Goal: Task Accomplishment & Management: Manage account settings

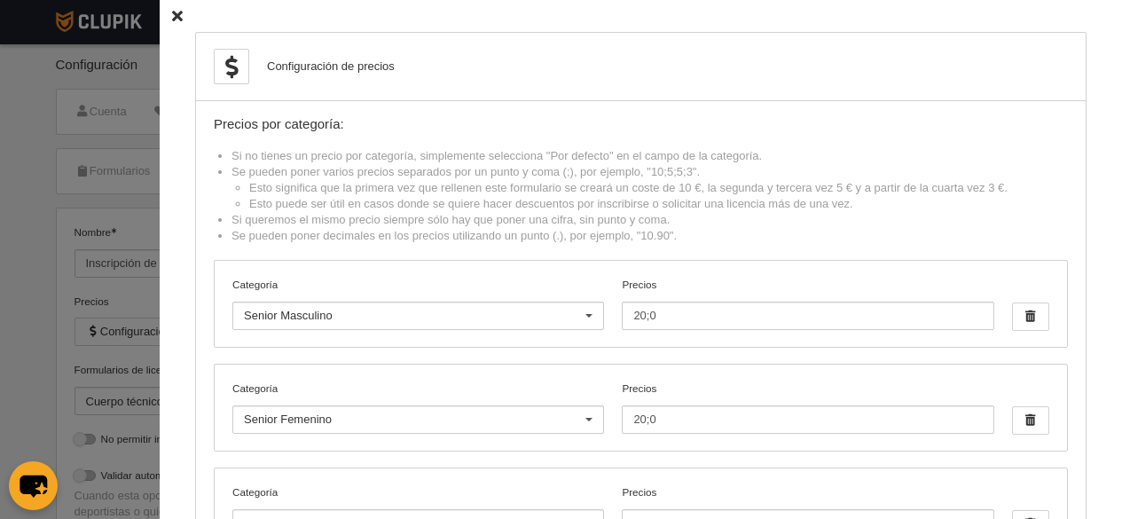
select select "selected"
click at [172, 16] on icon at bounding box center [177, 17] width 11 height 12
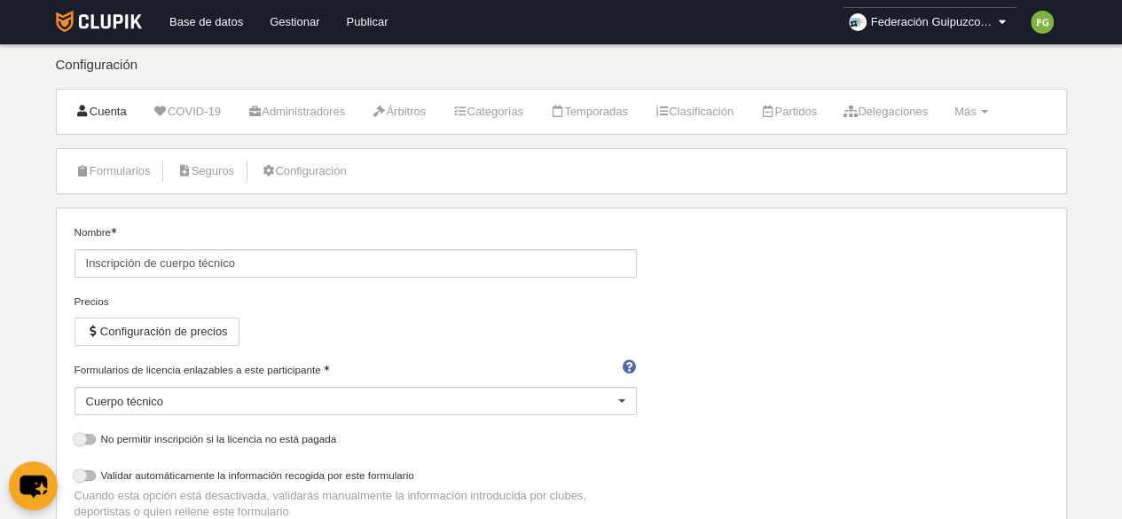
click at [114, 108] on link "Cuenta" at bounding box center [101, 111] width 71 height 27
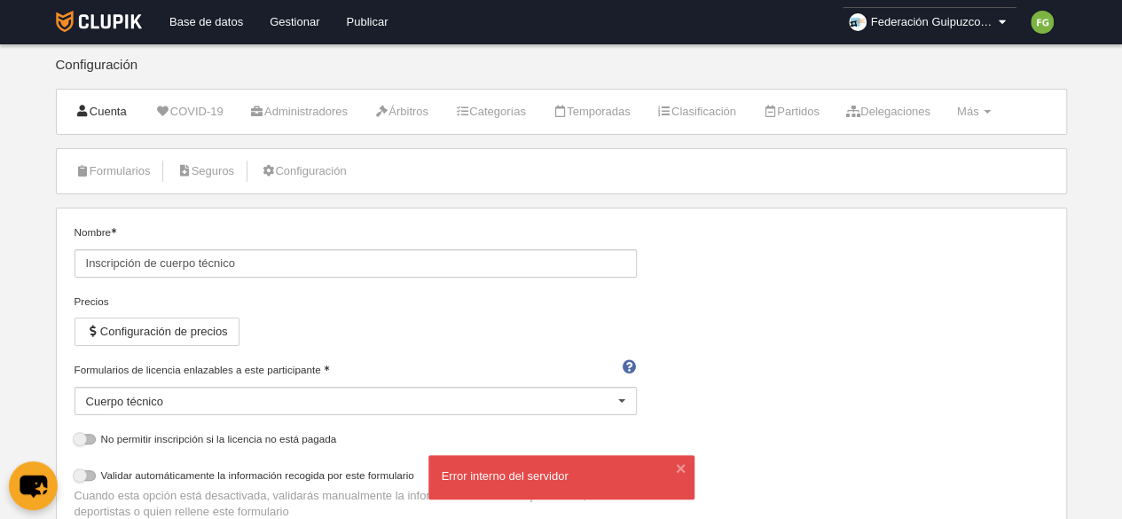
click at [91, 106] on link "Cuenta" at bounding box center [103, 111] width 74 height 26
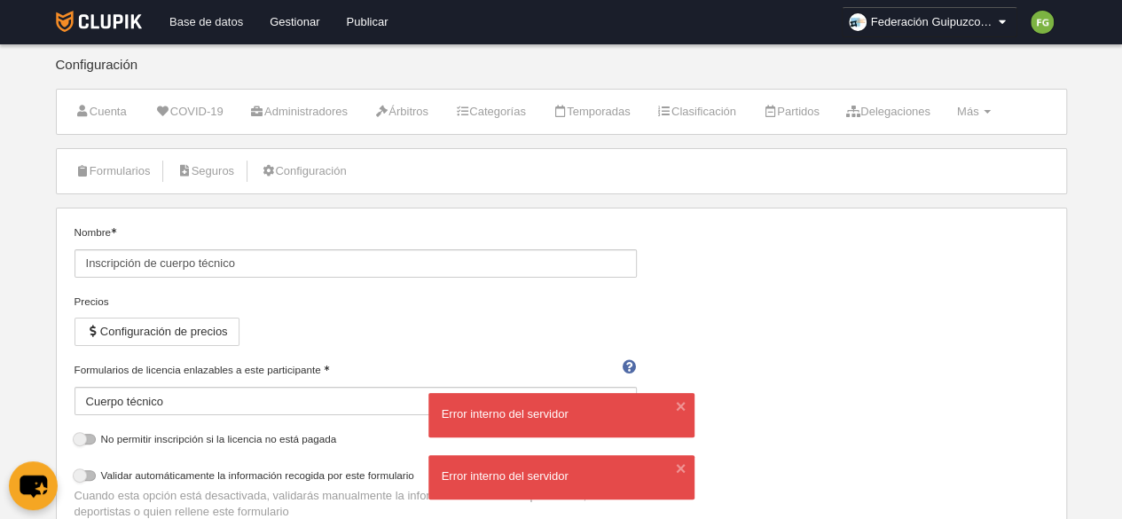
click at [236, 16] on link "Base de datos" at bounding box center [206, 22] width 100 height 44
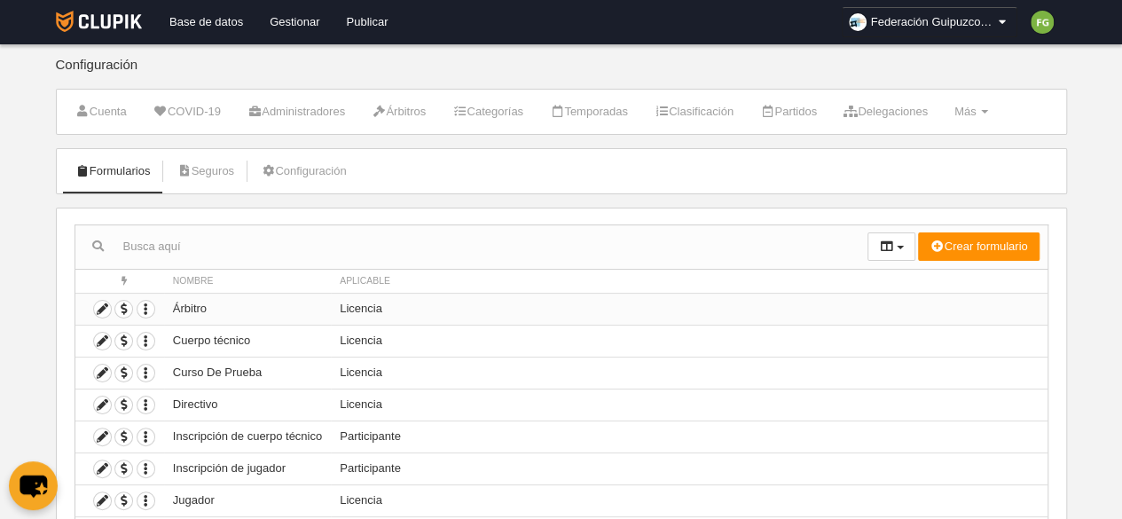
scroll to position [119, 0]
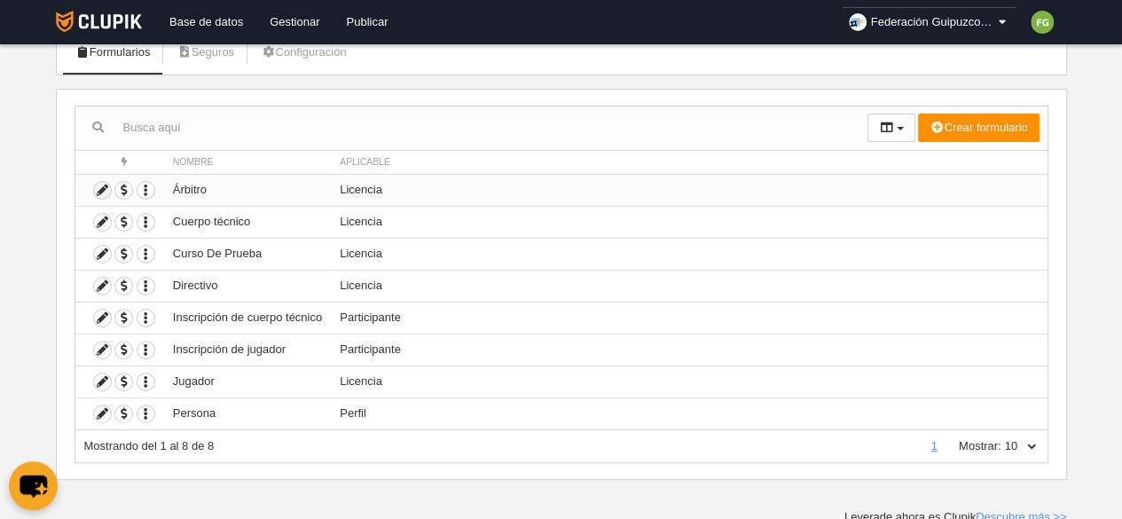
click at [104, 184] on icon at bounding box center [102, 190] width 17 height 17
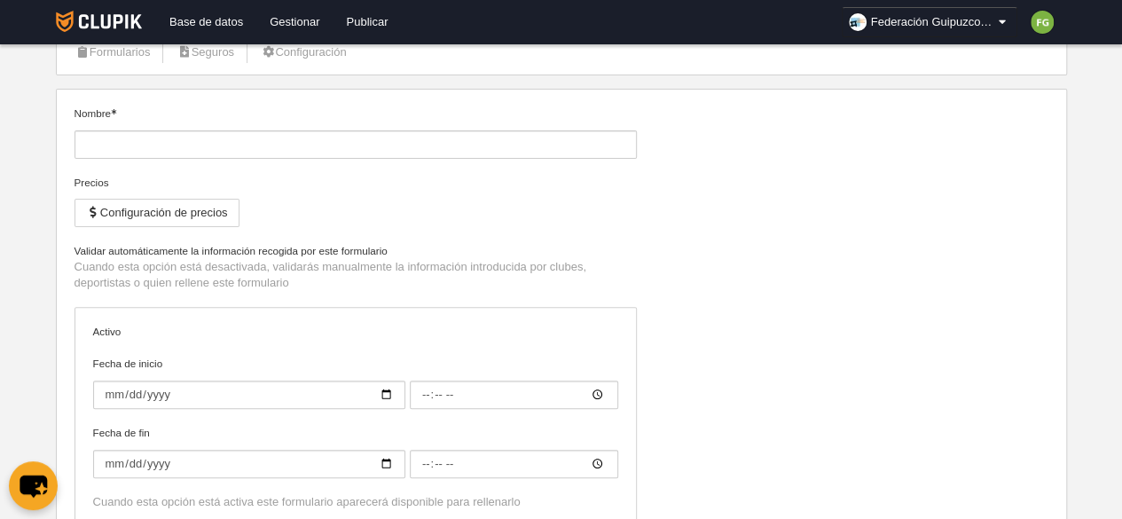
type input "Árbitro"
checkbox input "true"
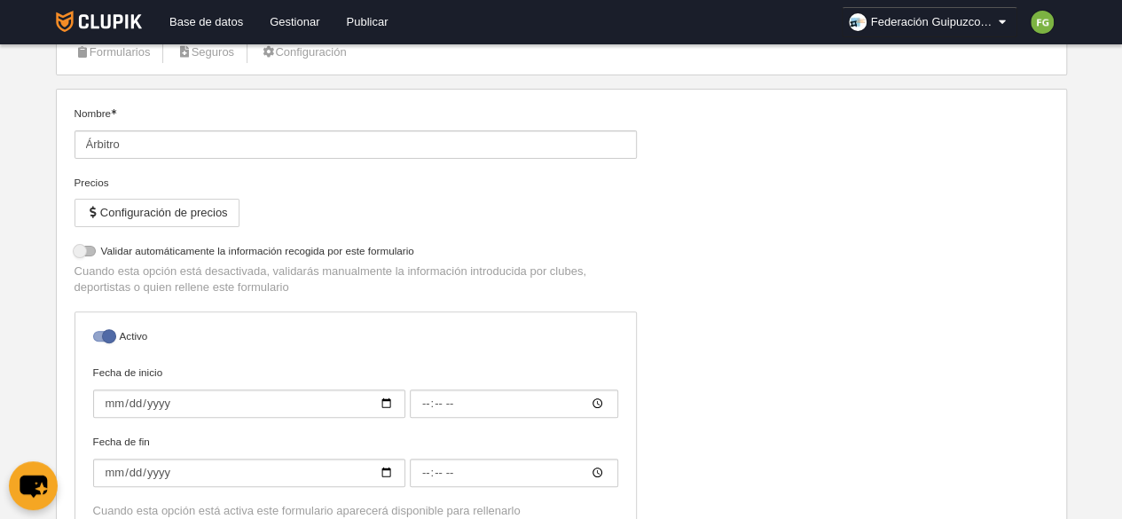
select select "selected"
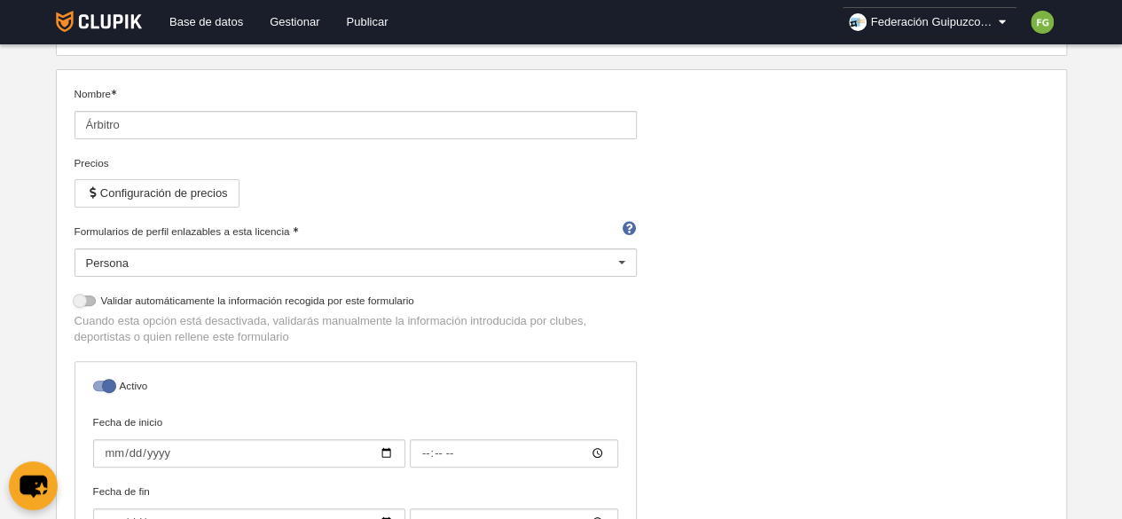
scroll to position [138, 0]
click at [190, 193] on button "Configuración de precios" at bounding box center [157, 193] width 165 height 28
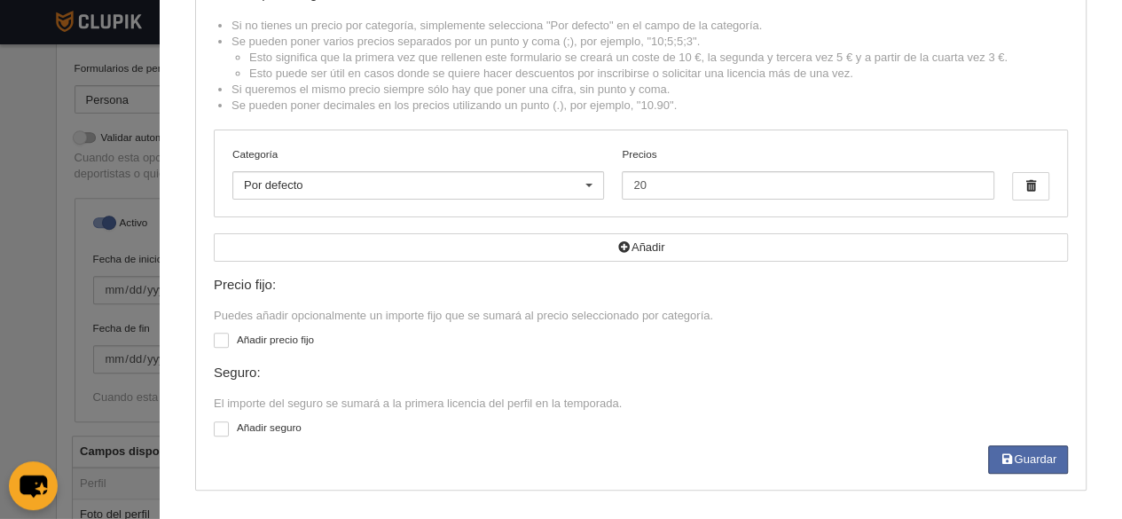
scroll to position [302, 0]
drag, startPoint x: 649, startPoint y: 179, endPoint x: 483, endPoint y: 203, distance: 168.5
click at [483, 203] on div "Categoría Por defecto Por defecto Alevín Benjamín Cadete Femenino participación…" at bounding box center [641, 173] width 853 height 86
click at [1025, 453] on button "Guardar" at bounding box center [1028, 459] width 80 height 28
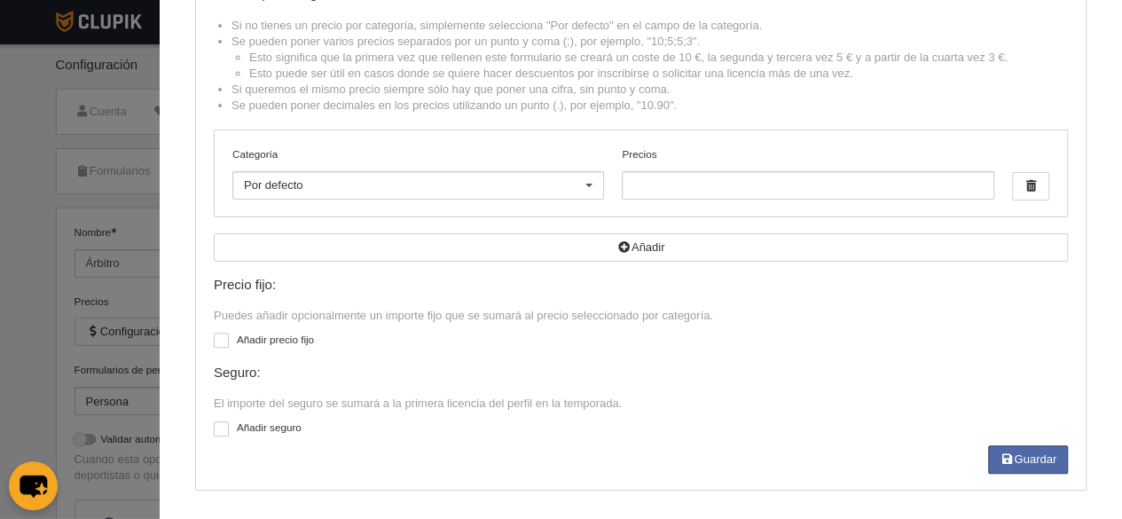
scroll to position [0, 0]
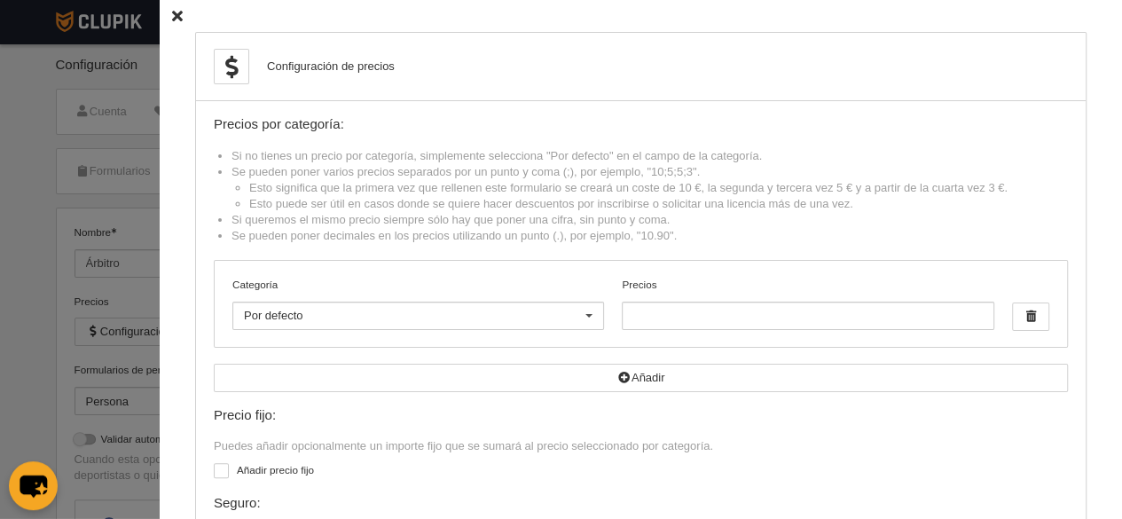
click at [172, 17] on icon at bounding box center [177, 17] width 11 height 12
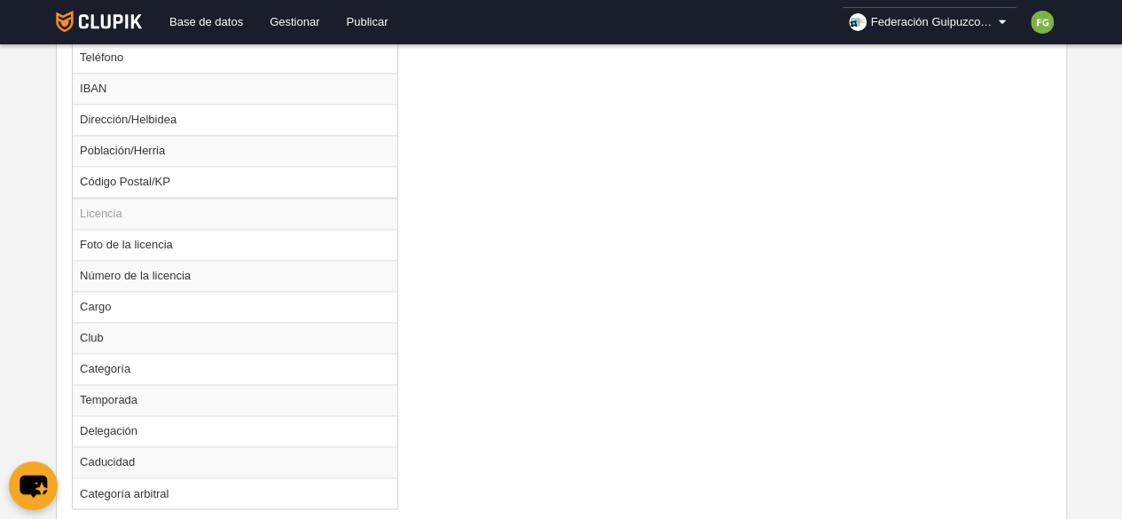
scroll to position [1274, 0]
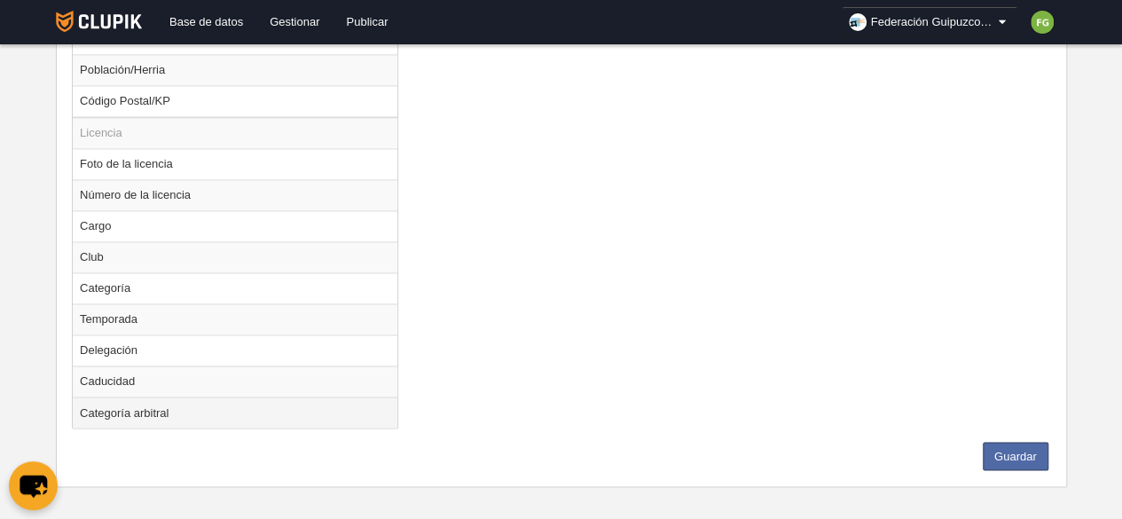
click at [166, 405] on td "Categoría arbitral" at bounding box center [235, 412] width 325 height 31
radio input "true"
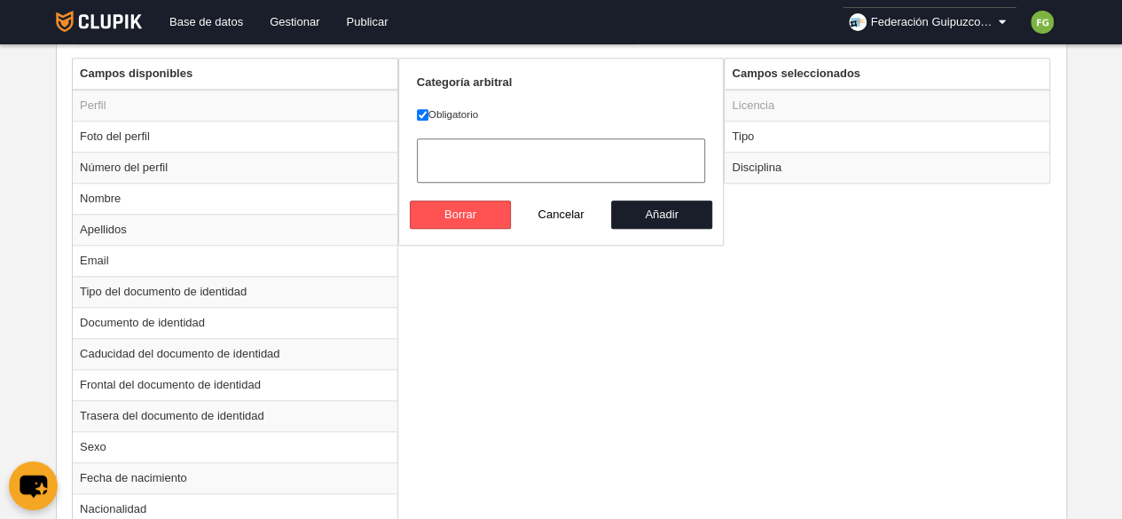
scroll to position [580, 0]
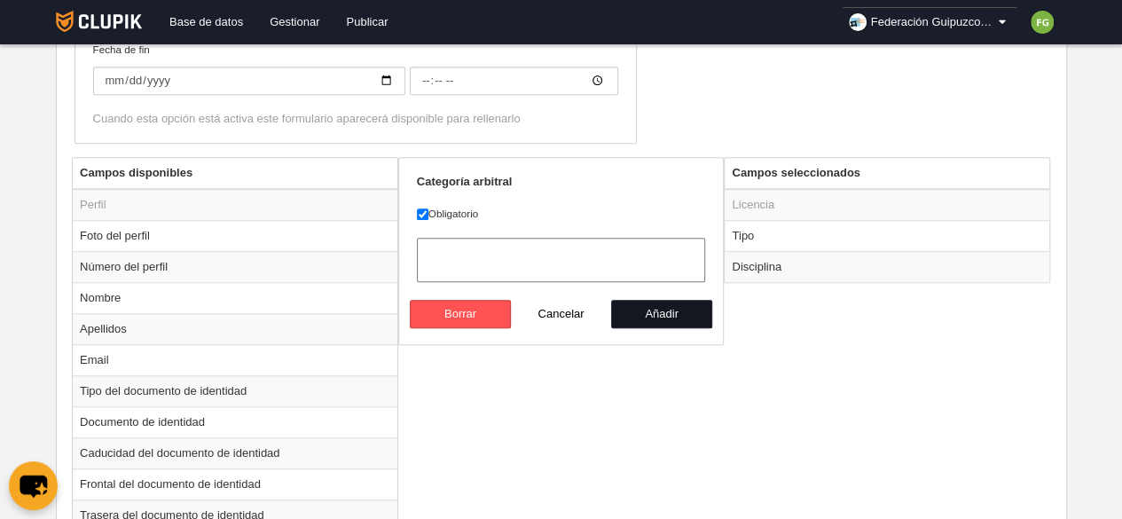
click at [659, 303] on button "Añadir" at bounding box center [661, 314] width 101 height 28
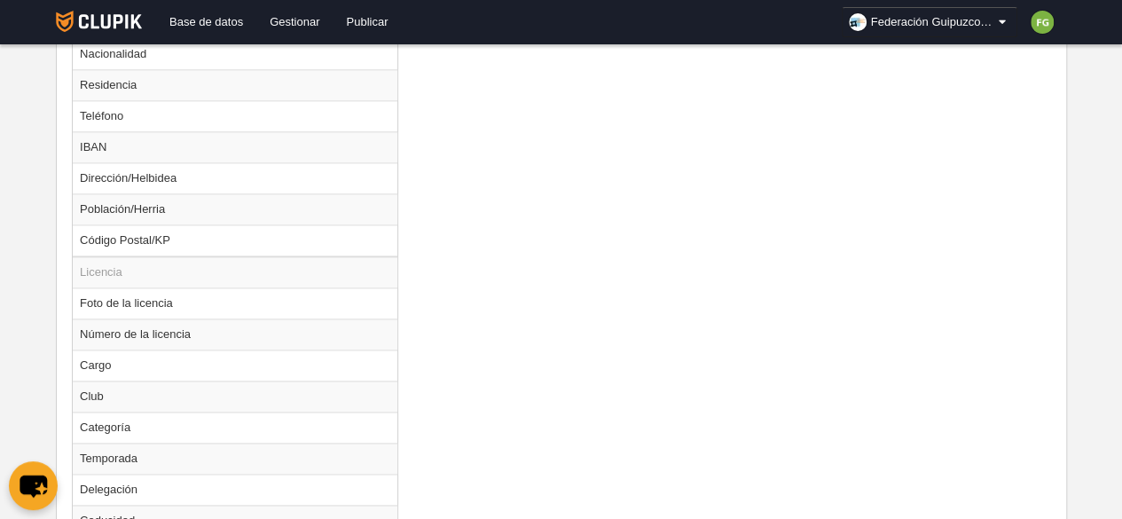
scroll to position [1243, 0]
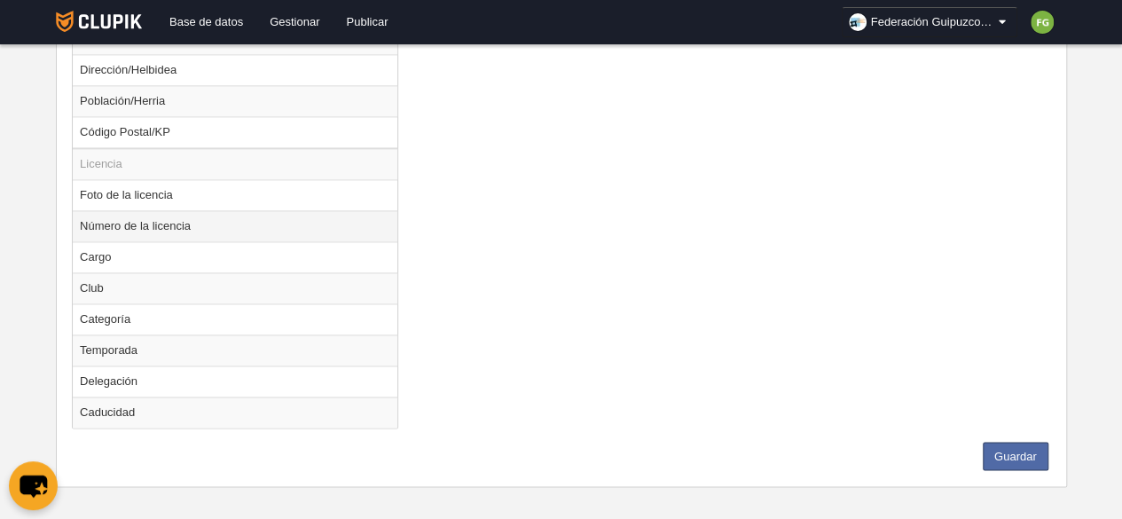
click at [183, 216] on td "Número de la licencia" at bounding box center [235, 225] width 325 height 31
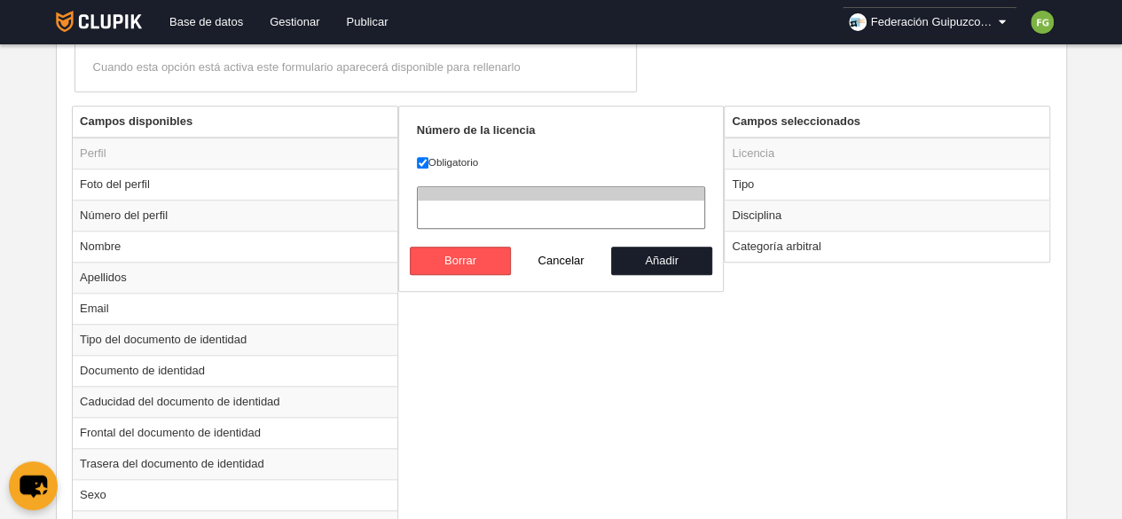
scroll to position [631, 0]
click at [651, 253] on button "Añadir" at bounding box center [661, 262] width 101 height 28
radio input "false"
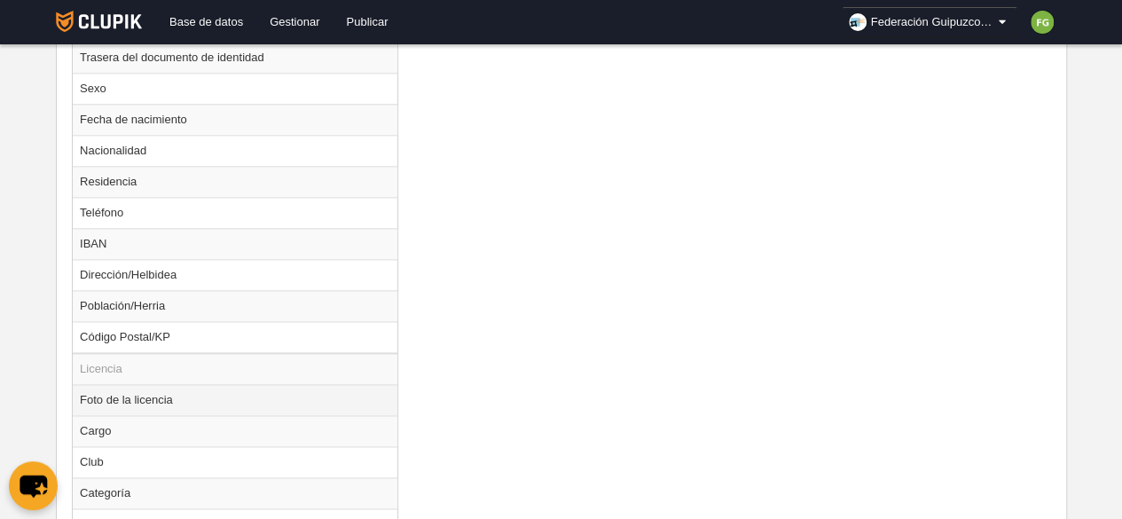
scroll to position [1039, 0]
drag, startPoint x: 166, startPoint y: 391, endPoint x: 620, endPoint y: 384, distance: 454.3
click at [620, 384] on div "Campos disponibles Perfil Foto del perfil Número del perfil Nombre Apellidos Em…" at bounding box center [561, 156] width 988 height 917
click at [272, 397] on td "Foto de la licencia" at bounding box center [235, 398] width 325 height 31
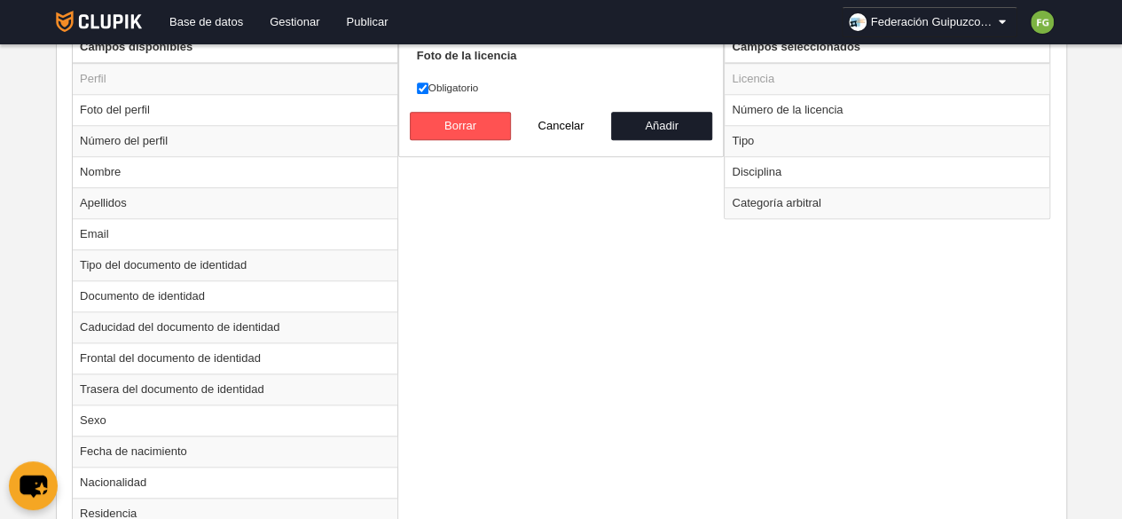
scroll to position [704, 0]
click at [662, 123] on button "Añadir" at bounding box center [661, 128] width 101 height 28
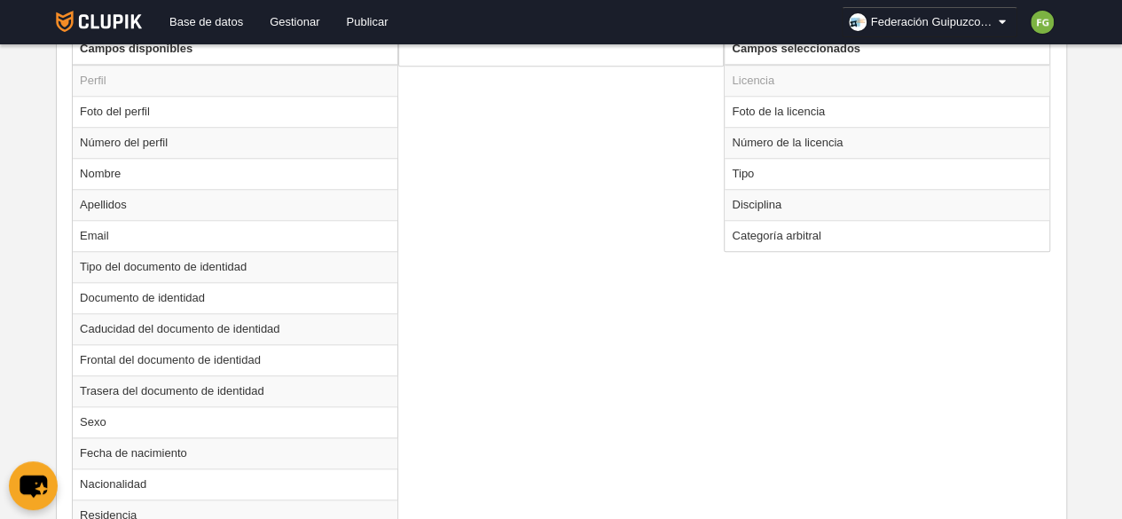
radio input "false"
click at [119, 421] on td "Sexo" at bounding box center [235, 421] width 325 height 31
radio input "true"
select select
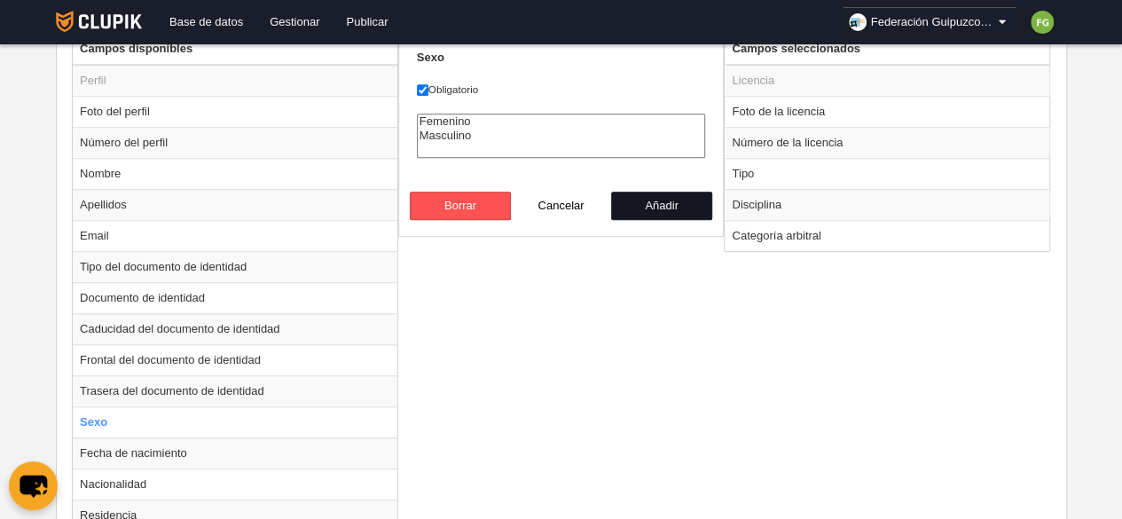
click at [667, 193] on button "Añadir" at bounding box center [661, 206] width 101 height 28
radio input "false"
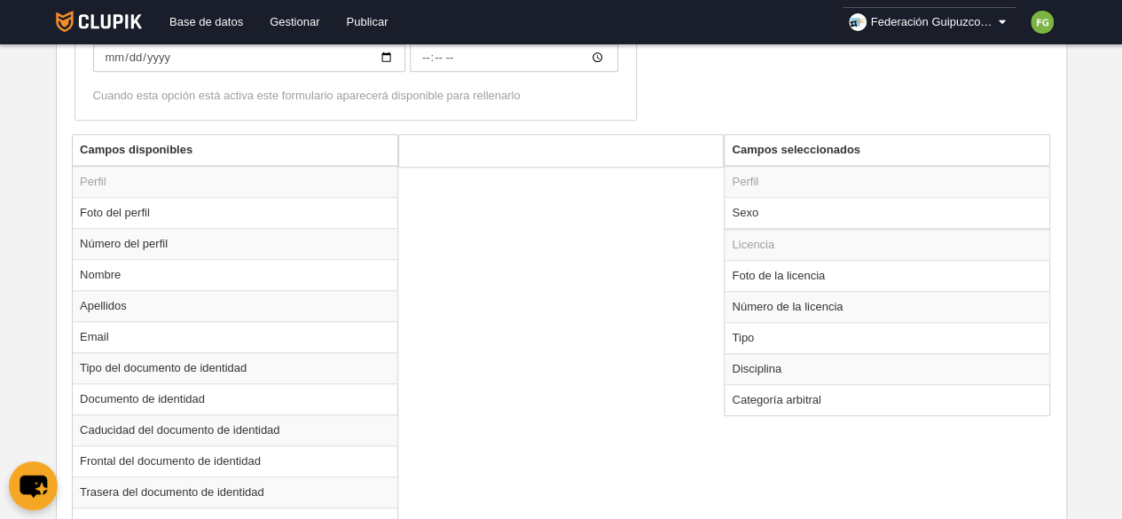
scroll to position [603, 0]
click at [789, 210] on td "Sexo" at bounding box center [887, 213] width 325 height 32
radio input "true"
select select
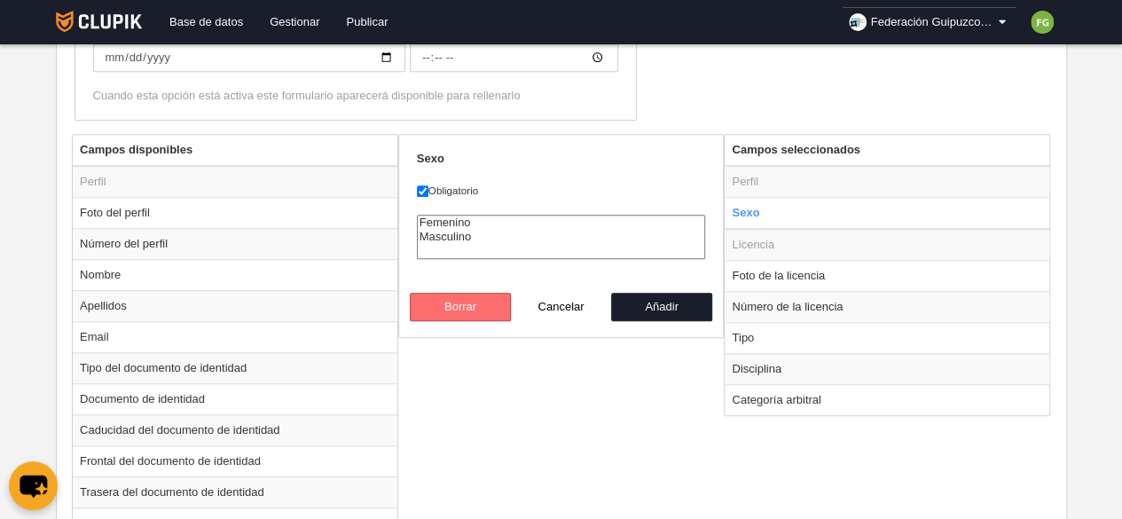
click at [463, 299] on button "Borrar" at bounding box center [460, 307] width 101 height 28
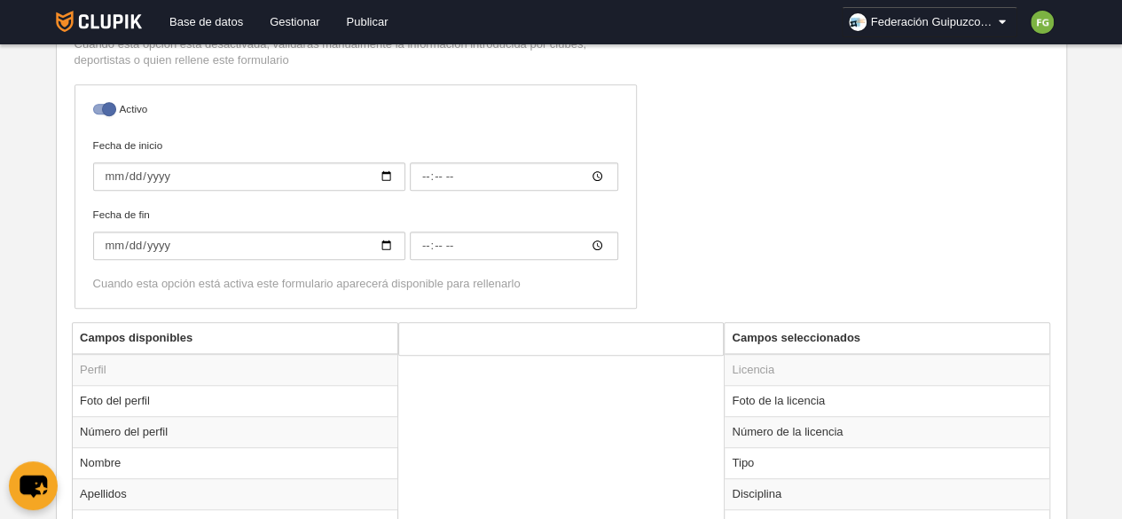
scroll to position [416, 0]
click at [110, 107] on div at bounding box center [103, 108] width 21 height 11
click at [106, 107] on input "checkbox" at bounding box center [100, 113] width 12 height 12
checkbox input "false"
click at [206, 200] on div "Activo Fecha de inicio Fecha de fin Cuando esta opción está activa este formula…" at bounding box center [356, 195] width 563 height 224
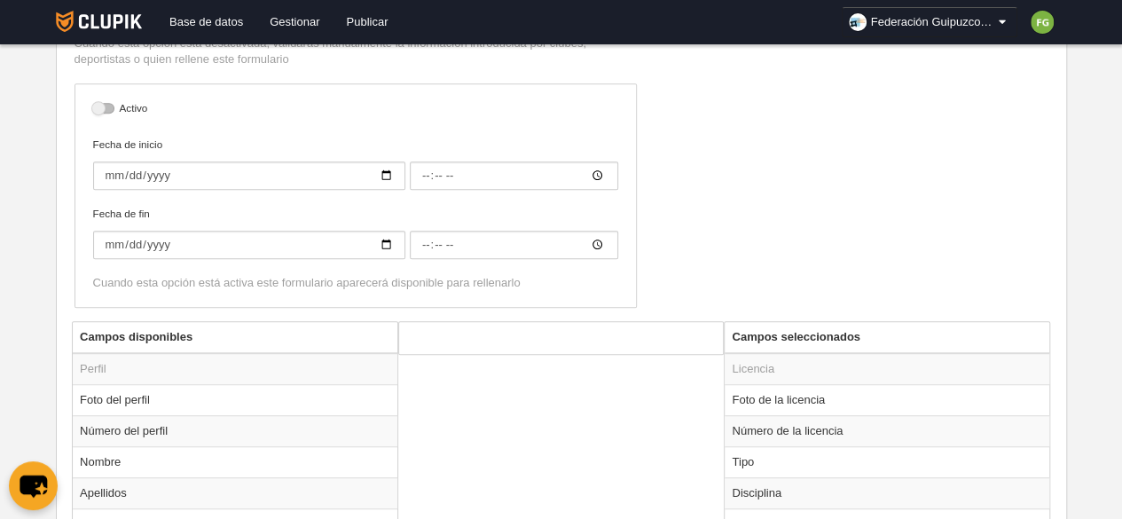
click at [206, 200] on div "Activo Fecha de inicio Fecha de fin Cuando esta opción está activa este formula…" at bounding box center [356, 195] width 563 height 224
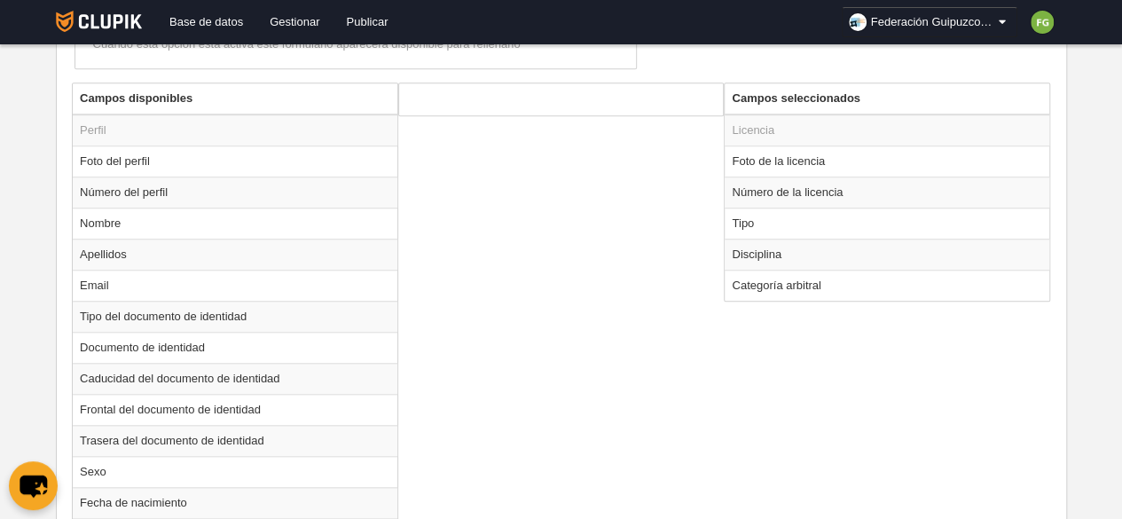
scroll to position [713, 0]
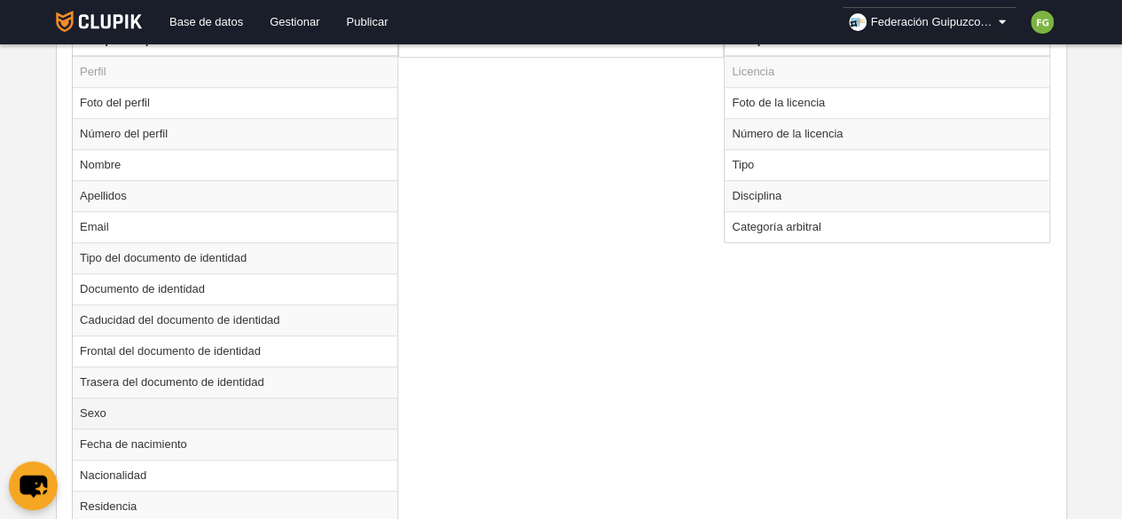
click at [100, 407] on td "Sexo" at bounding box center [235, 412] width 325 height 31
radio input "true"
select select
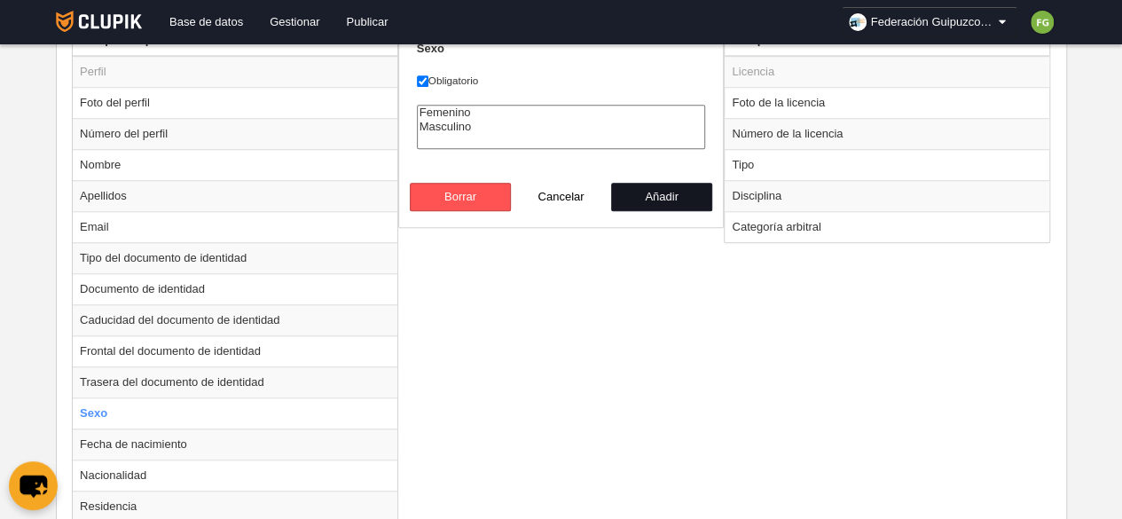
click at [655, 194] on button "Añadir" at bounding box center [661, 197] width 101 height 28
radio input "false"
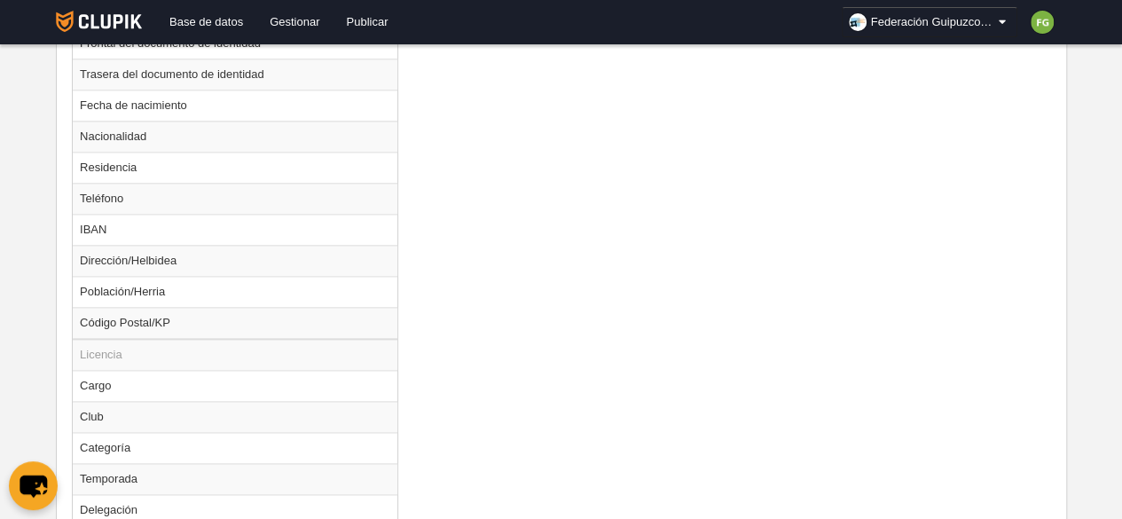
scroll to position [1151, 0]
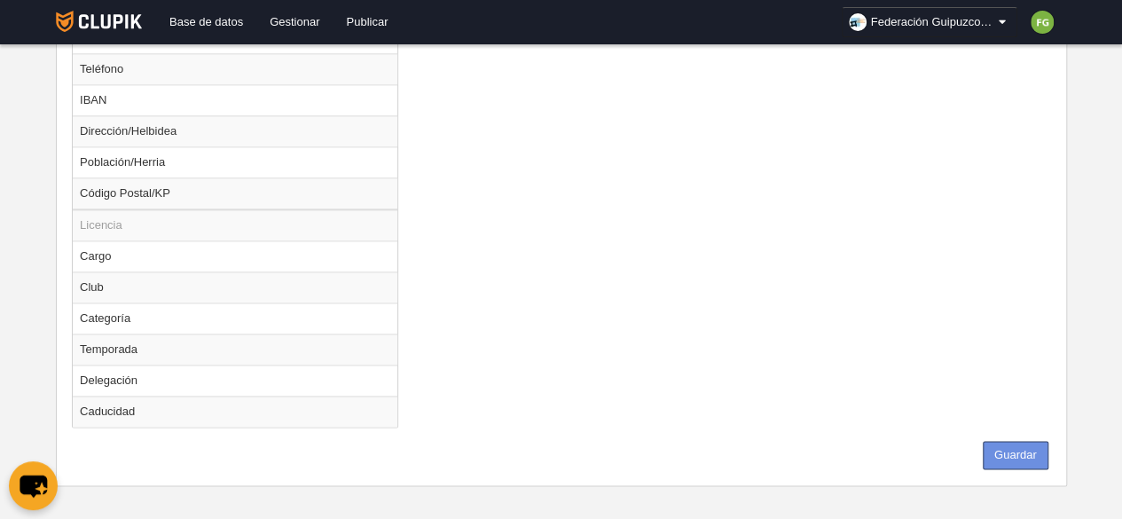
click at [1020, 441] on button "Guardar" at bounding box center [1016, 455] width 66 height 28
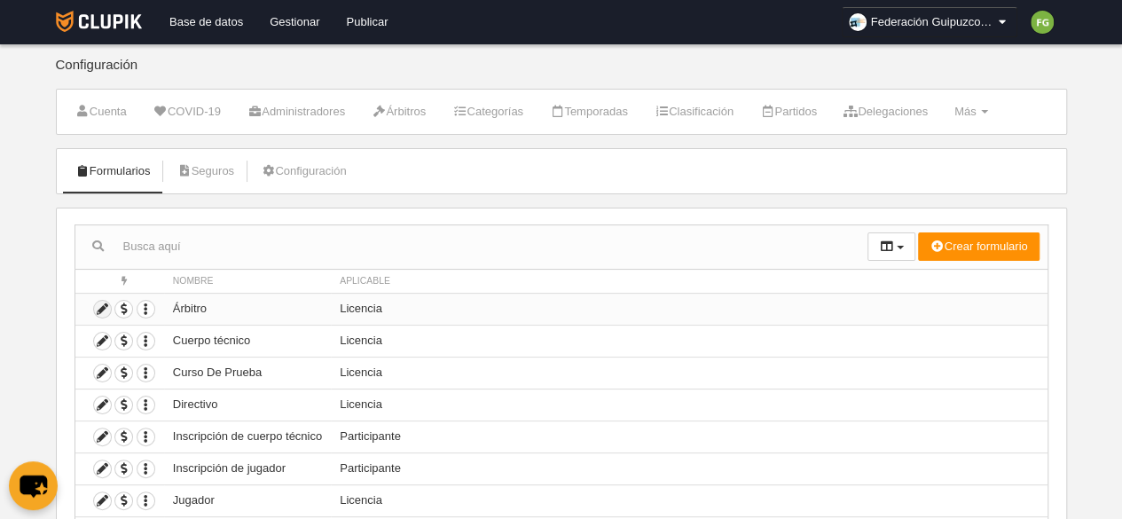
click at [101, 309] on icon at bounding box center [102, 309] width 17 height 17
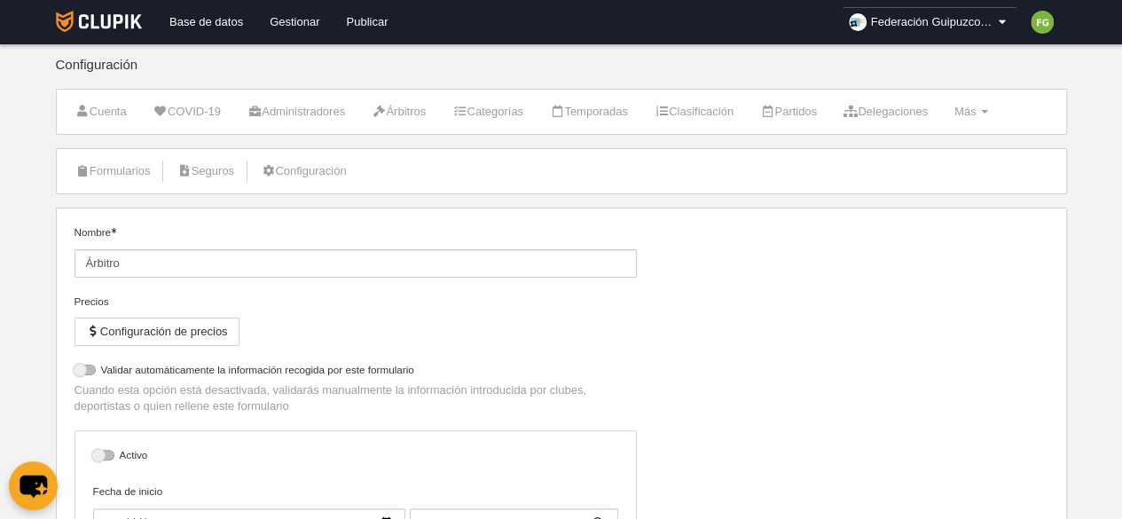
select select "selected"
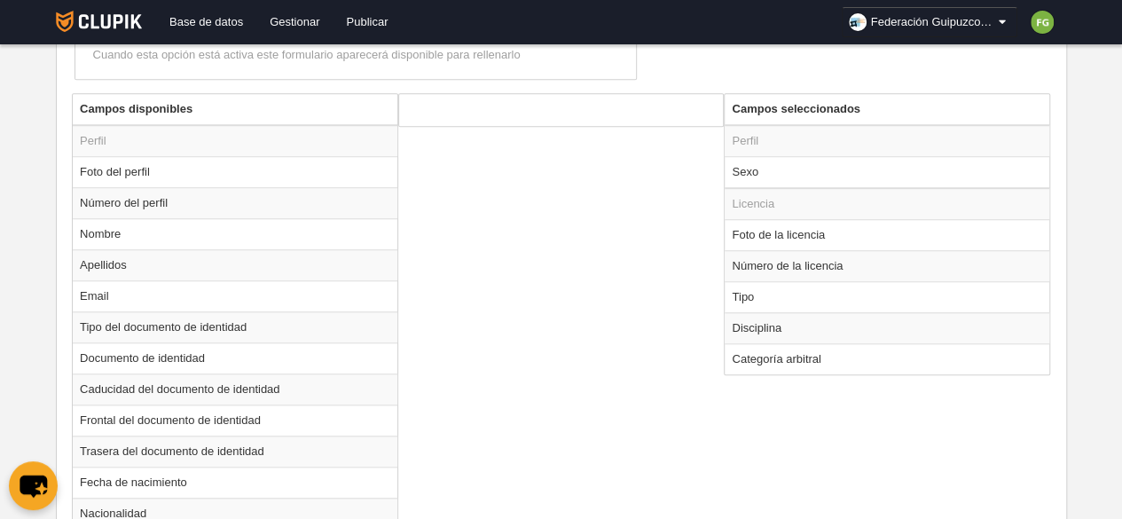
scroll to position [646, 0]
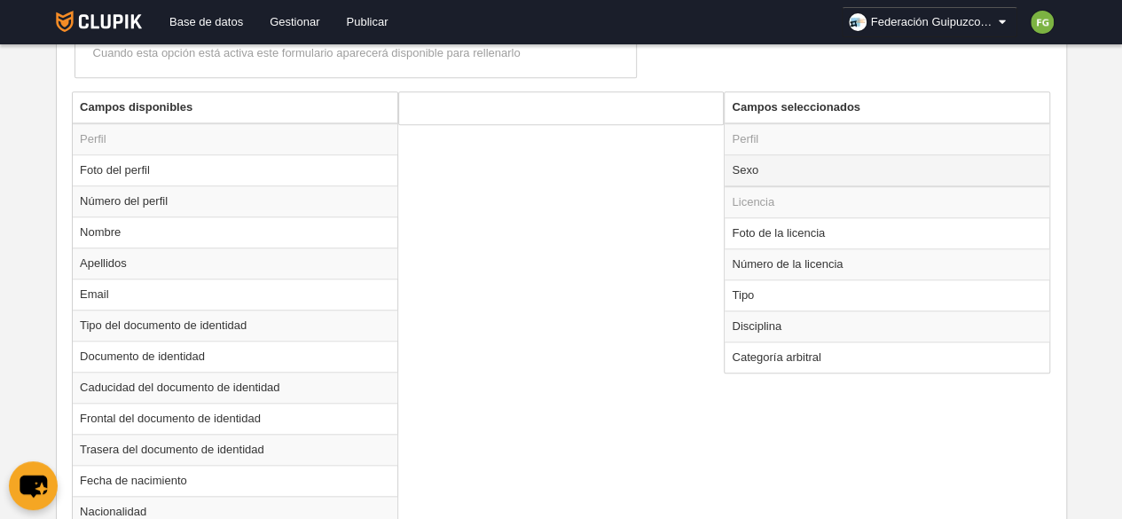
click at [788, 160] on td "Sexo" at bounding box center [887, 170] width 325 height 32
radio input "true"
select select
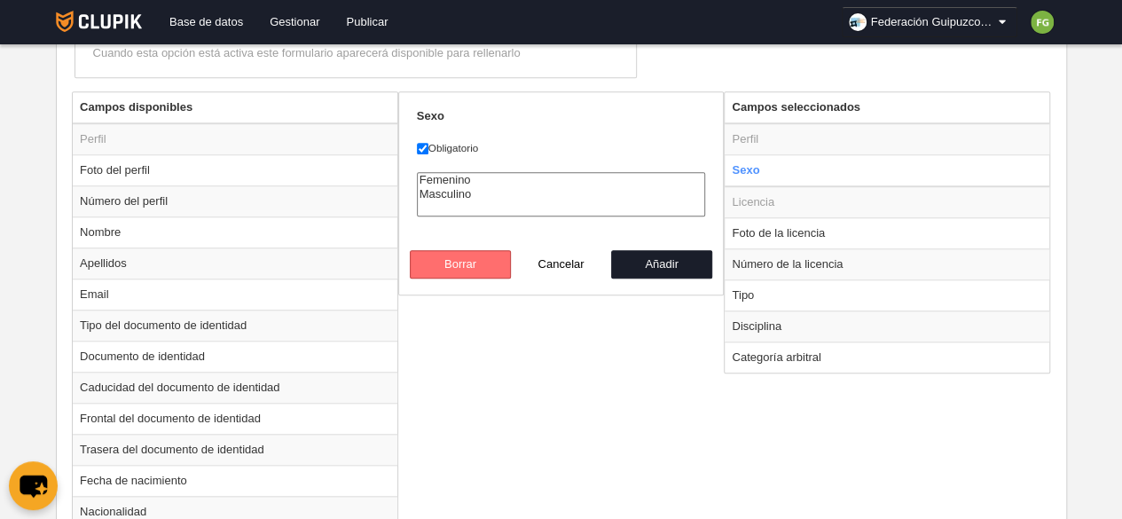
click at [492, 265] on button "Borrar" at bounding box center [460, 264] width 101 height 28
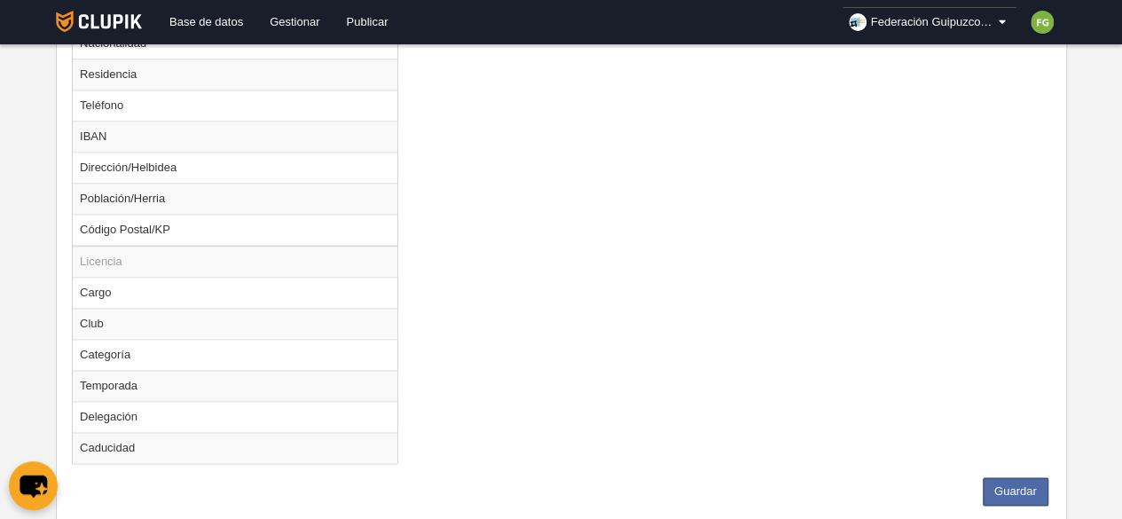
scroll to position [1182, 0]
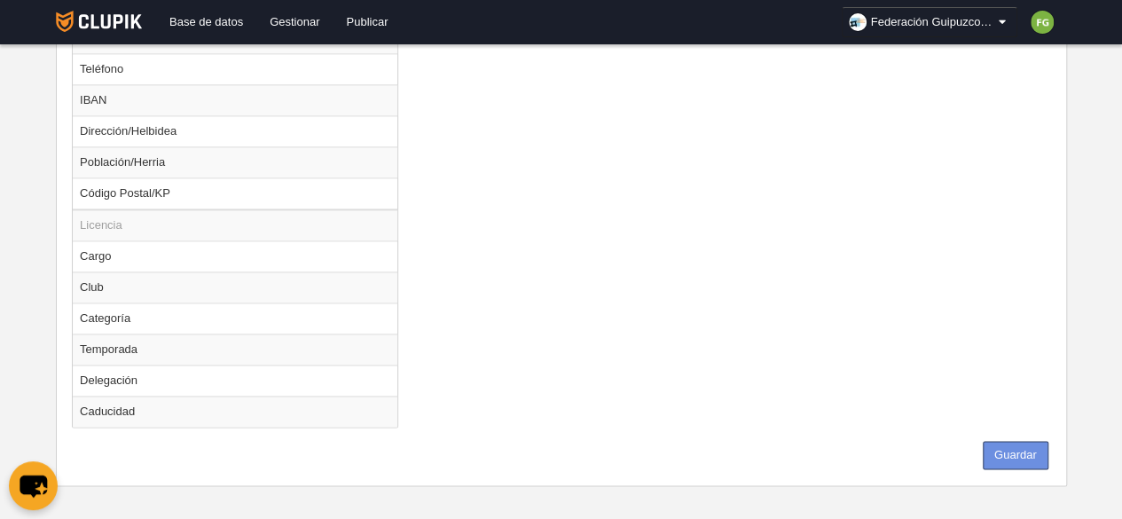
click at [1011, 445] on button "Guardar" at bounding box center [1016, 455] width 66 height 28
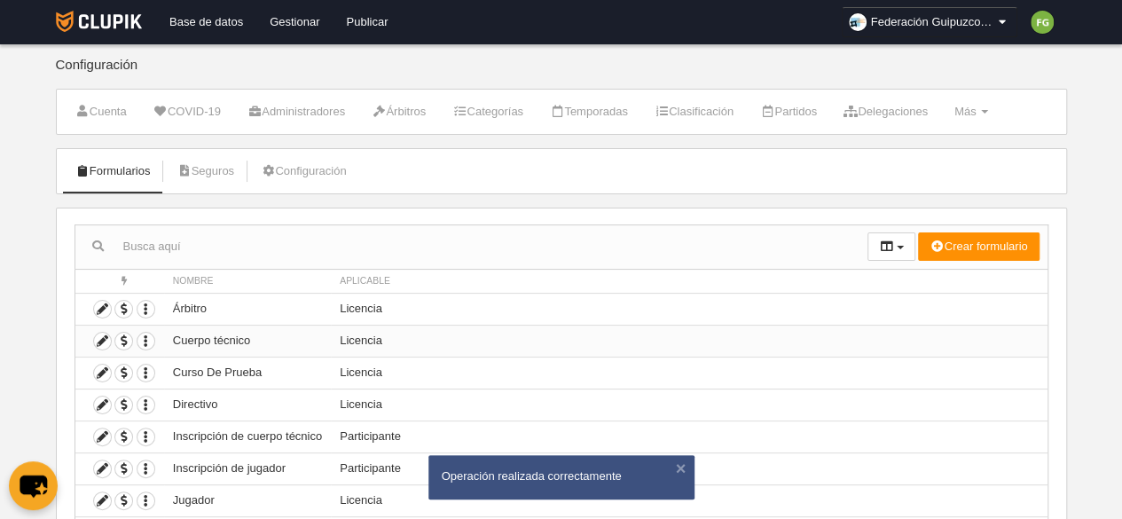
scroll to position [119, 0]
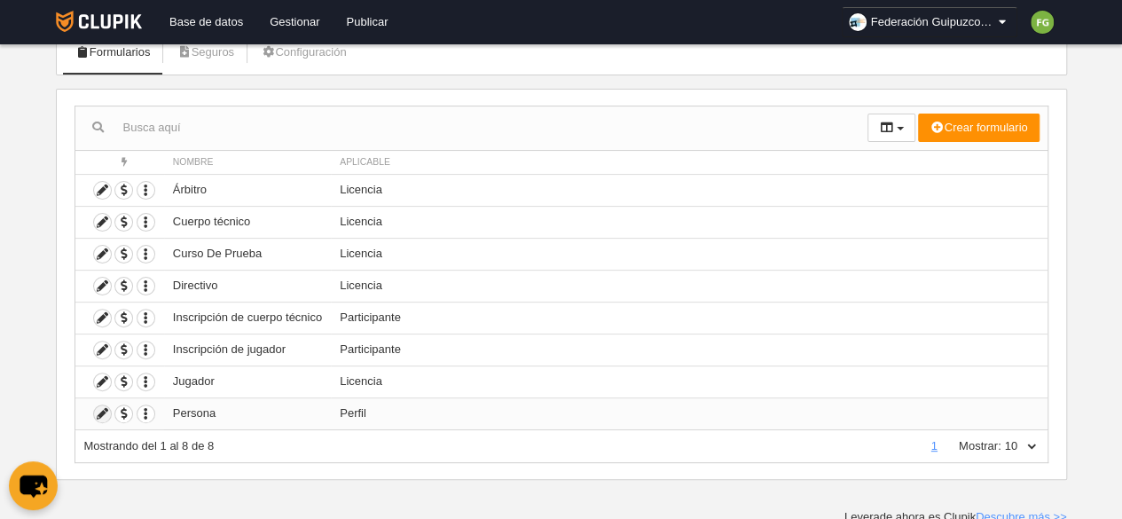
click at [96, 409] on icon at bounding box center [102, 413] width 17 height 17
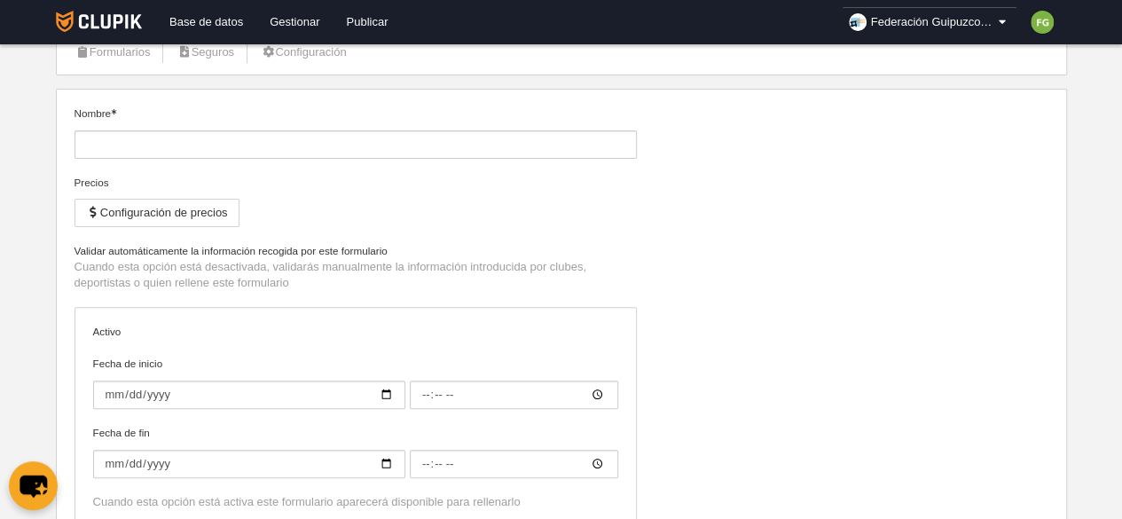
type input "Persona"
checkbox input "true"
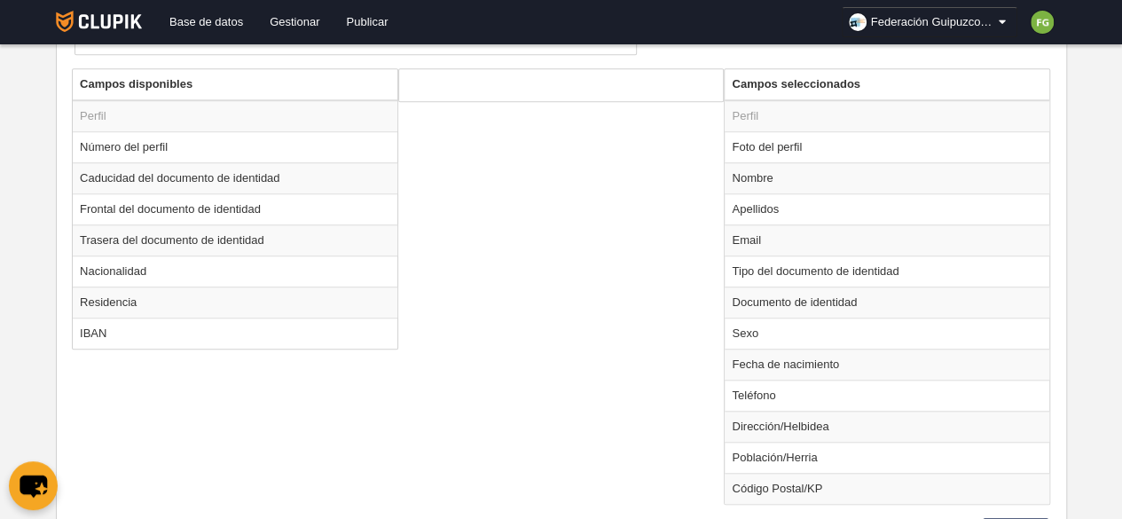
scroll to position [602, 0]
click at [767, 144] on td "Foto del perfil" at bounding box center [887, 145] width 325 height 31
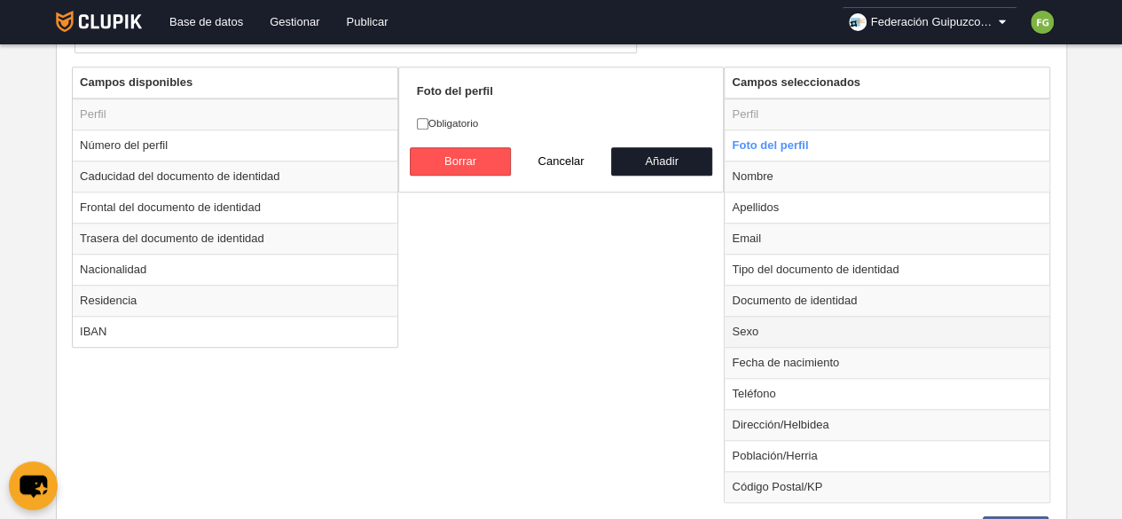
click at [776, 329] on td "Sexo" at bounding box center [887, 331] width 325 height 31
radio input "false"
radio input "true"
checkbox input "true"
select select
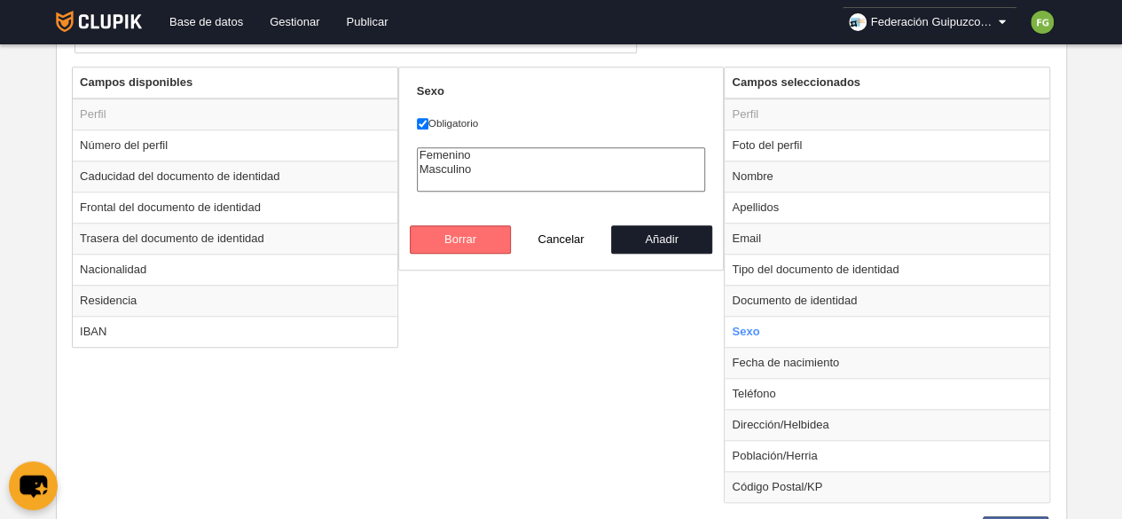
click at [460, 227] on button "Borrar" at bounding box center [460, 239] width 101 height 28
radio input "false"
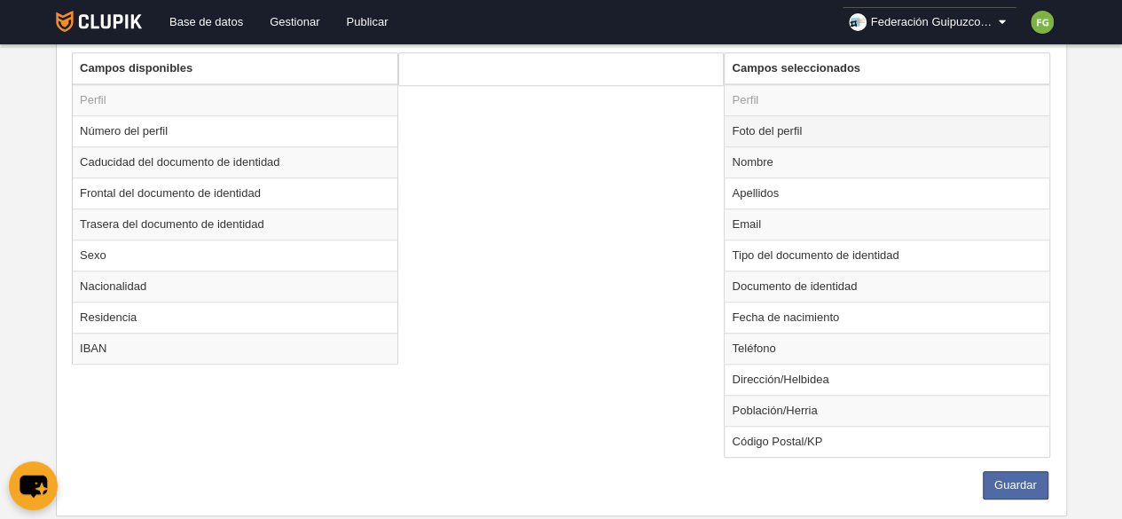
scroll to position [614, 0]
click at [773, 131] on td "Foto del perfil" at bounding box center [887, 132] width 325 height 31
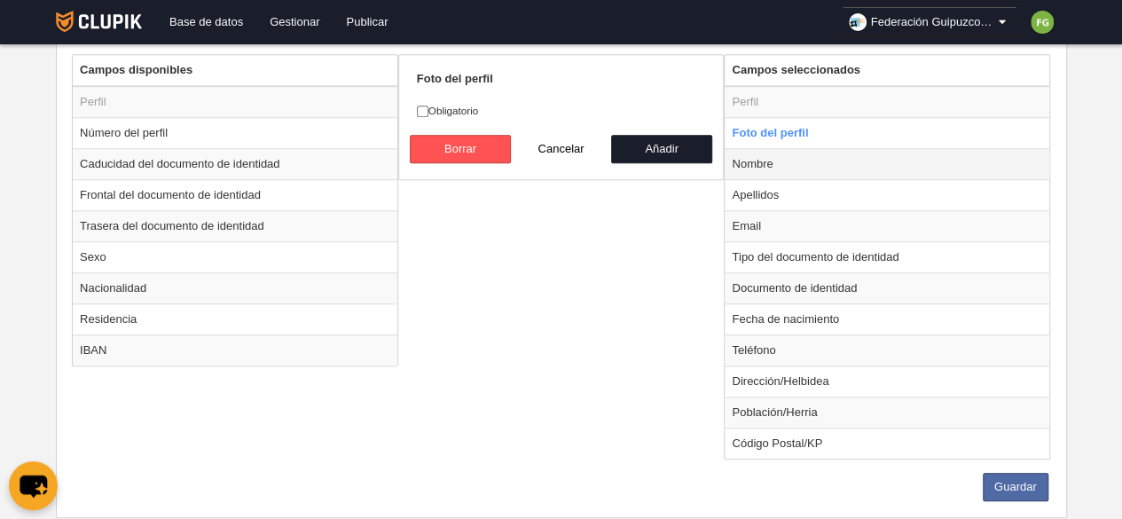
click at [762, 169] on td "Nombre" at bounding box center [887, 163] width 325 height 31
radio input "false"
radio input "true"
checkbox input "true"
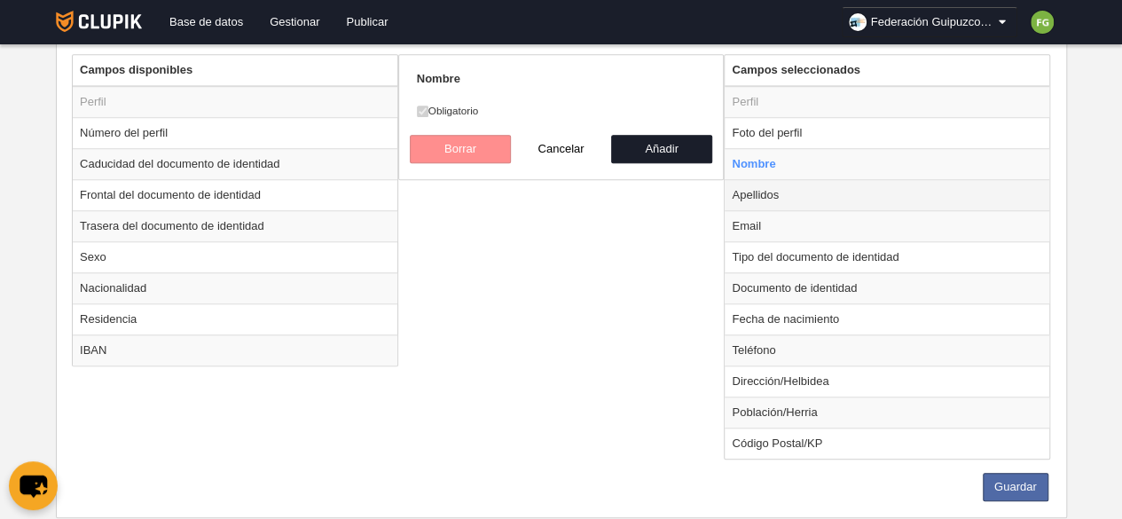
click at [767, 195] on td "Apellidos" at bounding box center [887, 194] width 325 height 31
radio input "false"
radio input "true"
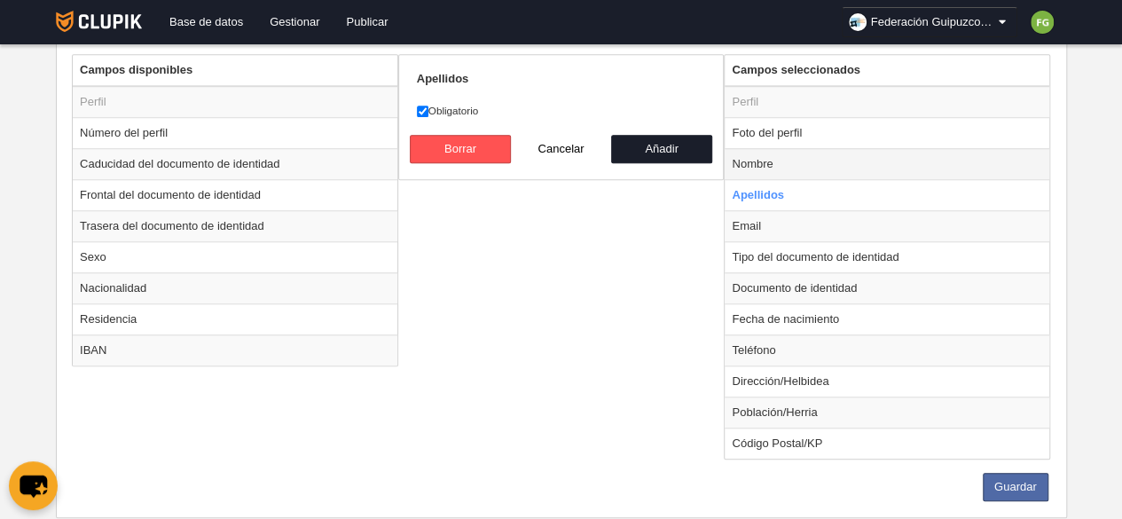
click at [770, 156] on td "Nombre" at bounding box center [887, 163] width 325 height 31
radio input "true"
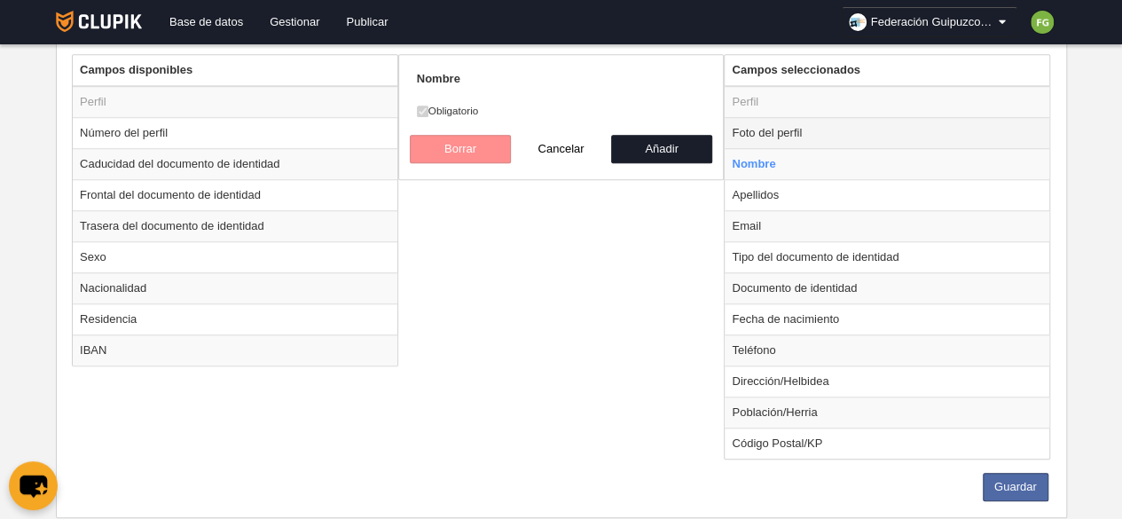
click at [794, 129] on td "Foto del perfil" at bounding box center [887, 132] width 325 height 31
radio input "true"
checkbox input "false"
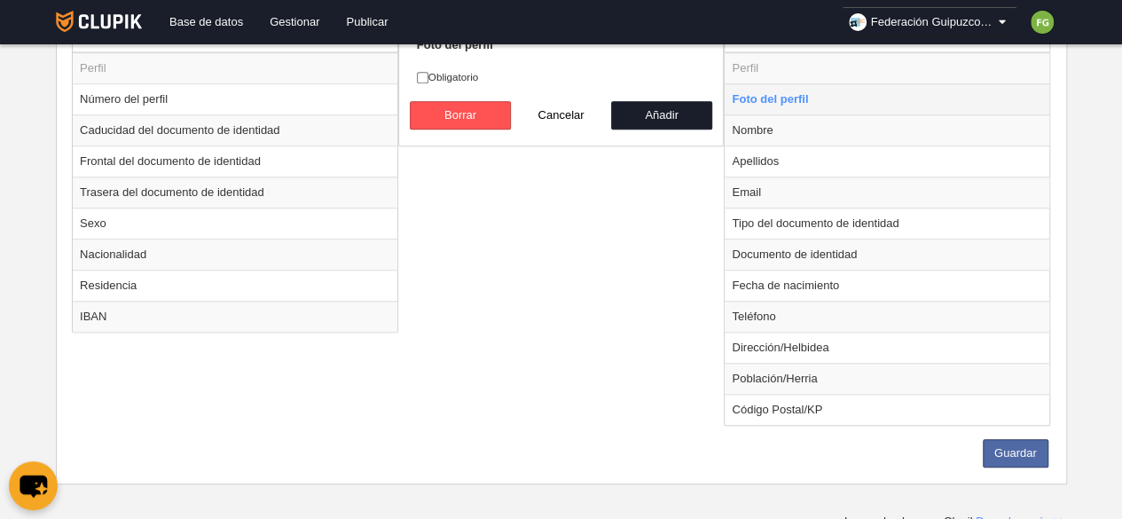
scroll to position [649, 0]
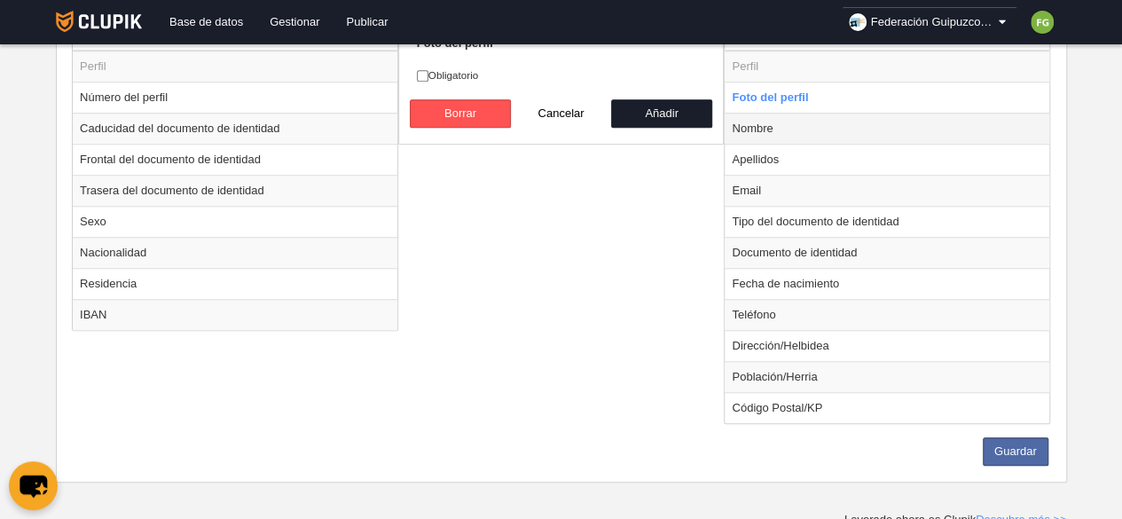
click at [798, 131] on td "Nombre" at bounding box center [887, 128] width 325 height 31
radio input "false"
radio input "true"
checkbox input "true"
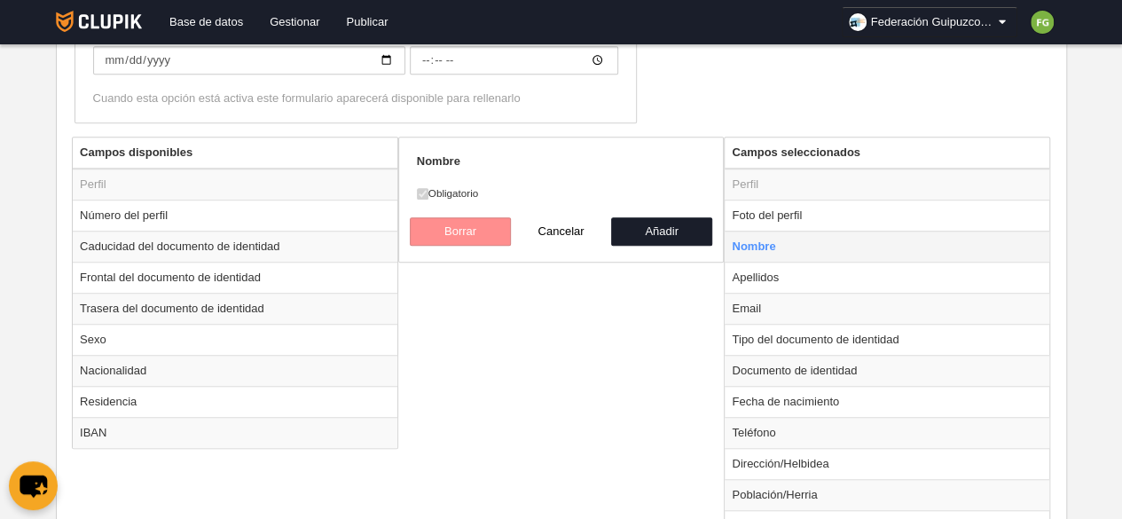
scroll to position [531, 0]
click at [780, 303] on td "Email" at bounding box center [887, 309] width 325 height 31
radio input "false"
radio input "true"
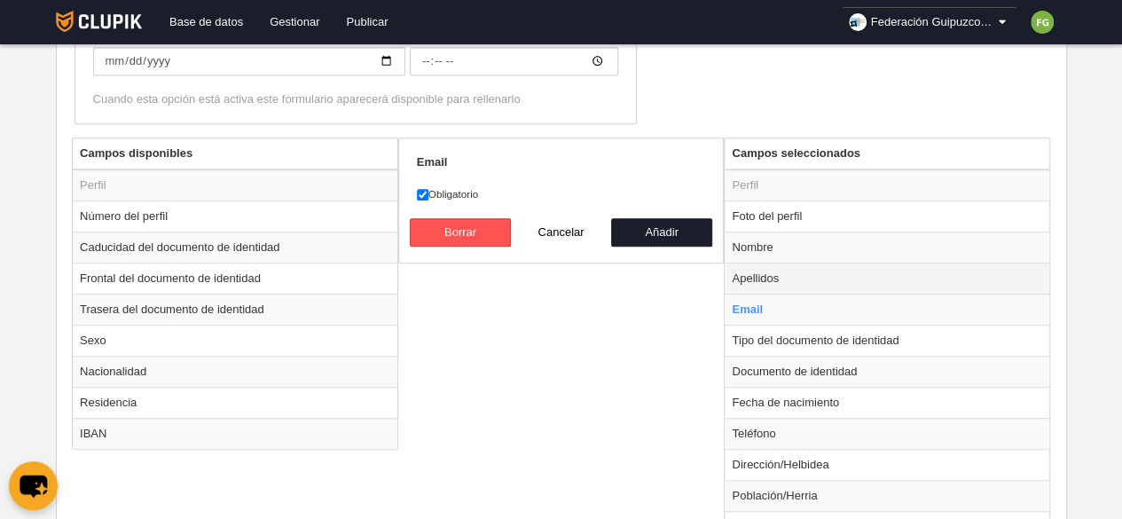
click at [777, 272] on td "Apellidos" at bounding box center [887, 278] width 325 height 31
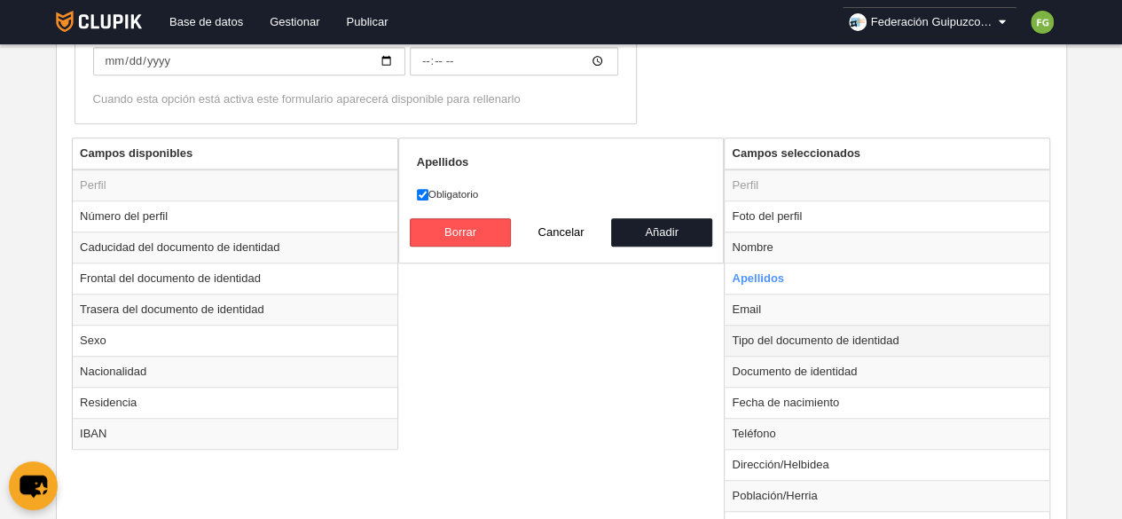
click at [790, 339] on td "Tipo del documento de identidad" at bounding box center [887, 340] width 325 height 31
radio input "false"
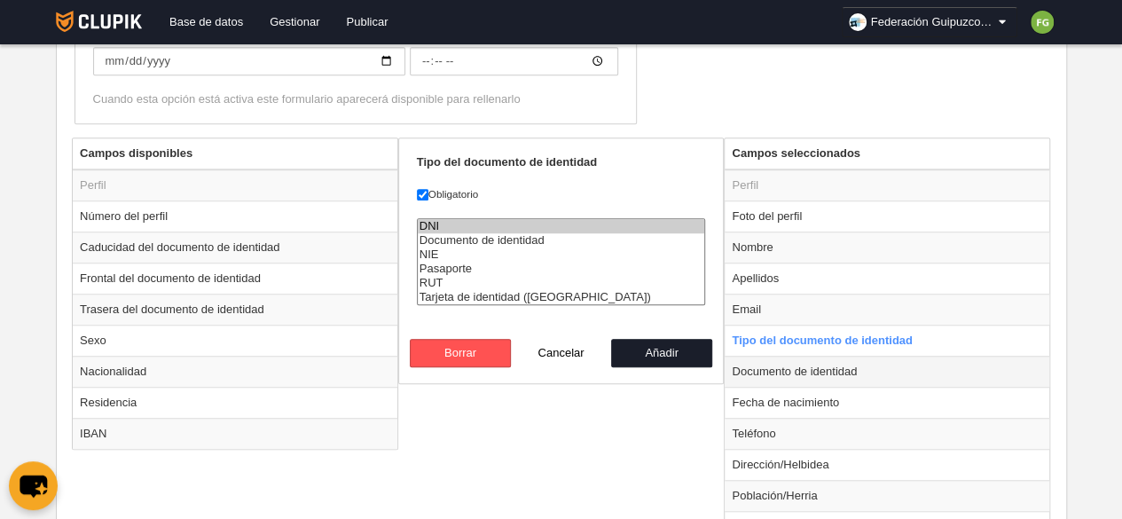
click at [793, 366] on td "Documento de identidad" at bounding box center [887, 371] width 325 height 31
radio input "false"
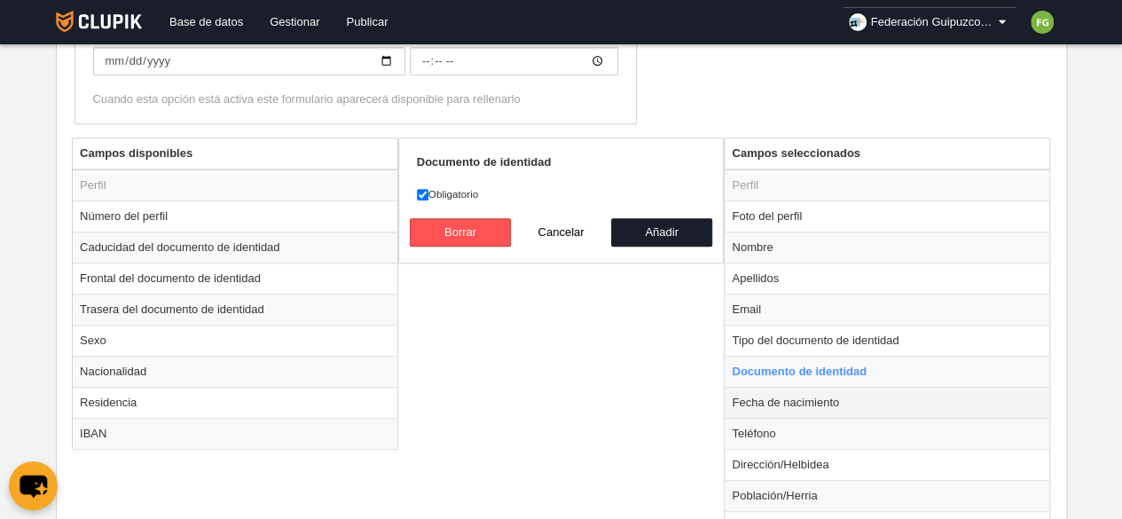
click at [793, 400] on td "Fecha de nacimiento" at bounding box center [887, 402] width 325 height 31
radio input "false"
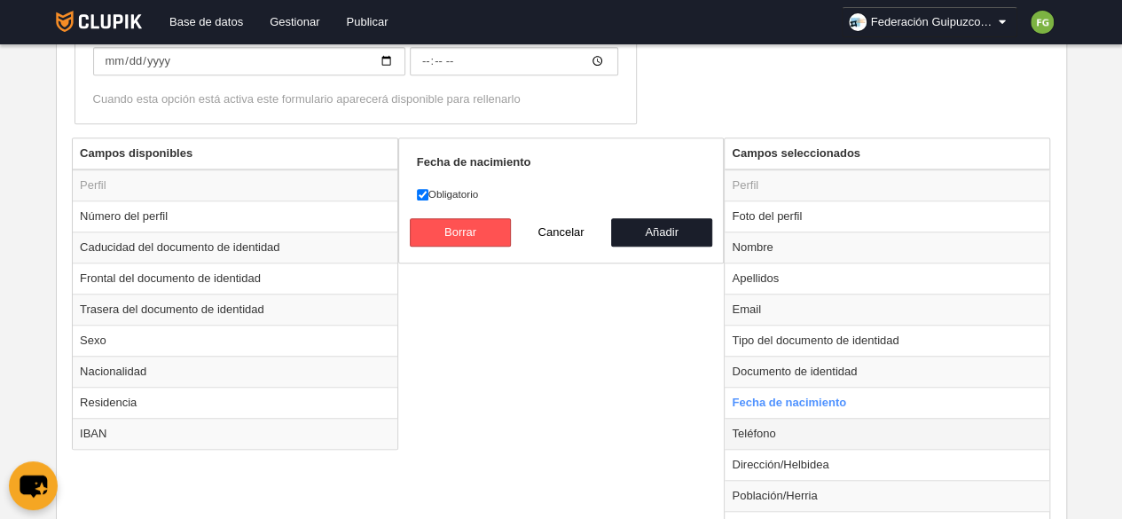
click at [782, 427] on td "Teléfono" at bounding box center [887, 433] width 325 height 31
radio input "false"
radio input "true"
checkbox input "false"
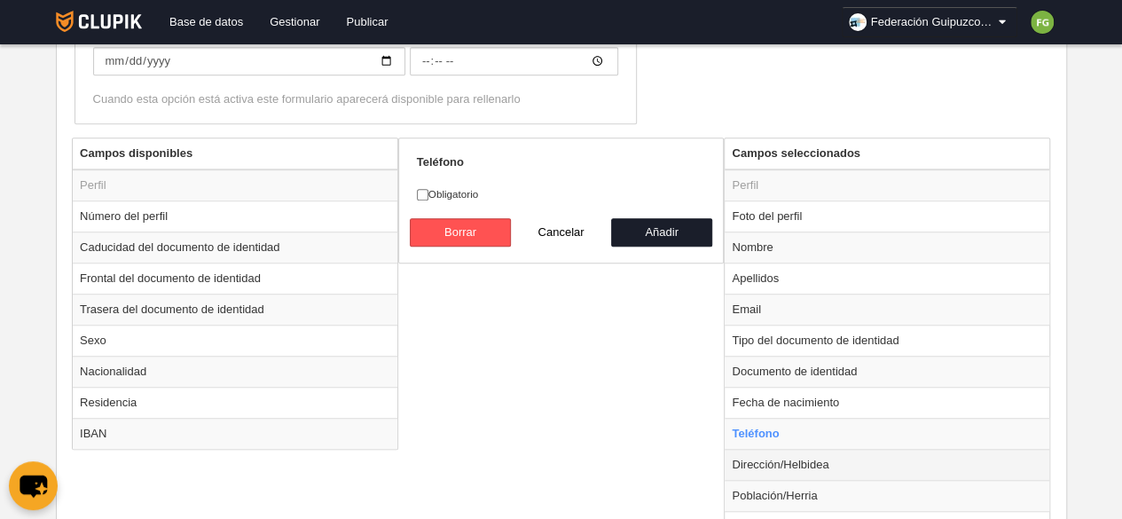
click at [806, 461] on td "Dirección/Helbidea" at bounding box center [887, 464] width 325 height 31
radio input "false"
radio input "true"
checkbox input "true"
click at [783, 432] on td "Teléfono" at bounding box center [887, 433] width 325 height 31
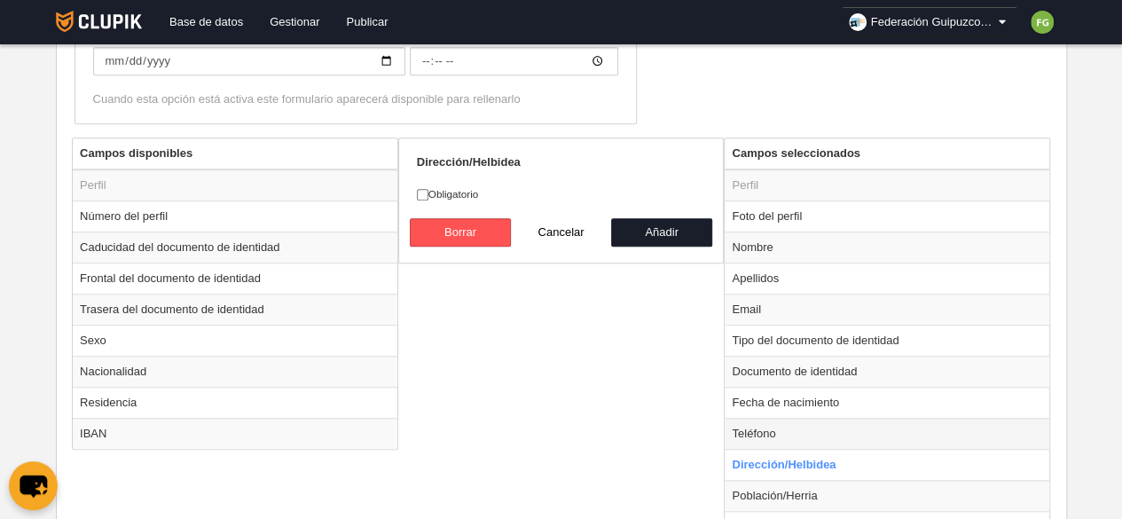
radio input "true"
click at [424, 189] on input "Obligatorio" at bounding box center [423, 195] width 12 height 12
checkbox input "true"
click at [773, 461] on td "Dirección/Helbidea" at bounding box center [887, 464] width 325 height 31
radio input "false"
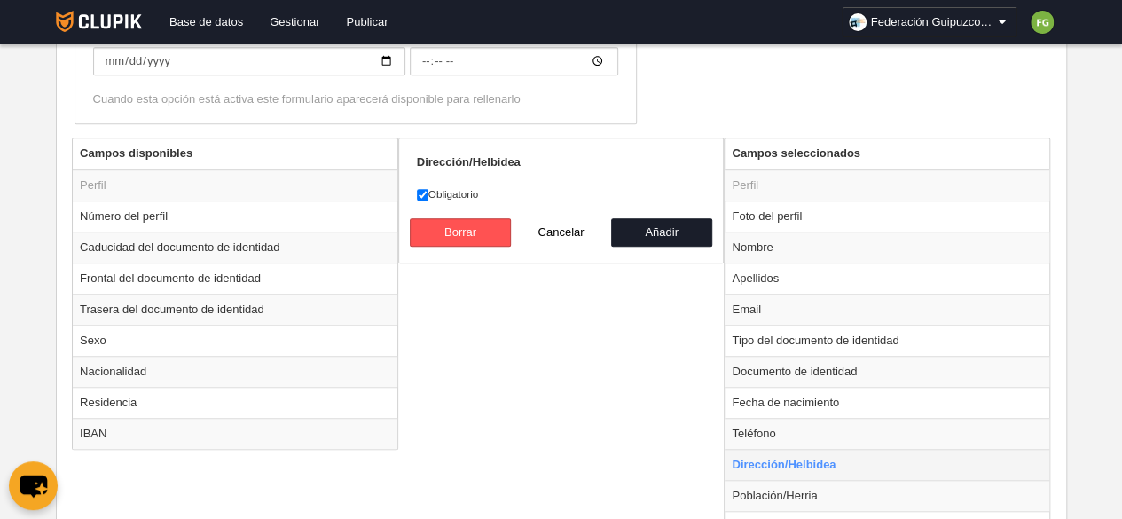
scroll to position [649, 0]
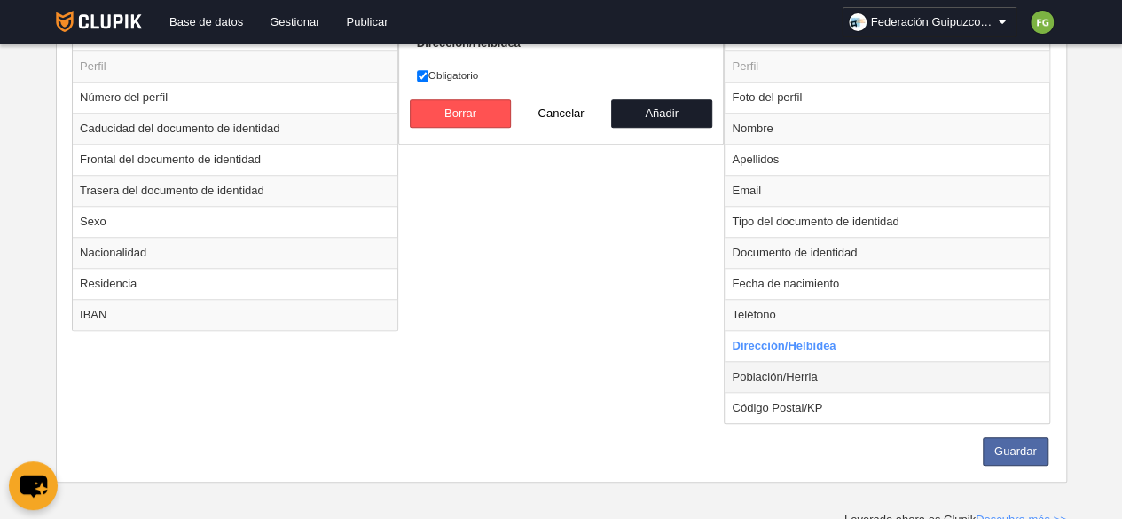
click at [788, 368] on td "Población/Herria" at bounding box center [887, 376] width 325 height 31
radio input "false"
click at [786, 400] on td "Código Postal/KP" at bounding box center [887, 407] width 325 height 31
radio input "false"
radio input "true"
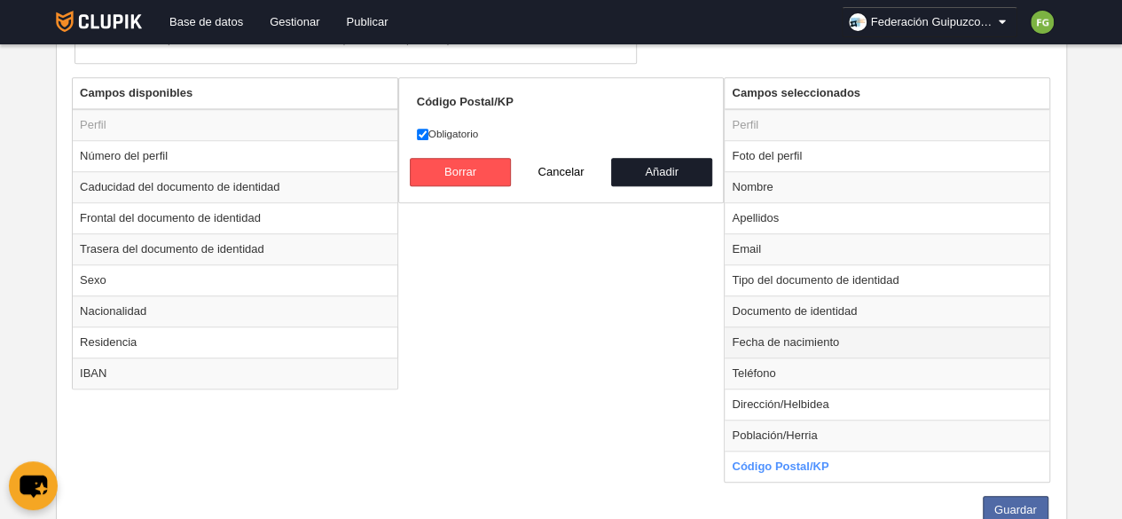
scroll to position [593, 0]
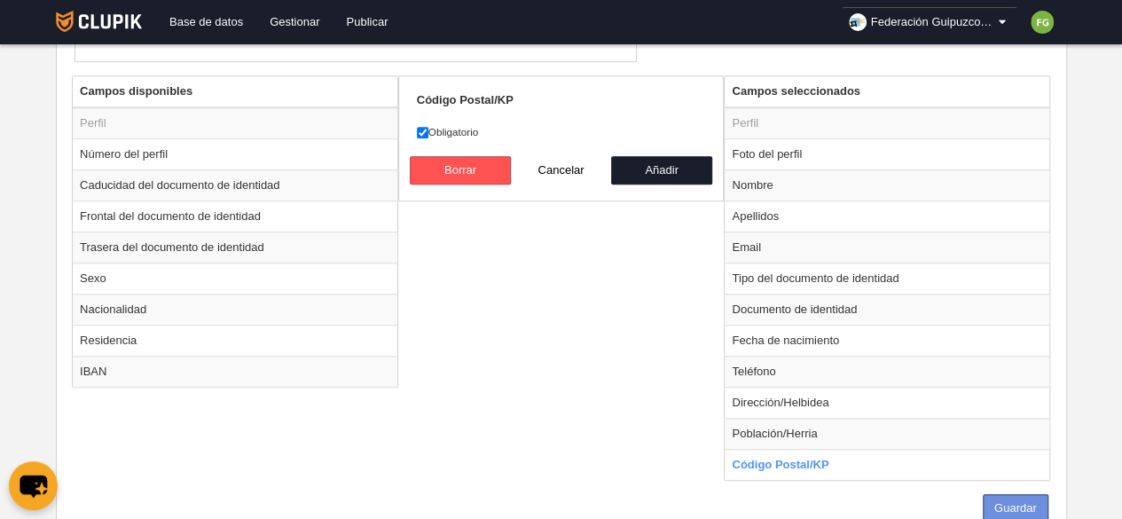
click at [1013, 494] on button "Guardar" at bounding box center [1016, 508] width 66 height 28
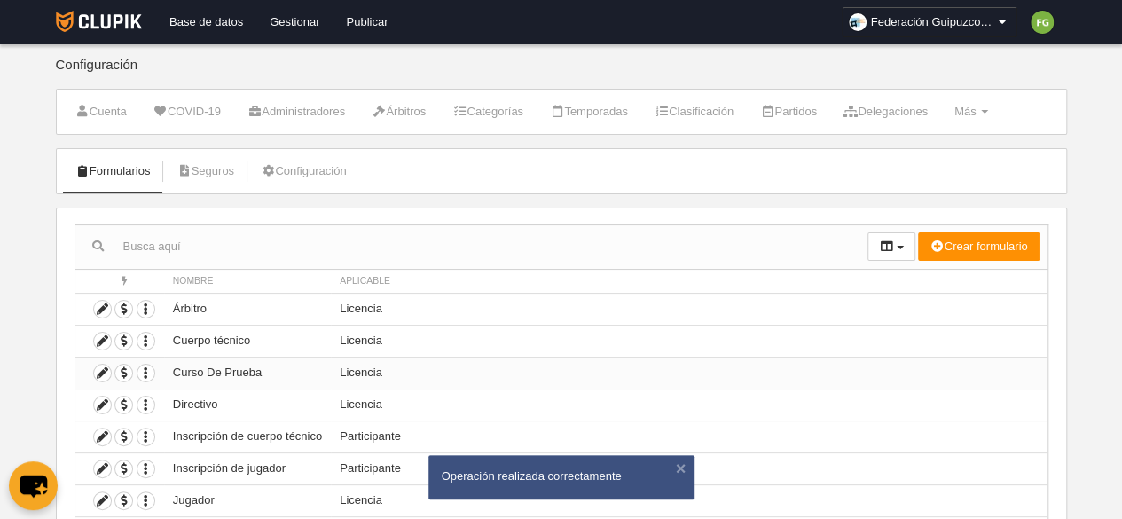
scroll to position [119, 0]
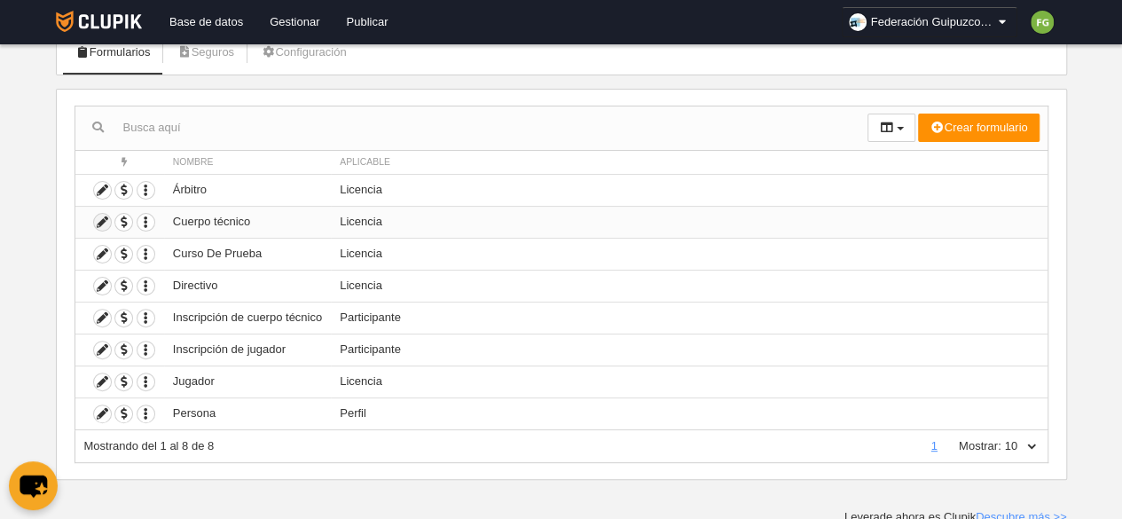
click at [98, 216] on icon at bounding box center [102, 222] width 17 height 17
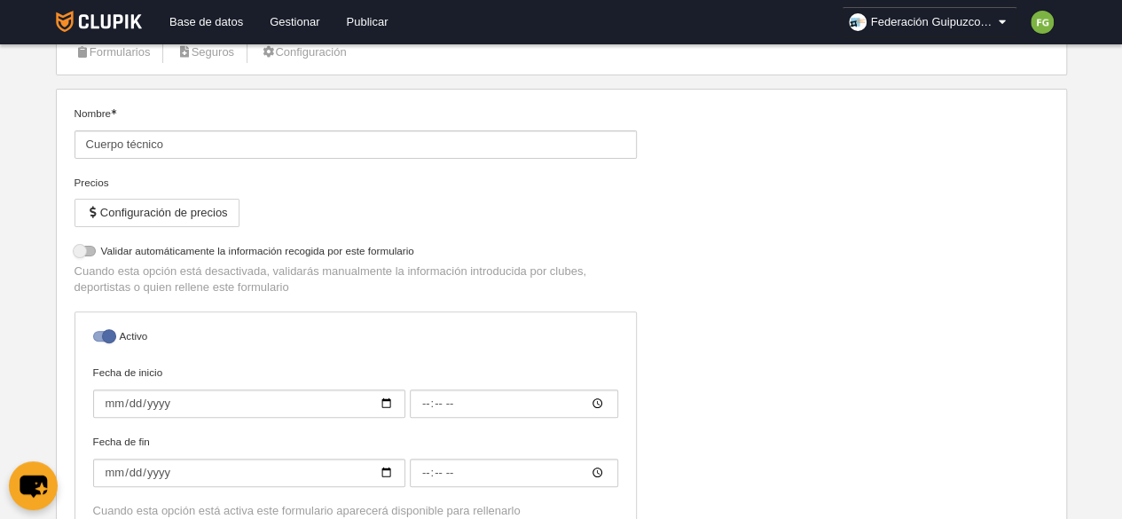
select select "selected"
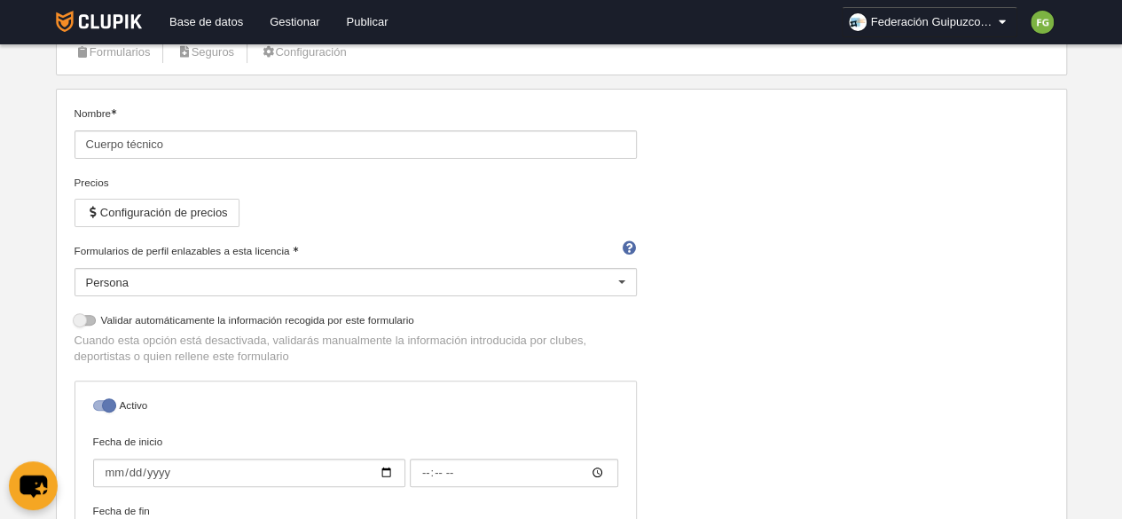
click at [110, 400] on div at bounding box center [103, 405] width 21 height 11
click at [106, 405] on input "checkbox" at bounding box center [100, 411] width 12 height 12
checkbox input "false"
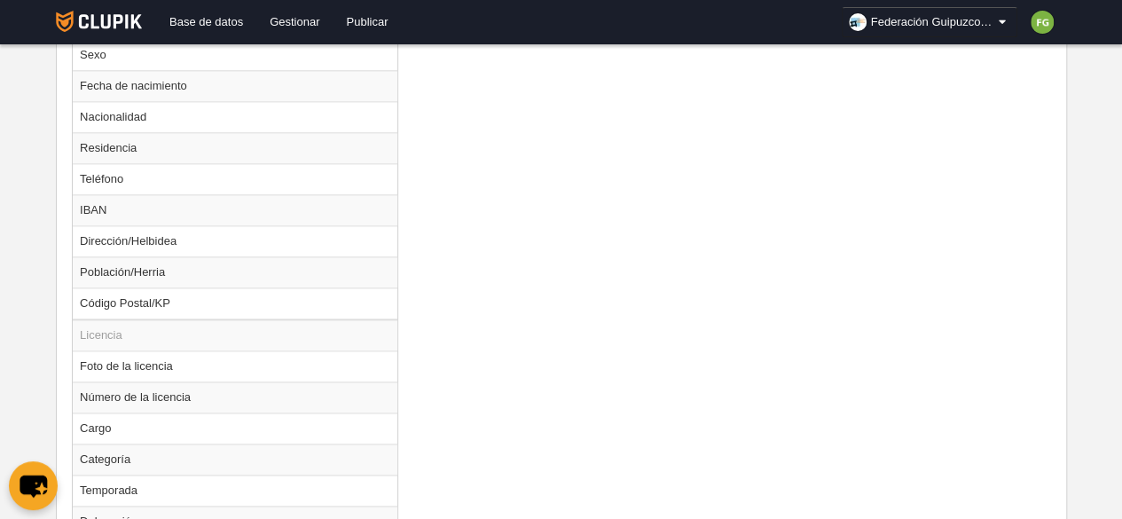
scroll to position [1072, 0]
click at [208, 359] on td "Foto de la licencia" at bounding box center [235, 365] width 325 height 31
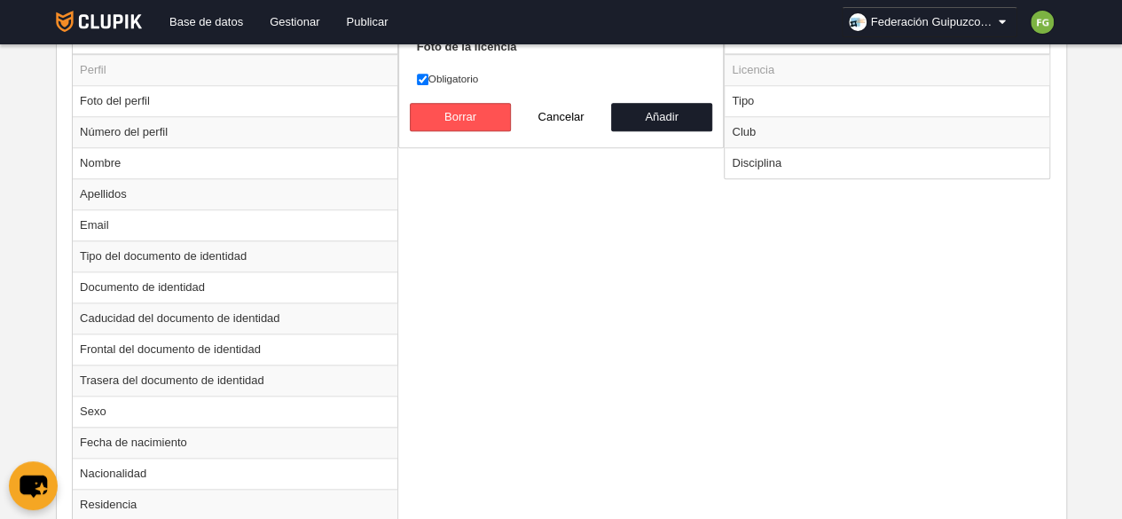
scroll to position [706, 0]
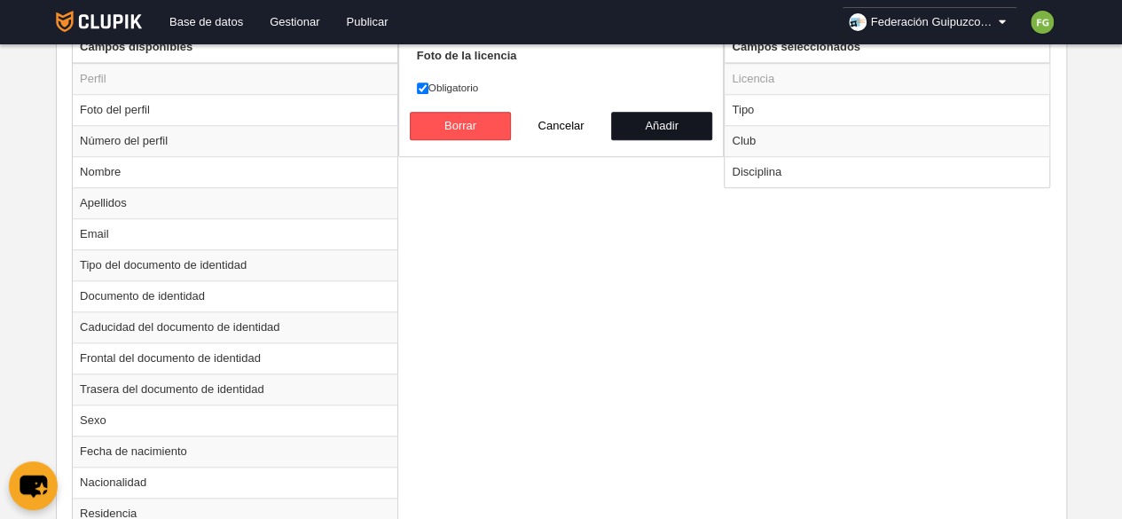
click at [647, 114] on button "Añadir" at bounding box center [661, 126] width 101 height 28
radio input "false"
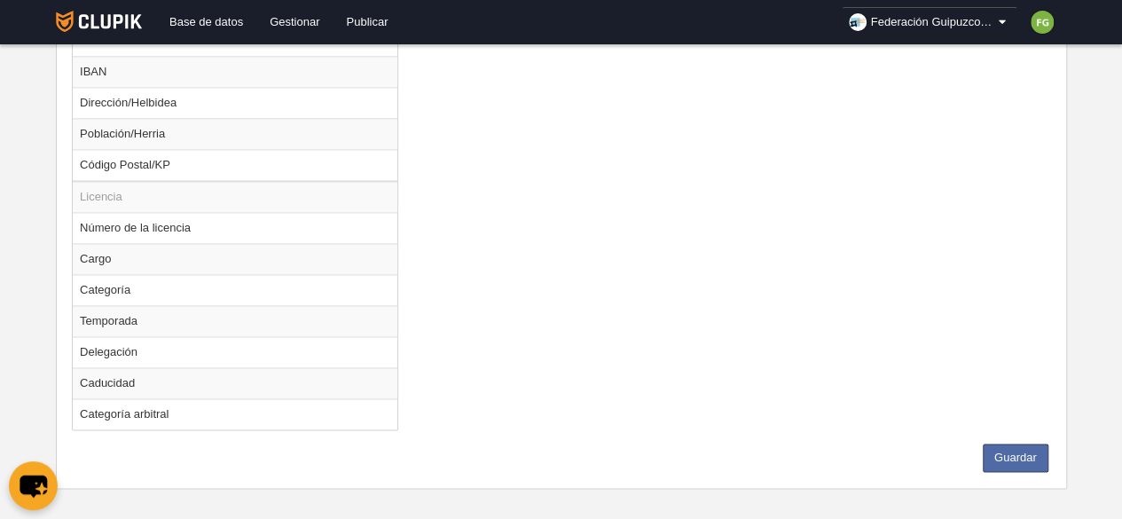
scroll to position [1212, 0]
click at [149, 404] on td "Categoría arbitral" at bounding box center [235, 412] width 325 height 31
radio input "true"
click at [157, 219] on td "Número de la licencia" at bounding box center [235, 225] width 325 height 31
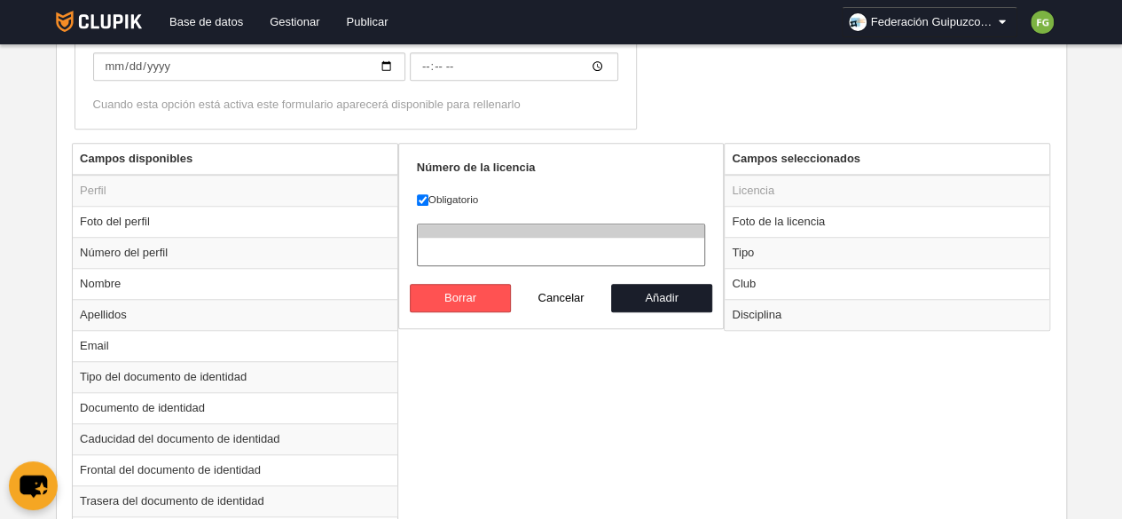
scroll to position [591, 0]
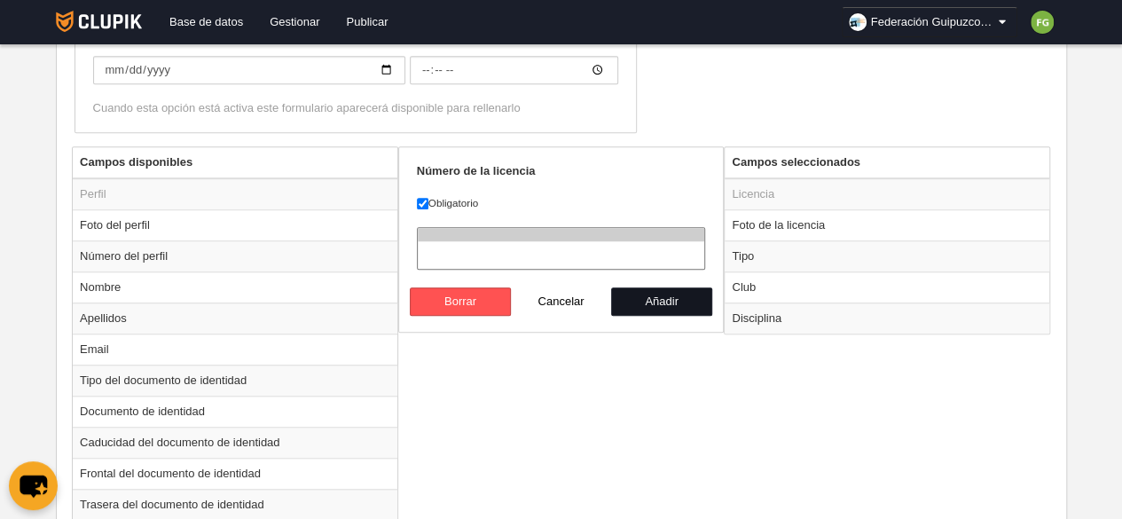
click at [655, 293] on button "Añadir" at bounding box center [661, 301] width 101 height 28
radio input "false"
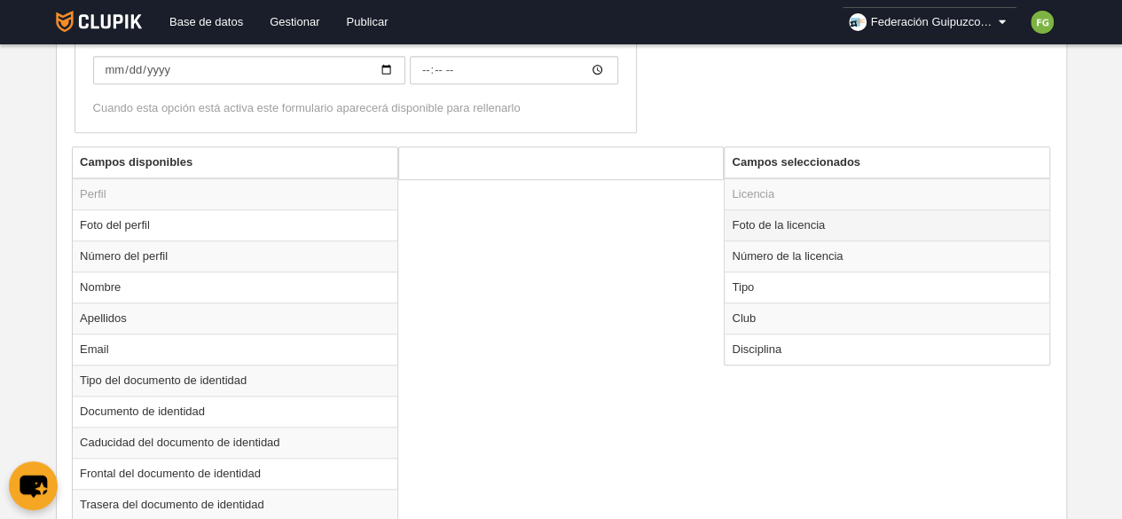
click at [830, 225] on td "Foto de la licencia" at bounding box center [887, 224] width 325 height 31
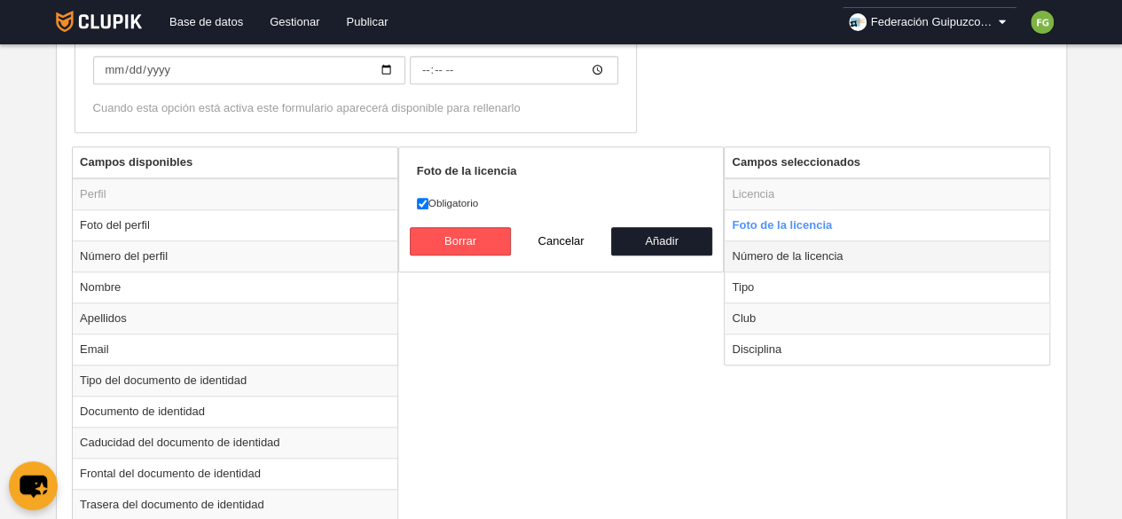
click at [827, 253] on td "Número de la licencia" at bounding box center [887, 255] width 325 height 31
radio input "false"
radio input "true"
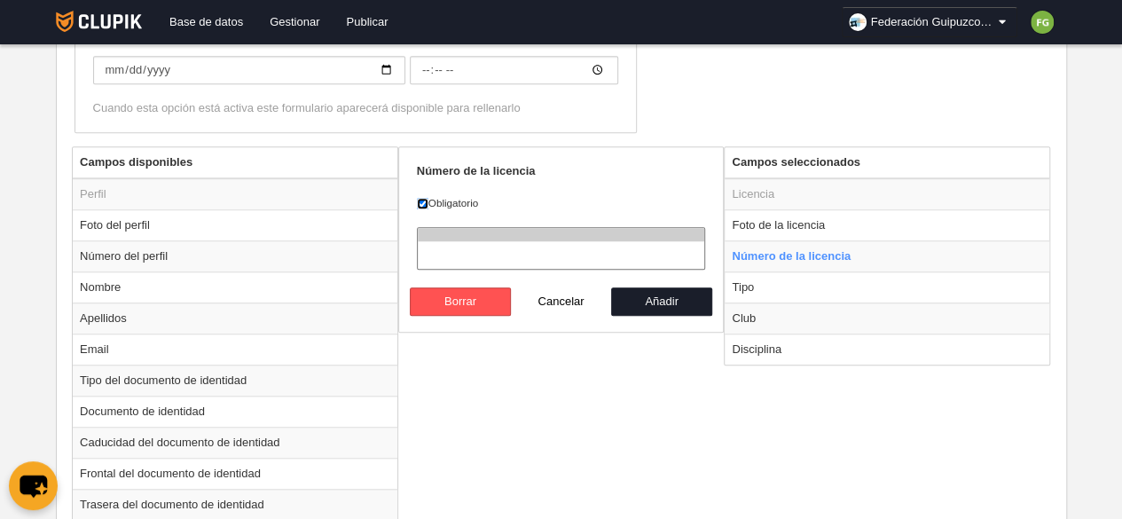
click at [424, 201] on input "Obligatorio" at bounding box center [423, 204] width 12 height 12
checkbox input "false"
click at [768, 281] on td "Tipo" at bounding box center [887, 287] width 325 height 31
radio input "false"
radio input "true"
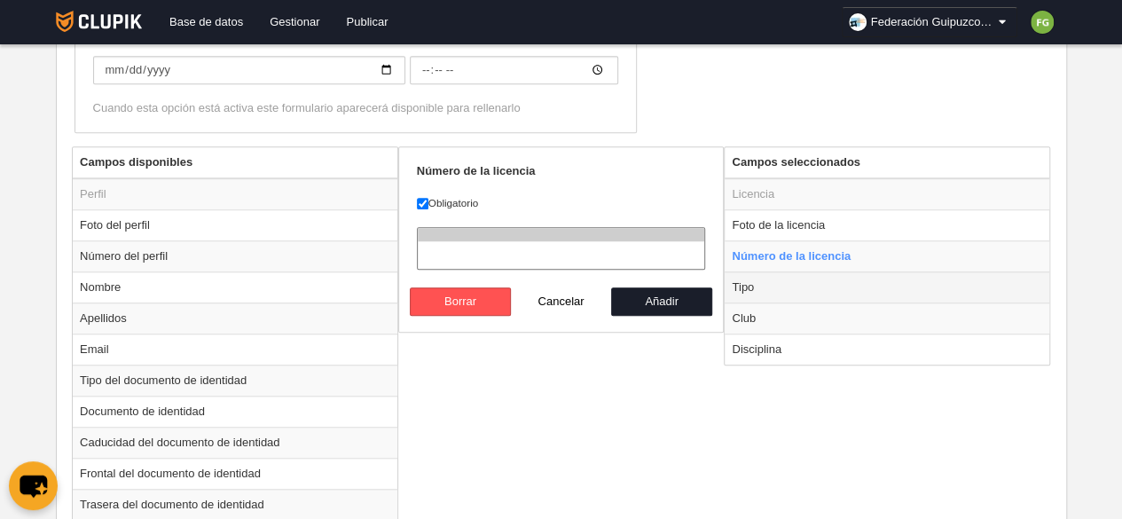
checkbox input "true"
select select "staff"
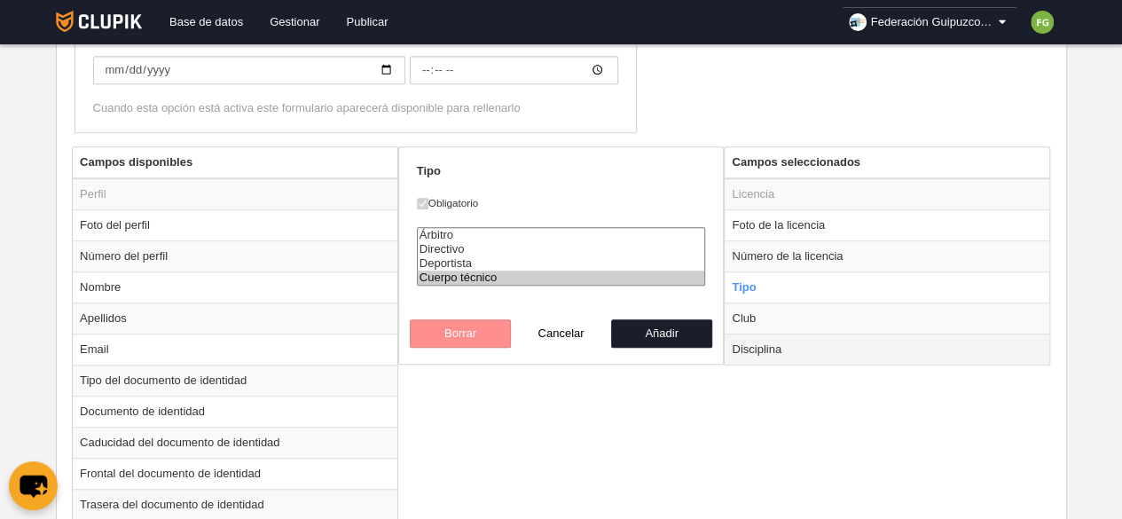
click at [798, 342] on td "Disciplina" at bounding box center [887, 349] width 325 height 31
radio input "false"
radio input "true"
checkbox input "false"
select select
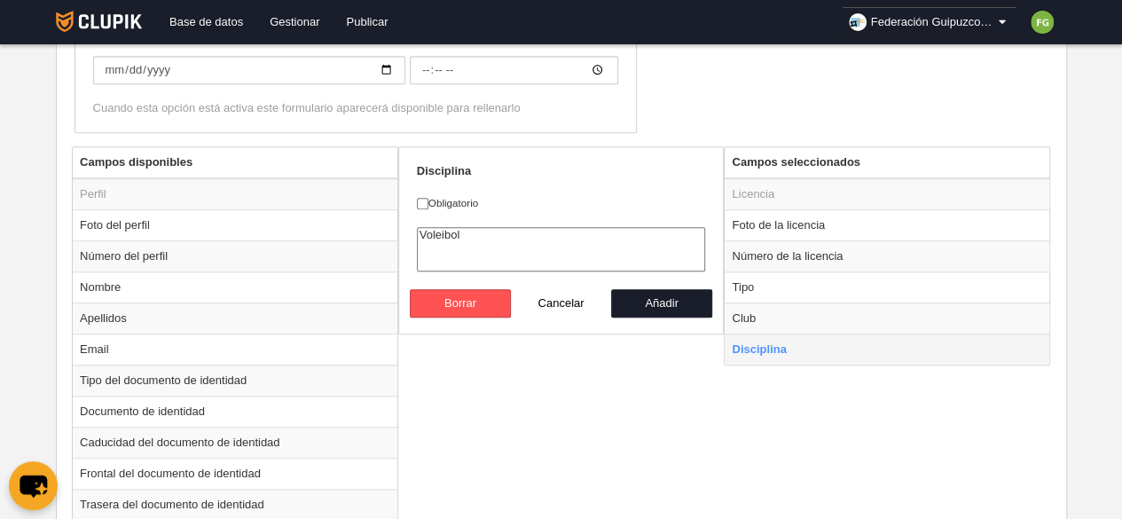
click at [798, 342] on td "Disciplina" at bounding box center [887, 349] width 325 height 31
click at [419, 199] on input "Obligatorio" at bounding box center [423, 204] width 12 height 12
checkbox input "true"
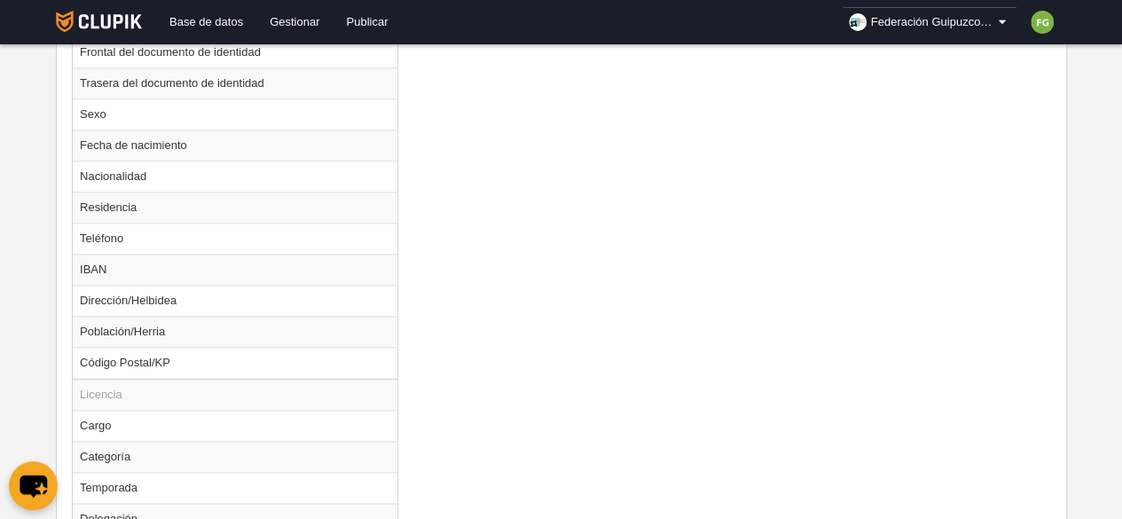
scroll to position [1013, 0]
click at [127, 411] on td "Cargo" at bounding box center [235, 424] width 325 height 31
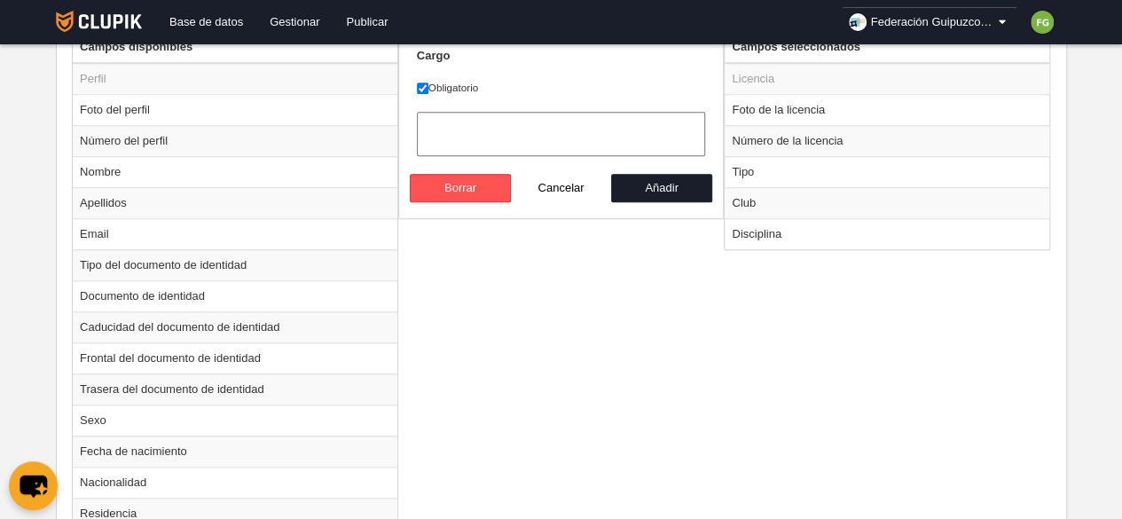
scroll to position [709, 0]
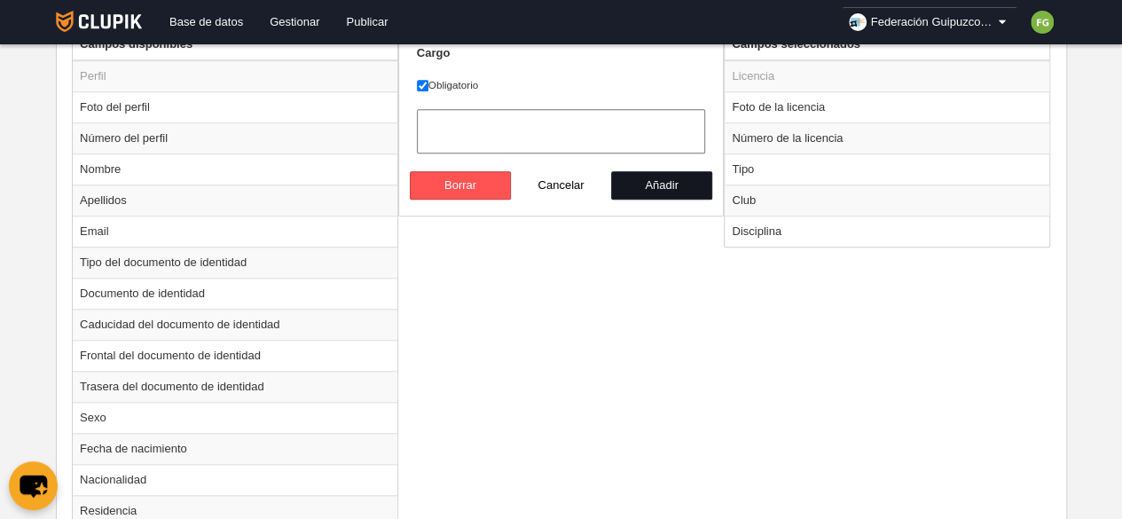
click at [666, 174] on button "Añadir" at bounding box center [661, 185] width 101 height 28
radio input "false"
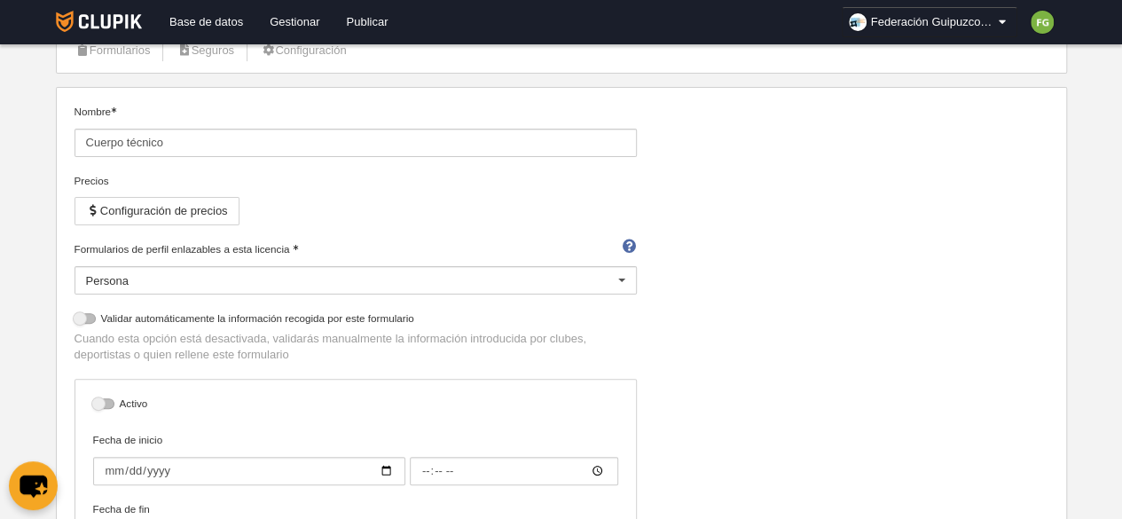
scroll to position [119, 0]
click at [176, 209] on button "Configuración de precios" at bounding box center [157, 213] width 165 height 28
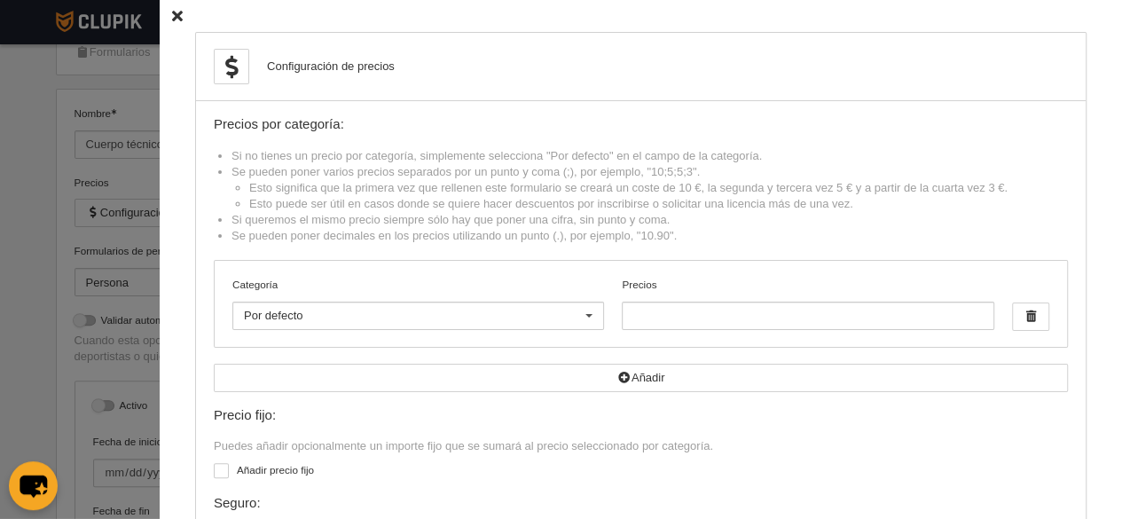
click at [160, 12] on div "Configuración de precios Precios por categoría: Si no tienes un precio por cate…" at bounding box center [641, 326] width 963 height 653
click at [172, 14] on icon at bounding box center [177, 17] width 11 height 12
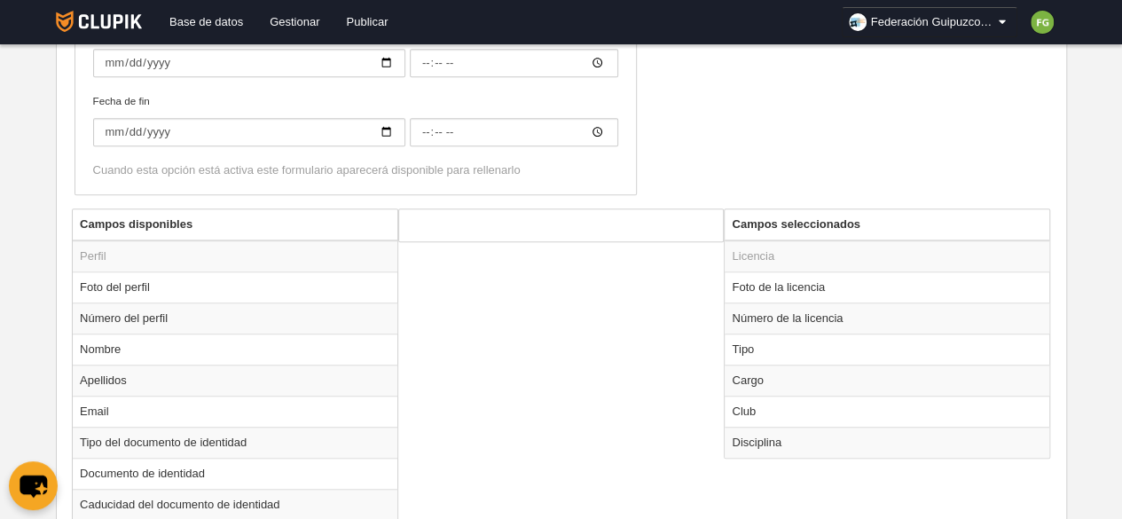
scroll to position [612, 0]
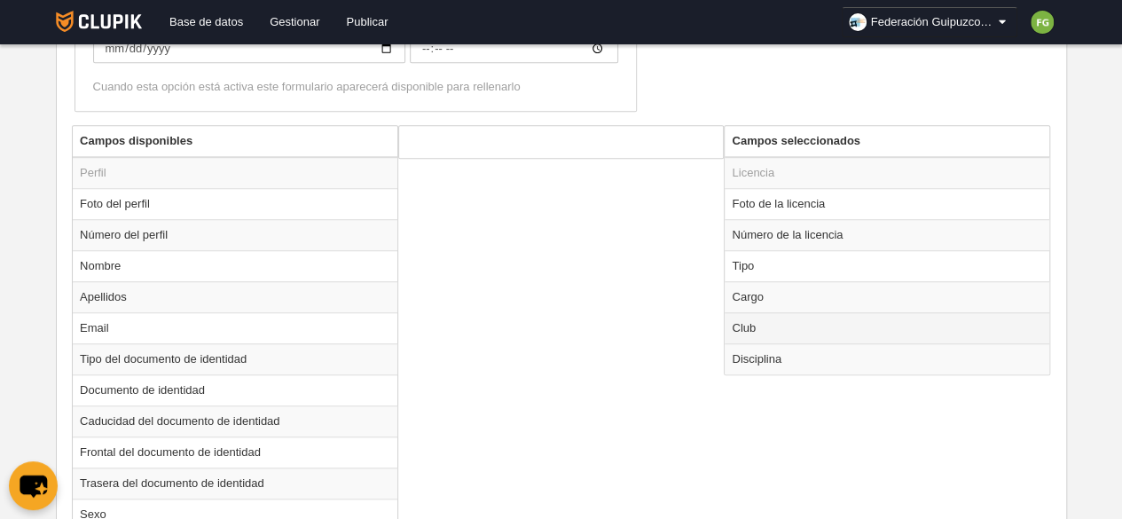
click at [787, 322] on td "Club" at bounding box center [887, 327] width 325 height 31
radio input "true"
select select
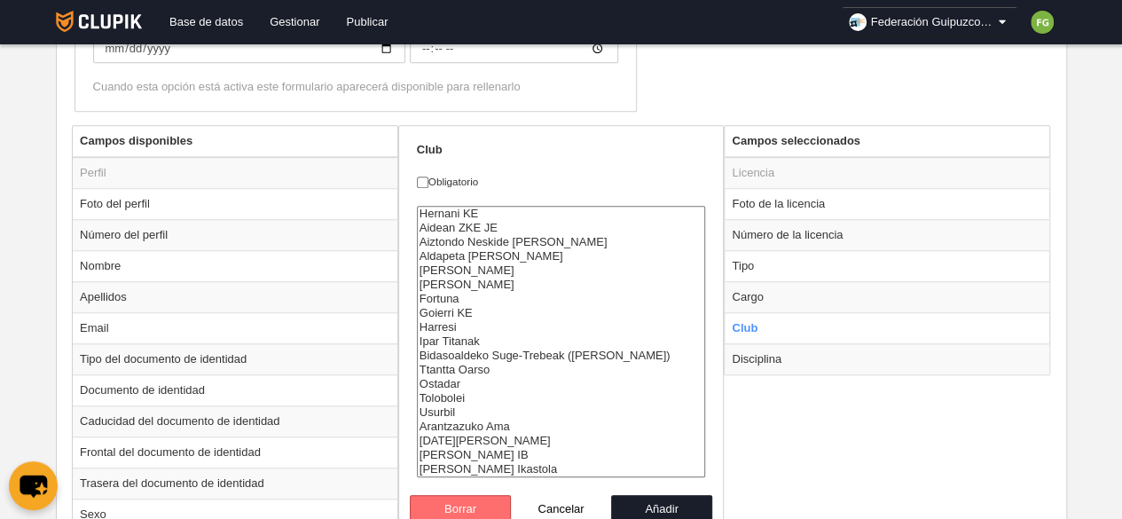
click at [485, 505] on button "Borrar" at bounding box center [460, 509] width 101 height 28
radio input "false"
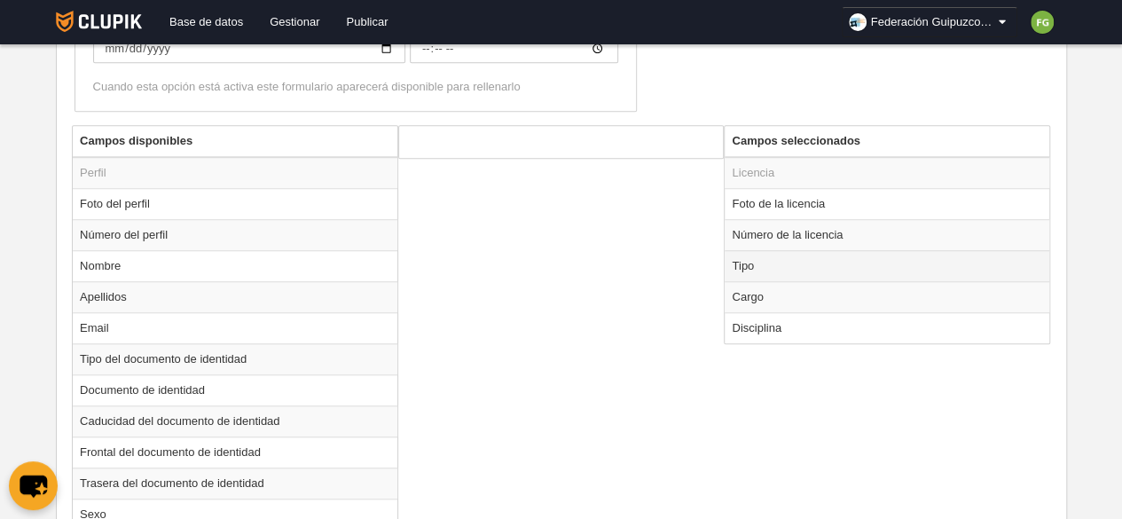
click at [835, 258] on td "Tipo" at bounding box center [887, 265] width 325 height 31
radio input "true"
select select "staff"
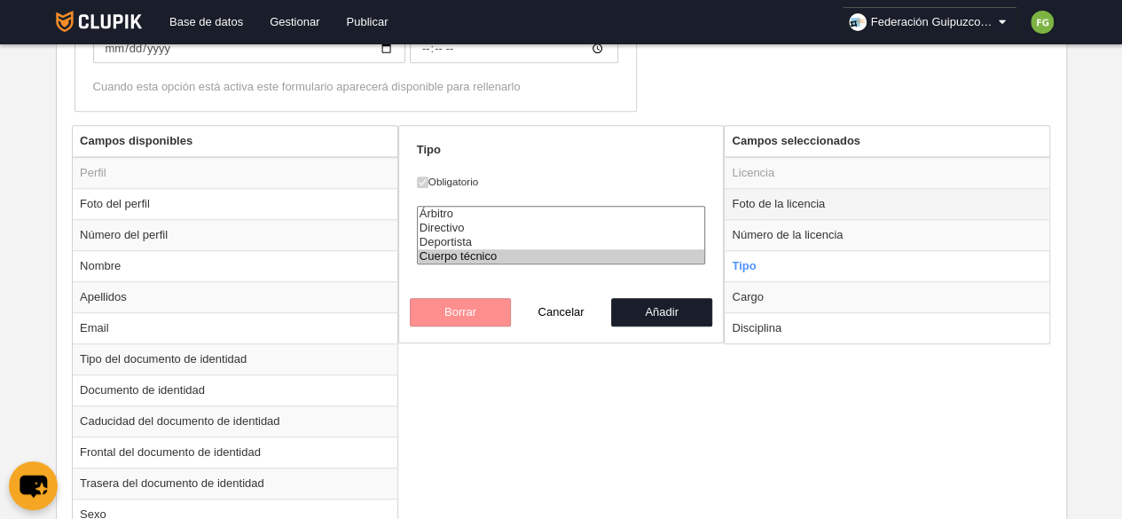
click at [809, 207] on td "Foto de la licencia" at bounding box center [887, 203] width 325 height 31
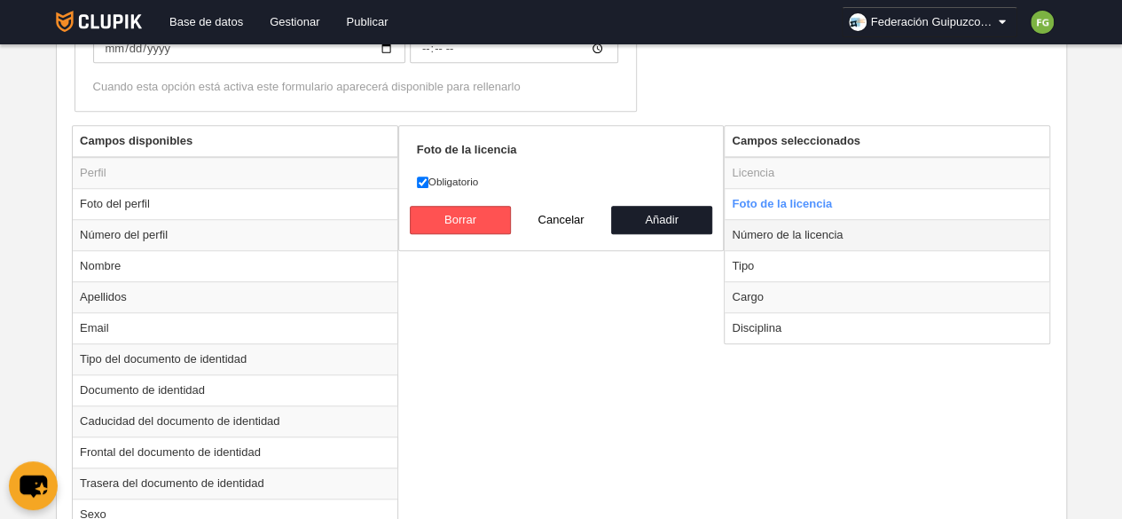
click at [801, 233] on td "Número de la licencia" at bounding box center [887, 234] width 325 height 31
radio input "false"
radio input "true"
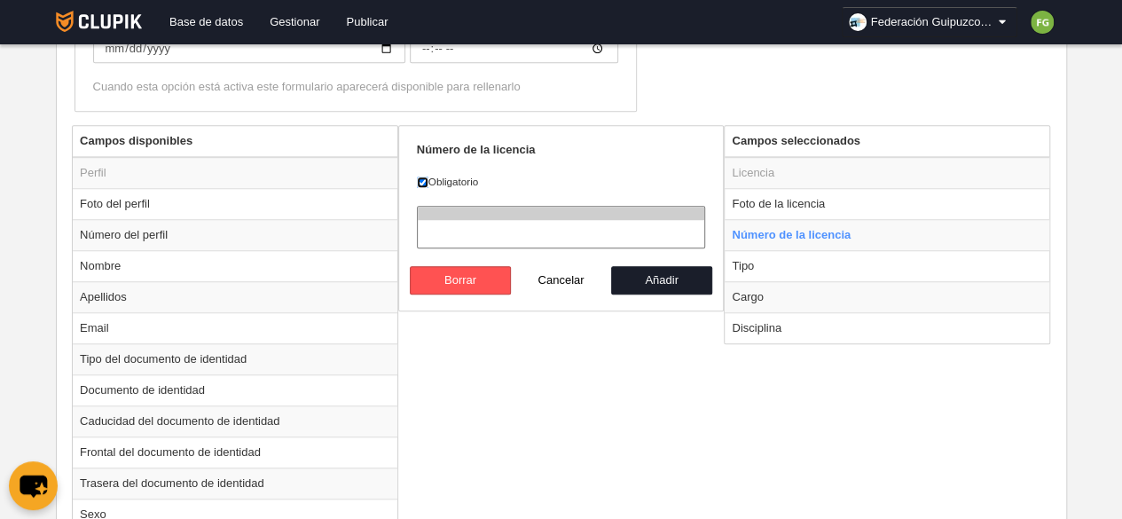
click at [419, 177] on input "Obligatorio" at bounding box center [423, 183] width 12 height 12
checkbox input "false"
click at [797, 261] on td "Tipo" at bounding box center [887, 265] width 325 height 31
radio input "false"
radio input "true"
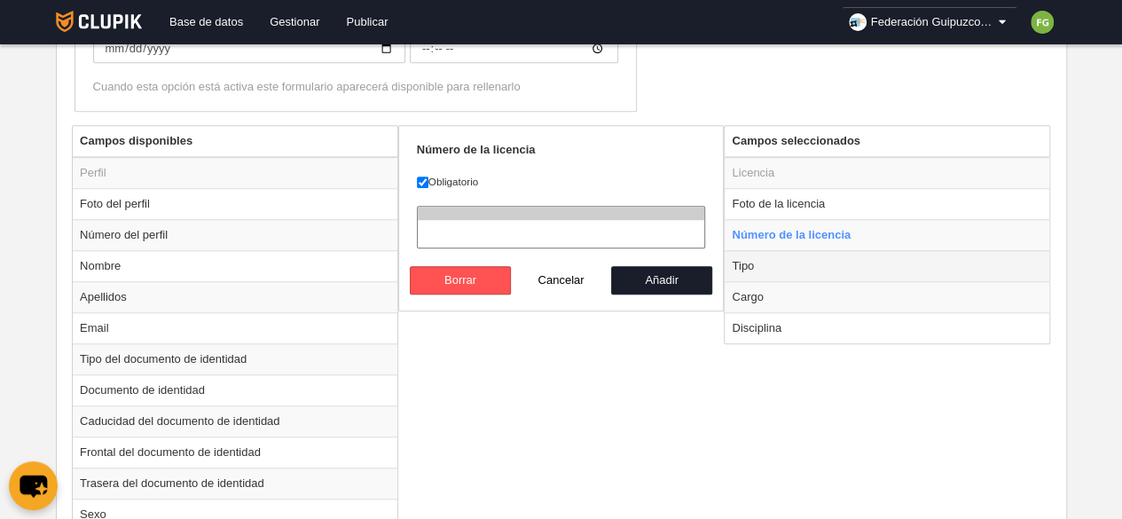
checkbox input "true"
select select "staff"
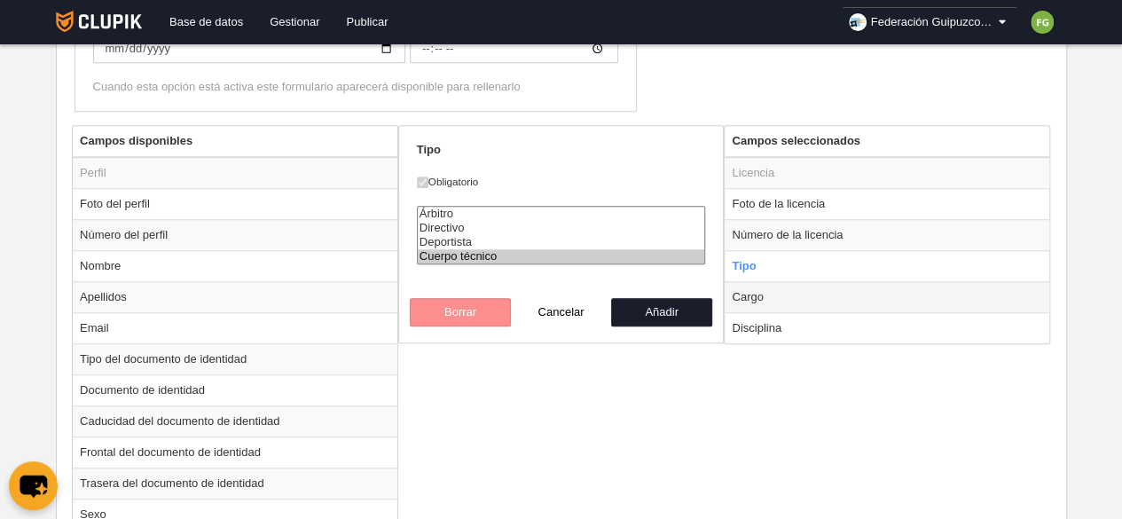
click at [773, 288] on td "Cargo" at bounding box center [887, 296] width 325 height 31
radio input "false"
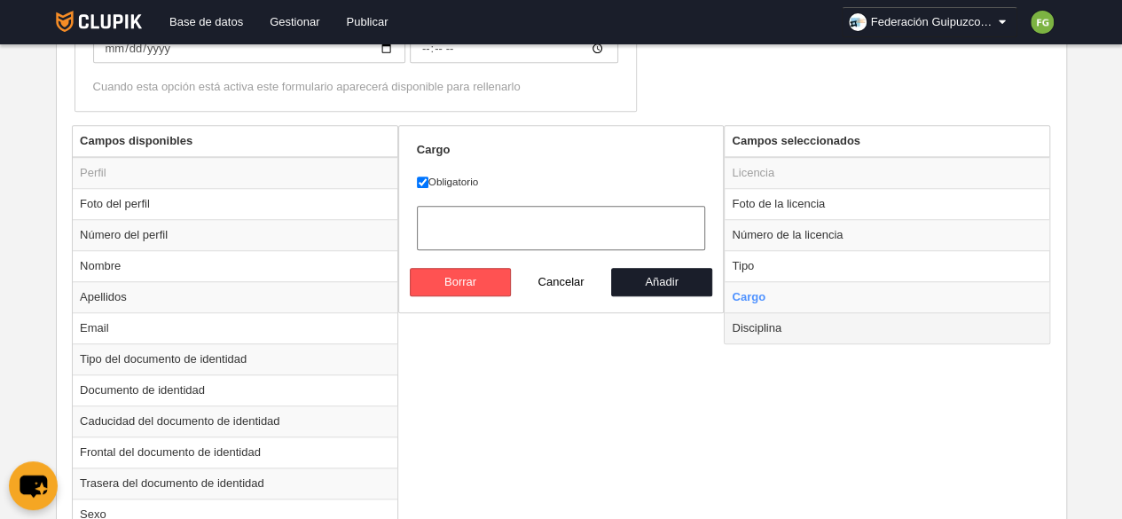
click at [756, 327] on td "Disciplina" at bounding box center [887, 327] width 325 height 31
radio input "false"
radio input "true"
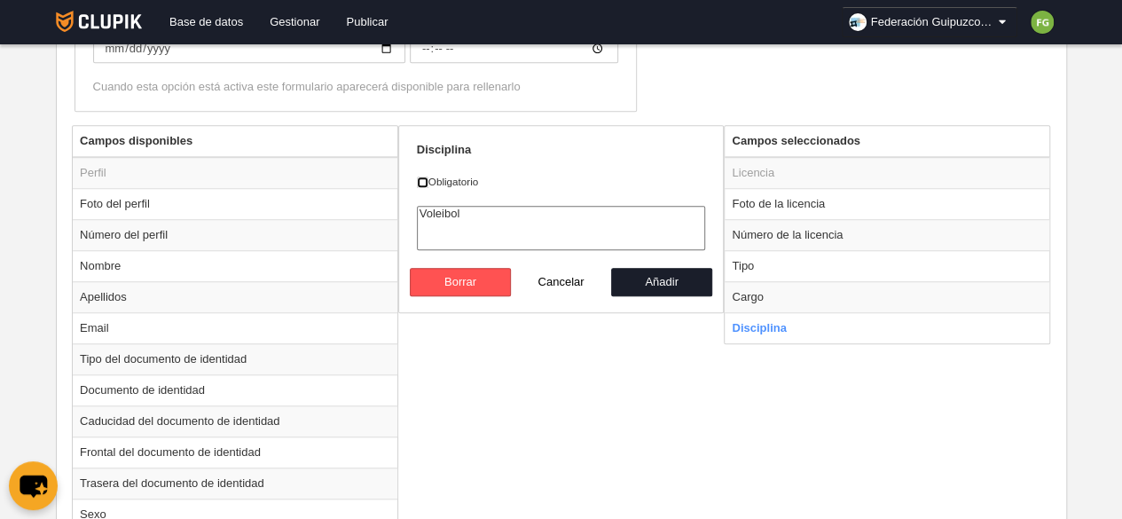
click at [421, 177] on input "Obligatorio" at bounding box center [423, 183] width 12 height 12
checkbox input "true"
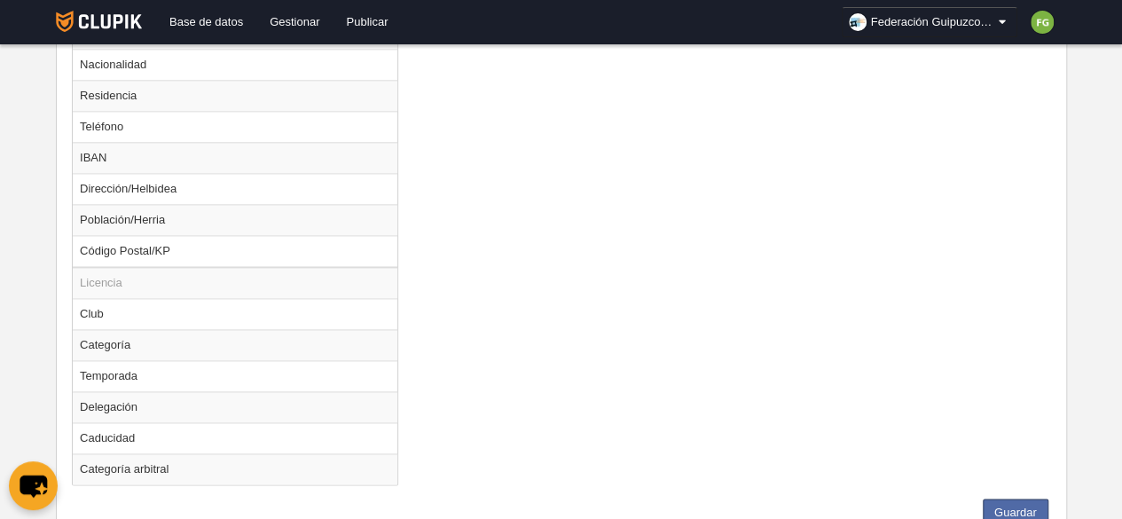
scroll to position [1182, 0]
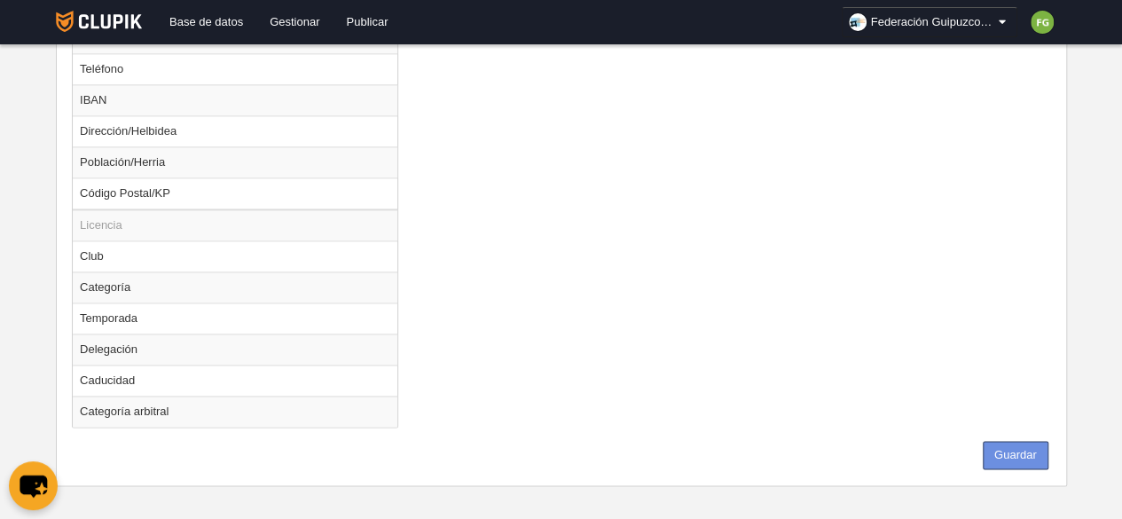
click at [1034, 445] on button "Guardar" at bounding box center [1016, 455] width 66 height 28
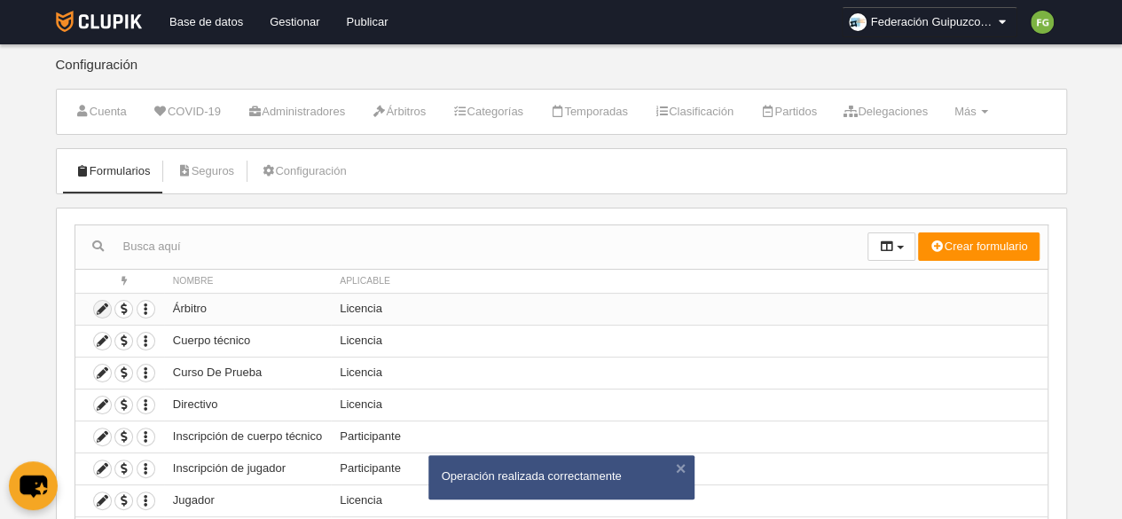
click at [103, 303] on icon at bounding box center [102, 309] width 17 height 17
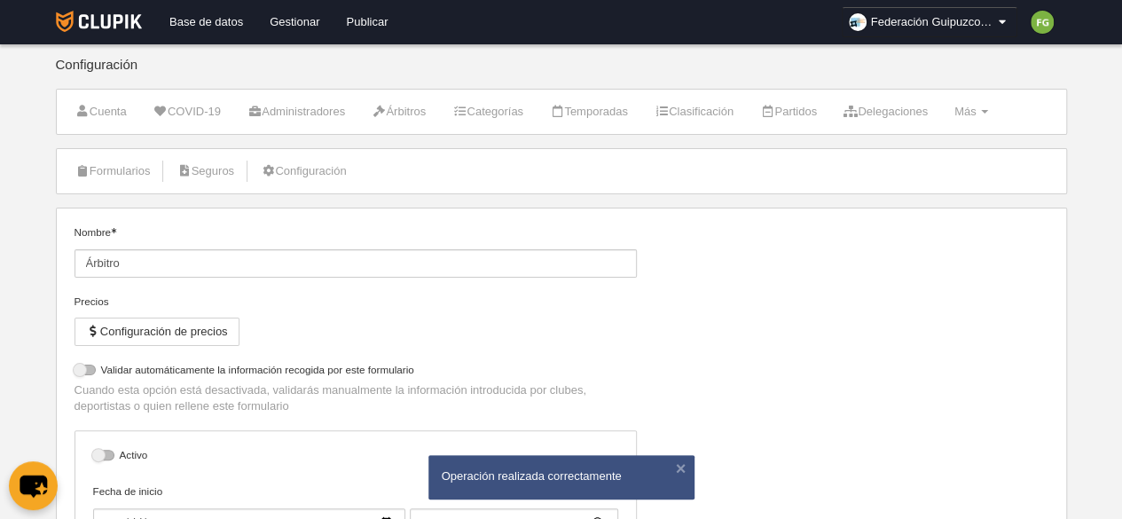
select select "selected"
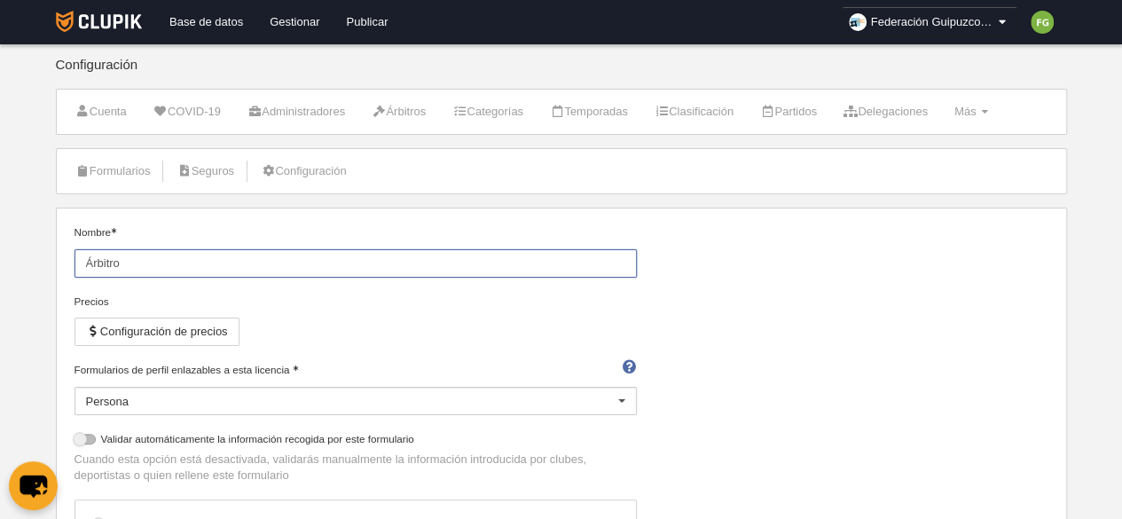
click at [167, 266] on input "Árbitro" at bounding box center [356, 263] width 563 height 28
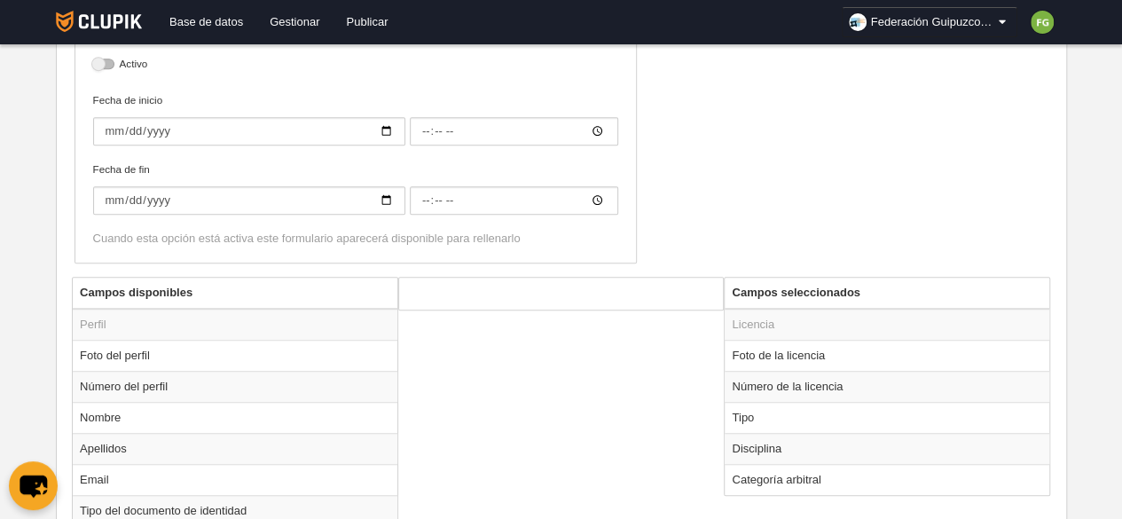
scroll to position [461, 0]
type input "Árbitro Voleibol"
click at [747, 439] on td "Disciplina" at bounding box center [887, 447] width 325 height 31
radio input "true"
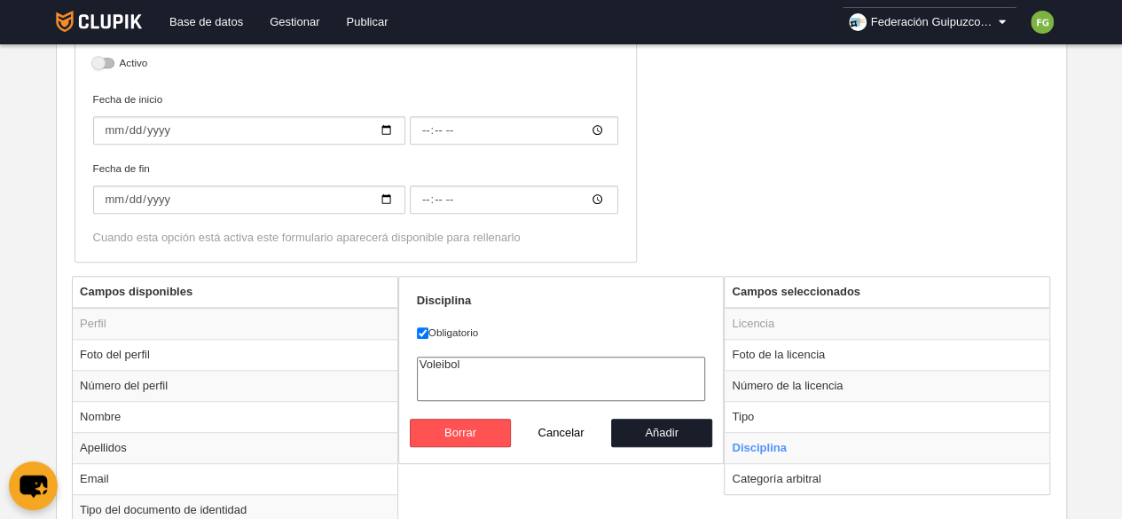
select select "11"
click at [454, 358] on option "Voleibol" at bounding box center [561, 365] width 287 height 14
click at [649, 431] on button "Añadir" at bounding box center [661, 433] width 101 height 28
radio input "false"
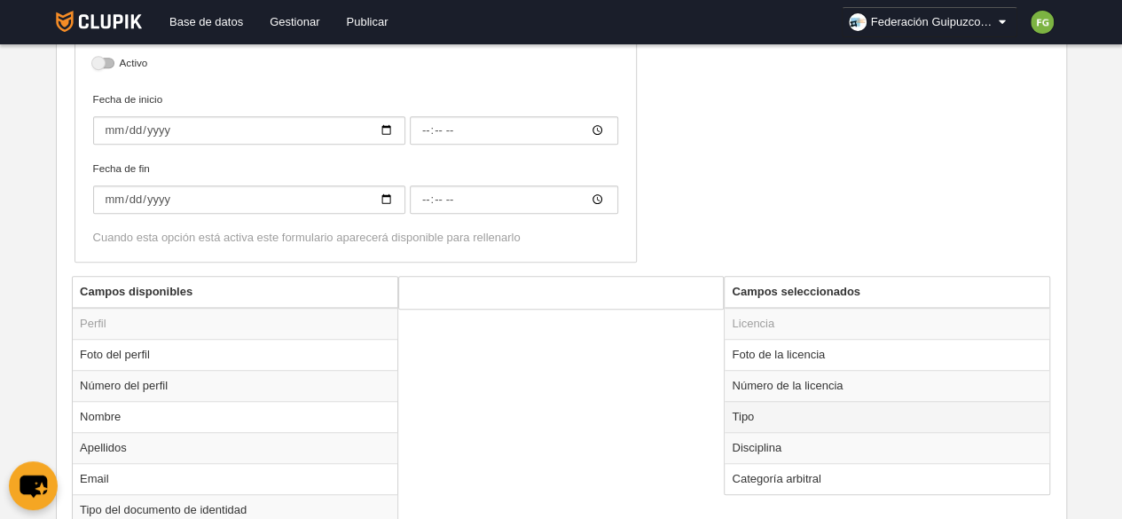
click at [788, 413] on td "Tipo" at bounding box center [887, 416] width 325 height 31
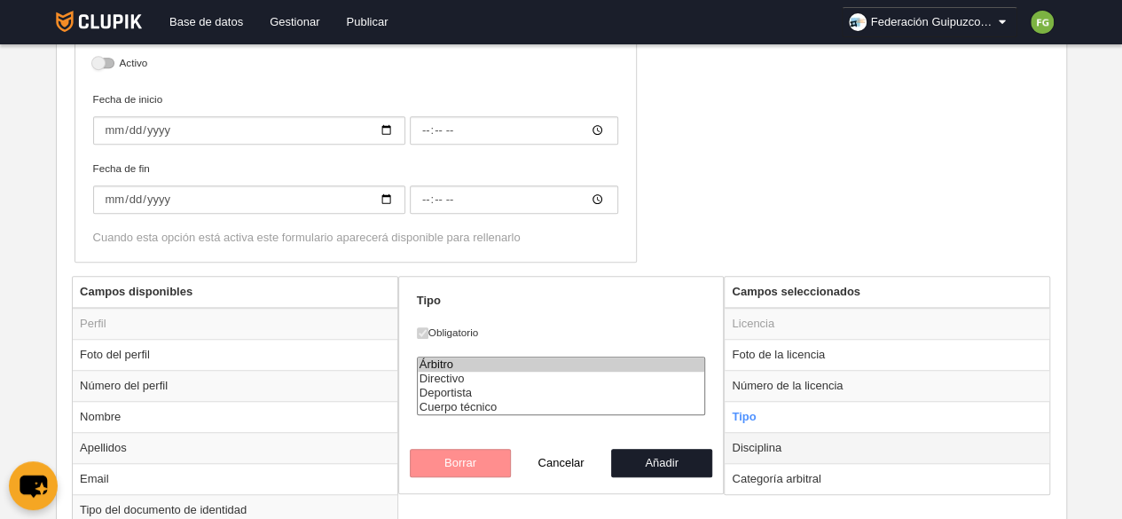
click at [777, 445] on td "Disciplina" at bounding box center [887, 447] width 325 height 31
radio input "false"
radio input "true"
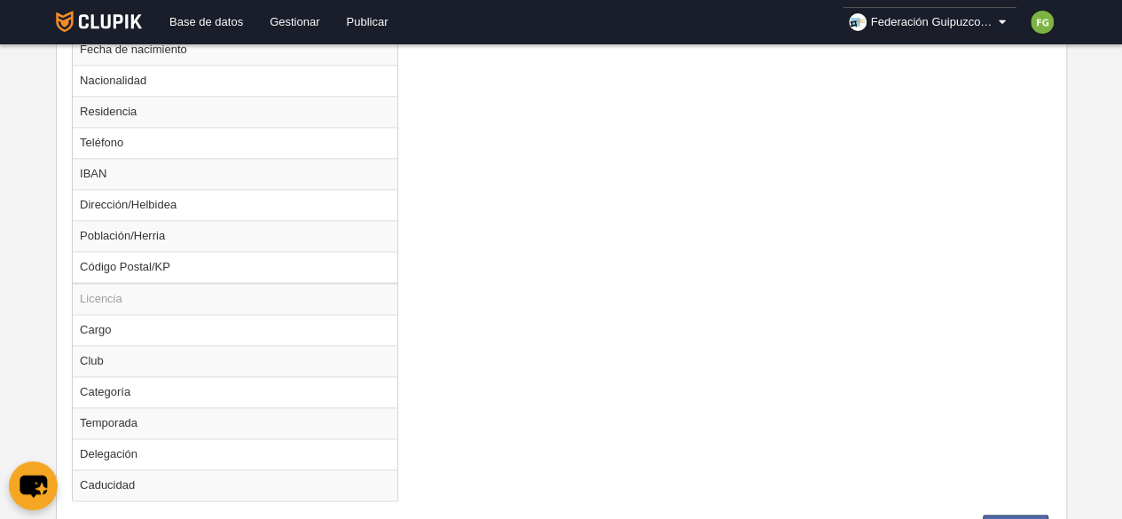
scroll to position [1182, 0]
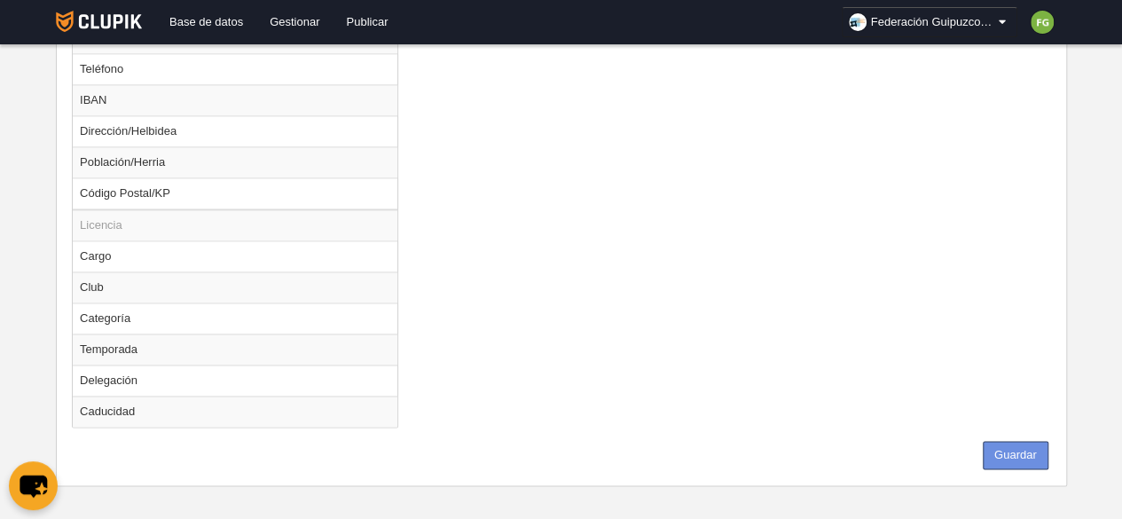
click at [1003, 445] on button "Guardar" at bounding box center [1016, 455] width 66 height 28
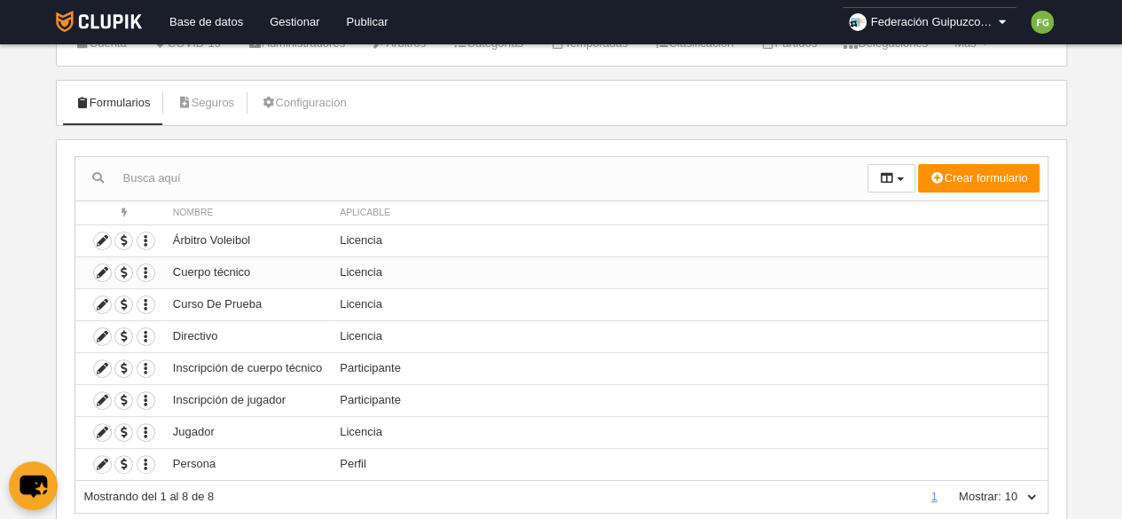
scroll to position [69, 0]
click at [96, 265] on icon at bounding box center [102, 272] width 17 height 17
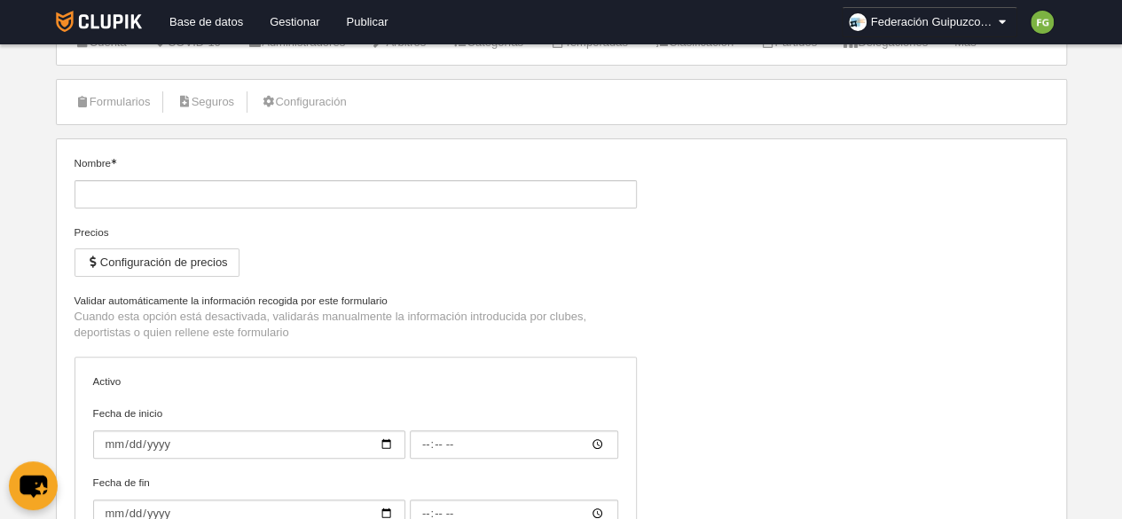
type input "Cuerpo técnico"
select select "selected"
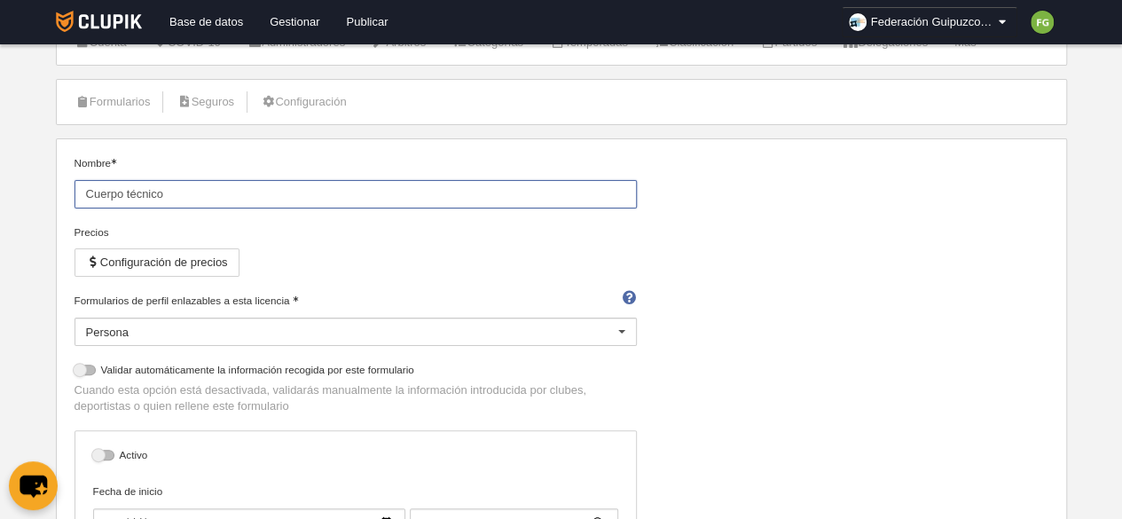
click at [216, 194] on input "Cuerpo técnico" at bounding box center [356, 194] width 563 height 28
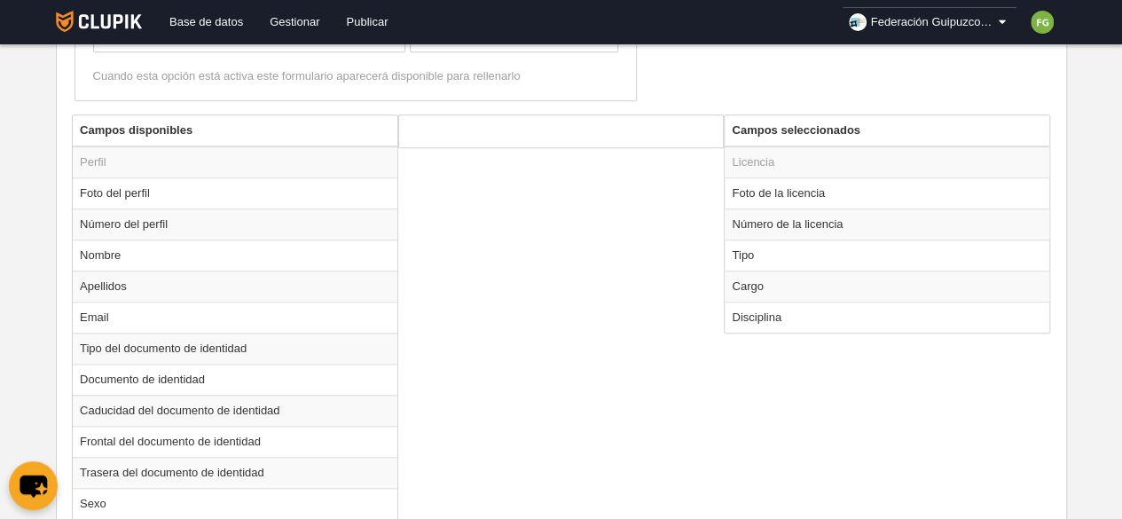
scroll to position [627, 0]
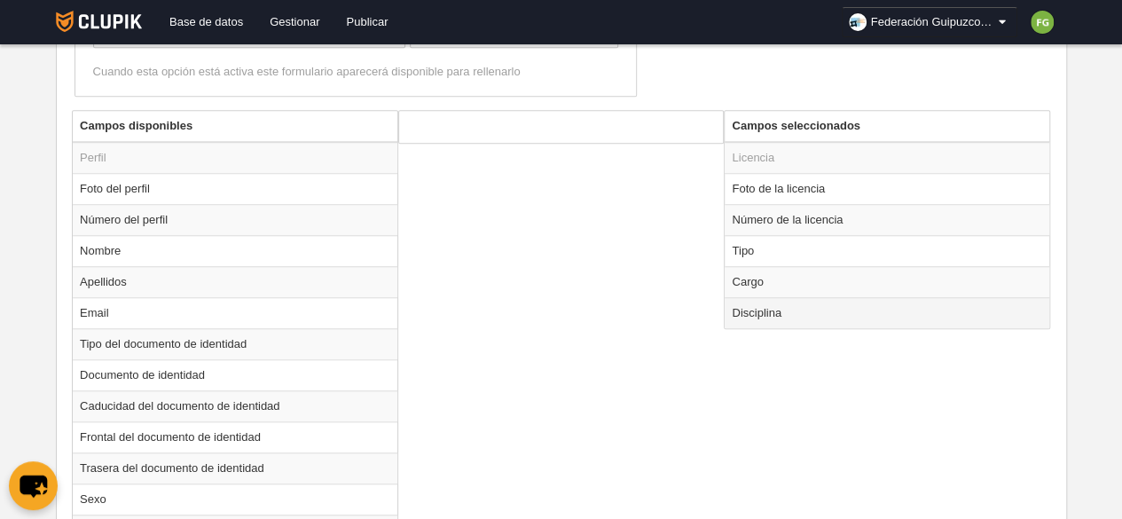
type input "Cuerpo técnico Voleibol"
click at [765, 311] on td "Disciplina" at bounding box center [887, 312] width 325 height 31
radio input "true"
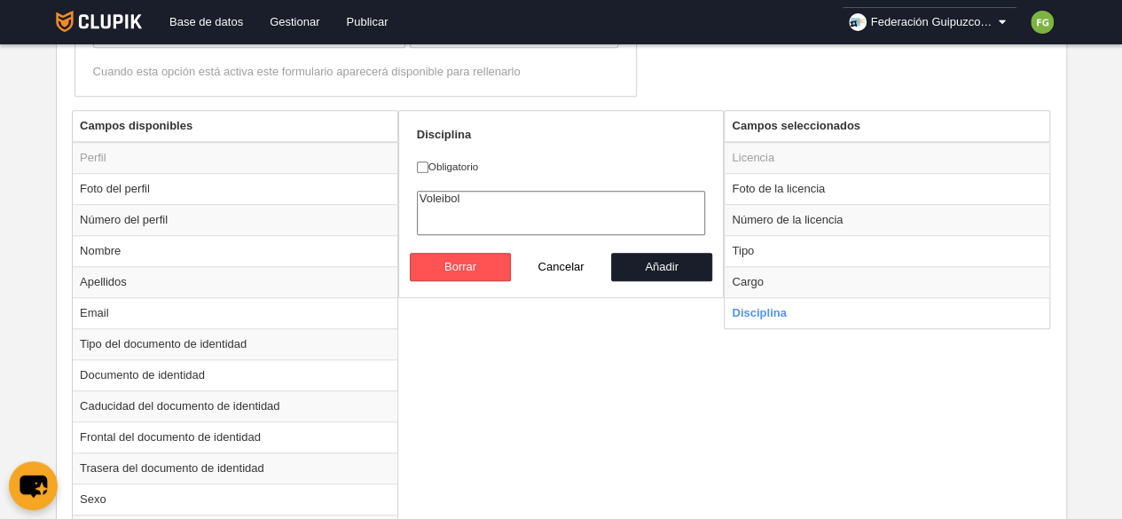
select select "11"
click at [453, 193] on option "Voleibol" at bounding box center [561, 199] width 287 height 14
click at [421, 164] on input "Obligatorio" at bounding box center [423, 167] width 12 height 12
checkbox input "true"
click at [677, 266] on button "Añadir" at bounding box center [661, 267] width 101 height 28
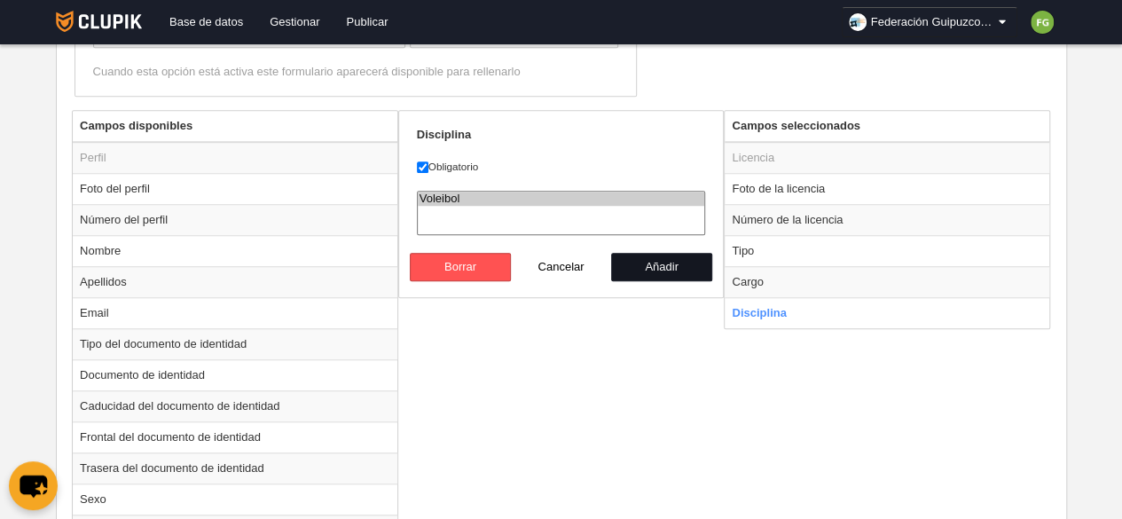
radio input "false"
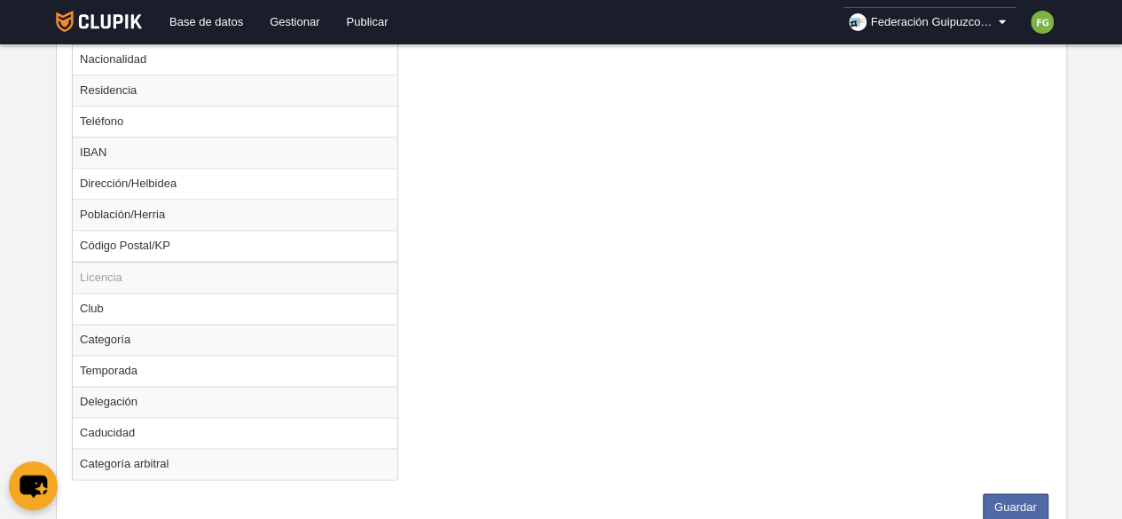
scroll to position [1182, 0]
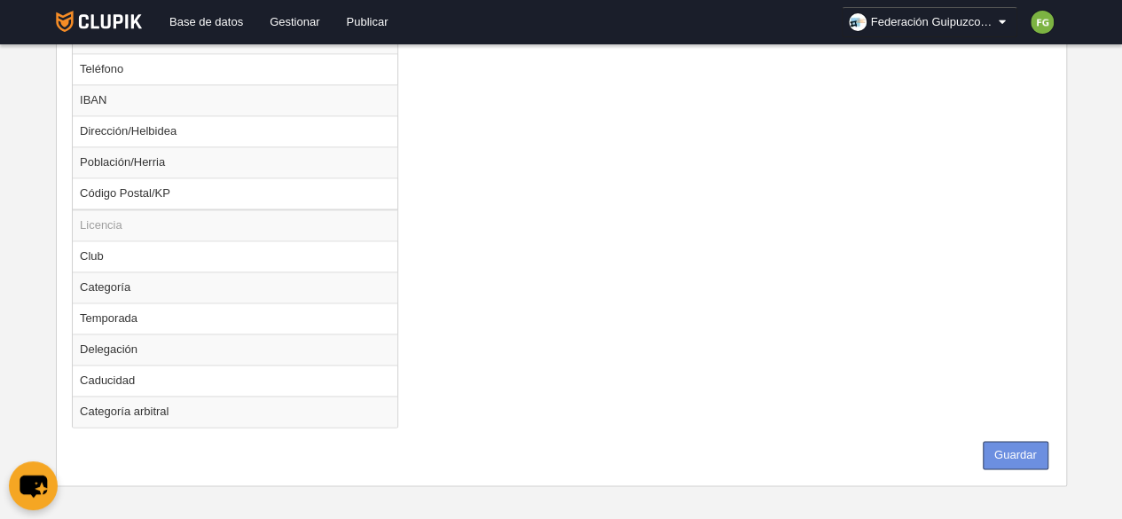
click at [1019, 445] on button "Guardar" at bounding box center [1016, 455] width 66 height 28
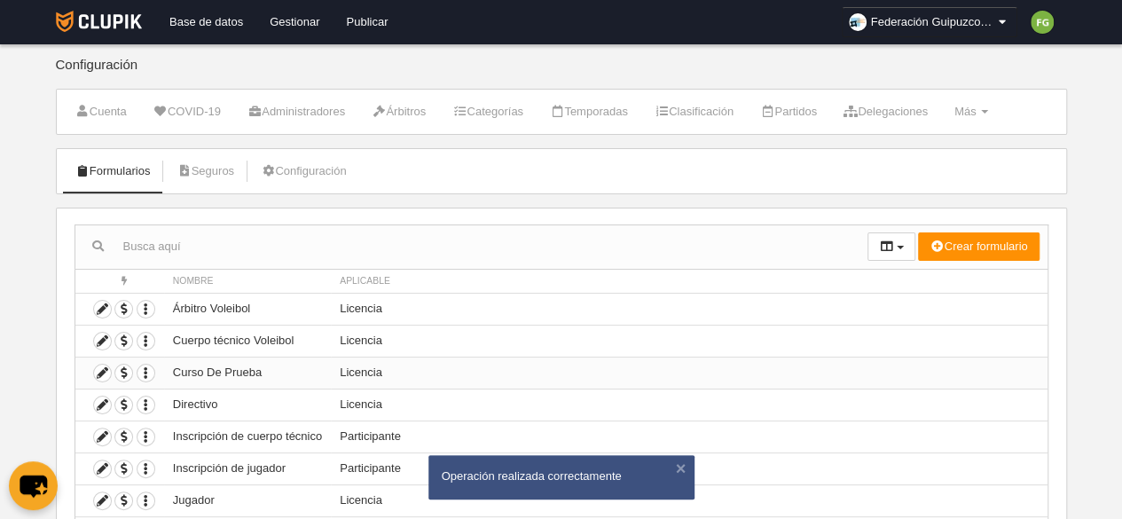
scroll to position [119, 0]
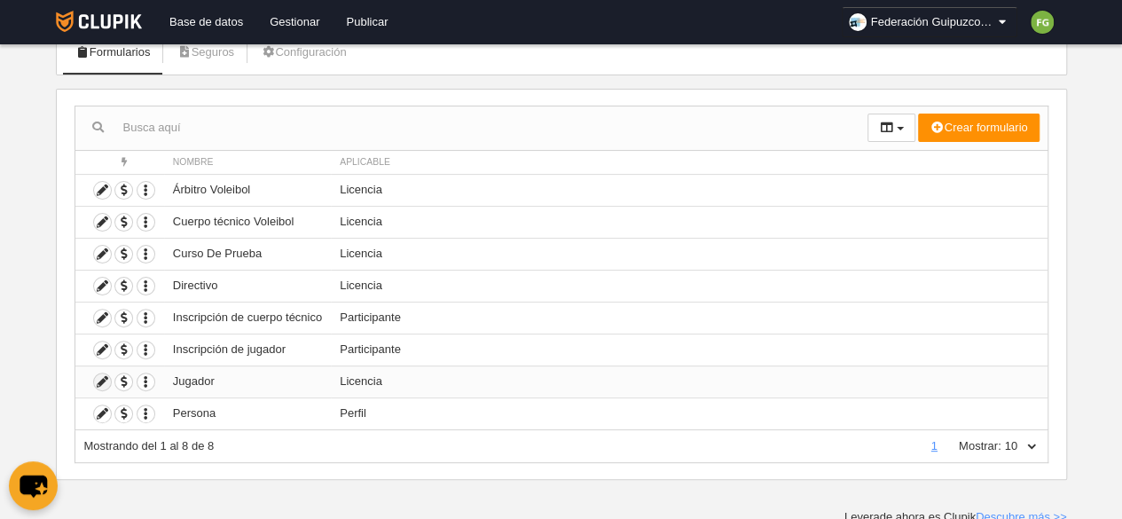
click at [98, 375] on icon at bounding box center [102, 382] width 17 height 17
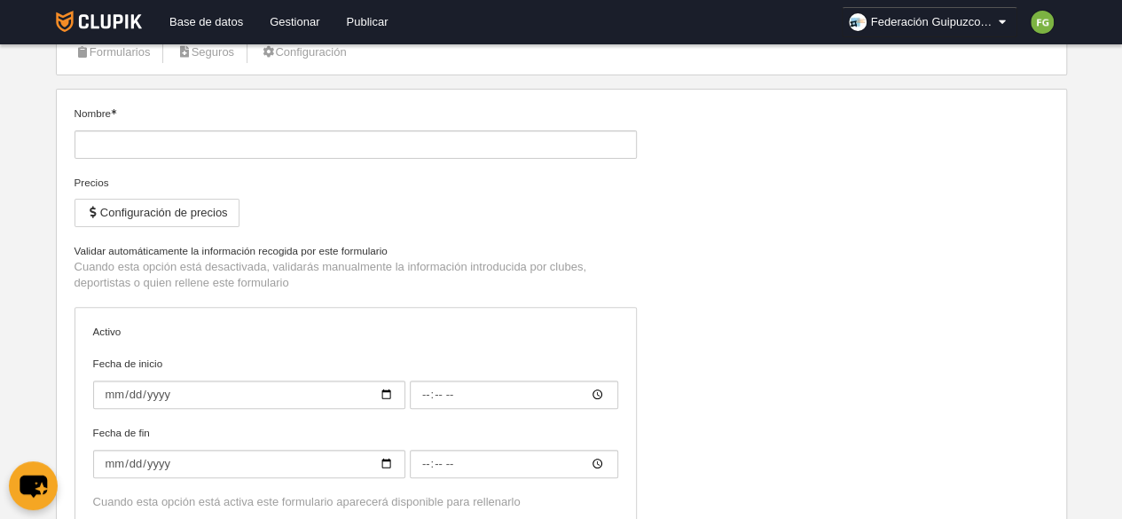
type input "Jugador"
checkbox input "true"
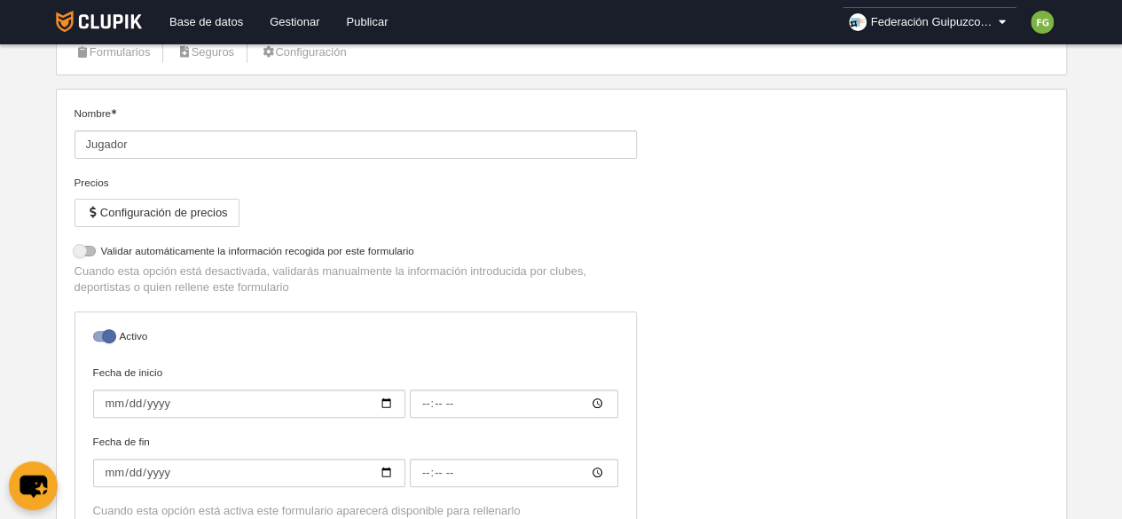
select select "selected"
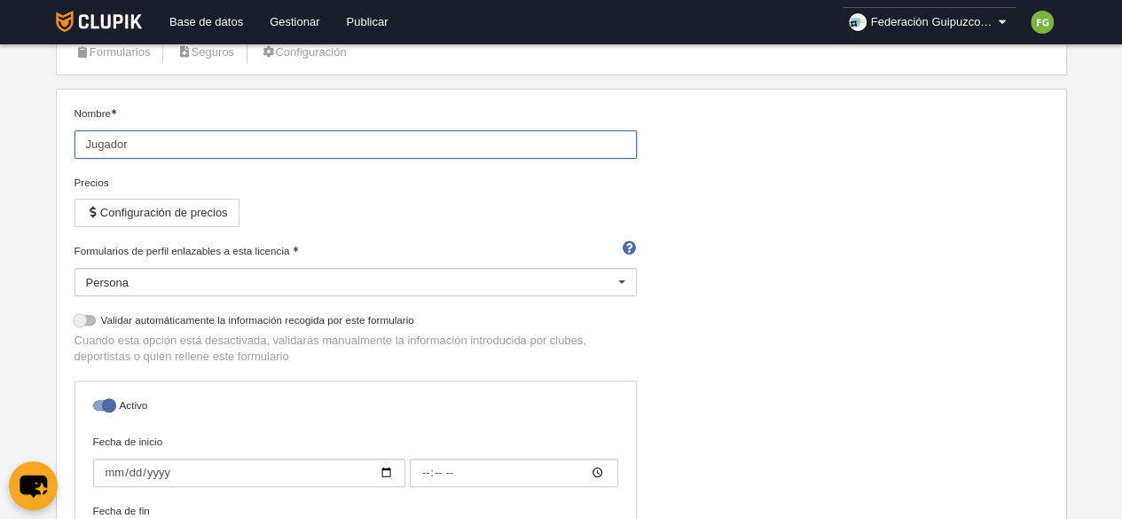
click at [202, 146] on input "Jugador" at bounding box center [356, 144] width 563 height 28
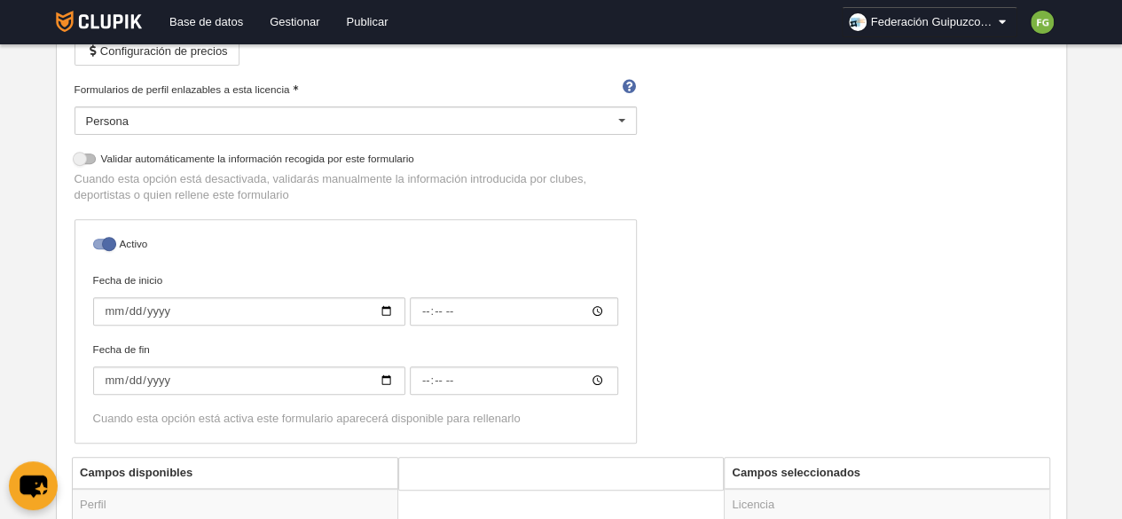
scroll to position [282, 0]
type input "Jugador Voleibol"
click at [110, 239] on div at bounding box center [103, 242] width 21 height 11
click at [106, 241] on input "checkbox" at bounding box center [100, 247] width 12 height 12
checkbox input "false"
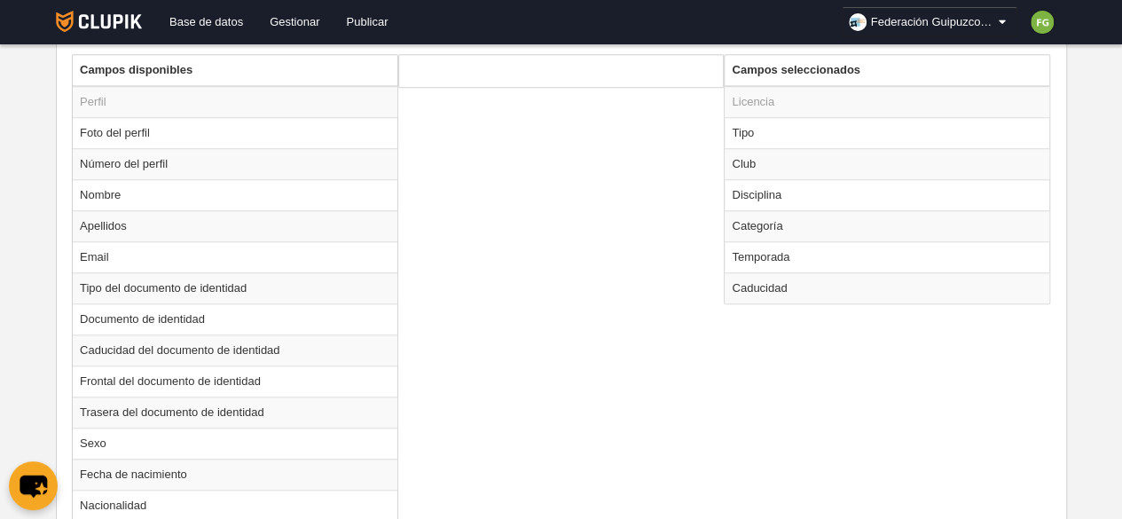
scroll to position [685, 0]
click at [772, 119] on td "Tipo" at bounding box center [887, 130] width 325 height 31
radio input "true"
select select "player"
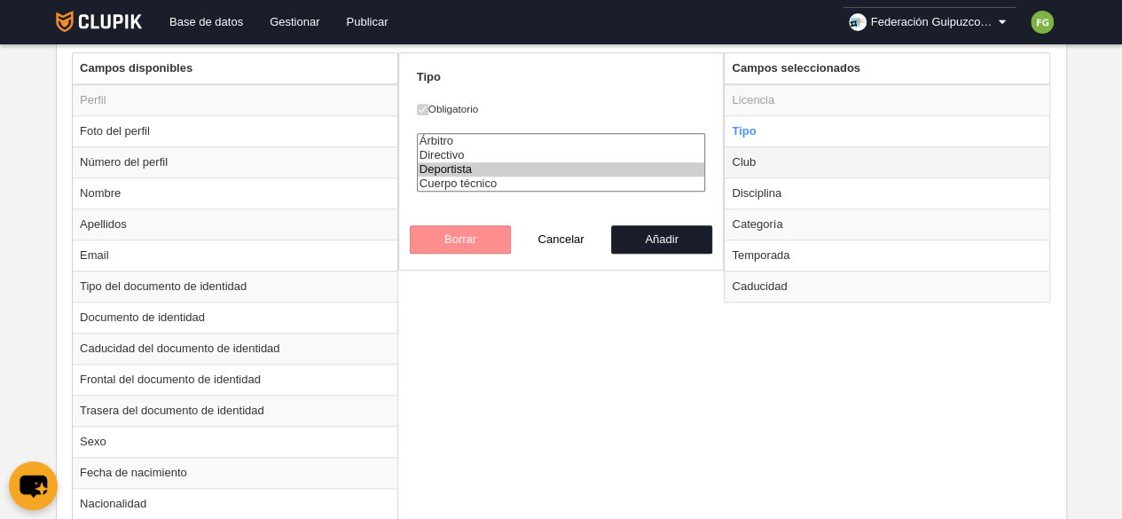
click at [780, 158] on td "Club" at bounding box center [887, 161] width 325 height 31
radio input "false"
radio input "true"
checkbox input "false"
select select
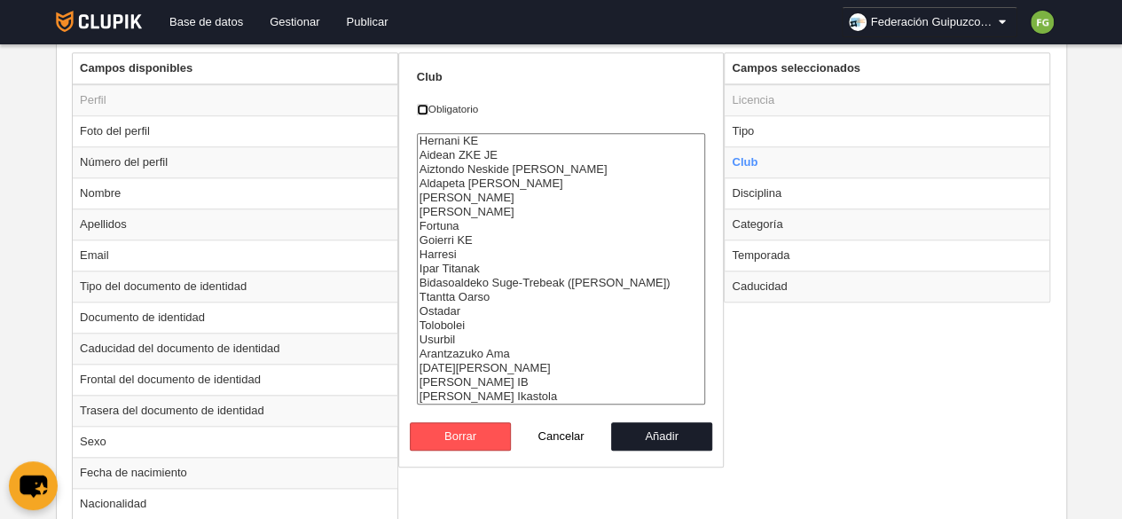
click at [418, 105] on input "Obligatorio" at bounding box center [423, 110] width 12 height 12
checkbox input "true"
click at [790, 189] on td "Disciplina" at bounding box center [887, 192] width 325 height 31
radio input "false"
radio input "true"
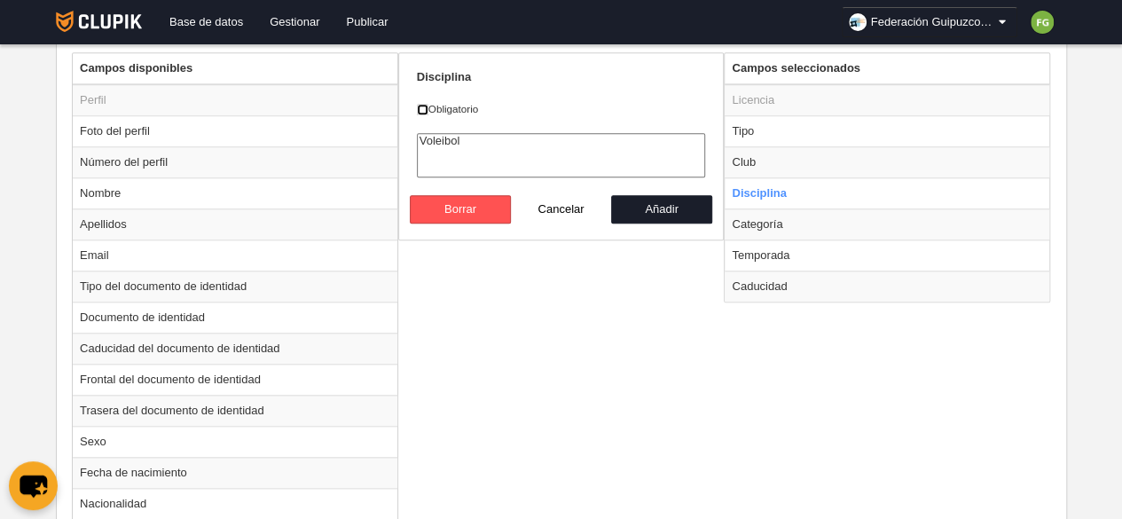
click at [424, 106] on input "Obligatorio" at bounding box center [423, 110] width 12 height 12
checkbox input "true"
select select "11"
click at [440, 136] on option "Voleibol" at bounding box center [561, 141] width 287 height 14
click at [781, 220] on td "Categoría" at bounding box center [887, 224] width 325 height 31
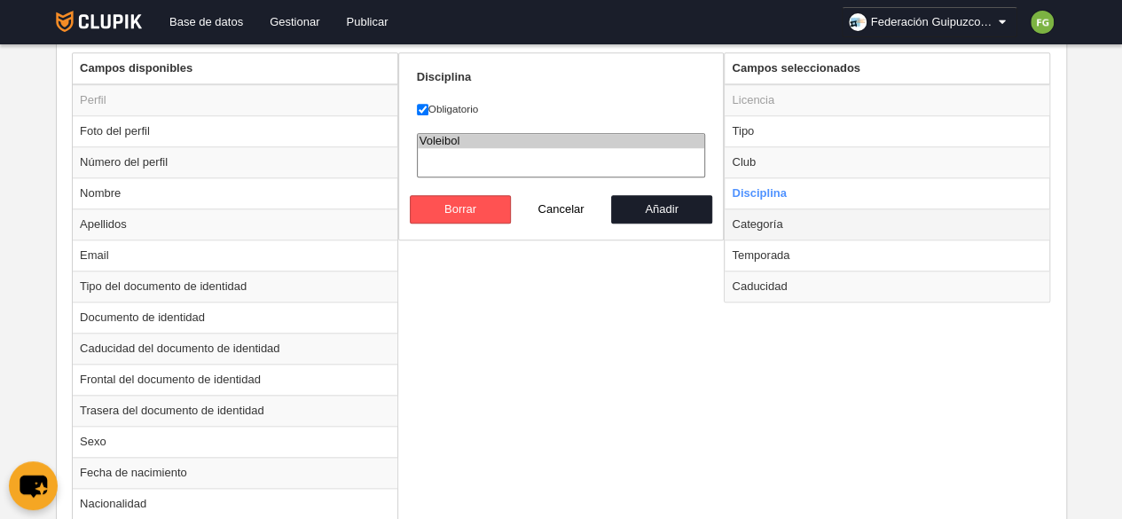
radio input "false"
radio input "true"
select select
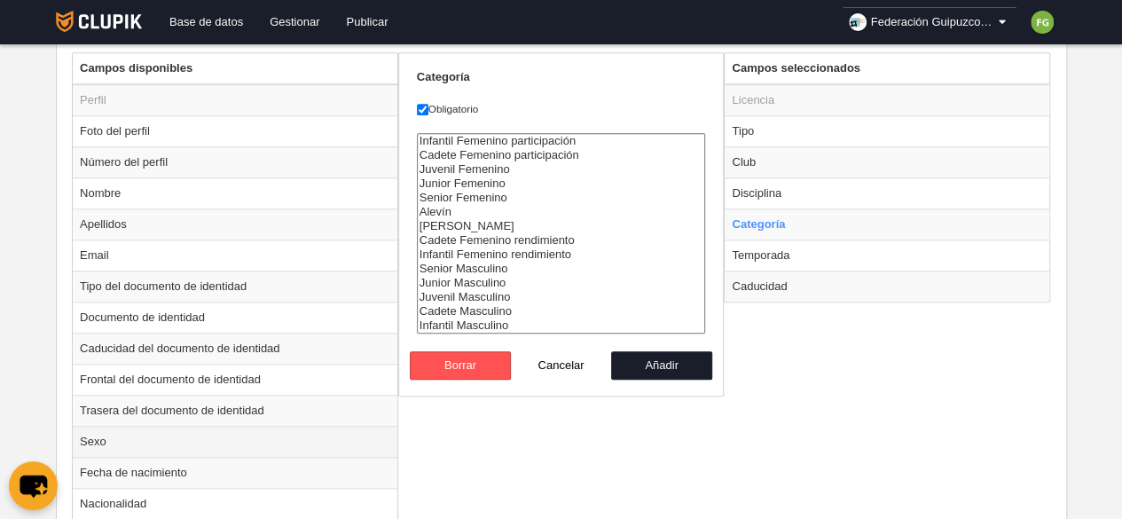
click at [132, 437] on td "Sexo" at bounding box center [235, 441] width 325 height 31
radio input "true"
select select
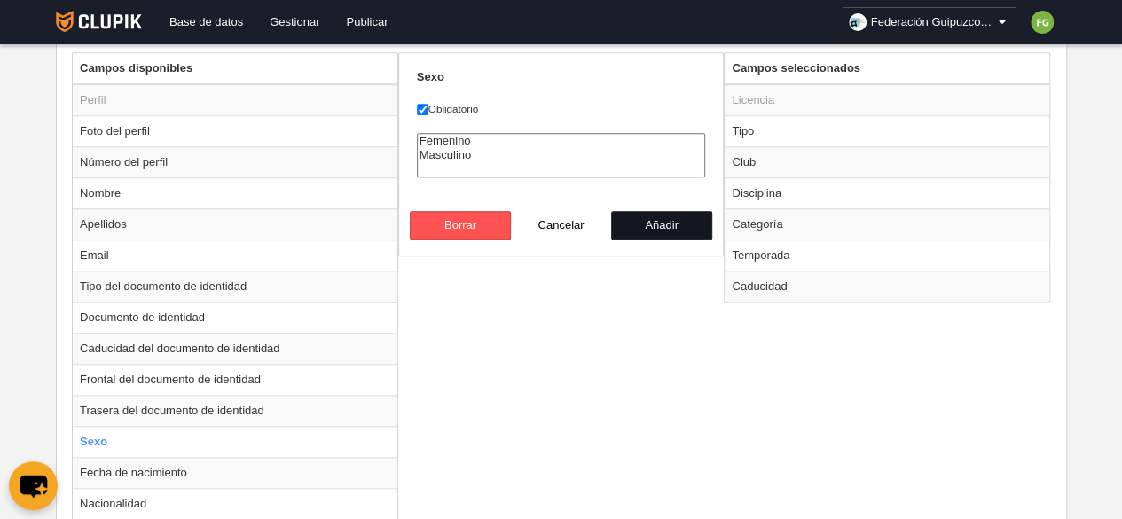
click at [655, 219] on button "Añadir" at bounding box center [661, 225] width 101 height 28
radio input "false"
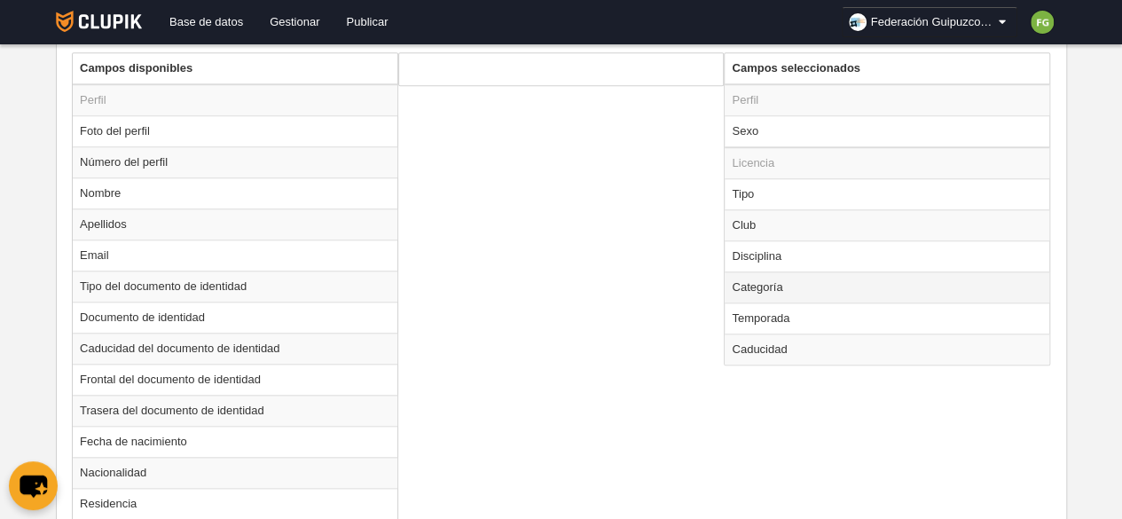
click at [788, 280] on td "Categoría" at bounding box center [887, 287] width 325 height 31
radio input "true"
select select
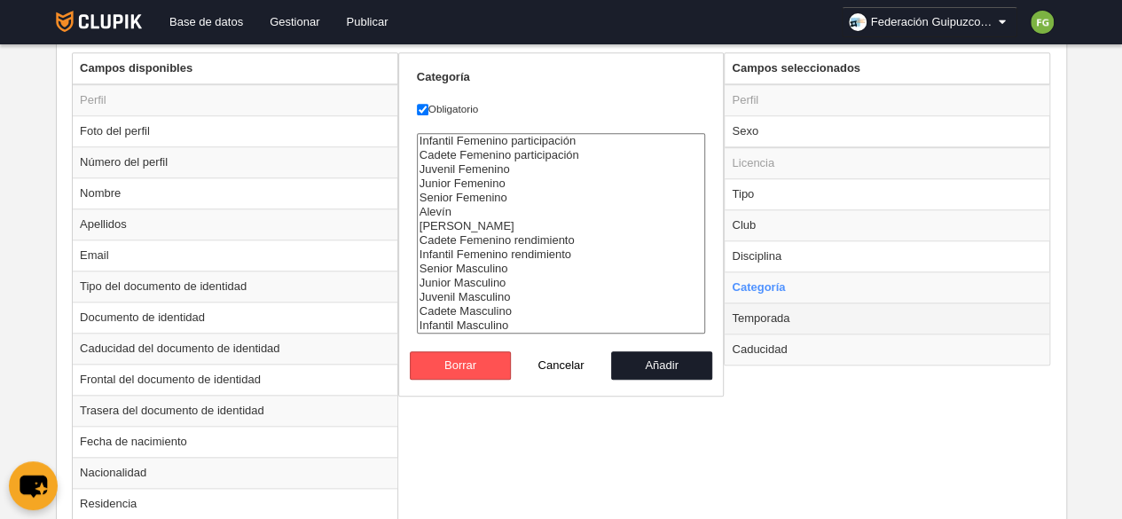
click at [784, 317] on td "Temporada" at bounding box center [887, 318] width 325 height 31
radio input "false"
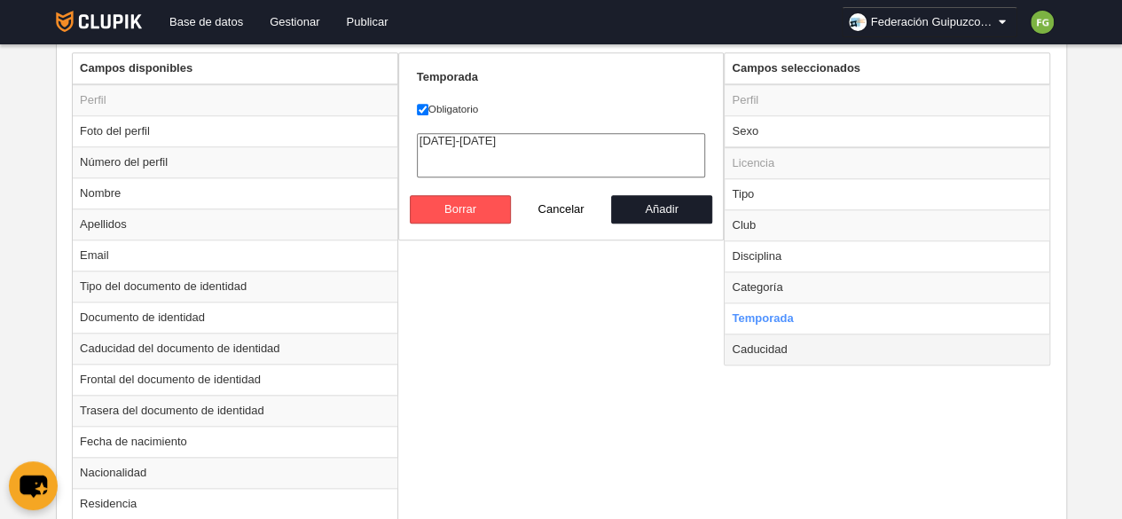
click at [775, 346] on td "Caducidad" at bounding box center [887, 349] width 325 height 31
radio input "false"
radio input "true"
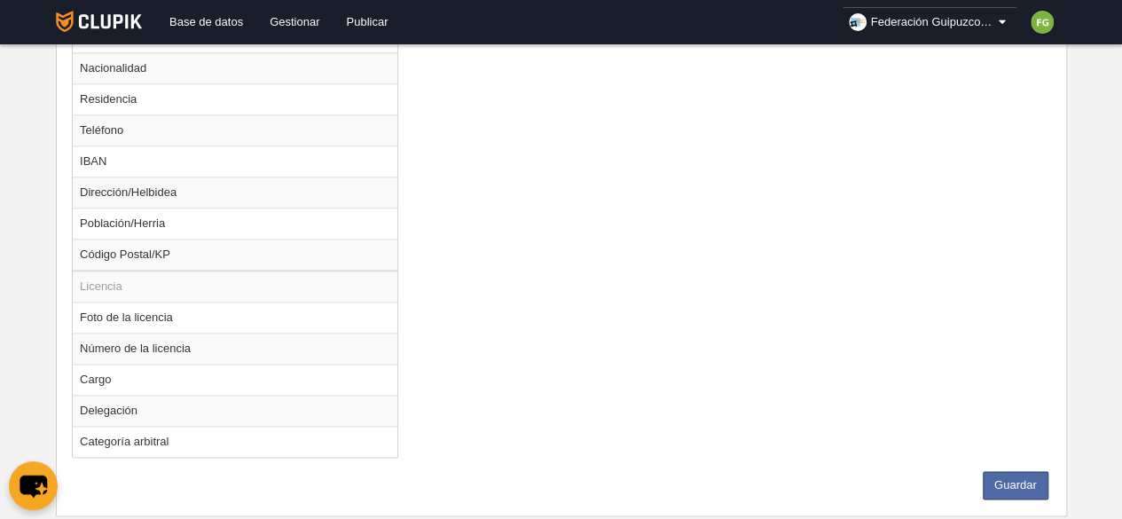
scroll to position [1120, 0]
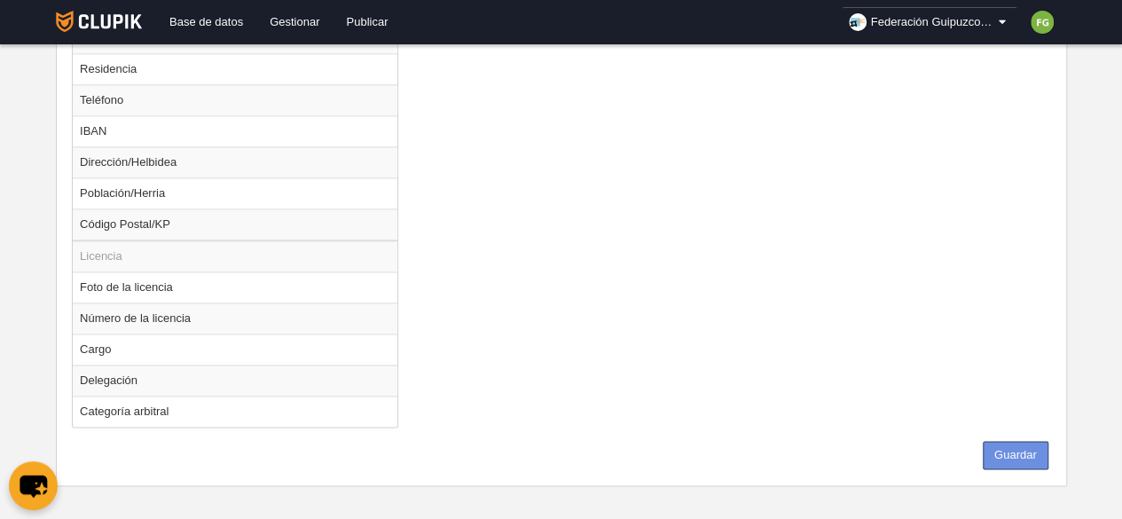
click at [1019, 443] on button "Guardar" at bounding box center [1016, 455] width 66 height 28
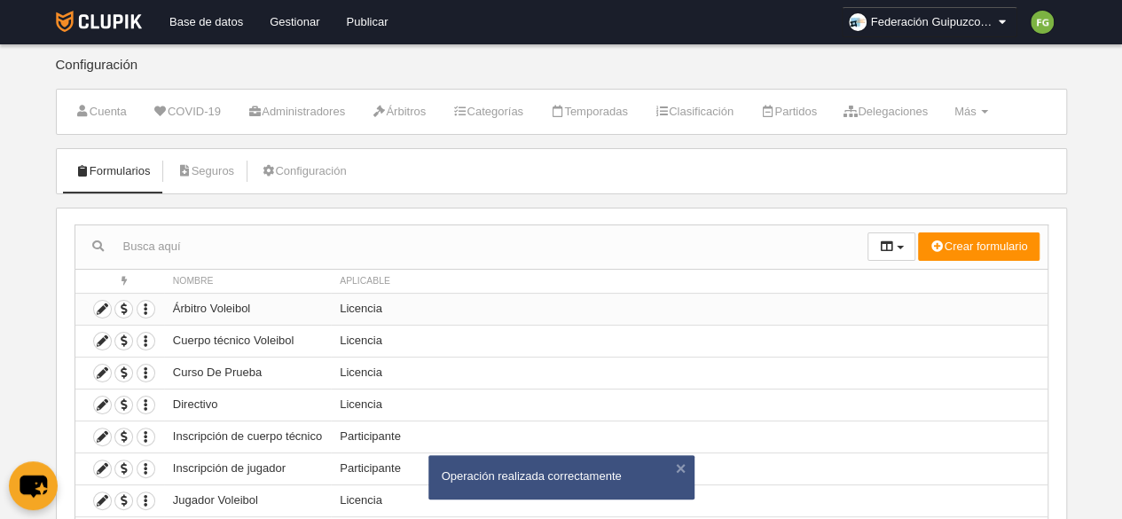
scroll to position [119, 0]
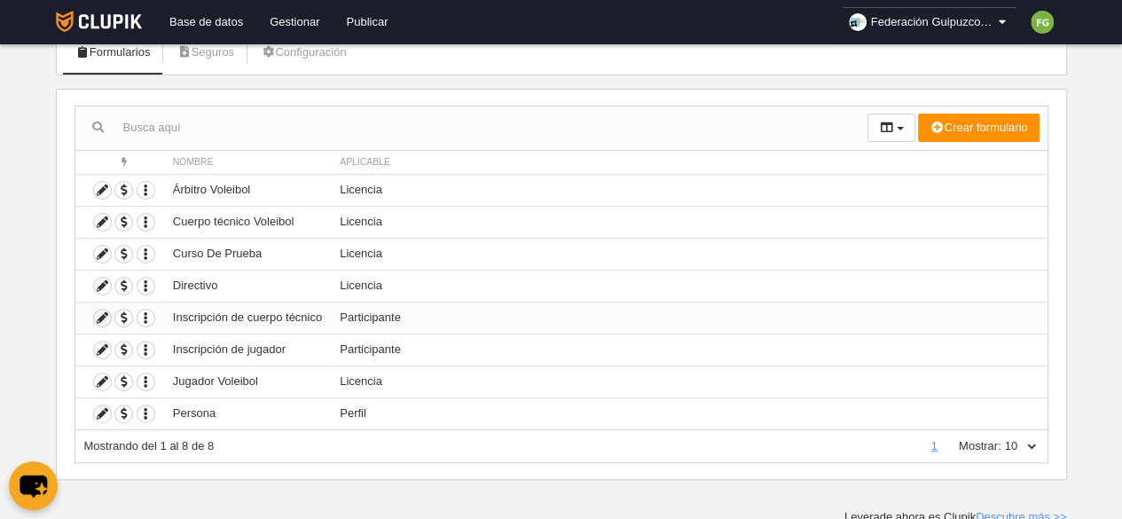
click at [103, 311] on icon at bounding box center [102, 318] width 17 height 17
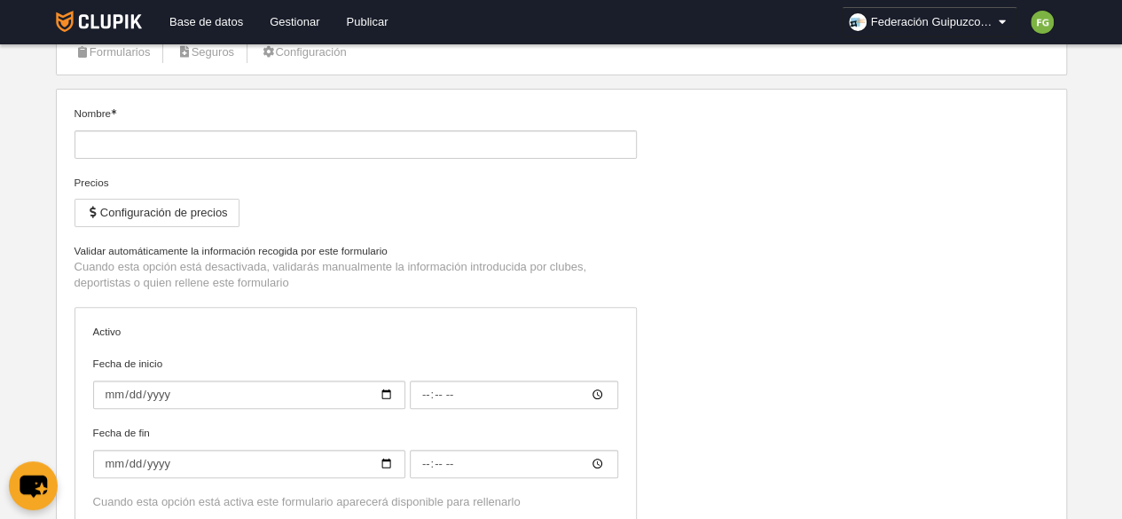
type input "Inscripción de cuerpo técnico"
type input "[DATE]"
type input "00:00"
type input "[DATE]"
type input "00:00"
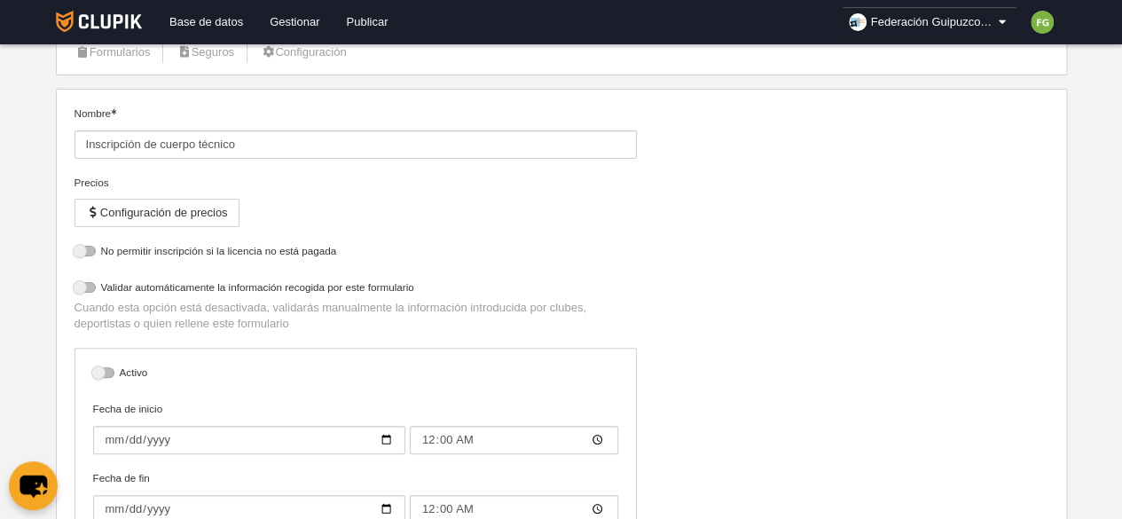
select select "selected"
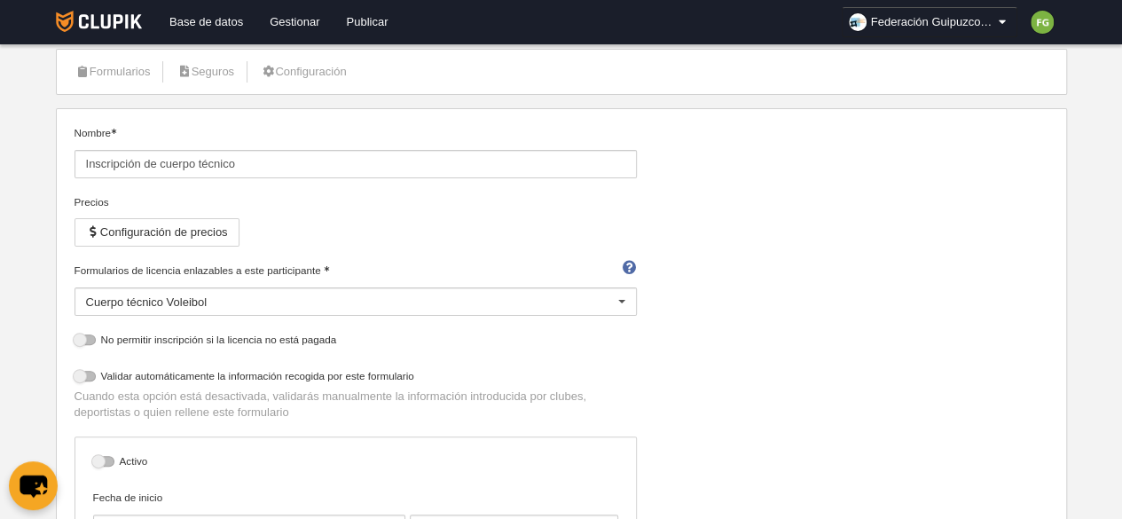
scroll to position [75, 0]
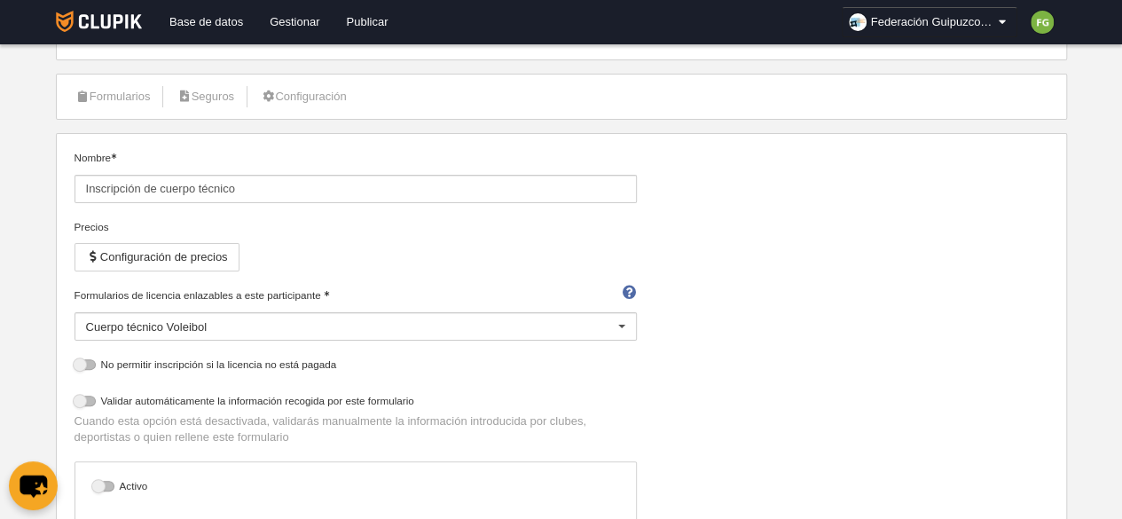
click at [623, 320] on div at bounding box center [622, 327] width 28 height 28
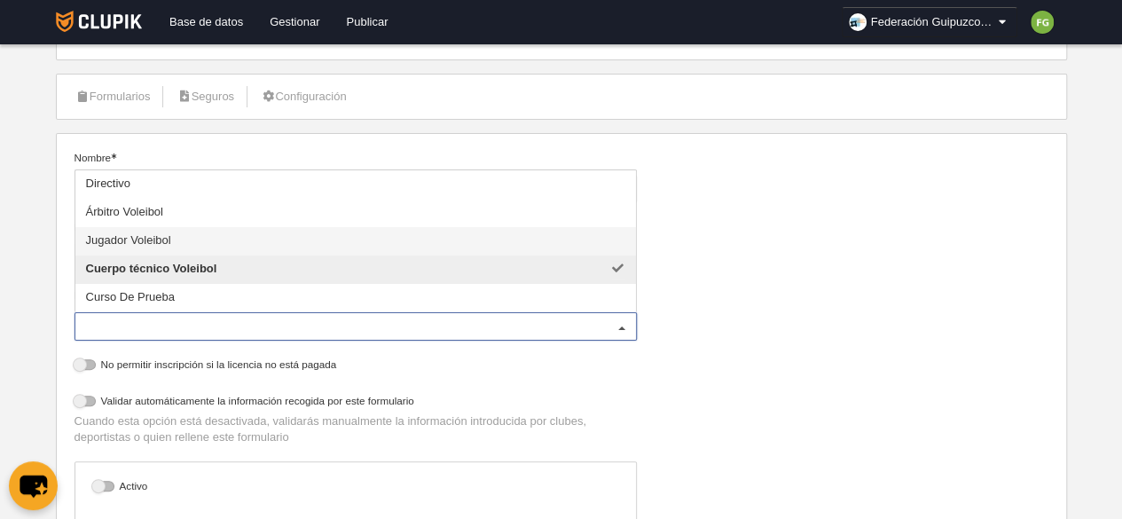
click at [474, 239] on span "Jugador Voleibol" at bounding box center [355, 241] width 561 height 28
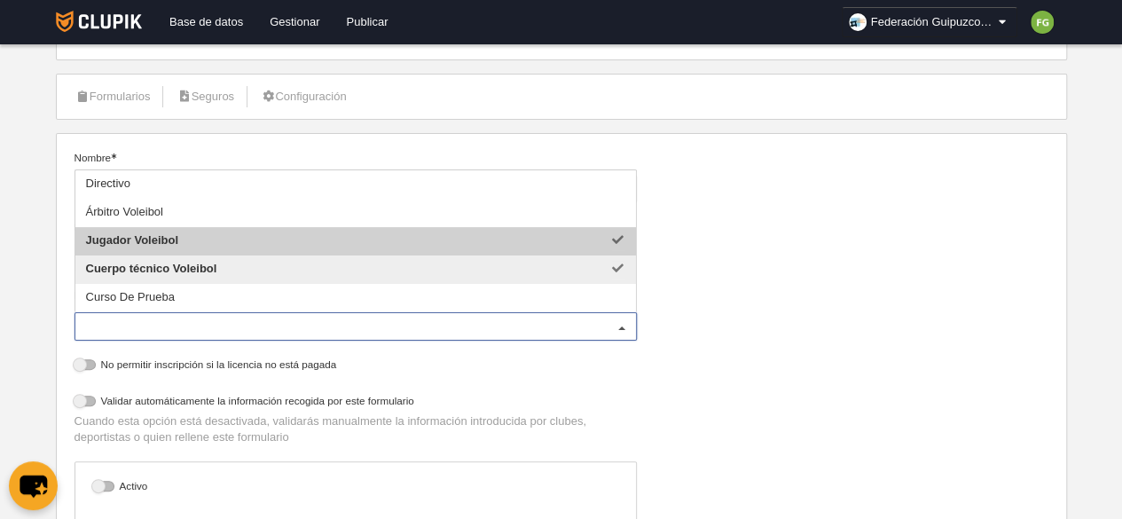
click at [474, 239] on span "Jugador Voleibol" at bounding box center [355, 241] width 561 height 28
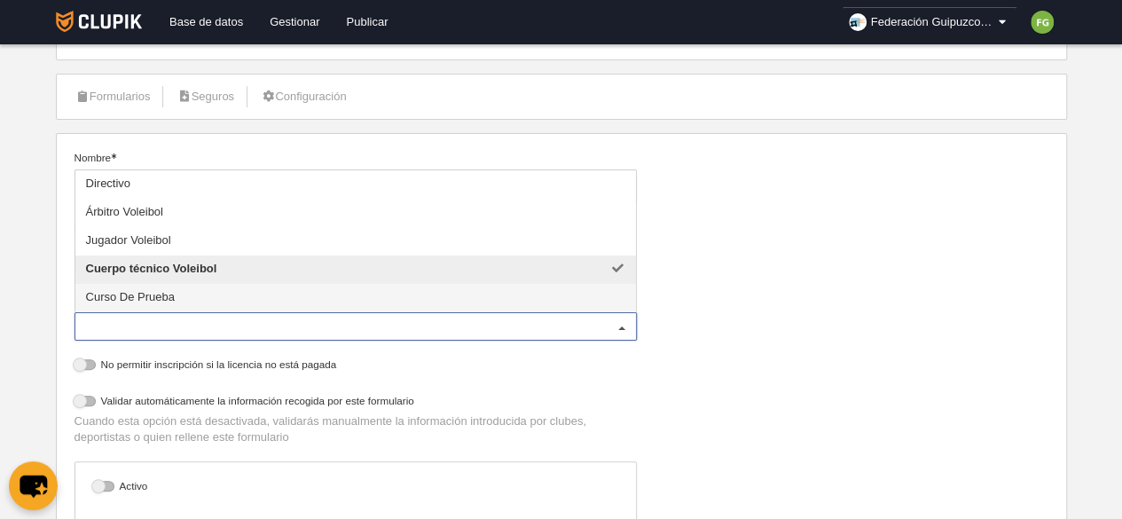
click at [621, 429] on p "Cuando esta opción está desactivada, validarás manualmente la información intro…" at bounding box center [356, 429] width 563 height 32
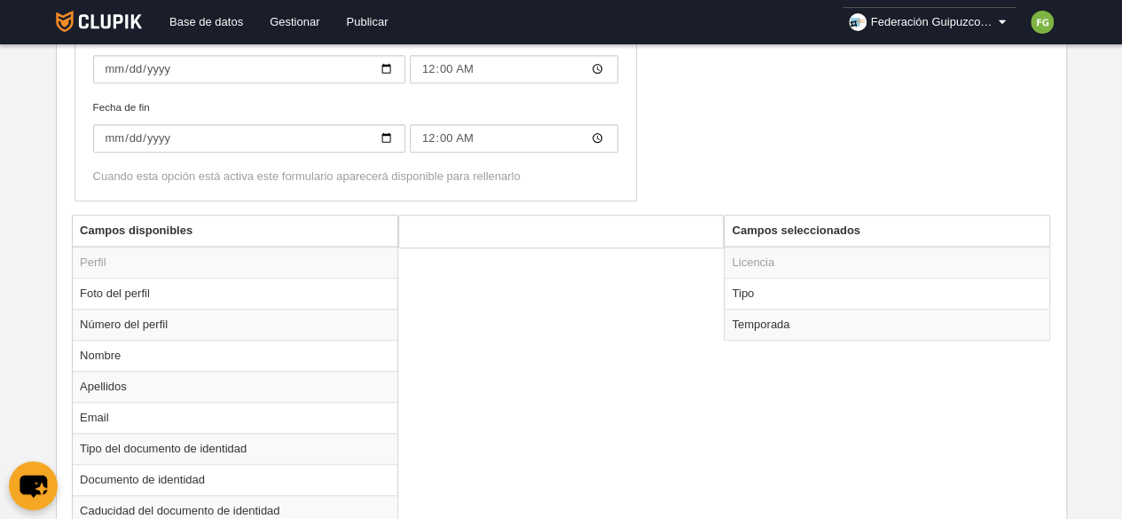
scroll to position [557, 0]
click at [763, 295] on td "Tipo" at bounding box center [887, 294] width 325 height 31
radio input "true"
select select "staff"
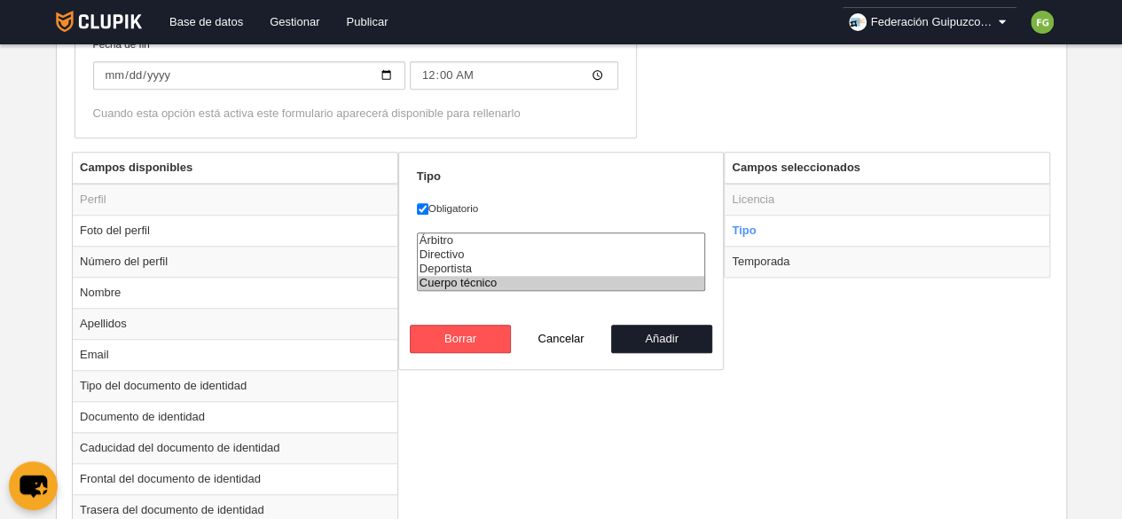
scroll to position [624, 0]
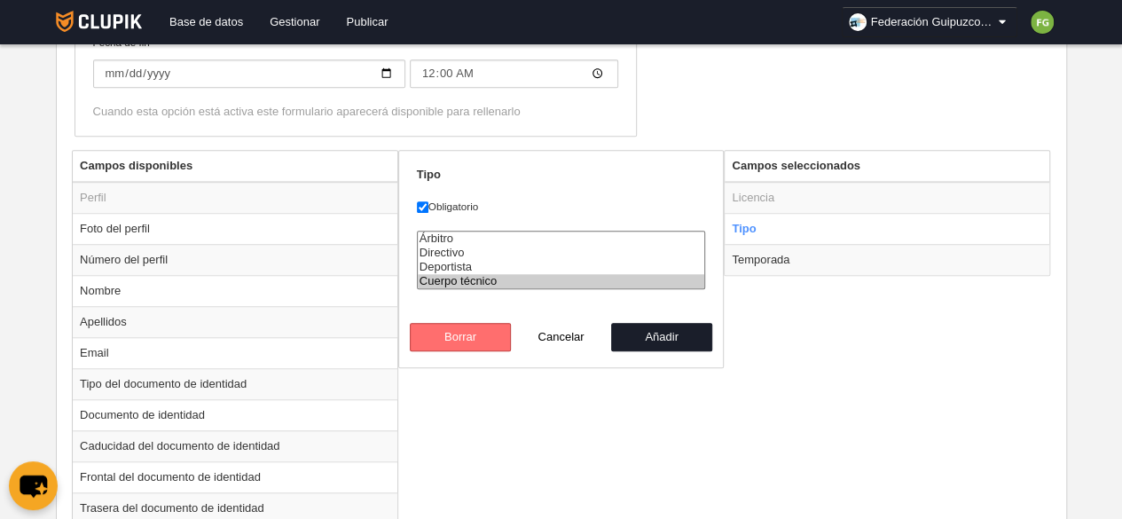
click at [449, 338] on button "Borrar" at bounding box center [460, 337] width 101 height 28
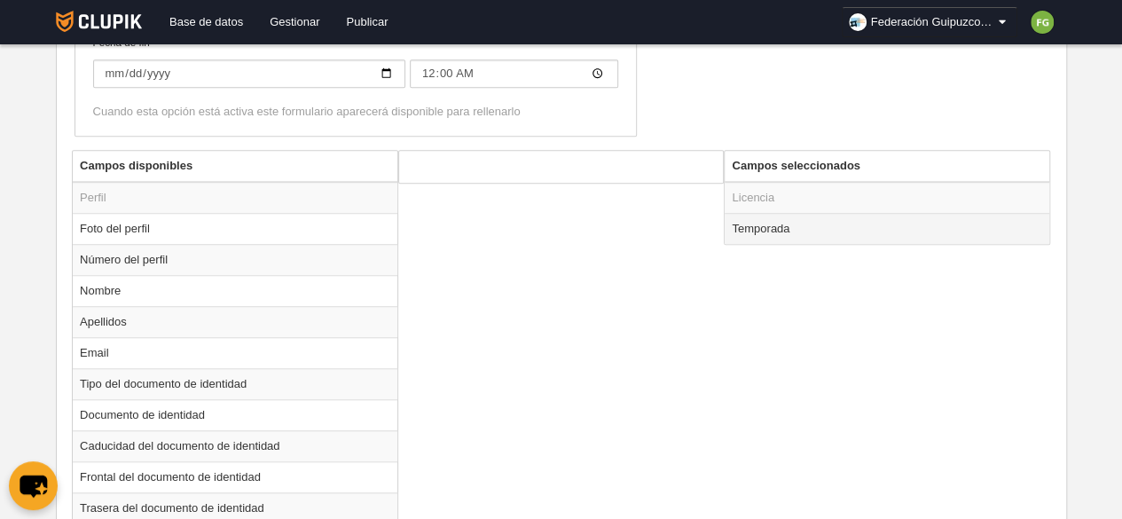
click at [785, 224] on td "Temporada" at bounding box center [887, 228] width 325 height 31
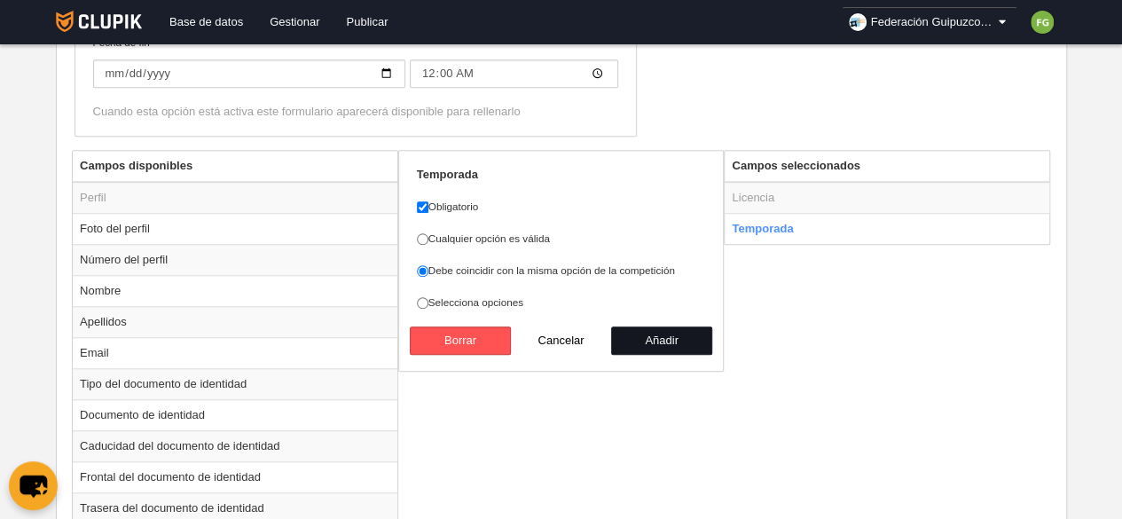
click at [673, 342] on button "Añadir" at bounding box center [661, 341] width 101 height 28
radio input "false"
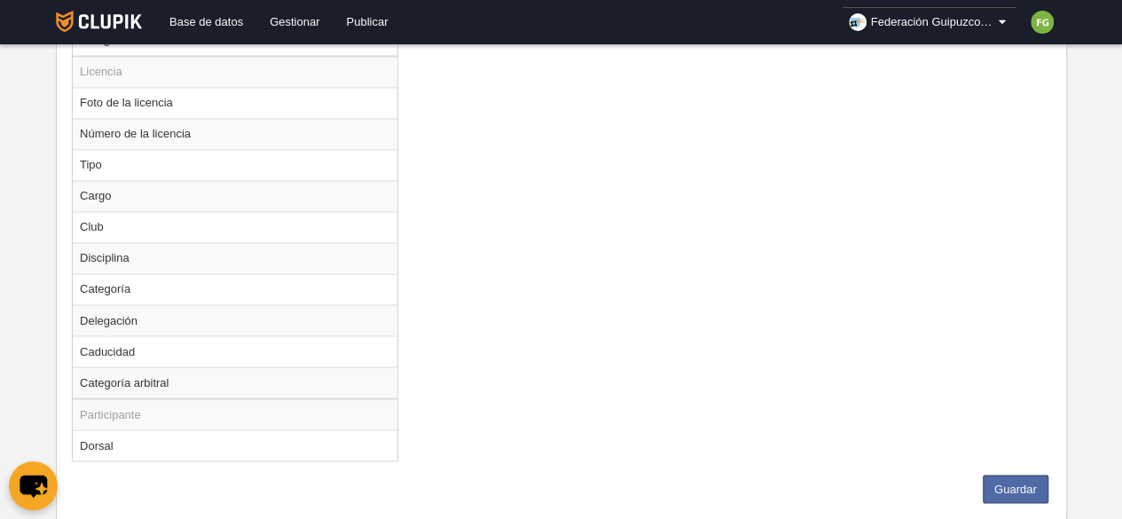
scroll to position [1373, 0]
click at [153, 348] on td "Caducidad" at bounding box center [235, 350] width 325 height 31
radio input "true"
click at [1017, 475] on button "Guardar" at bounding box center [1016, 488] width 66 height 28
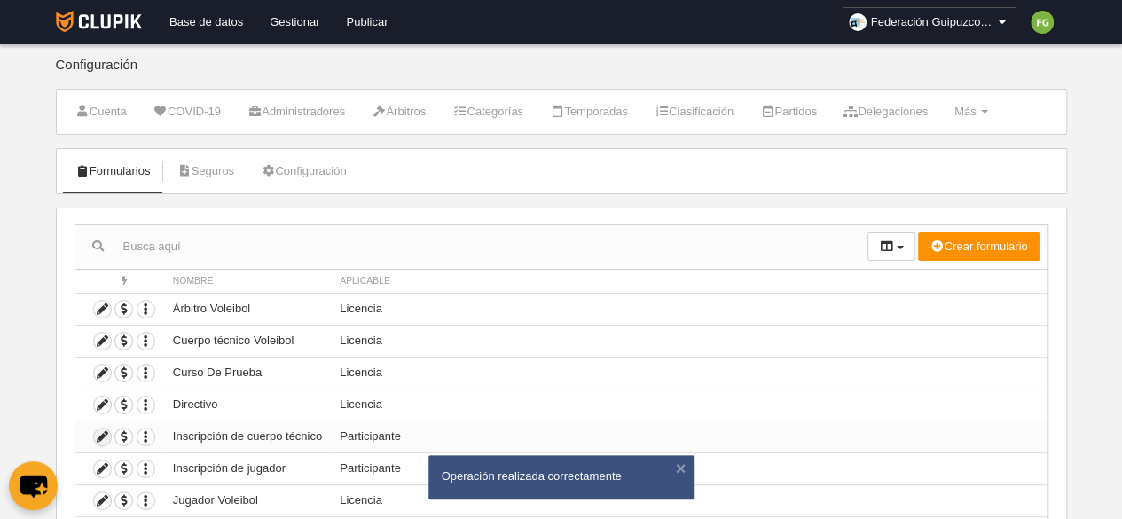
click at [104, 433] on icon at bounding box center [102, 437] width 17 height 17
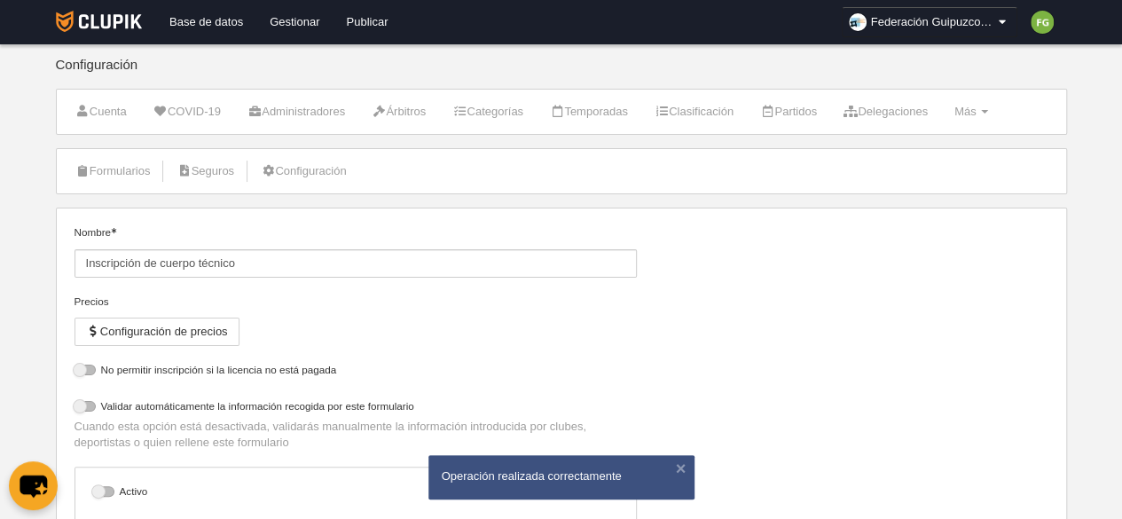
select select "selected"
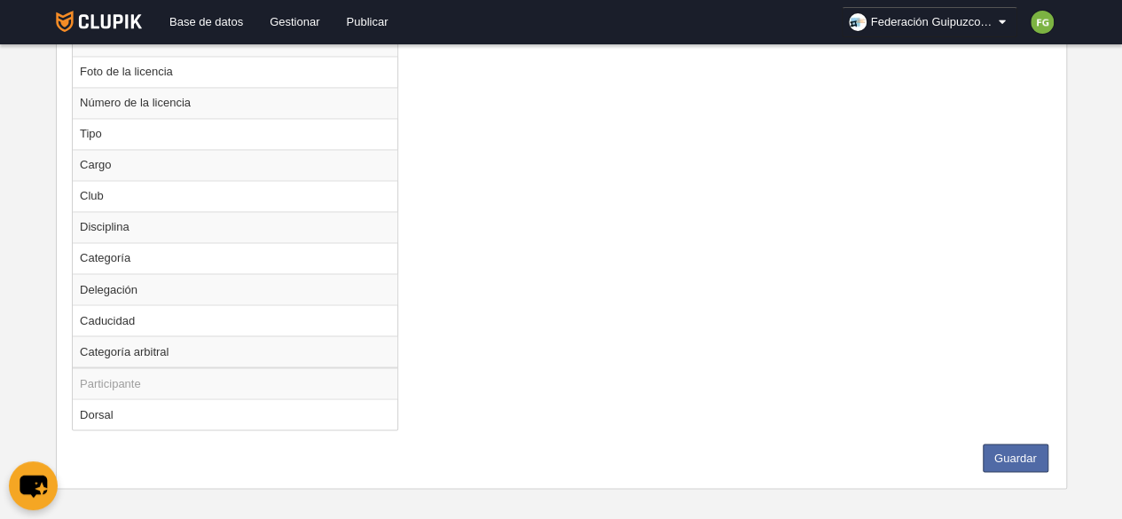
scroll to position [1404, 0]
click at [138, 303] on td "Caducidad" at bounding box center [235, 318] width 325 height 31
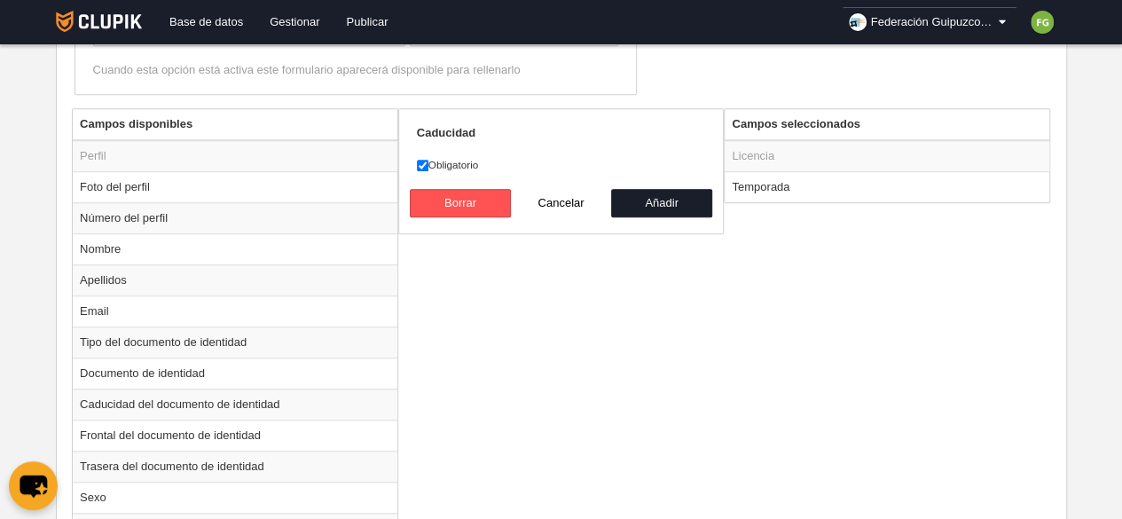
scroll to position [662, 0]
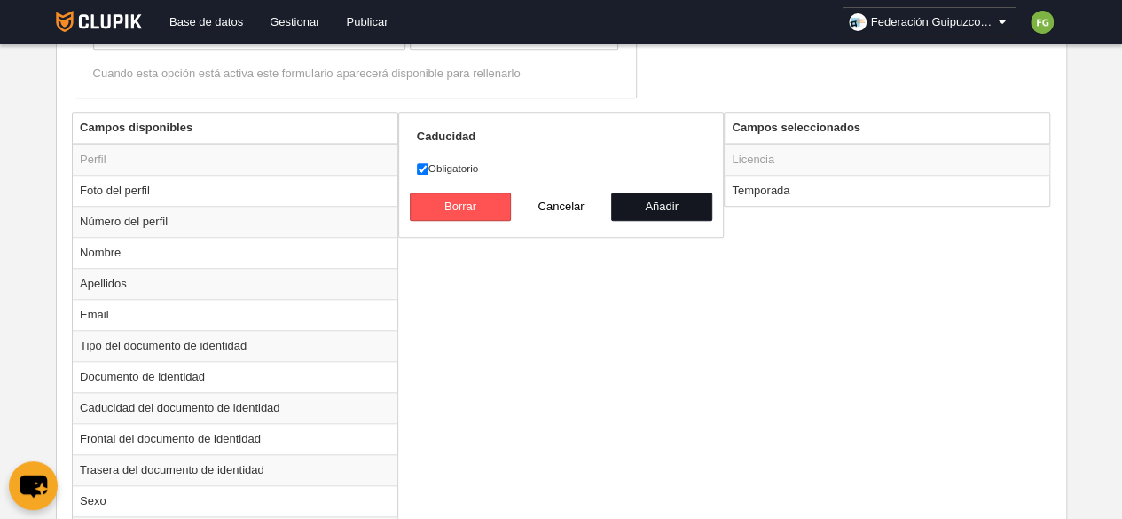
click at [677, 198] on button "Añadir" at bounding box center [661, 207] width 101 height 28
radio input "false"
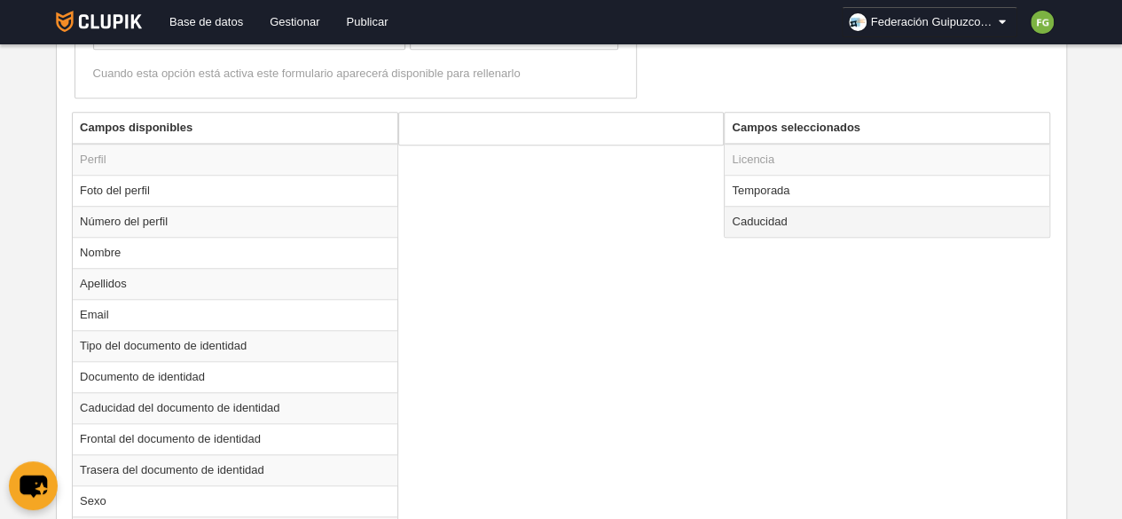
click at [742, 218] on td "Caducidad" at bounding box center [887, 221] width 325 height 31
radio input "true"
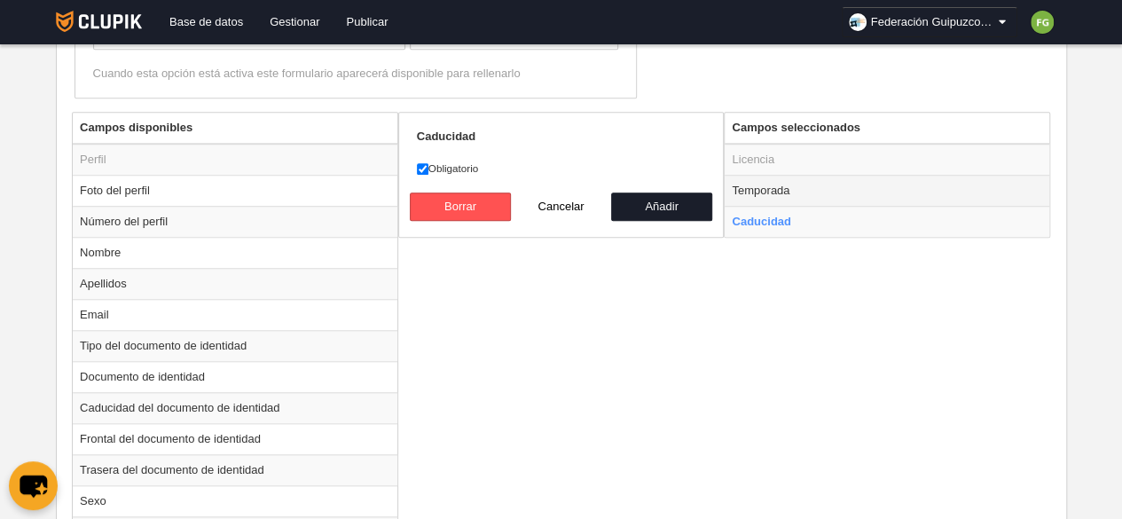
click at [766, 185] on td "Temporada" at bounding box center [887, 190] width 325 height 31
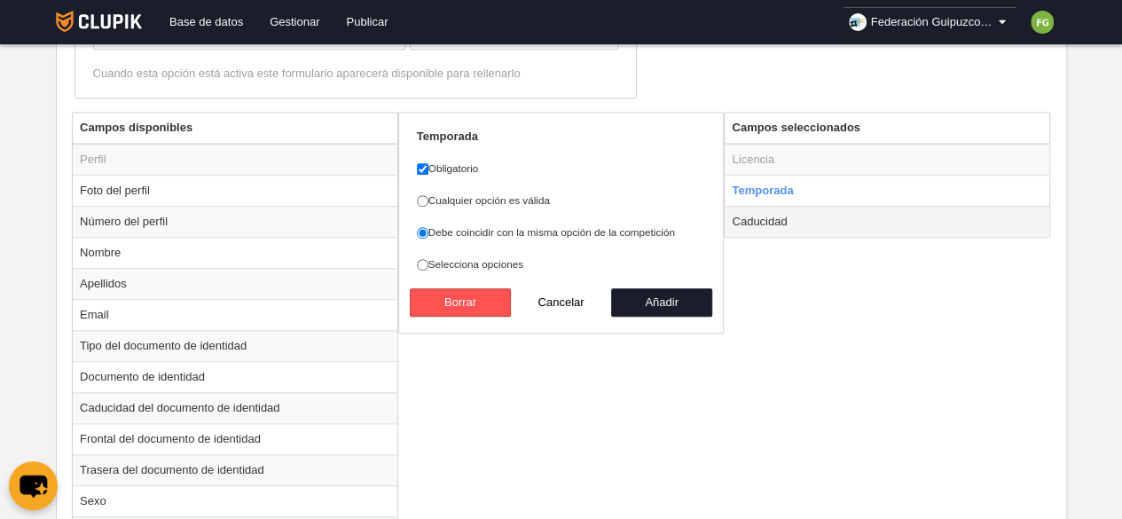
click at [779, 217] on td "Caducidad" at bounding box center [887, 221] width 325 height 31
radio input "false"
radio input "true"
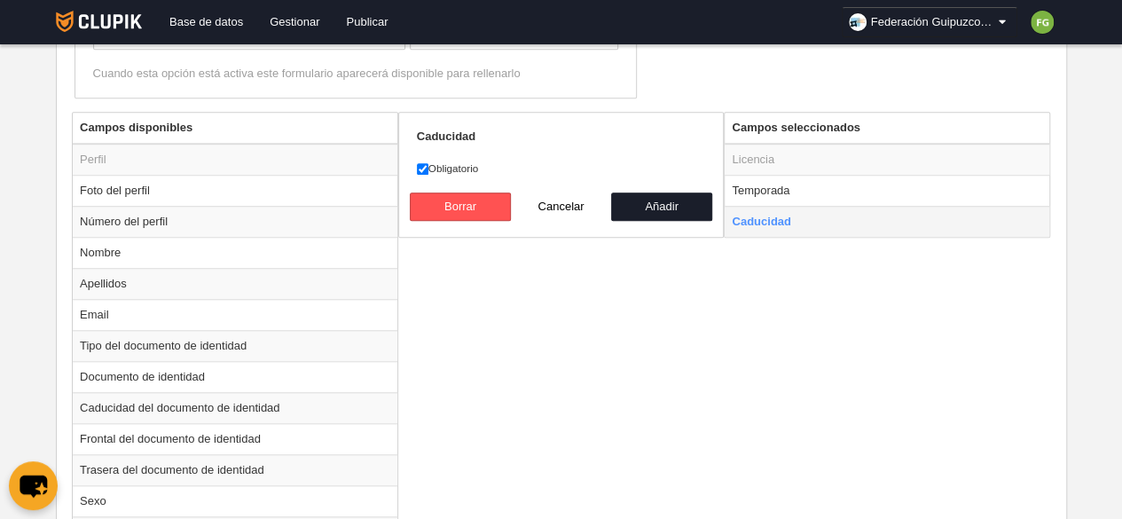
click at [783, 219] on td "Caducidad" at bounding box center [887, 221] width 325 height 31
click at [791, 224] on td "Caducidad" at bounding box center [887, 221] width 325 height 31
click at [453, 199] on button "Borrar" at bounding box center [460, 207] width 101 height 28
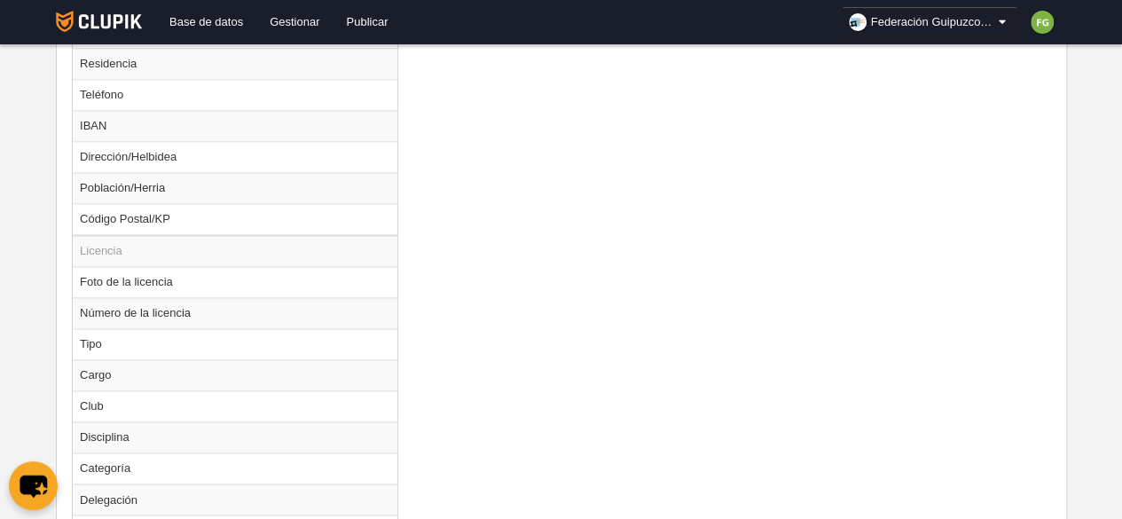
scroll to position [1404, 0]
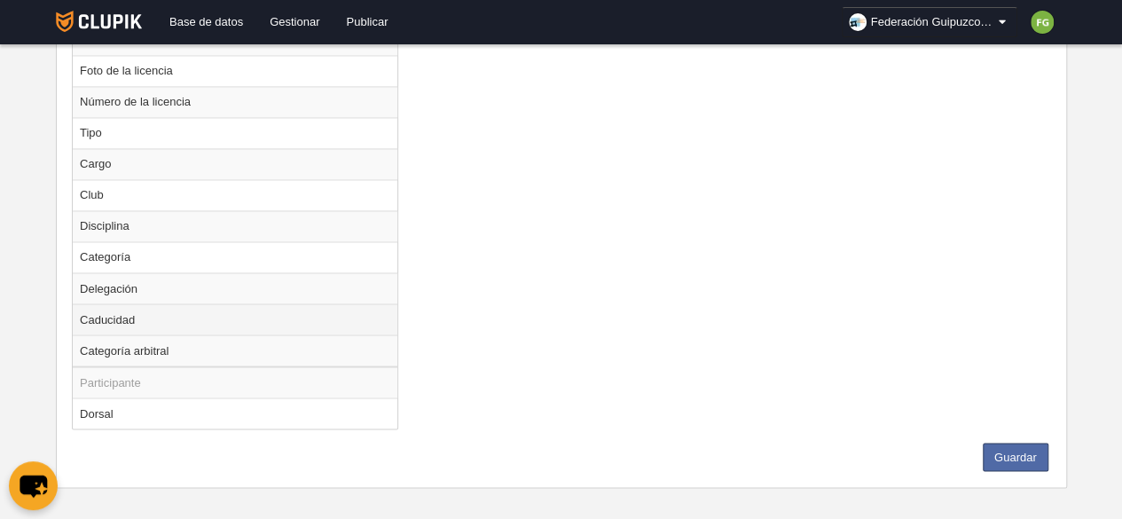
click at [254, 307] on td "Caducidad" at bounding box center [235, 318] width 325 height 31
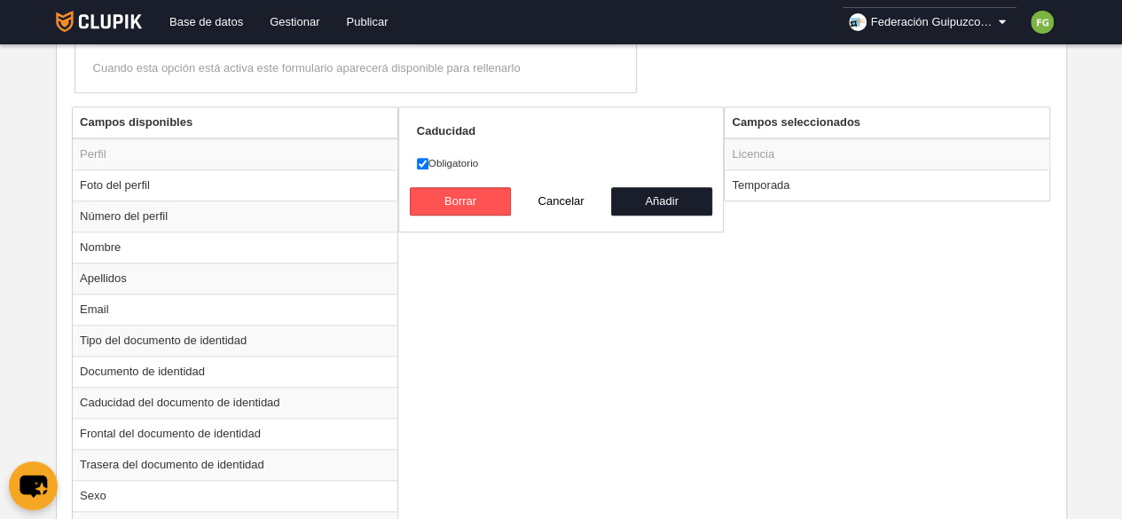
scroll to position [667, 0]
click at [681, 206] on button "Añadir" at bounding box center [661, 201] width 101 height 28
radio input "false"
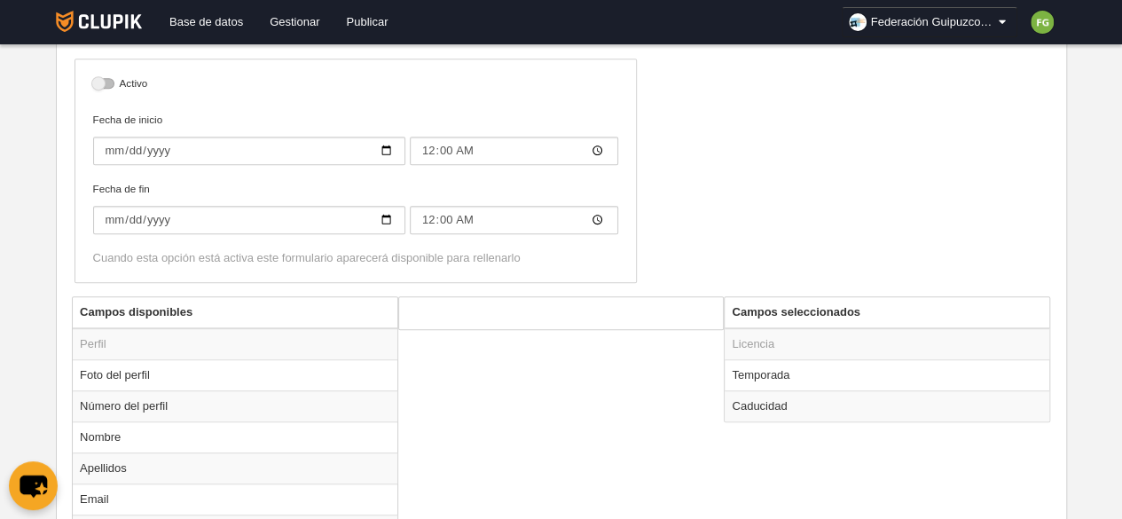
scroll to position [477, 0]
click at [825, 401] on td "Caducidad" at bounding box center [887, 405] width 325 height 31
radio input "true"
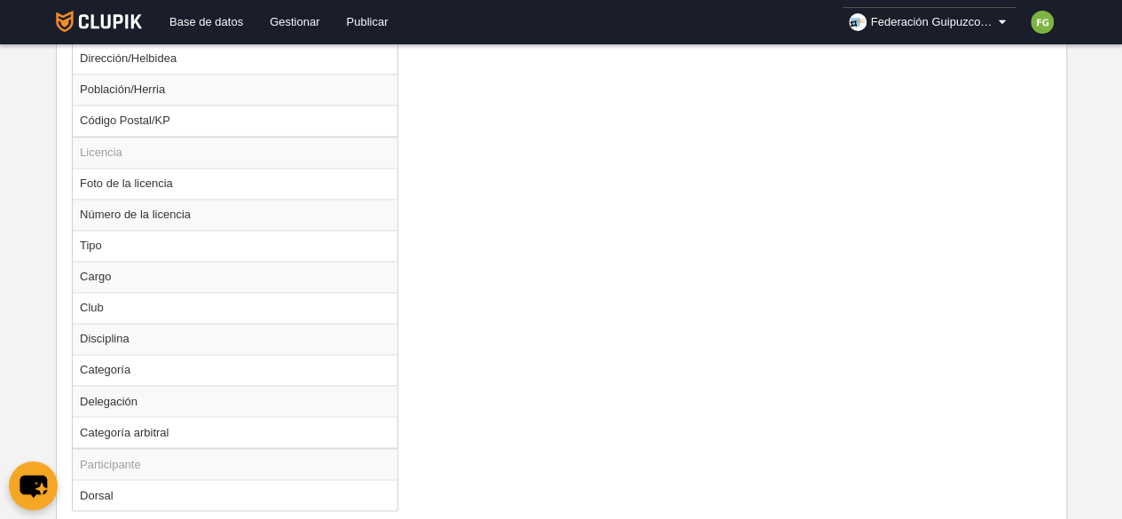
scroll to position [1374, 0]
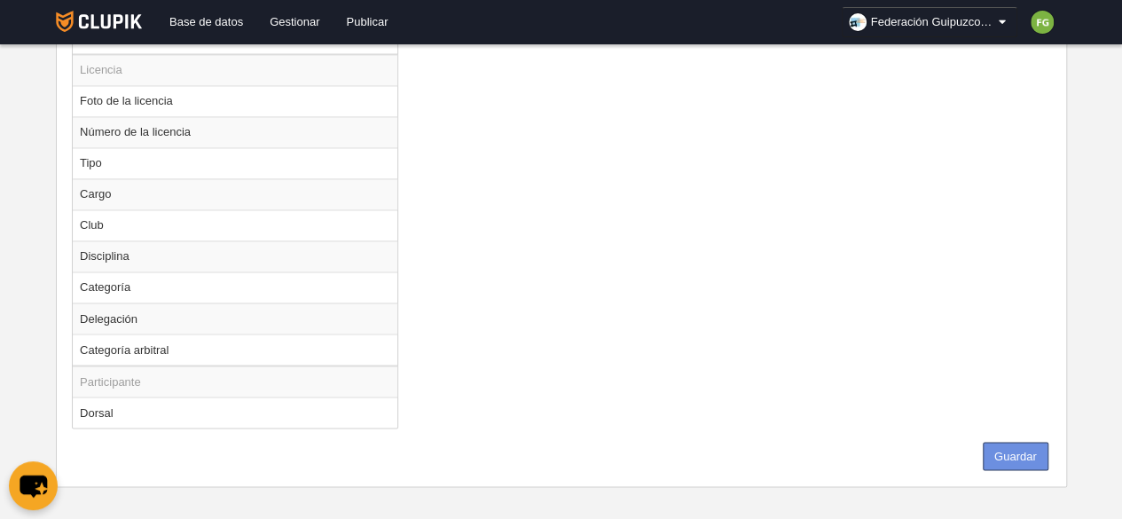
click at [1007, 442] on button "Guardar" at bounding box center [1016, 456] width 66 height 28
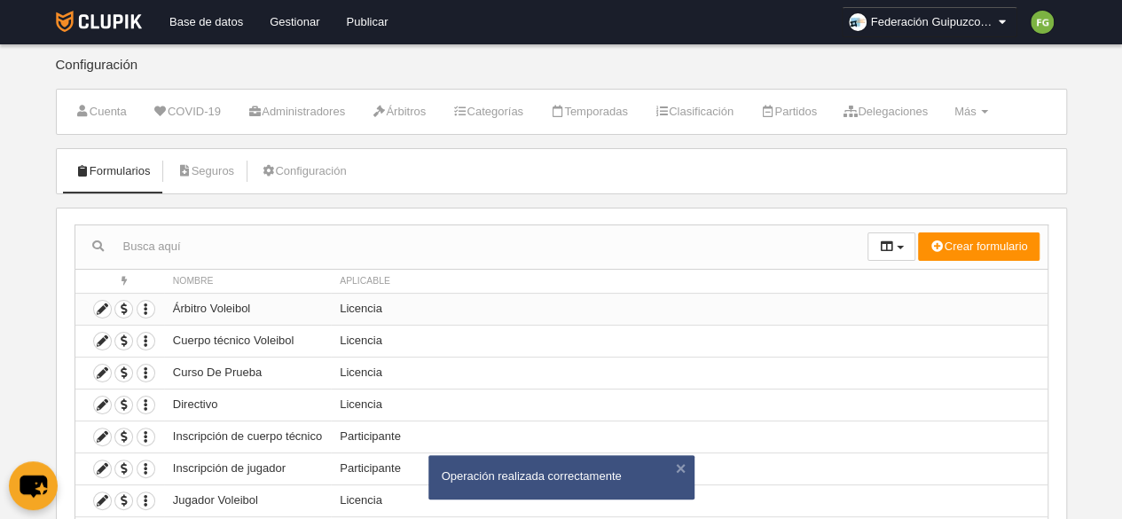
scroll to position [119, 0]
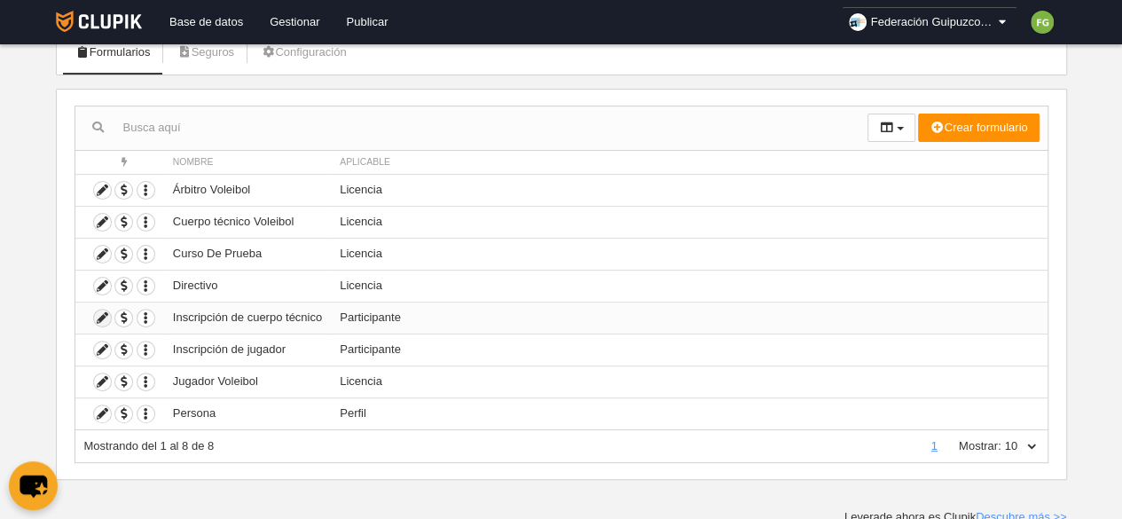
click at [98, 313] on icon at bounding box center [102, 318] width 17 height 17
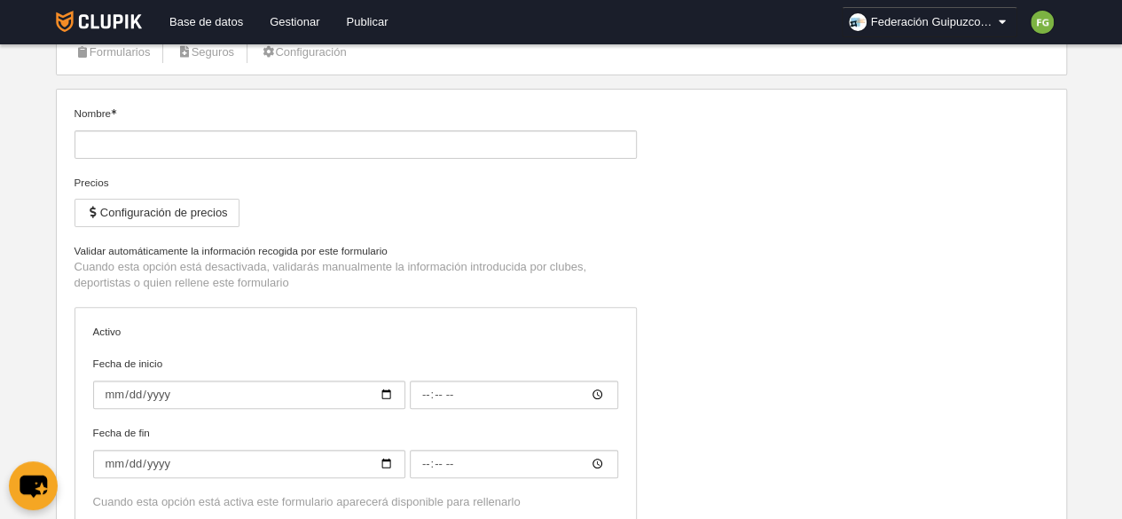
type input "Inscripción de cuerpo técnico"
type input "[DATE]"
type input "00:00"
type input "[DATE]"
type input "00:00"
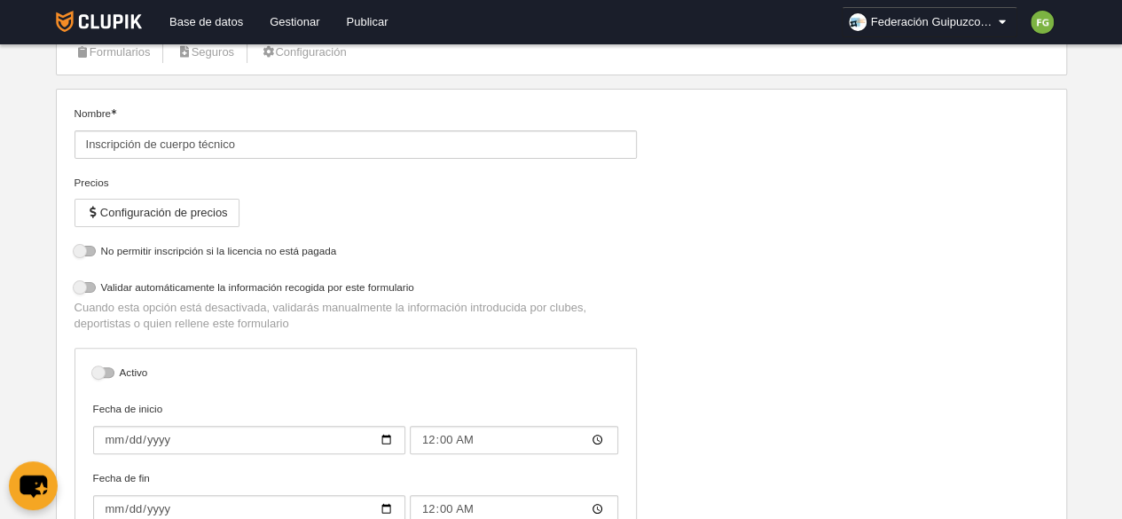
select select "selected"
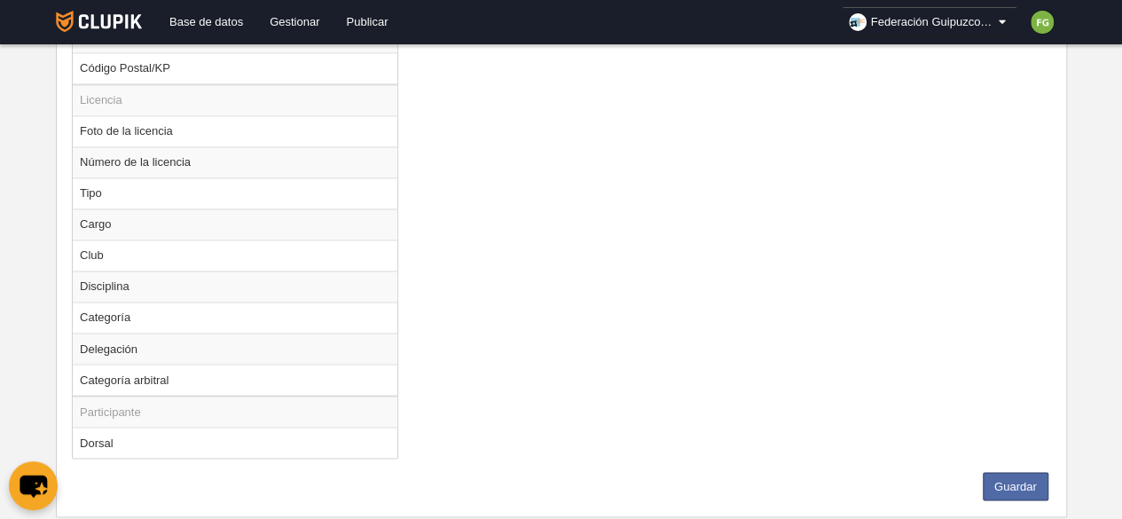
scroll to position [1354, 0]
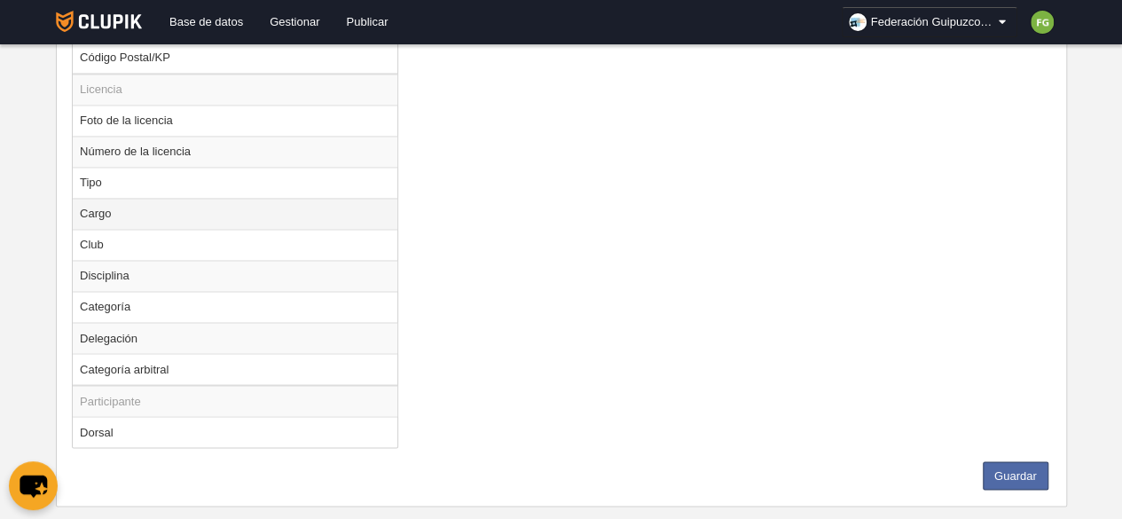
click at [119, 200] on td "Cargo" at bounding box center [235, 213] width 325 height 31
click at [119, 234] on td "Club" at bounding box center [235, 244] width 325 height 31
radio input "false"
radio input "true"
click at [124, 198] on td "Cargo" at bounding box center [235, 213] width 325 height 31
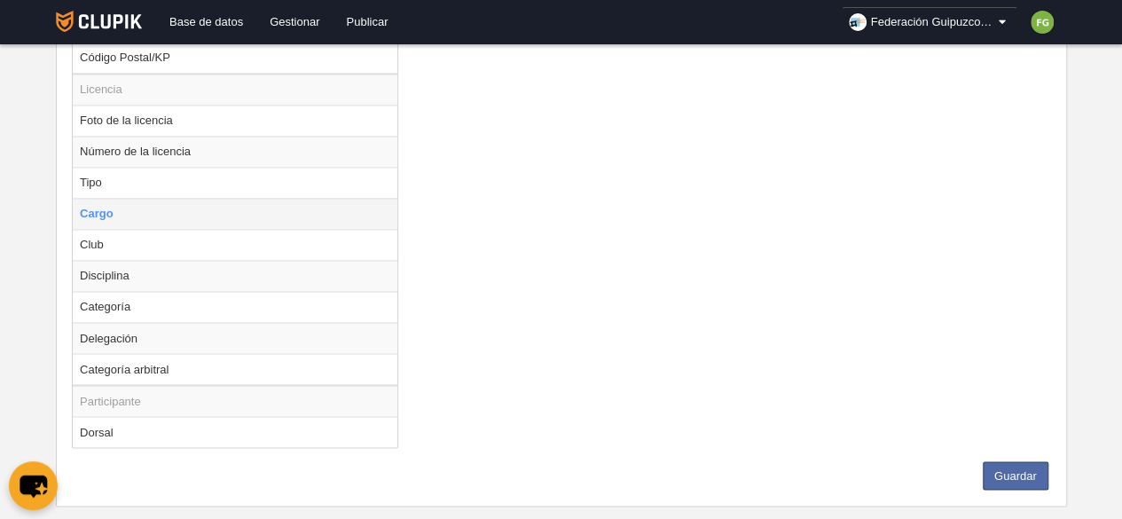
drag, startPoint x: 163, startPoint y: 233, endPoint x: 157, endPoint y: 201, distance: 33.4
click at [157, 201] on tbody "Licencia Foto de la licencia Número de la licencia Tipo Cargo Club Disciplina C…" at bounding box center [235, 229] width 325 height 311
click at [157, 201] on td "Cargo" at bounding box center [235, 213] width 325 height 31
click at [122, 201] on td "Cargo" at bounding box center [235, 213] width 325 height 31
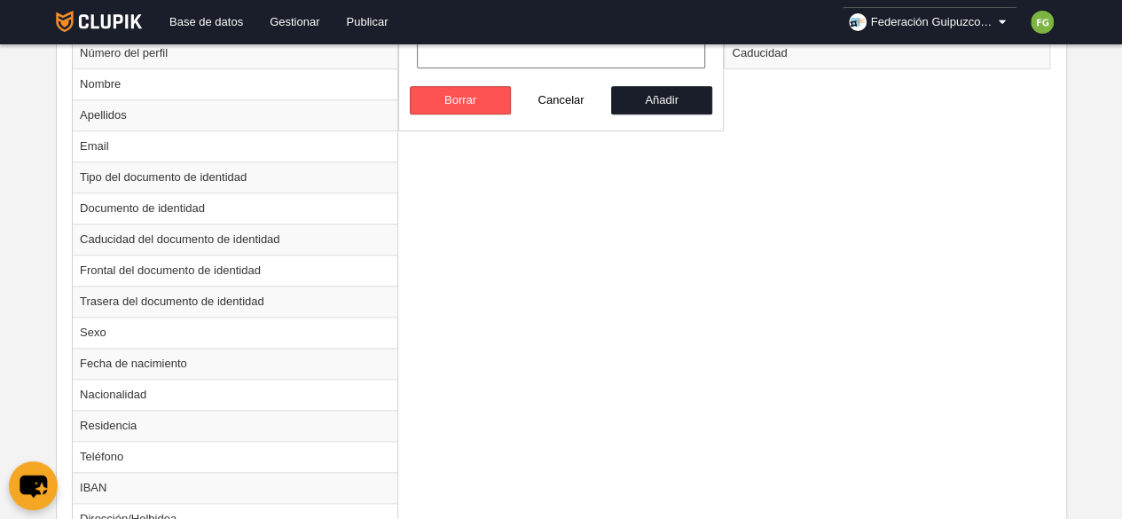
scroll to position [827, 0]
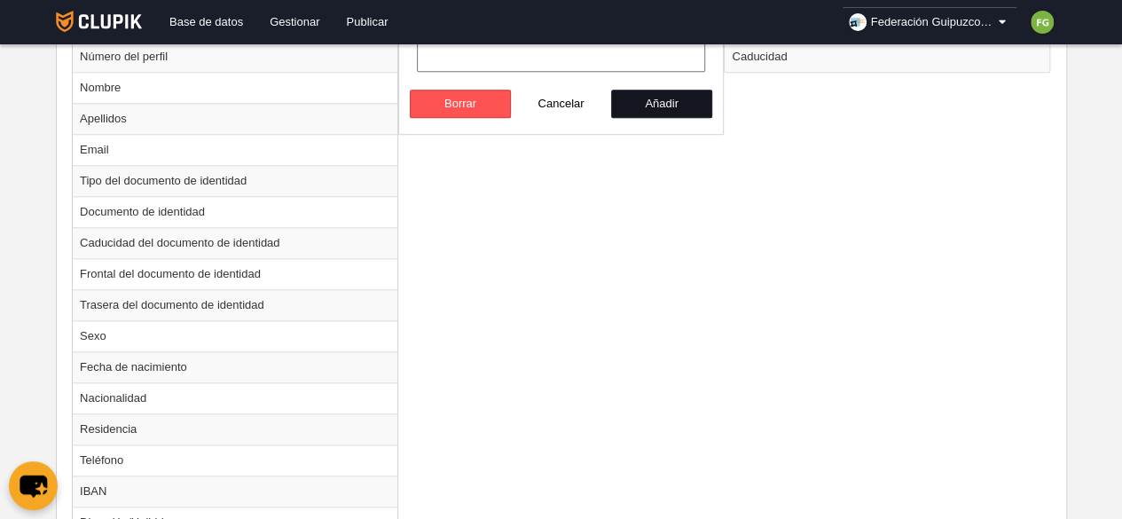
click at [671, 94] on button "Añadir" at bounding box center [661, 104] width 101 height 28
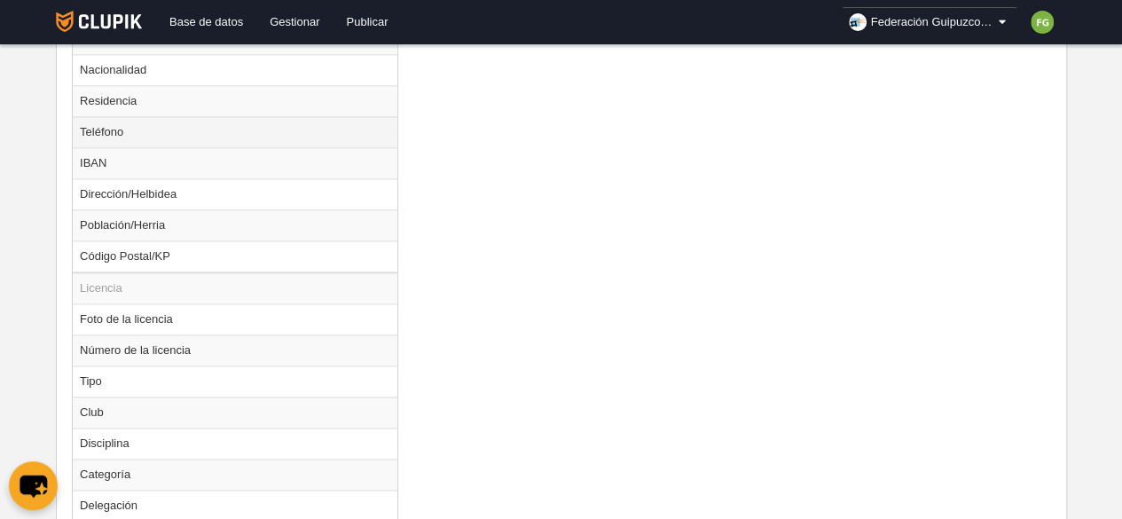
scroll to position [1155, 0]
click at [105, 405] on td "Club" at bounding box center [235, 412] width 325 height 31
radio input "true"
select select
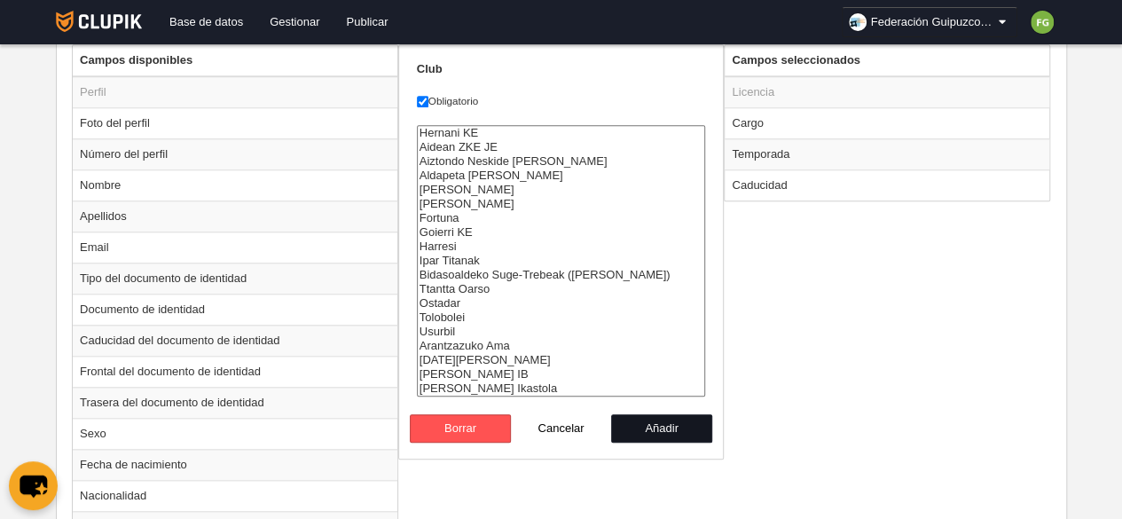
scroll to position [738, 0]
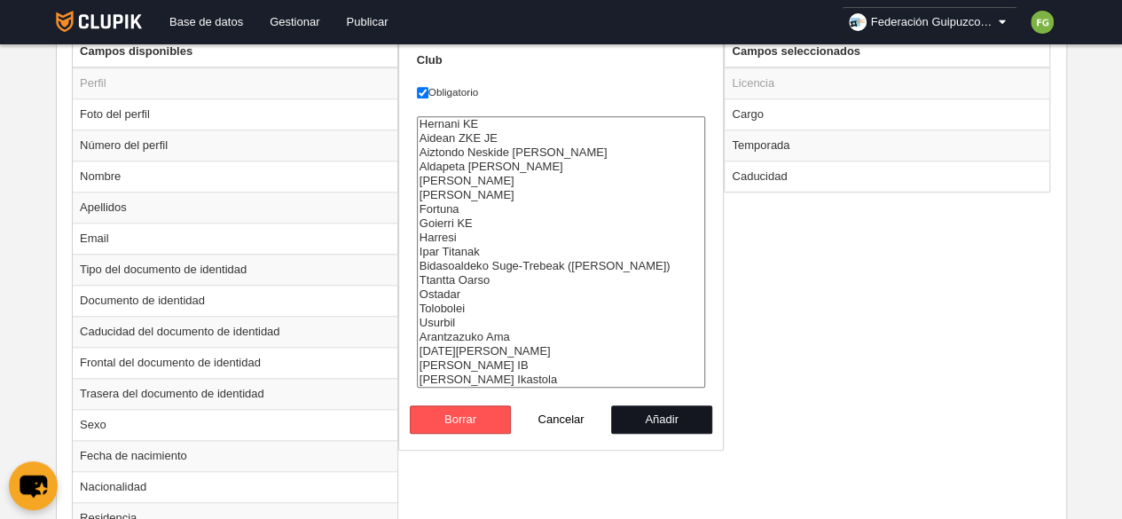
click at [664, 421] on button "Añadir" at bounding box center [661, 419] width 101 height 28
radio input "false"
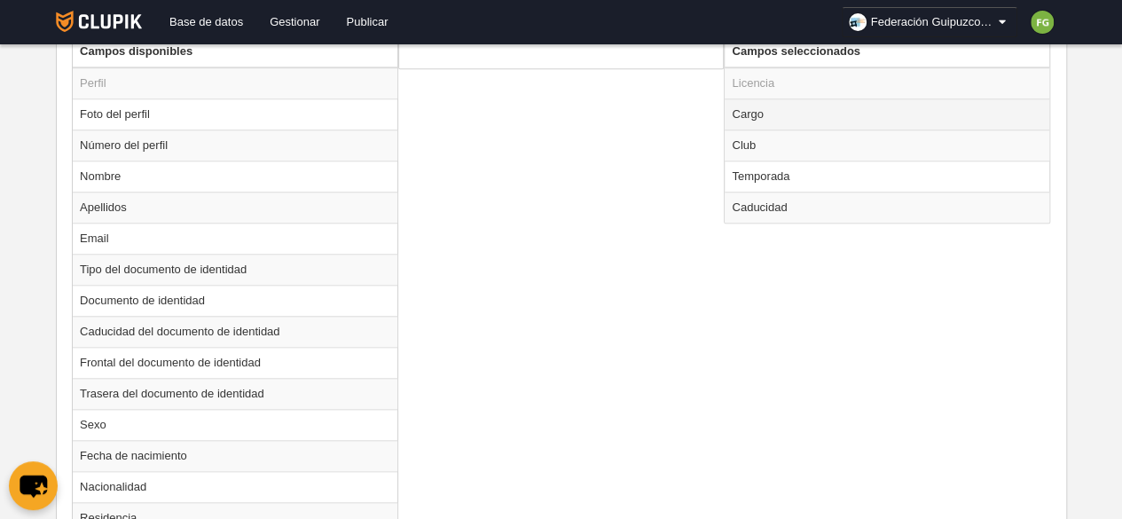
click at [758, 103] on td "Cargo" at bounding box center [887, 113] width 325 height 31
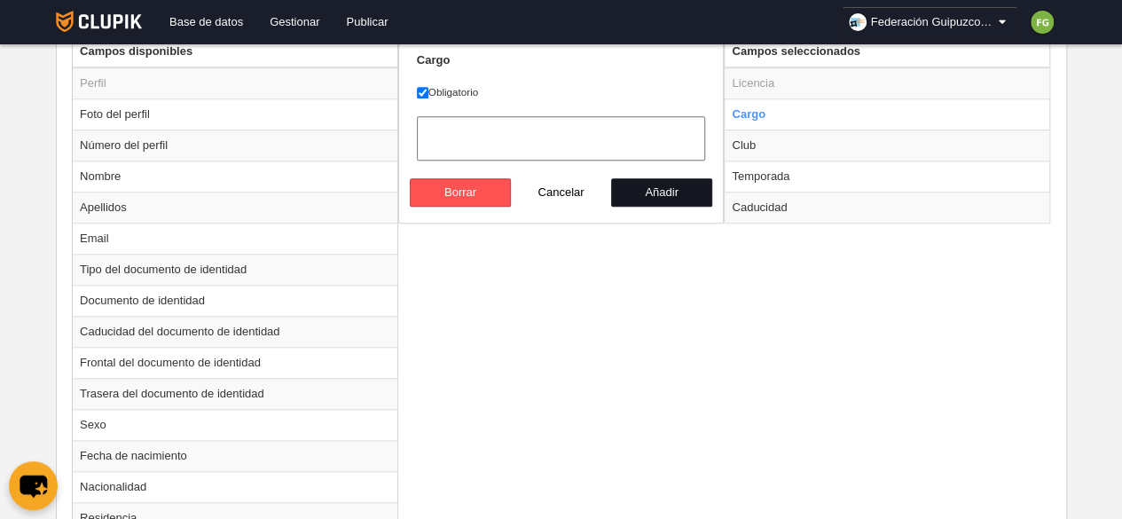
click at [673, 187] on button "Añadir" at bounding box center [661, 192] width 101 height 28
radio input "false"
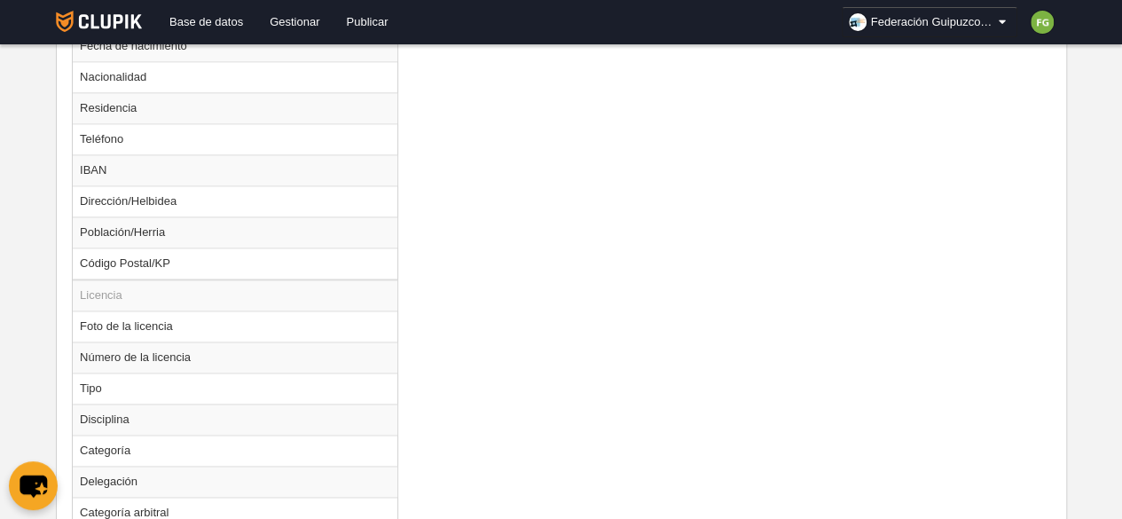
scroll to position [1311, 0]
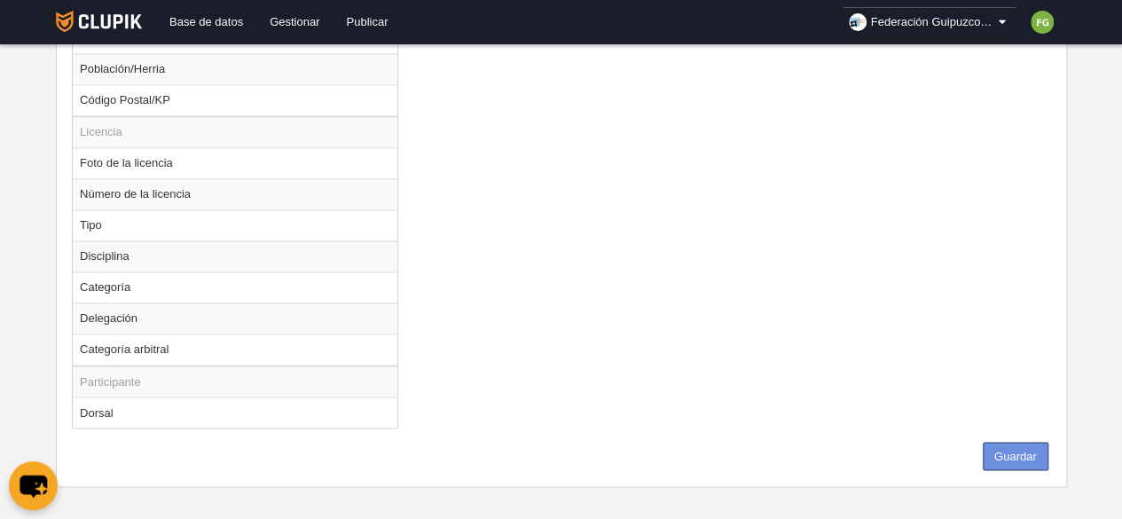
click at [1024, 443] on button "Guardar" at bounding box center [1016, 456] width 66 height 28
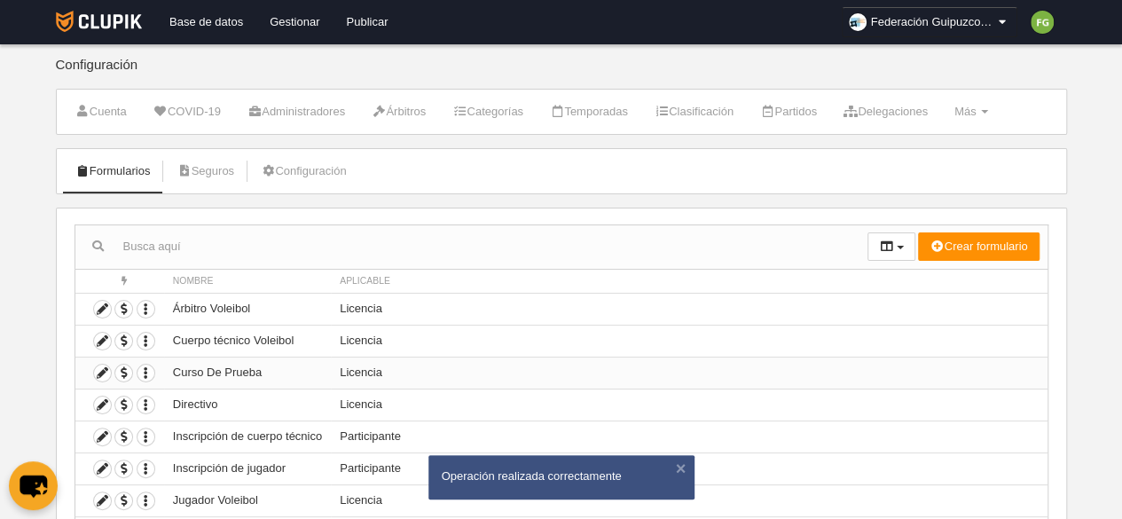
scroll to position [119, 0]
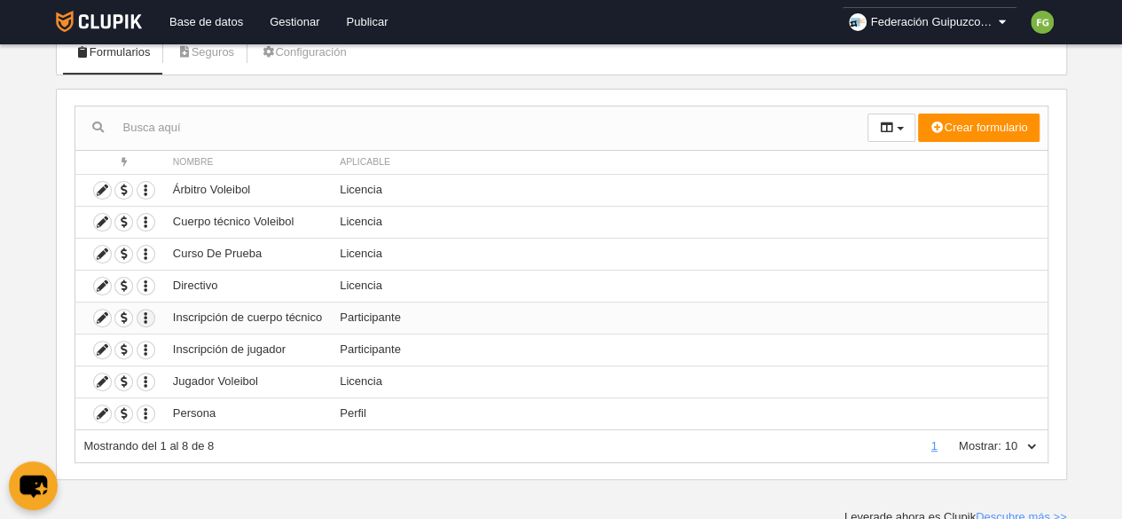
click at [146, 313] on icon "button" at bounding box center [146, 318] width 17 height 17
click at [195, 345] on span "Duplicar formulario" at bounding box center [209, 344] width 111 height 13
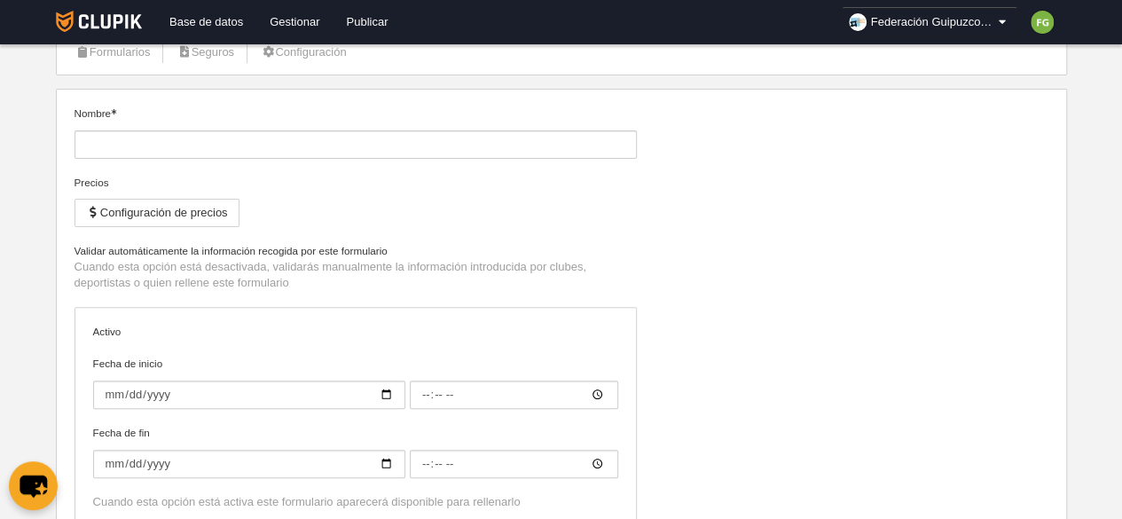
type input "Inscripción de cuerpo técnico (Copia)"
type input "[DATE]"
type input "00:00"
type input "[DATE]"
type input "00:00"
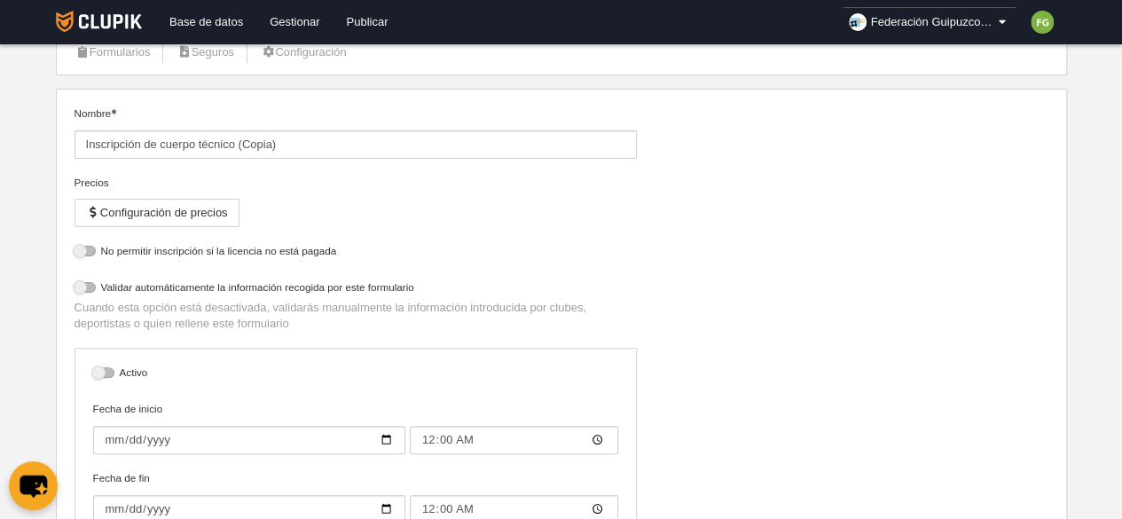
select select "selected"
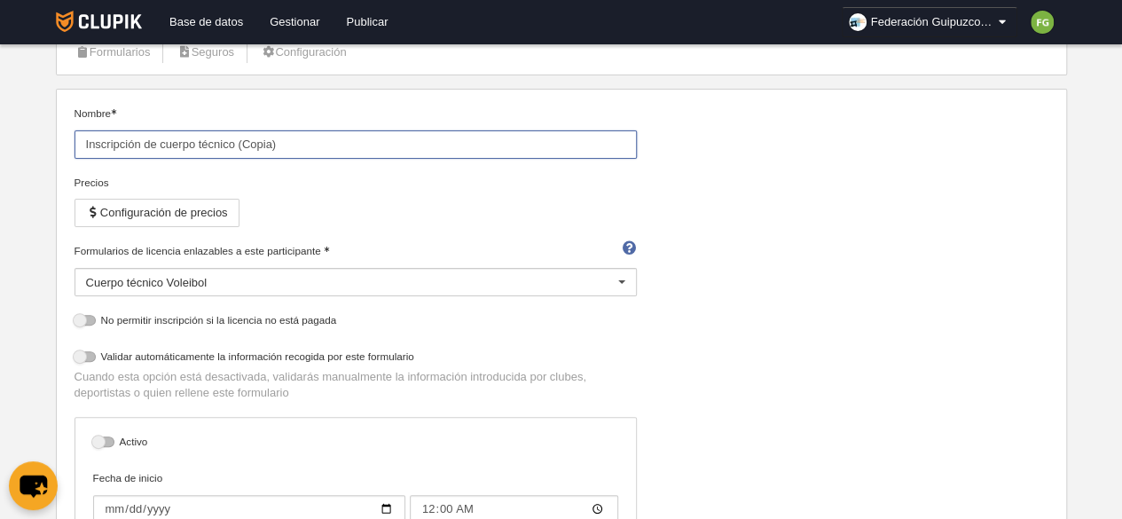
click at [332, 139] on input "Inscripción de cuerpo técnico (Copia)" at bounding box center [356, 144] width 563 height 28
type input "Inscripción de árbitros"
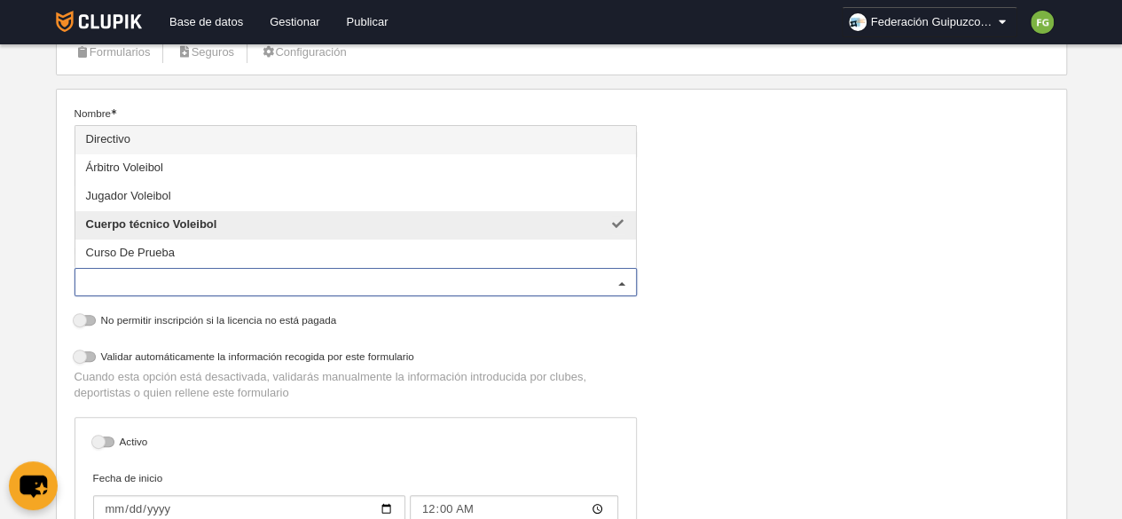
click at [463, 279] on div "Cuerpo técnico Voleibol" at bounding box center [356, 282] width 563 height 28
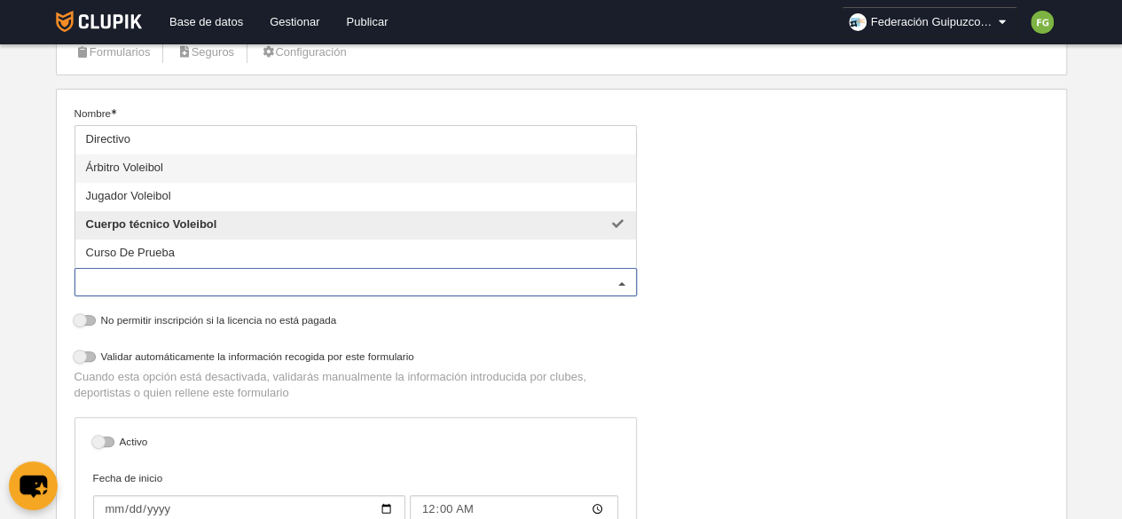
click at [227, 161] on span "Árbitro Voleibol" at bounding box center [355, 168] width 561 height 28
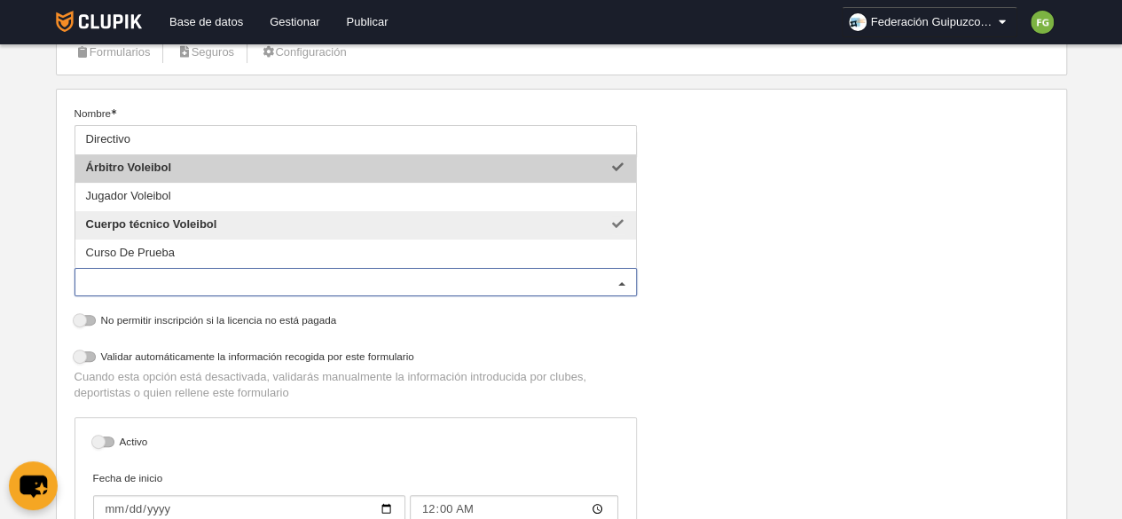
click at [227, 161] on span "Árbitro Voleibol" at bounding box center [355, 168] width 561 height 28
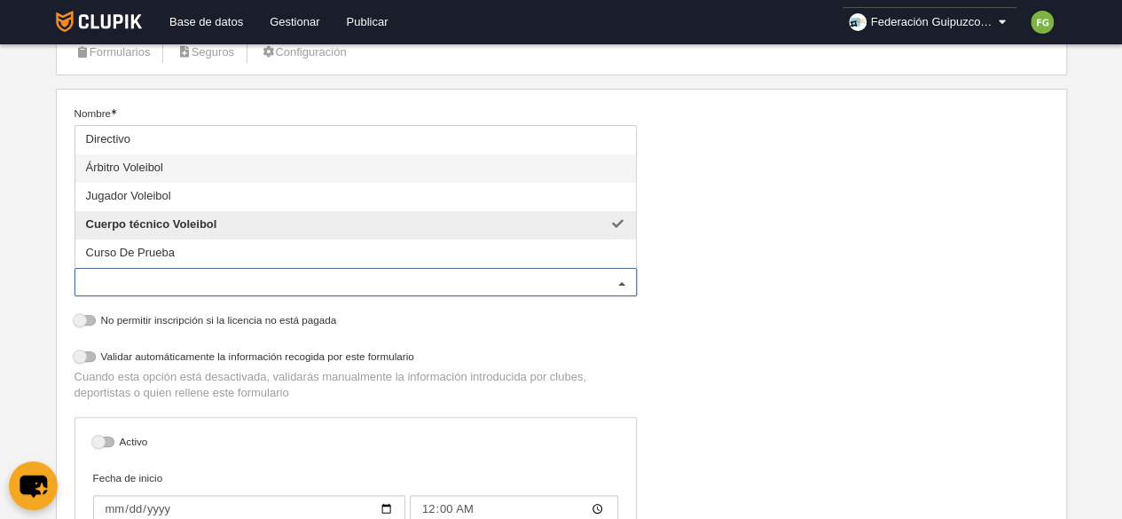
click at [227, 161] on span "Árbitro Voleibol" at bounding box center [355, 168] width 561 height 28
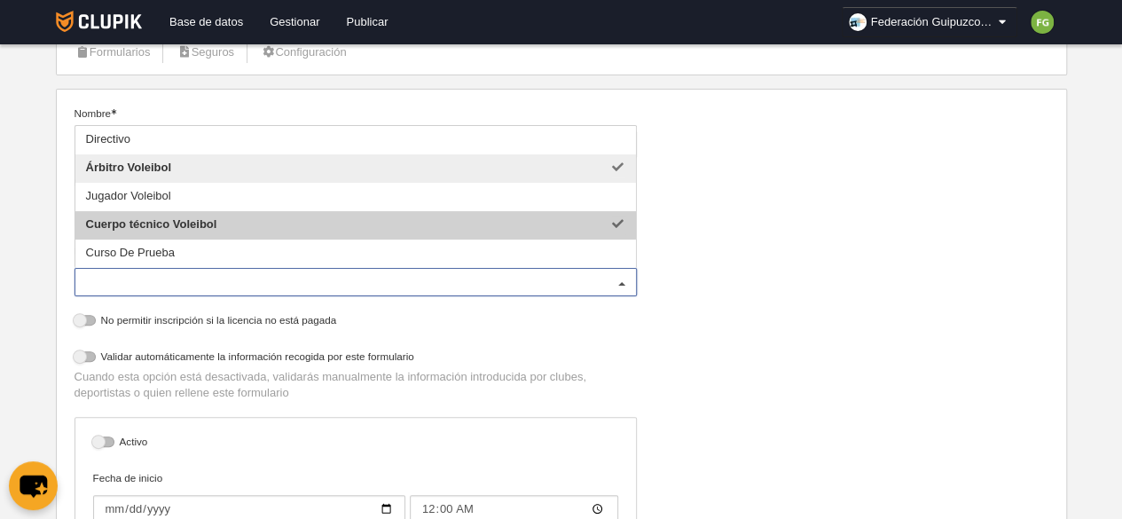
click at [223, 223] on span "Cuerpo técnico Voleibol" at bounding box center [355, 225] width 561 height 28
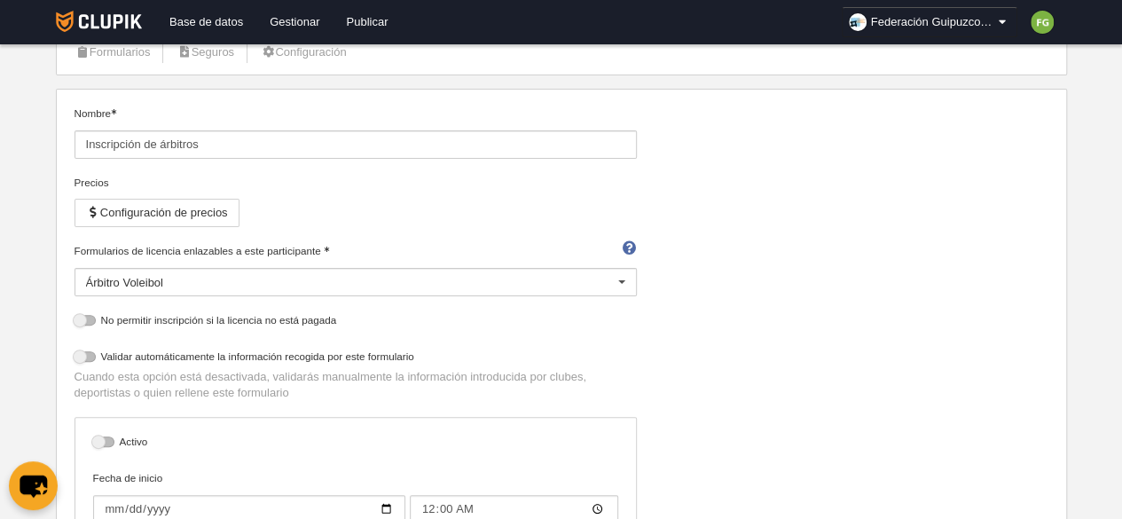
click at [718, 248] on div "Nombre Inscripción de árbitros Precios Configuración de precios Formularios de …" at bounding box center [561, 380] width 988 height 549
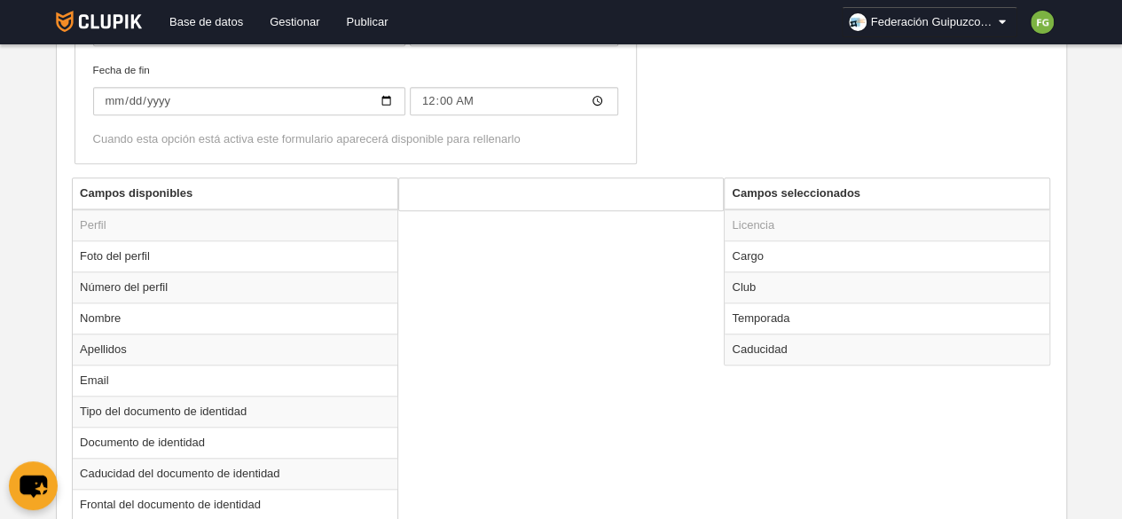
scroll to position [596, 0]
click at [793, 250] on td "Cargo" at bounding box center [887, 255] width 325 height 31
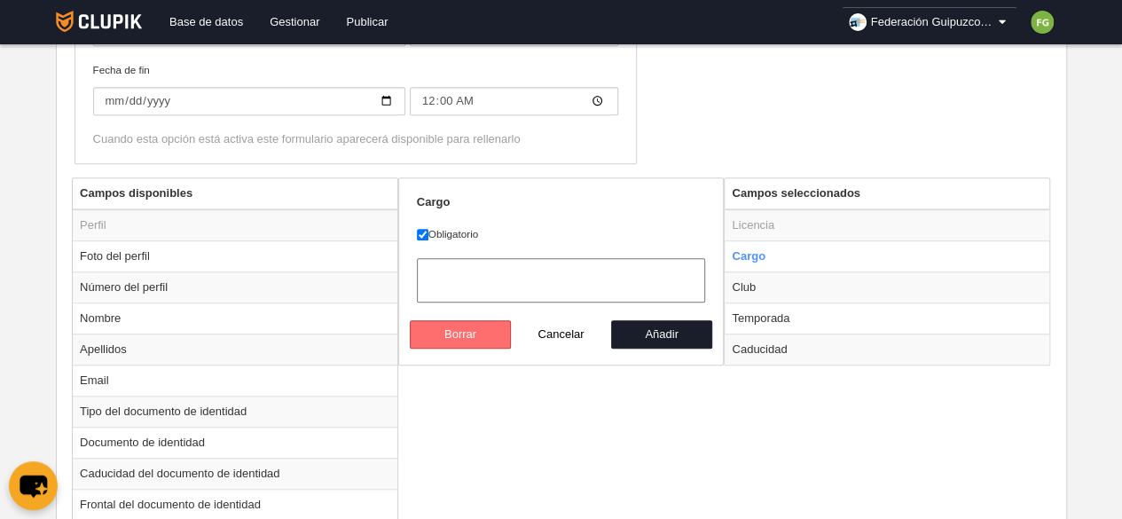
click at [474, 324] on button "Borrar" at bounding box center [460, 334] width 101 height 28
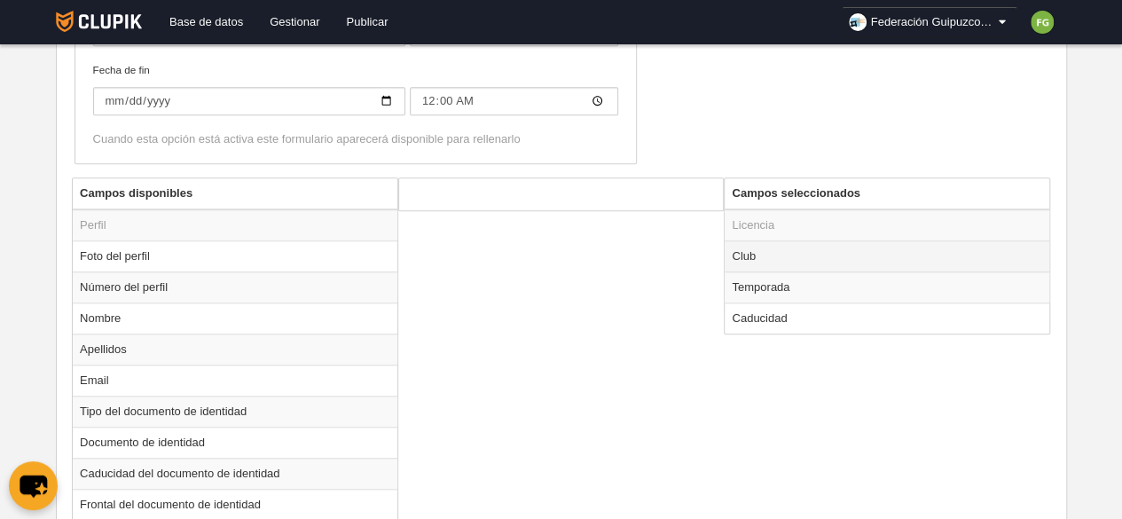
click at [750, 253] on td "Club" at bounding box center [887, 255] width 325 height 31
radio input "true"
select select
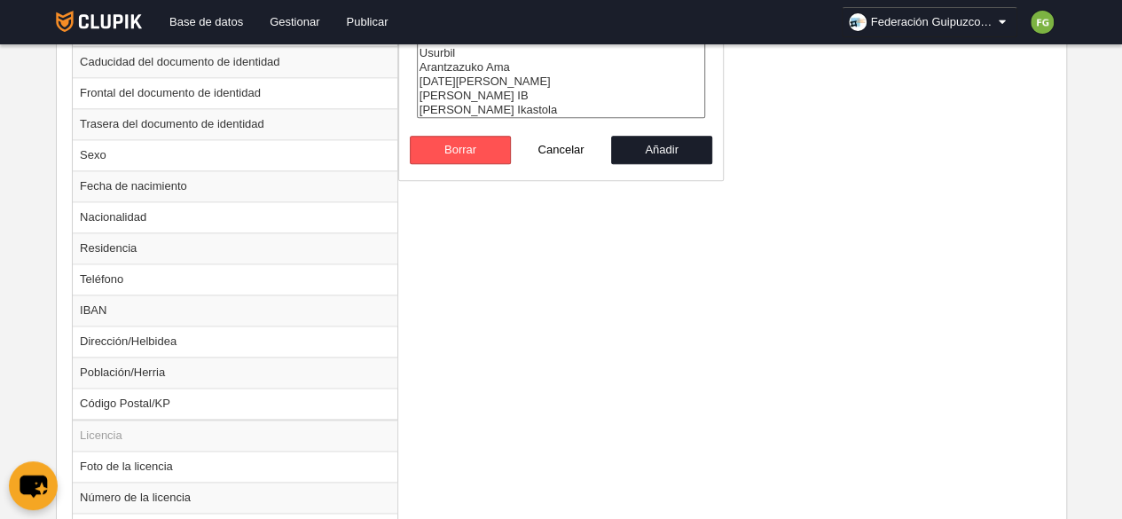
scroll to position [994, 0]
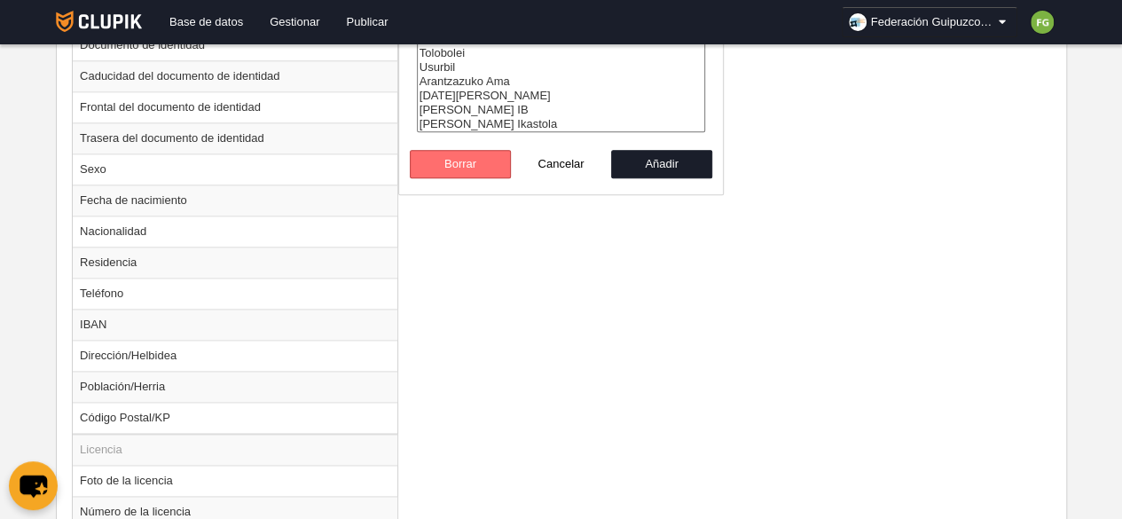
click at [460, 170] on button "Borrar" at bounding box center [460, 164] width 101 height 28
radio input "false"
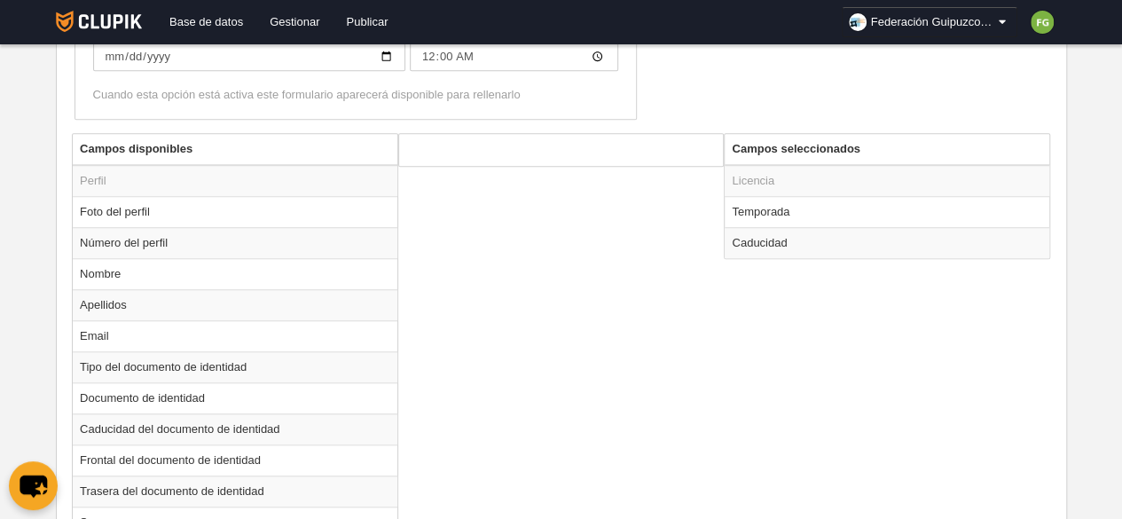
scroll to position [634, 0]
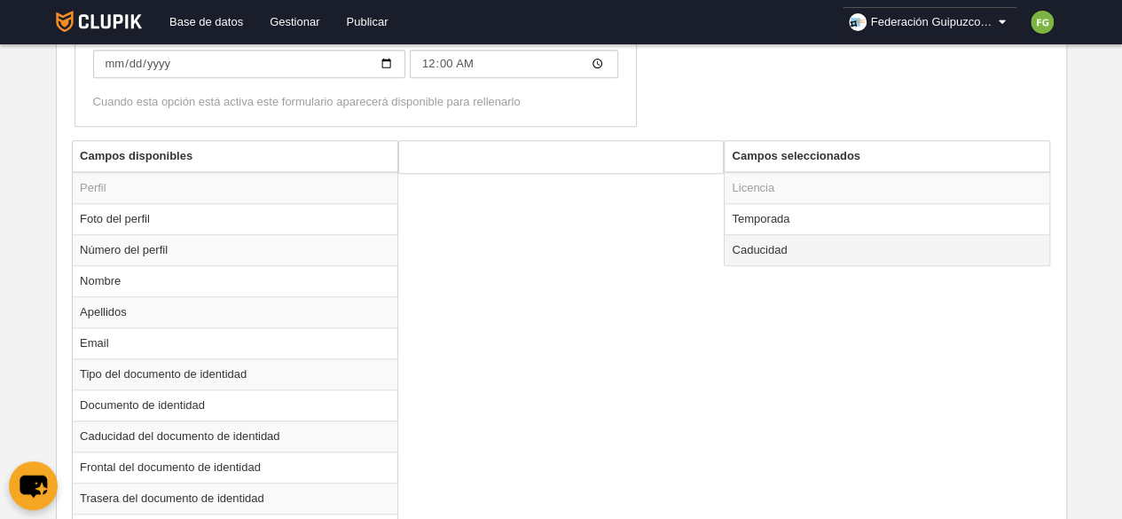
click at [788, 243] on td "Caducidad" at bounding box center [887, 249] width 325 height 31
radio input "true"
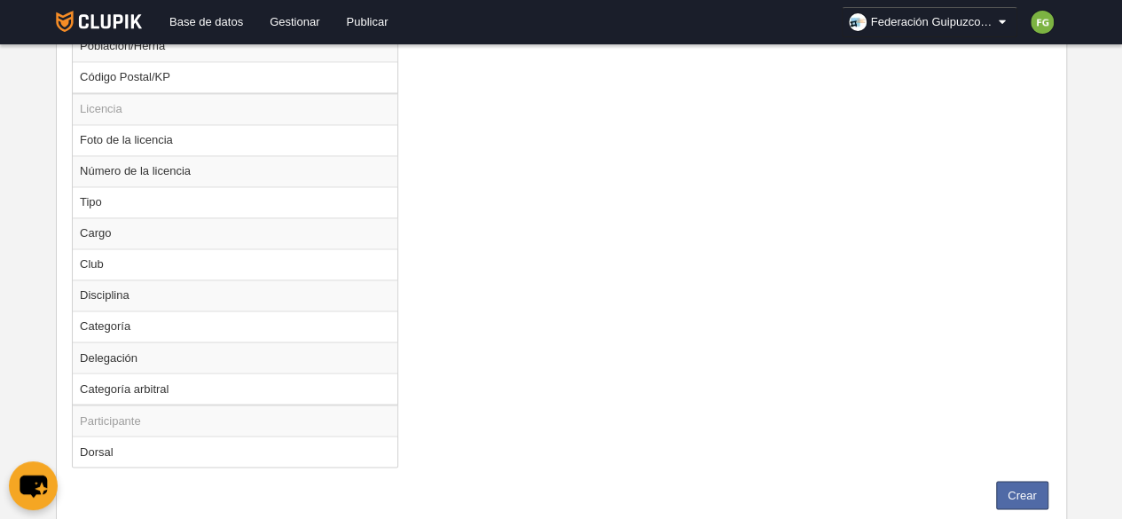
scroll to position [1374, 0]
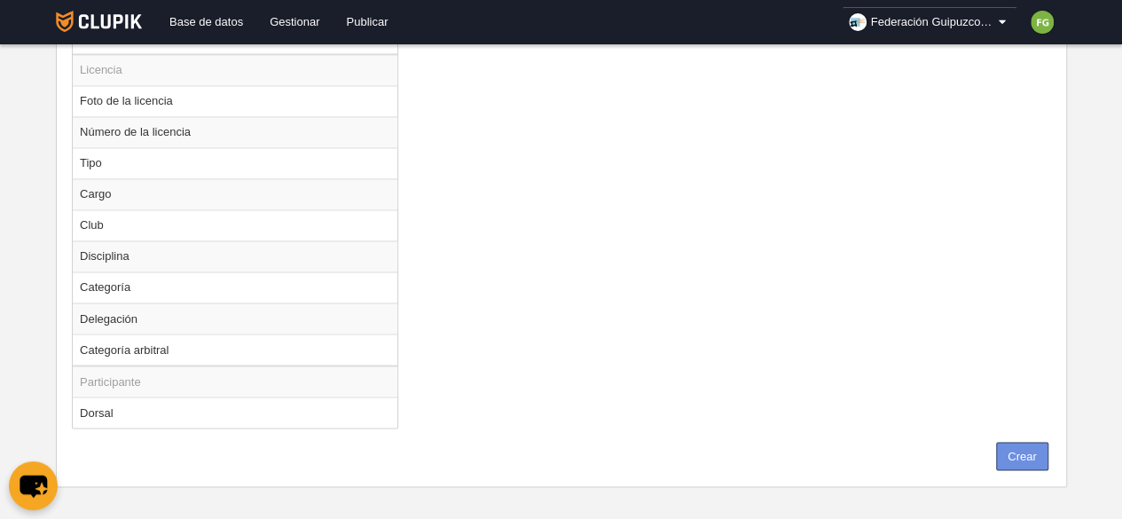
click at [1026, 446] on button "Crear" at bounding box center [1022, 456] width 52 height 28
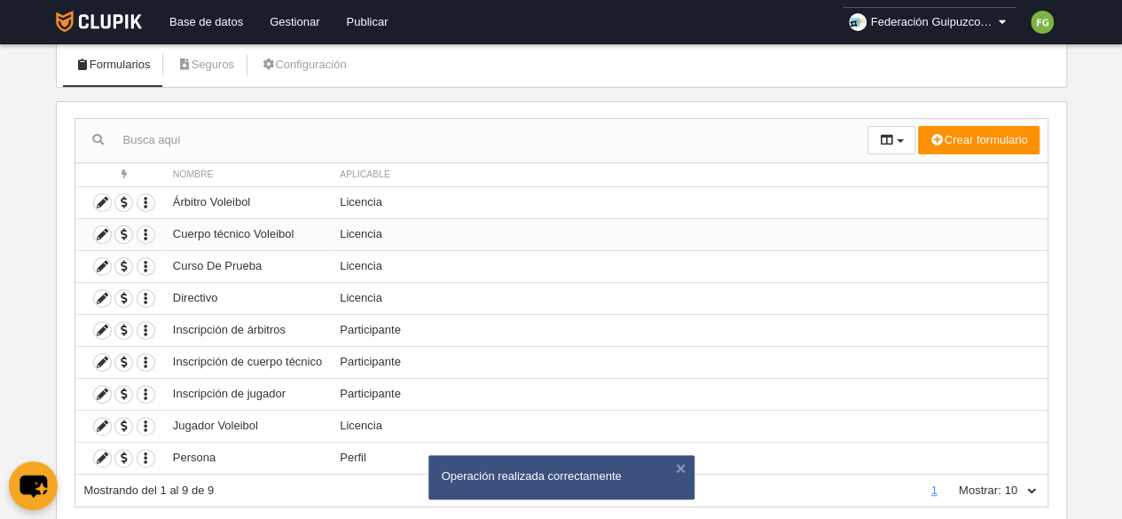
scroll to position [121, 0]
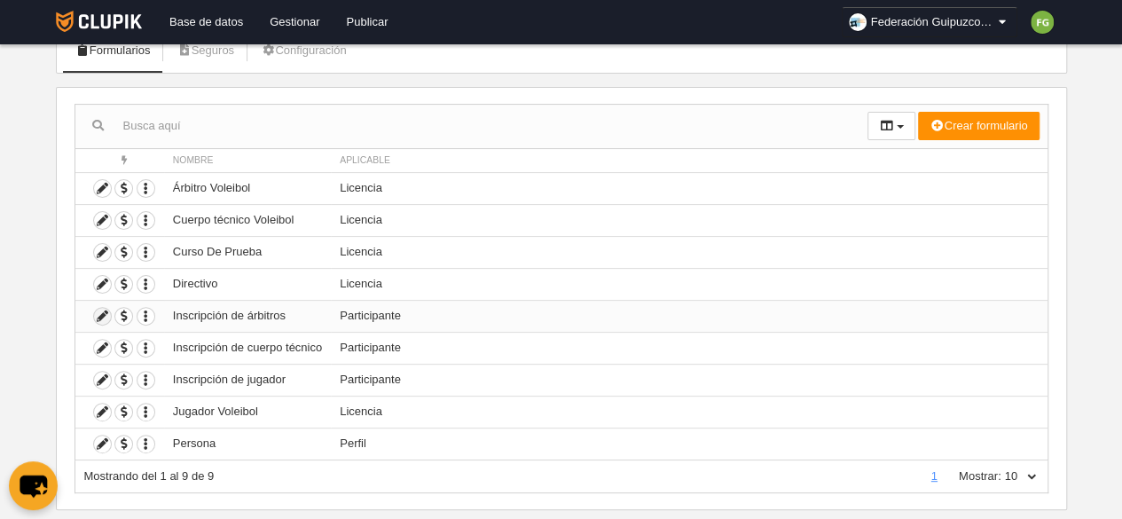
click at [98, 311] on icon at bounding box center [102, 316] width 17 height 17
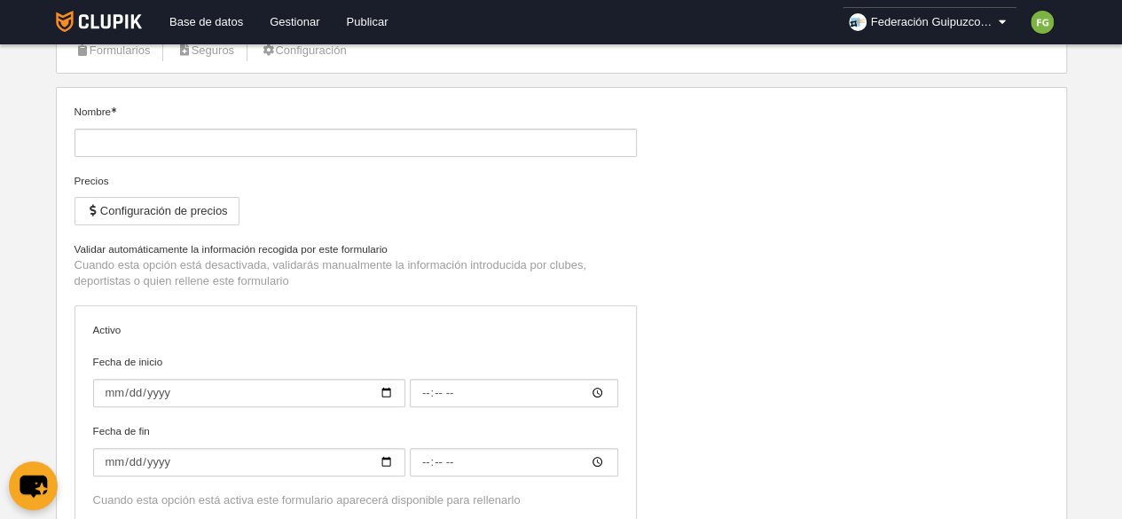
type input "Inscripción de árbitros"
type input "[DATE]"
type input "00:00"
type input "[DATE]"
type input "00:00"
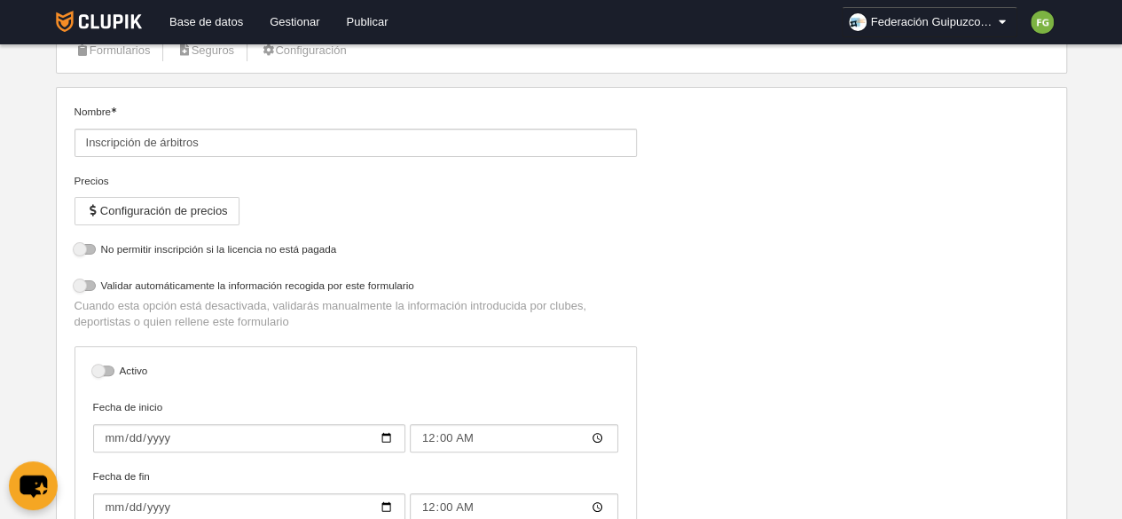
select select "selected"
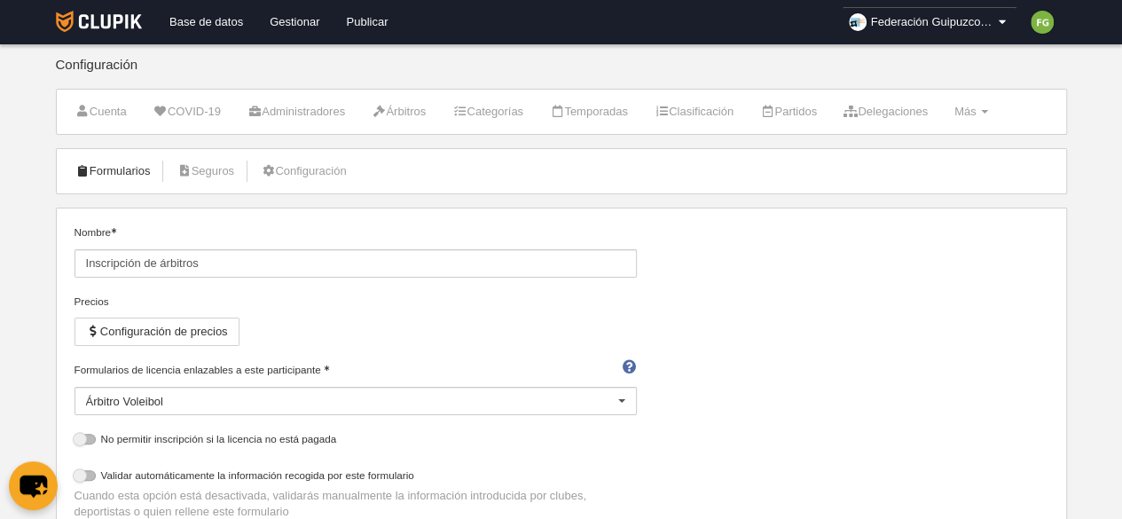
click at [111, 172] on link "Formularios" at bounding box center [113, 171] width 95 height 27
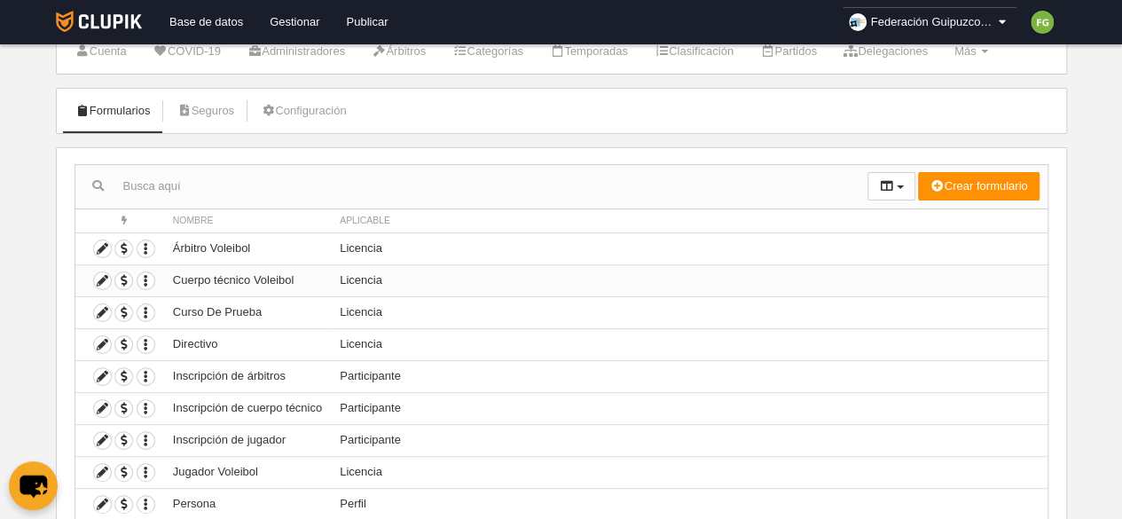
scroll to position [61, 0]
click at [99, 402] on icon at bounding box center [102, 407] width 17 height 17
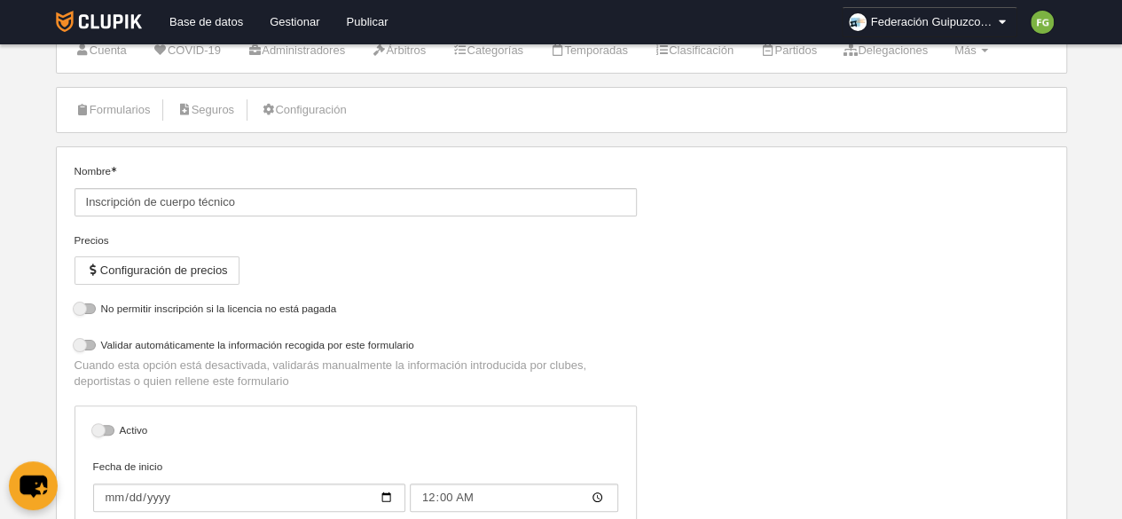
select select "selected"
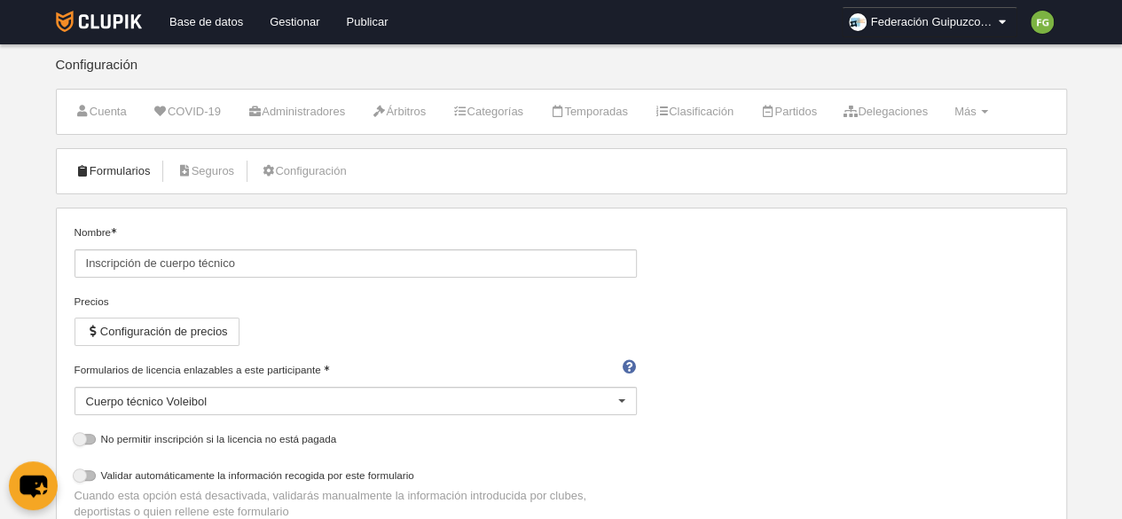
click at [118, 174] on link "Formularios" at bounding box center [113, 171] width 95 height 27
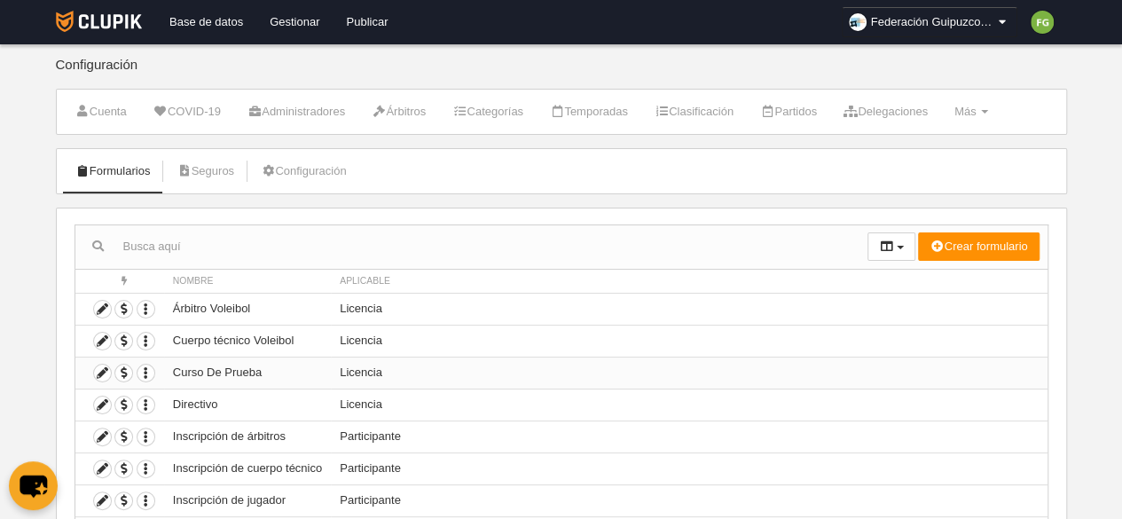
click at [241, 379] on td "Curso De Prueba" at bounding box center [247, 373] width 167 height 32
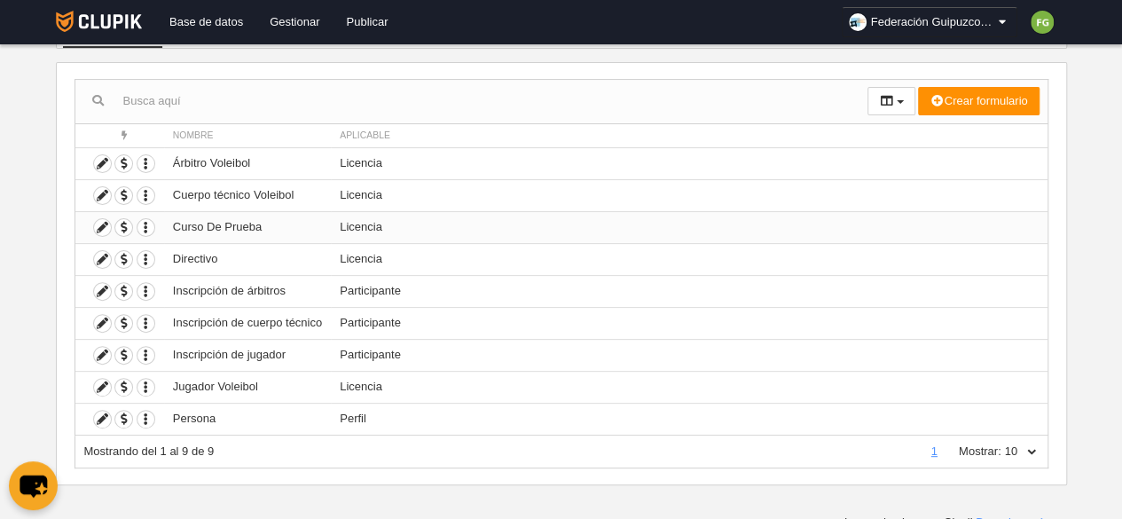
scroll to position [146, 0]
click at [123, 287] on span "button" at bounding box center [123, 290] width 17 height 17
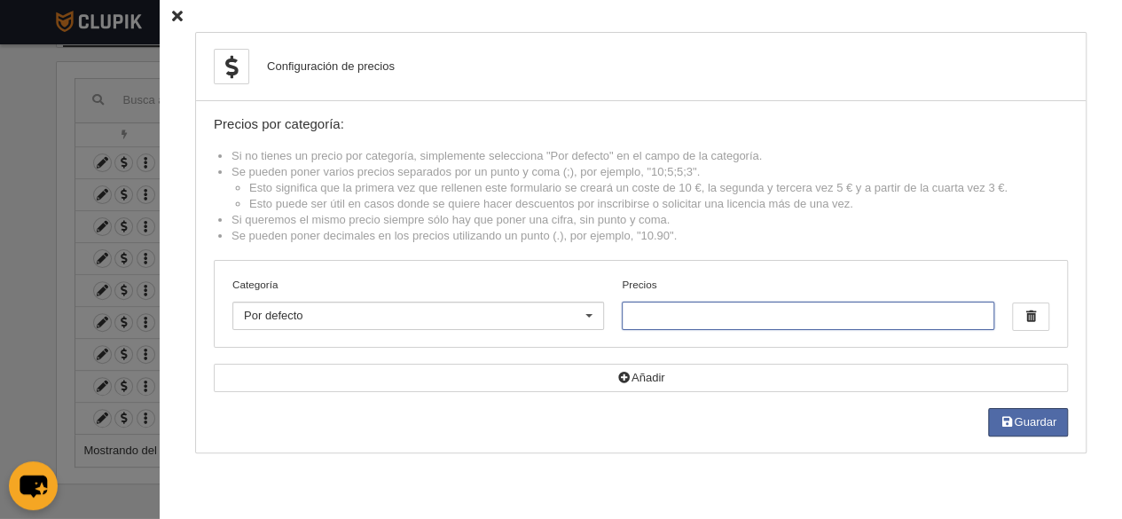
click at [668, 319] on input "Precios" at bounding box center [808, 316] width 372 height 28
click at [668, 319] on input "20" at bounding box center [808, 316] width 372 height 28
type input "20;0"
click at [1021, 414] on button "Guardar" at bounding box center [1028, 422] width 80 height 28
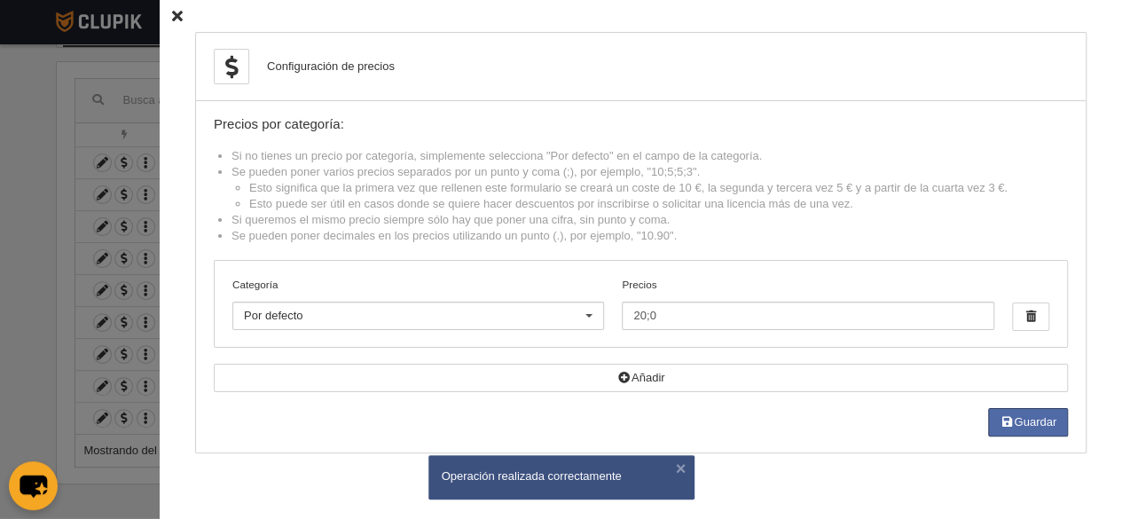
click at [172, 14] on icon at bounding box center [177, 17] width 11 height 12
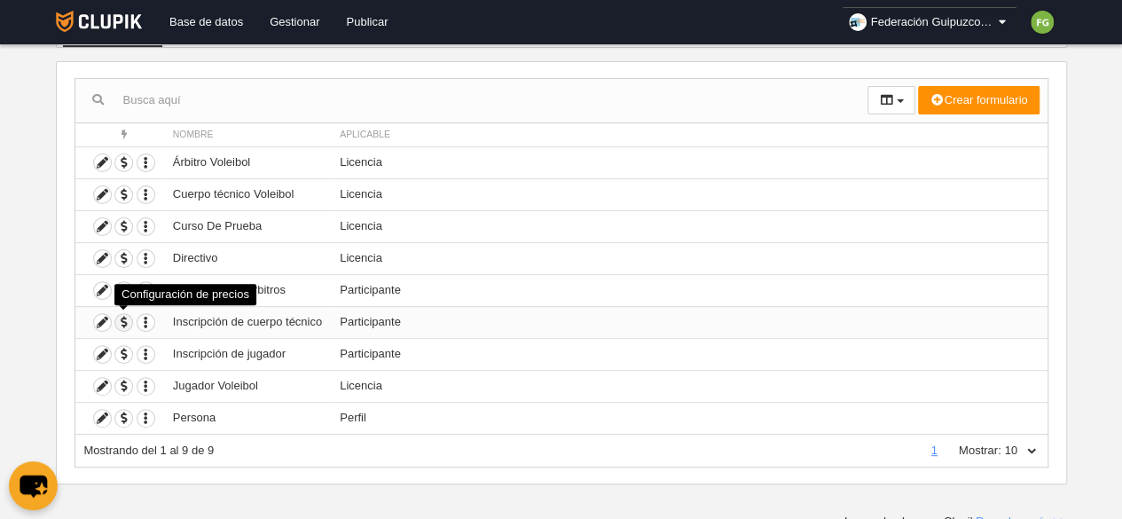
click at [125, 319] on span "button" at bounding box center [123, 322] width 17 height 17
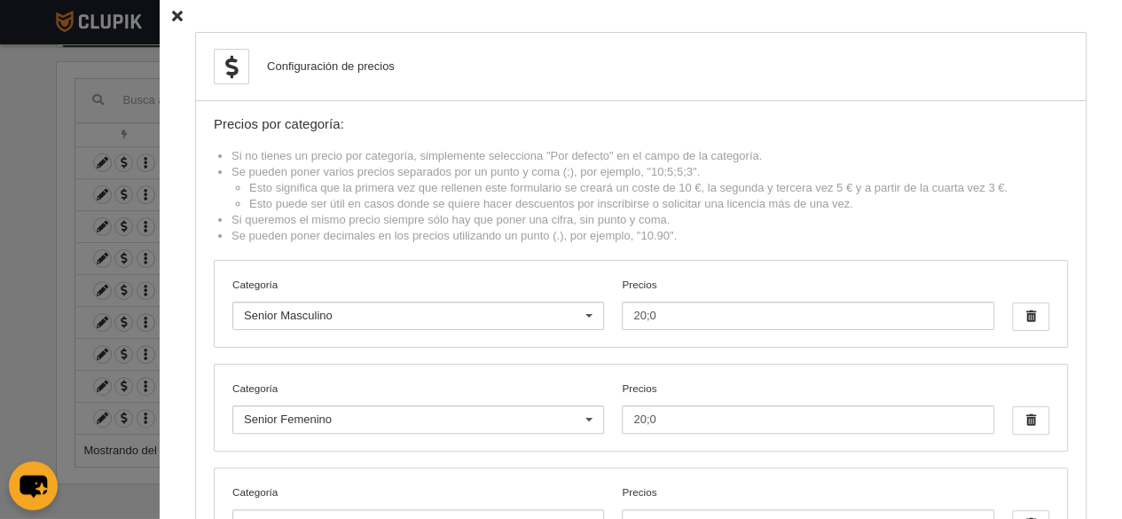
click at [172, 19] on icon at bounding box center [177, 17] width 11 height 12
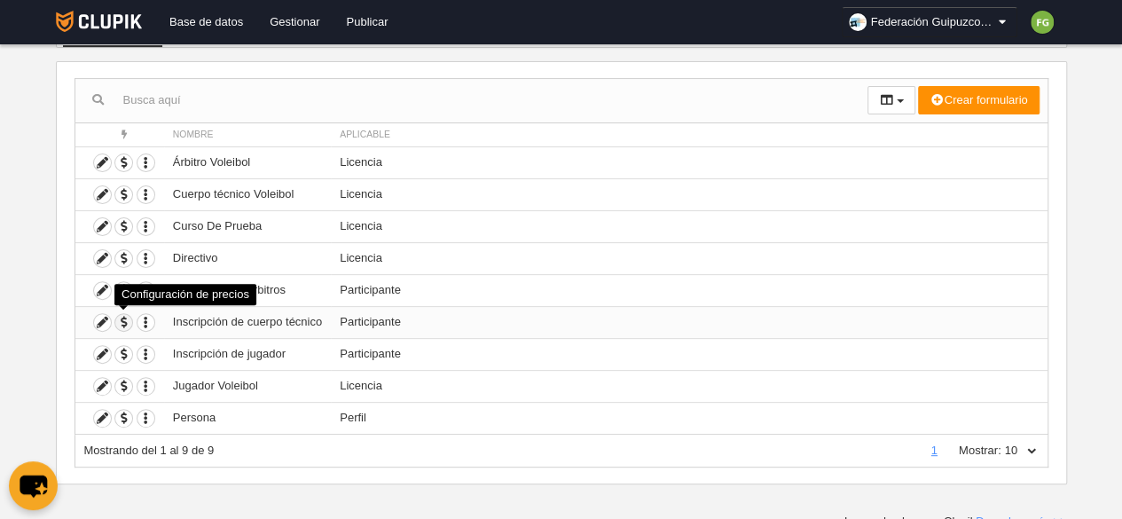
click at [123, 317] on span "button" at bounding box center [123, 322] width 17 height 17
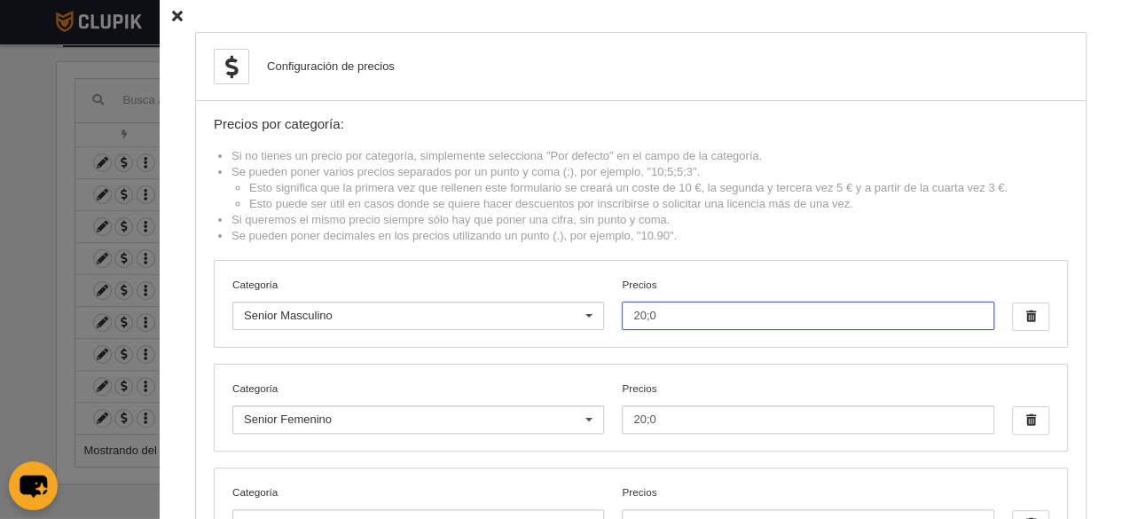
click at [661, 317] on input "20;0" at bounding box center [808, 316] width 372 height 28
type input "20"
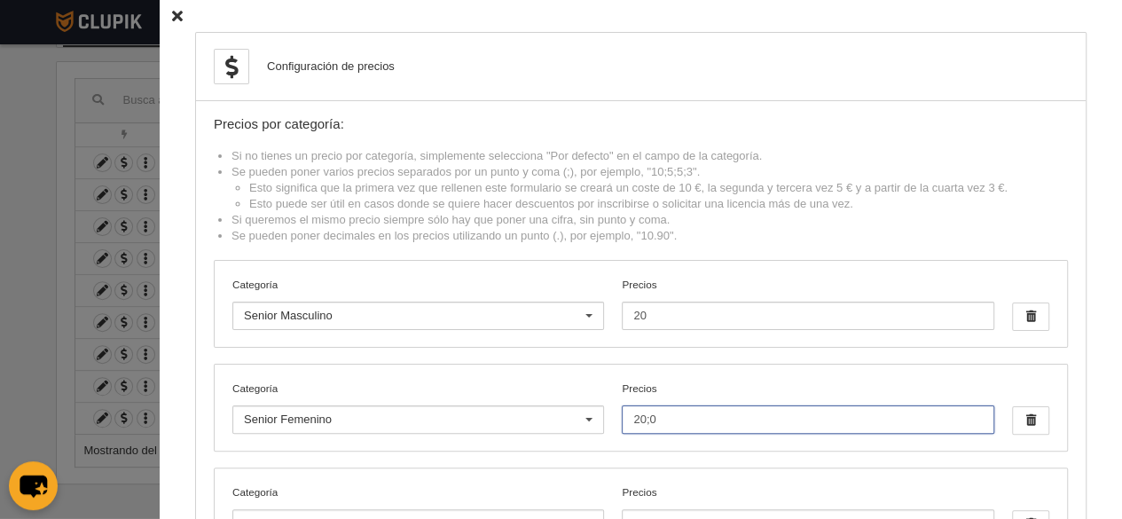
click at [691, 421] on input "20;0" at bounding box center [808, 419] width 372 height 28
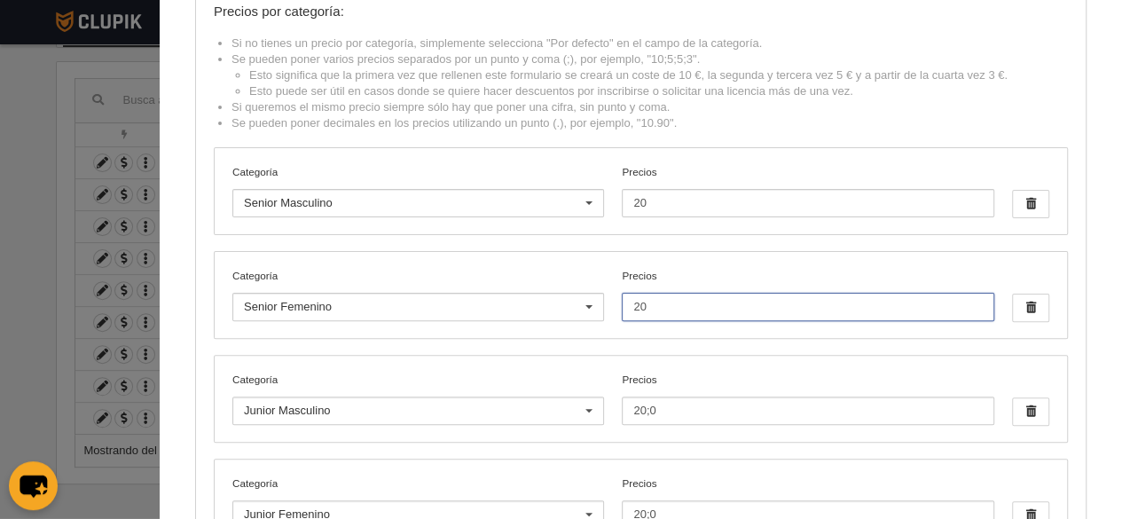
scroll to position [114, 0]
type input "20"
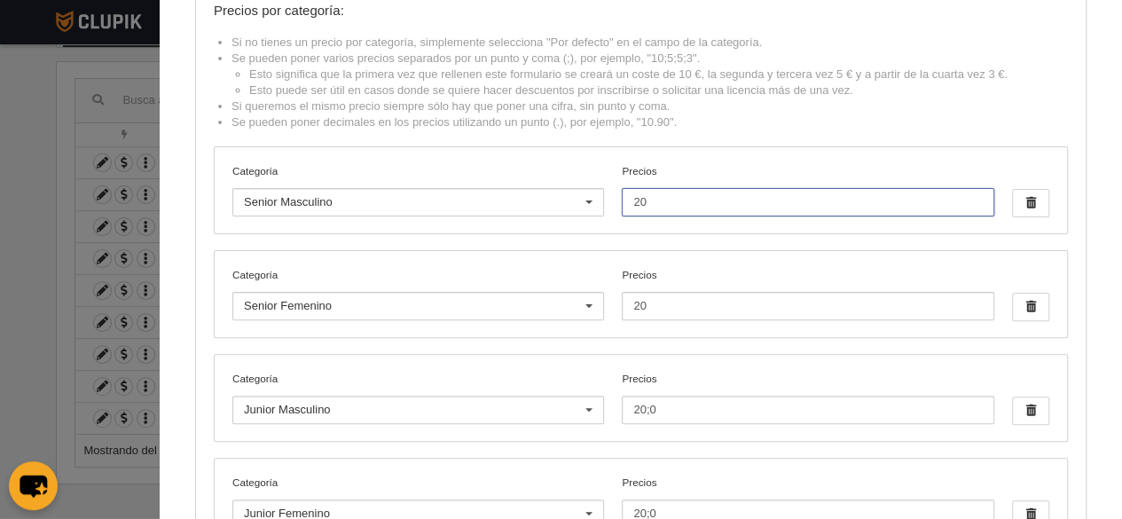
click at [663, 202] on input "20" at bounding box center [808, 202] width 372 height 28
drag, startPoint x: 663, startPoint y: 202, endPoint x: 673, endPoint y: 303, distance: 100.7
type input "20;0"
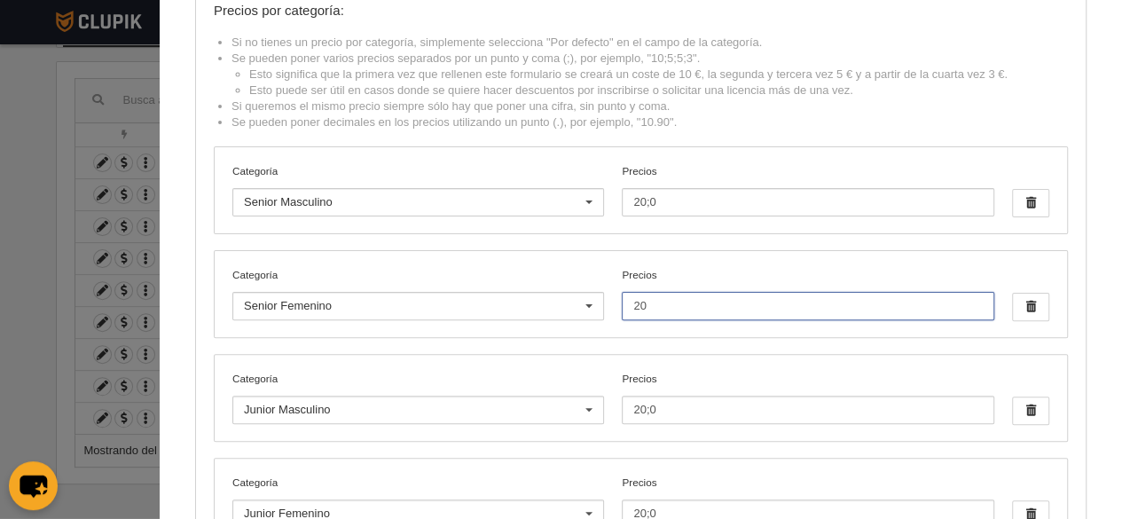
click at [673, 303] on input "20" at bounding box center [808, 306] width 372 height 28
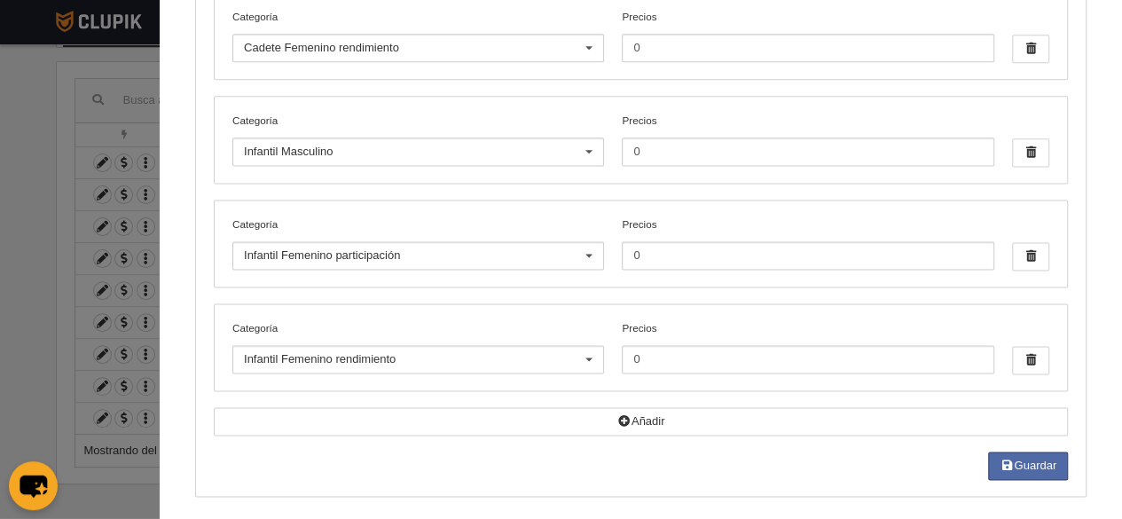
scroll to position [151, 0]
type input "20;0"
click at [1018, 463] on button "Guardar" at bounding box center [1028, 466] width 80 height 28
click at [1028, 462] on button "Guardar" at bounding box center [1028, 466] width 80 height 28
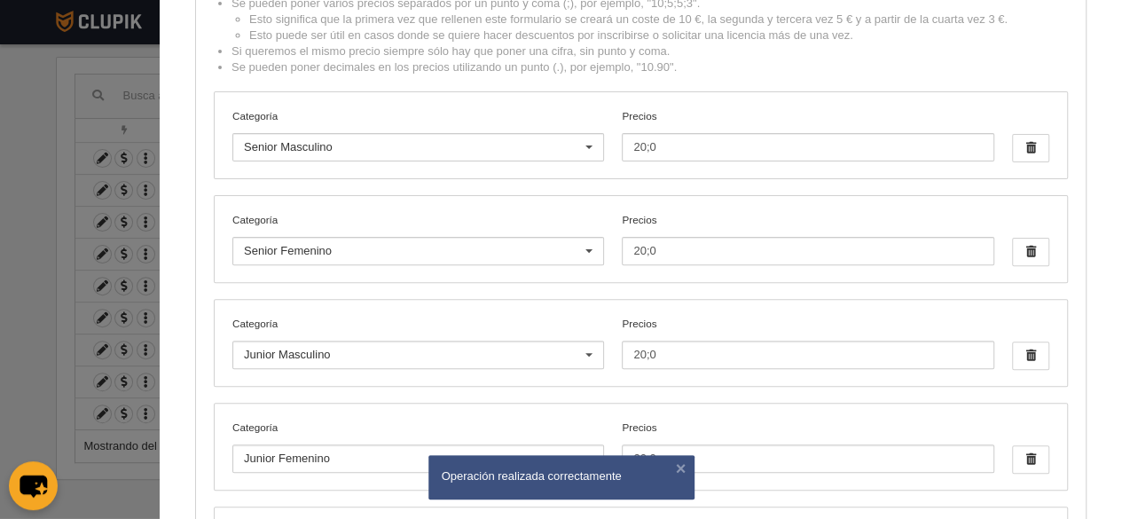
scroll to position [0, 0]
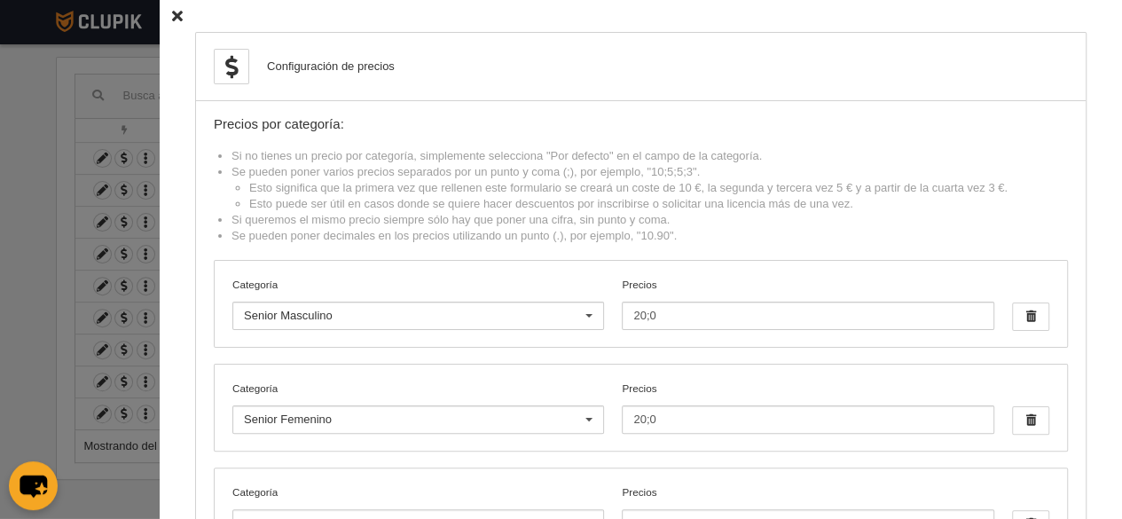
click at [172, 12] on icon at bounding box center [177, 17] width 11 height 12
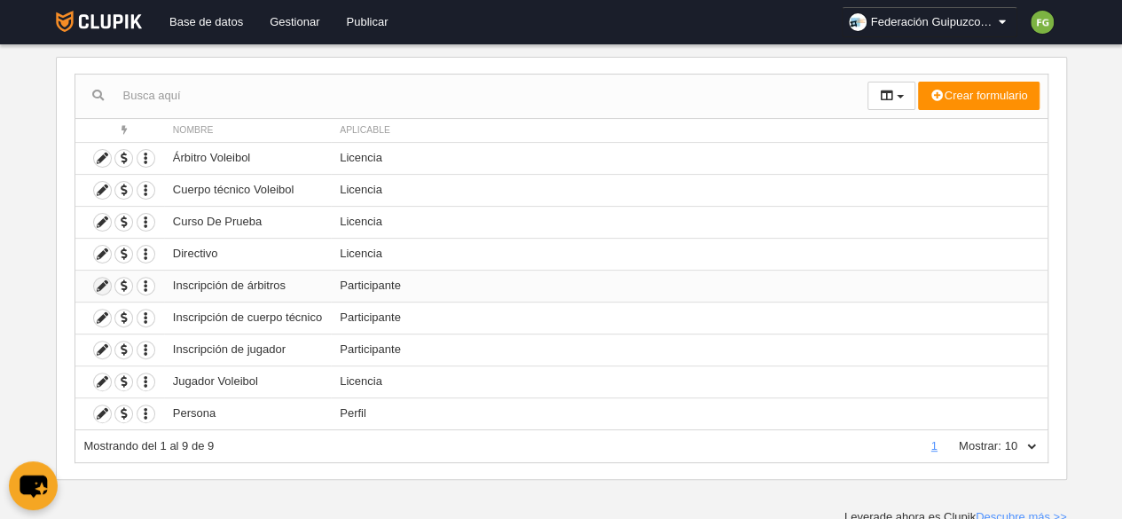
click at [108, 282] on icon at bounding box center [102, 286] width 17 height 17
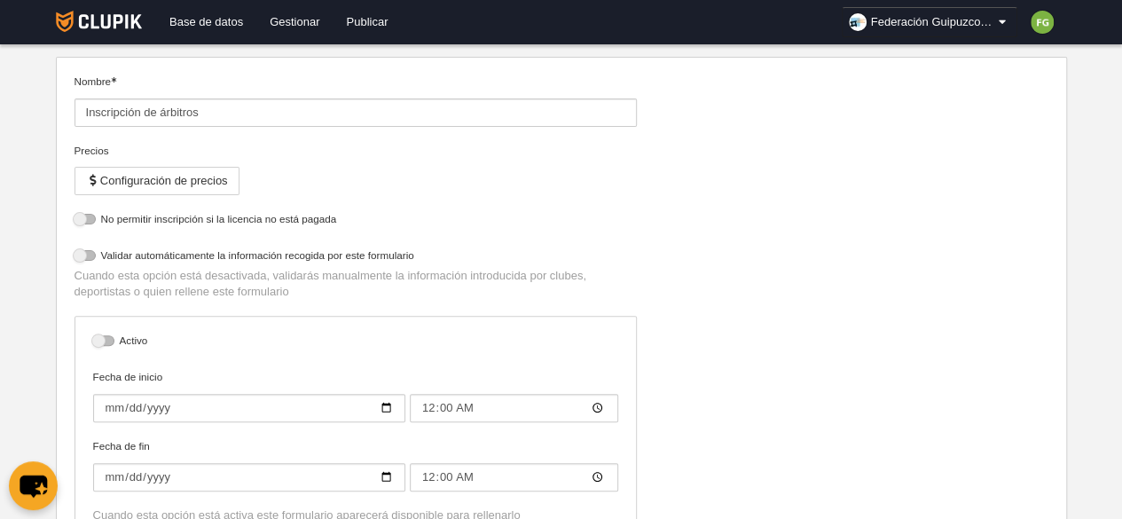
select select "selected"
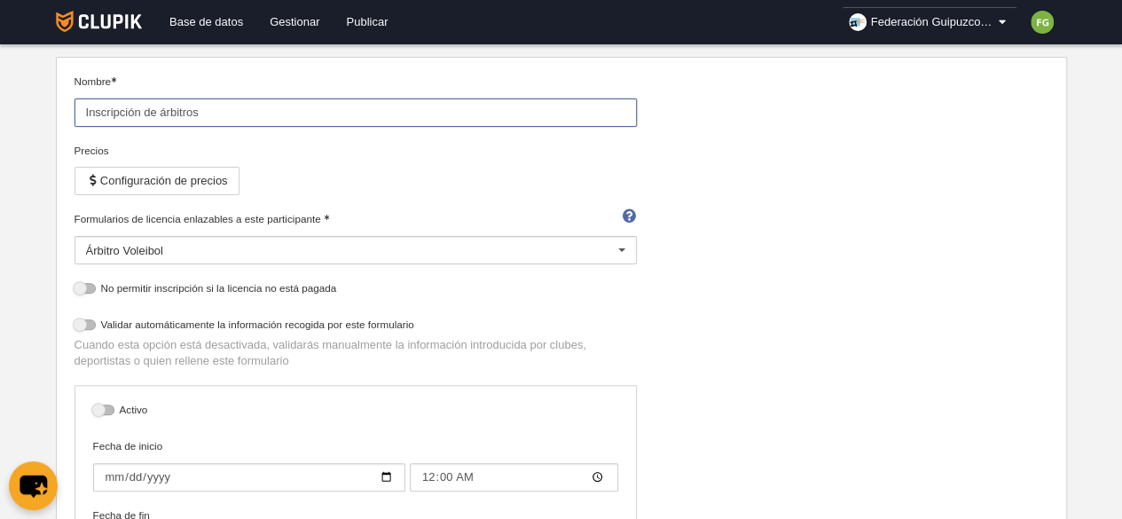
click at [262, 113] on input "Inscripción de árbitros" at bounding box center [356, 112] width 563 height 28
type input "Inscripción de árbitro"
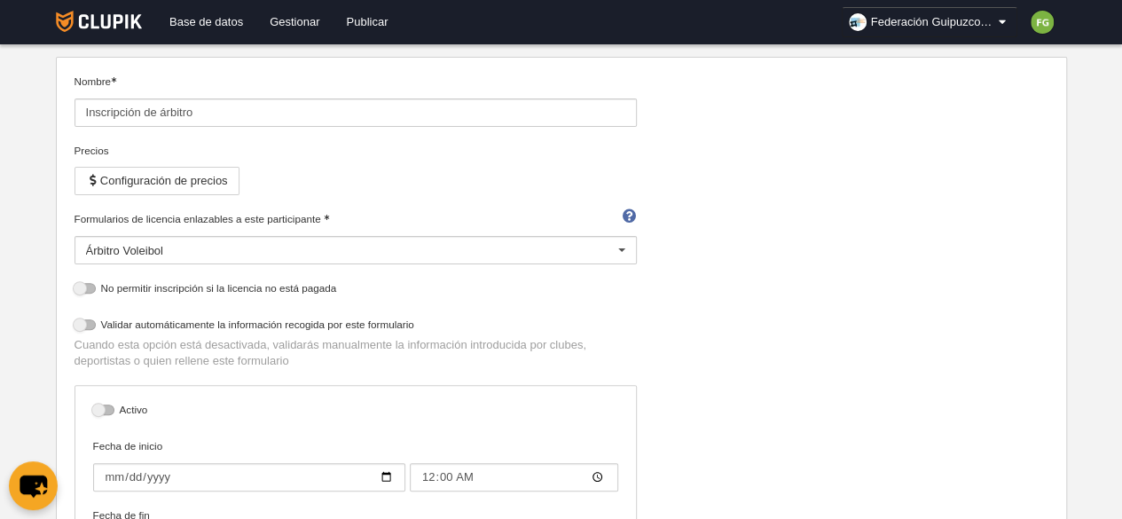
click at [886, 264] on div "Nombre Inscripción de árbitro Precios Configuración de precios Formularios de l…" at bounding box center [561, 348] width 988 height 549
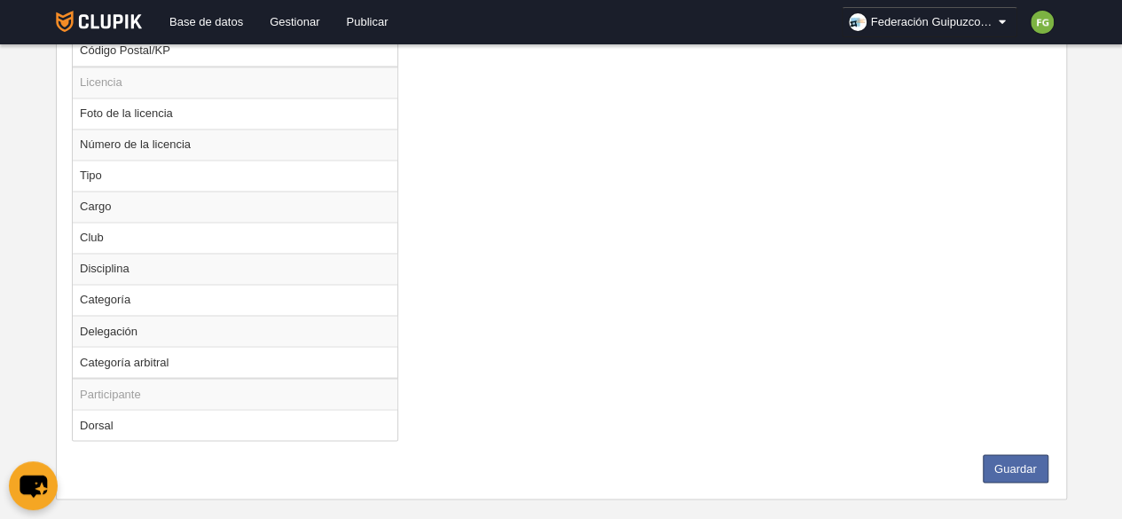
scroll to position [1374, 0]
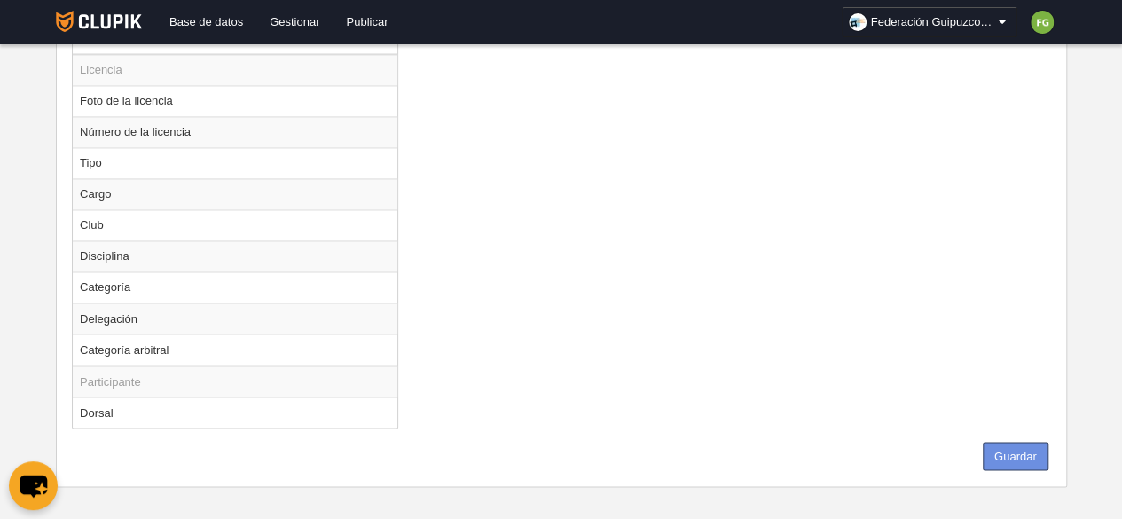
click at [1010, 443] on button "Guardar" at bounding box center [1016, 456] width 66 height 28
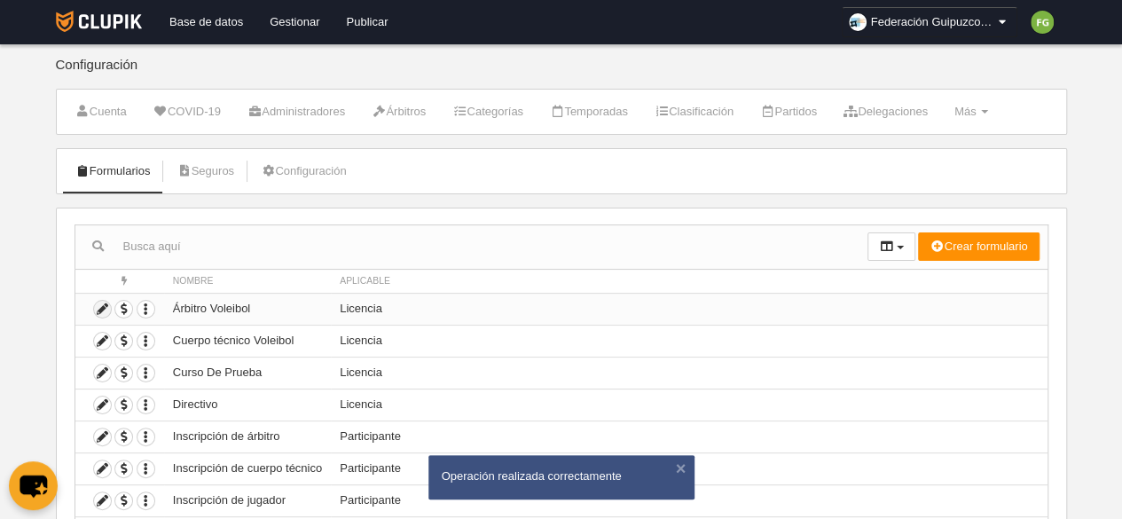
click at [101, 302] on icon at bounding box center [102, 309] width 17 height 17
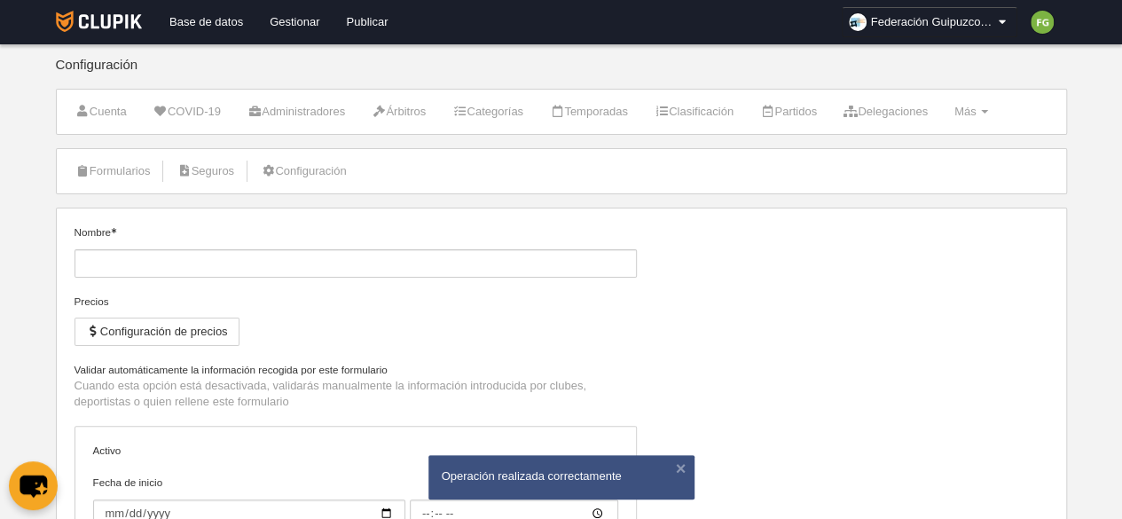
type input "Árbitro Voleibol"
select select "selected"
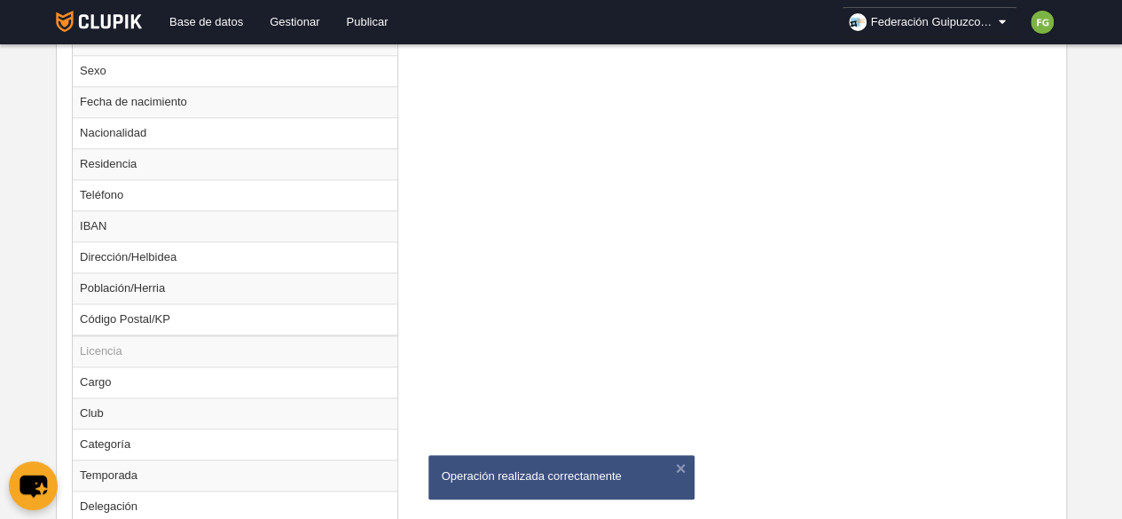
scroll to position [1087, 0]
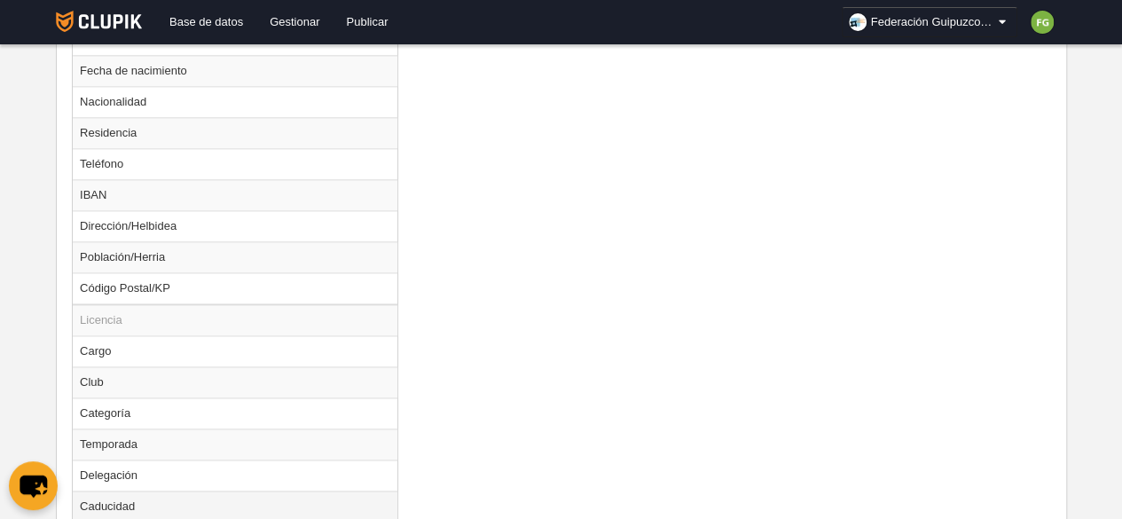
click at [174, 498] on td "Caducidad" at bounding box center [235, 506] width 325 height 31
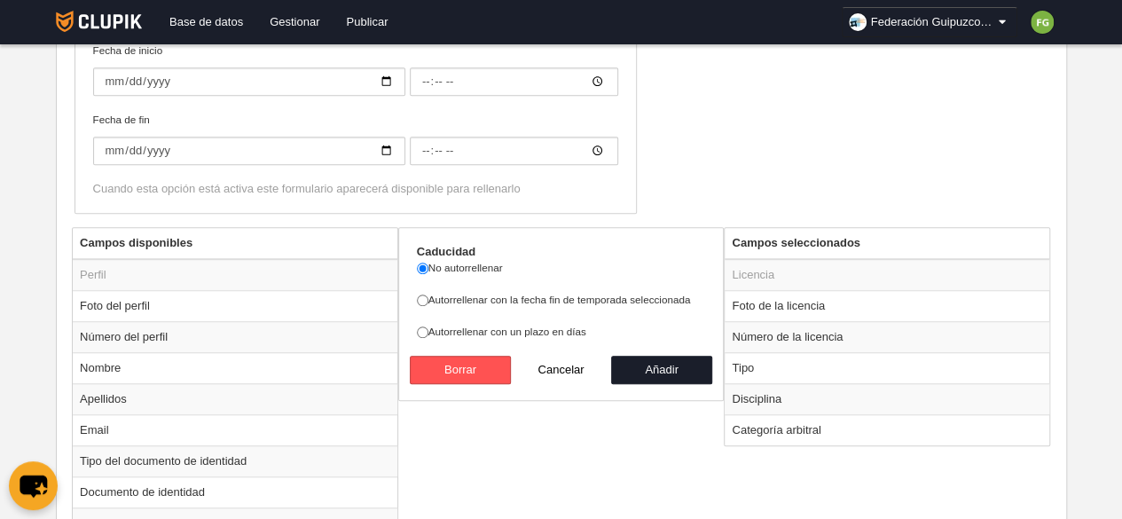
scroll to position [464, 0]
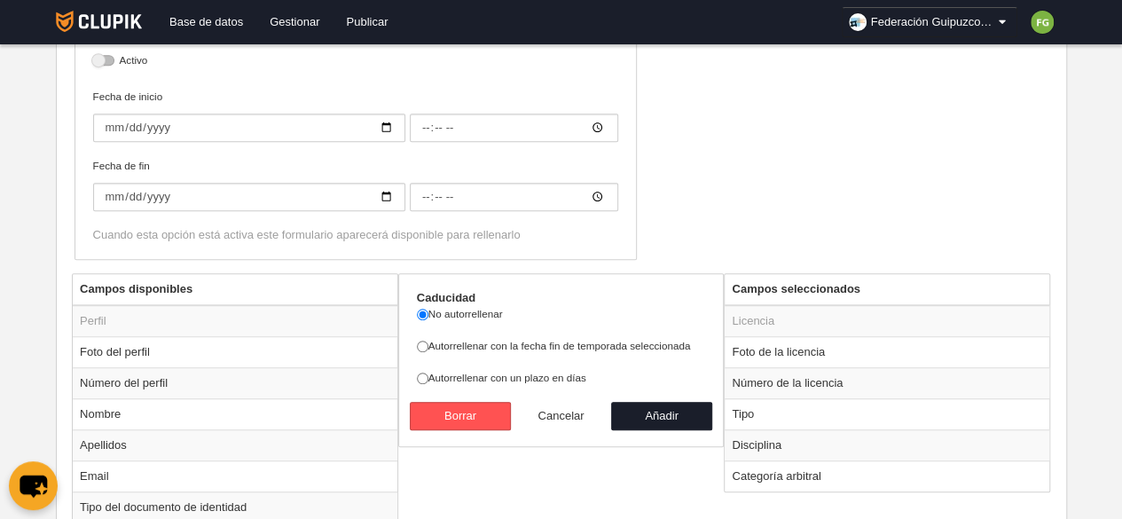
click at [555, 408] on button "Cancelar" at bounding box center [561, 416] width 101 height 28
radio input "false"
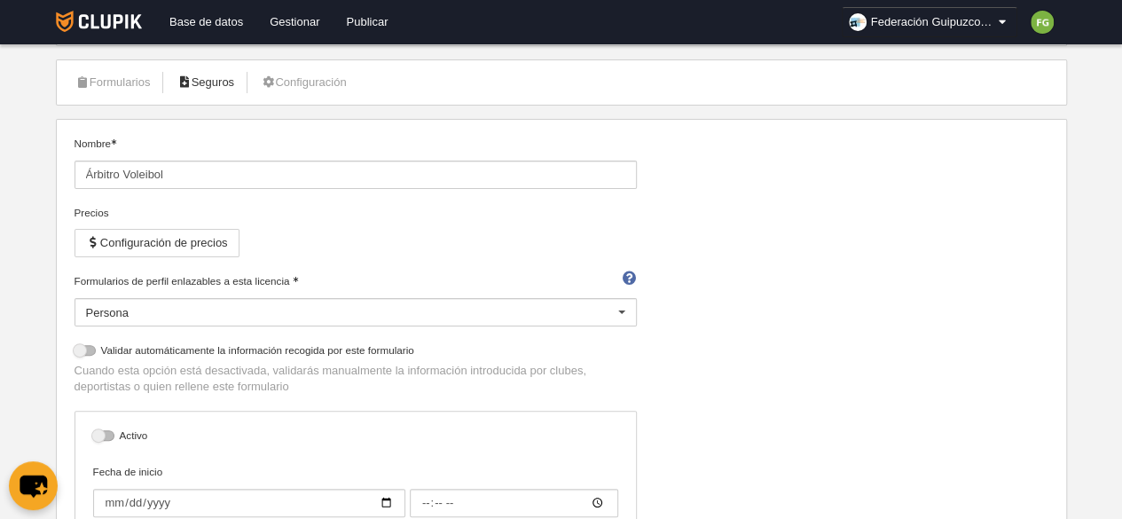
scroll to position [0, 0]
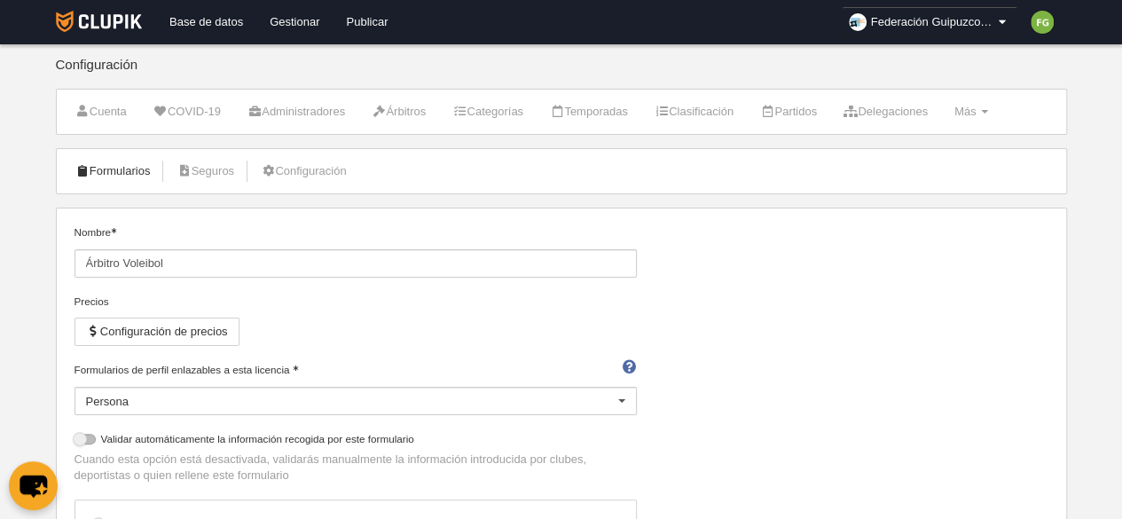
click at [103, 168] on link "Formularios" at bounding box center [113, 171] width 95 height 27
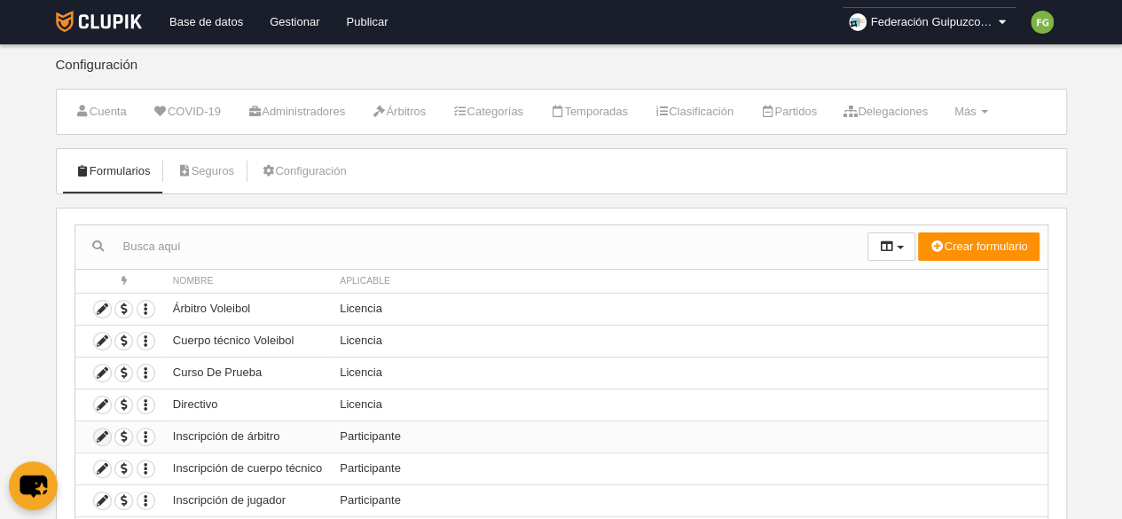
click at [98, 430] on icon at bounding box center [102, 437] width 17 height 17
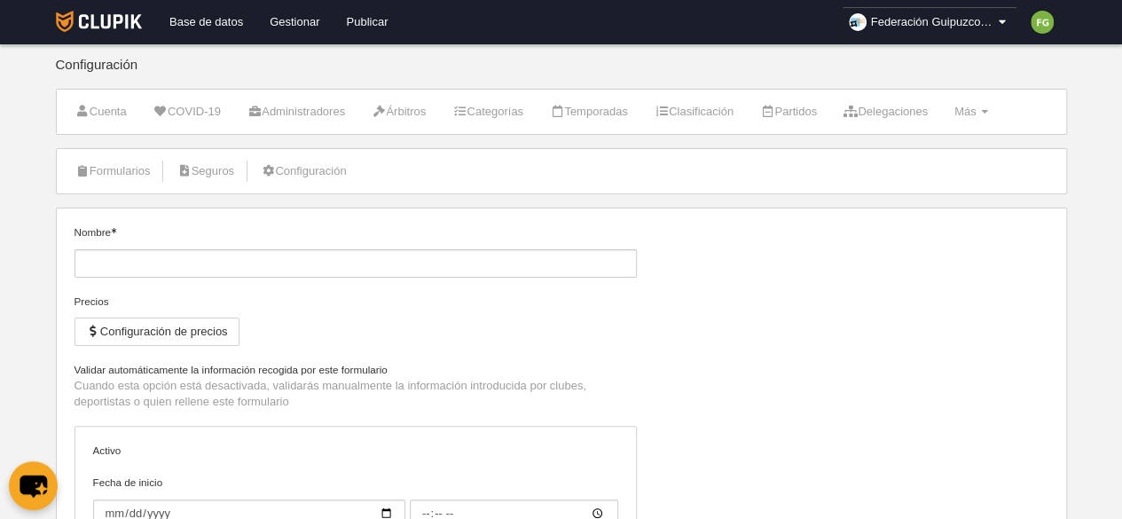
type input "Inscripción de árbitro"
type input "[DATE]"
type input "00:00"
type input "[DATE]"
type input "00:00"
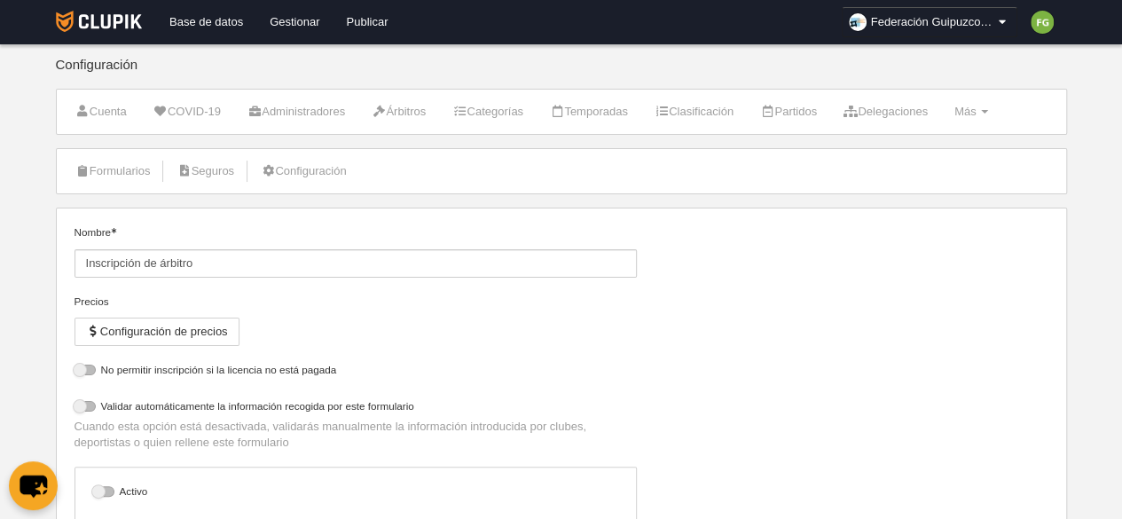
select select "selected"
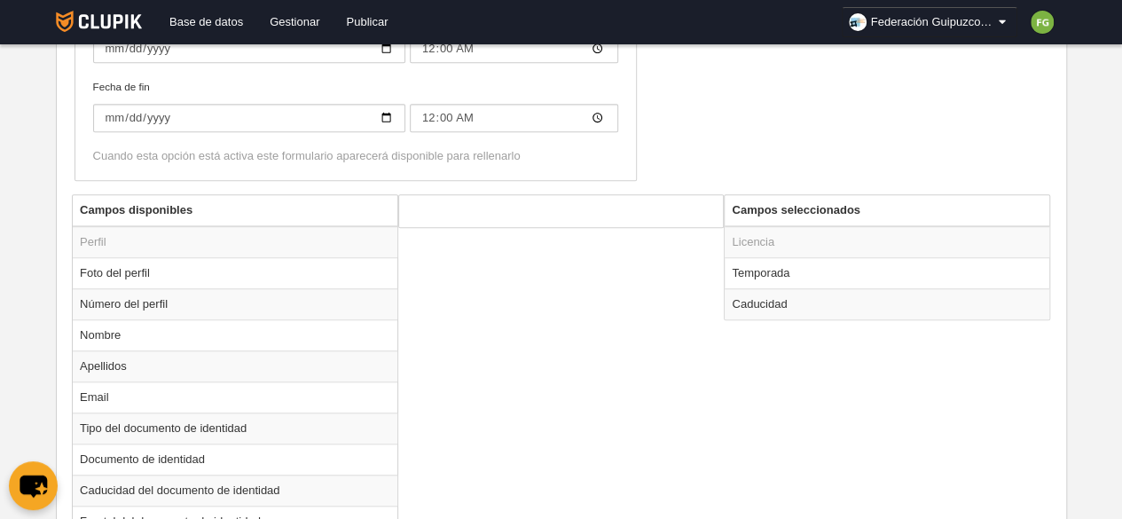
scroll to position [580, 0]
drag, startPoint x: 288, startPoint y: 342, endPoint x: 776, endPoint y: 303, distance: 489.6
click at [776, 303] on td "Caducidad" at bounding box center [887, 302] width 325 height 31
radio input "true"
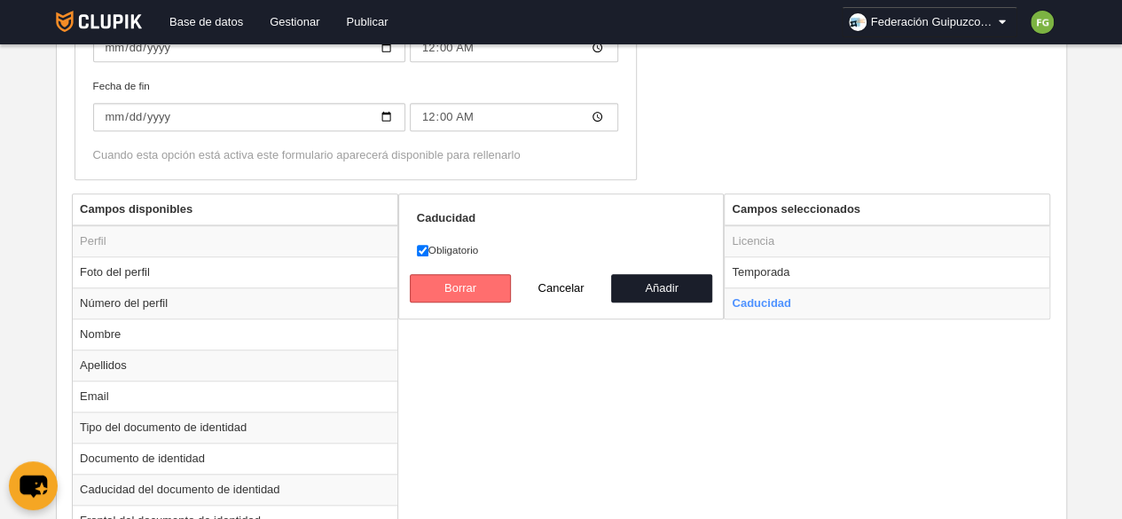
click at [476, 290] on button "Borrar" at bounding box center [460, 288] width 101 height 28
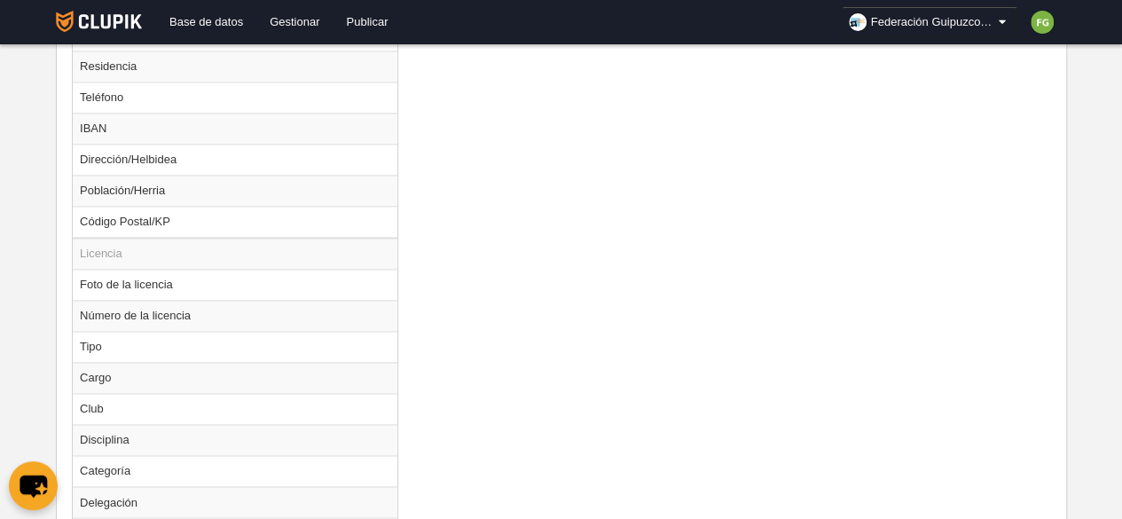
scroll to position [1404, 0]
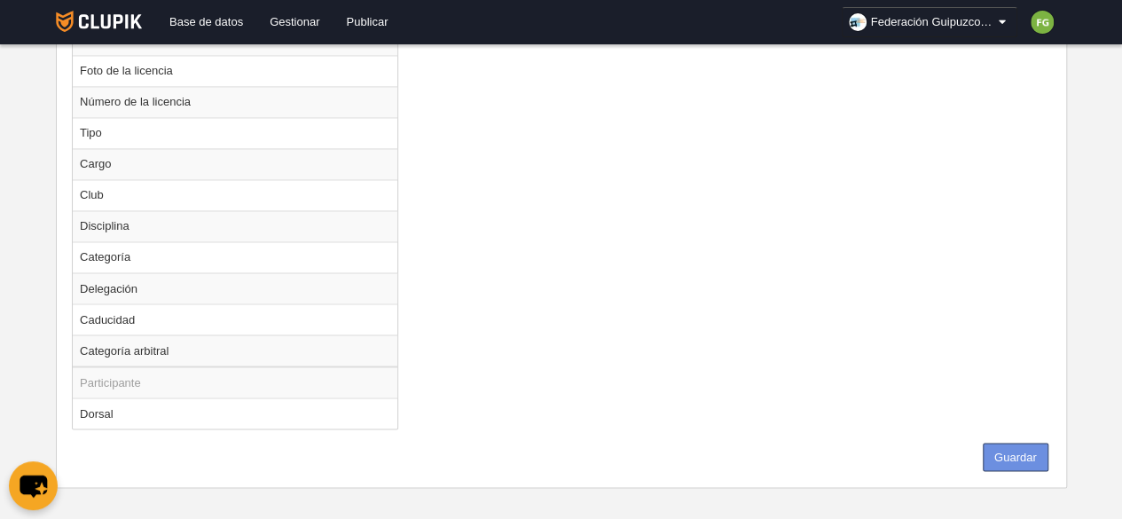
click at [1012, 445] on button "Guardar" at bounding box center [1016, 457] width 66 height 28
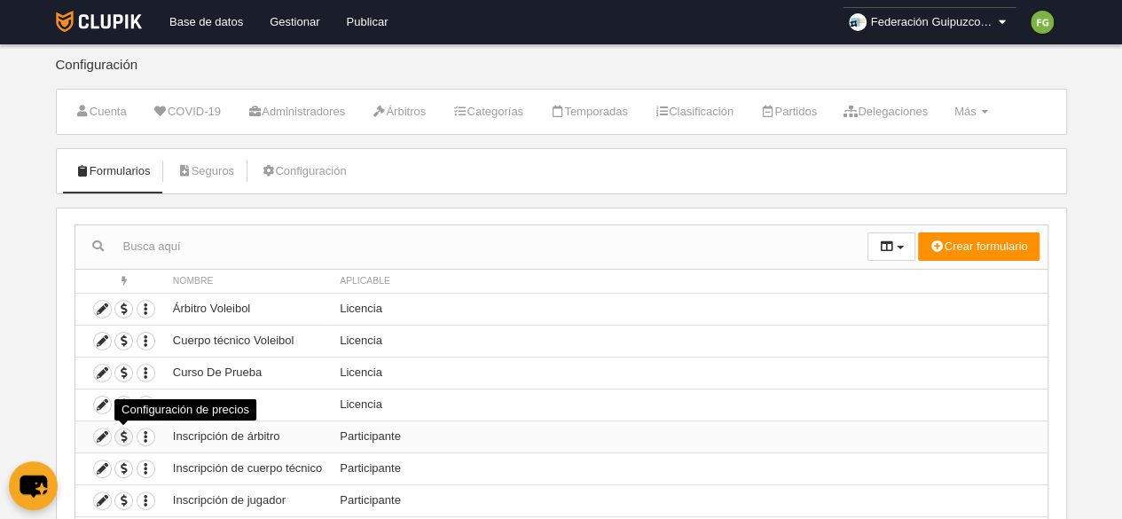
click at [123, 436] on span "button" at bounding box center [123, 437] width 17 height 17
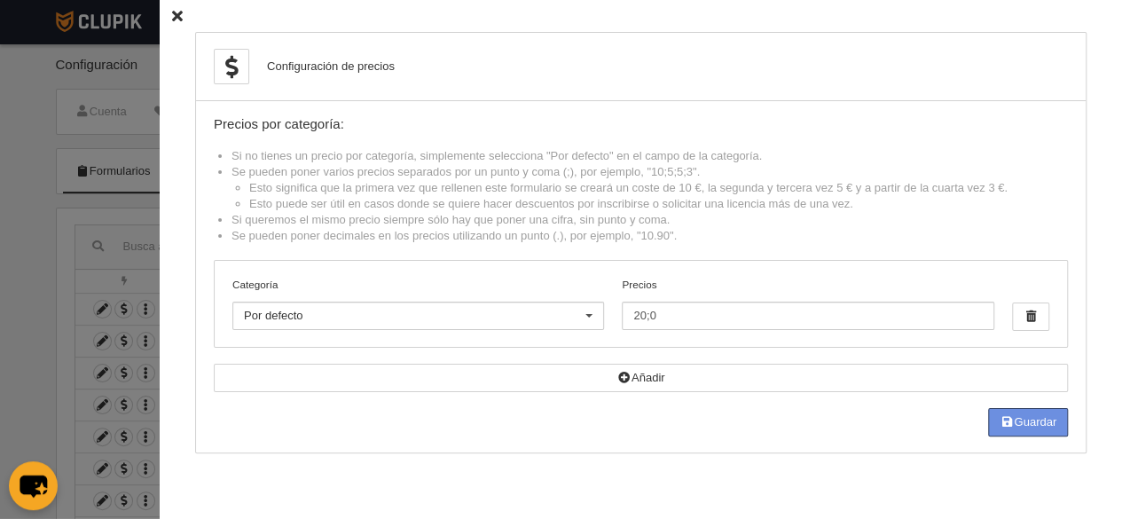
click at [1026, 416] on button "Guardar" at bounding box center [1028, 422] width 80 height 28
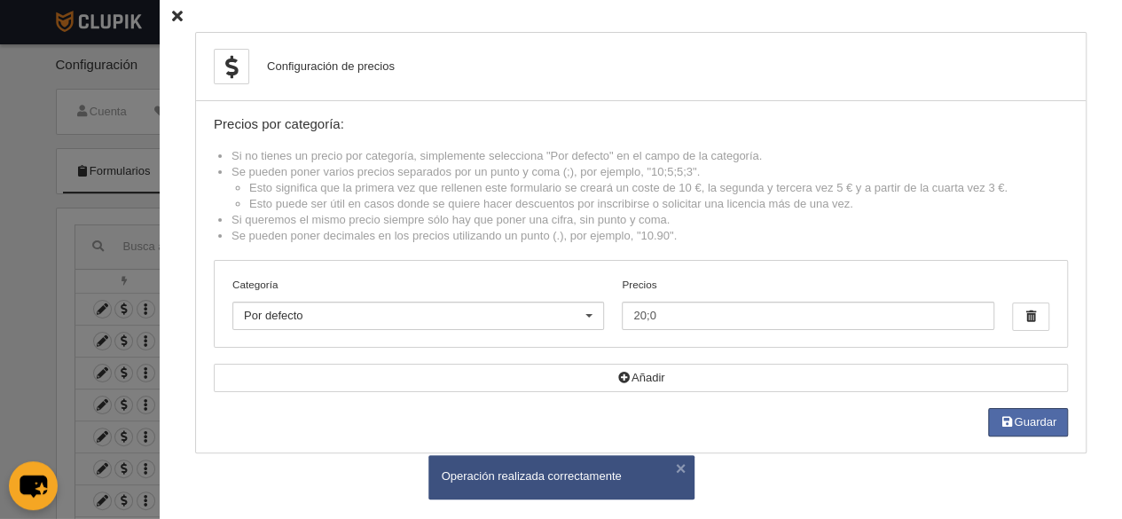
click at [172, 12] on icon at bounding box center [177, 17] width 11 height 12
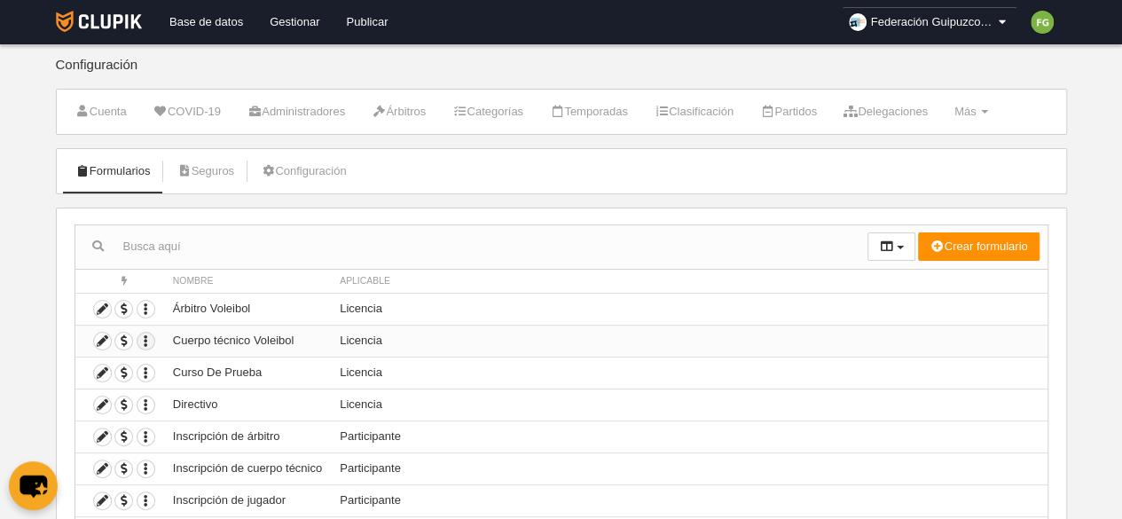
click at [148, 338] on icon "button" at bounding box center [146, 341] width 17 height 17
click at [185, 365] on span "Duplicar formulario" at bounding box center [209, 368] width 111 height 13
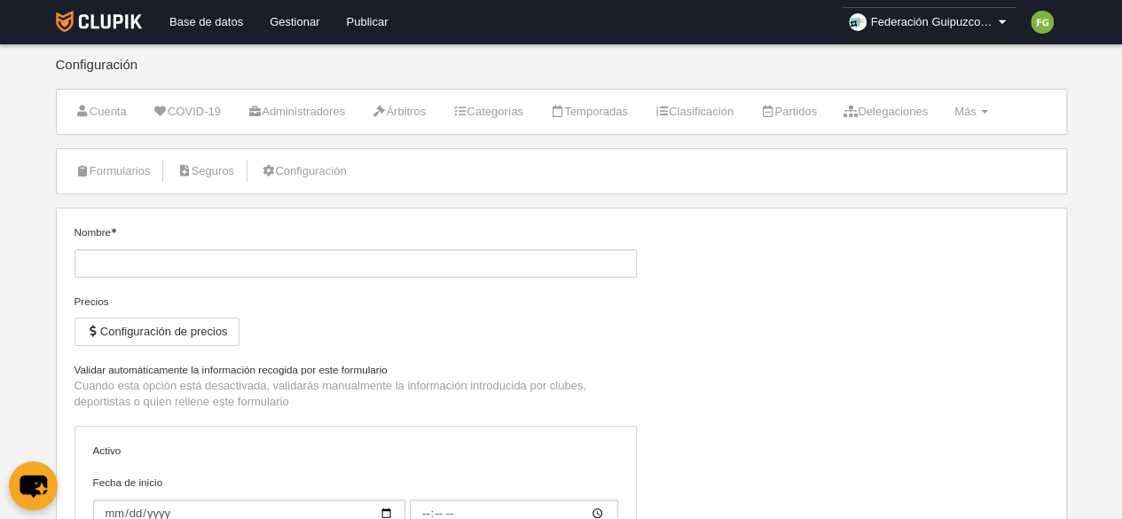
type input "Cuerpo técnico Voleibol (Copia)"
select select "selected"
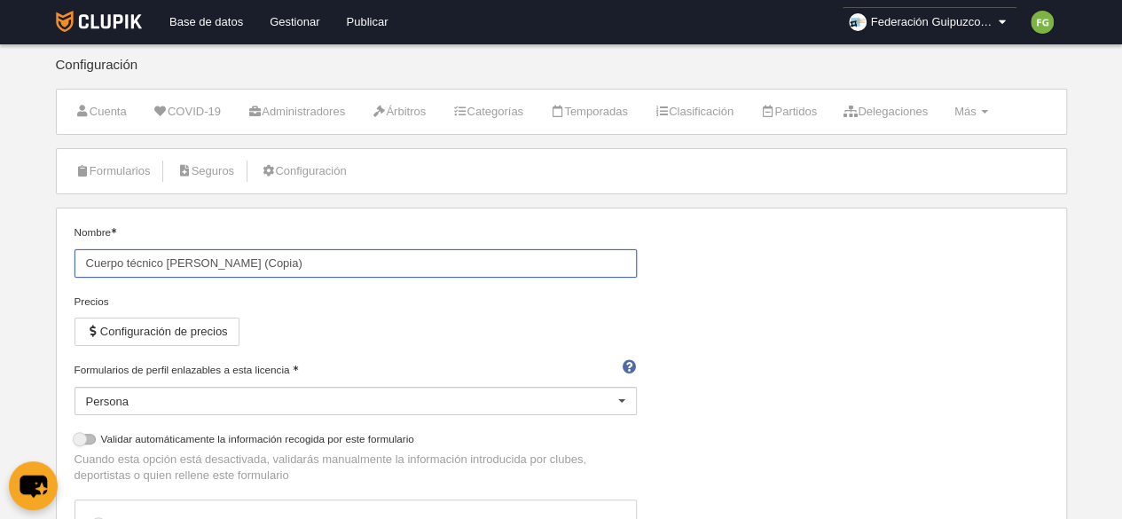
drag, startPoint x: 277, startPoint y: 258, endPoint x: -77, endPoint y: 271, distance: 354.2
click at [0, 271] on html "Base de datos Gestionar Publicar Federación Guipuzcoana de Voleibol Ajustes gen…" at bounding box center [561, 259] width 1122 height 519
type input "h"
type input "Habilitación Nivel II"
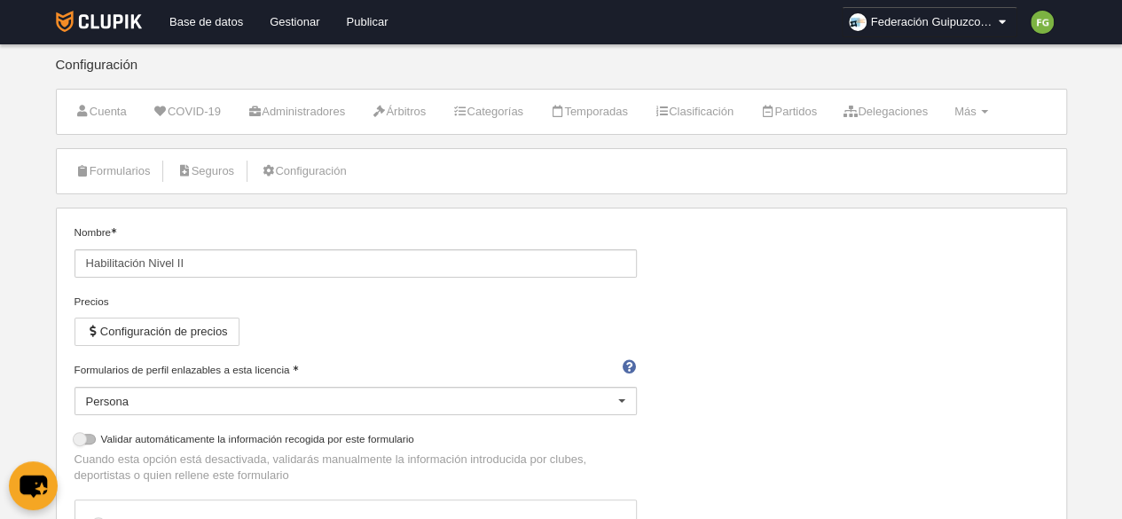
click at [626, 402] on div at bounding box center [622, 402] width 28 height 28
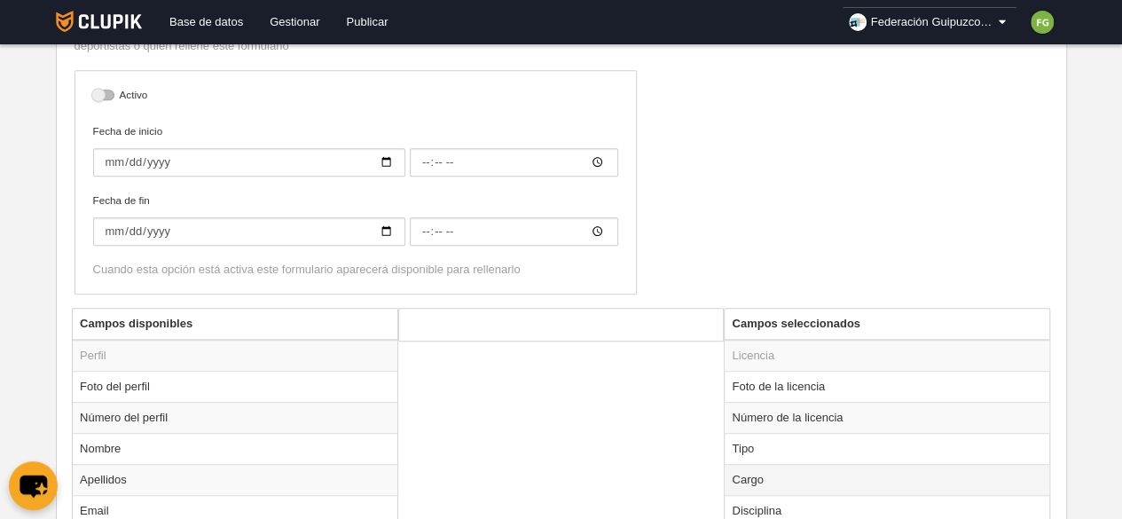
scroll to position [504, 0]
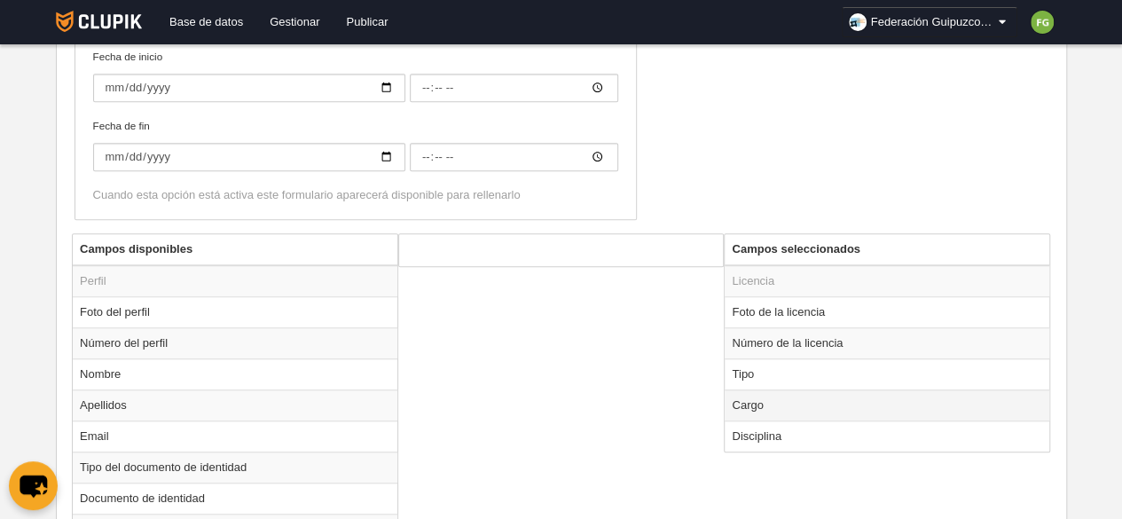
click at [786, 402] on td "Cargo" at bounding box center [887, 405] width 325 height 31
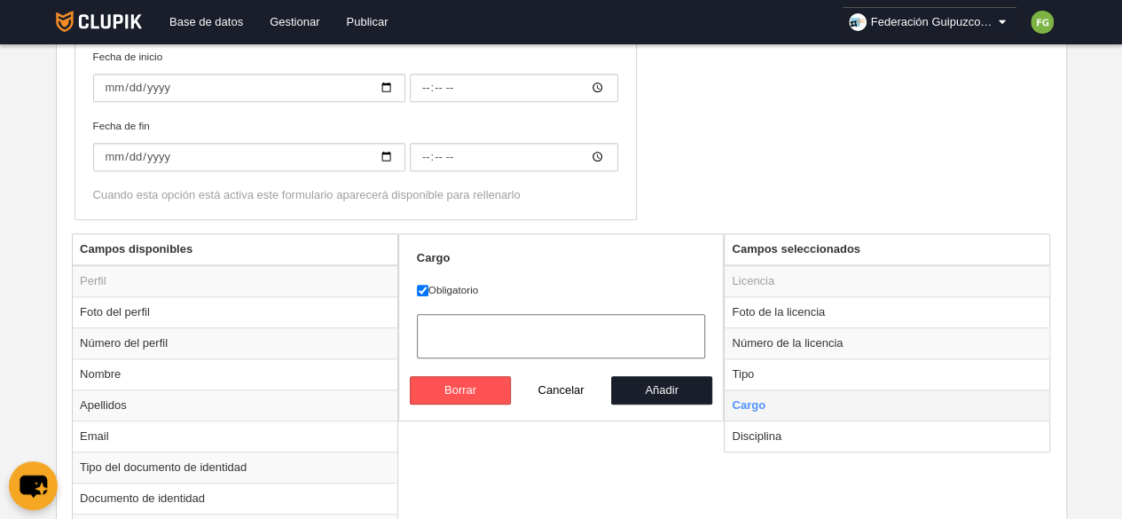
click at [786, 402] on td "Cargo" at bounding box center [887, 405] width 325 height 31
click at [469, 379] on button "Borrar" at bounding box center [460, 390] width 101 height 28
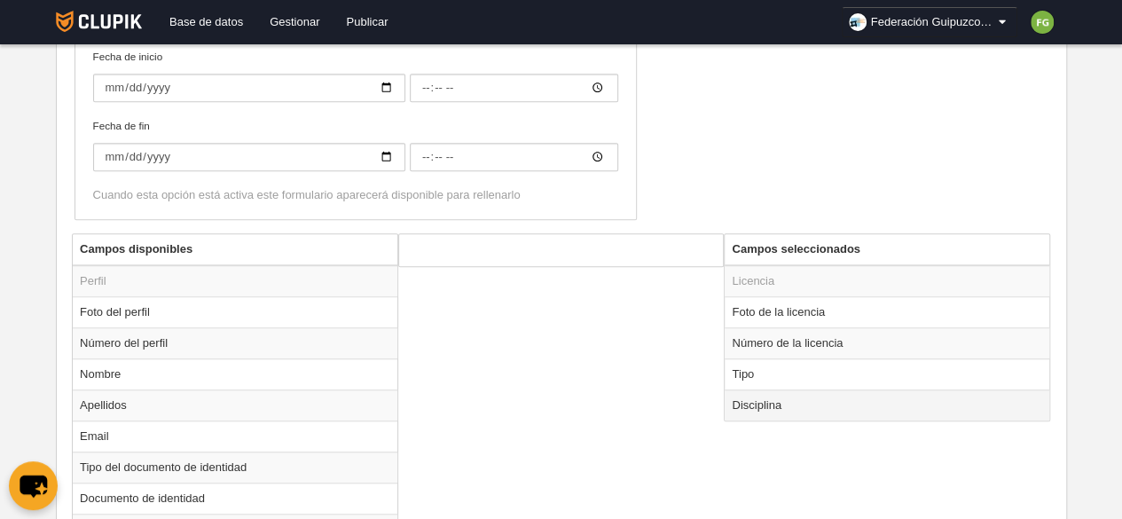
click at [870, 395] on td "Disciplina" at bounding box center [887, 405] width 325 height 31
radio input "true"
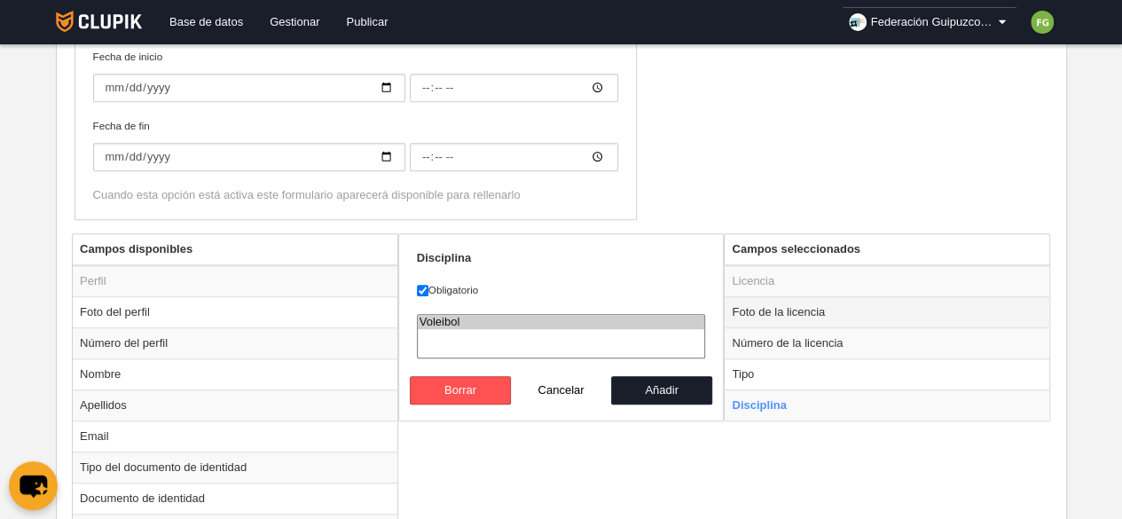
click at [807, 308] on td "Foto de la licencia" at bounding box center [887, 311] width 325 height 31
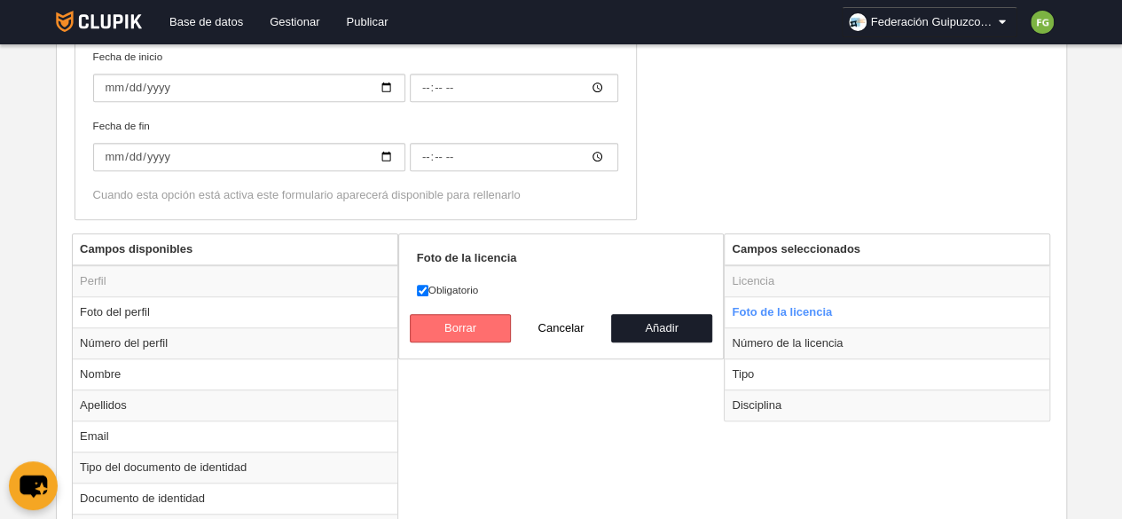
click at [467, 323] on button "Borrar" at bounding box center [460, 328] width 101 height 28
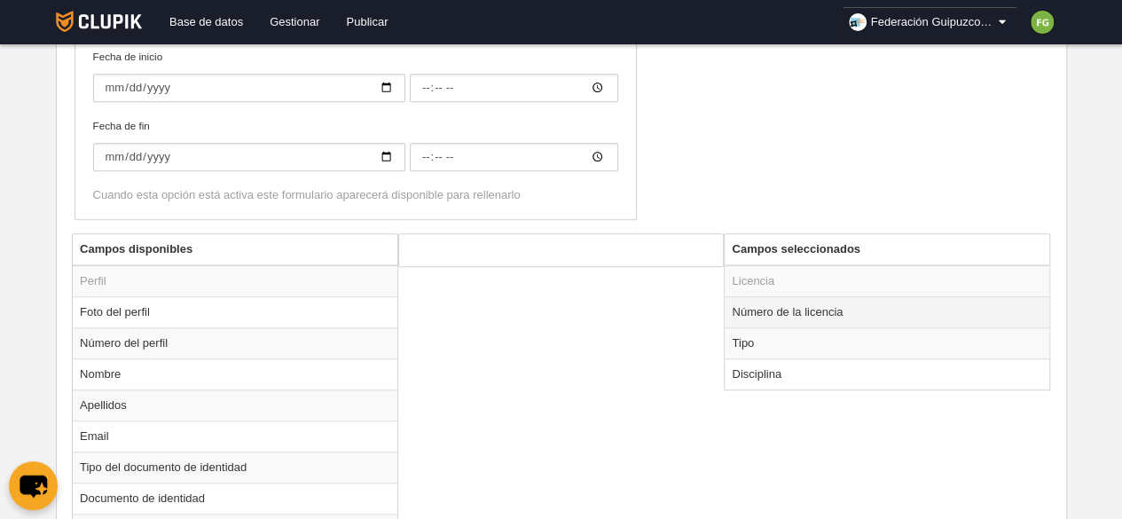
click at [748, 311] on td "Número de la licencia" at bounding box center [887, 311] width 325 height 31
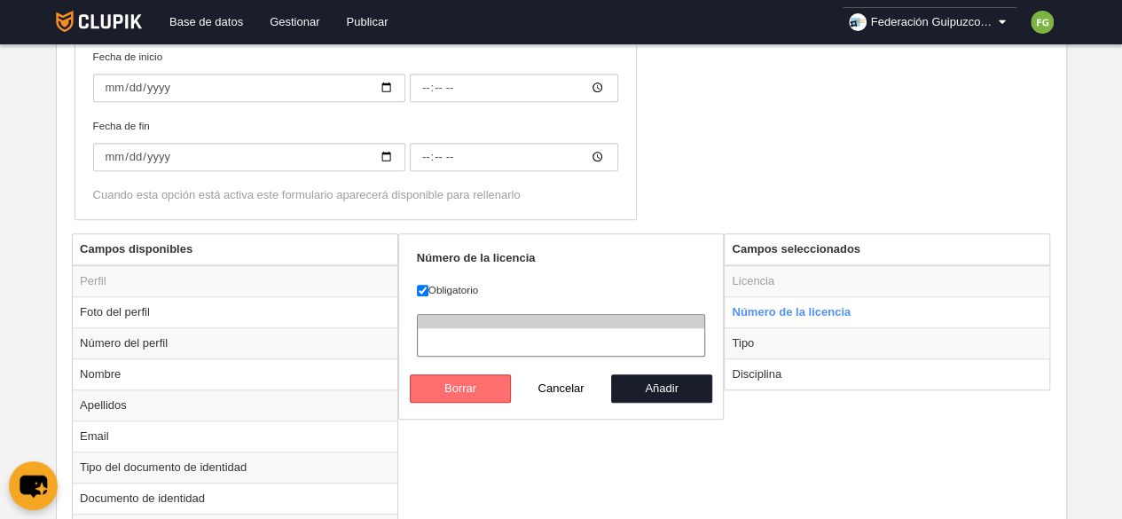
click at [446, 388] on button "Borrar" at bounding box center [460, 388] width 101 height 28
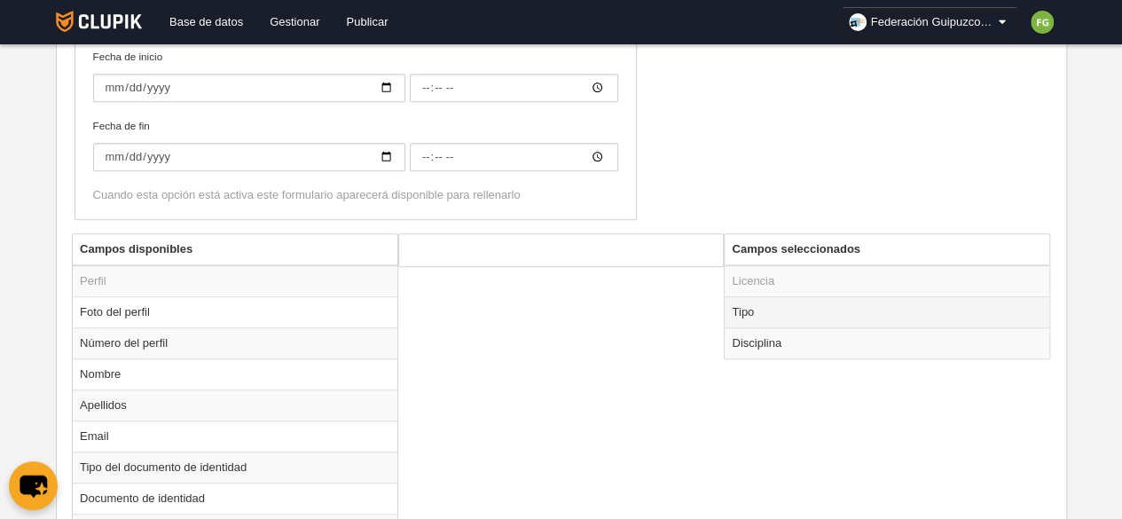
click at [728, 308] on td "Tipo" at bounding box center [887, 311] width 325 height 31
radio input "true"
select select "staff"
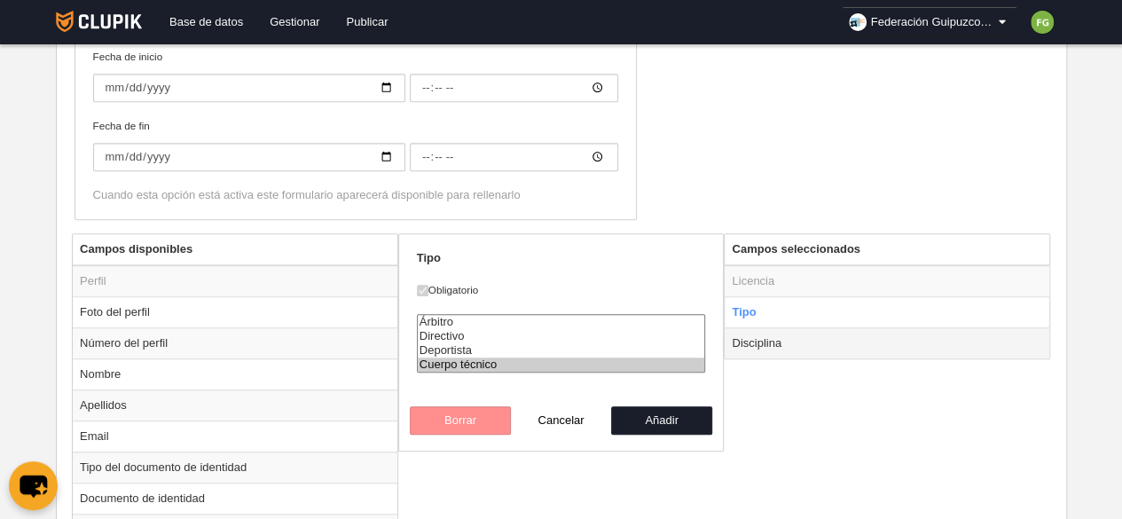
click at [787, 338] on td "Disciplina" at bounding box center [887, 342] width 325 height 31
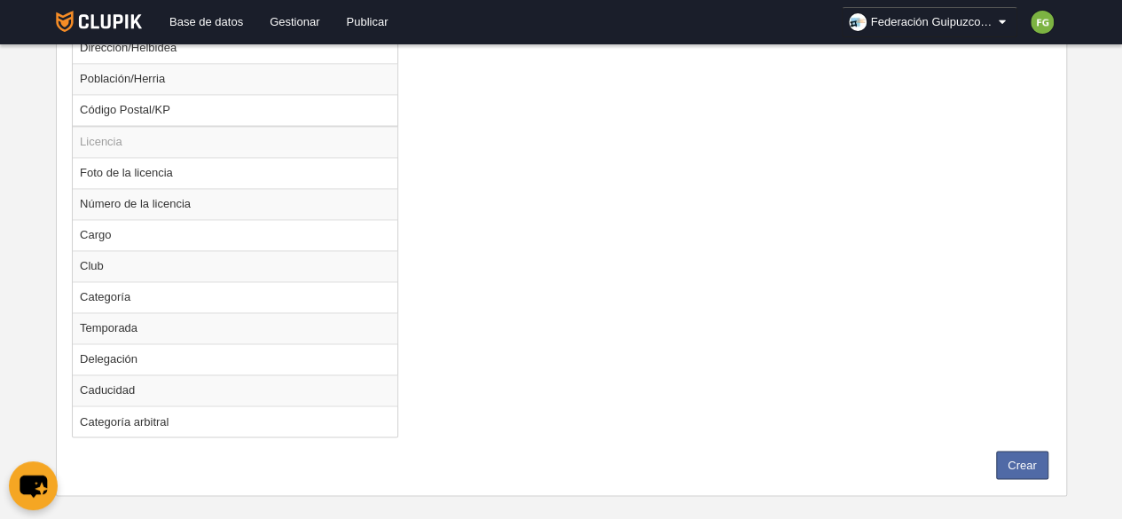
scroll to position [1274, 0]
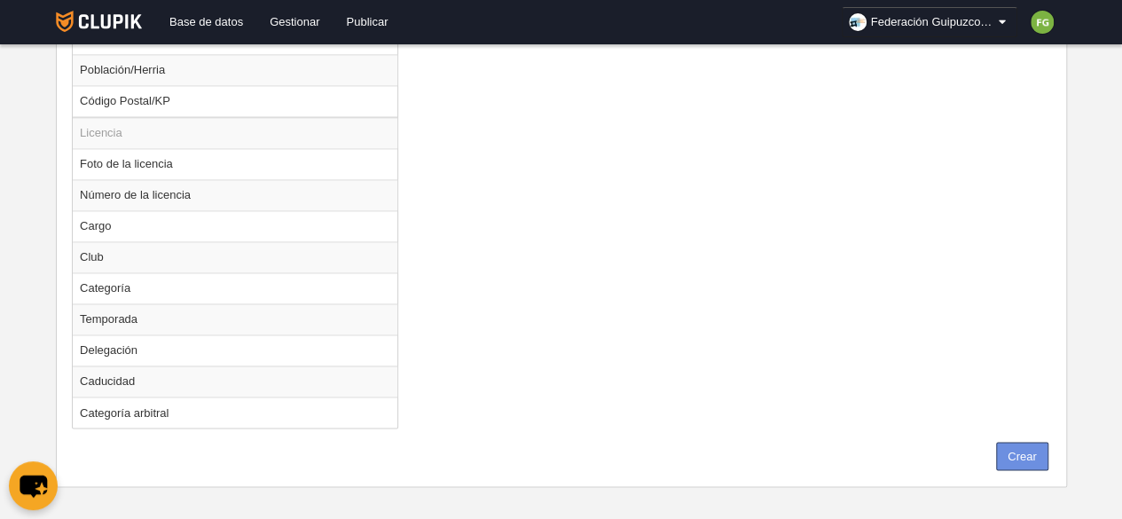
click at [1021, 447] on button "Crear" at bounding box center [1022, 456] width 52 height 28
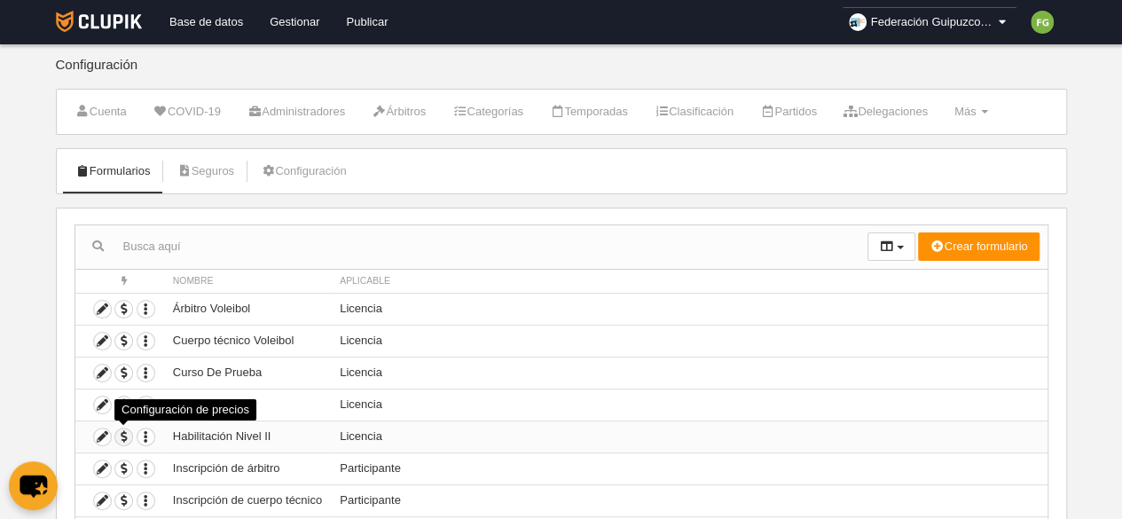
click at [124, 434] on span "button" at bounding box center [123, 437] width 17 height 17
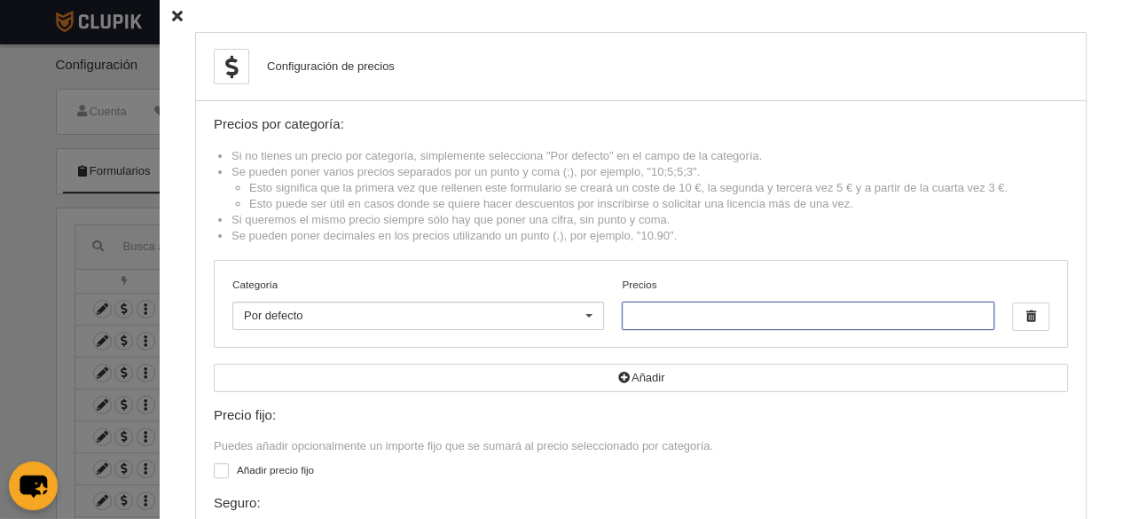
click at [622, 317] on input "Precios" at bounding box center [808, 316] width 372 height 28
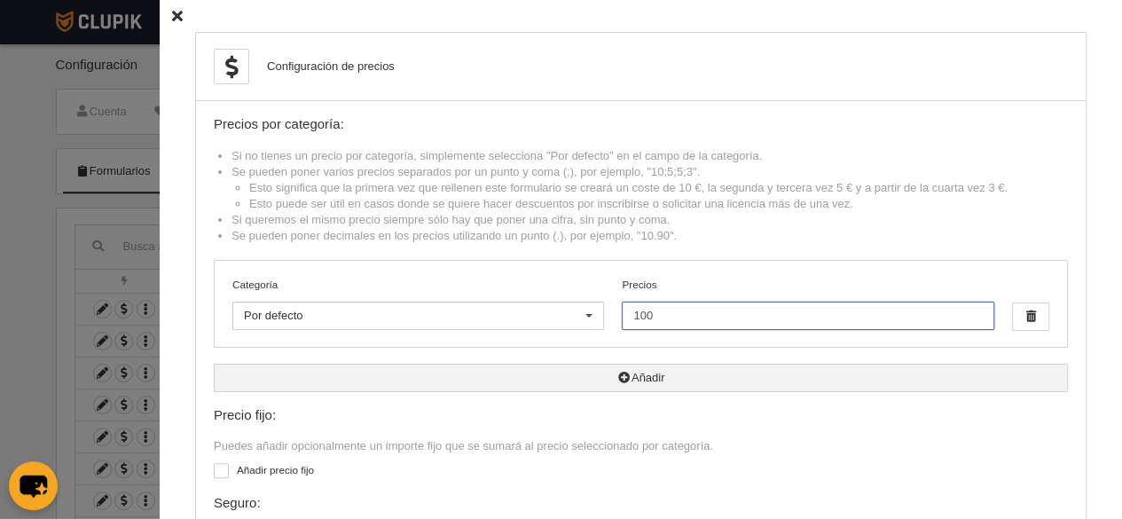
scroll to position [130, 0]
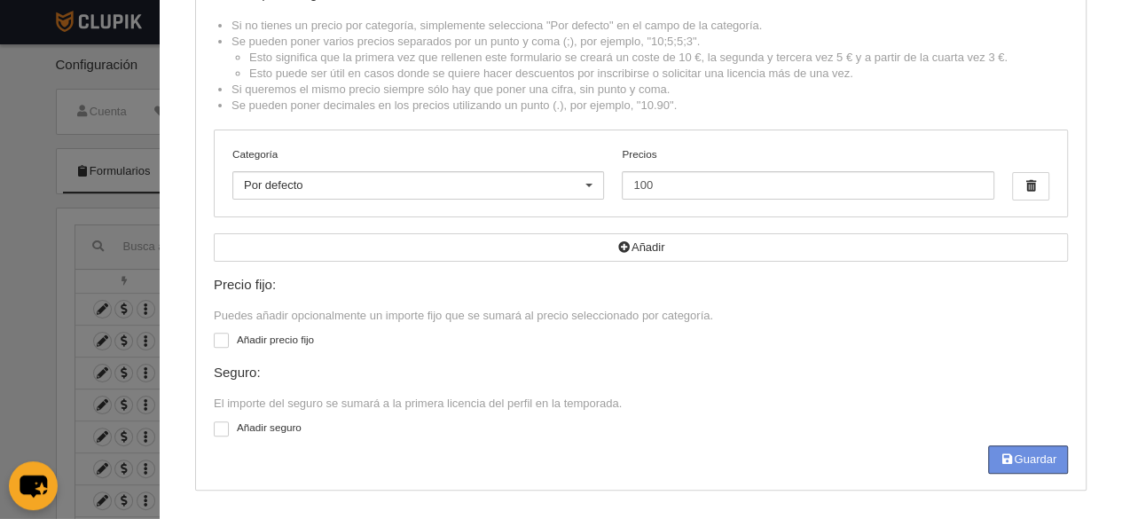
click at [1024, 449] on button "Guardar" at bounding box center [1028, 459] width 80 height 28
click at [1024, 449] on div "Cargando Guardar" at bounding box center [641, 459] width 854 height 28
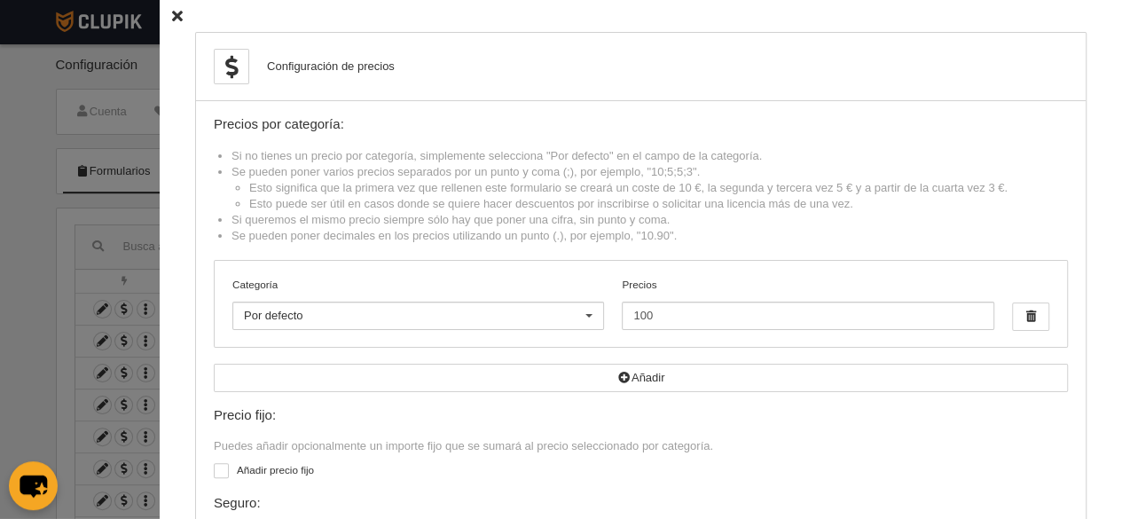
click at [172, 13] on icon at bounding box center [177, 17] width 11 height 12
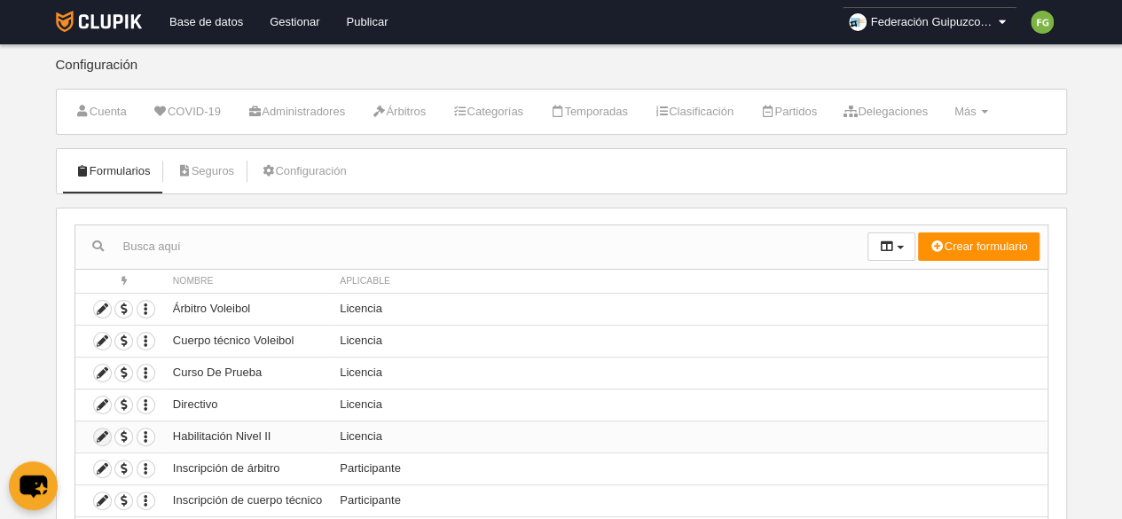
click at [103, 432] on icon at bounding box center [102, 437] width 17 height 17
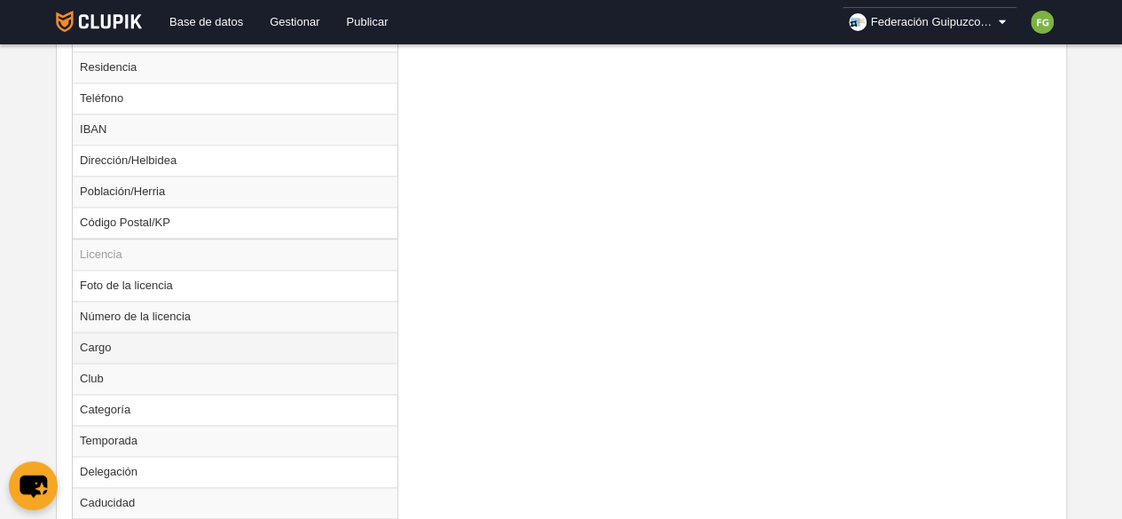
scroll to position [1157, 0]
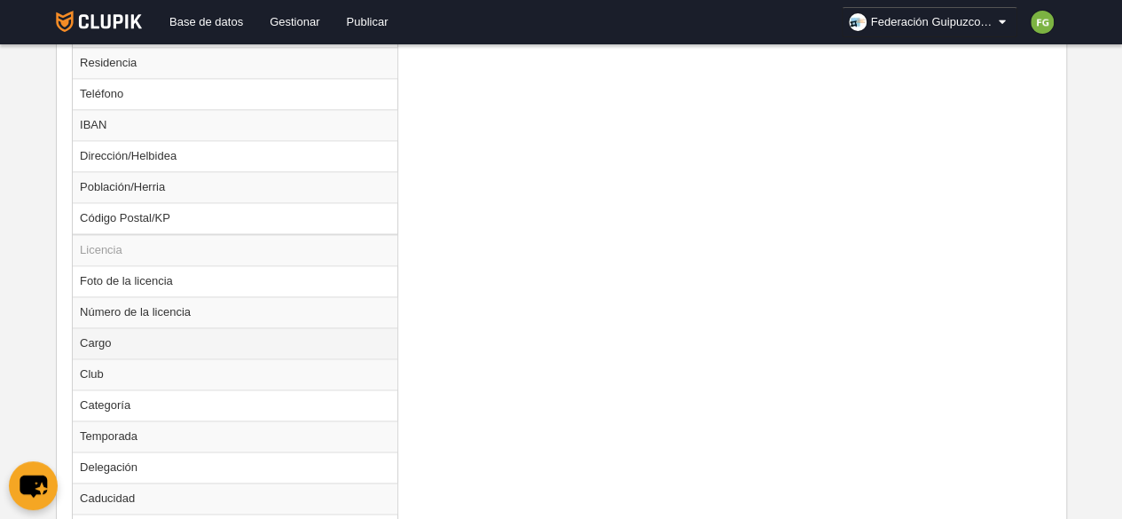
click at [197, 428] on td "Temporada" at bounding box center [235, 436] width 325 height 31
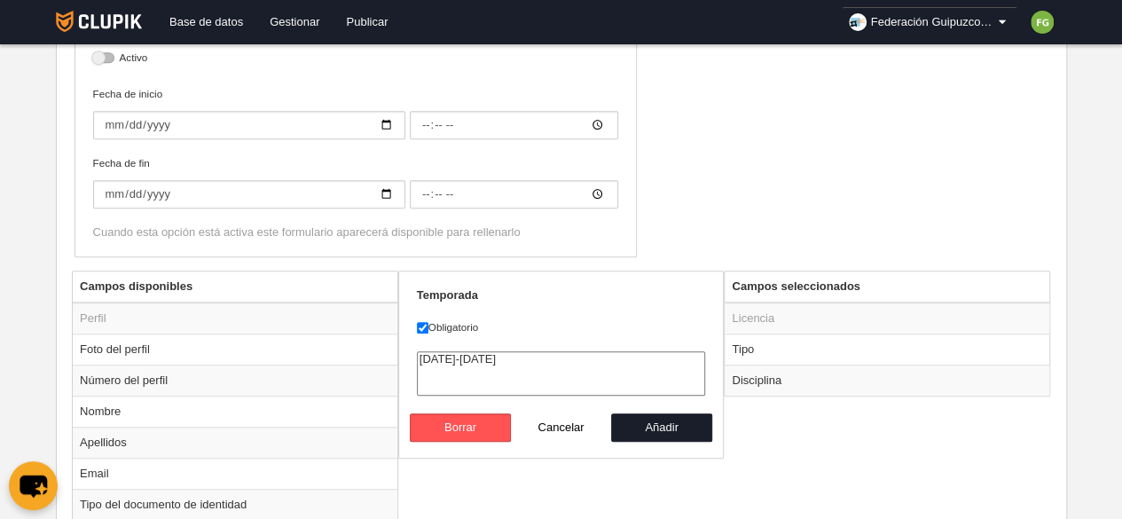
scroll to position [541, 0]
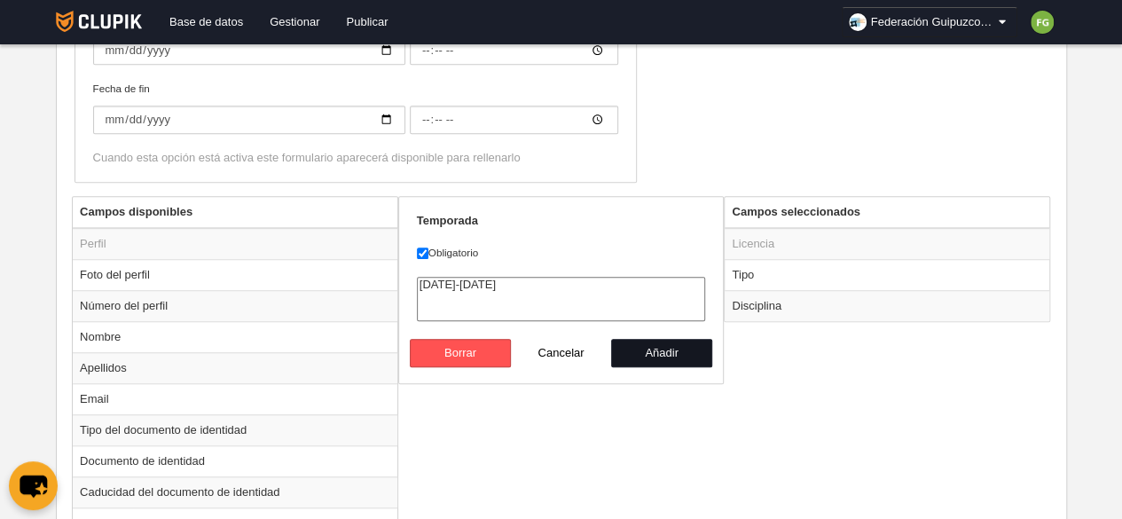
click at [681, 348] on button "Añadir" at bounding box center [661, 353] width 101 height 28
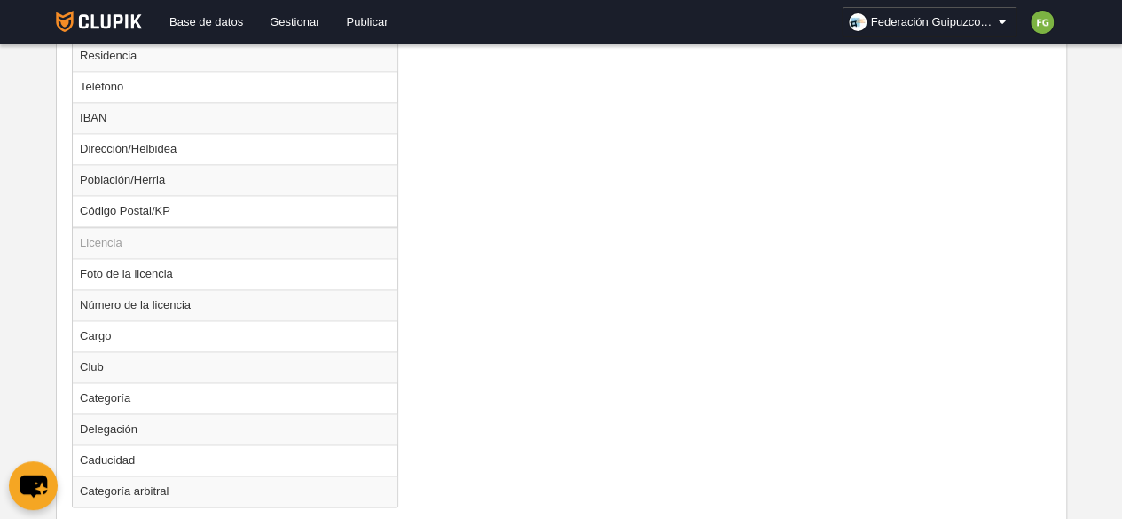
scroll to position [1243, 0]
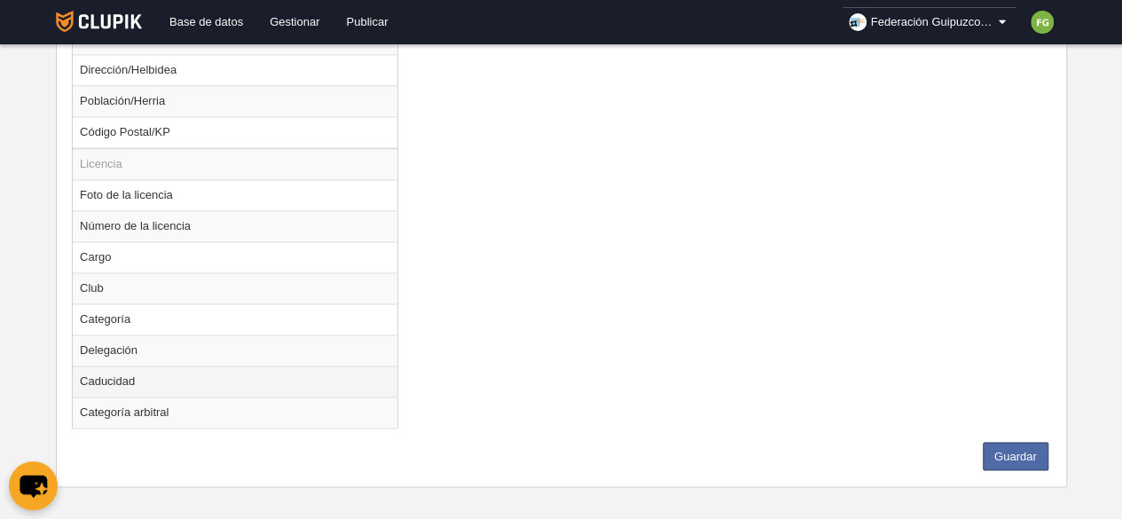
click at [177, 368] on td "Caducidad" at bounding box center [235, 381] width 325 height 31
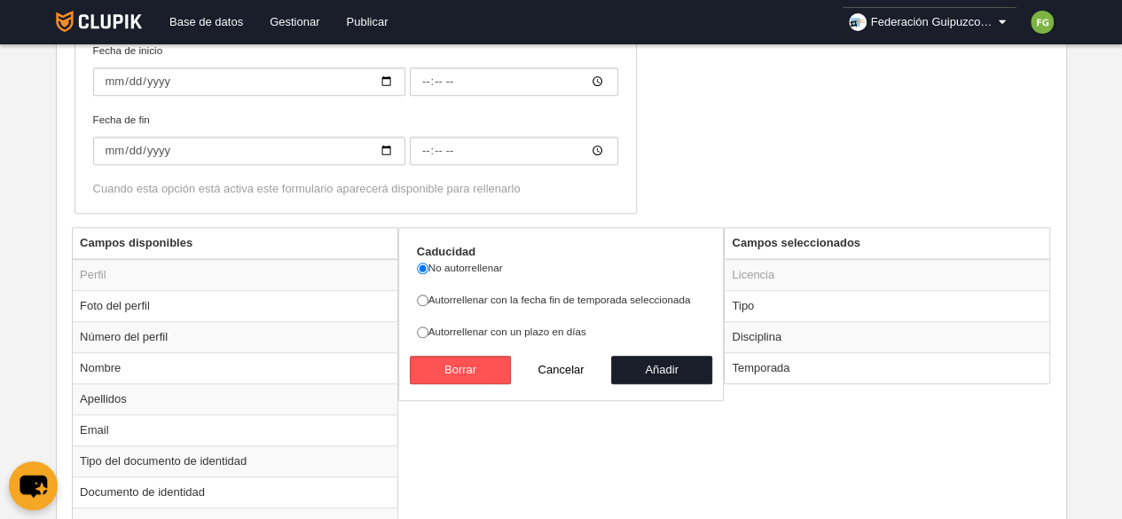
scroll to position [484, 0]
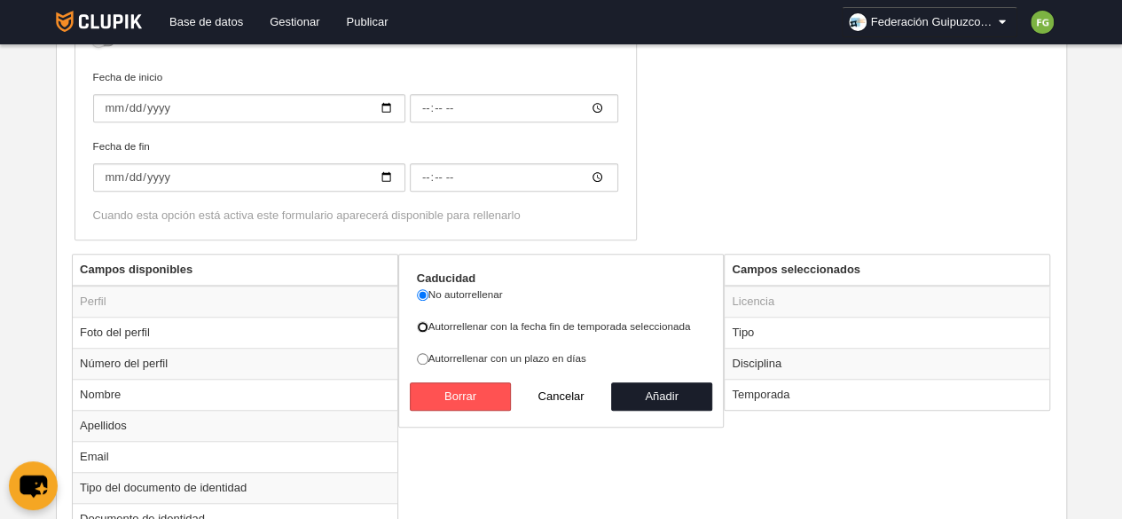
click at [421, 324] on input "Autorrellenar con la fecha fin de temporada seleccionada" at bounding box center [423, 327] width 12 height 12
click at [666, 393] on button "Añadir" at bounding box center [661, 396] width 101 height 28
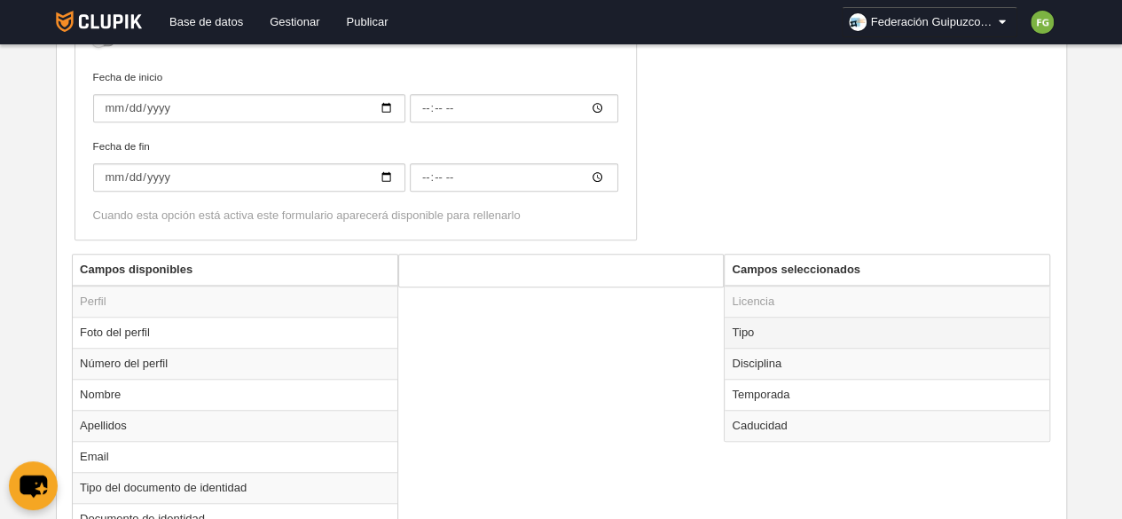
click at [766, 331] on td "Tipo" at bounding box center [887, 332] width 325 height 31
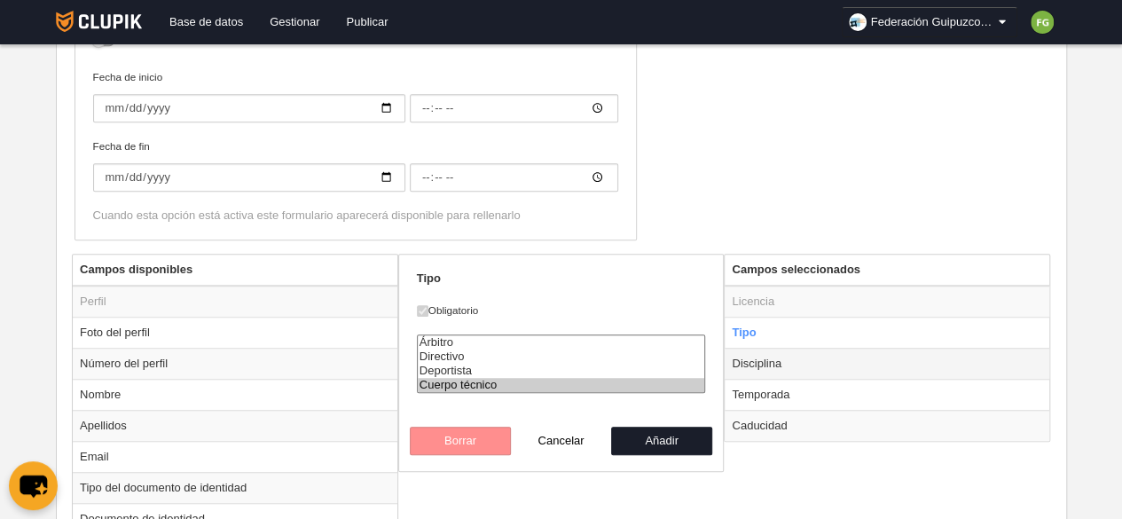
click at [787, 359] on td "Disciplina" at bounding box center [887, 363] width 325 height 31
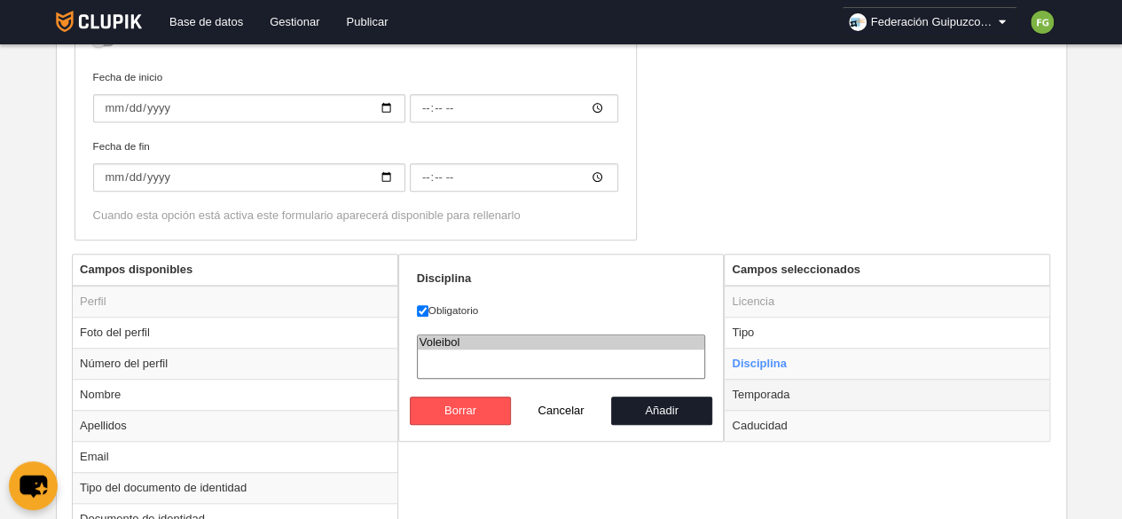
click at [784, 392] on td "Temporada" at bounding box center [887, 394] width 325 height 31
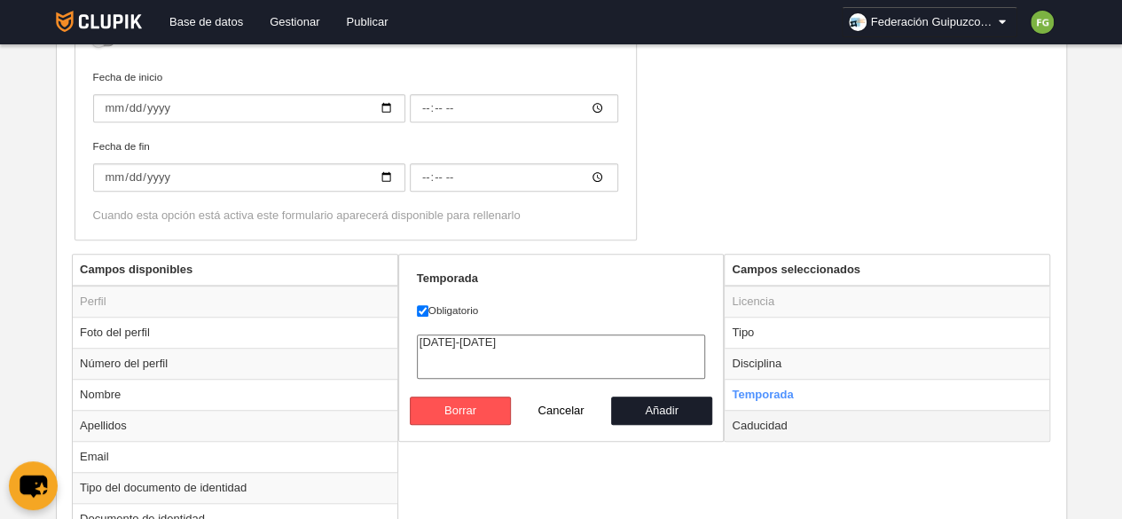
click at [768, 421] on td "Caducidad" at bounding box center [887, 425] width 325 height 31
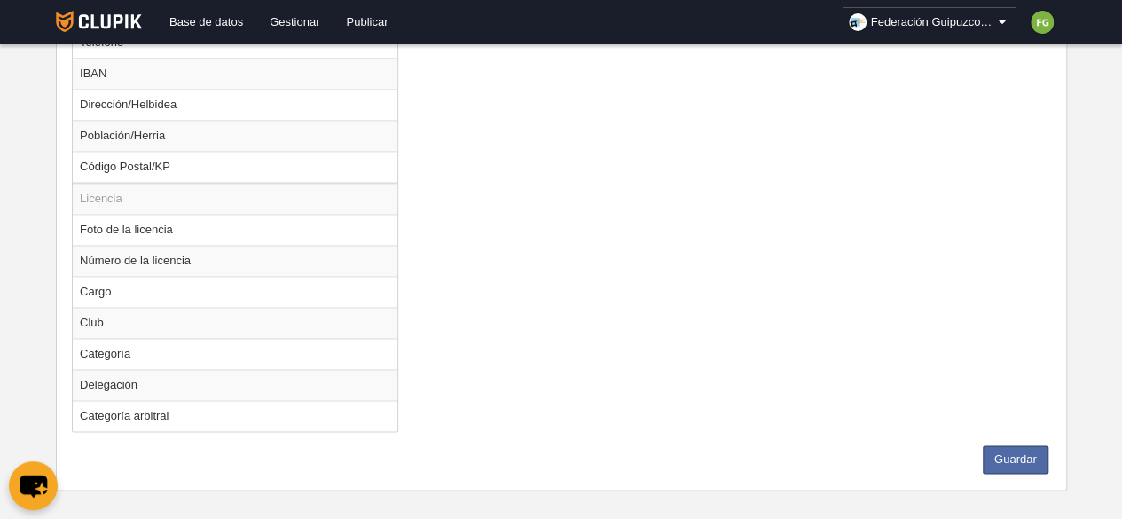
scroll to position [1212, 0]
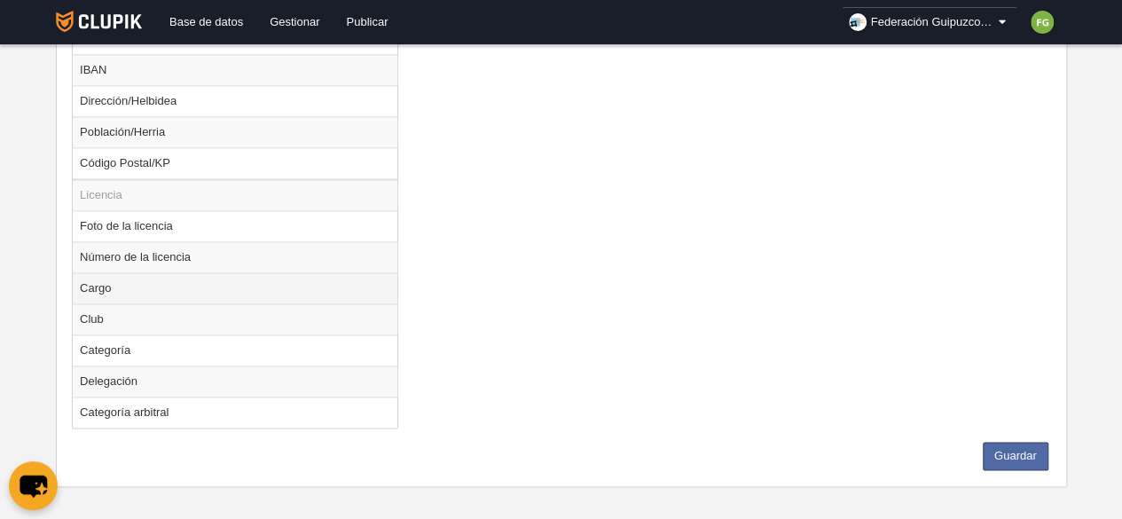
click at [101, 280] on td "Cargo" at bounding box center [235, 287] width 325 height 31
click at [109, 309] on td "Club" at bounding box center [235, 318] width 325 height 31
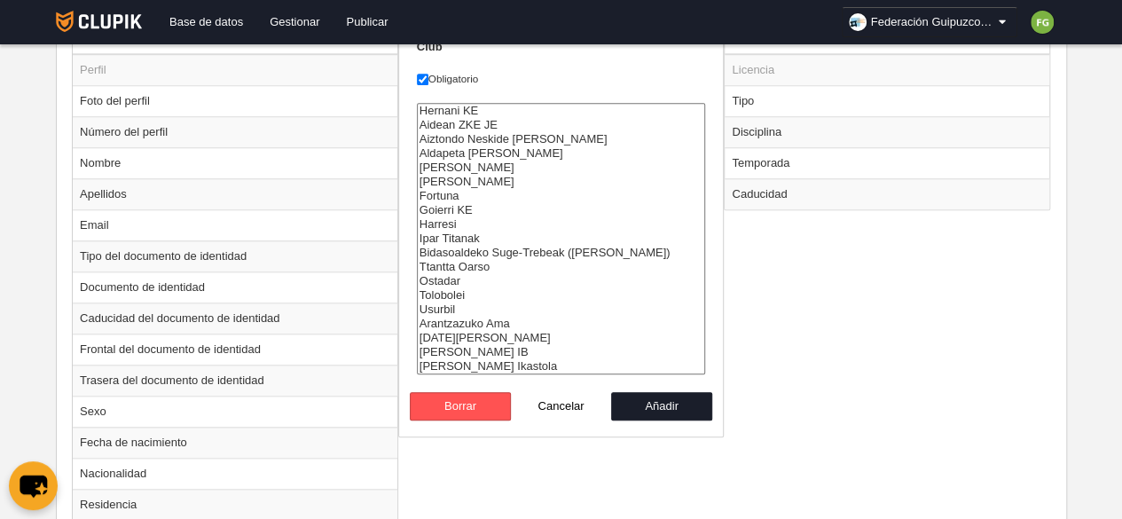
scroll to position [713, 0]
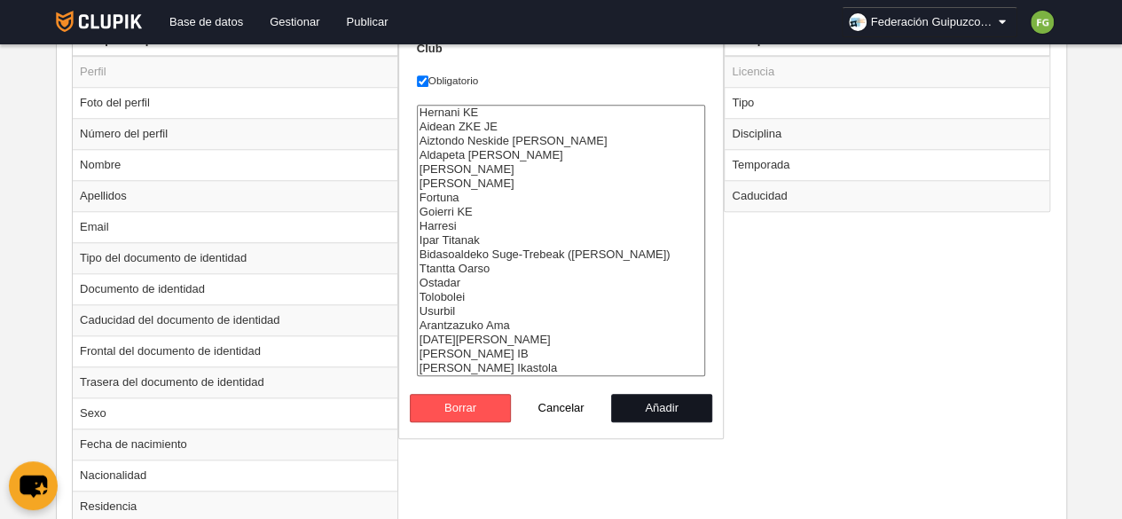
click at [663, 406] on button "Añadir" at bounding box center [661, 408] width 101 height 28
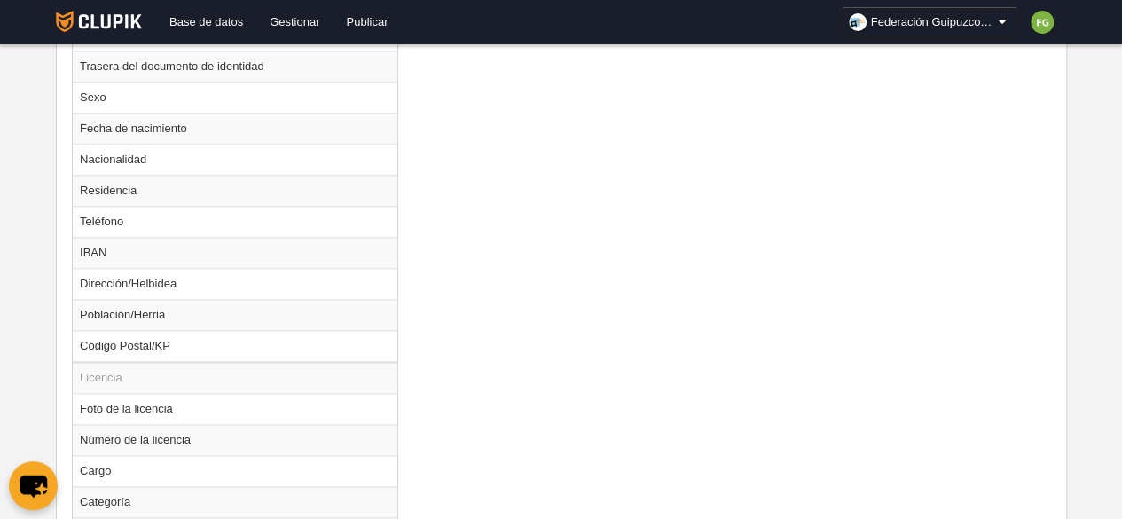
scroll to position [1182, 0]
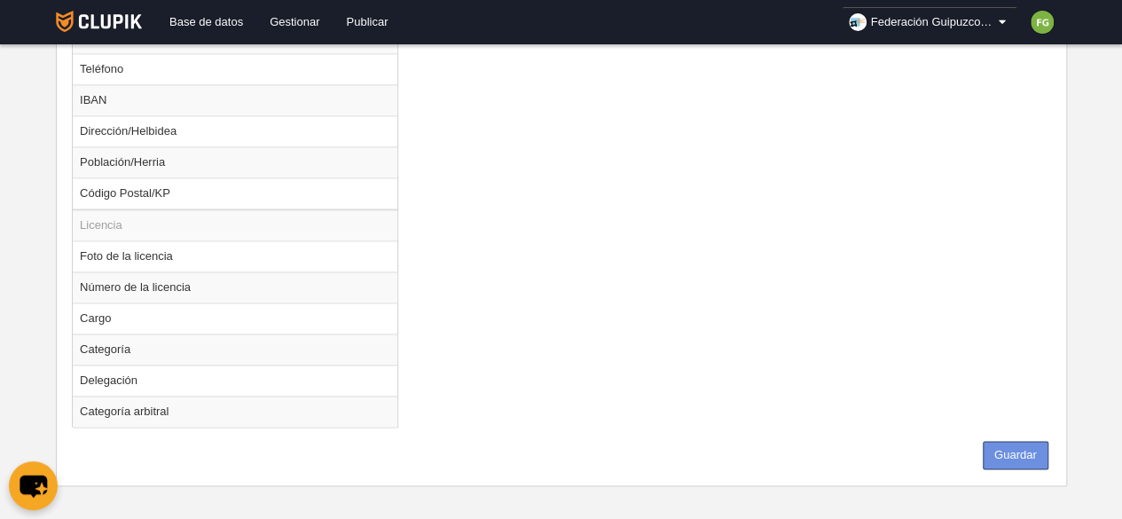
click at [1014, 441] on button "Guardar" at bounding box center [1016, 455] width 66 height 28
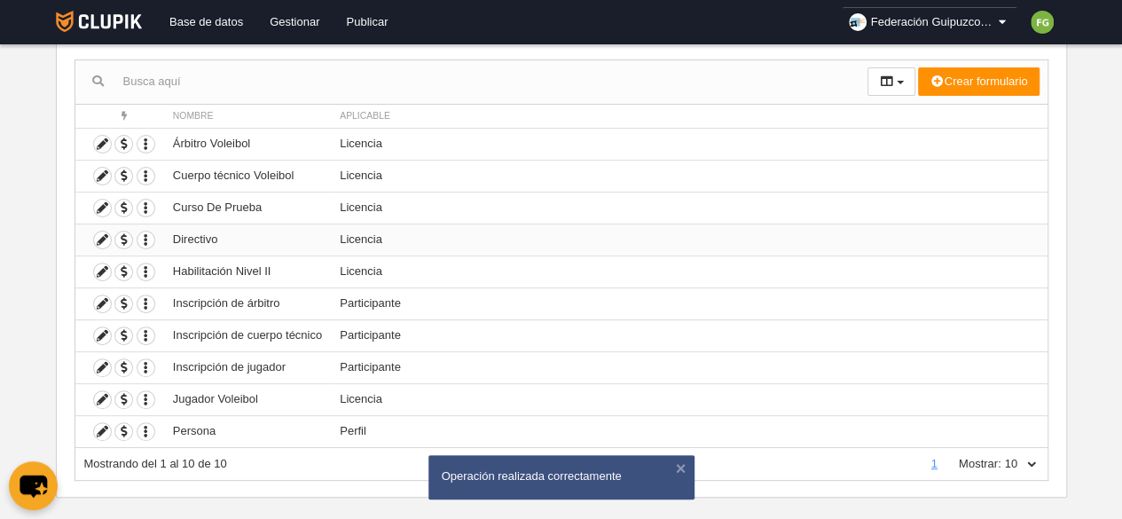
scroll to position [183, 0]
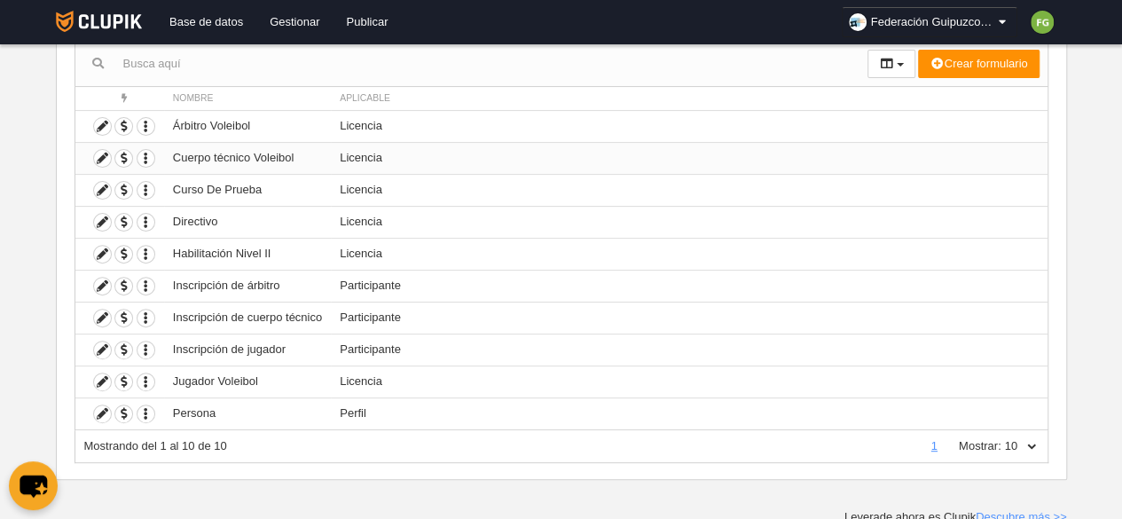
click at [293, 157] on td "Cuerpo técnico Voleibol" at bounding box center [247, 158] width 167 height 32
click at [900, 59] on button "button" at bounding box center [892, 64] width 48 height 28
click at [103, 151] on icon at bounding box center [102, 158] width 17 height 17
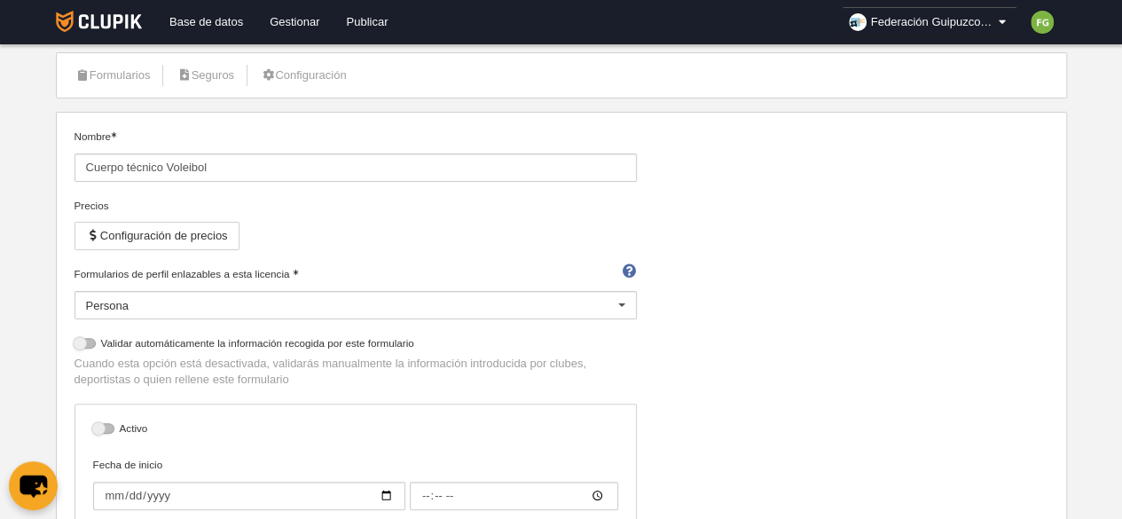
scroll to position [95, 0]
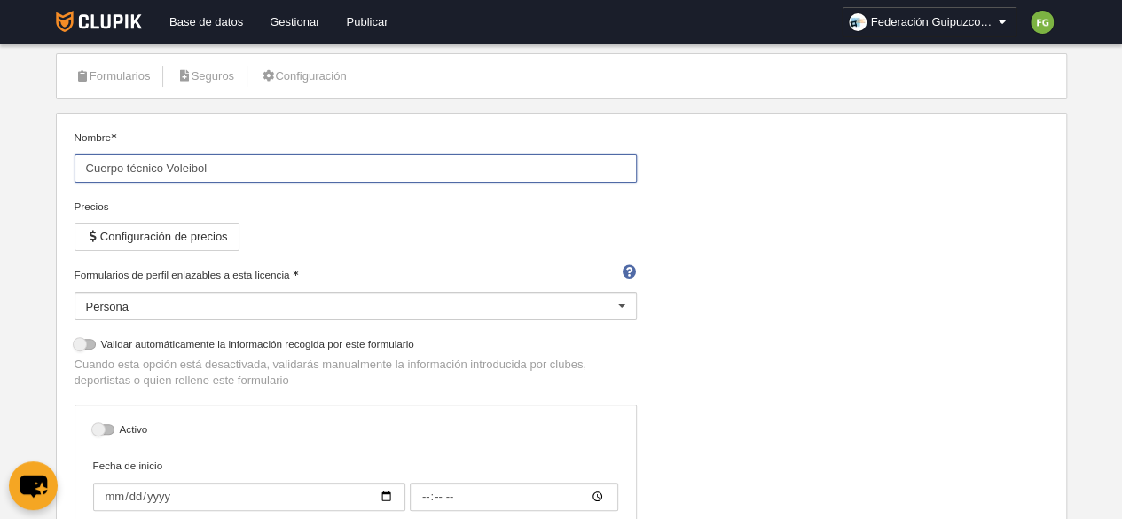
click at [233, 167] on input "Cuerpo técnico Voleibol" at bounding box center [356, 168] width 563 height 28
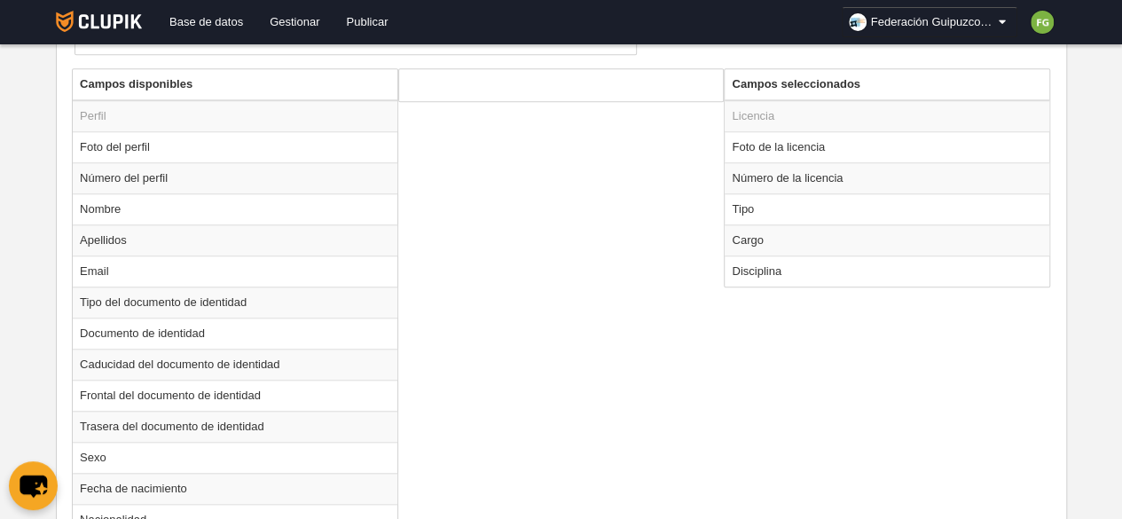
scroll to position [673, 0]
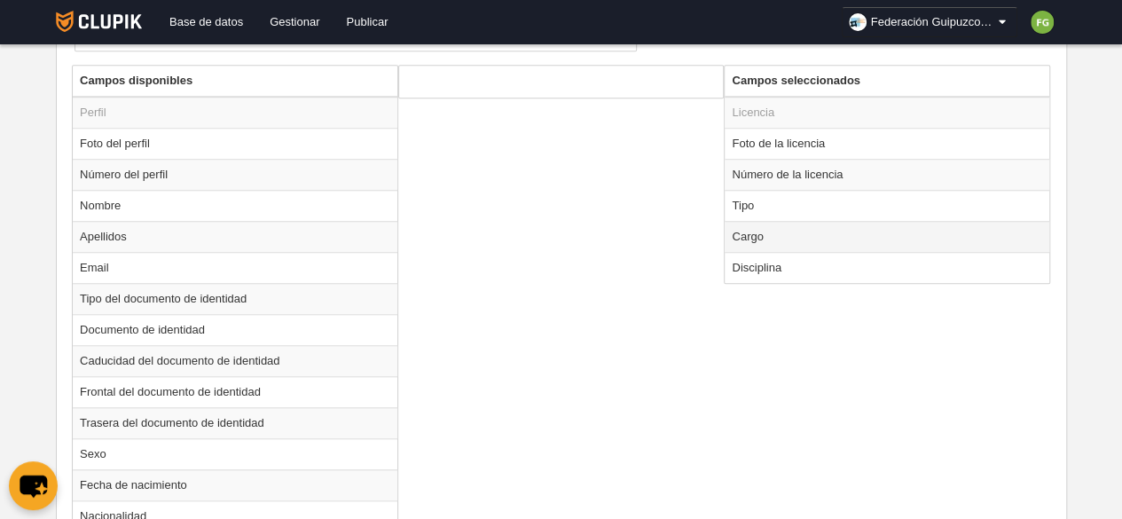
click at [775, 232] on td "Cargo" at bounding box center [887, 236] width 325 height 31
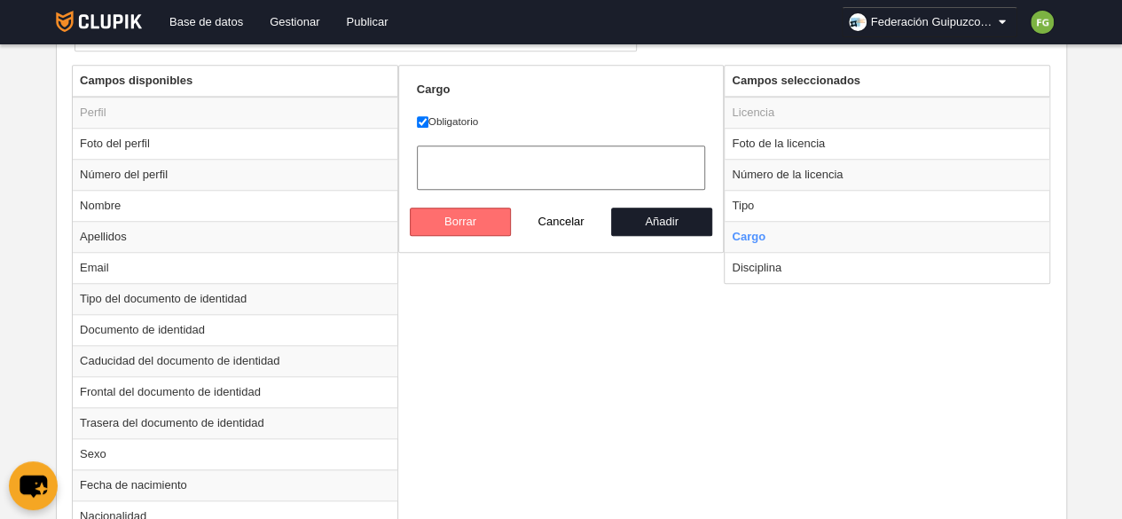
click at [488, 217] on button "Borrar" at bounding box center [460, 222] width 101 height 28
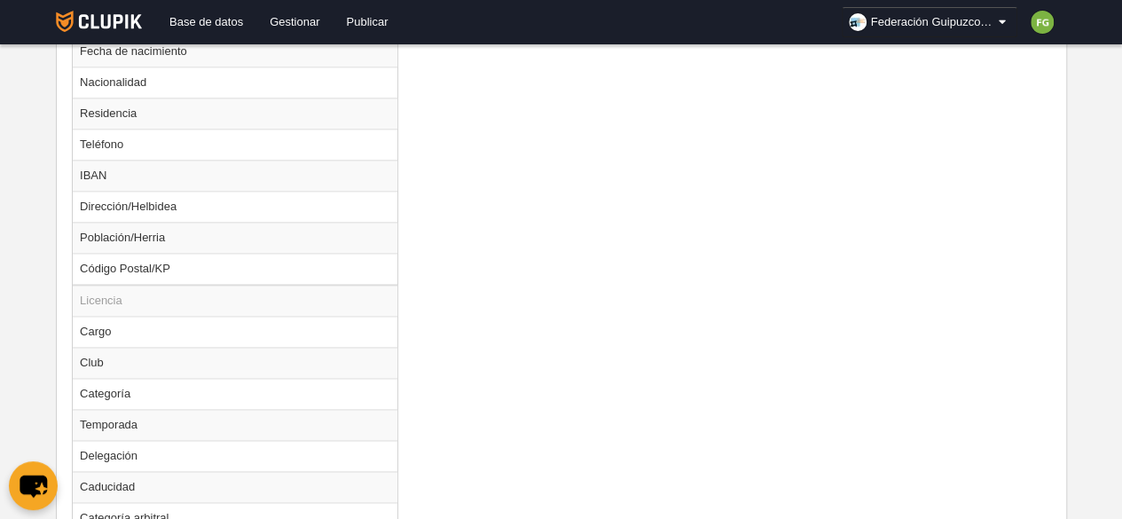
scroll to position [1212, 0]
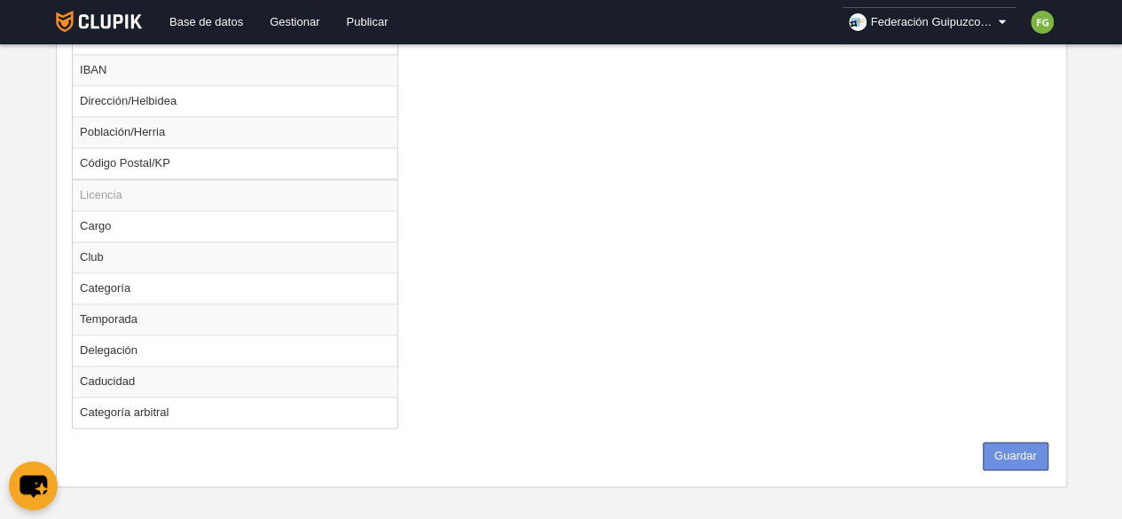
click at [1022, 445] on button "Guardar" at bounding box center [1016, 456] width 66 height 28
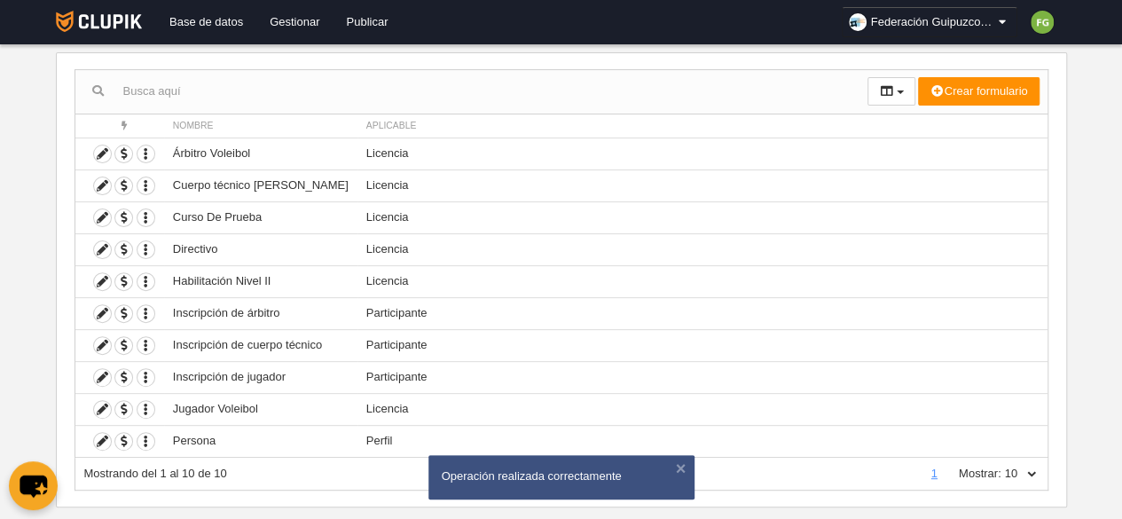
scroll to position [183, 0]
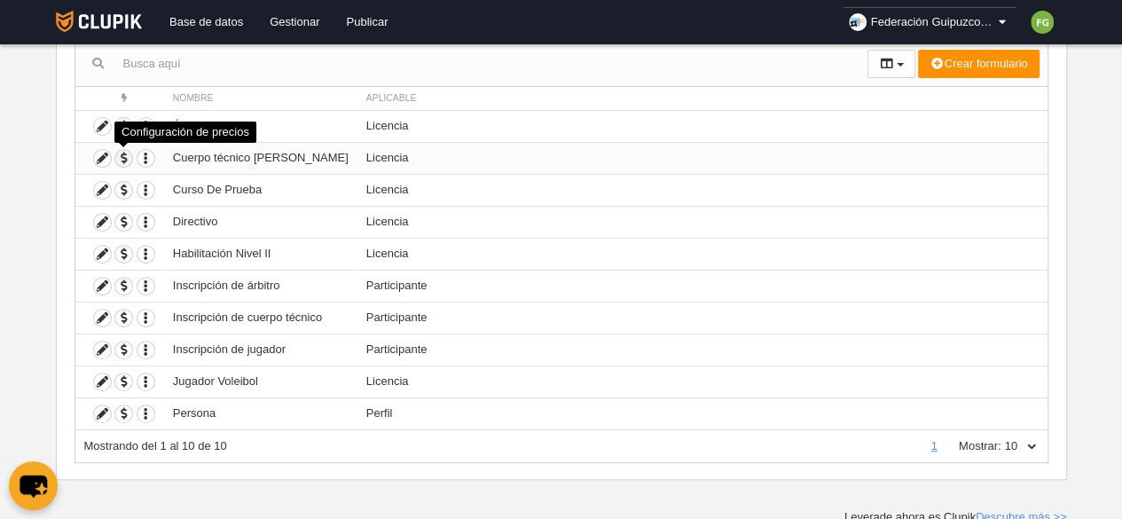
click at [122, 155] on span "button" at bounding box center [123, 158] width 17 height 17
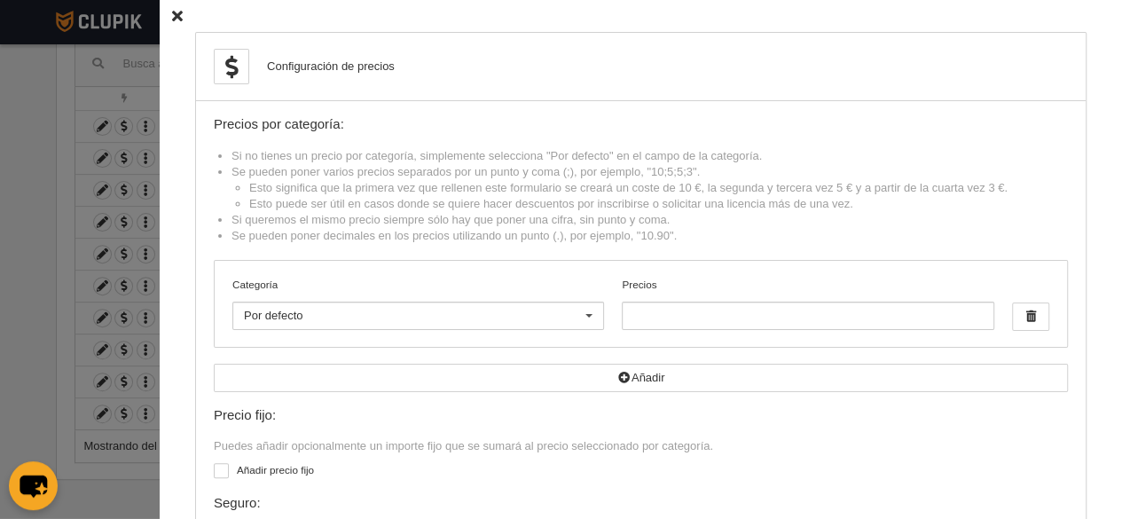
click at [172, 19] on icon at bounding box center [177, 17] width 11 height 12
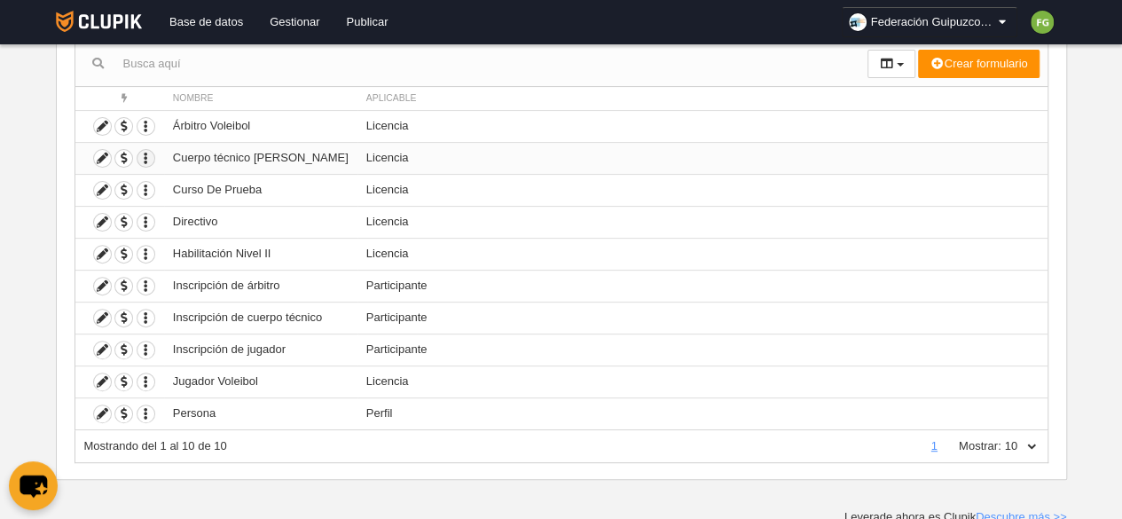
click at [144, 157] on icon "button" at bounding box center [146, 158] width 17 height 17
click at [186, 181] on span "Duplicar formulario" at bounding box center [209, 185] width 111 height 13
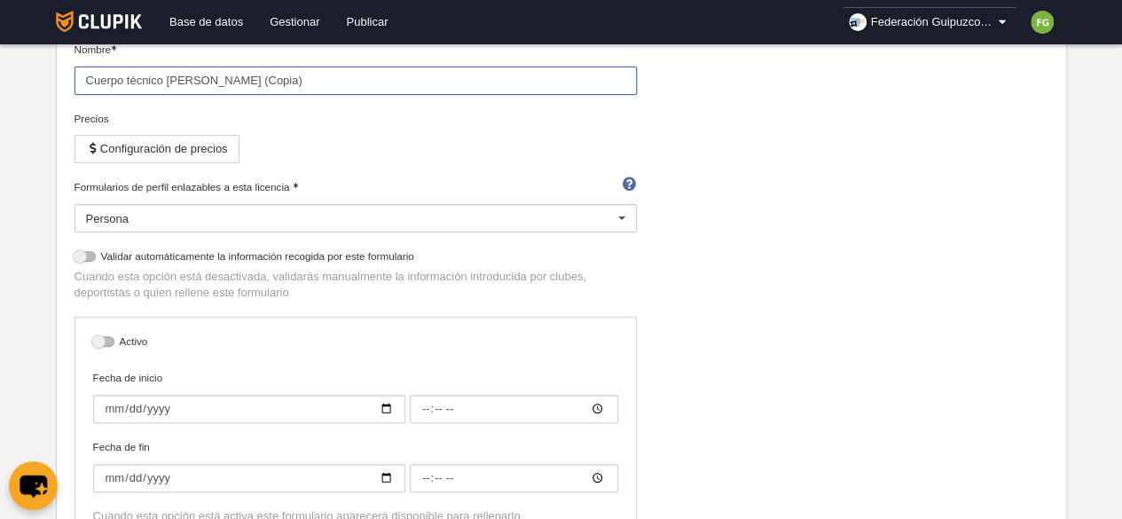
click at [302, 84] on input "Cuerpo técnico Nivel II (Copia)" at bounding box center [356, 81] width 563 height 28
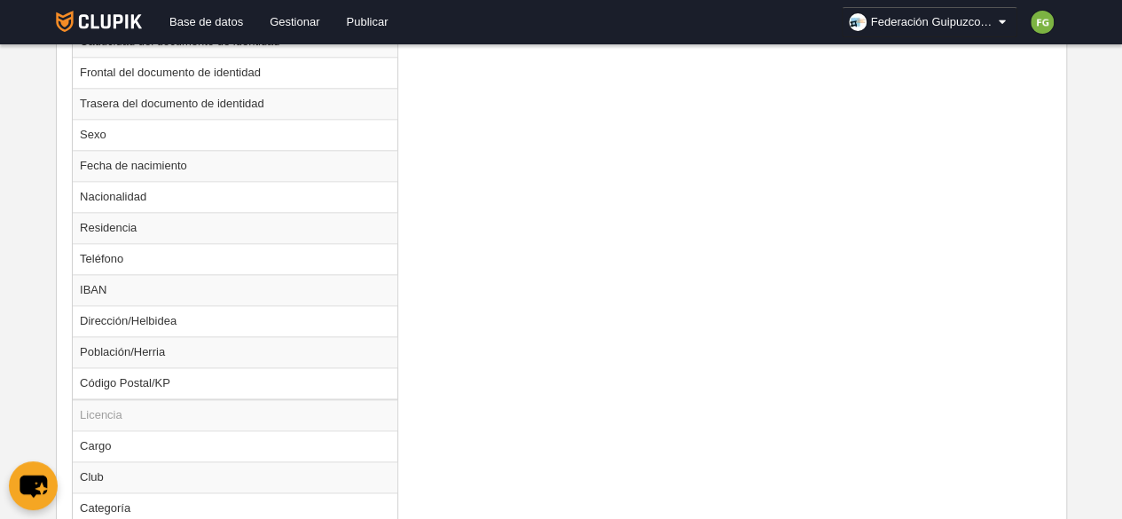
scroll to position [1212, 0]
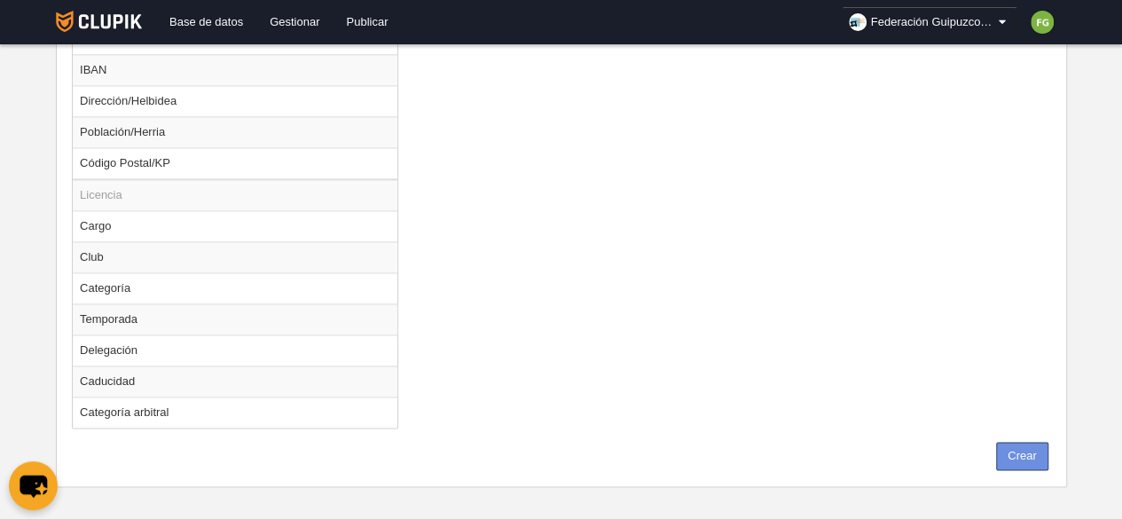
click at [1011, 442] on button "Crear" at bounding box center [1022, 456] width 52 height 28
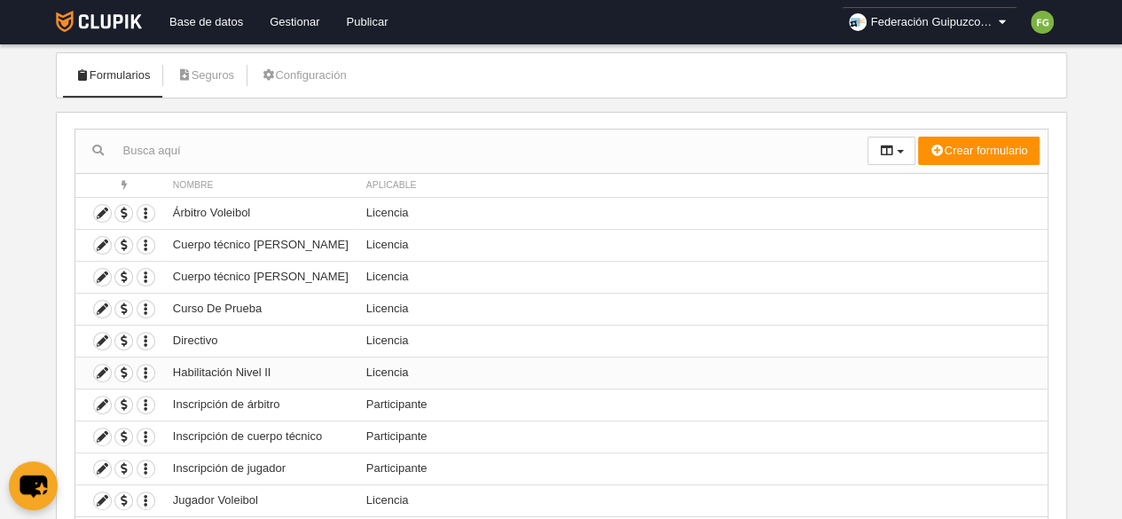
scroll to position [183, 0]
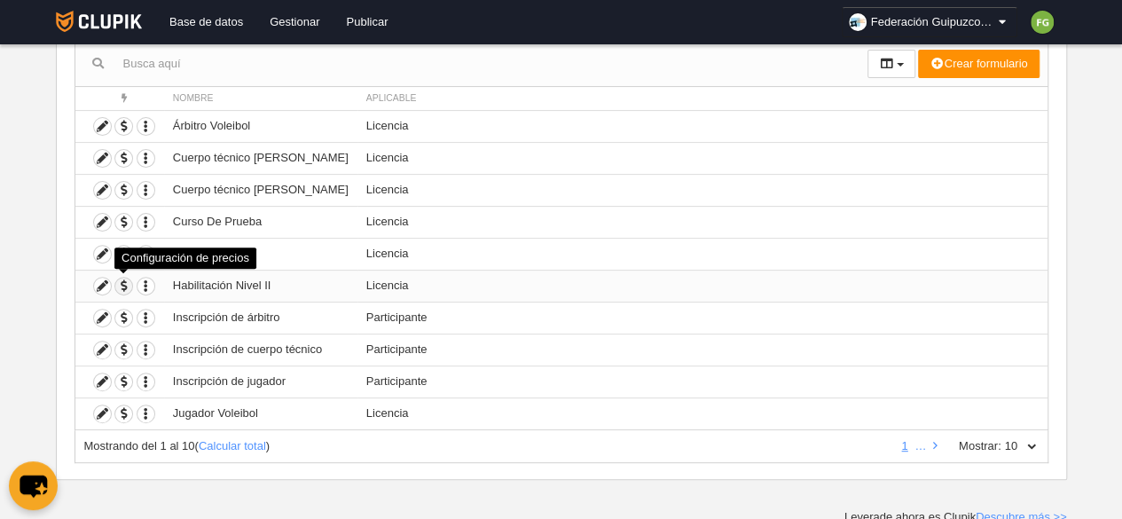
click at [122, 283] on span "button" at bounding box center [123, 286] width 17 height 17
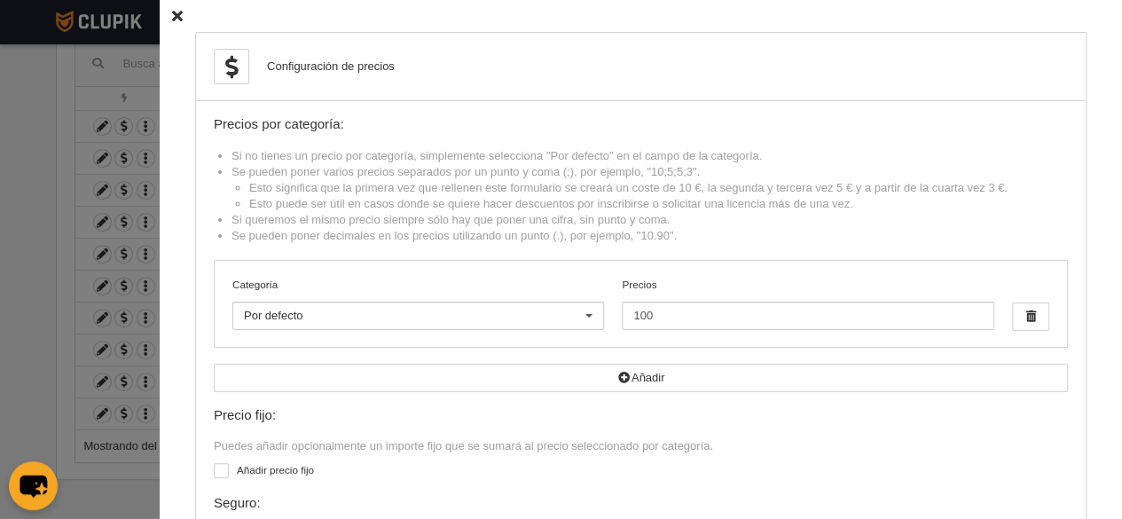
scroll to position [130, 0]
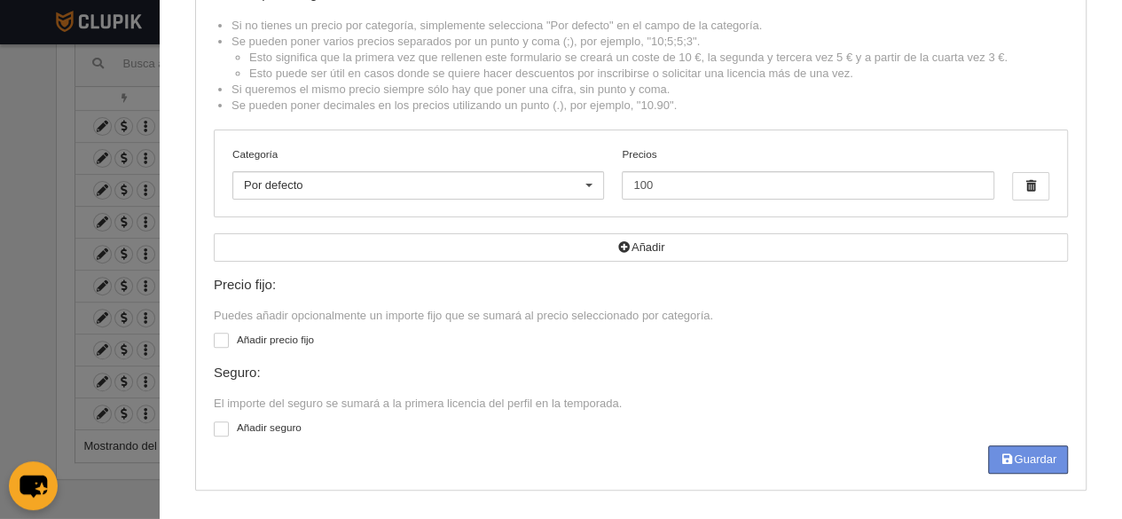
click at [1008, 449] on button "Guardar" at bounding box center [1028, 459] width 80 height 28
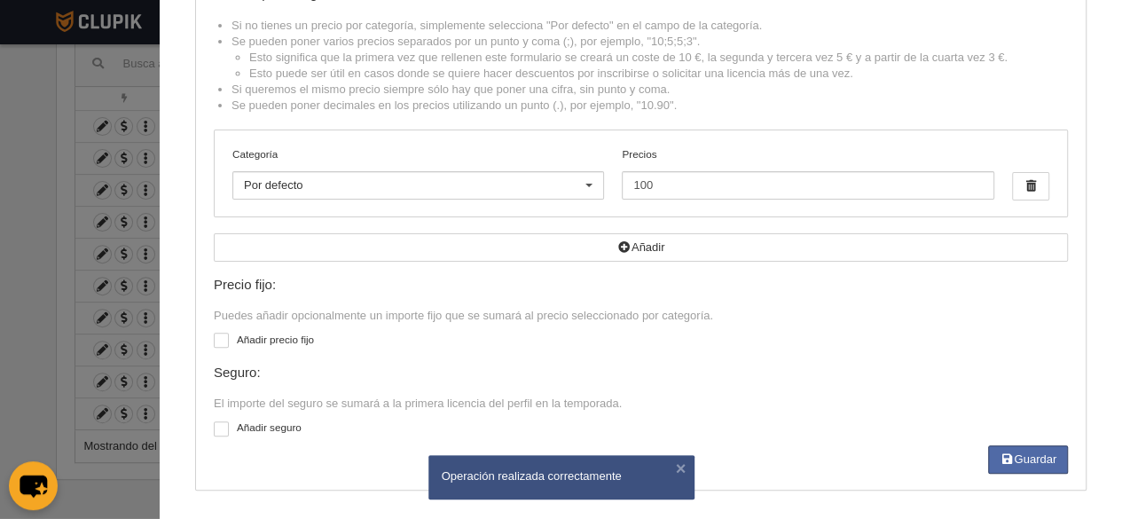
scroll to position [0, 0]
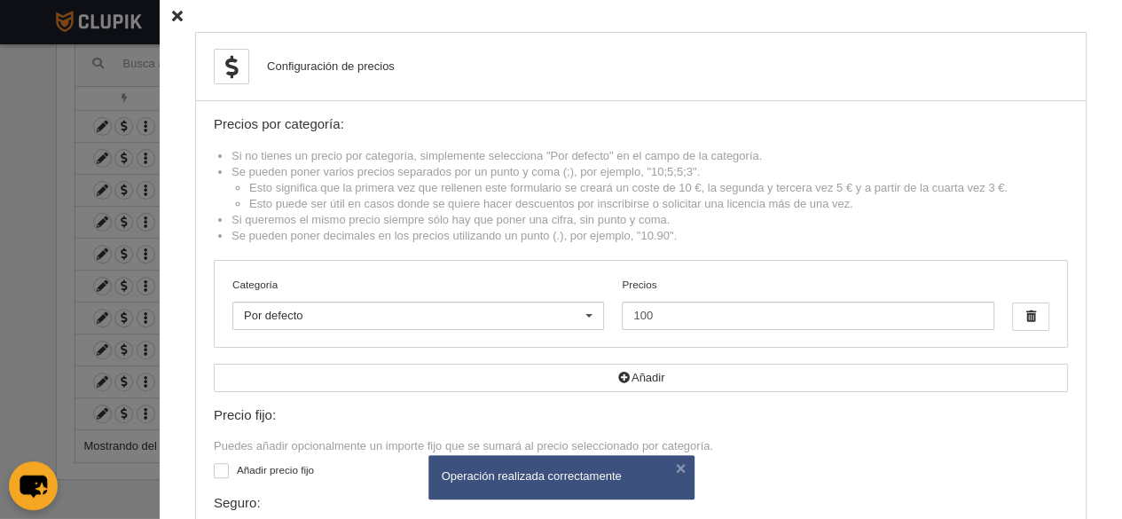
click at [172, 14] on icon at bounding box center [177, 17] width 11 height 12
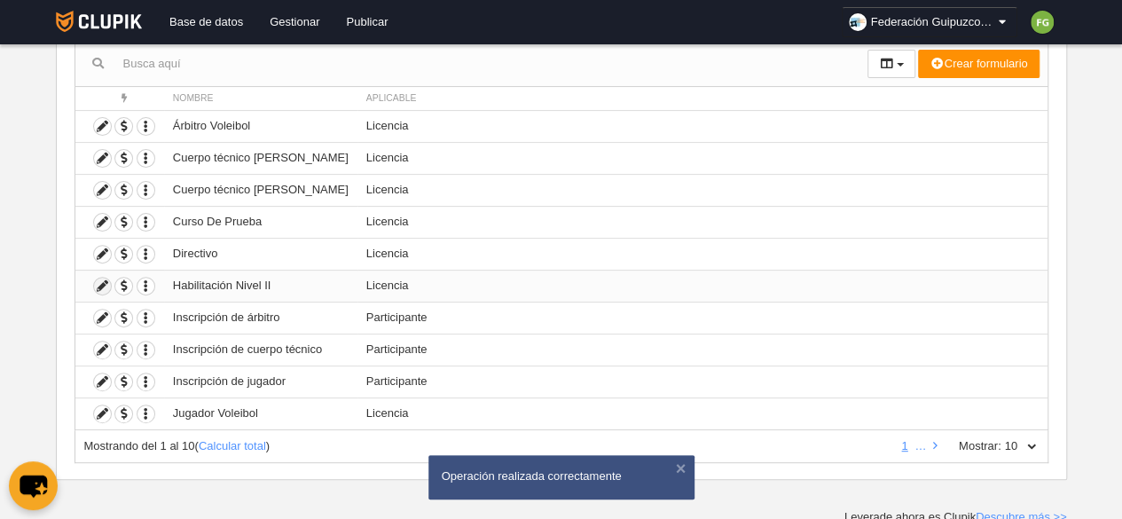
click at [98, 279] on icon at bounding box center [102, 286] width 17 height 17
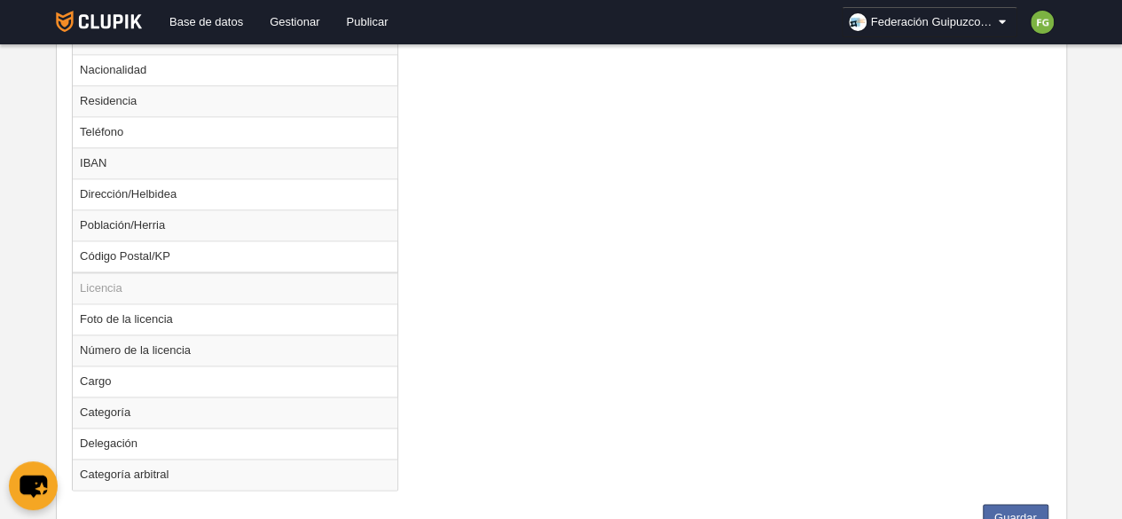
scroll to position [1182, 0]
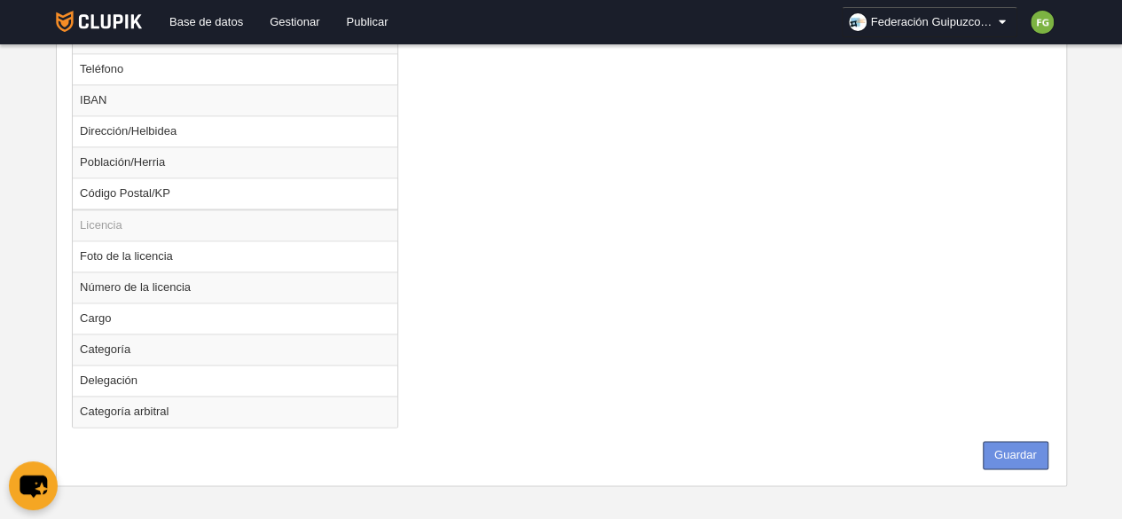
click at [1004, 441] on button "Guardar" at bounding box center [1016, 455] width 66 height 28
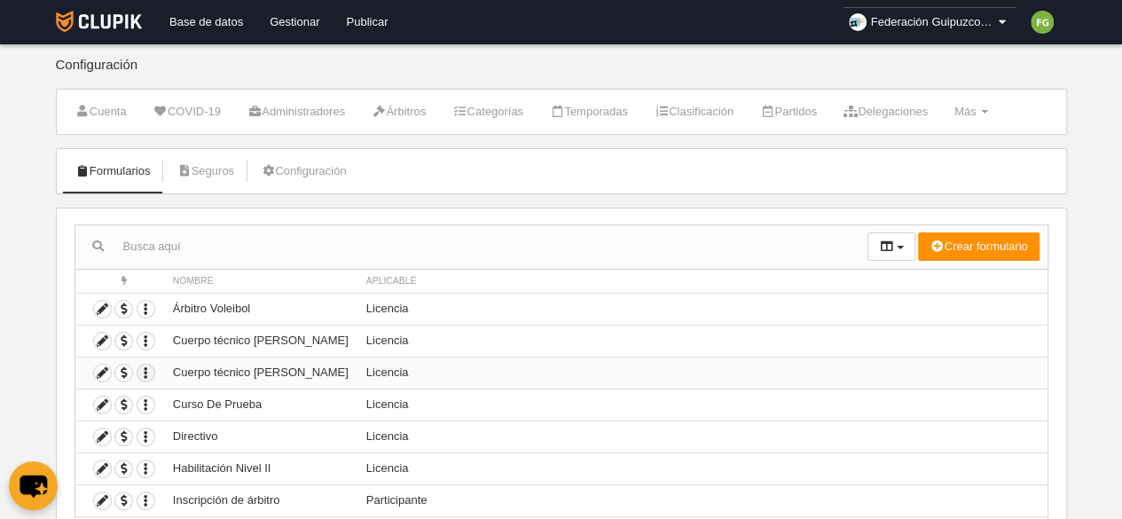
click at [145, 371] on icon "button" at bounding box center [146, 373] width 17 height 17
click at [221, 402] on span "Duplicar formulario" at bounding box center [209, 400] width 111 height 13
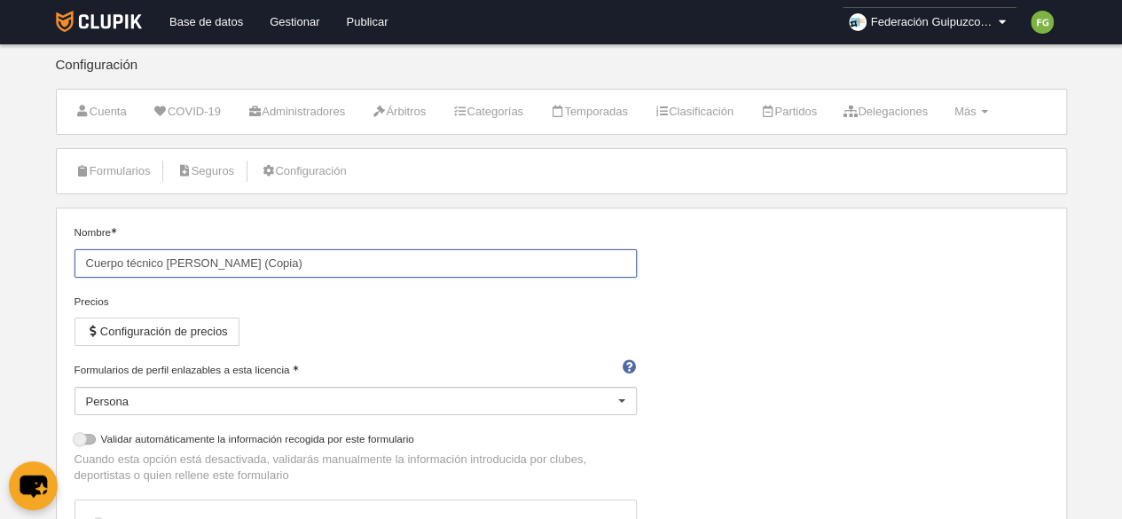
click at [268, 262] on input "Cuerpo técnico Nivel II (Copia)" at bounding box center [356, 263] width 563 height 28
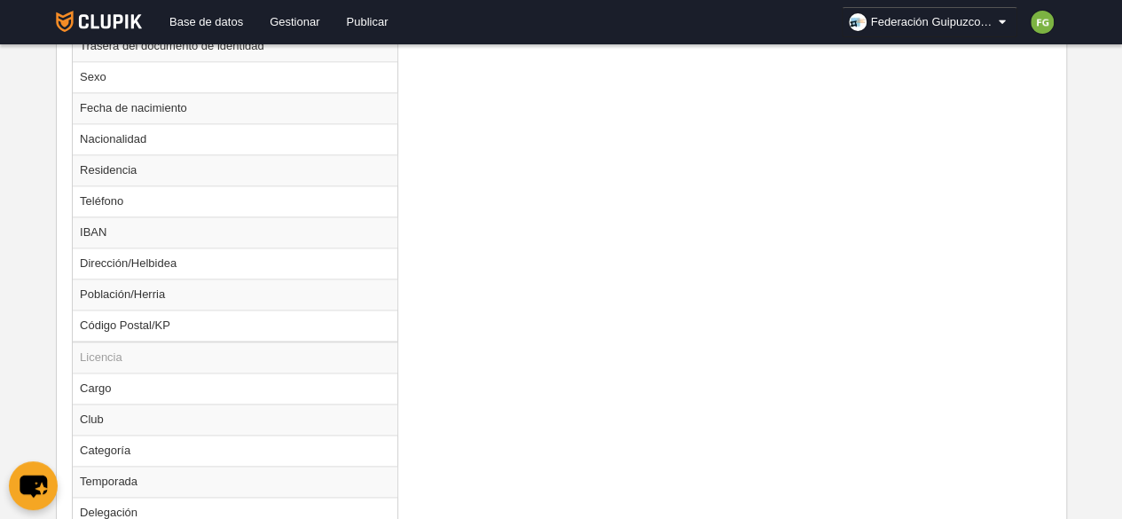
scroll to position [1212, 0]
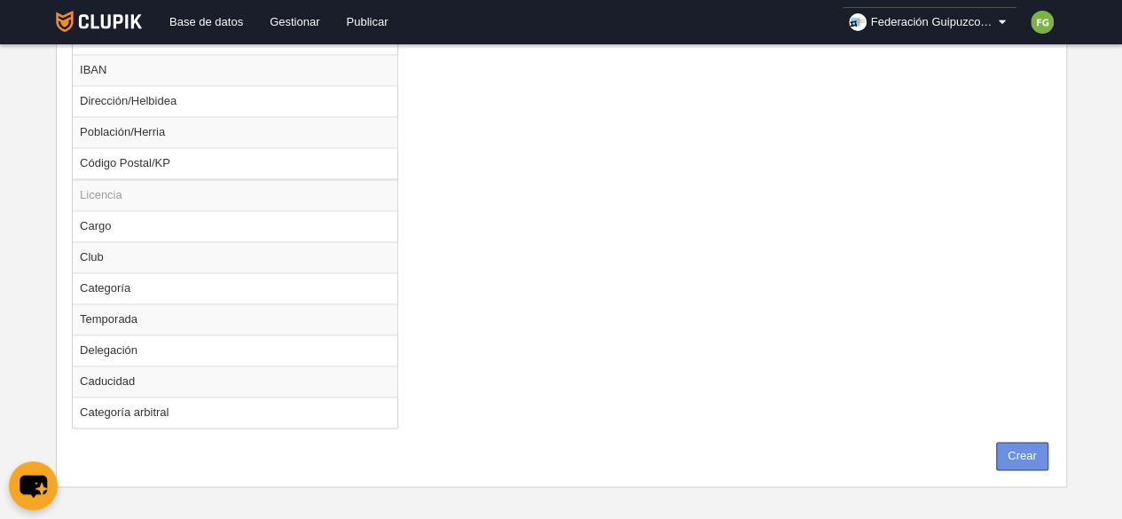
click at [1015, 442] on button "Crear" at bounding box center [1022, 456] width 52 height 28
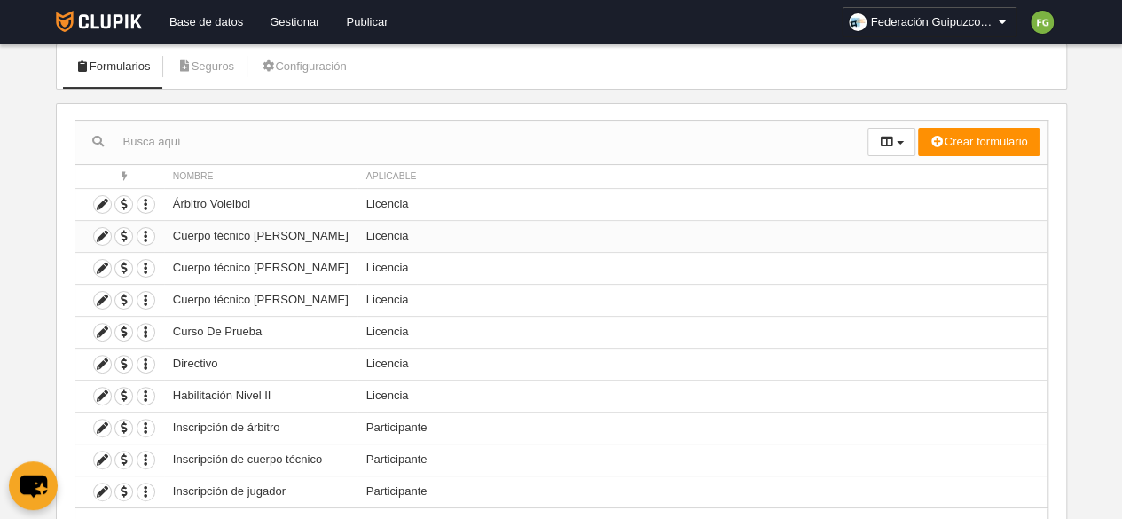
scroll to position [183, 0]
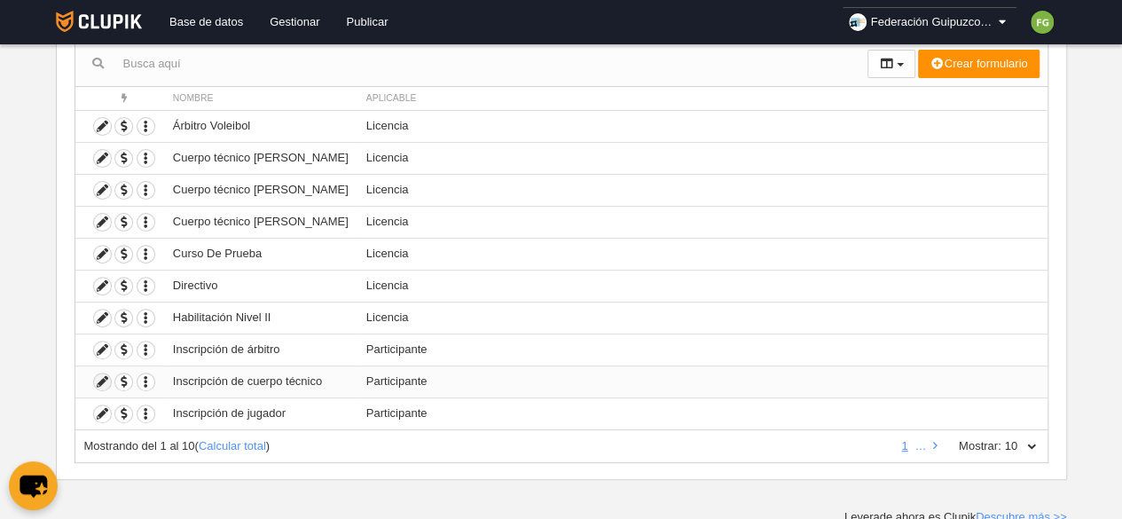
click at [103, 375] on icon at bounding box center [102, 382] width 17 height 17
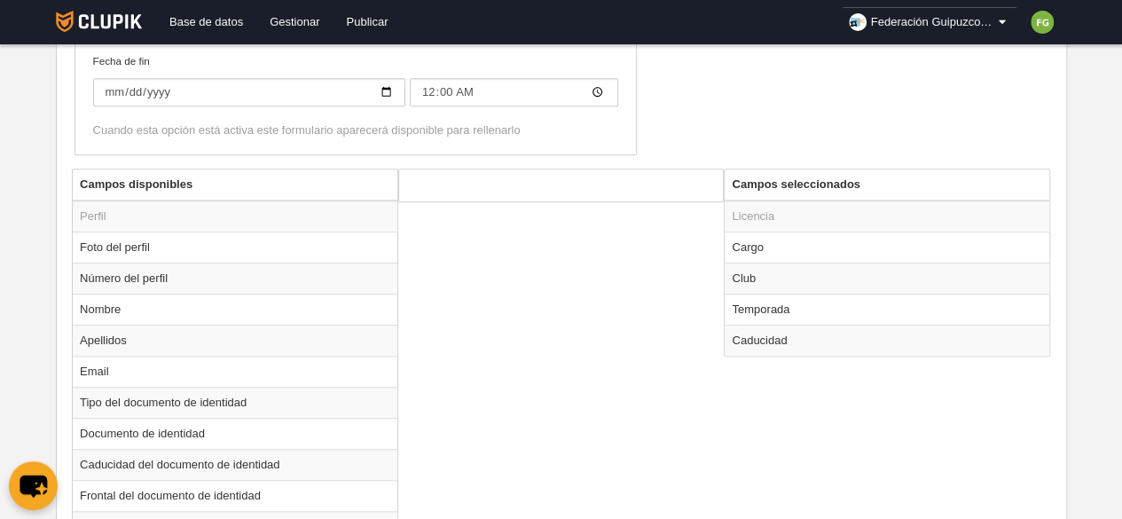
scroll to position [609, 0]
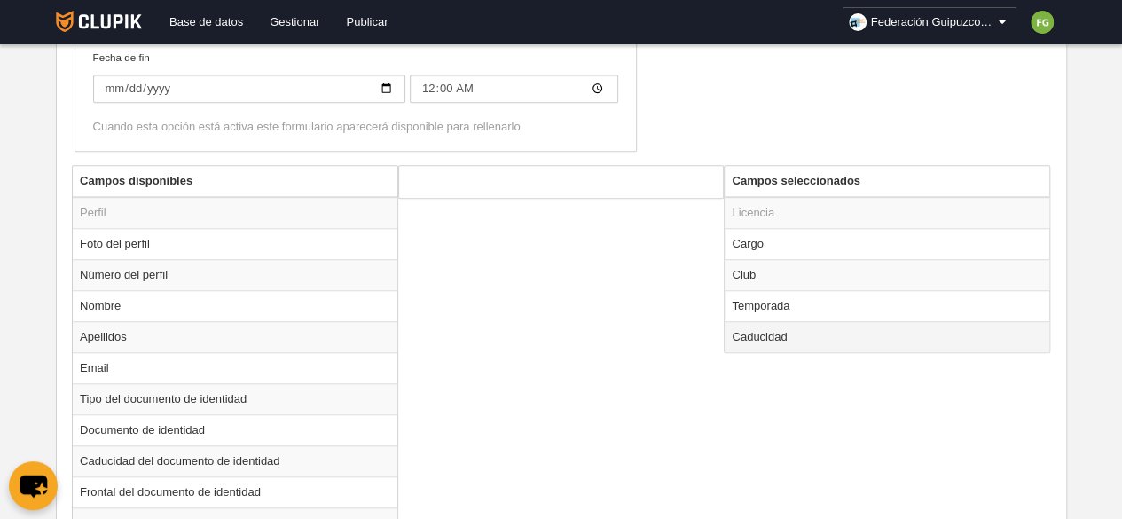
click at [801, 338] on td "Caducidad" at bounding box center [887, 336] width 325 height 31
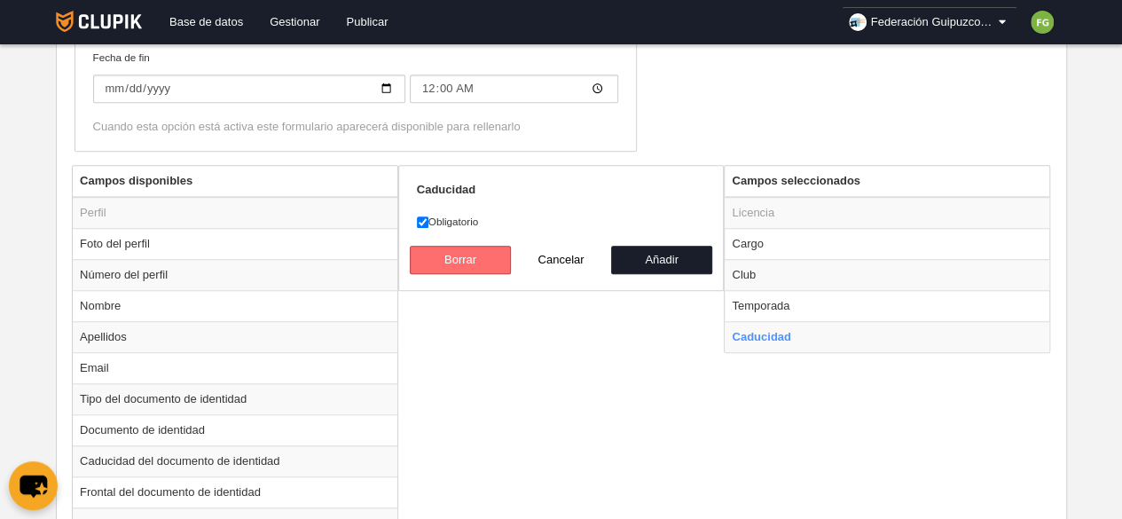
click at [473, 256] on button "Borrar" at bounding box center [460, 260] width 101 height 28
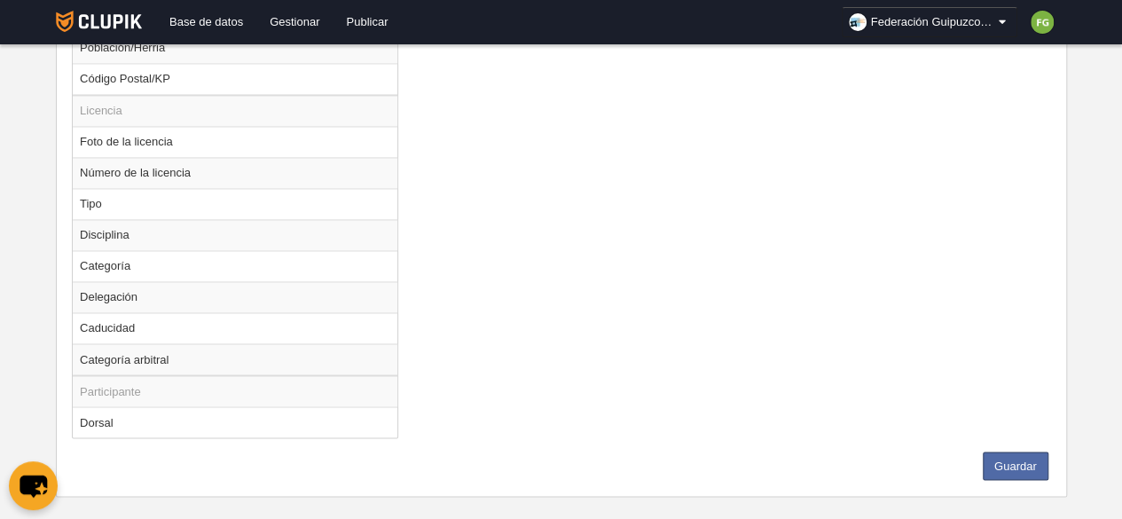
scroll to position [1342, 0]
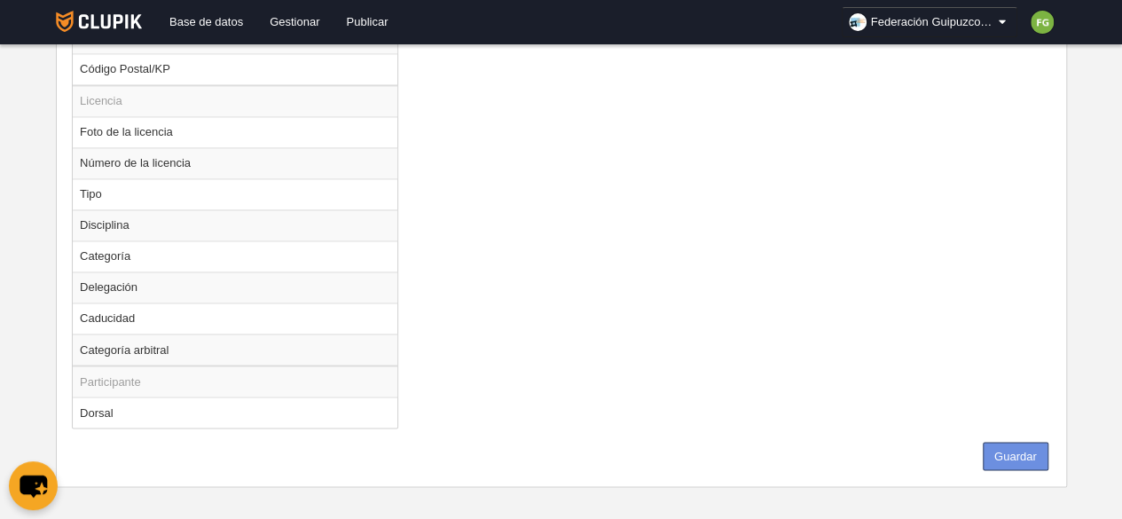
click at [1013, 442] on button "Guardar" at bounding box center [1016, 456] width 66 height 28
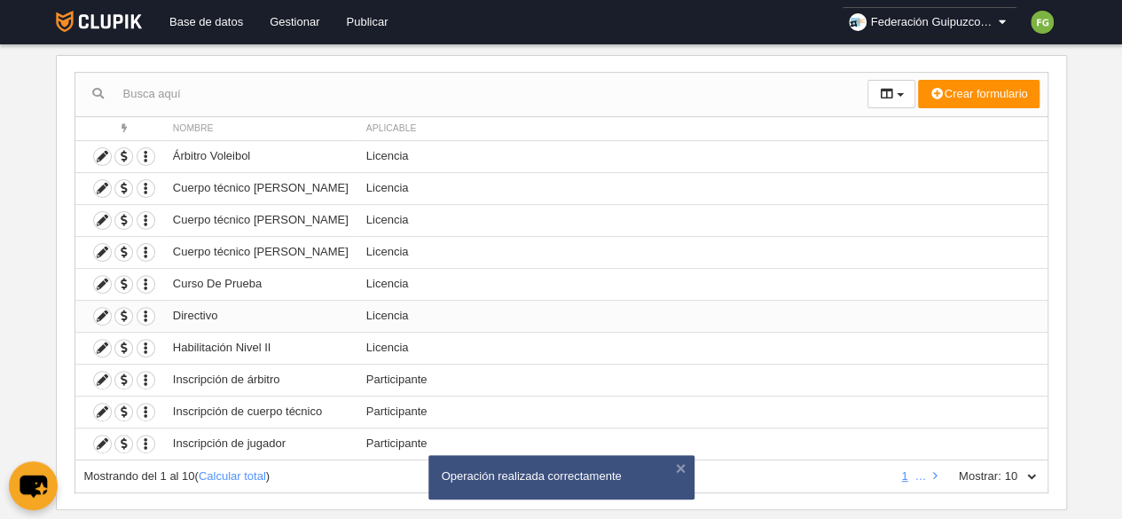
scroll to position [153, 0]
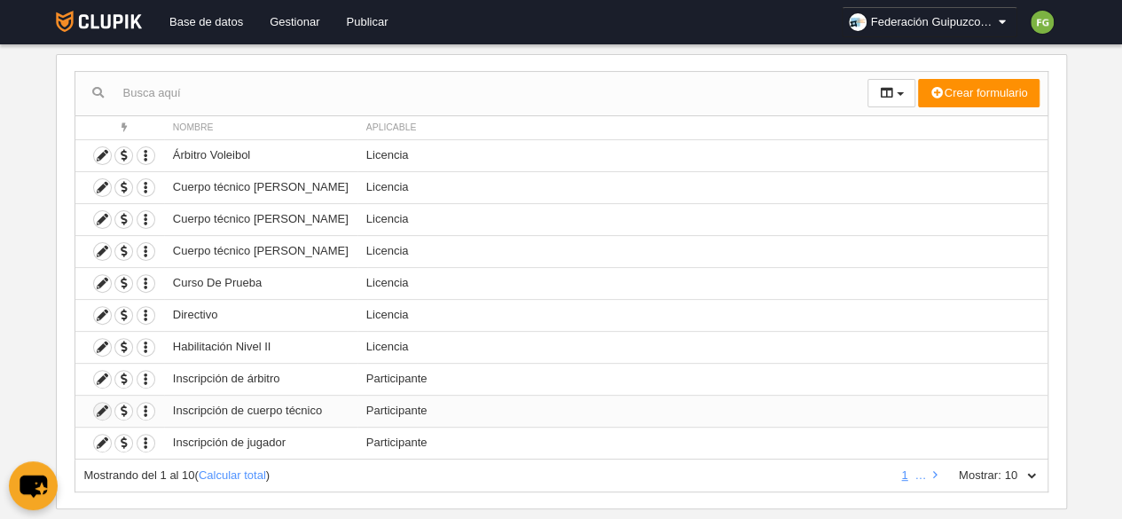
click at [103, 404] on icon at bounding box center [102, 411] width 17 height 17
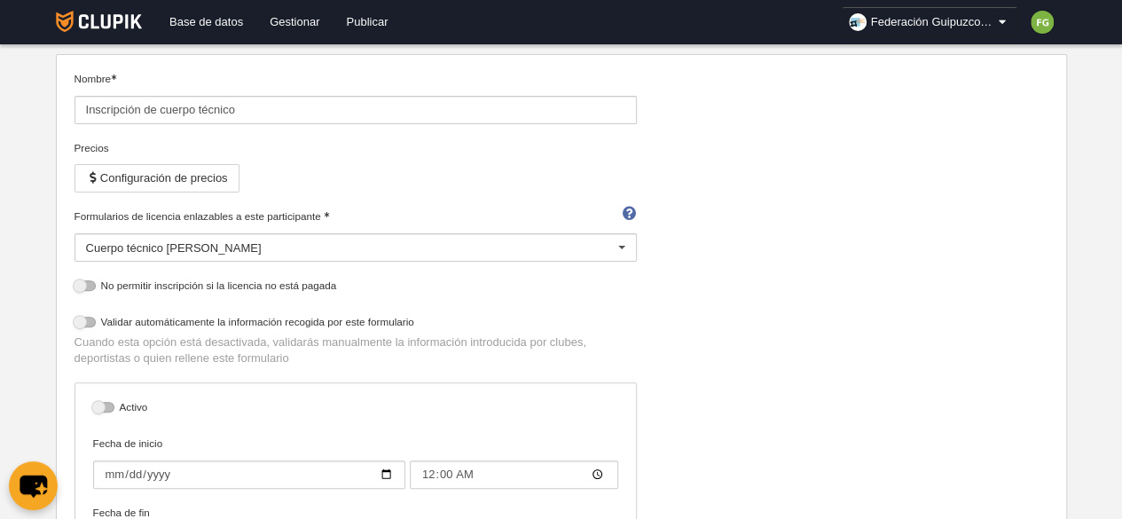
click at [344, 382] on div "Activo Fecha de inicio 2025-09-01 00:00 Fecha de fin 2025-10-15 00:00 Cuando es…" at bounding box center [356, 494] width 563 height 224
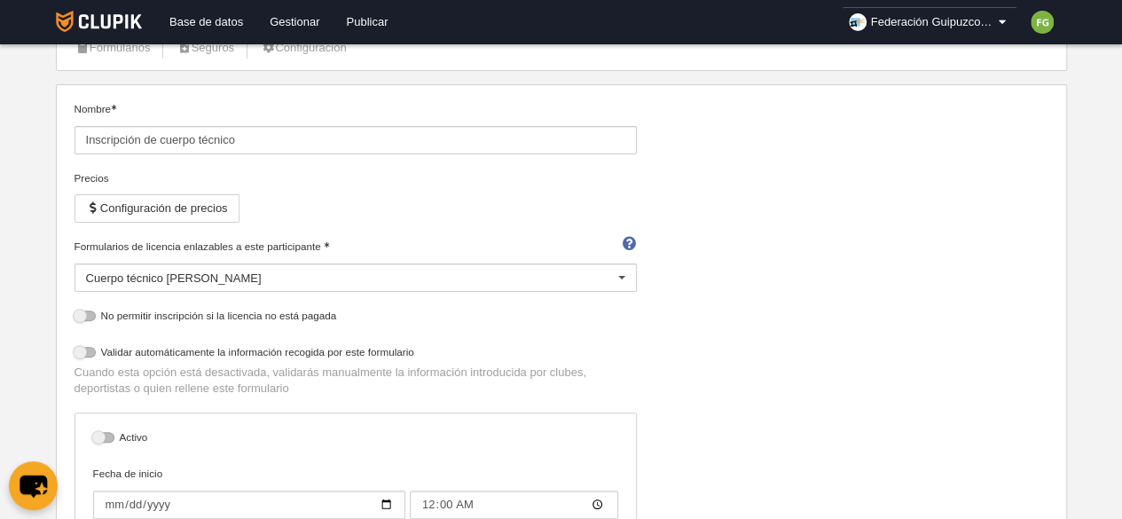
scroll to position [122, 0]
click at [152, 205] on button "Configuración de precios" at bounding box center [157, 209] width 165 height 28
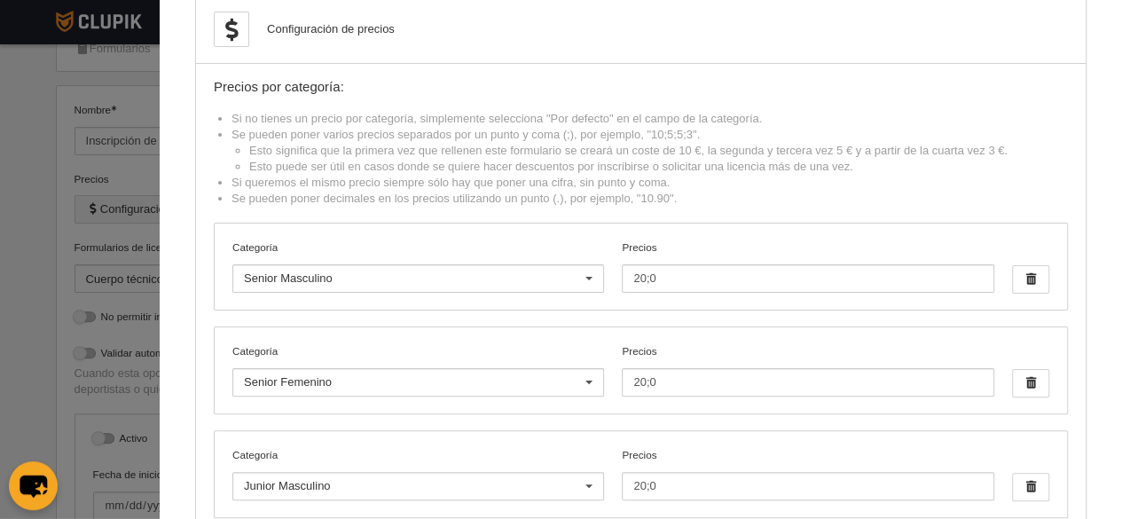
scroll to position [0, 0]
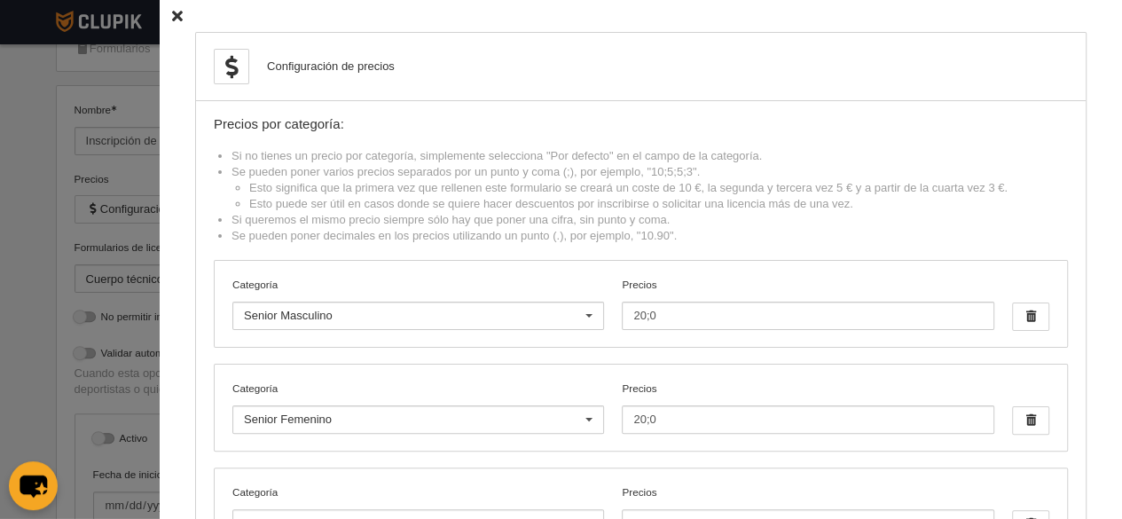
click at [172, 13] on icon at bounding box center [177, 17] width 11 height 12
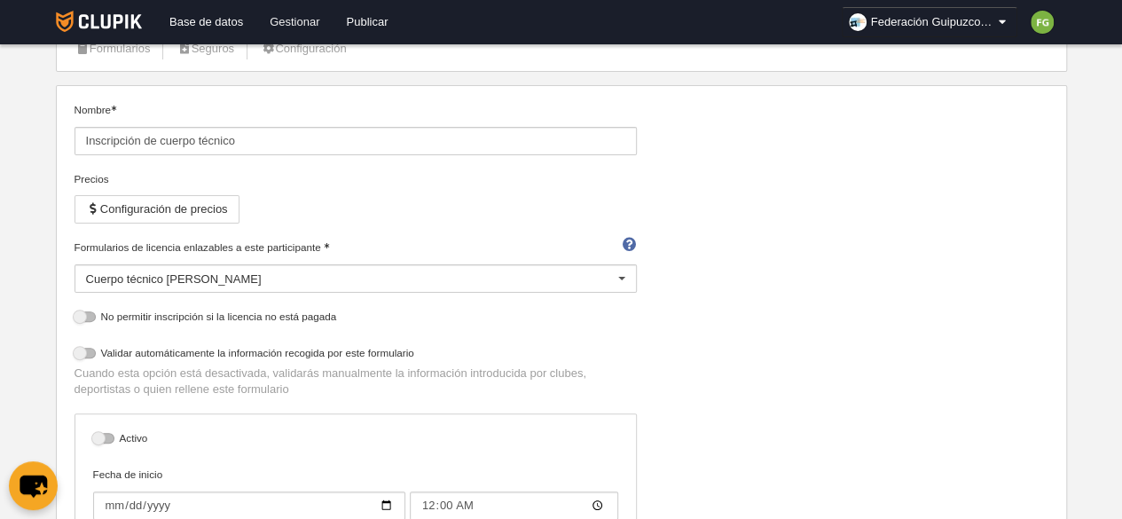
click at [270, 23] on link "Gestionar" at bounding box center [294, 22] width 76 height 44
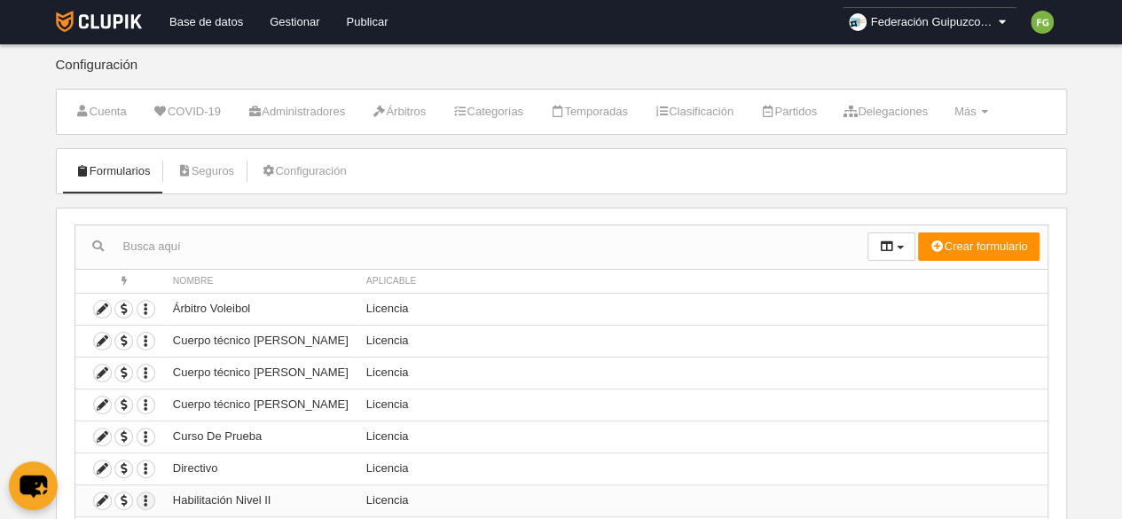
click at [144, 496] on icon "button" at bounding box center [146, 500] width 17 height 17
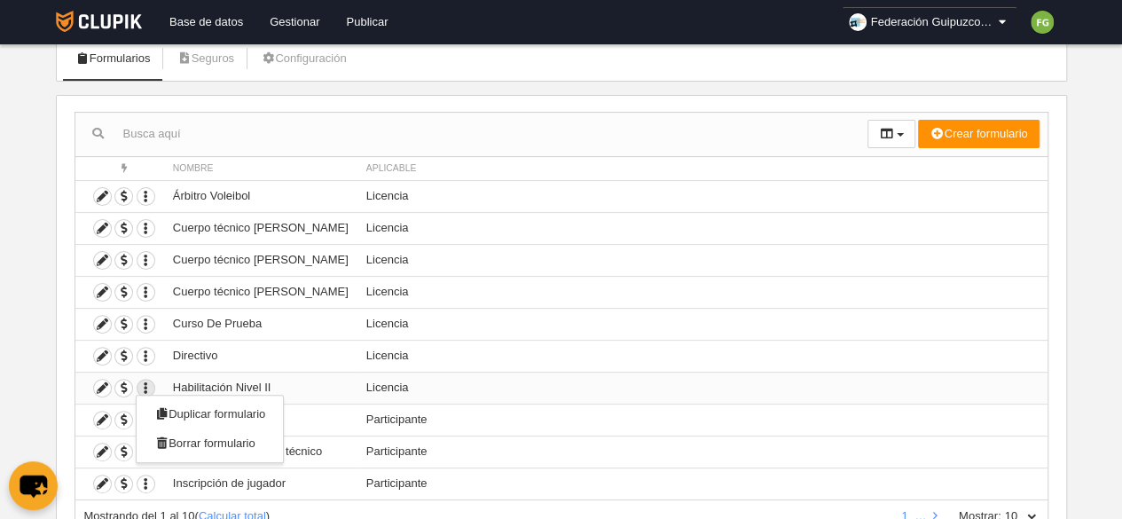
scroll to position [112, 0]
click at [232, 411] on span "Duplicar formulario" at bounding box center [209, 414] width 111 height 13
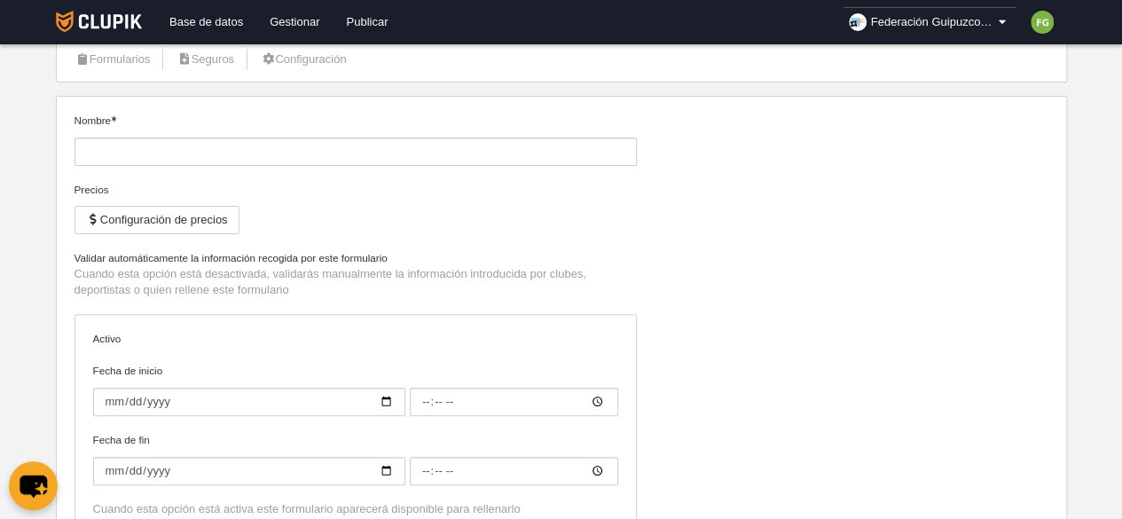
type input "Habilitación Nivel II (Copia)"
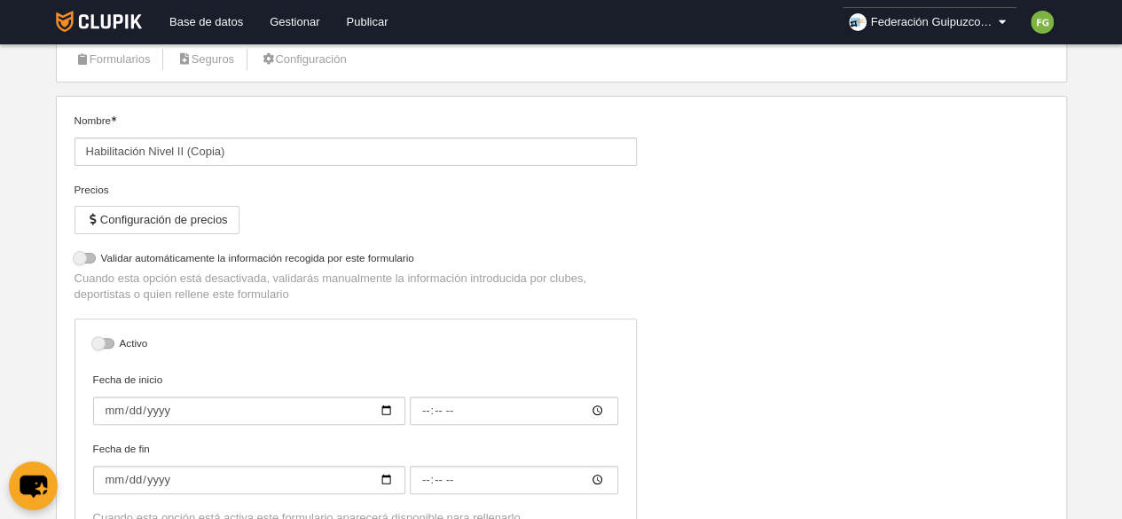
select select "selected"
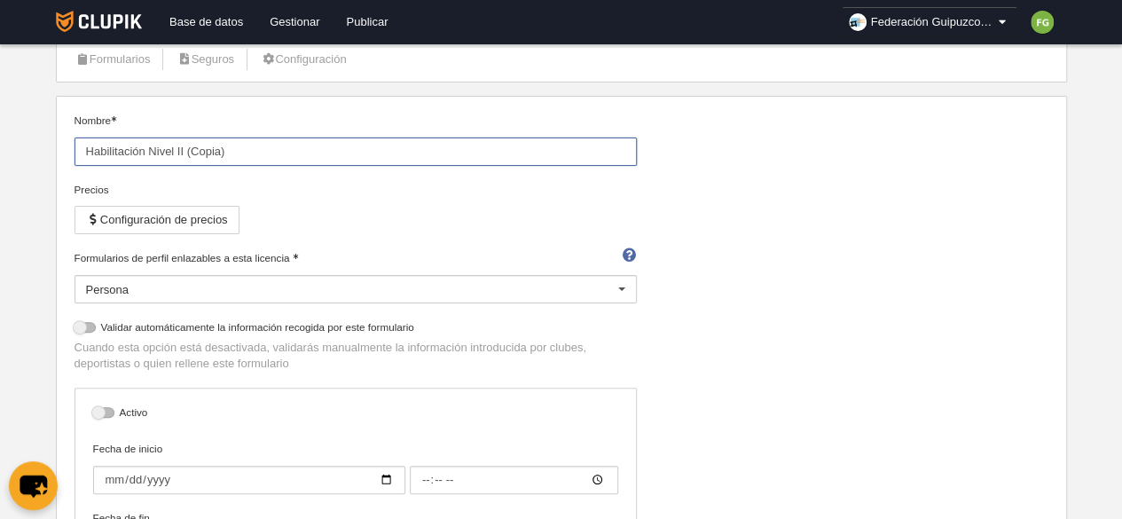
click at [279, 153] on input "Habilitación Nivel II (Copia)" at bounding box center [356, 152] width 563 height 28
type input "Habilitación Nivel I"
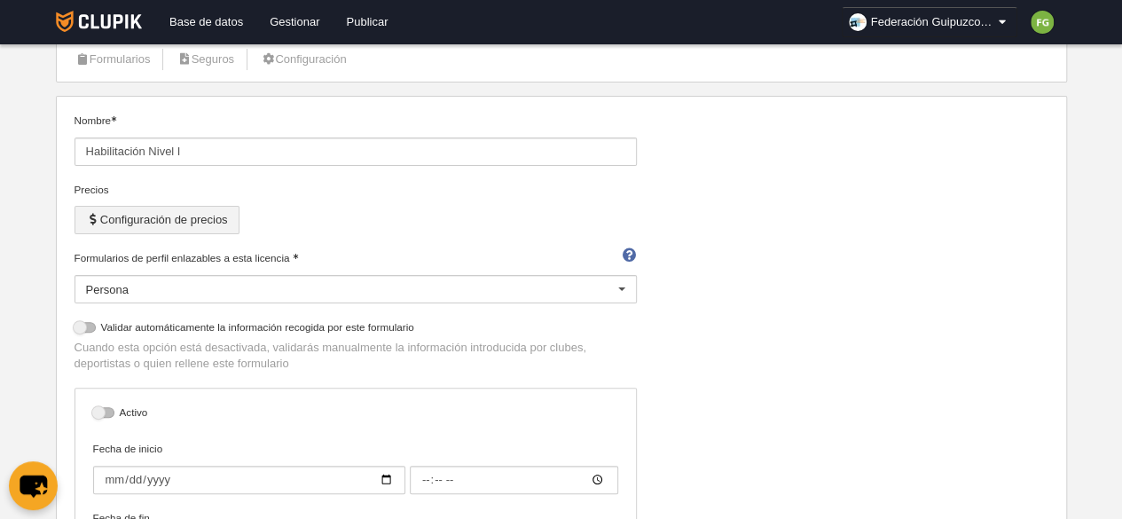
click at [201, 217] on button "Configuración de precios" at bounding box center [157, 220] width 165 height 28
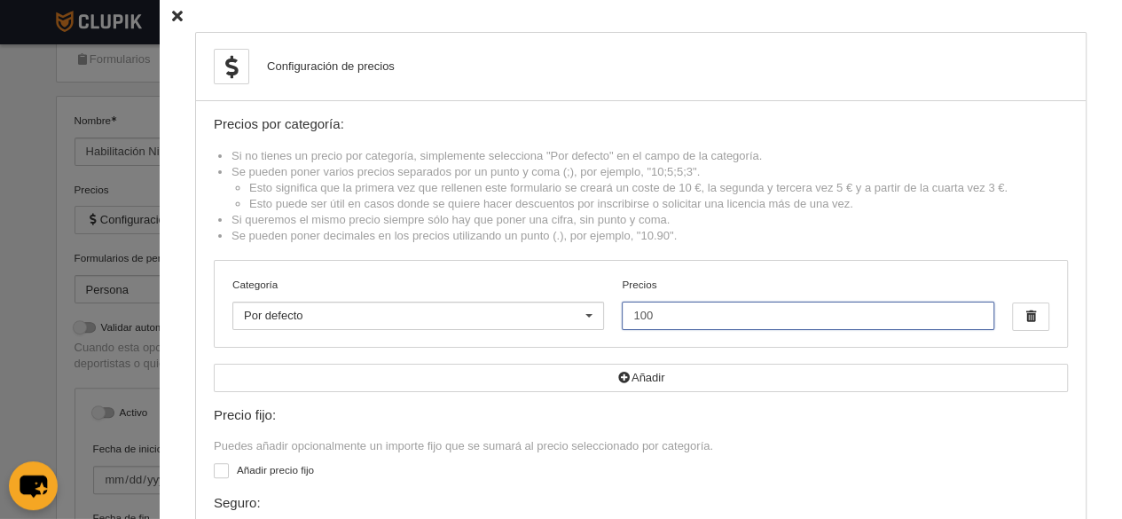
drag, startPoint x: 644, startPoint y: 309, endPoint x: 507, endPoint y: 306, distance: 137.6
click at [507, 306] on div "Categoría Por defecto Por defecto Alevín Benjamín Cadete Femenino participación…" at bounding box center [641, 304] width 853 height 86
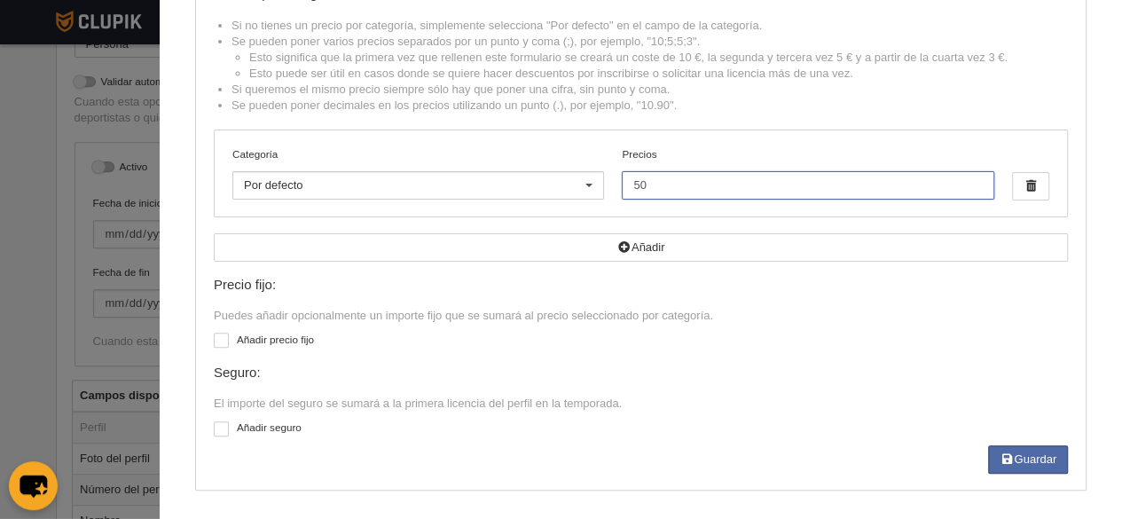
scroll to position [365, 0]
type input "50"
click at [1013, 459] on button "Guardar" at bounding box center [1028, 459] width 80 height 28
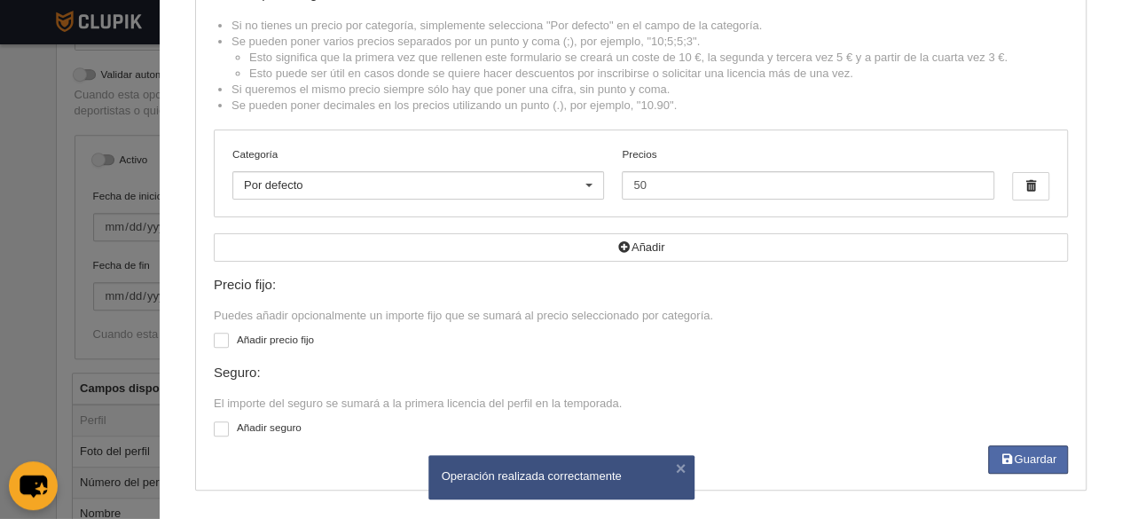
scroll to position [0, 0]
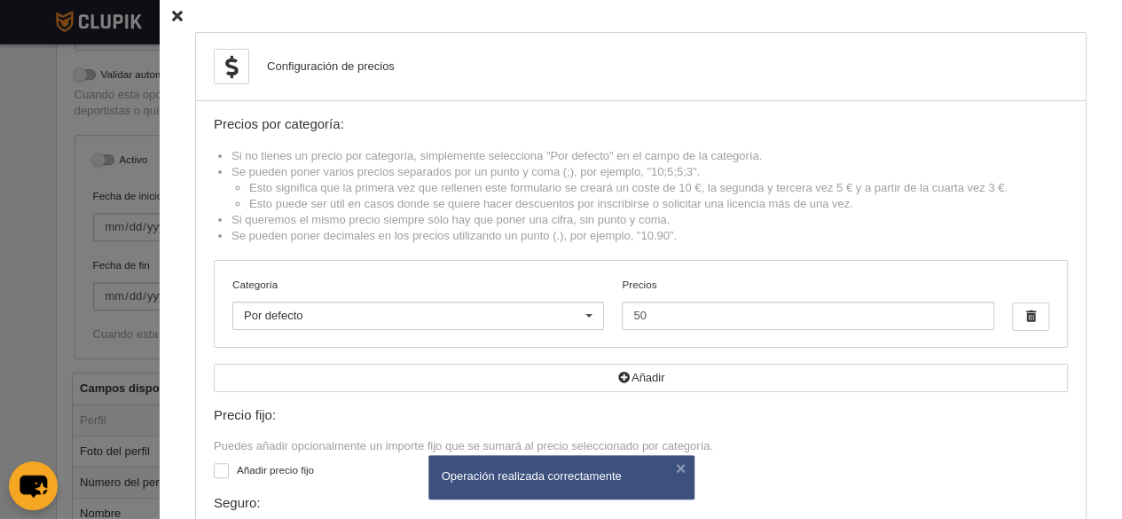
click at [172, 17] on icon at bounding box center [177, 17] width 11 height 12
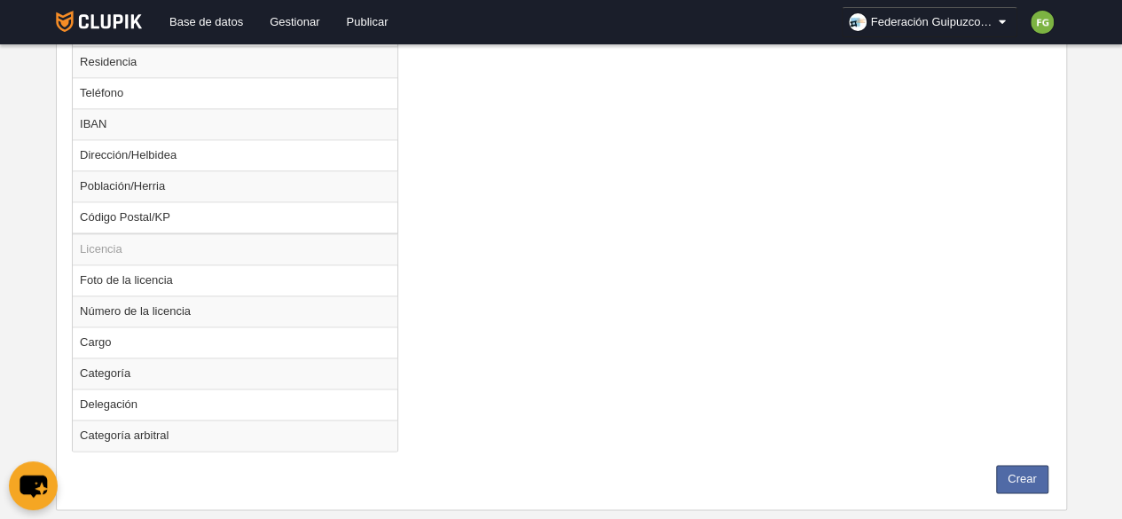
scroll to position [1182, 0]
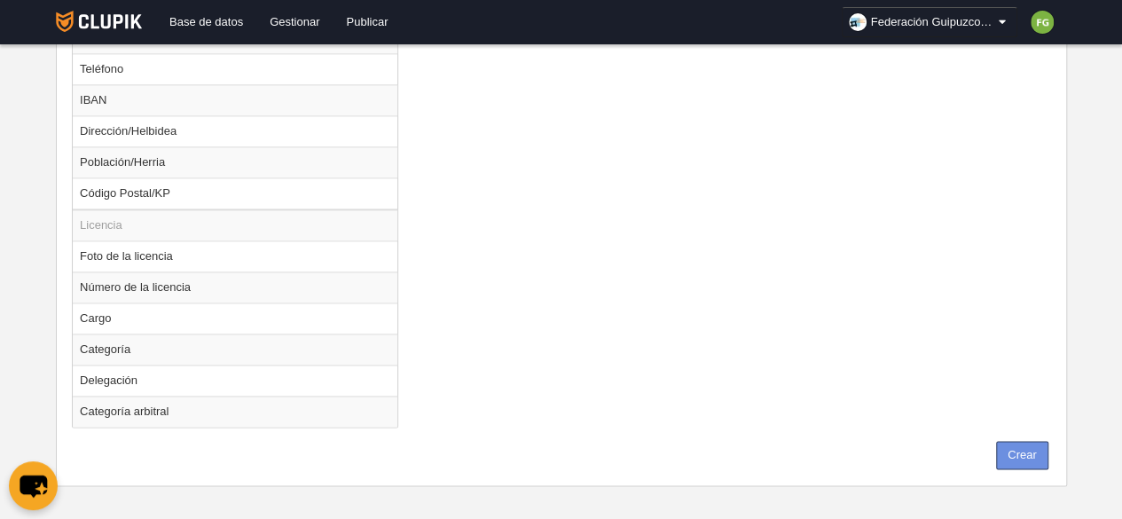
click at [1024, 445] on button "Crear" at bounding box center [1022, 455] width 52 height 28
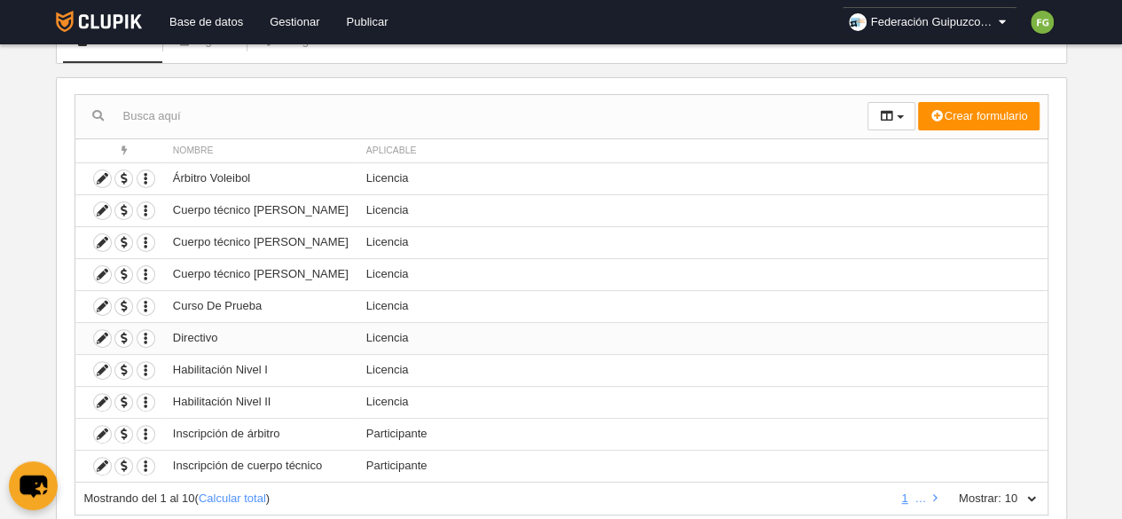
scroll to position [131, 0]
click at [103, 457] on icon at bounding box center [102, 465] width 17 height 17
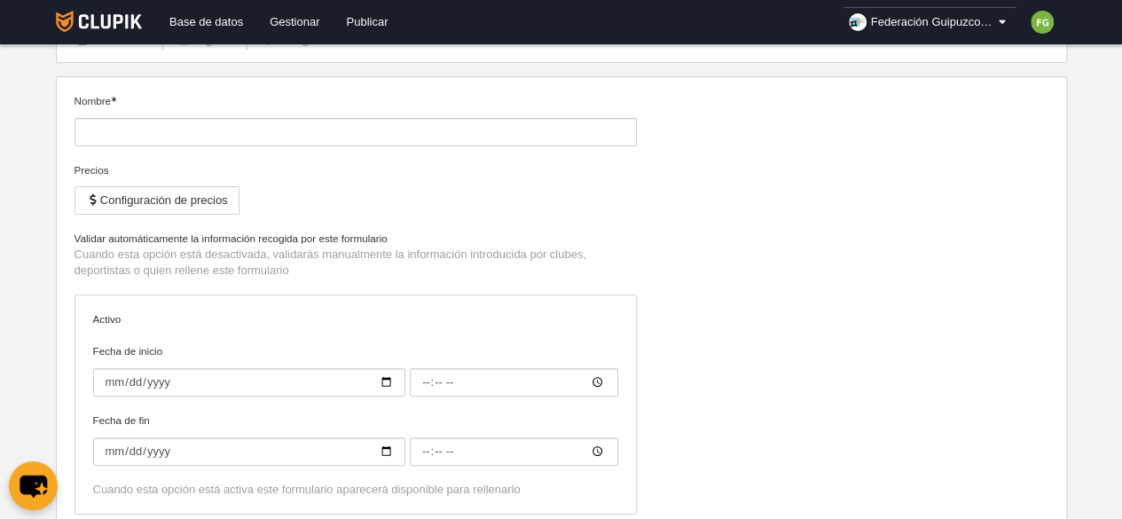
type input "Inscripción de cuerpo técnico"
type input "[DATE]"
type input "00:00"
type input "[DATE]"
type input "00:00"
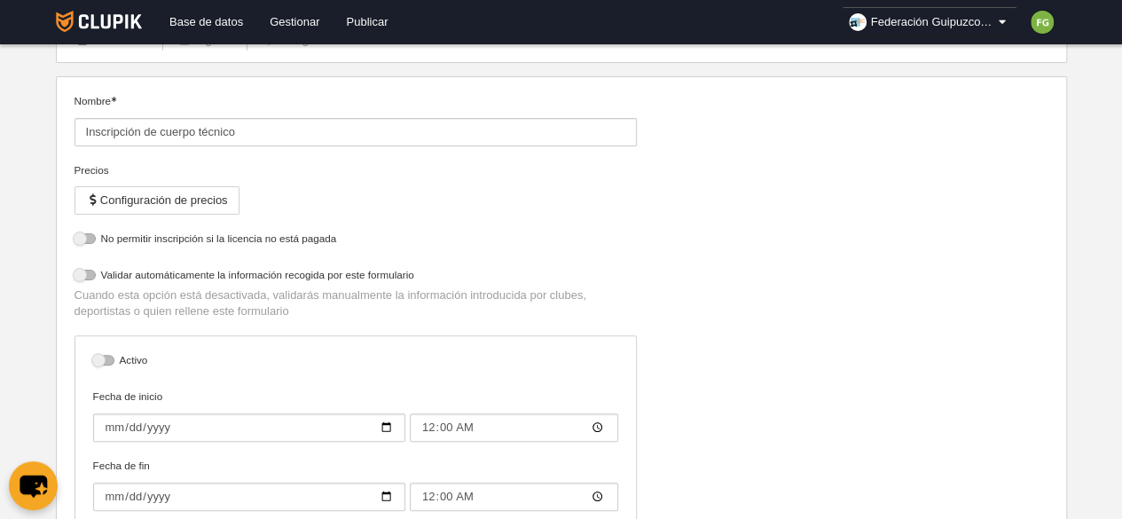
select select "selected"
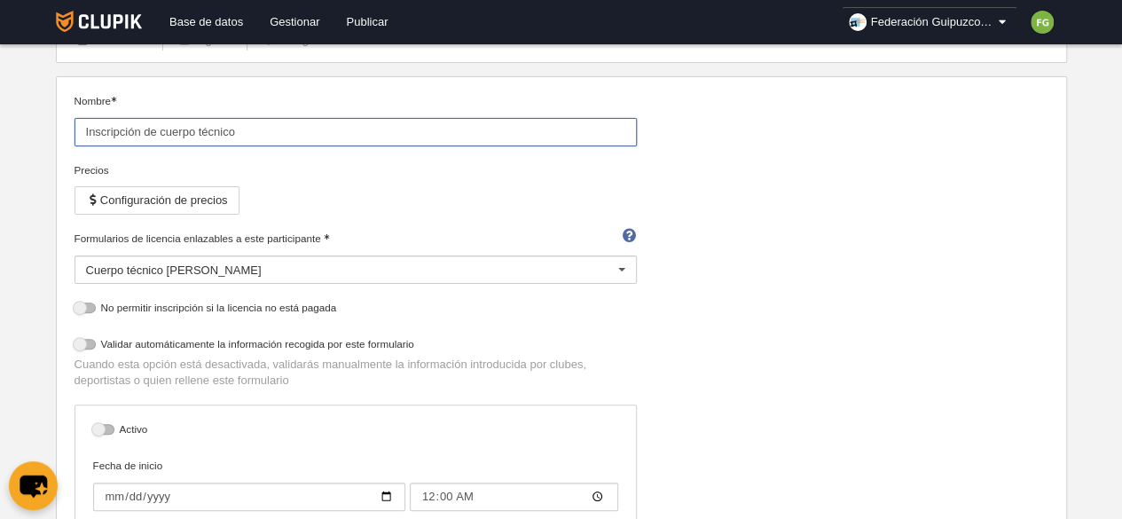
click at [287, 125] on input "Inscripción de cuerpo técnico" at bounding box center [356, 132] width 563 height 28
type input "Inscripción de cuerpo técnico categorías federadas"
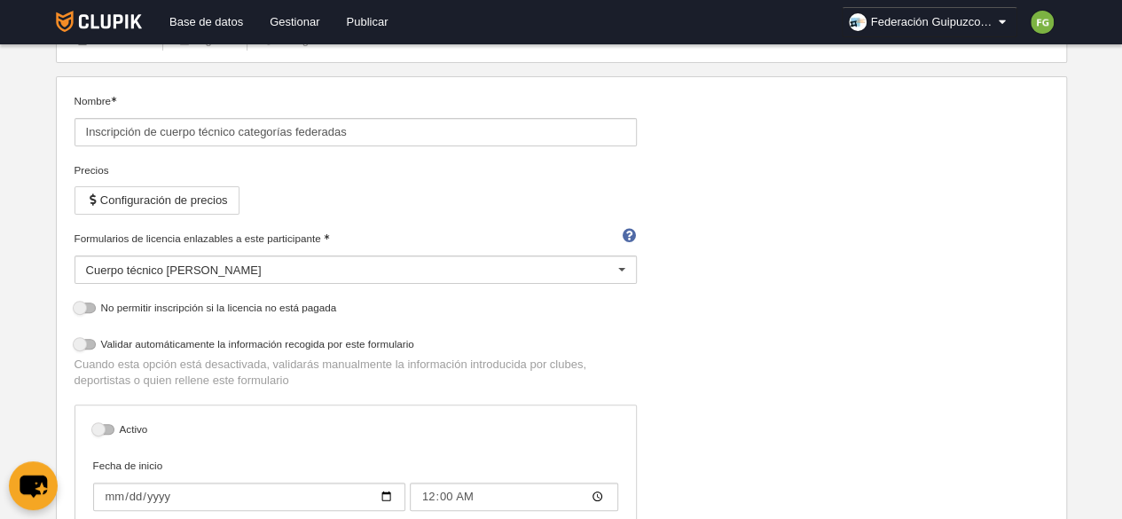
click at [623, 269] on div at bounding box center [622, 270] width 28 height 28
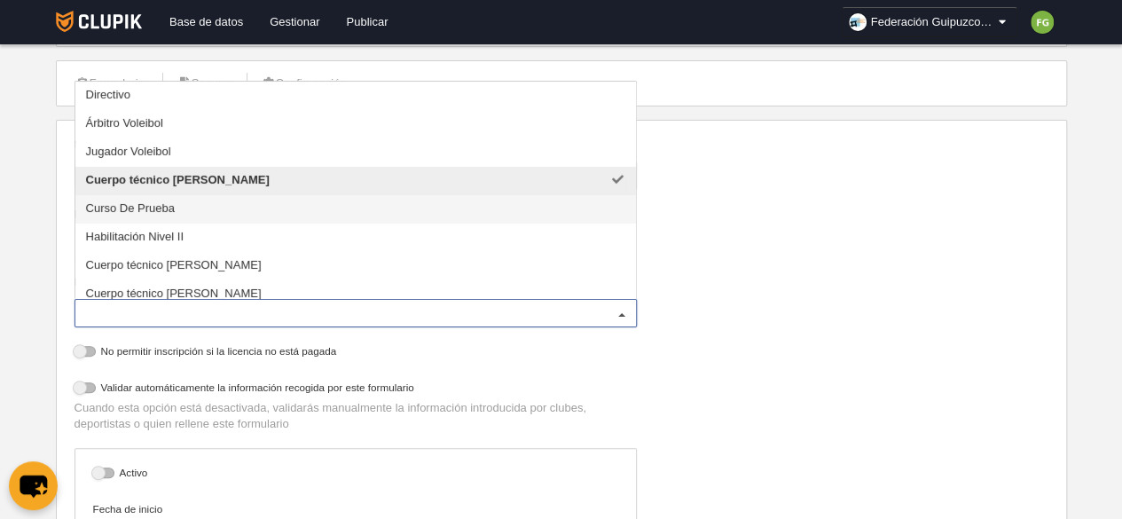
scroll to position [87, 0]
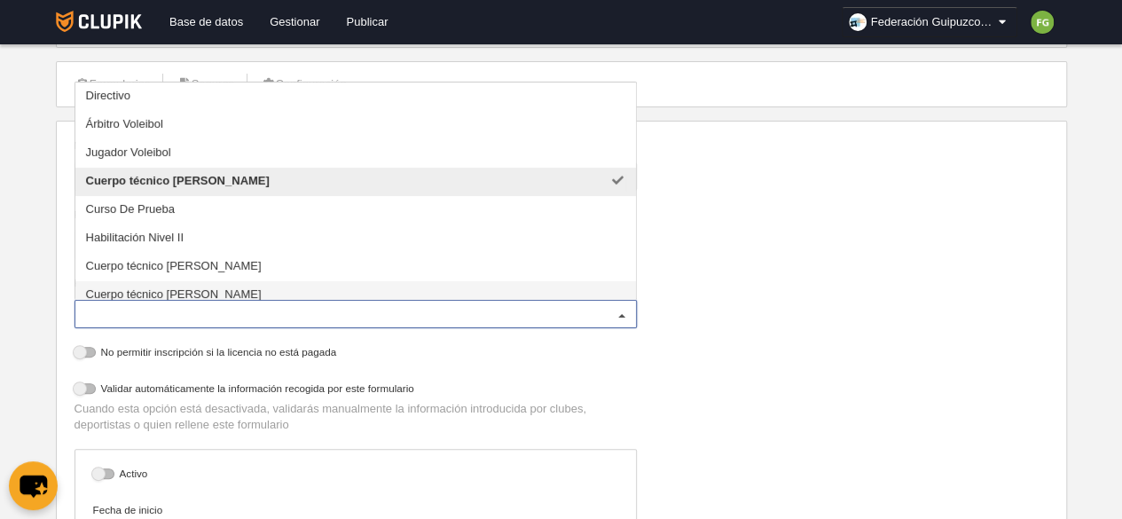
click at [209, 287] on span "Cuerpo técnico Nivel III" at bounding box center [355, 295] width 561 height 28
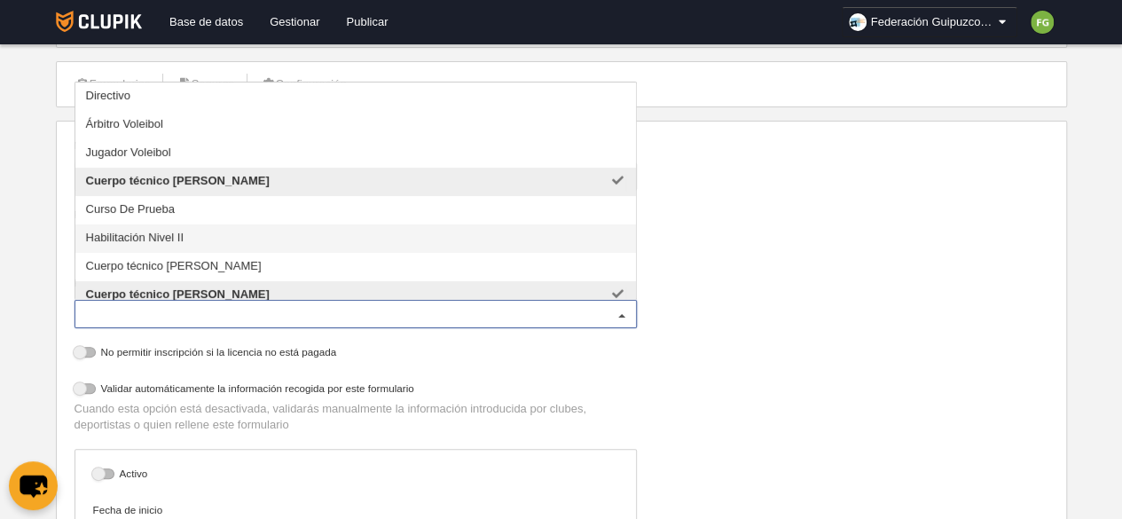
click at [201, 232] on span "Habilitación Nivel II" at bounding box center [355, 238] width 561 height 28
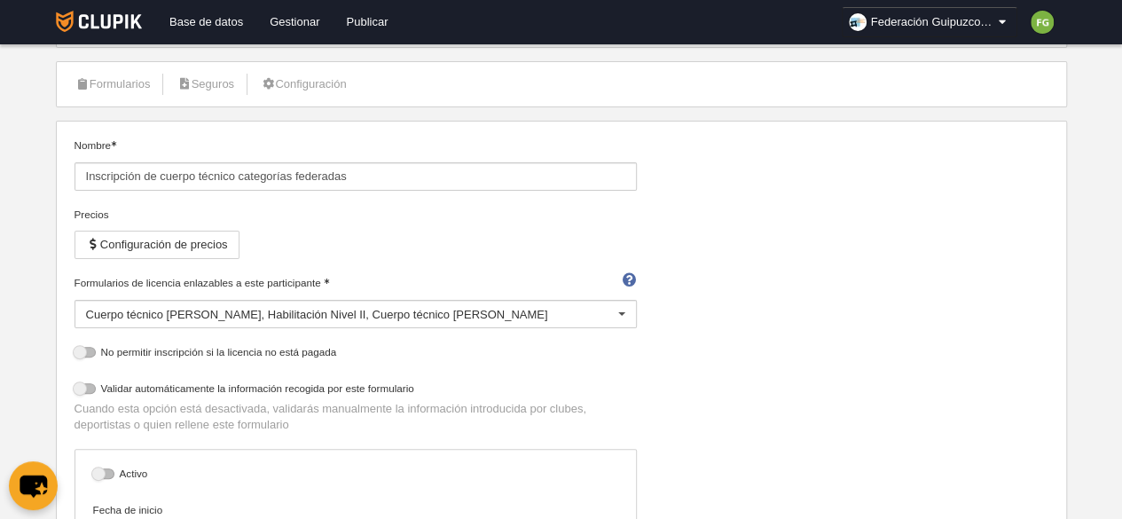
click at [799, 304] on div "Nombre Inscripción de cuerpo técnico categorías federadas Precios Configuración…" at bounding box center [561, 412] width 988 height 549
click at [209, 240] on button "Configuración de precios" at bounding box center [157, 245] width 165 height 28
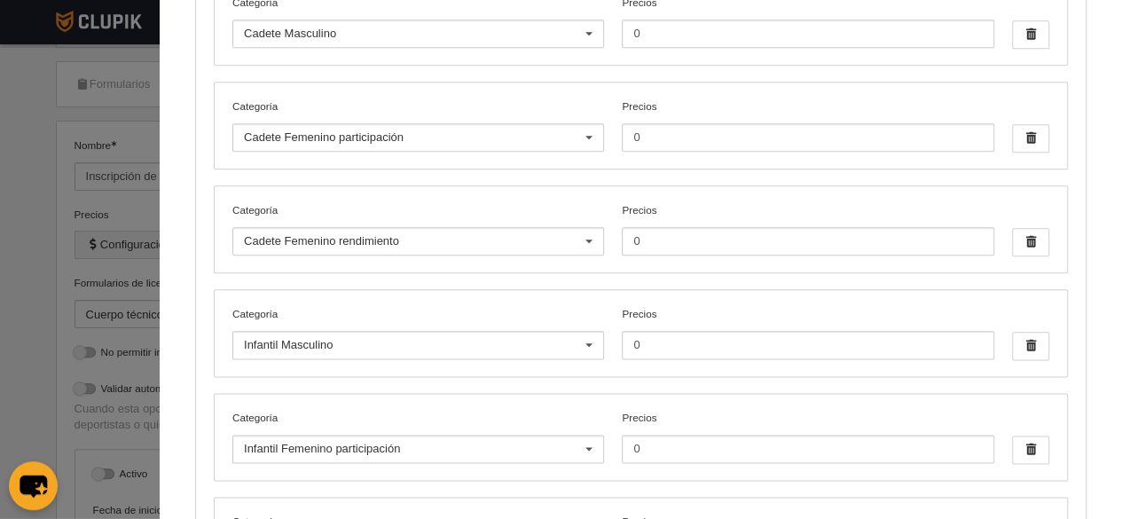
scroll to position [1098, 0]
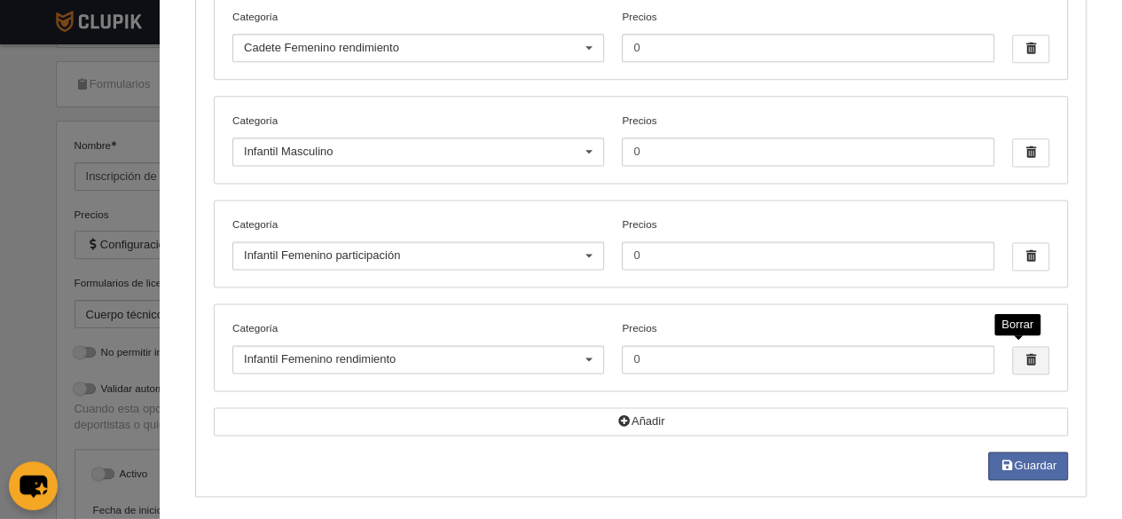
click at [1020, 347] on span "button" at bounding box center [1030, 360] width 35 height 27
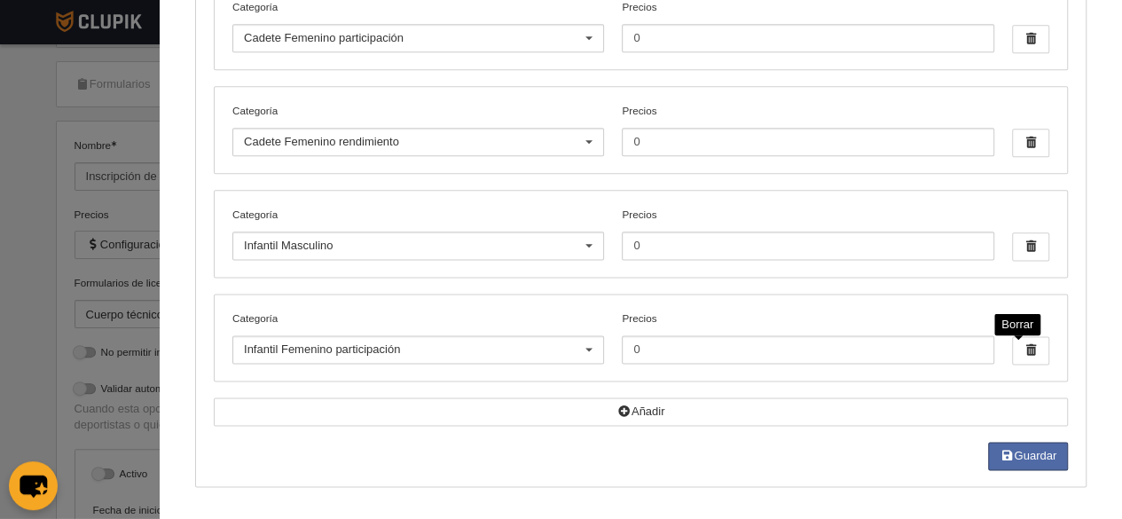
scroll to position [995, 0]
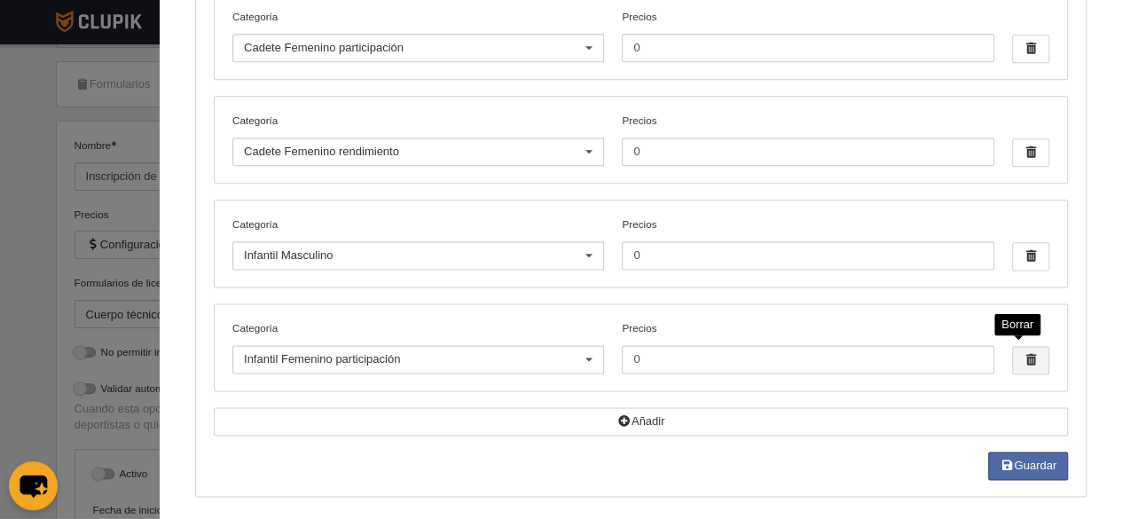
click at [1022, 356] on span "button" at bounding box center [1030, 360] width 35 height 27
click at [1022, 356] on span "button" at bounding box center [1030, 359] width 35 height 27
click at [1022, 356] on span "button" at bounding box center [1030, 358] width 35 height 27
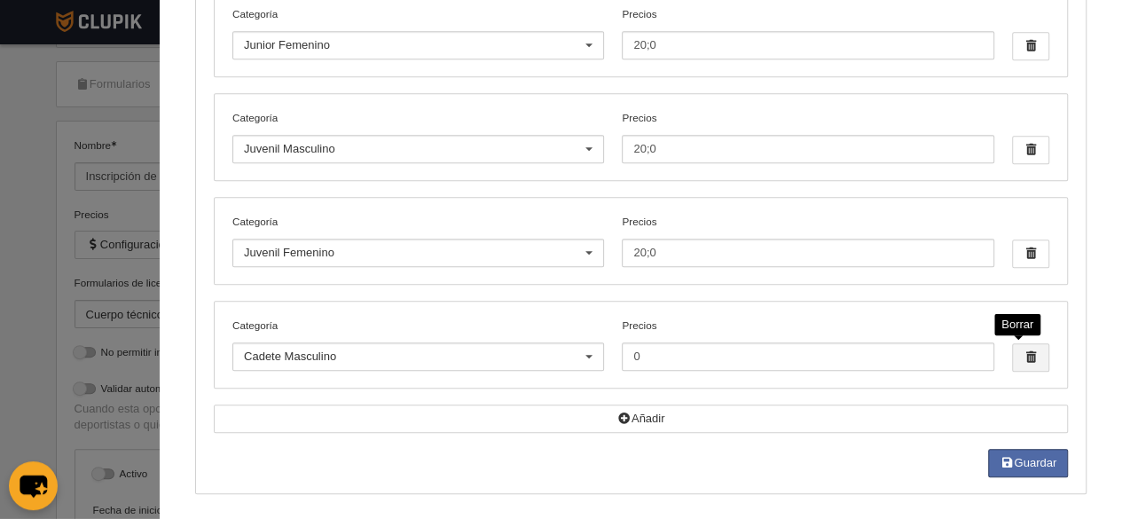
click at [1022, 356] on span "button" at bounding box center [1030, 357] width 35 height 27
click at [1022, 356] on span "button" at bounding box center [1030, 356] width 35 height 27
click at [1022, 356] on span "button" at bounding box center [1030, 355] width 35 height 27
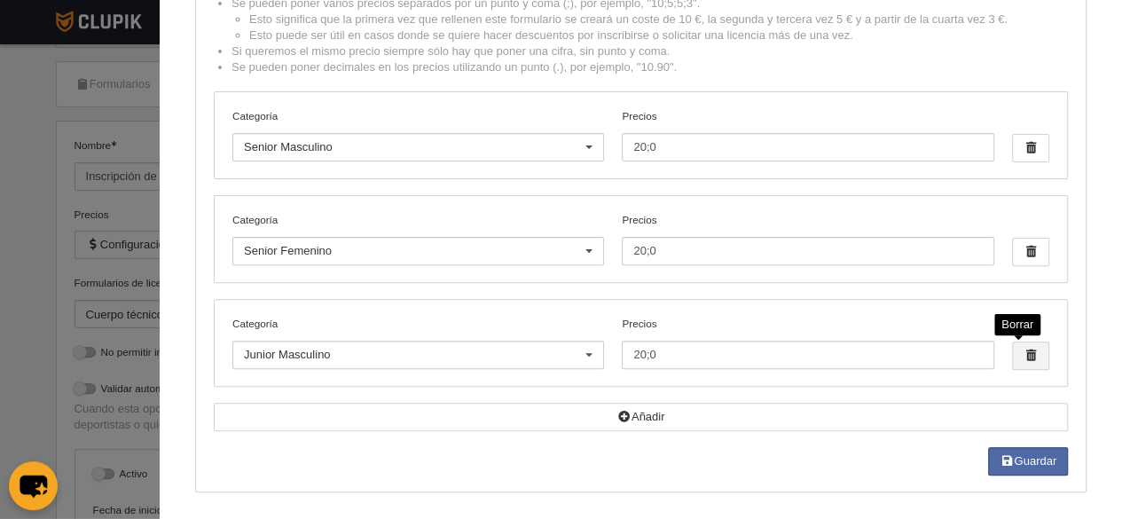
click at [1022, 356] on span "button" at bounding box center [1030, 355] width 35 height 27
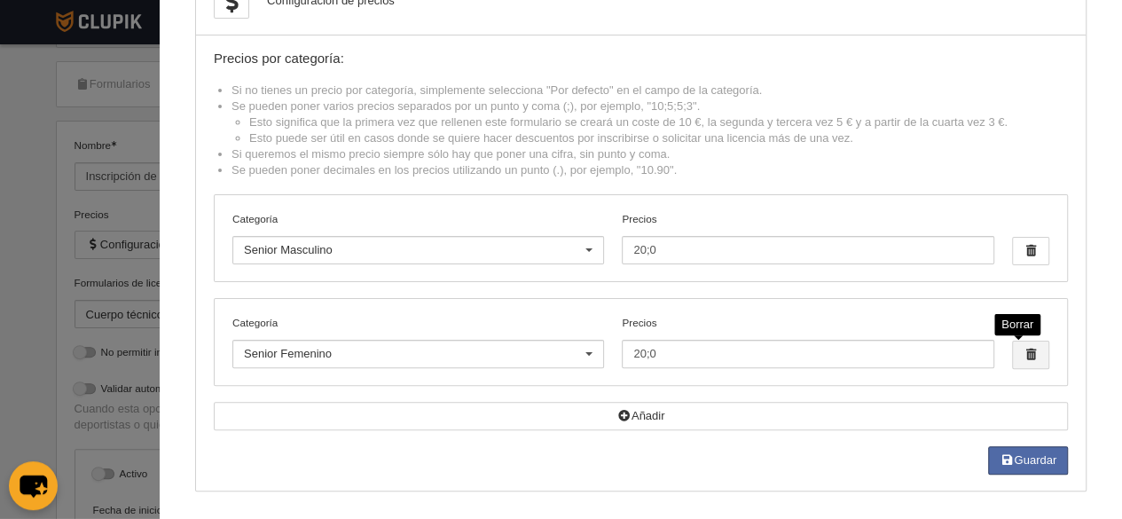
click at [1022, 356] on span "button" at bounding box center [1030, 355] width 35 height 27
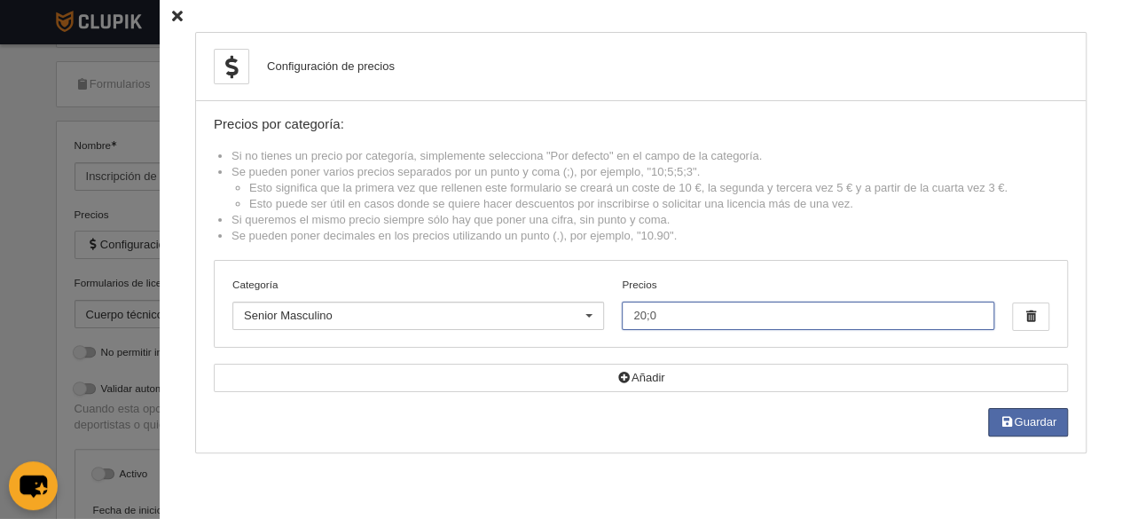
drag, startPoint x: 675, startPoint y: 313, endPoint x: 529, endPoint y: 311, distance: 146.4
click at [529, 311] on div "Categoría Senior Masculino Por defecto Alevín Benjamín Cadete Femenino particip…" at bounding box center [641, 304] width 853 height 86
type input "20"
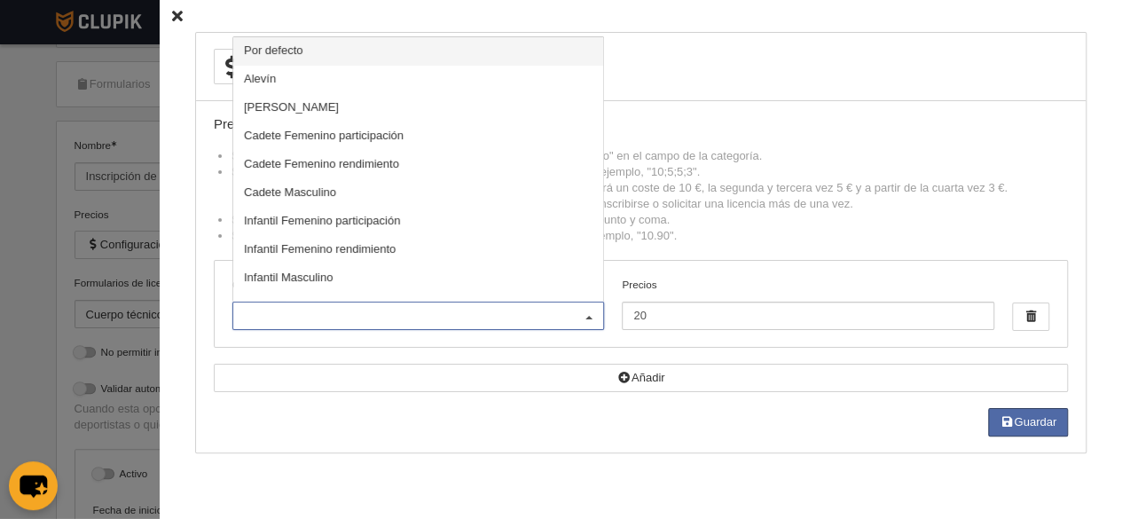
click at [307, 52] on span "Por defecto" at bounding box center [418, 51] width 370 height 28
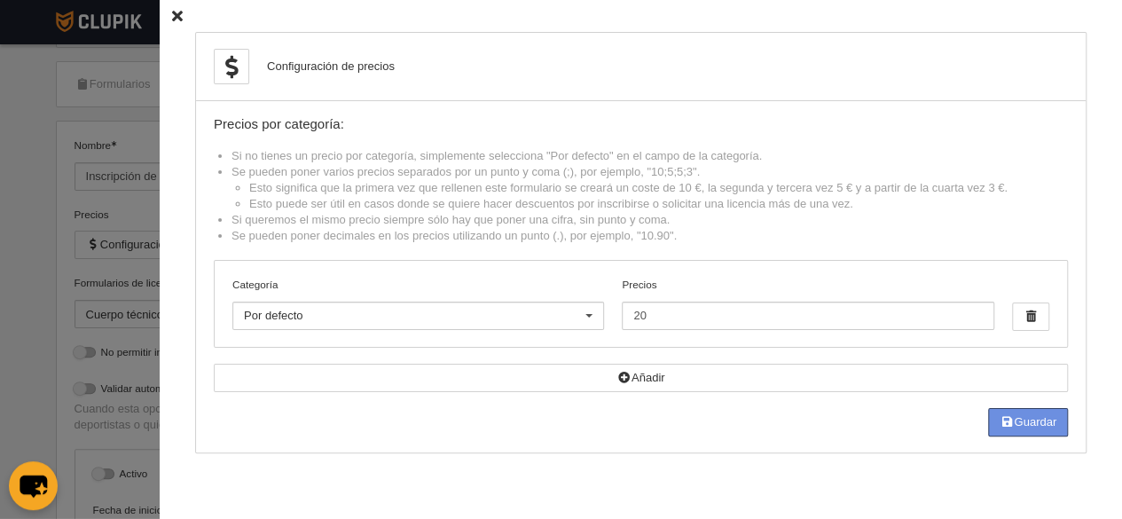
click at [1035, 418] on button "Guardar" at bounding box center [1028, 422] width 80 height 28
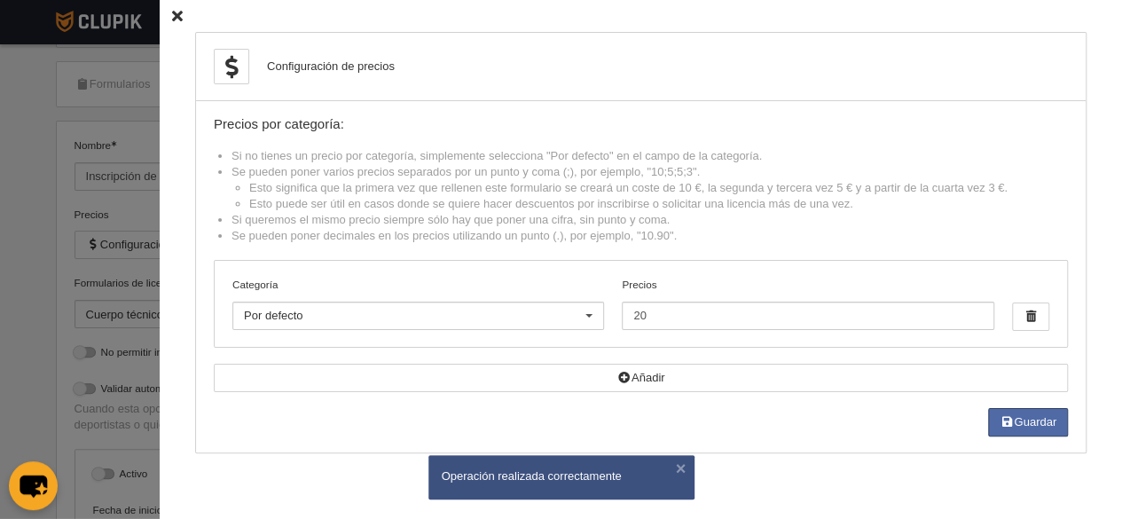
click at [172, 19] on icon at bounding box center [177, 17] width 11 height 12
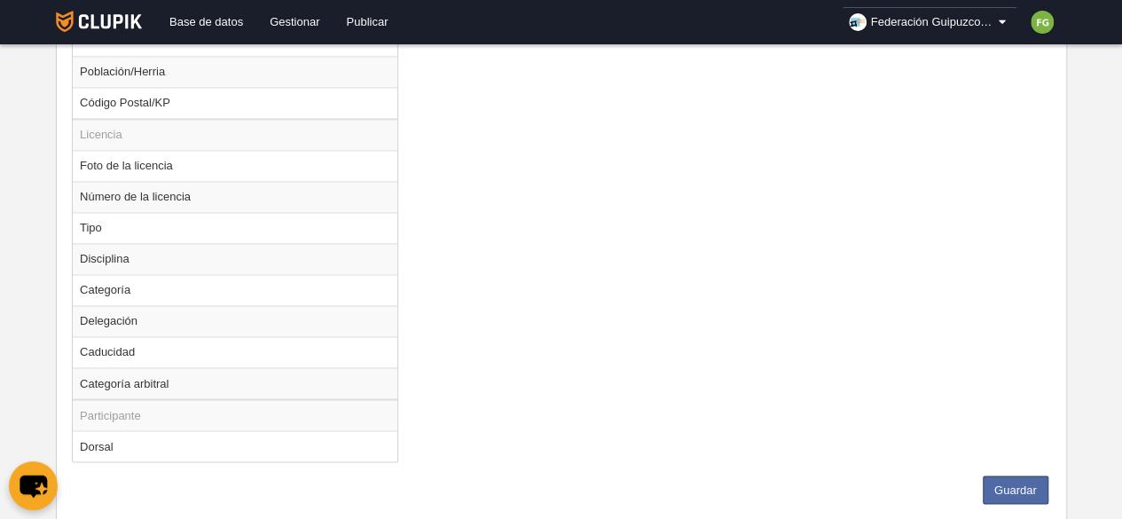
scroll to position [1342, 0]
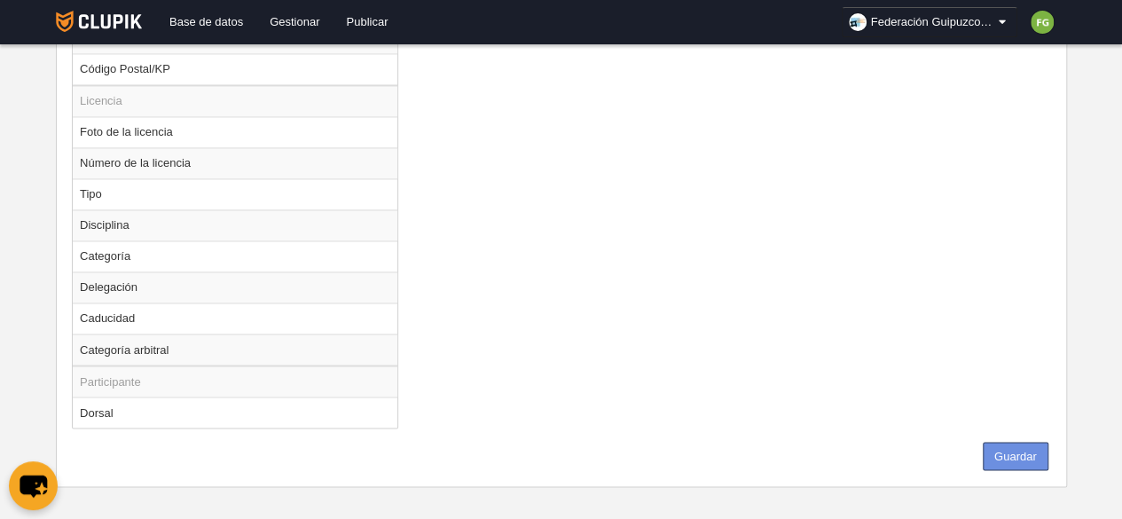
click at [1022, 442] on button "Guardar" at bounding box center [1016, 456] width 66 height 28
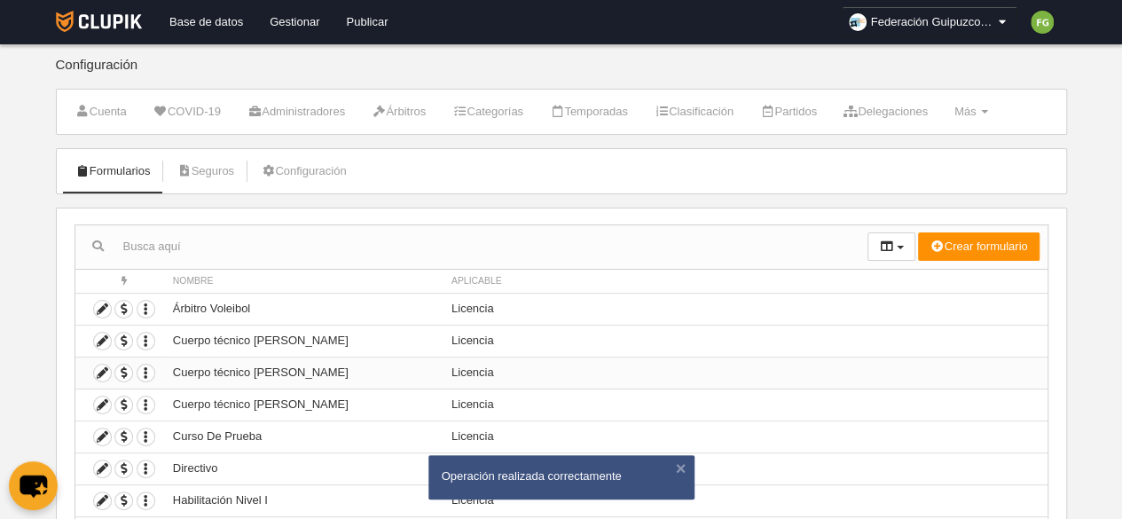
scroll to position [183, 0]
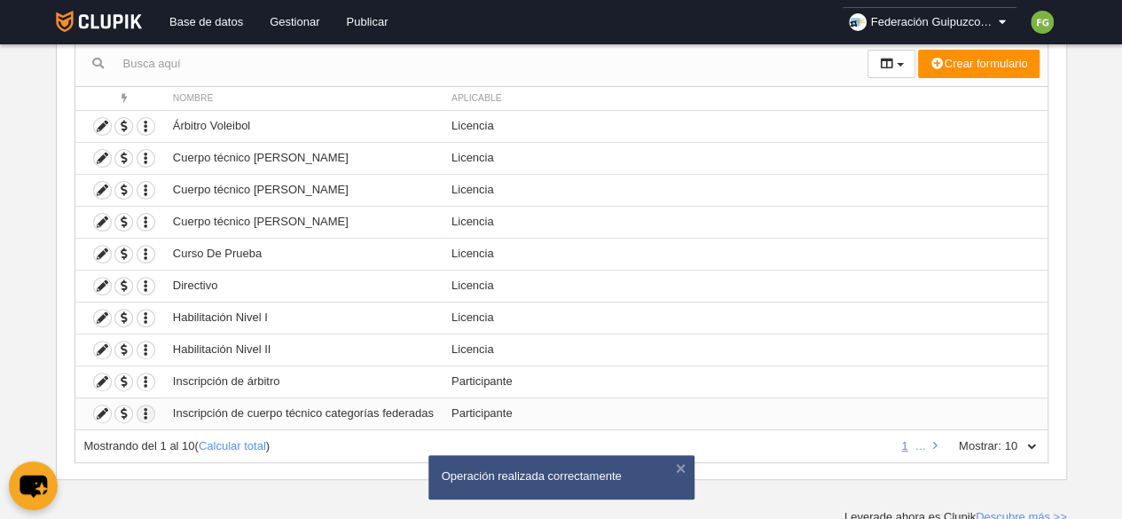
click at [144, 407] on icon "button" at bounding box center [146, 413] width 17 height 17
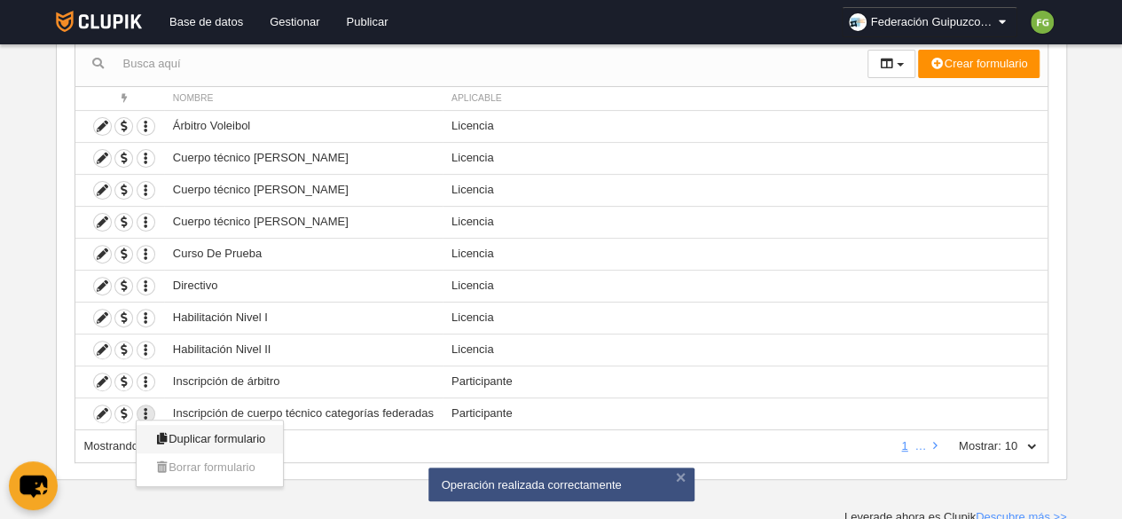
click at [188, 437] on span "Duplicar formulario" at bounding box center [209, 438] width 111 height 13
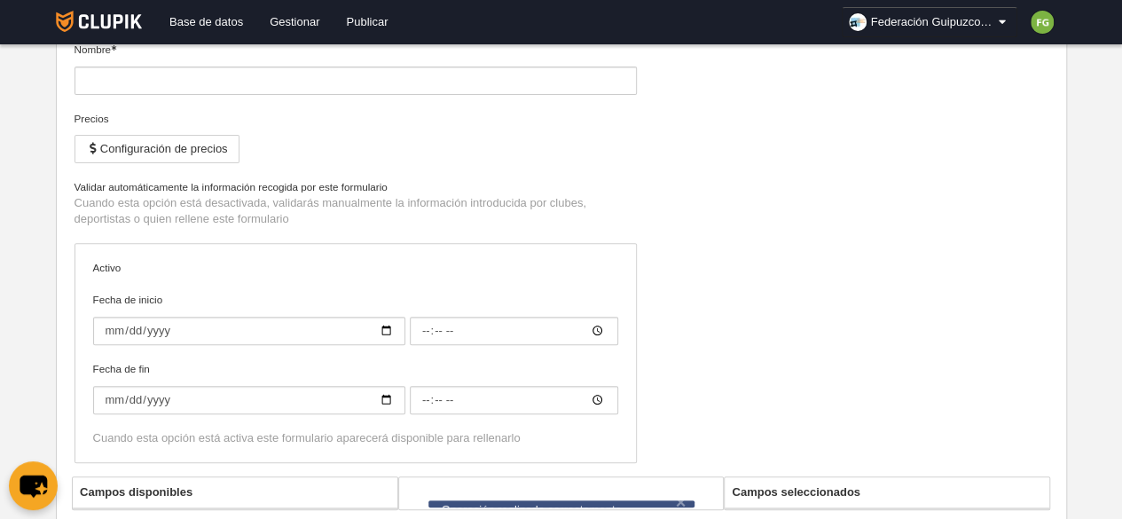
type input "Inscripción de cuerpo técnico categorías federadas (Copia)"
type input "[DATE]"
type input "00:00"
type input "[DATE]"
type input "00:00"
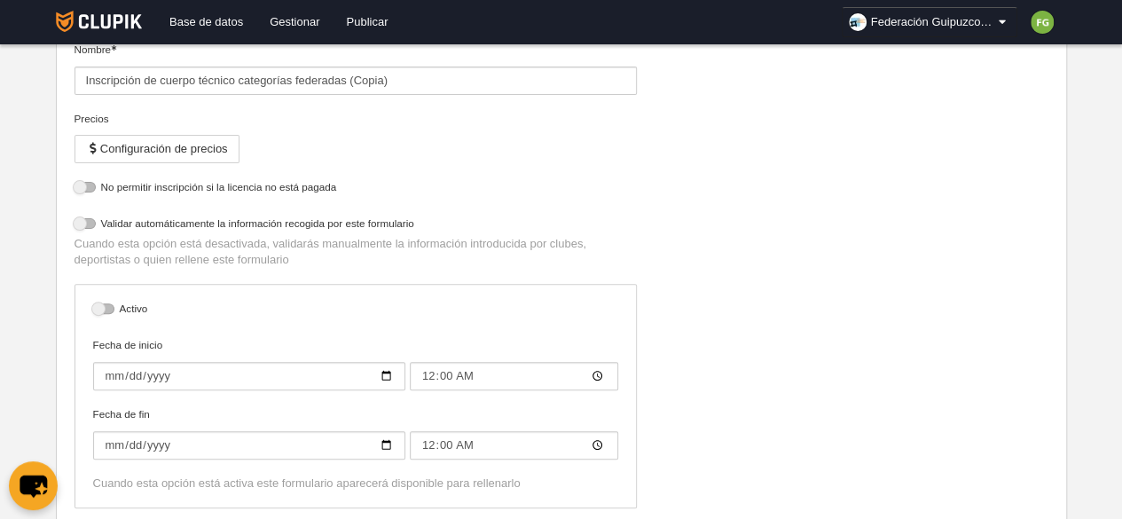
select select "selected"
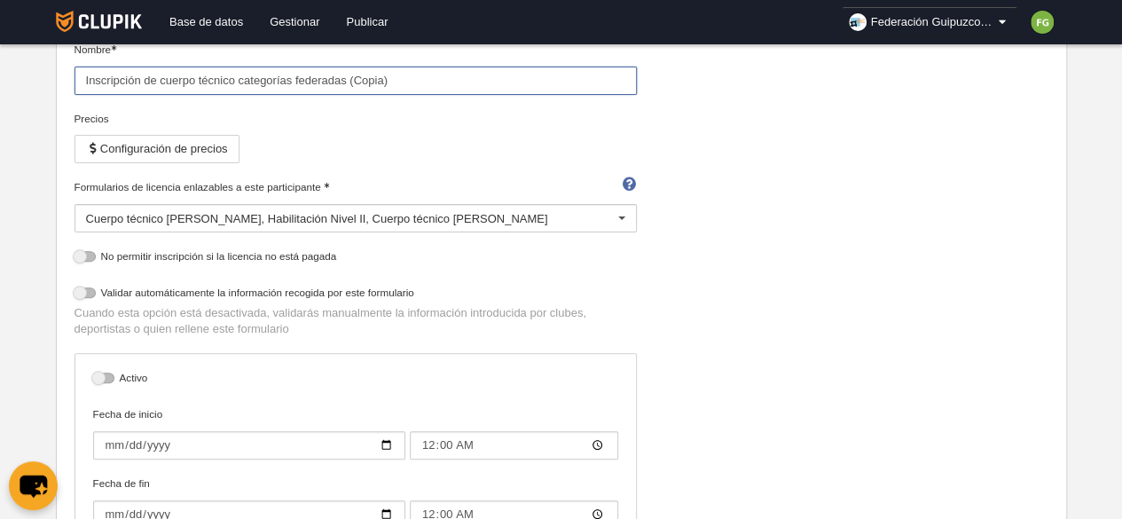
click at [447, 79] on input "Inscripción de cuerpo técnico categorías federadas (Copia)" at bounding box center [356, 81] width 563 height 28
drag, startPoint x: 295, startPoint y: 78, endPoint x: 460, endPoint y: 69, distance: 165.3
click at [460, 69] on input "Inscripción de cuerpo técnico categorías federadas (Copia)" at bounding box center [356, 81] width 563 height 28
type input "Inscripción de cuerpo técnico categorías escolares"
click at [626, 214] on div at bounding box center [622, 219] width 28 height 28
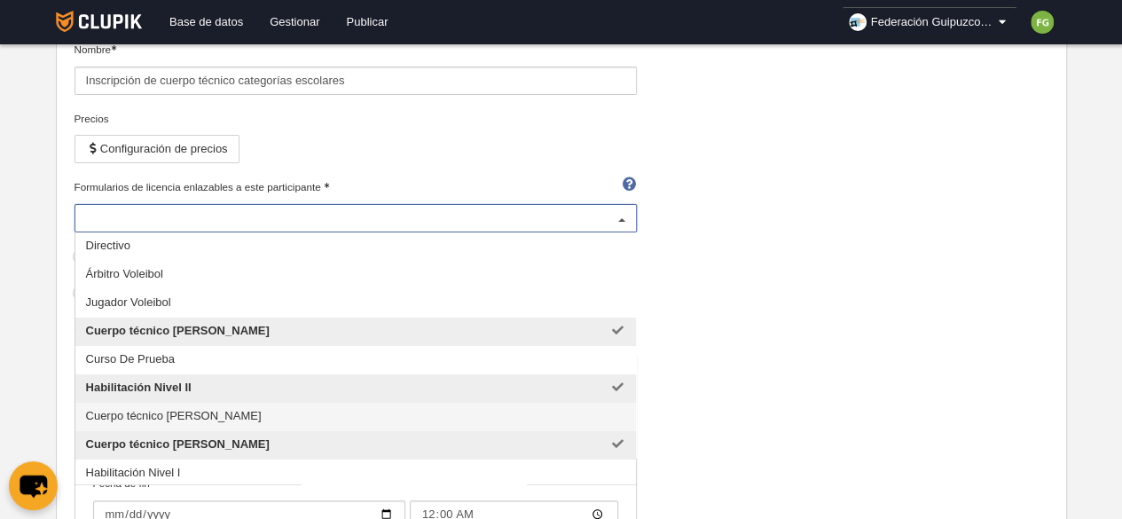
click at [288, 416] on span "Cuerpo técnico Nivel I" at bounding box center [355, 417] width 561 height 28
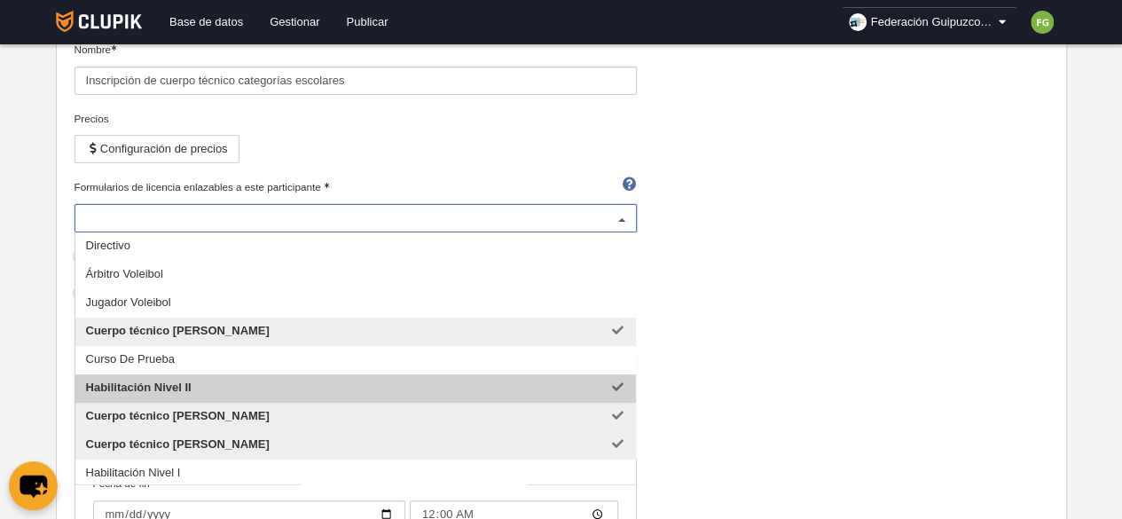
click at [273, 379] on span "Habilitación Nivel II" at bounding box center [355, 388] width 561 height 28
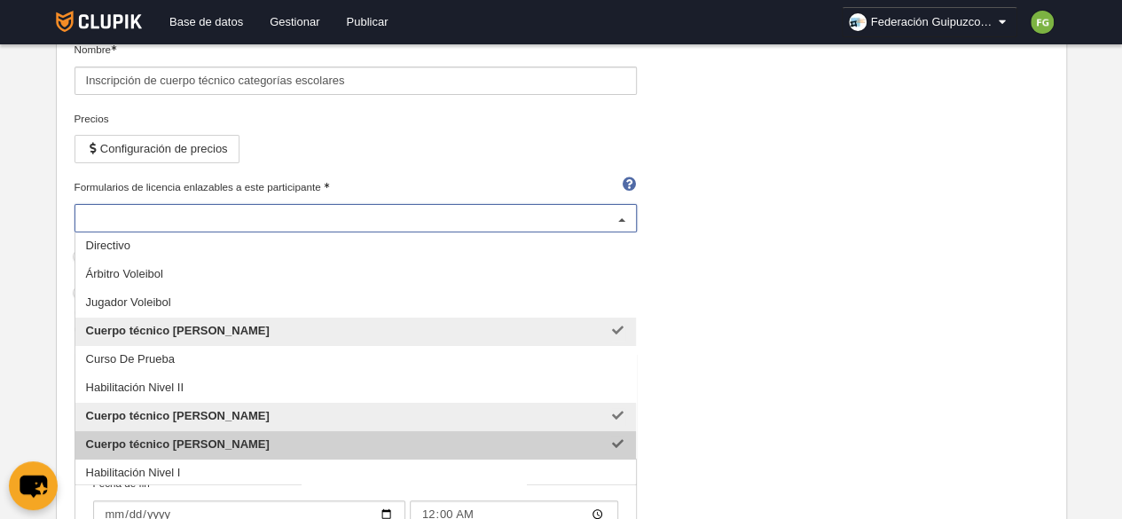
click at [279, 443] on span "Cuerpo técnico Nivel III" at bounding box center [355, 445] width 561 height 28
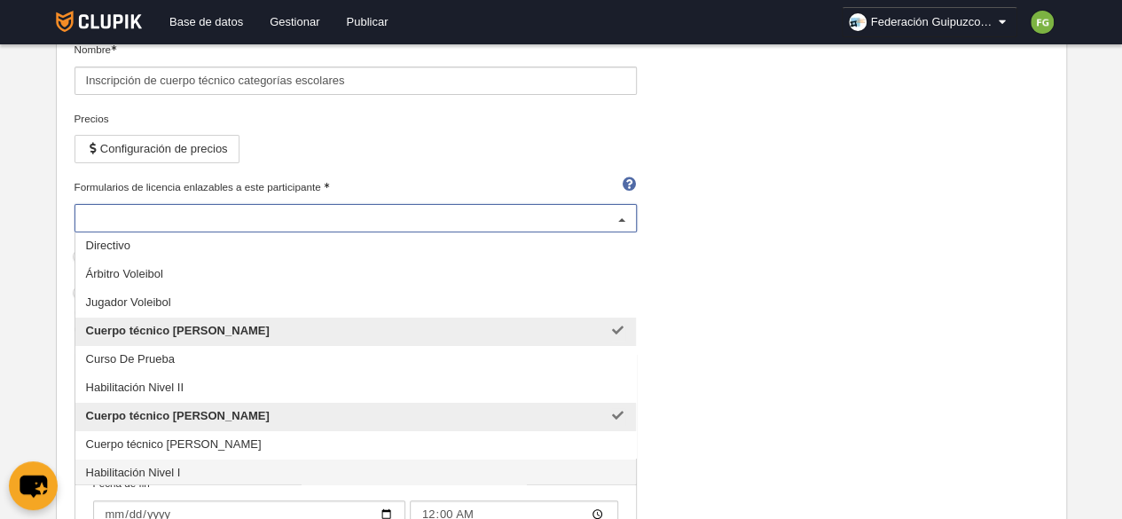
click at [173, 471] on span "Habilitación Nivel I" at bounding box center [133, 472] width 95 height 13
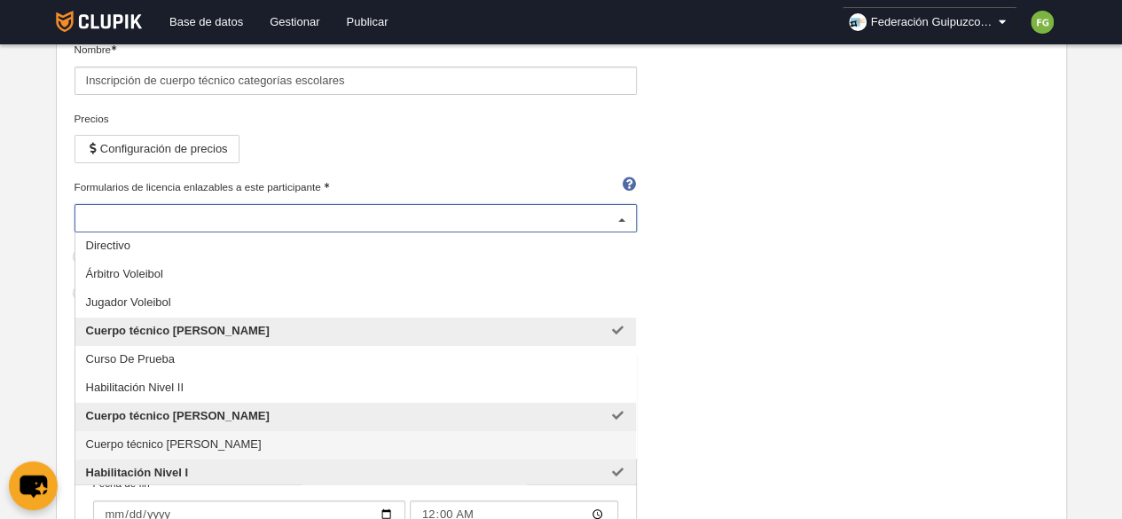
click at [235, 436] on span "Cuerpo técnico Nivel III" at bounding box center [355, 445] width 561 height 28
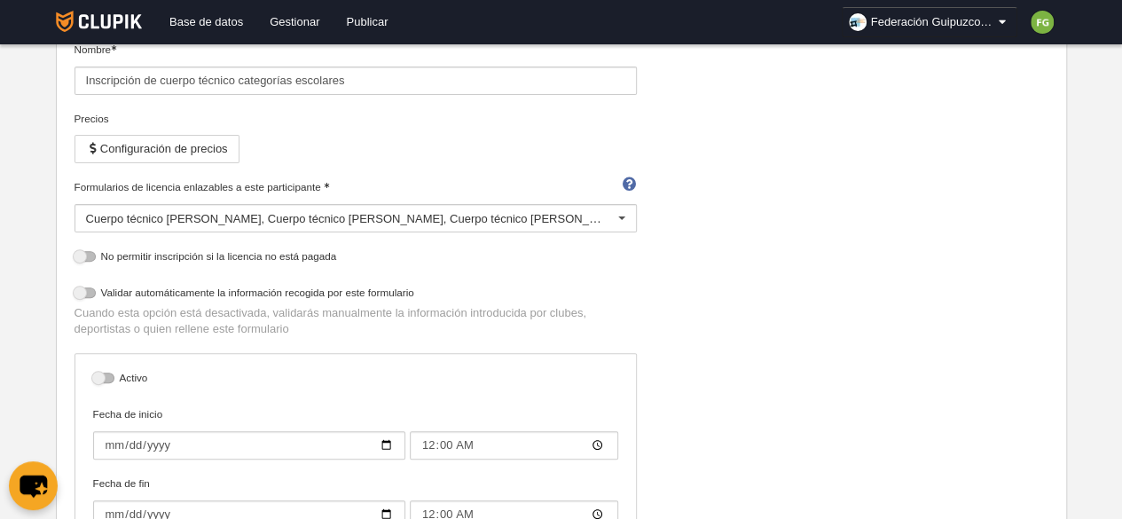
click at [524, 161] on div "Precios Configuración de precios" at bounding box center [356, 145] width 563 height 68
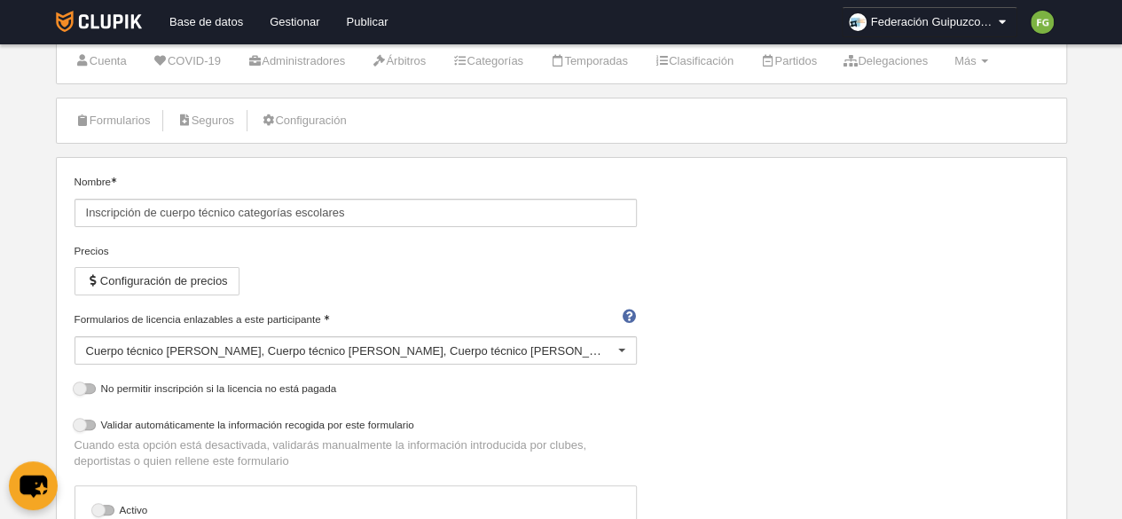
scroll to position [48, 0]
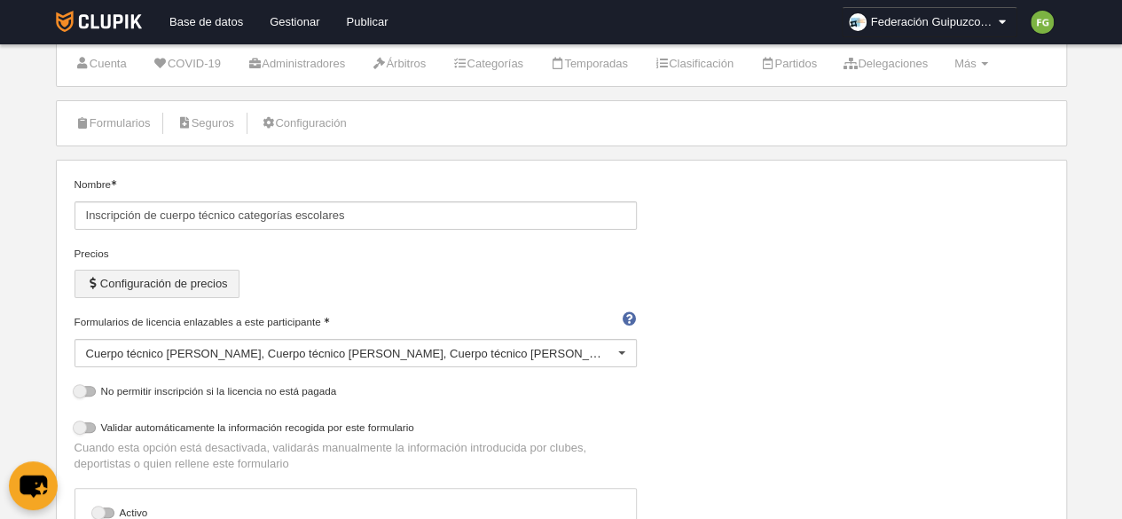
click at [201, 270] on button "Configuración de precios" at bounding box center [157, 284] width 165 height 28
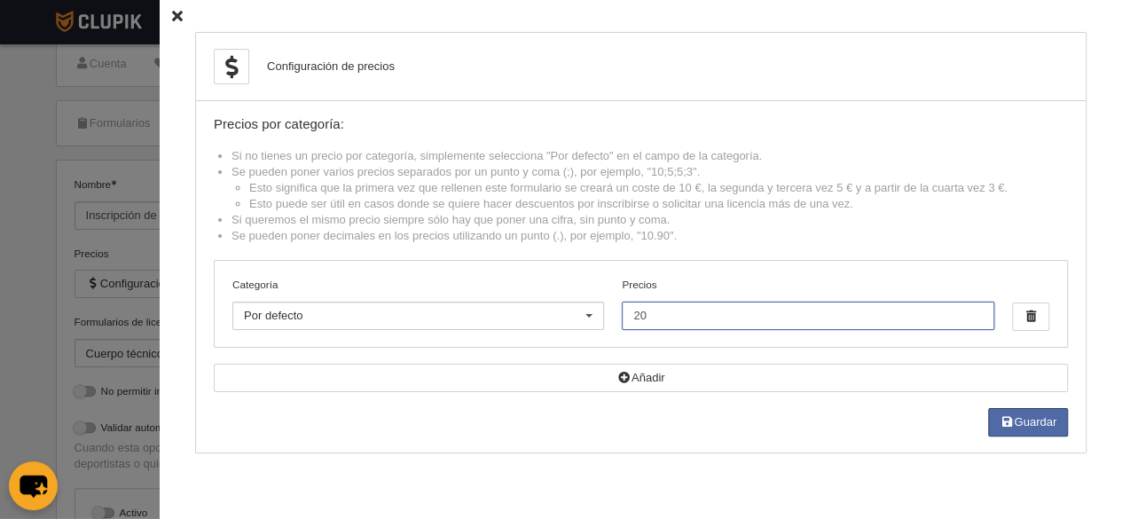
drag, startPoint x: 682, startPoint y: 311, endPoint x: 510, endPoint y: 341, distance: 174.8
click at [510, 341] on div "Categoría Por defecto Por defecto Alevín Benjamín Cadete Femenino participación…" at bounding box center [641, 304] width 853 height 86
type input "0"
click at [1027, 420] on button "Guardar" at bounding box center [1028, 422] width 80 height 28
click at [172, 15] on icon at bounding box center [177, 17] width 11 height 12
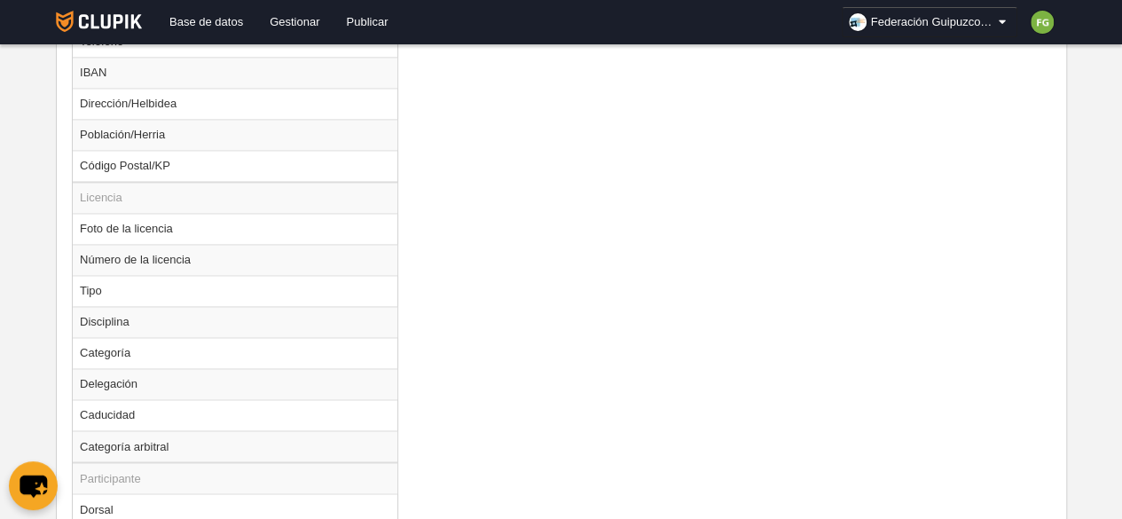
scroll to position [1342, 0]
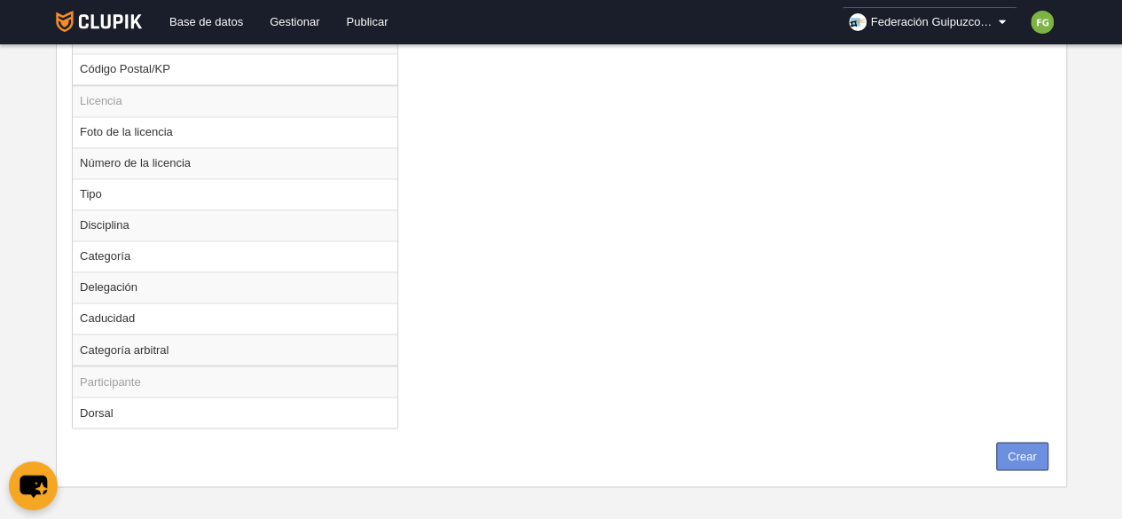
click at [1010, 442] on button "Crear" at bounding box center [1022, 456] width 52 height 28
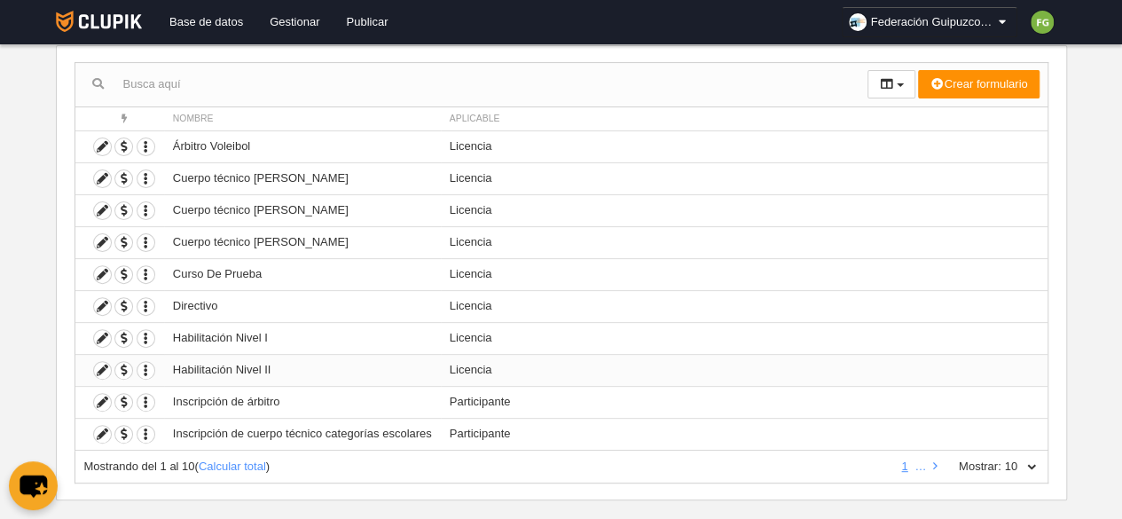
scroll to position [183, 0]
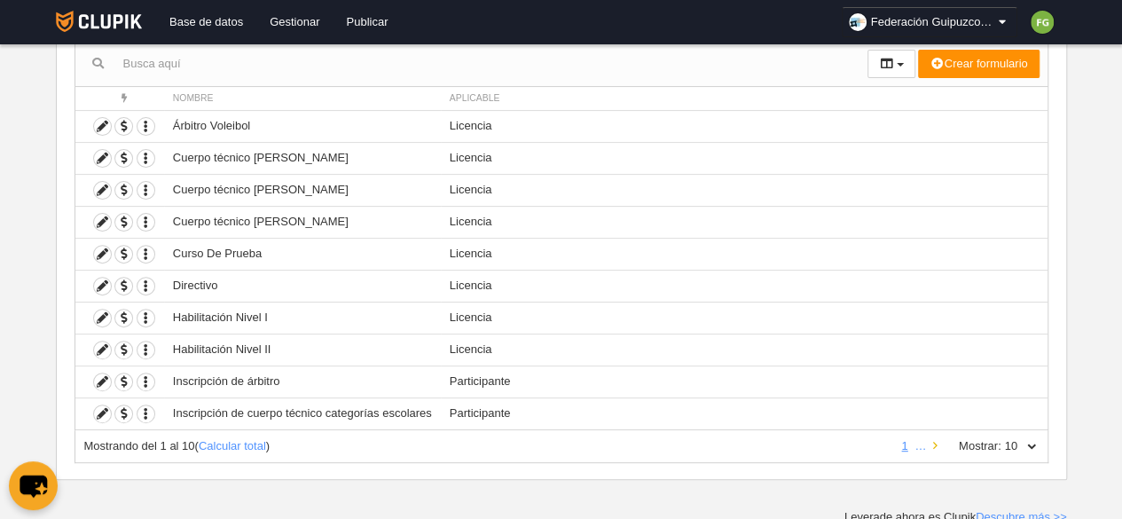
click at [937, 443] on icon at bounding box center [935, 446] width 4 height 12
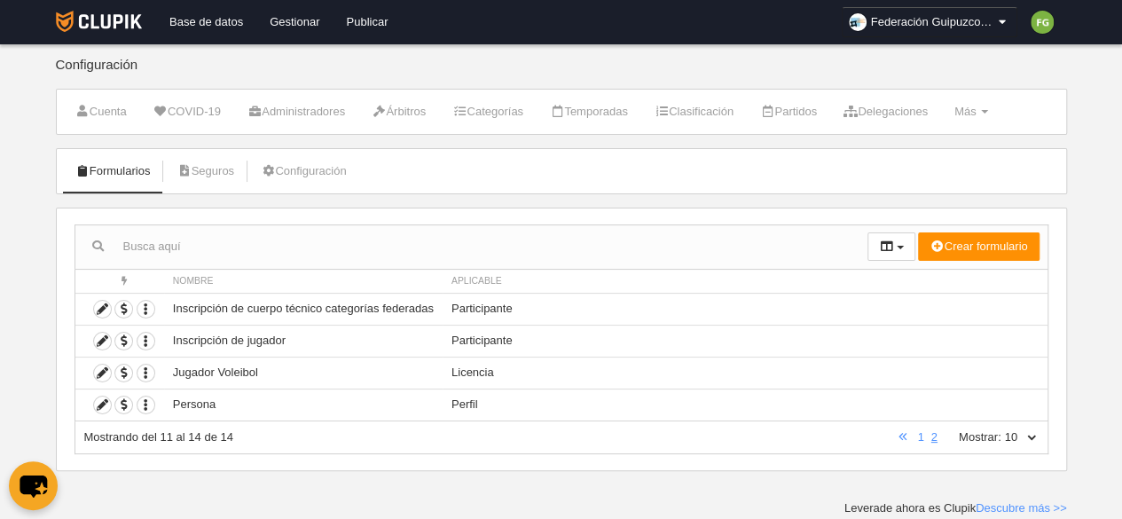
scroll to position [0, 0]
click at [100, 371] on icon at bounding box center [102, 373] width 17 height 17
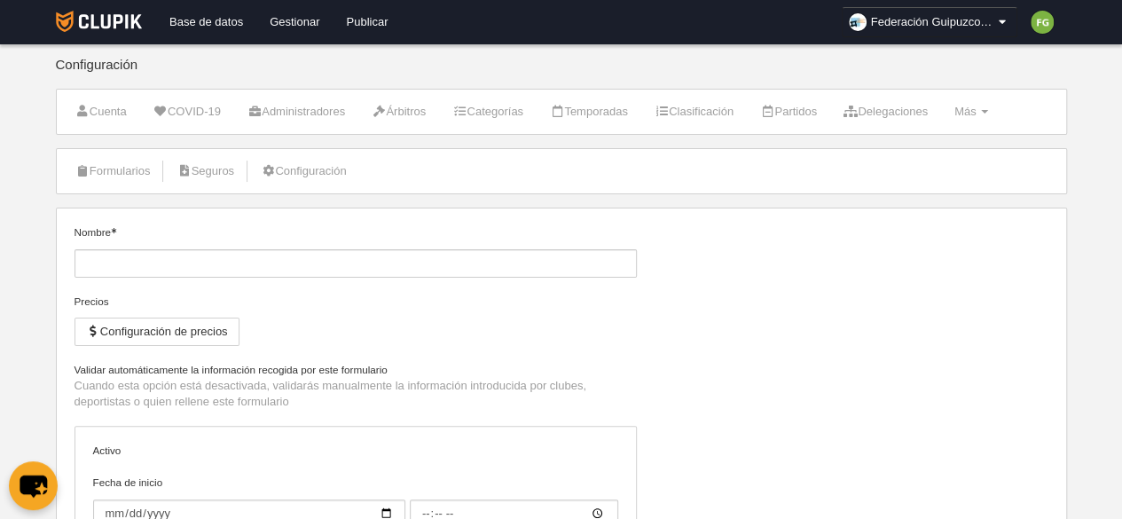
type input "Jugador Voleibol"
select select "selected"
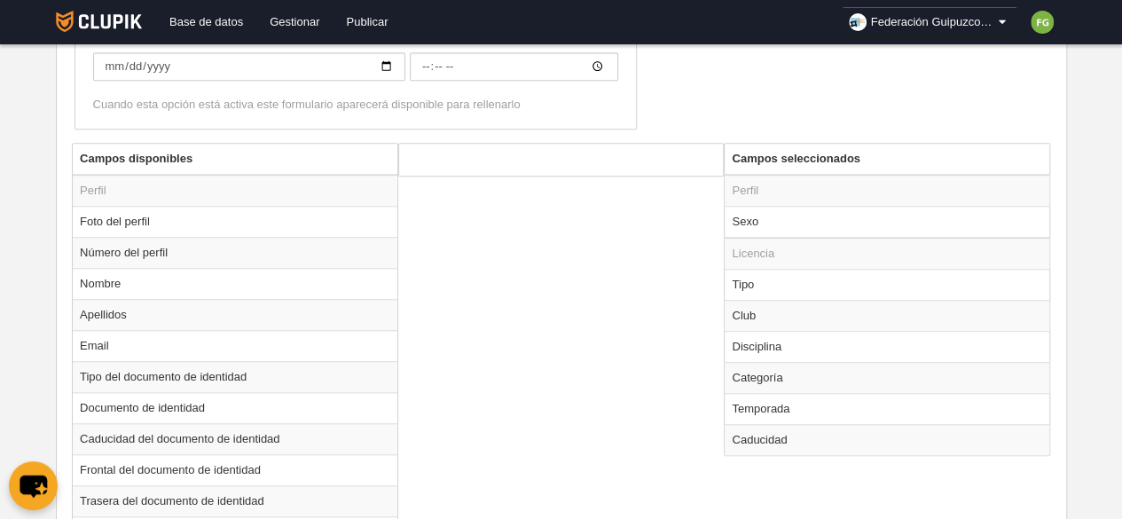
scroll to position [623, 0]
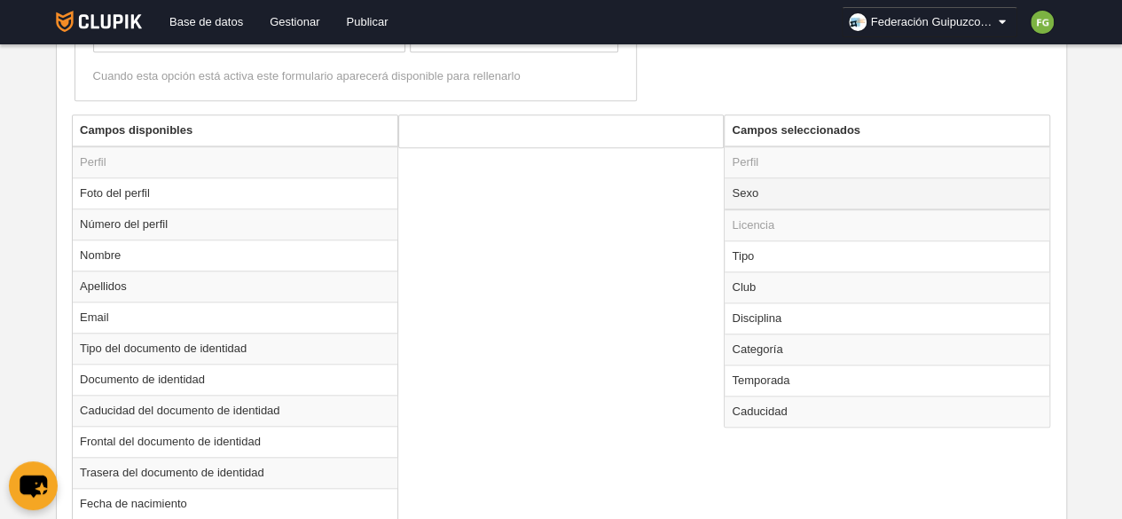
click at [755, 194] on td "Sexo" at bounding box center [887, 193] width 325 height 32
radio input "true"
select select
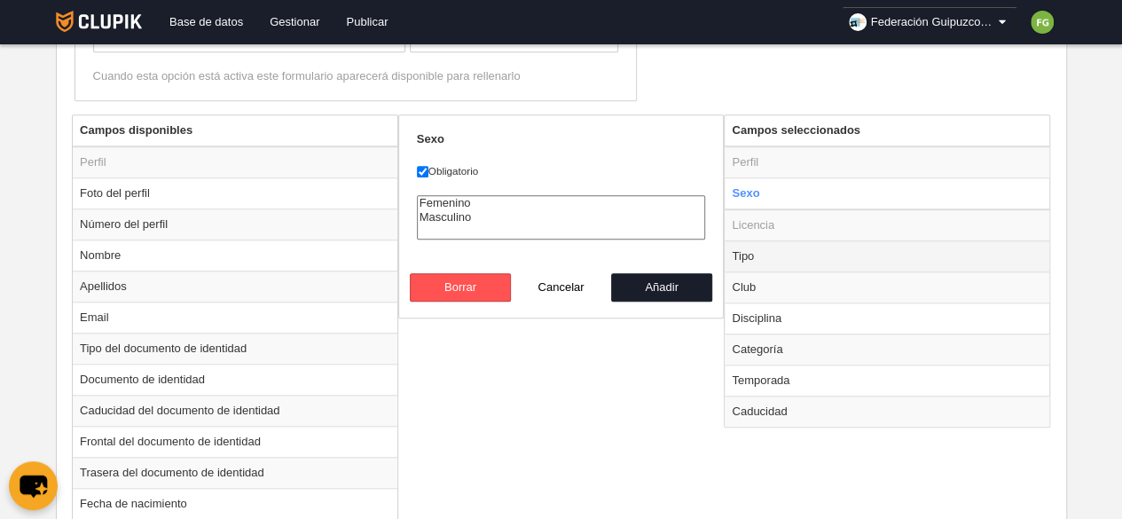
click at [763, 249] on td "Tipo" at bounding box center [887, 255] width 325 height 31
radio input "false"
radio input "true"
select select "player"
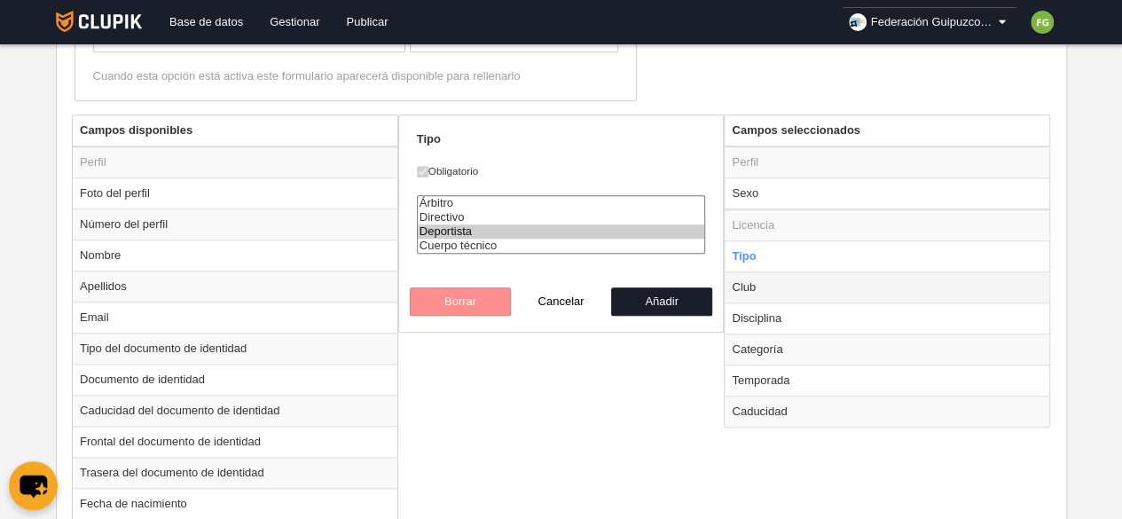
click at [770, 288] on td "Club" at bounding box center [887, 287] width 325 height 31
radio input "false"
radio input "true"
checkbox input "false"
select select
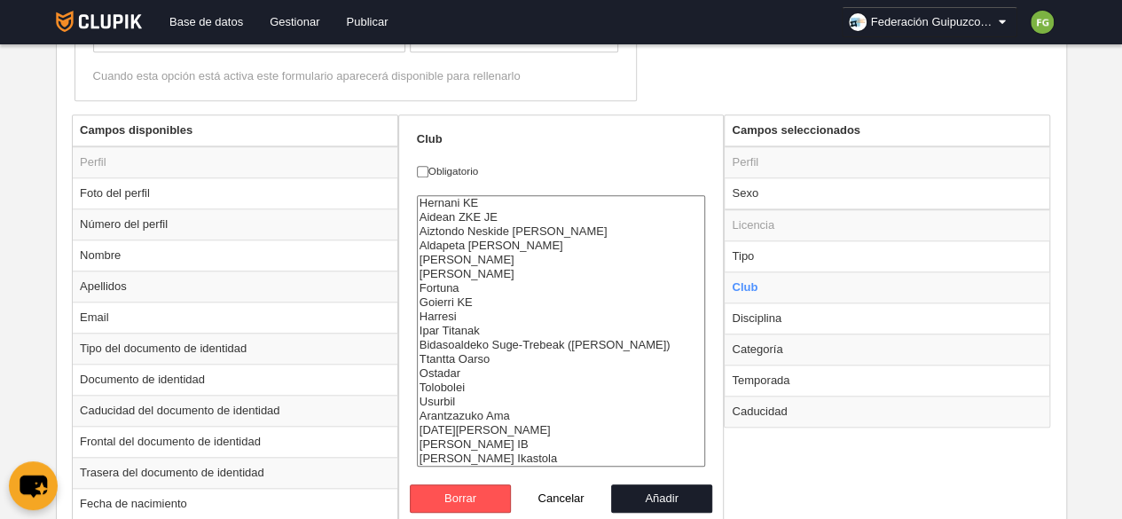
click at [417, 163] on label "Obligatorio" at bounding box center [561, 171] width 289 height 16
click at [417, 166] on input "Obligatorio" at bounding box center [423, 172] width 12 height 12
checkbox input "true"
click at [811, 318] on td "Disciplina" at bounding box center [887, 318] width 325 height 31
radio input "false"
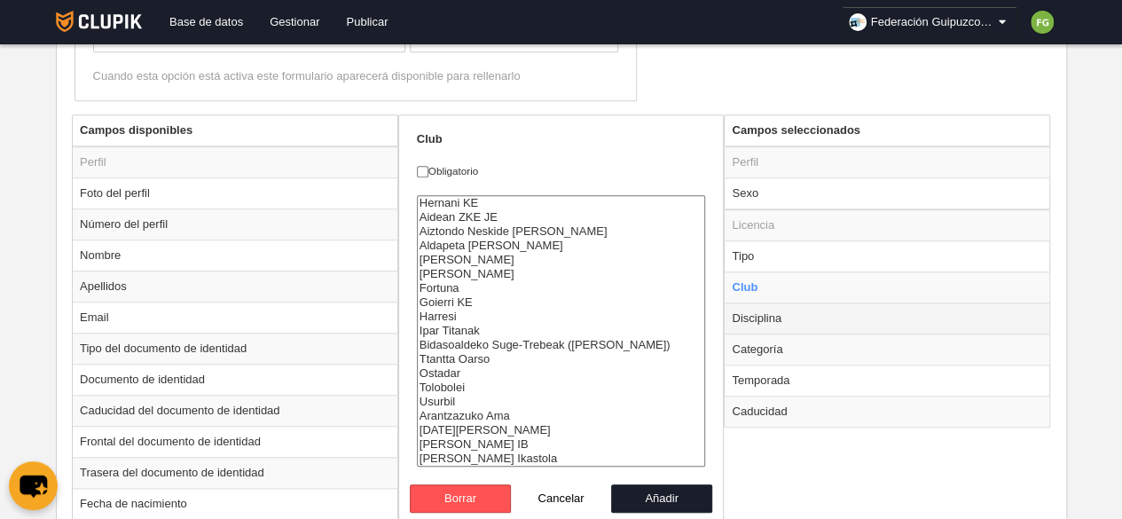
radio input "true"
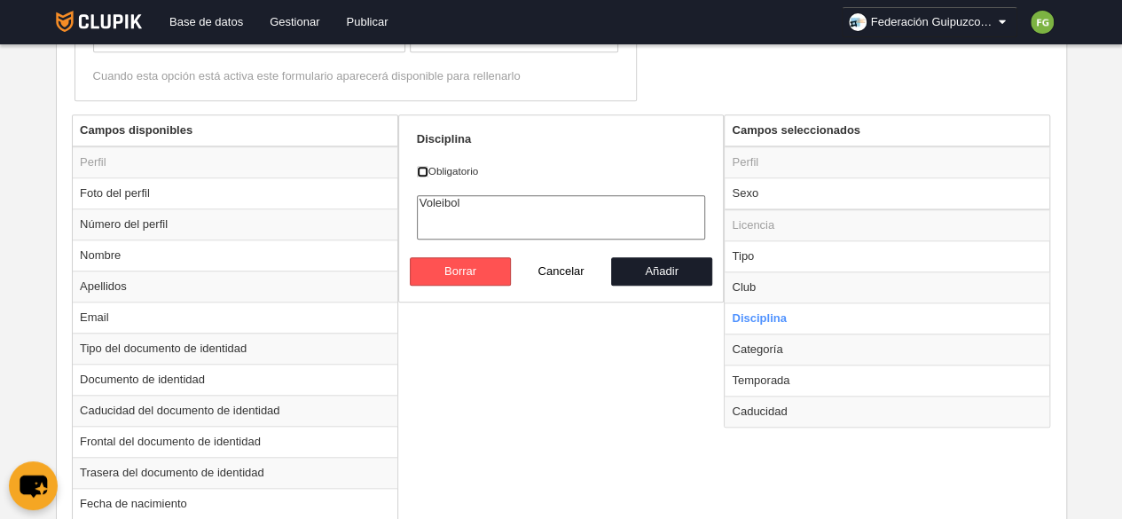
click at [420, 168] on input "Obligatorio" at bounding box center [423, 172] width 12 height 12
checkbox input "true"
select select "11"
click at [445, 197] on option "Voleibol" at bounding box center [561, 203] width 287 height 14
click at [779, 346] on td "Categoría" at bounding box center [887, 349] width 325 height 31
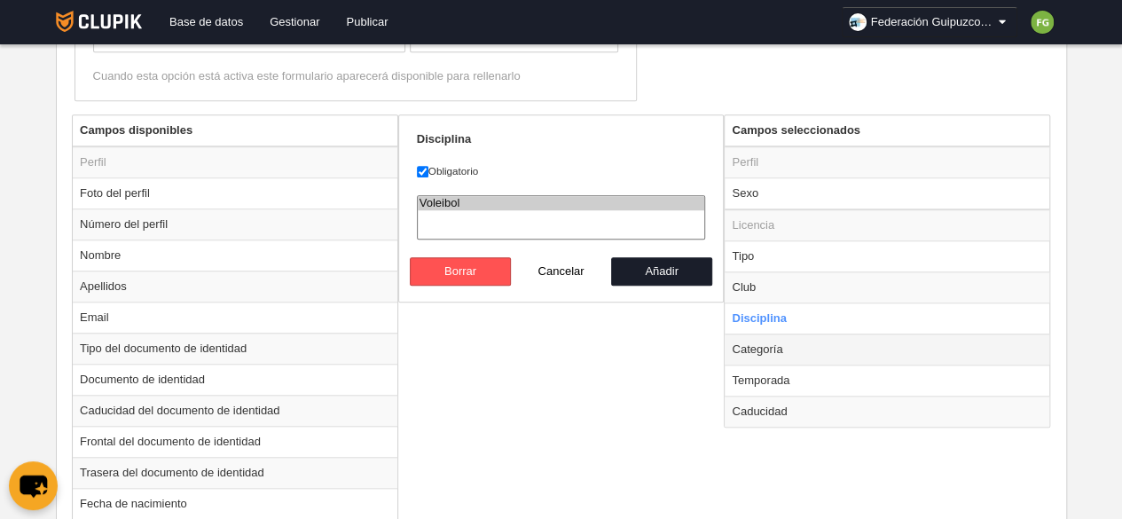
radio input "false"
radio input "true"
select select
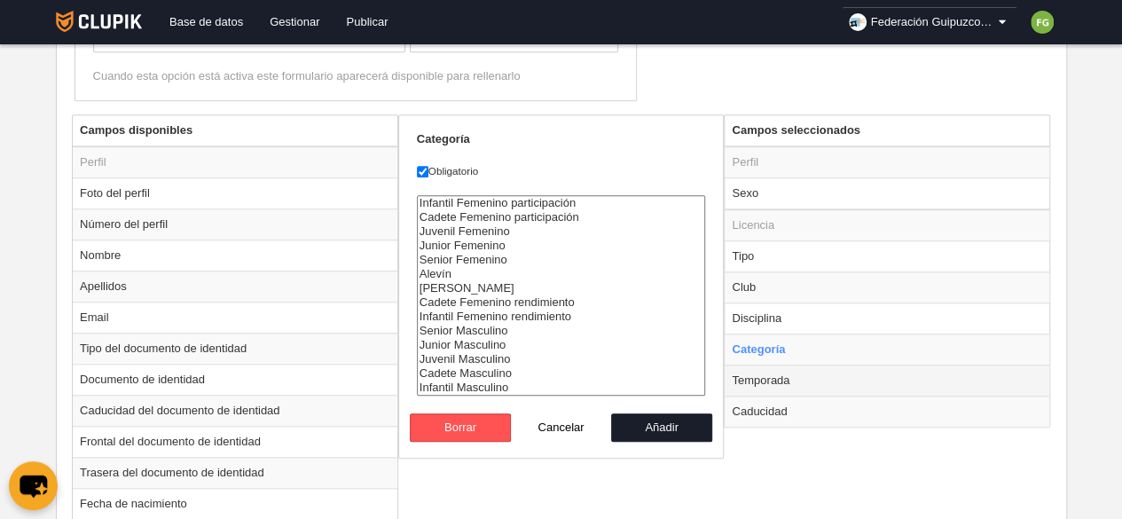
click at [781, 372] on td "Temporada" at bounding box center [887, 380] width 325 height 31
radio input "false"
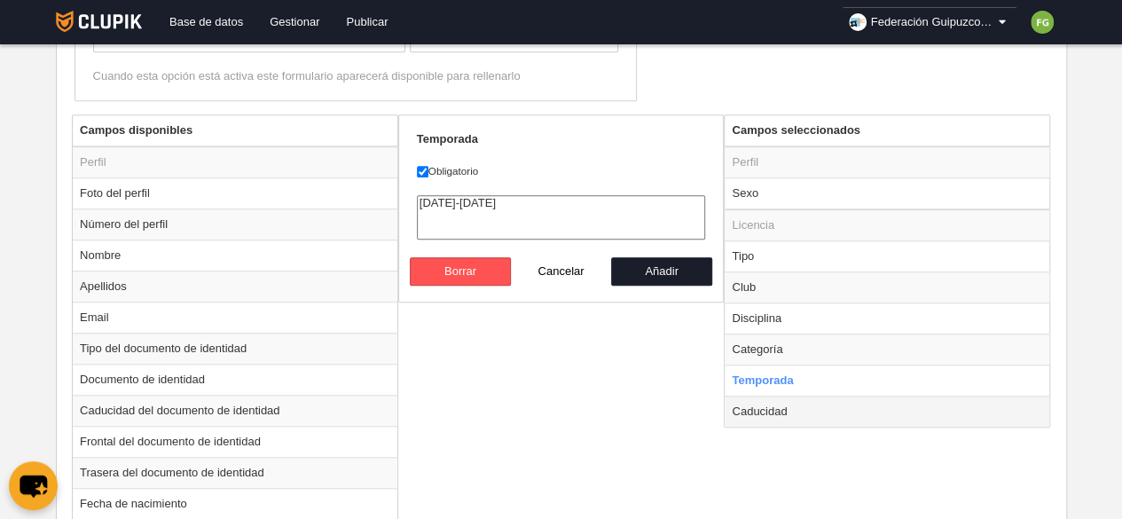
click at [774, 407] on td "Caducidad" at bounding box center [887, 411] width 325 height 31
radio input "false"
radio input "true"
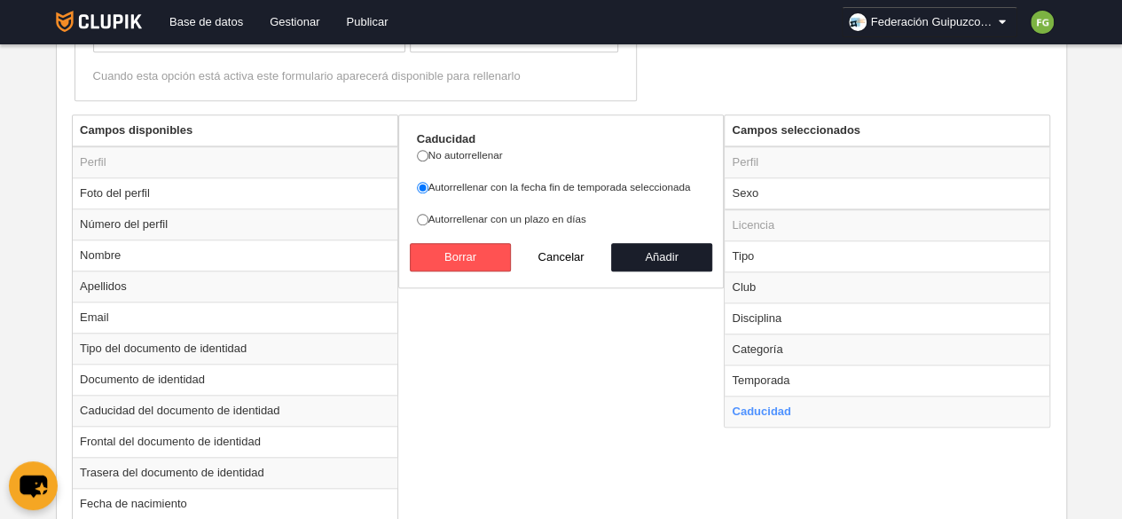
click at [639, 438] on div "Campos disponibles Perfil Foto del perfil Número del perfil Nombre Apellidos Em…" at bounding box center [561, 525] width 988 height 823
drag, startPoint x: 639, startPoint y: 438, endPoint x: 597, endPoint y: 276, distance: 167.6
click at [597, 276] on div "Campos disponibles Perfil Foto del perfil Número del perfil Nombre Apellidos Em…" at bounding box center [561, 525] width 988 height 823
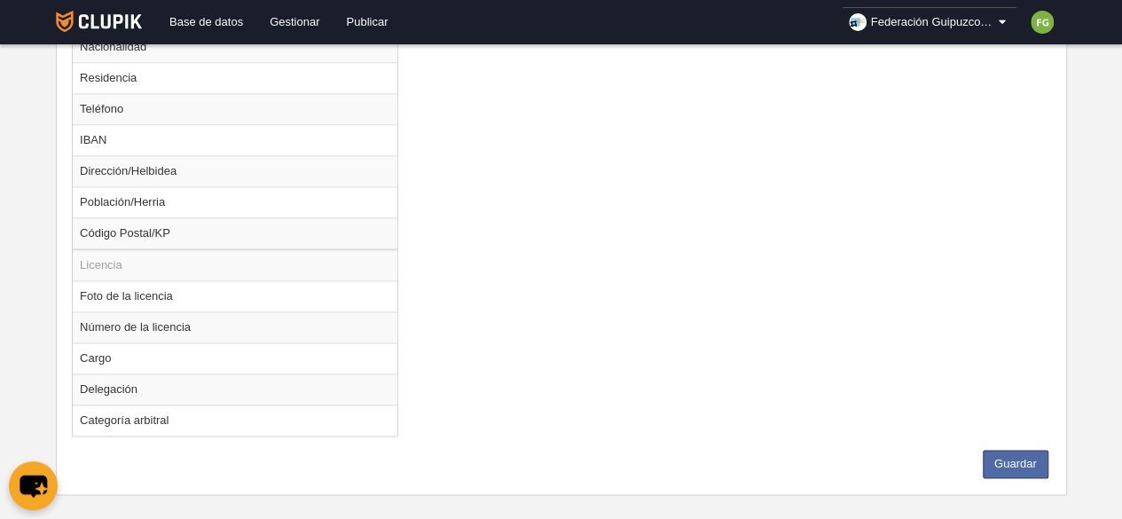
scroll to position [1120, 0]
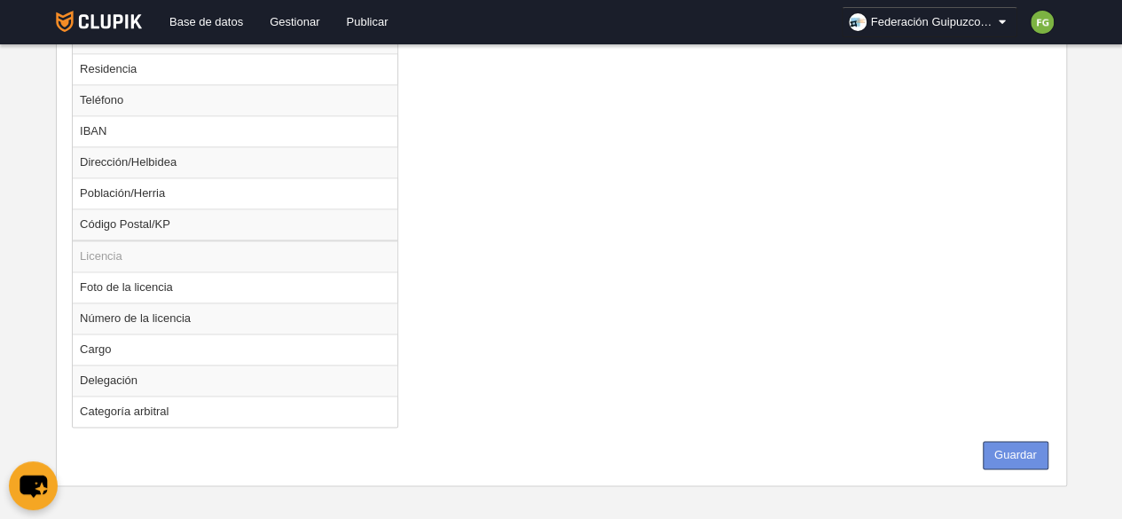
click at [1020, 445] on button "Guardar" at bounding box center [1016, 455] width 66 height 28
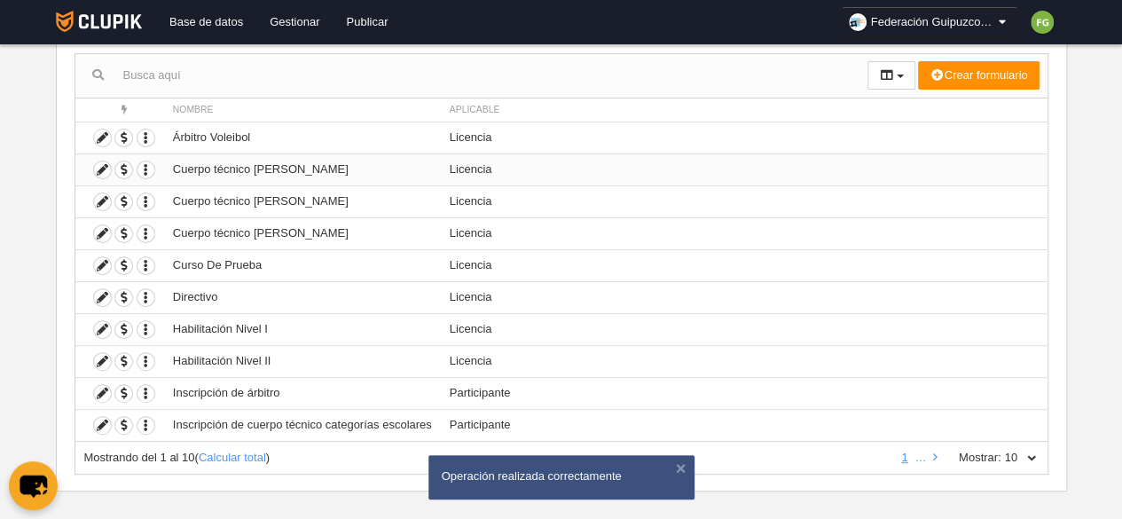
scroll to position [183, 0]
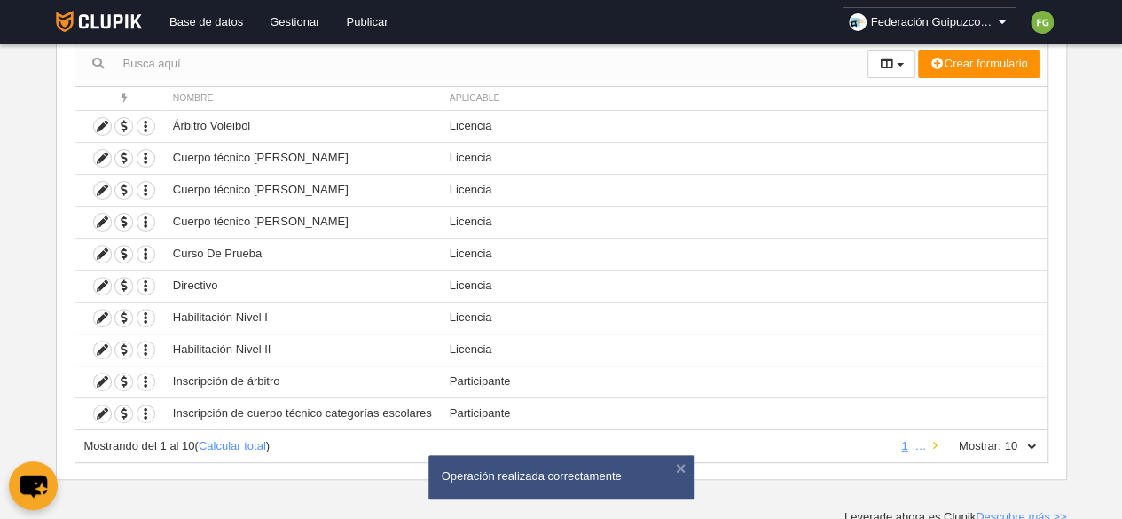
click at [940, 441] on link at bounding box center [936, 445] width 12 height 13
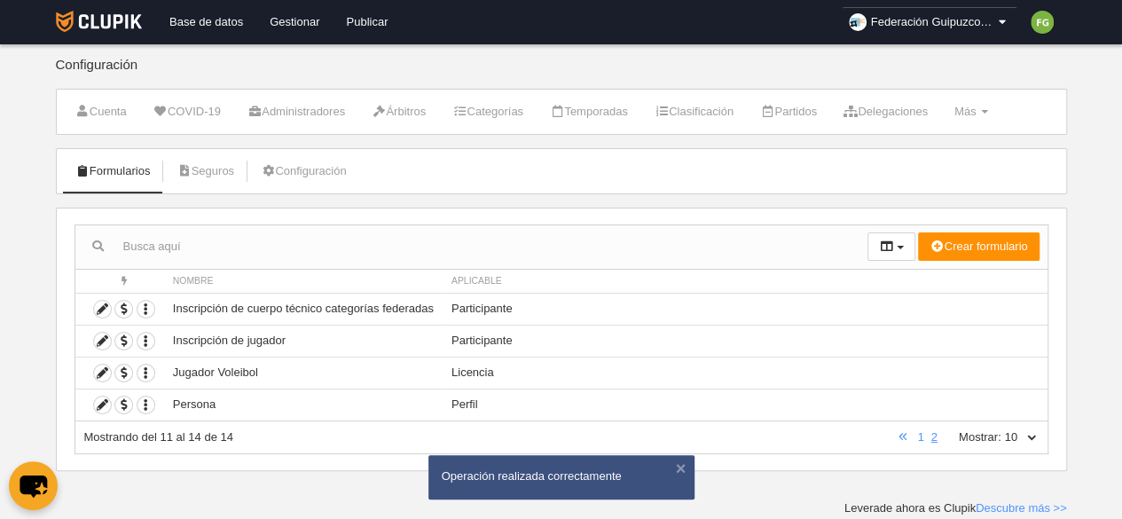
scroll to position [0, 0]
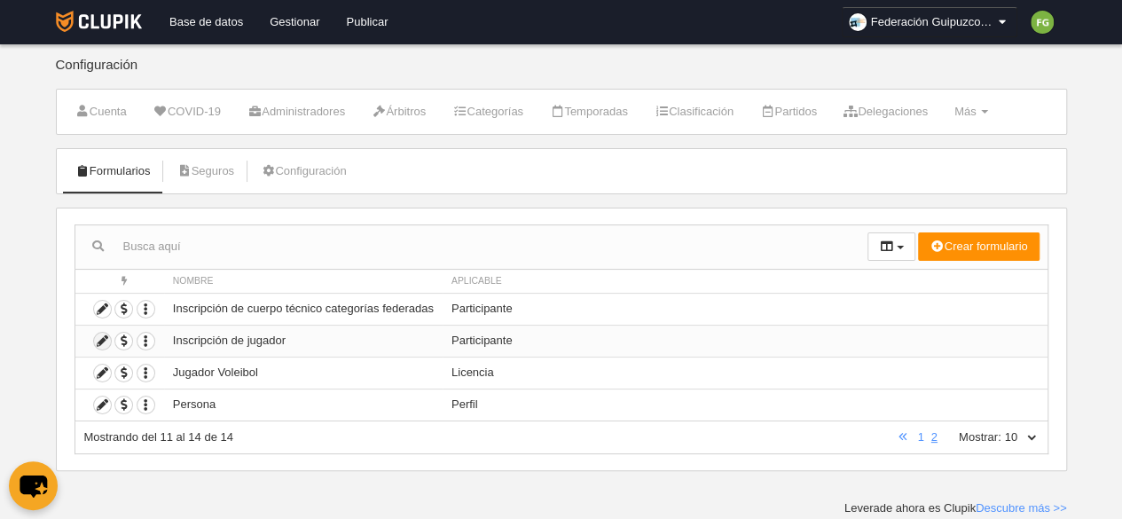
click at [105, 338] on icon at bounding box center [102, 341] width 17 height 17
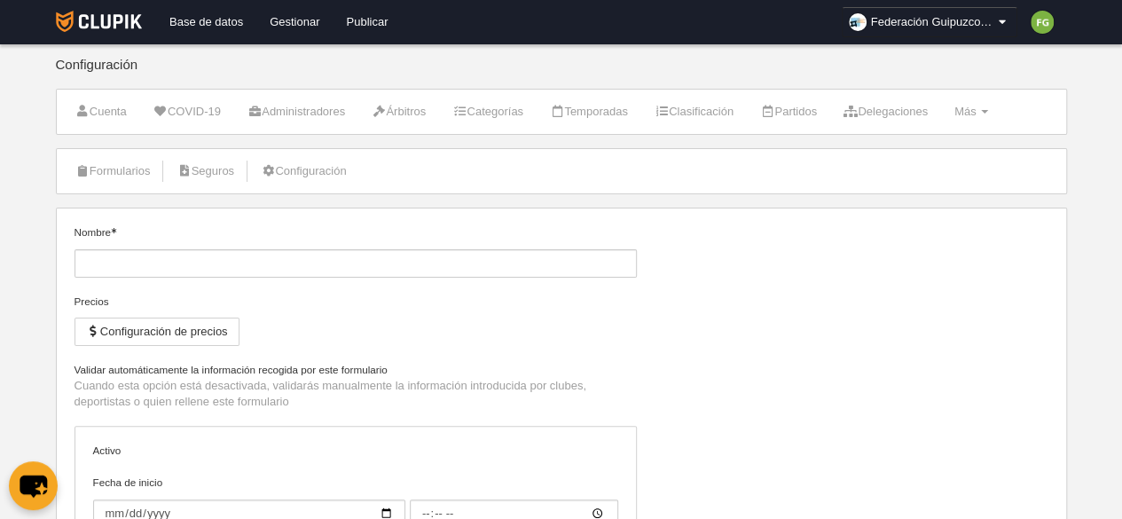
type input "Inscripción de jugador"
type input "[DATE]"
type input "00:00"
type input "[DATE]"
type input "00:00"
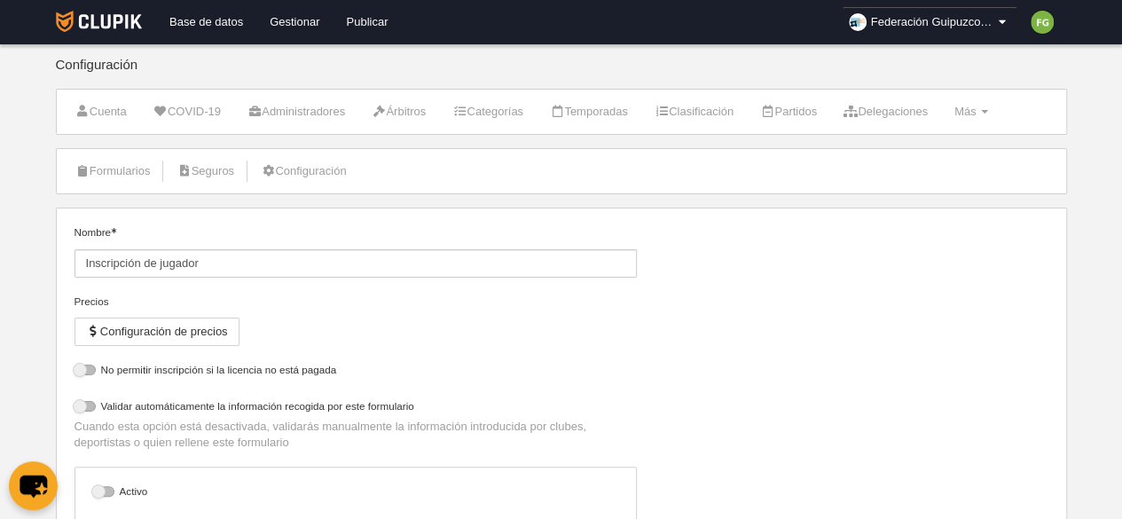
select select "selected"
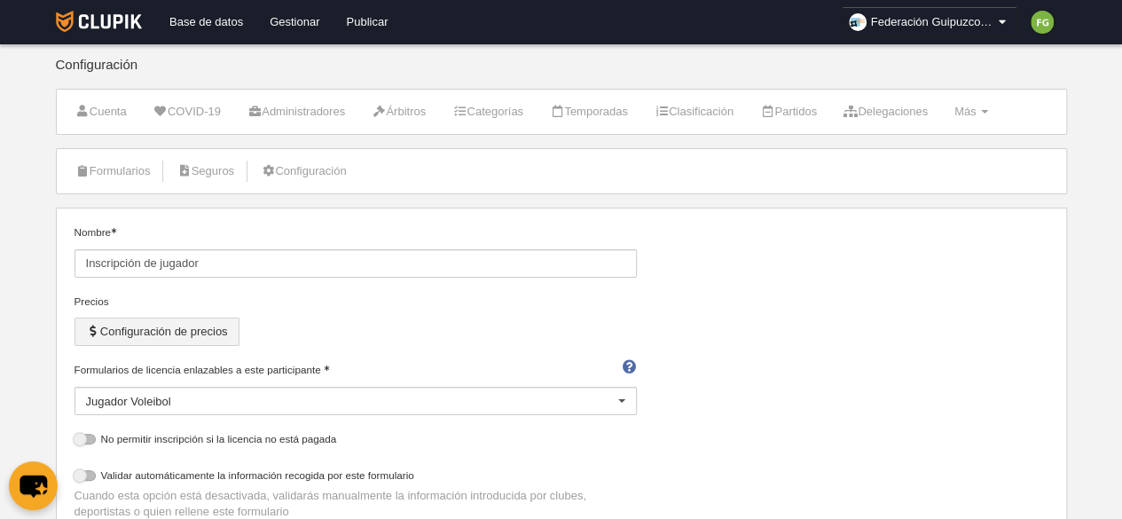
click at [220, 332] on button "Configuración de precios" at bounding box center [157, 332] width 165 height 28
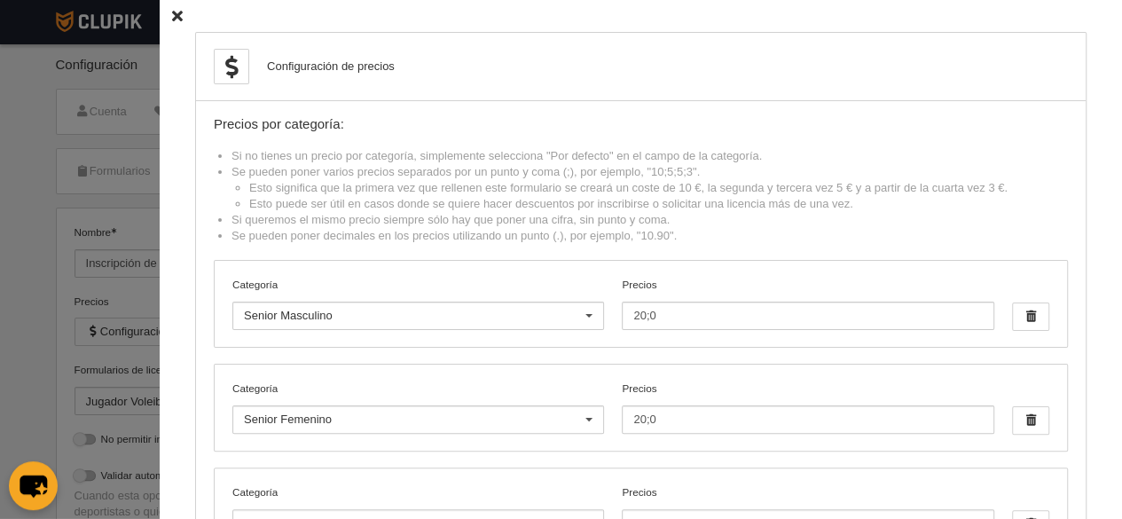
click at [172, 18] on icon at bounding box center [177, 17] width 11 height 12
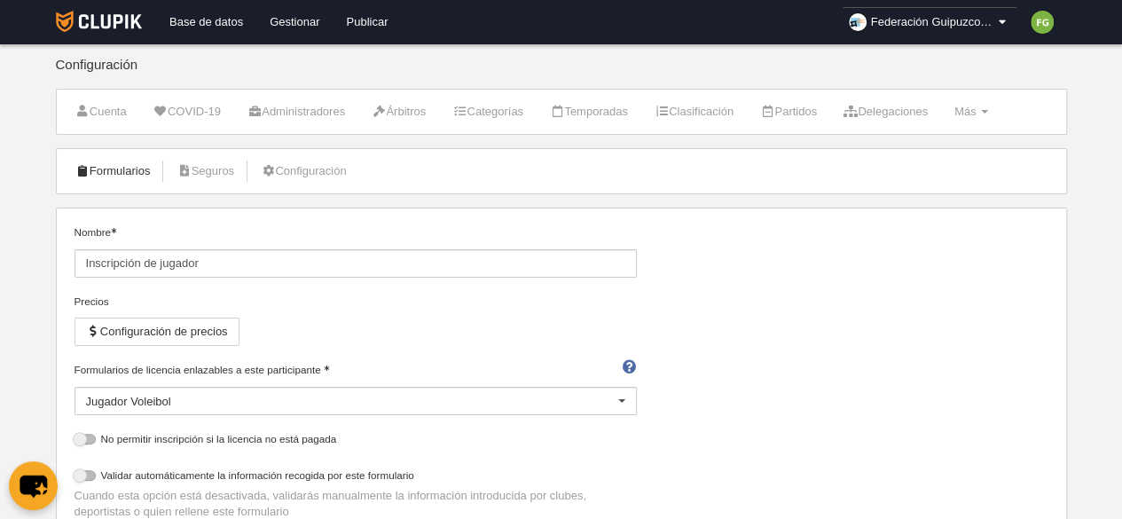
click at [120, 169] on link "Formularios" at bounding box center [113, 171] width 95 height 27
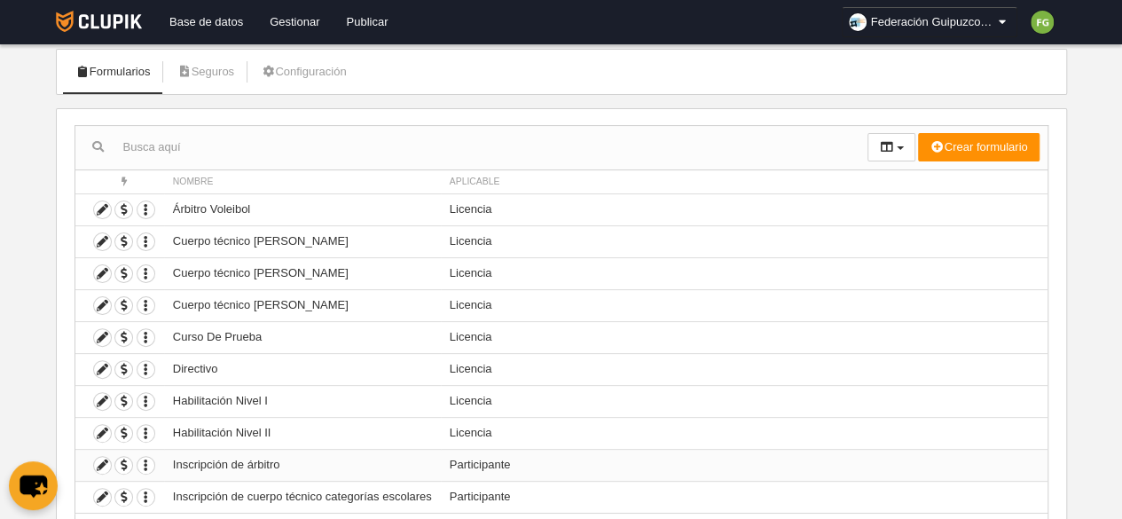
scroll to position [183, 0]
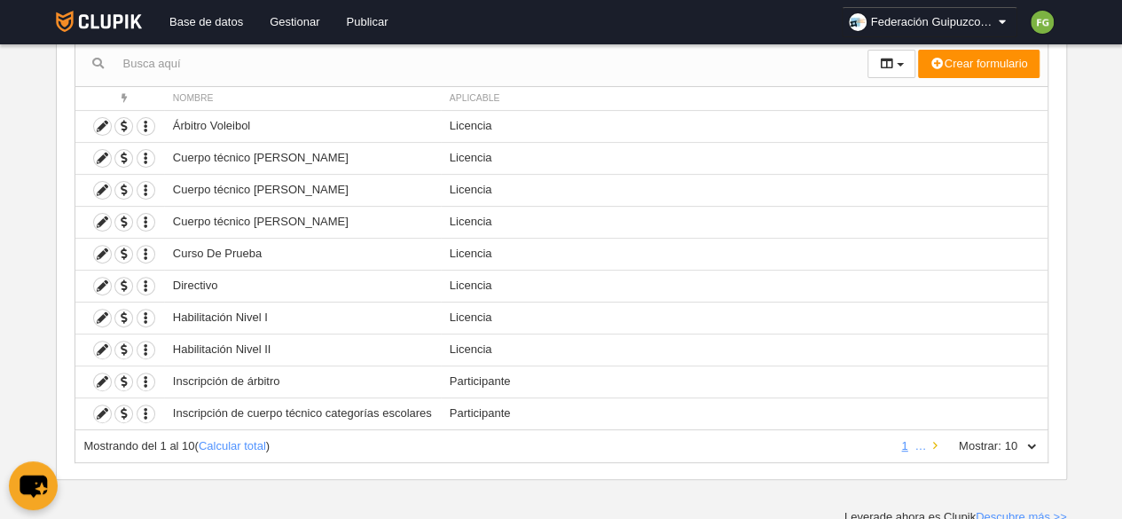
click at [933, 440] on icon at bounding box center [935, 446] width 4 height 12
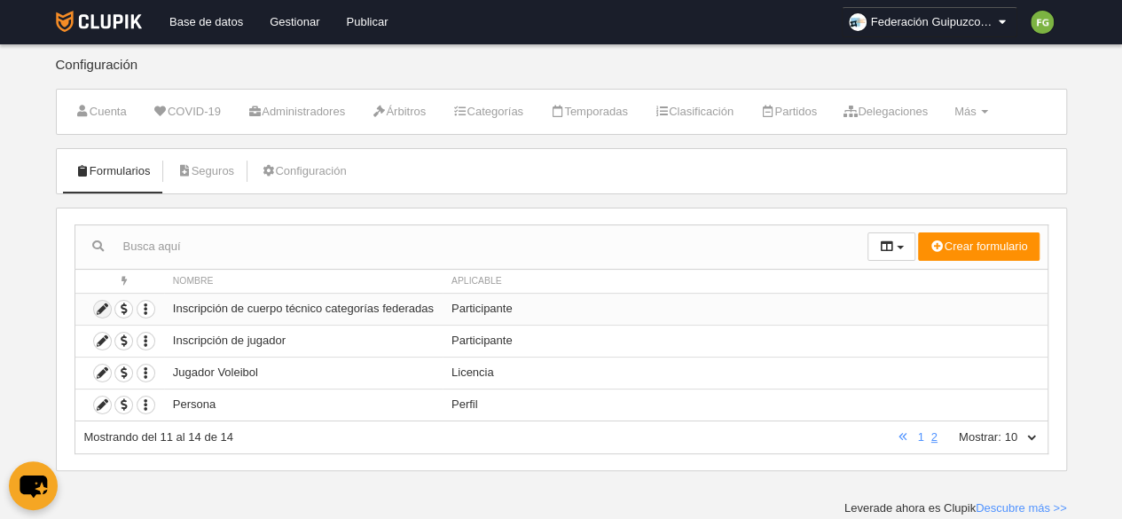
click at [102, 306] on icon at bounding box center [102, 309] width 17 height 17
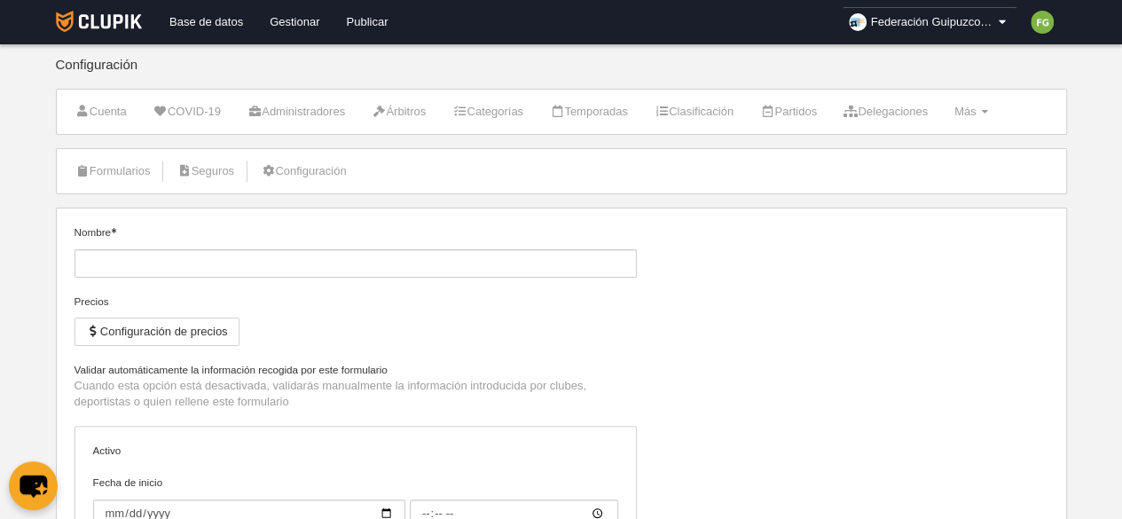
type input "Inscripción de cuerpo técnico categorías federadas"
type input "[DATE]"
type input "00:00"
type input "[DATE]"
type input "00:00"
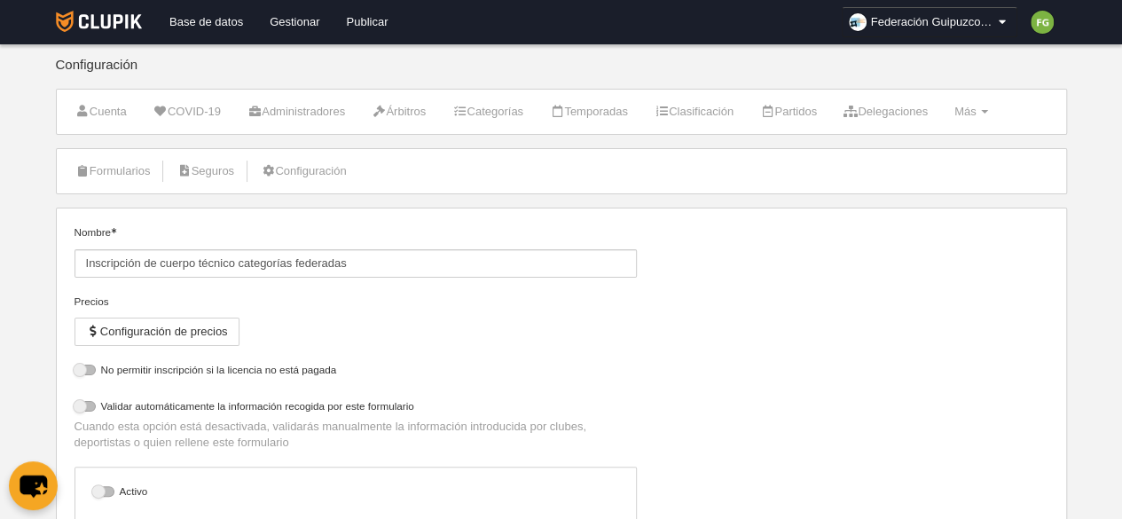
select select "selected"
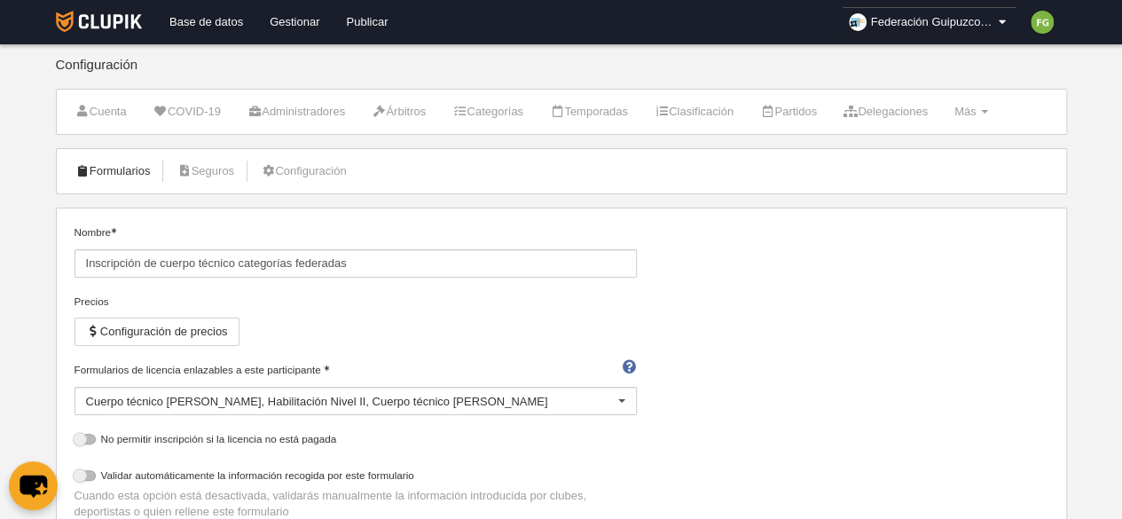
click at [108, 162] on link "Formularios" at bounding box center [113, 171] width 95 height 27
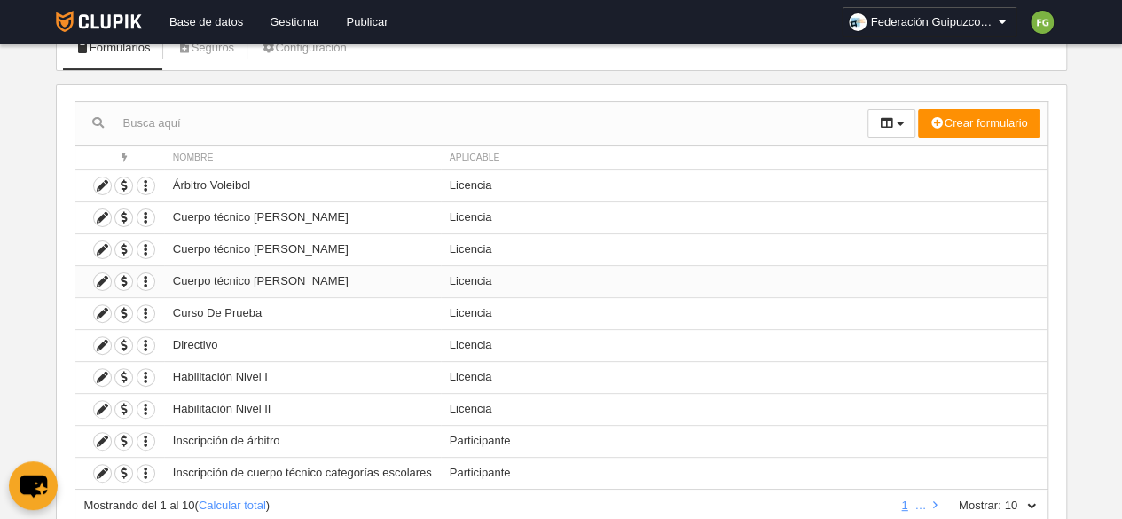
scroll to position [128, 0]
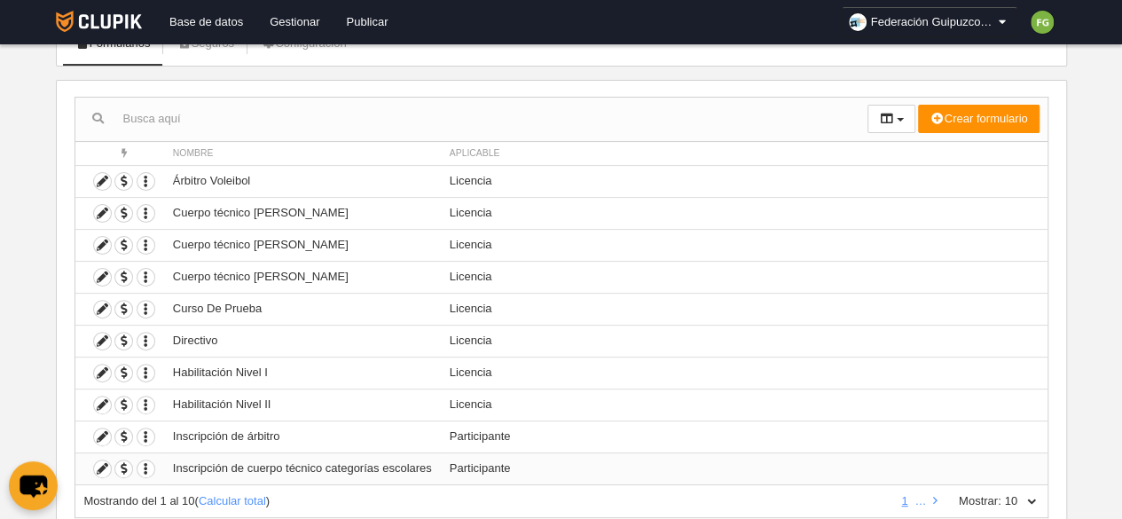
click at [258, 464] on td "Inscripción de cuerpo técnico categorías escolares" at bounding box center [302, 469] width 277 height 32
click at [105, 462] on icon at bounding box center [102, 468] width 17 height 17
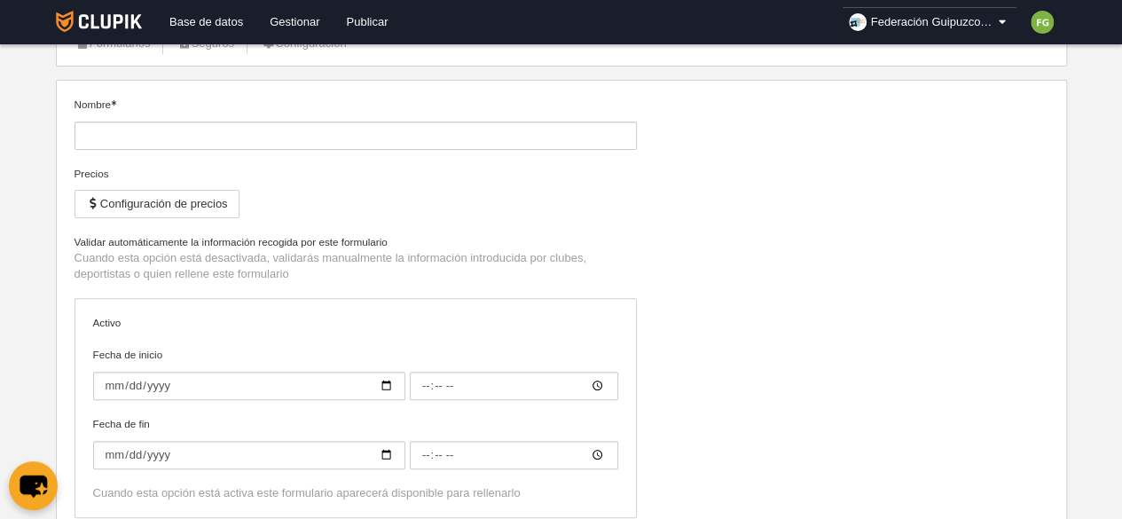
type input "Inscripción de cuerpo técnico categorías escolares"
type input "[DATE]"
type input "00:00"
type input "[DATE]"
type input "00:00"
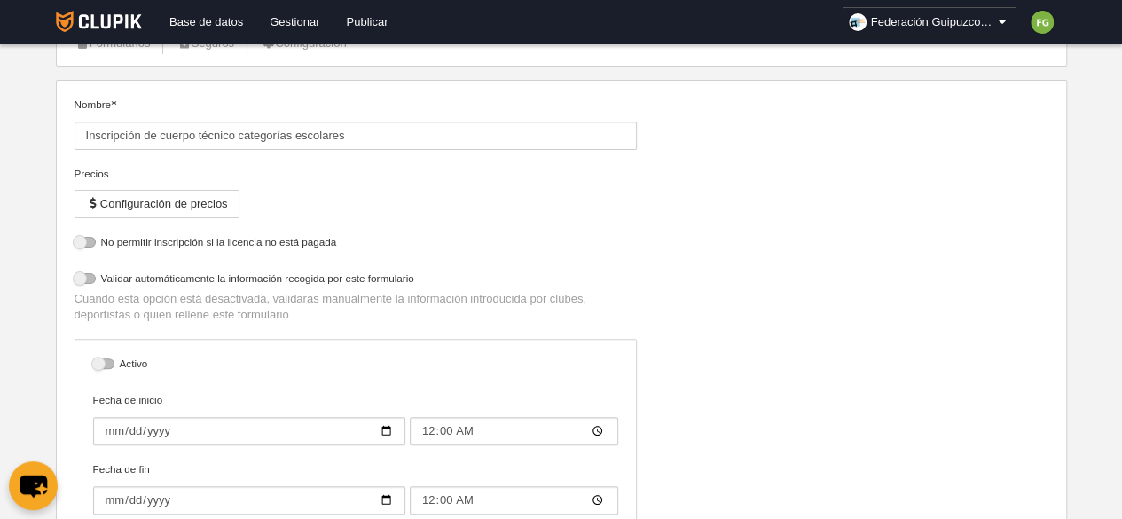
select select "selected"
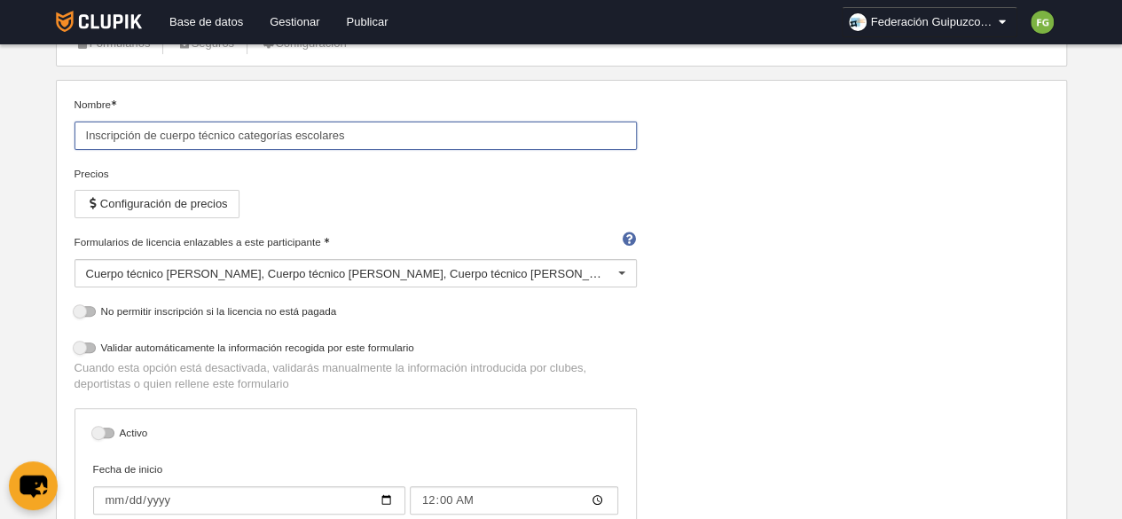
click at [234, 132] on input "Inscripción de cuerpo técnico categorías escolares" at bounding box center [356, 136] width 563 height 28
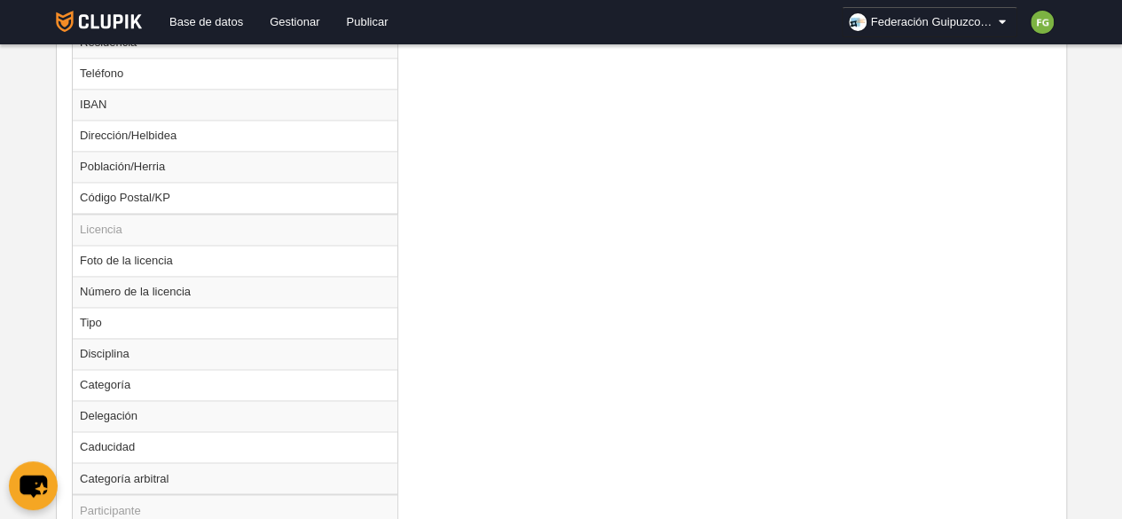
scroll to position [1342, 0]
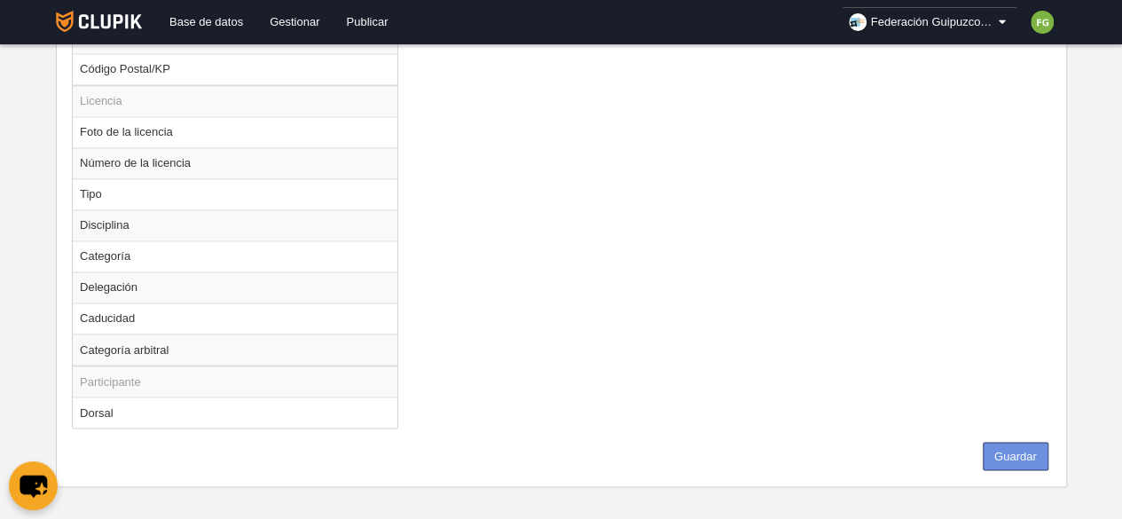
type input "Inscripción de cuerpo técnico: categorías escolares"
click at [1010, 443] on button "Guardar" at bounding box center [1016, 456] width 66 height 28
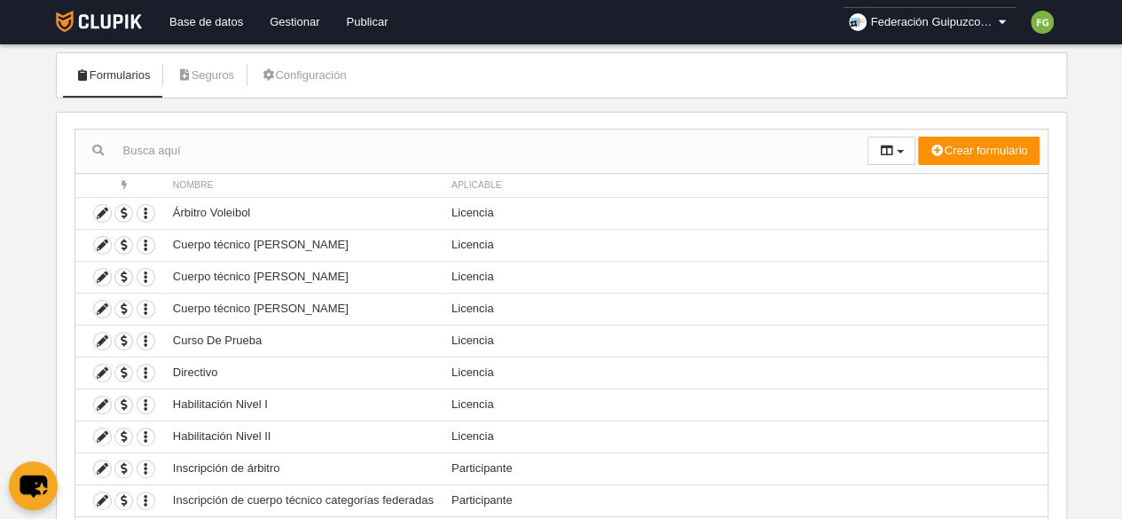
scroll to position [183, 0]
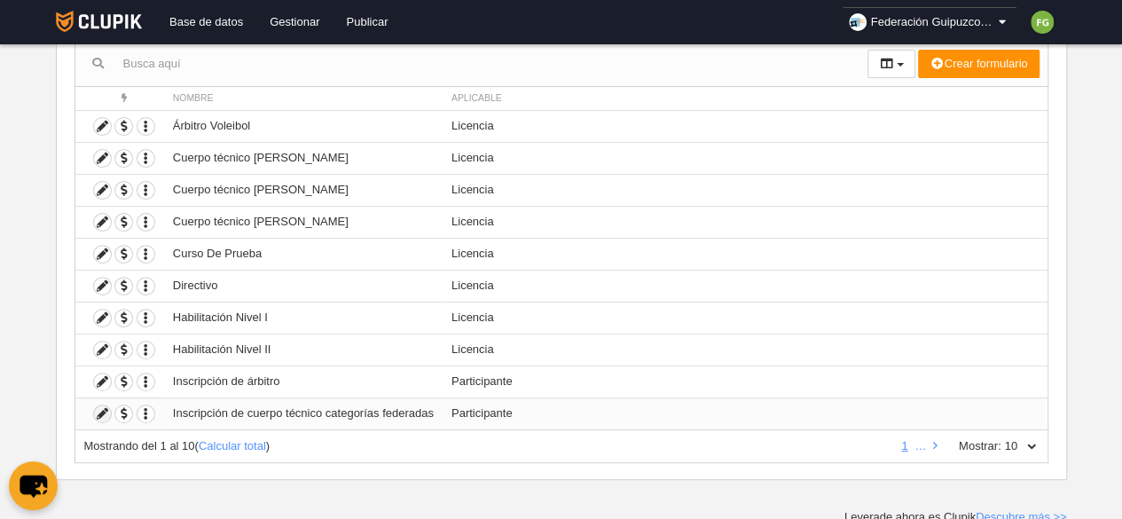
click at [96, 407] on icon at bounding box center [102, 413] width 17 height 17
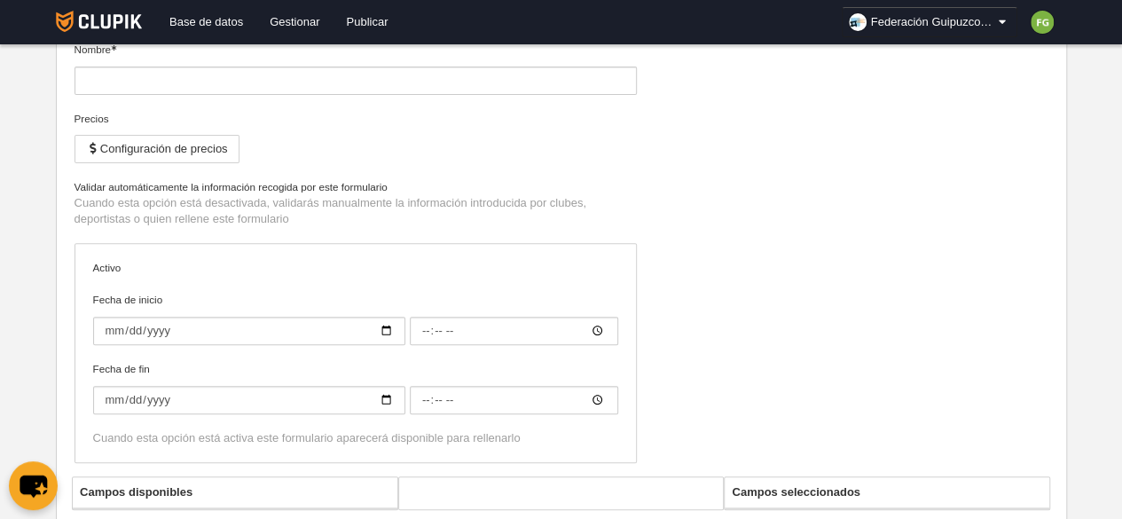
type input "Inscripción de cuerpo técnico categorías federadas"
type input "[DATE]"
type input "00:00"
type input "[DATE]"
type input "00:00"
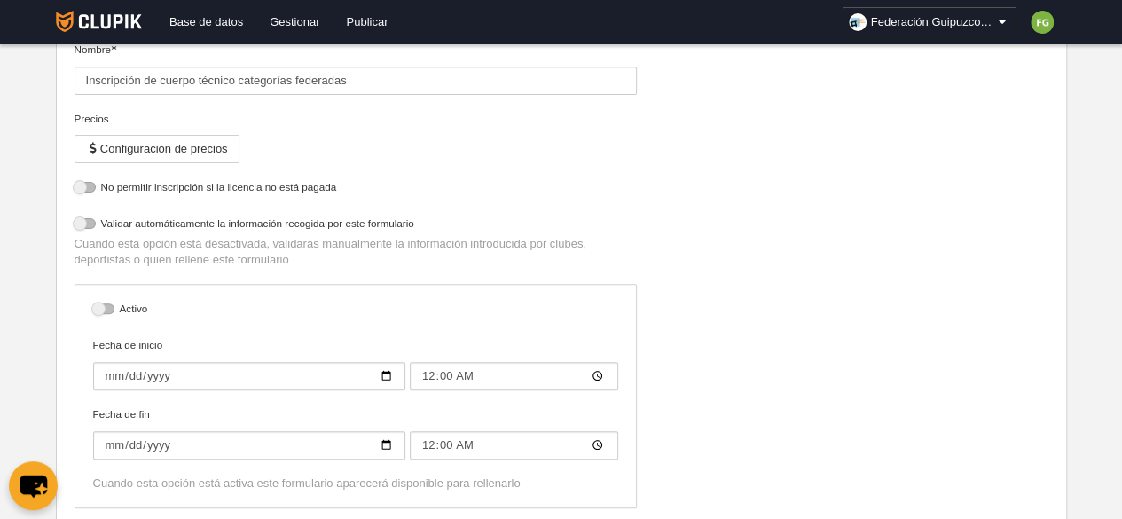
select select "selected"
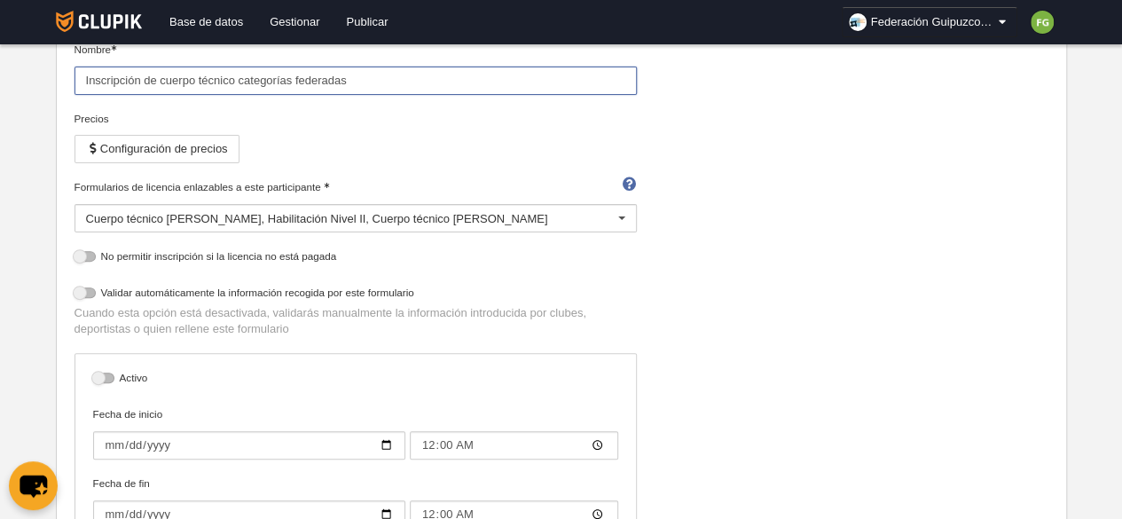
click at [232, 74] on input "Inscripción de cuerpo técnico categorías federadas" at bounding box center [356, 81] width 563 height 28
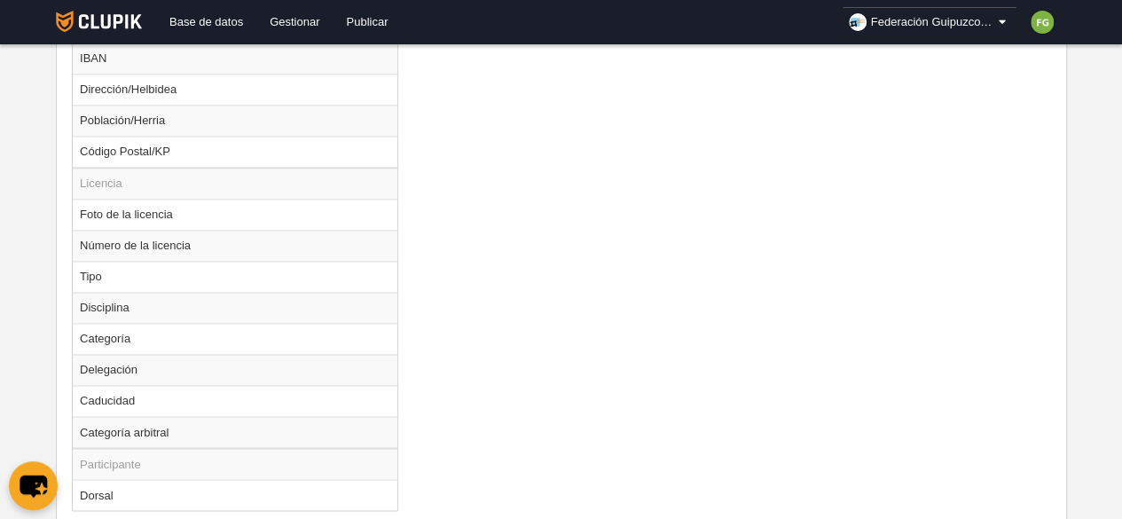
scroll to position [1342, 0]
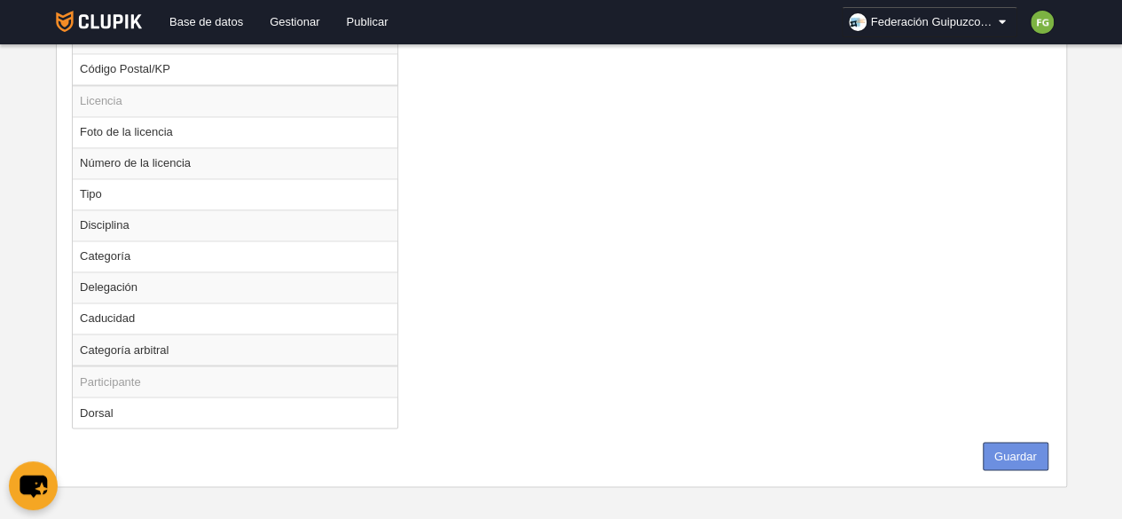
type input "Inscripción de cuerpo técnico: categorías federadas"
click at [1016, 445] on button "Guardar" at bounding box center [1016, 456] width 66 height 28
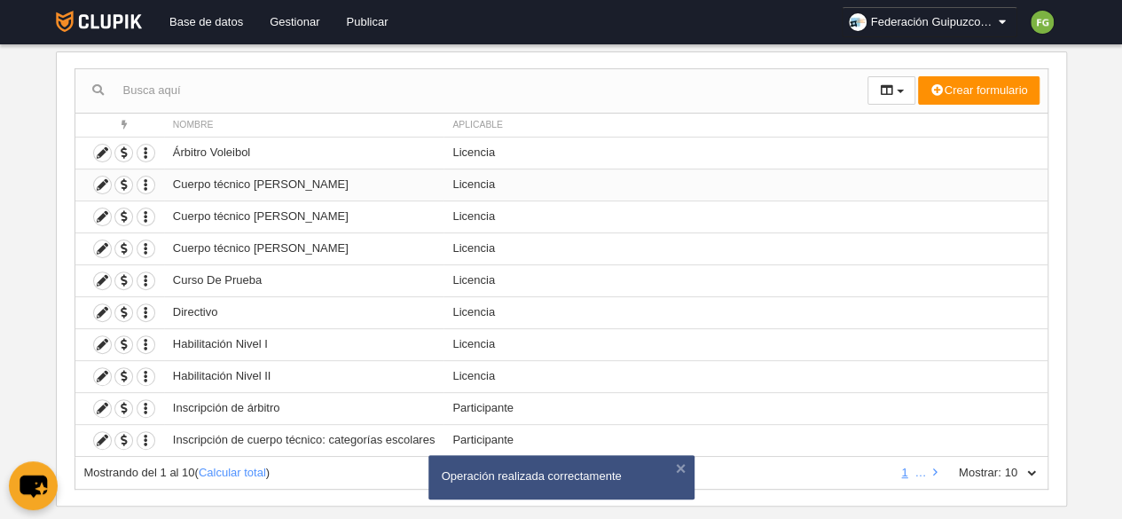
scroll to position [183, 0]
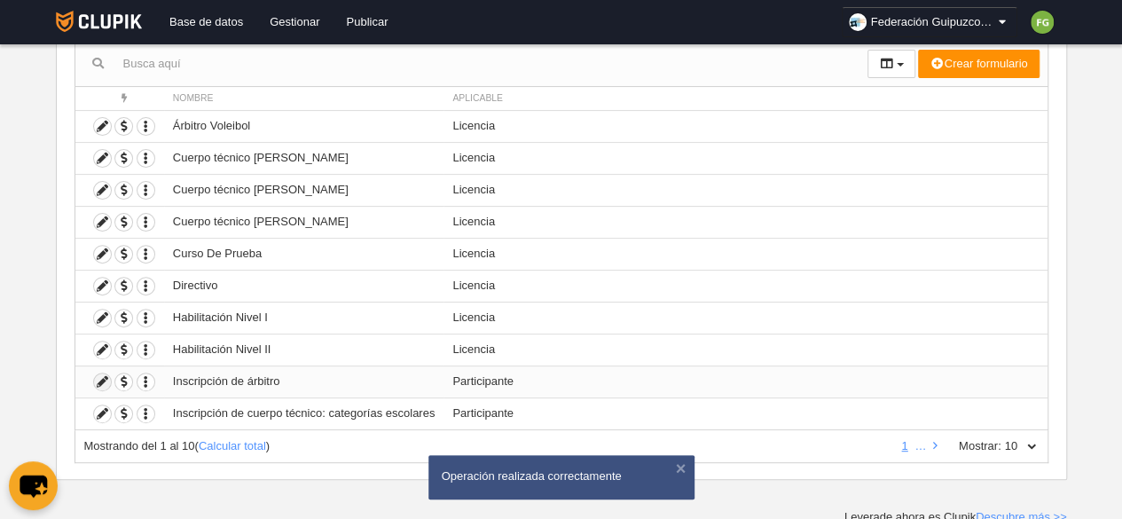
click at [102, 376] on icon at bounding box center [102, 382] width 17 height 17
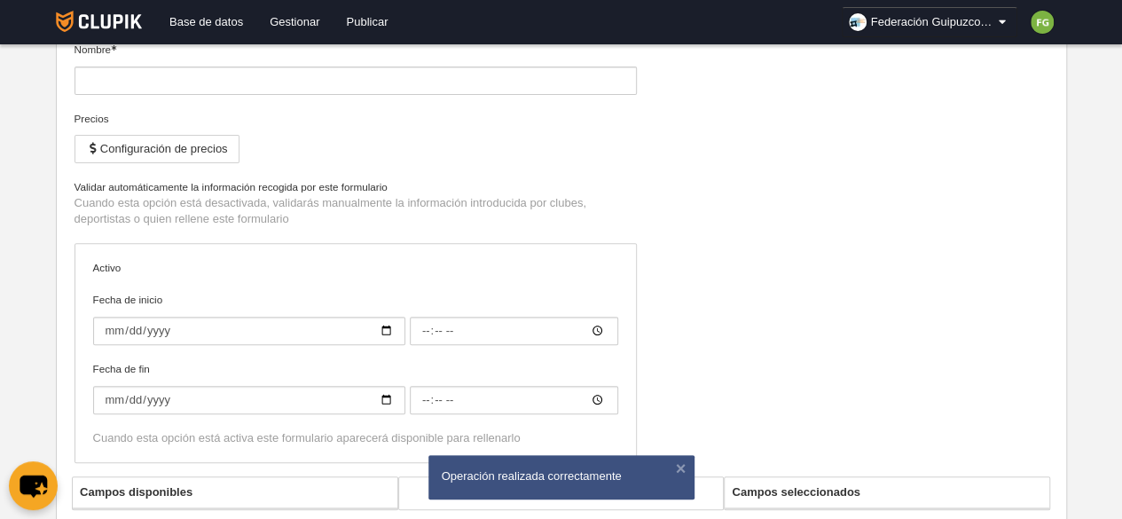
type input "Inscripción de árbitro"
type input "[DATE]"
type input "00:00"
type input "[DATE]"
type input "00:00"
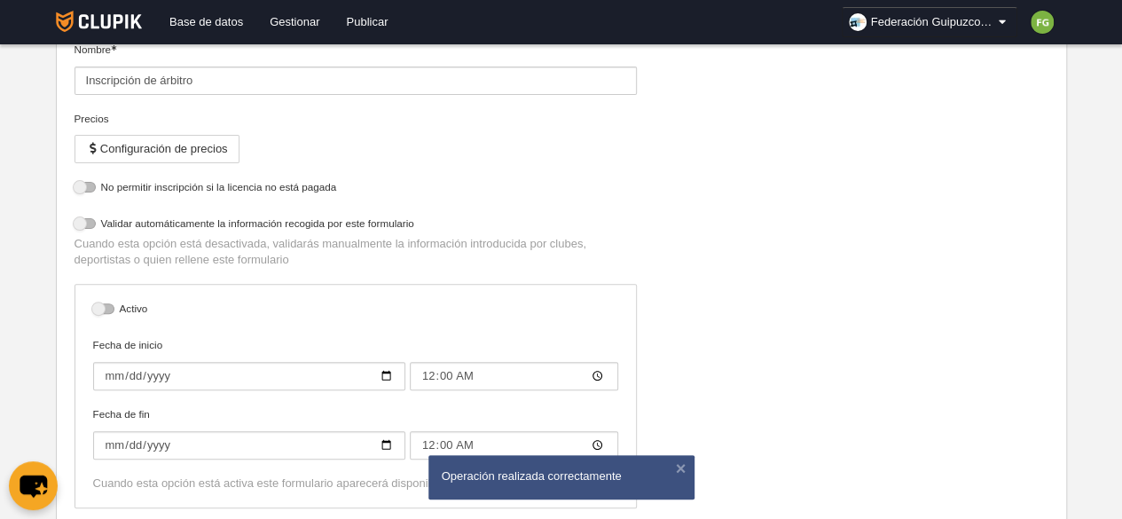
select select "selected"
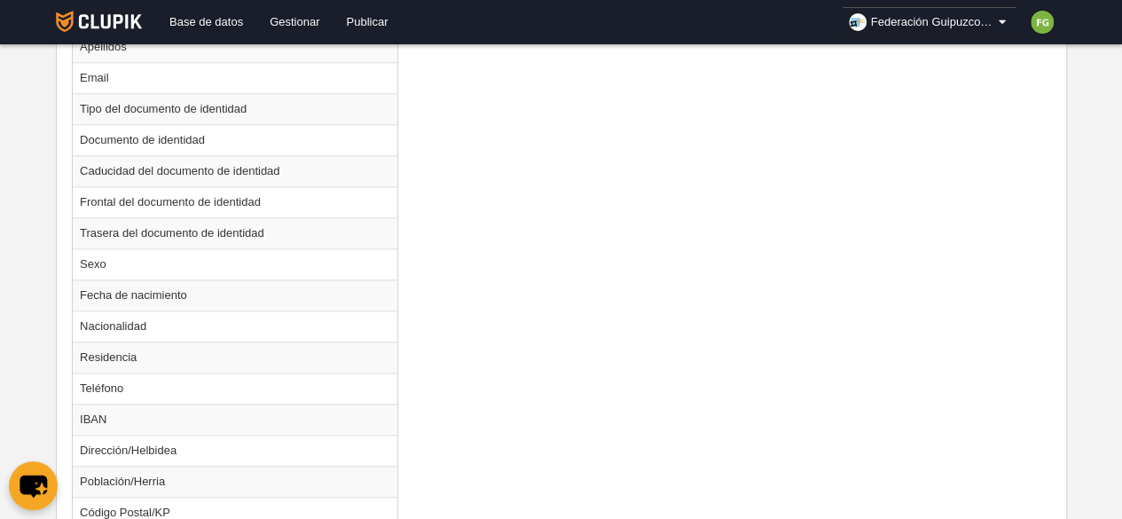
scroll to position [900, 0]
click at [175, 418] on td "IBAN" at bounding box center [235, 418] width 325 height 31
radio input "true"
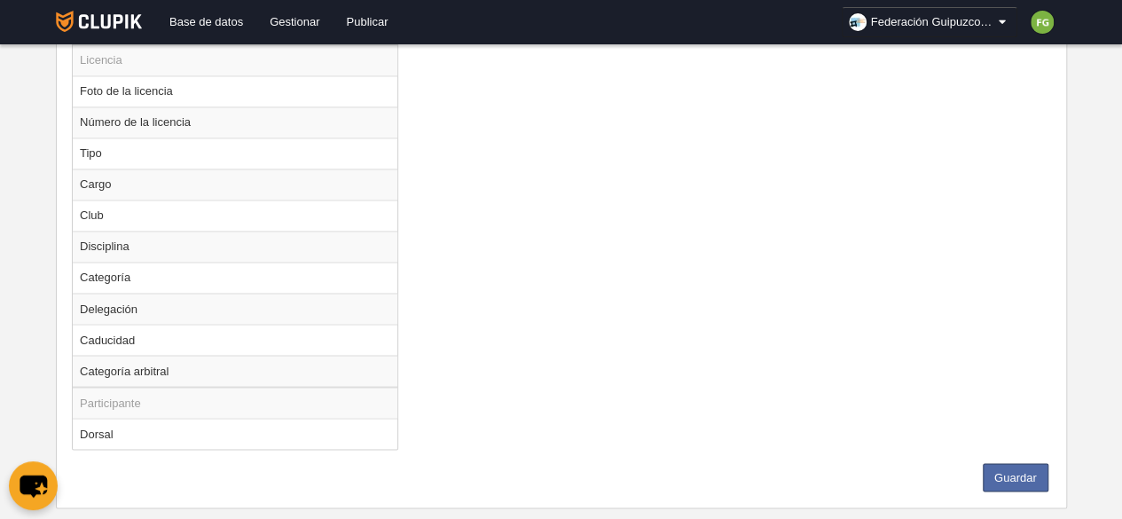
scroll to position [1404, 0]
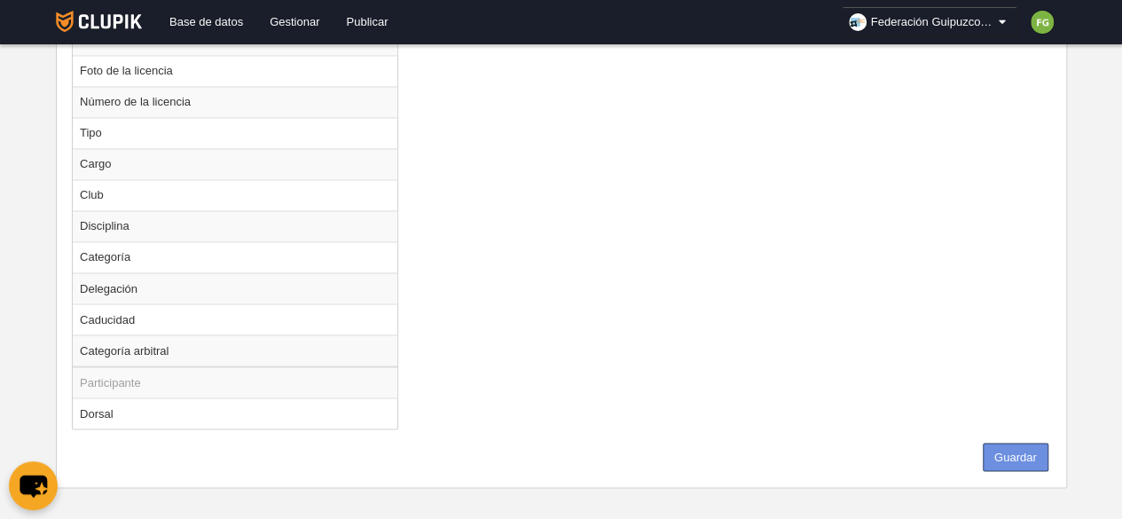
click at [1017, 443] on button "Guardar" at bounding box center [1016, 457] width 66 height 28
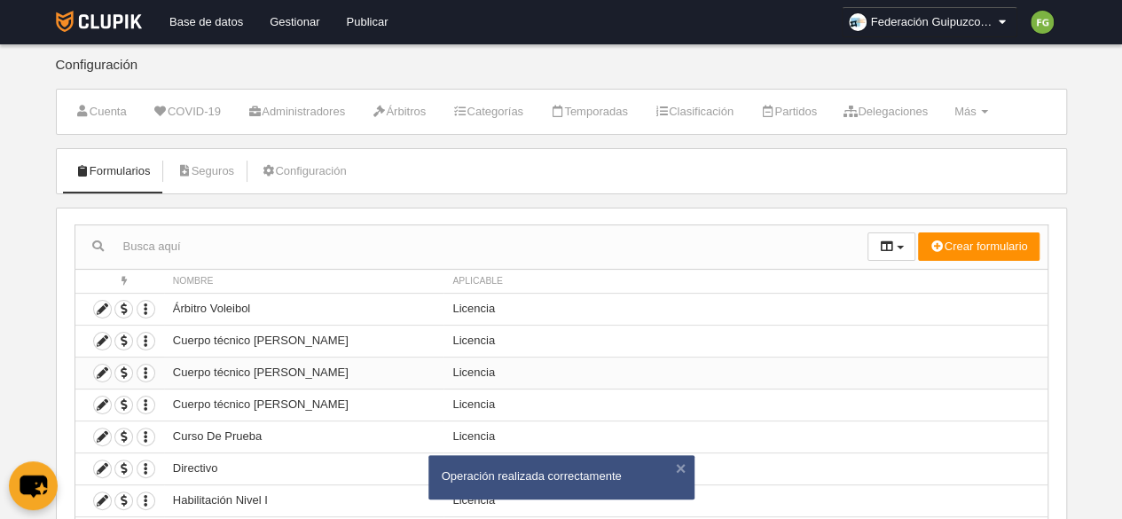
scroll to position [183, 0]
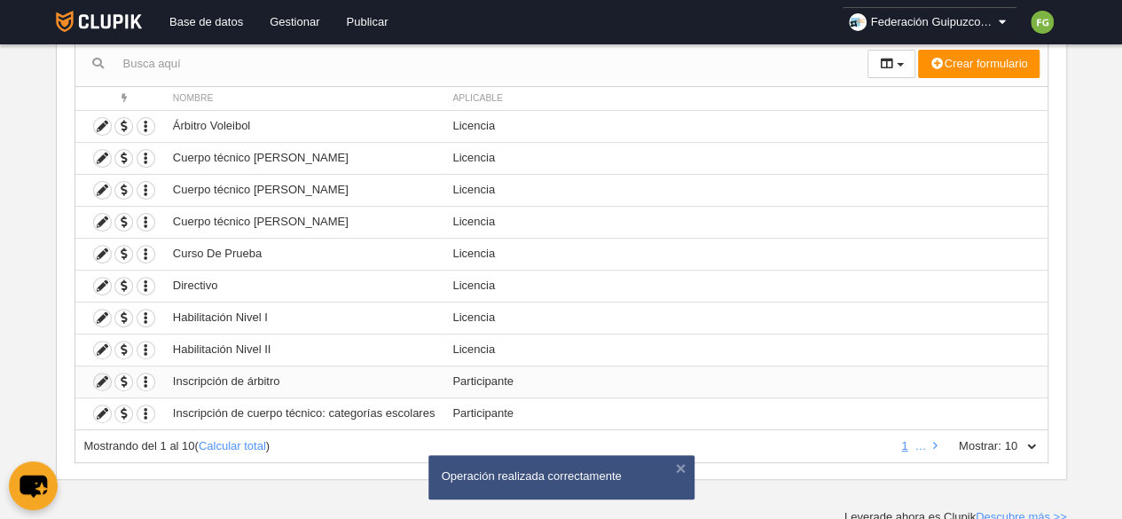
click at [102, 377] on icon at bounding box center [102, 382] width 17 height 17
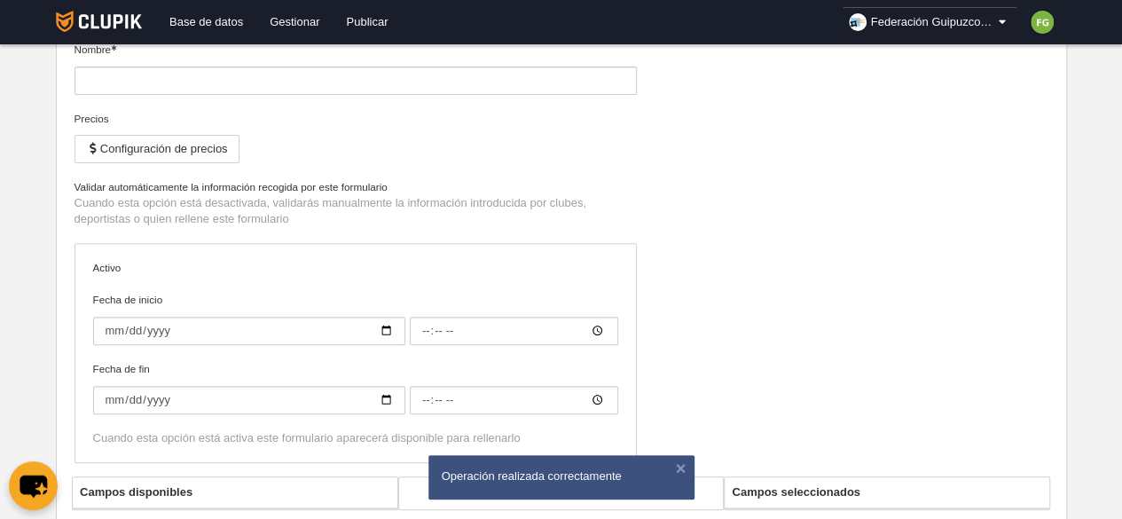
type input "Inscripción de árbitro"
type input "[DATE]"
type input "00:00"
type input "[DATE]"
type input "00:00"
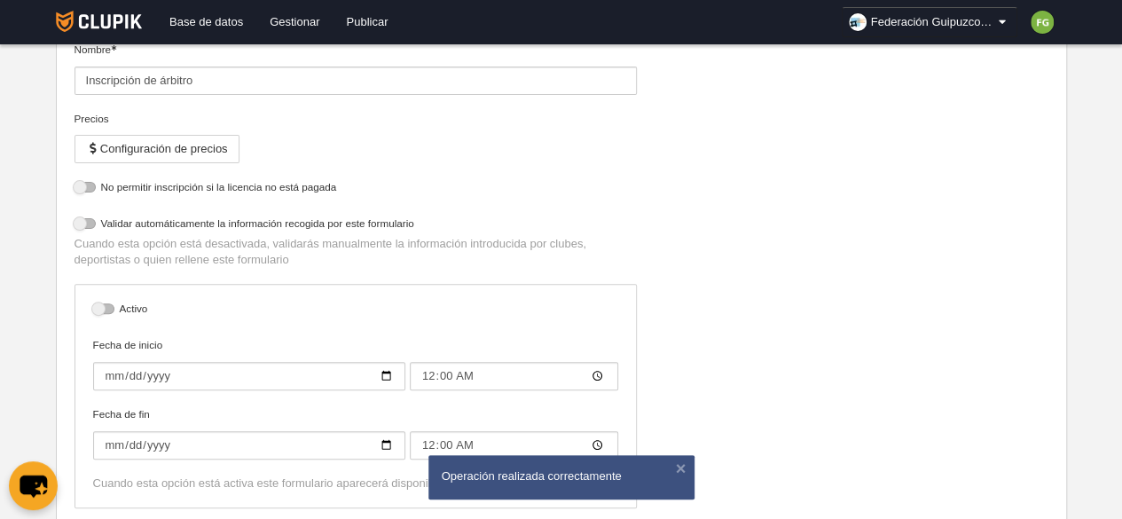
select select "selected"
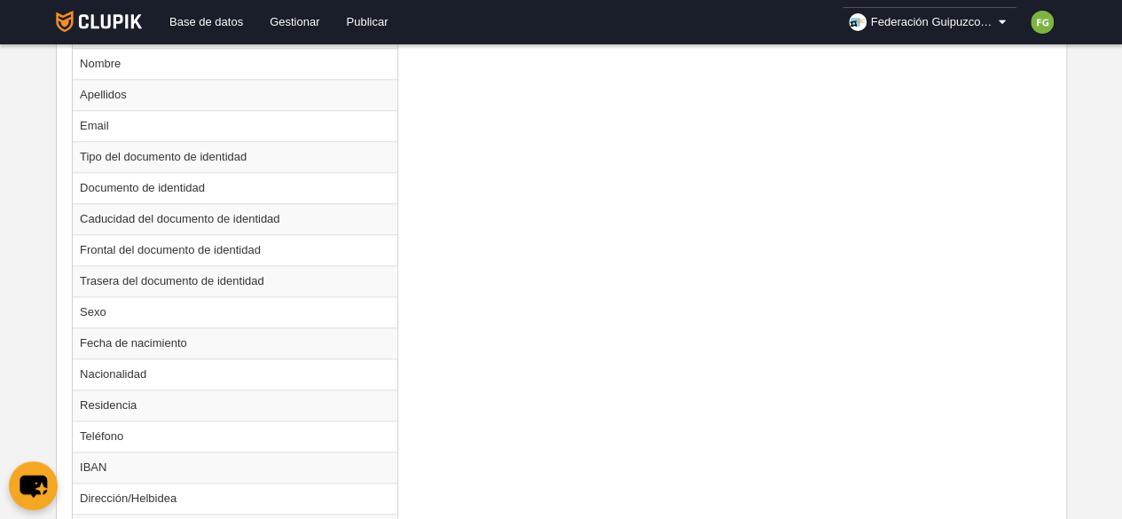
scroll to position [903, 0]
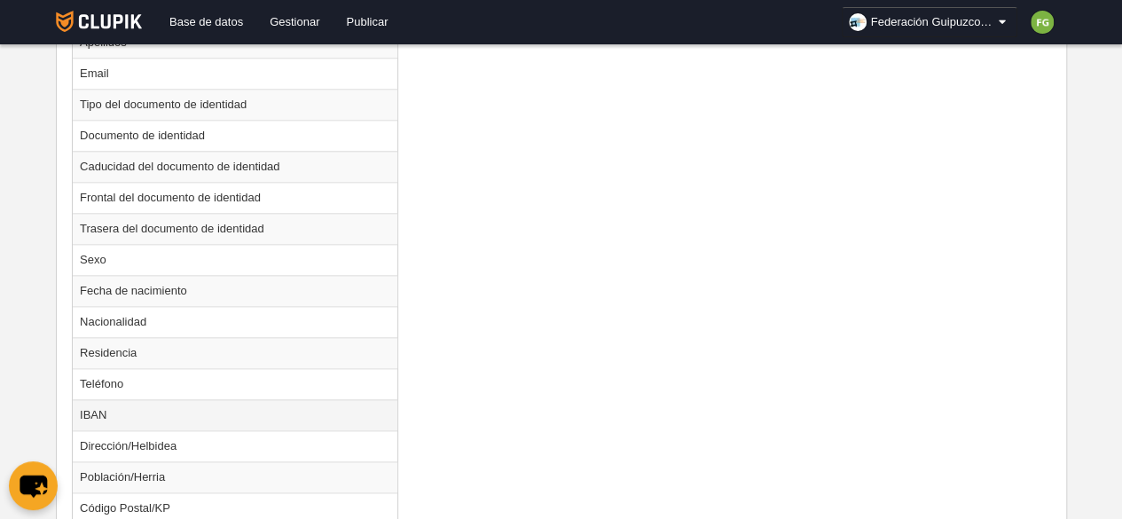
click at [274, 408] on td "IBAN" at bounding box center [235, 414] width 325 height 31
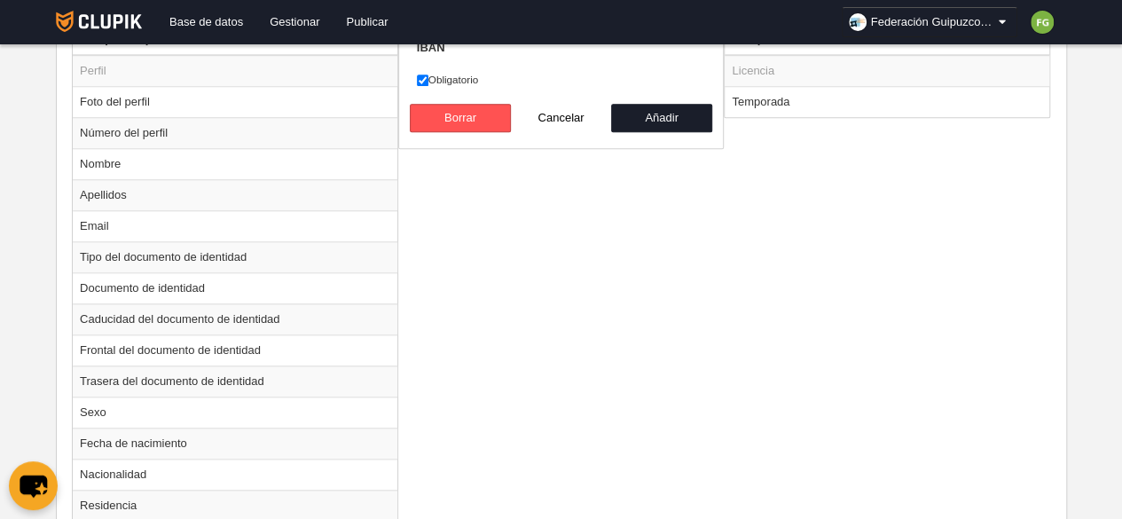
scroll to position [673, 0]
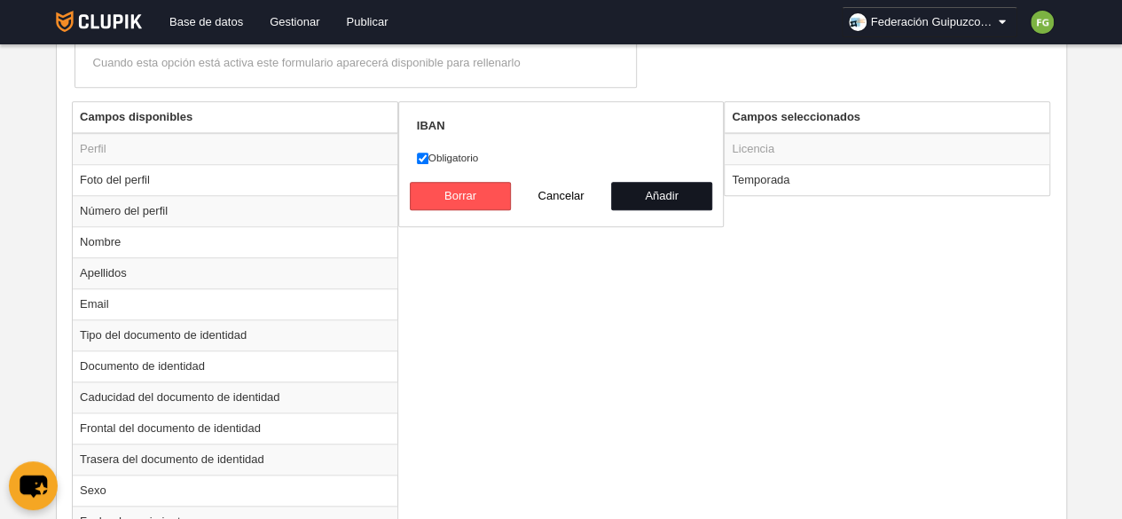
click at [669, 198] on button "Añadir" at bounding box center [661, 196] width 101 height 28
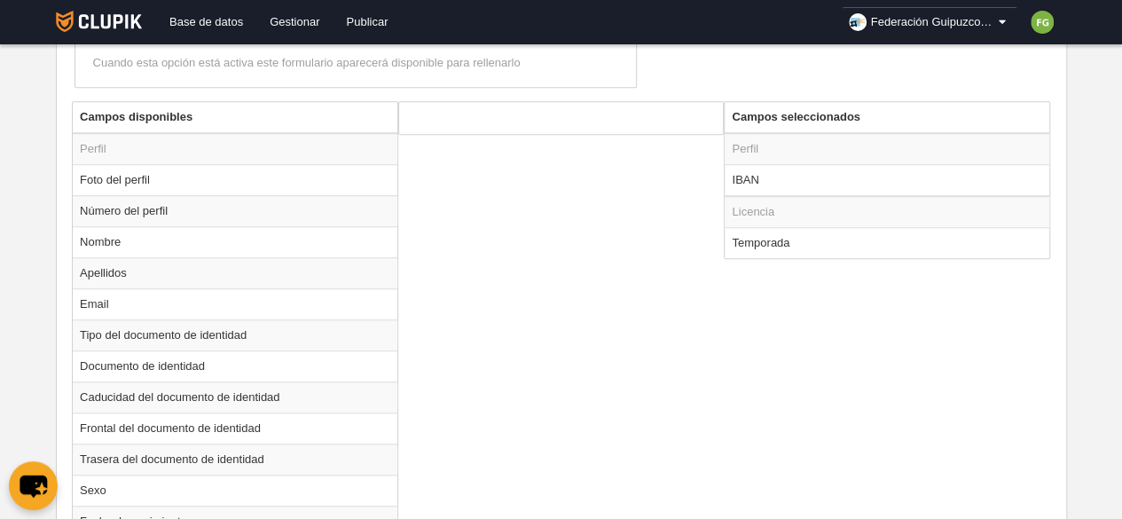
radio input "false"
click at [770, 183] on td "IBAN" at bounding box center [887, 180] width 325 height 32
radio input "true"
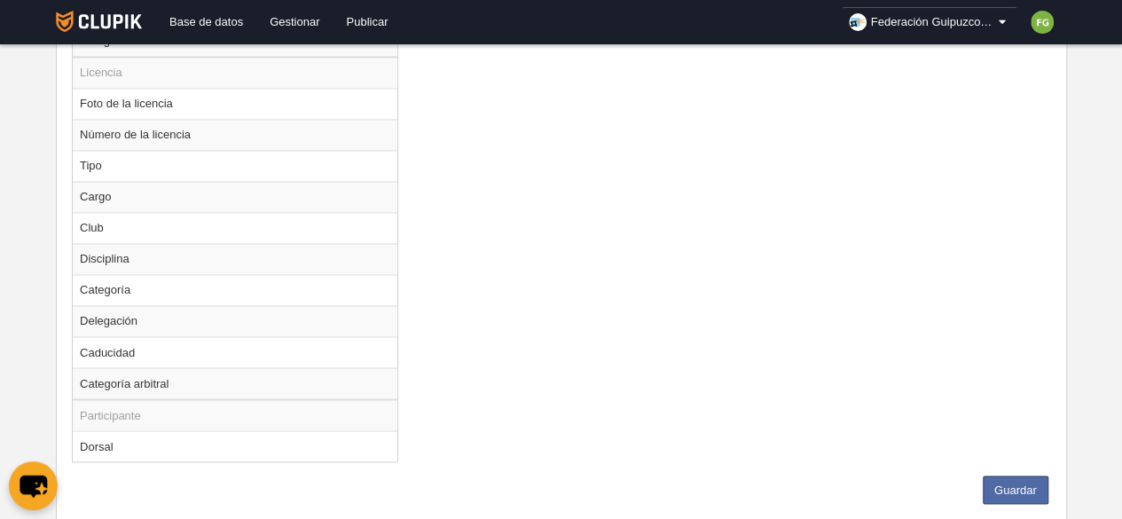
scroll to position [1374, 0]
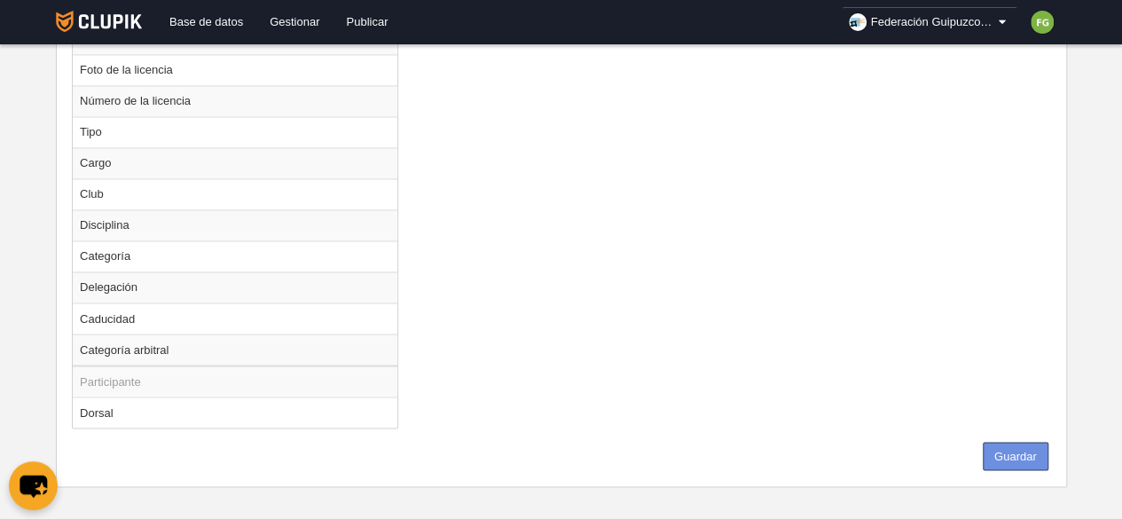
click at [1009, 442] on button "Guardar" at bounding box center [1016, 456] width 66 height 28
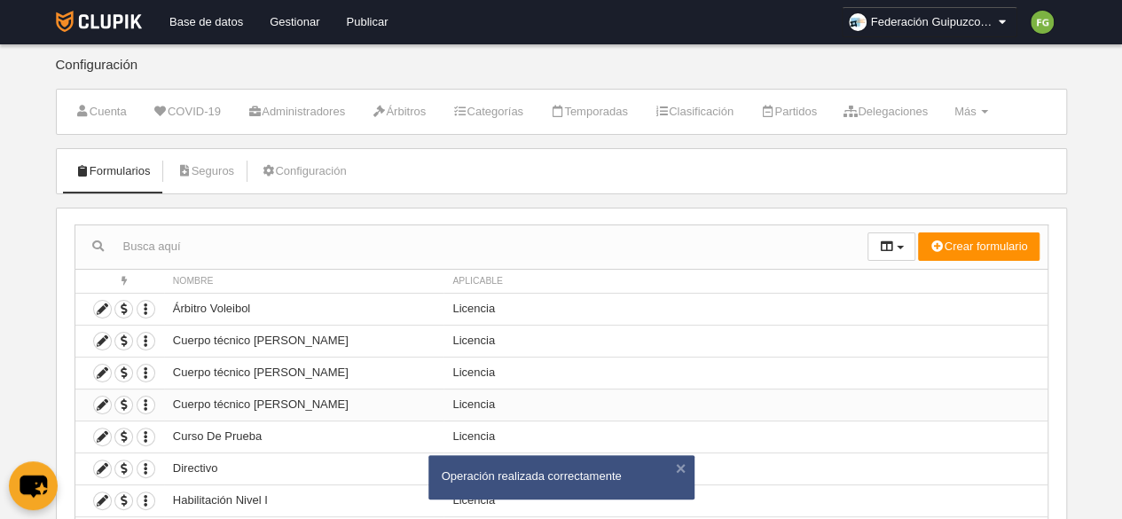
scroll to position [183, 0]
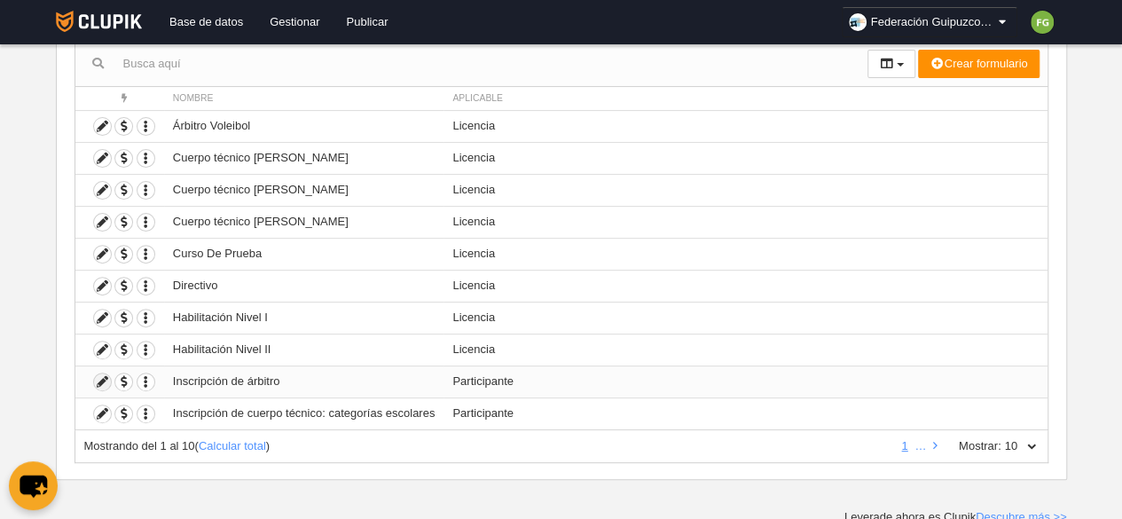
click at [101, 375] on icon at bounding box center [102, 382] width 17 height 17
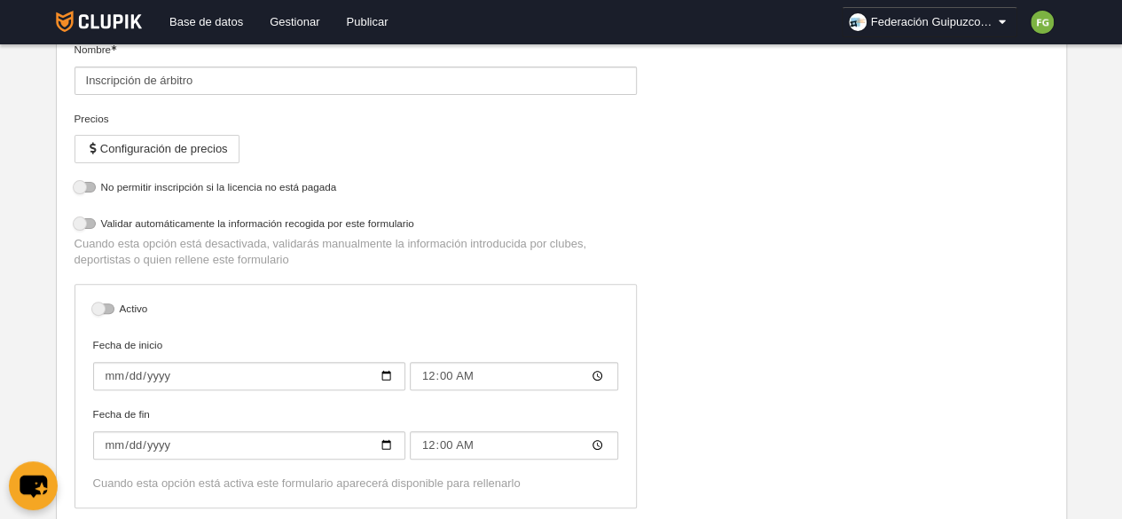
select select "selected"
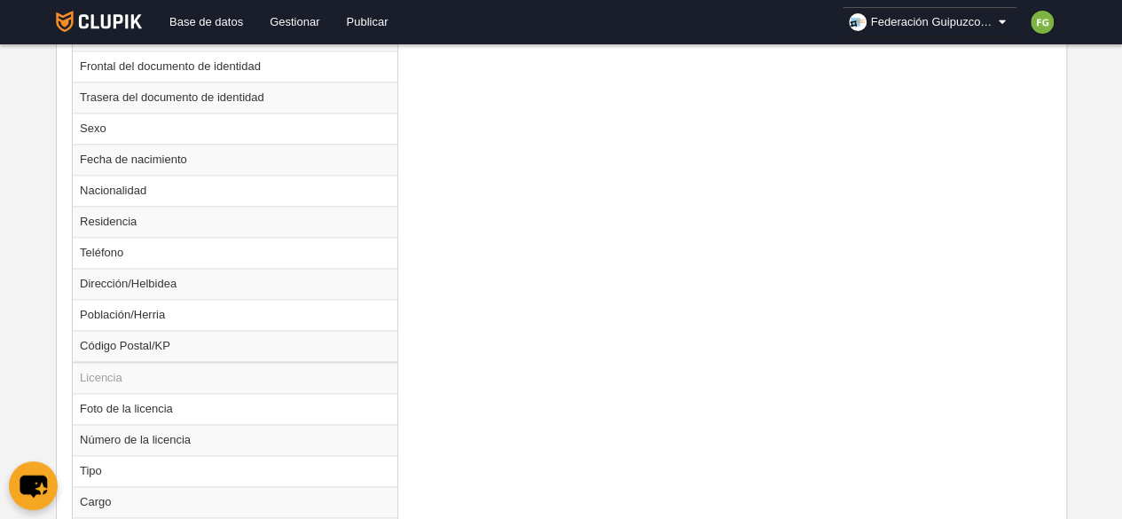
scroll to position [1374, 0]
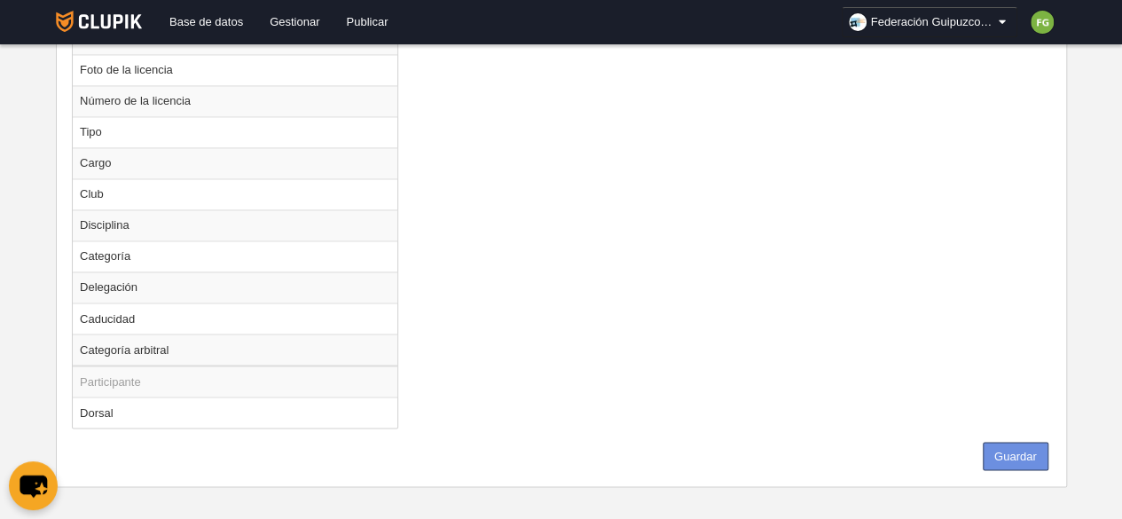
click at [1019, 442] on button "Guardar" at bounding box center [1016, 456] width 66 height 28
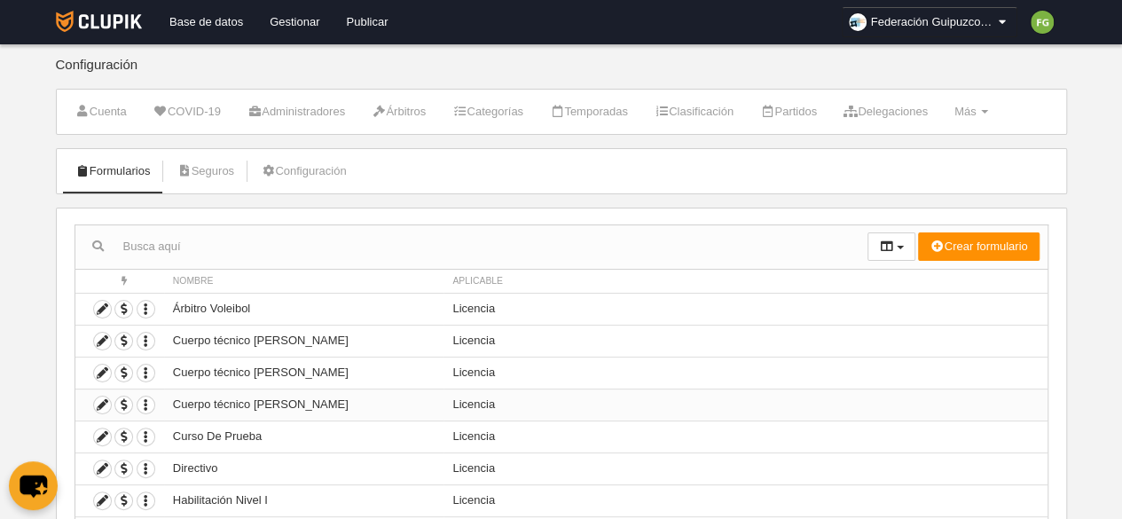
scroll to position [183, 0]
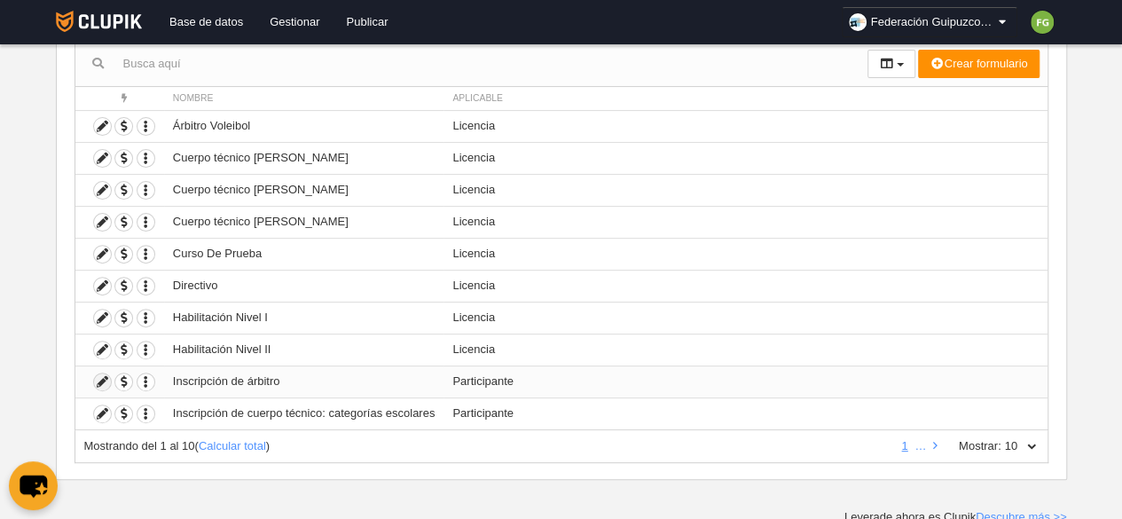
click at [99, 374] on icon at bounding box center [102, 382] width 17 height 17
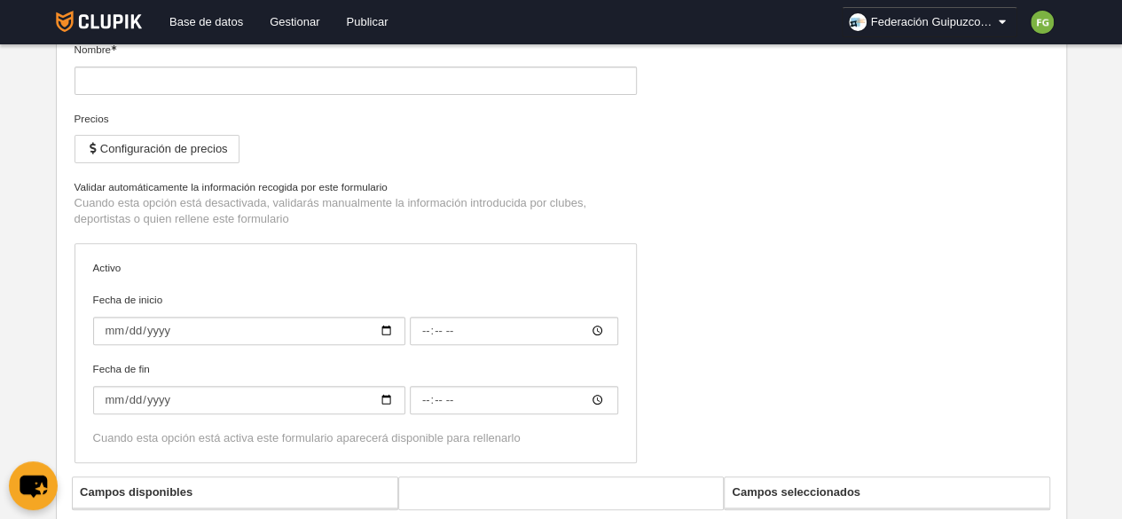
type input "Inscripción de árbitro"
type input "[DATE]"
type input "00:00"
type input "[DATE]"
type input "00:00"
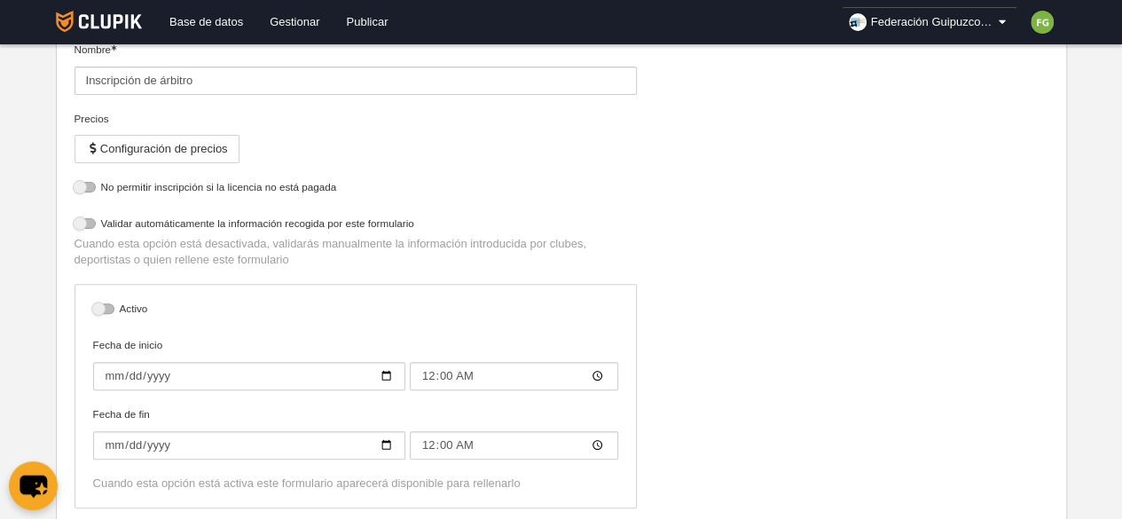
select select "selected"
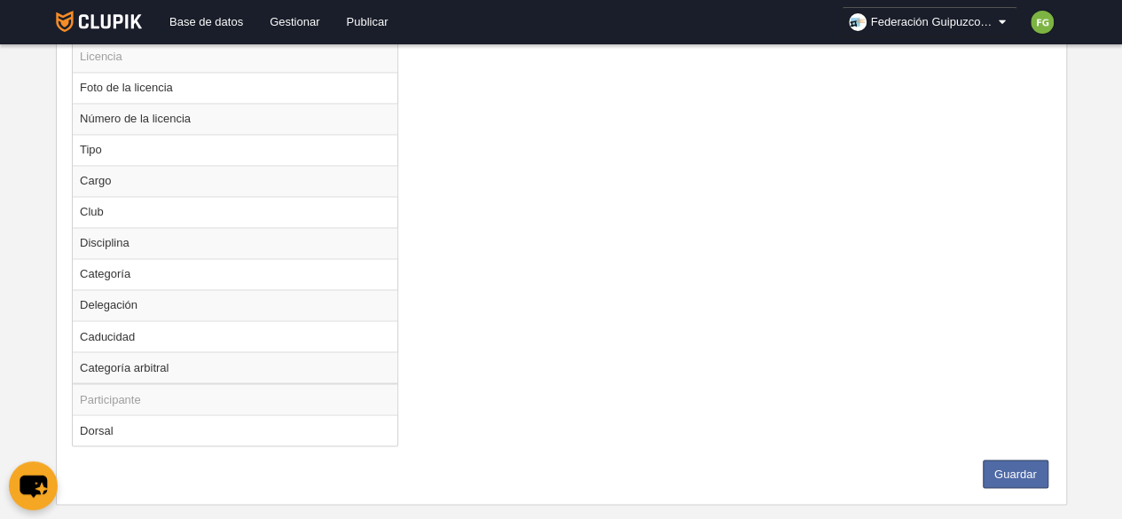
scroll to position [1374, 0]
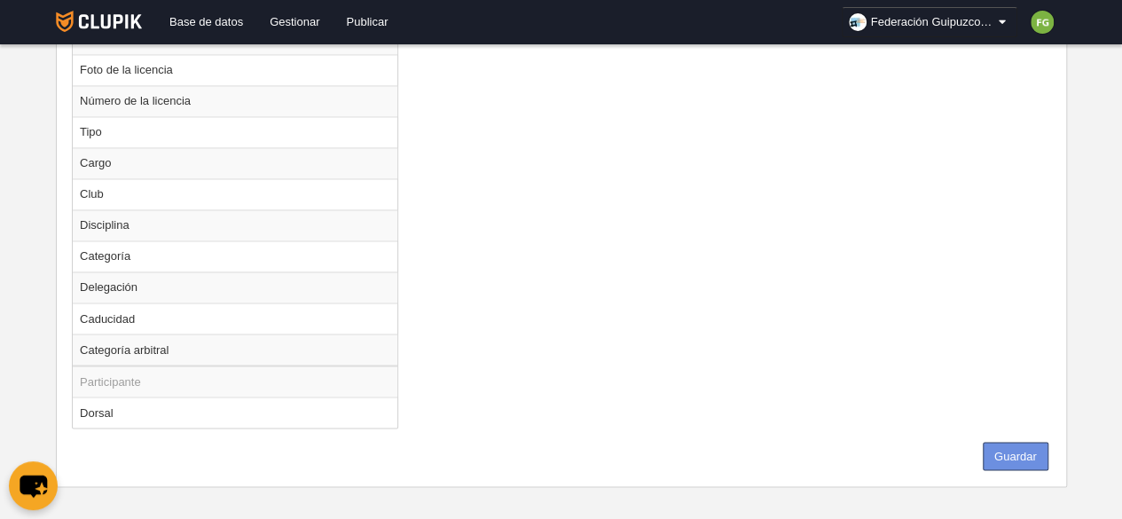
click at [1038, 445] on button "Guardar" at bounding box center [1016, 456] width 66 height 28
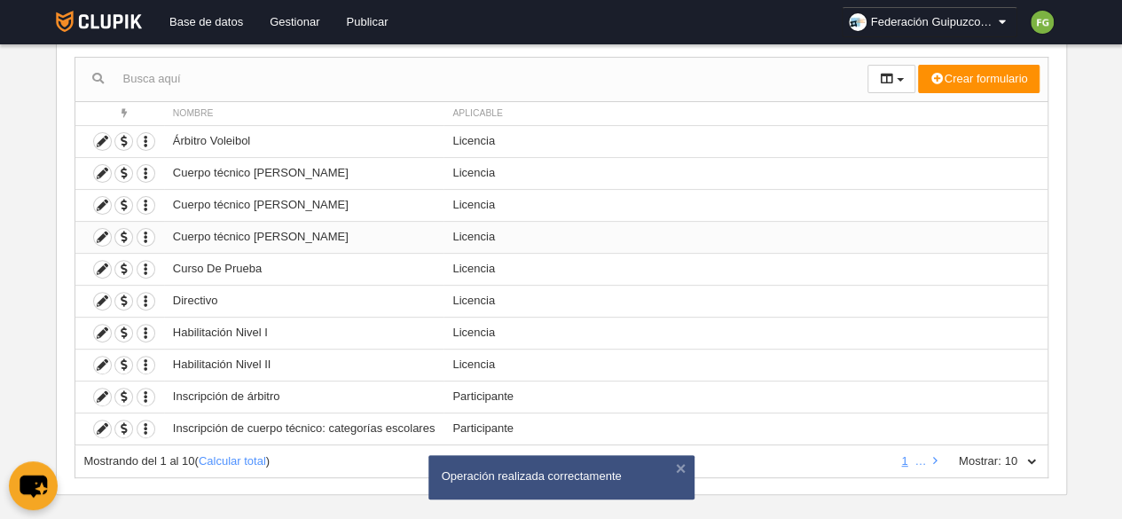
scroll to position [183, 0]
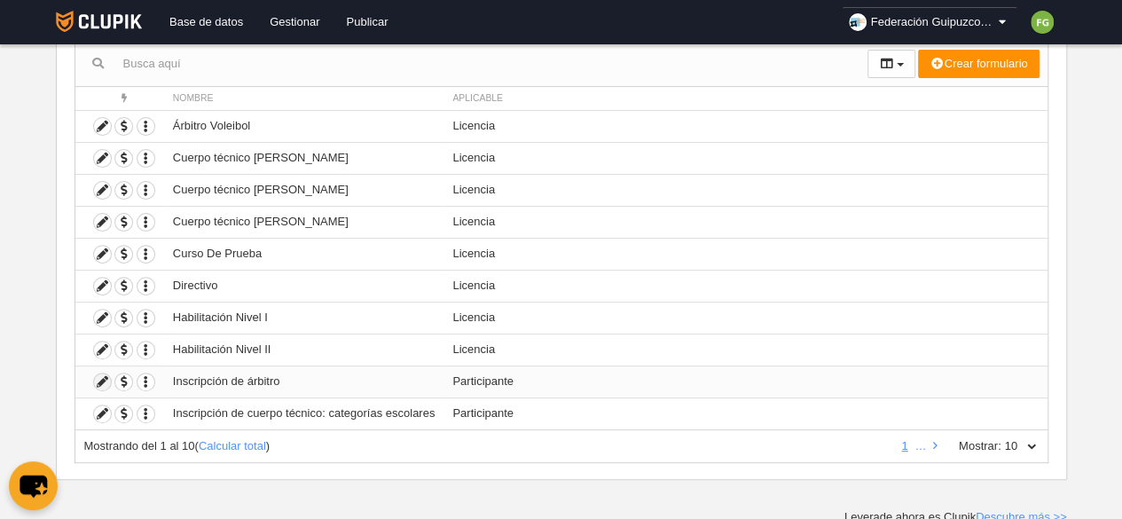
click at [102, 379] on icon at bounding box center [102, 382] width 17 height 17
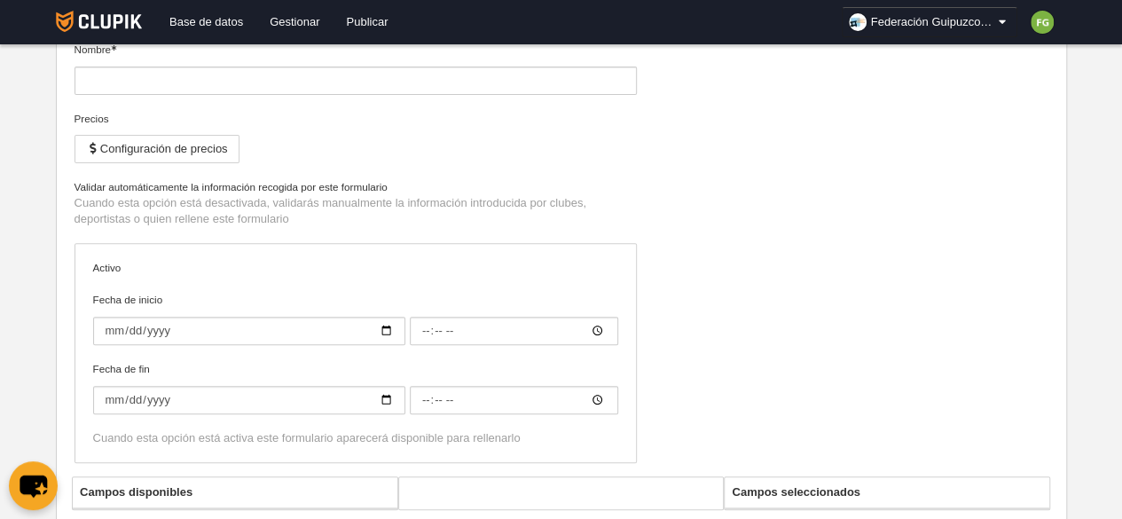
type input "Inscripción de árbitro"
type input "[DATE]"
type input "00:00"
type input "[DATE]"
type input "00:00"
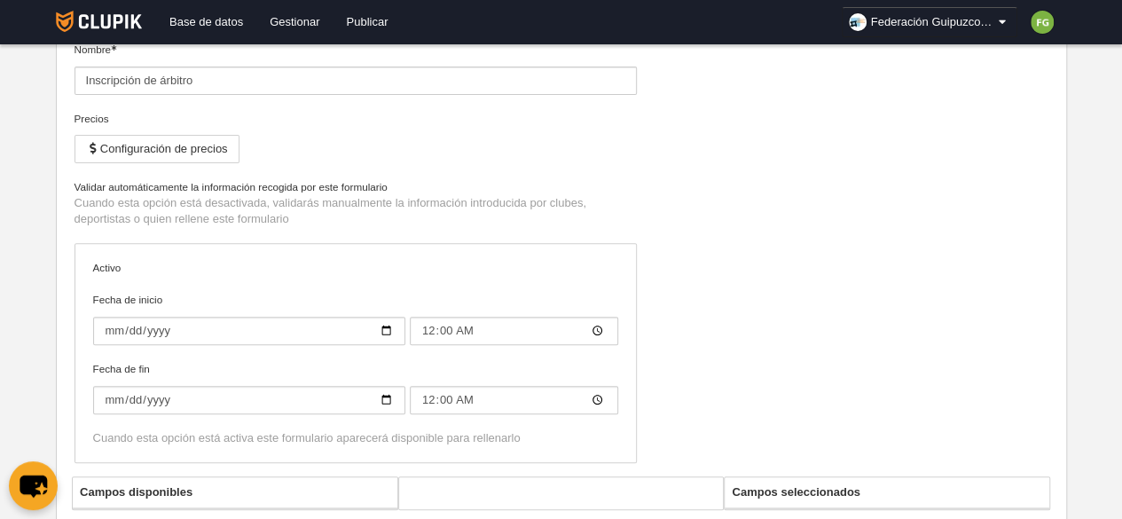
select select "selected"
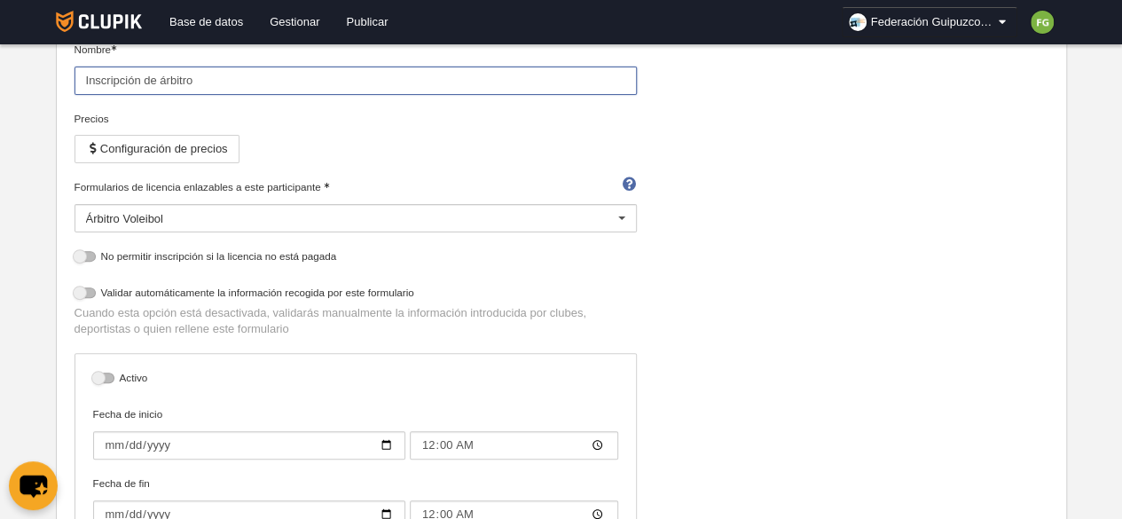
click at [278, 79] on input "Inscripción de árbitro" at bounding box center [356, 81] width 563 height 28
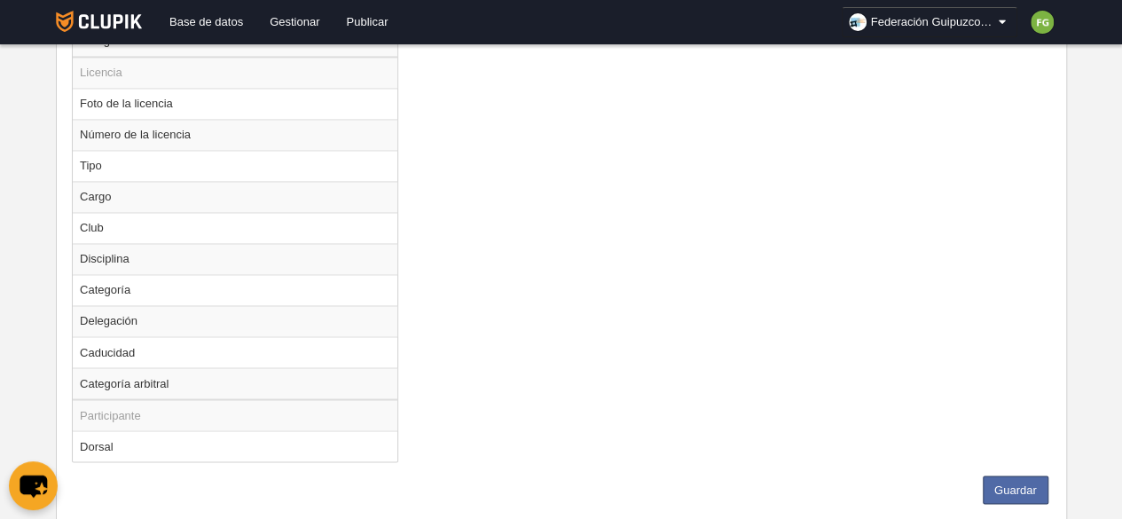
scroll to position [1374, 0]
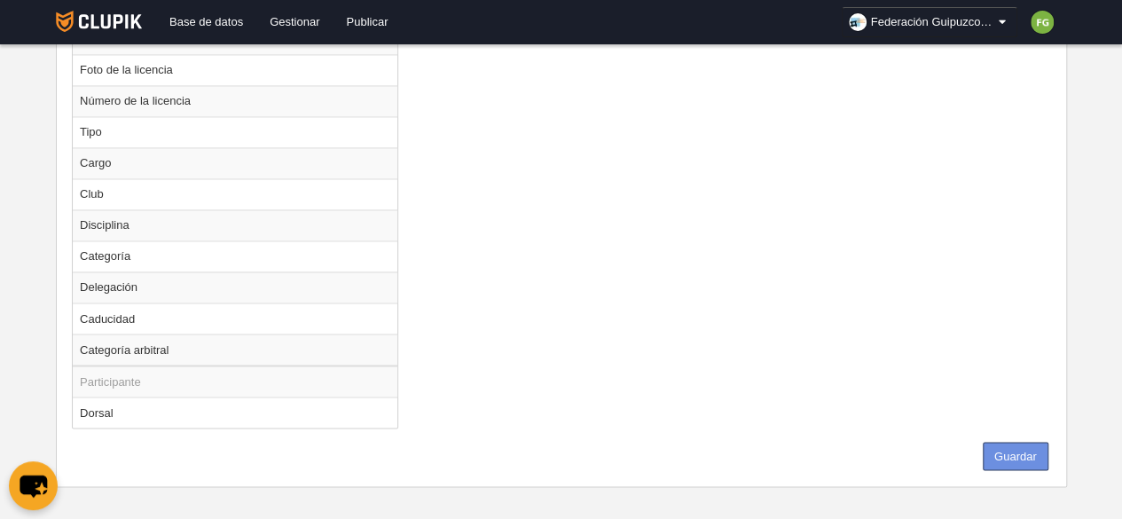
type input "Inscripción de árbitro Voleibol"
click at [1024, 442] on button "Guardar" at bounding box center [1016, 456] width 66 height 28
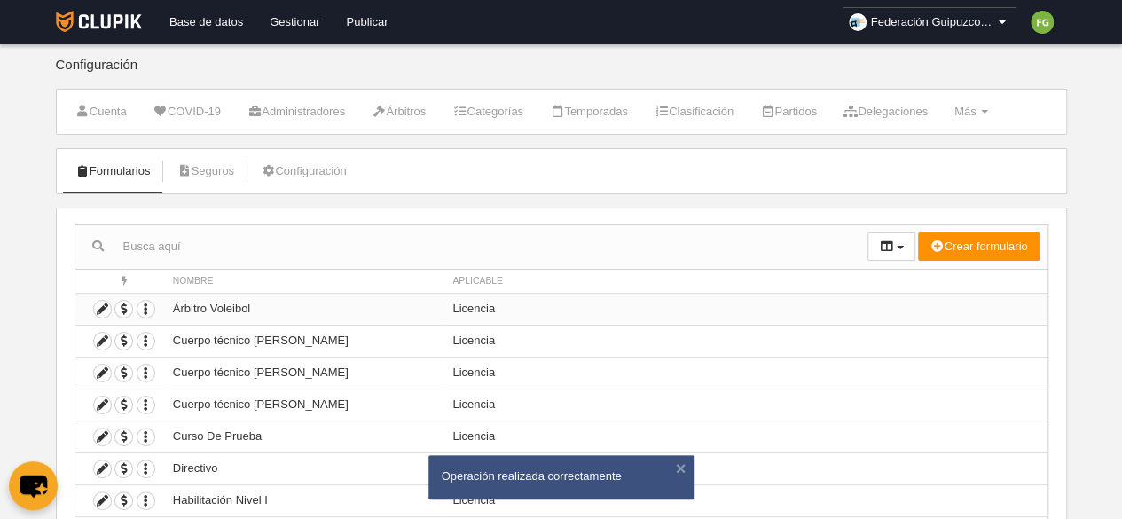
click at [341, 306] on td "Árbitro Voleibol" at bounding box center [304, 309] width 280 height 32
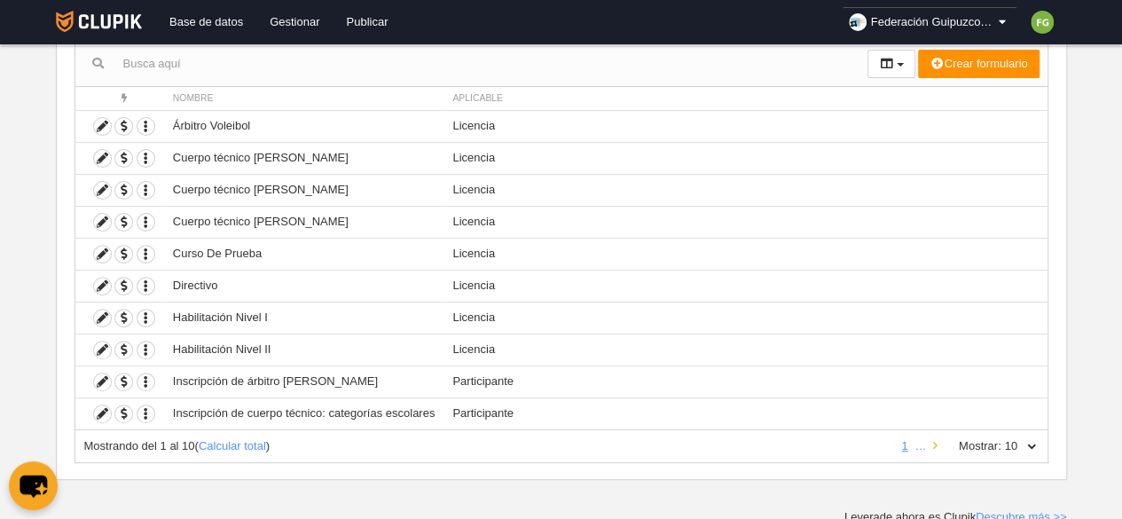
click at [935, 440] on icon at bounding box center [935, 446] width 4 height 12
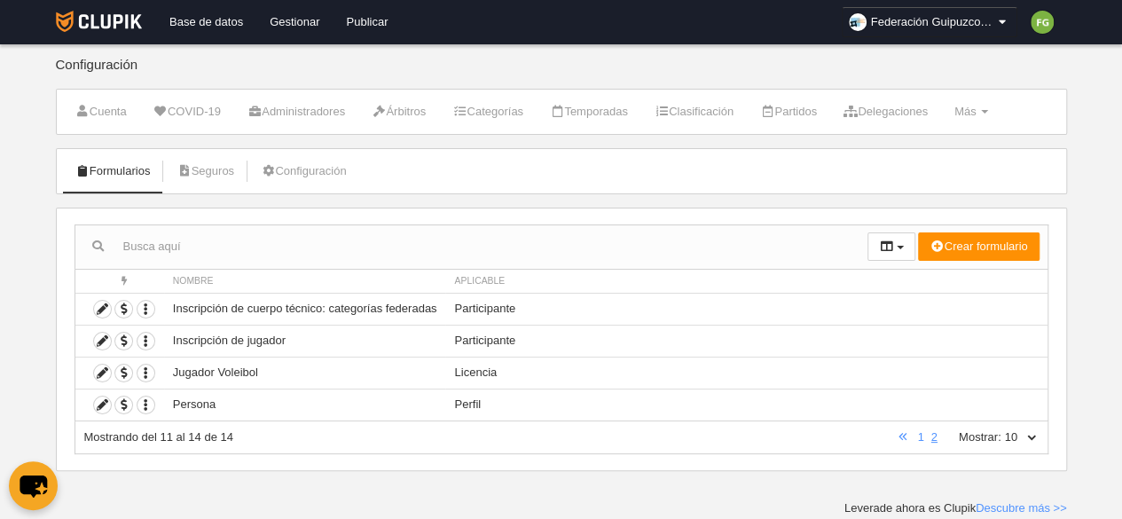
scroll to position [0, 0]
click at [279, 341] on td "Inscripción de jugador" at bounding box center [305, 341] width 282 height 32
click at [95, 368] on icon at bounding box center [102, 373] width 17 height 17
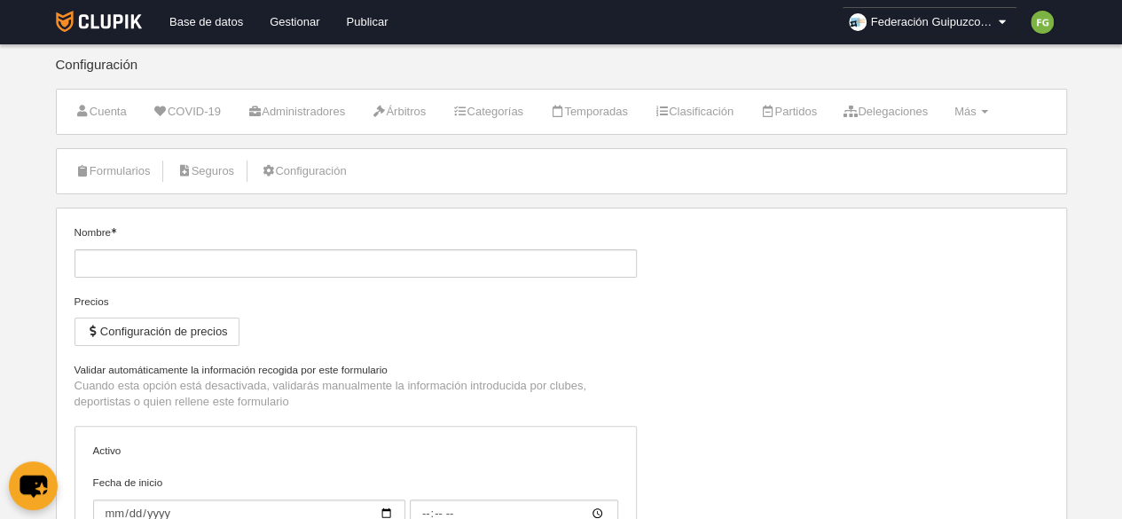
type input "Jugador Voleibol"
select select "selected"
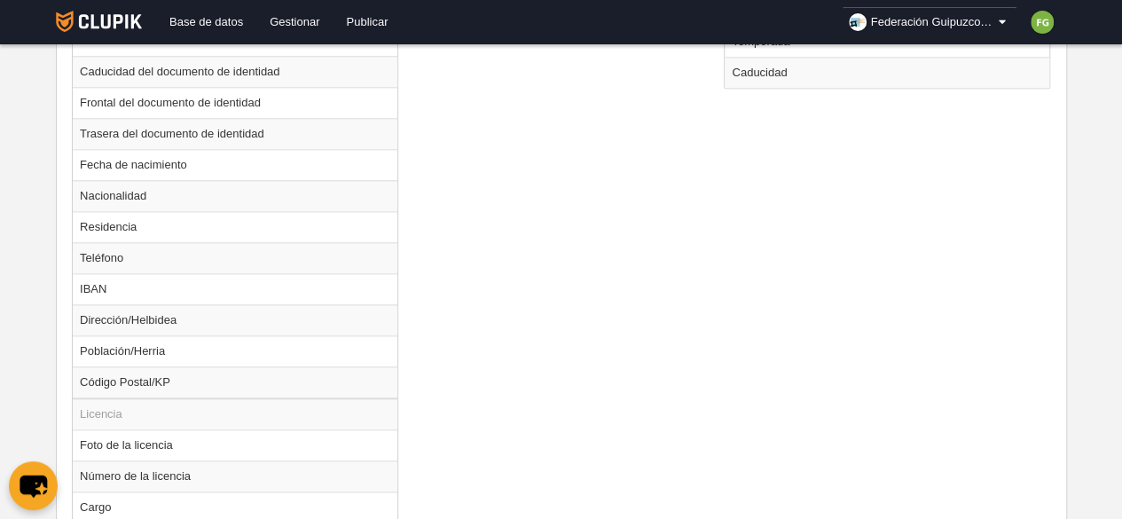
scroll to position [1020, 0]
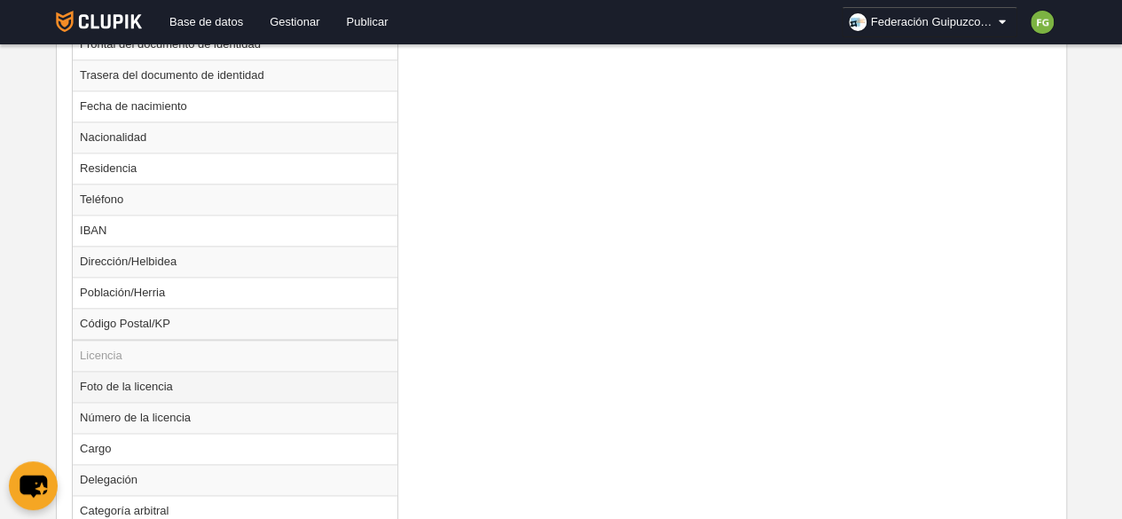
click at [272, 379] on td "Foto de la licencia" at bounding box center [235, 386] width 325 height 31
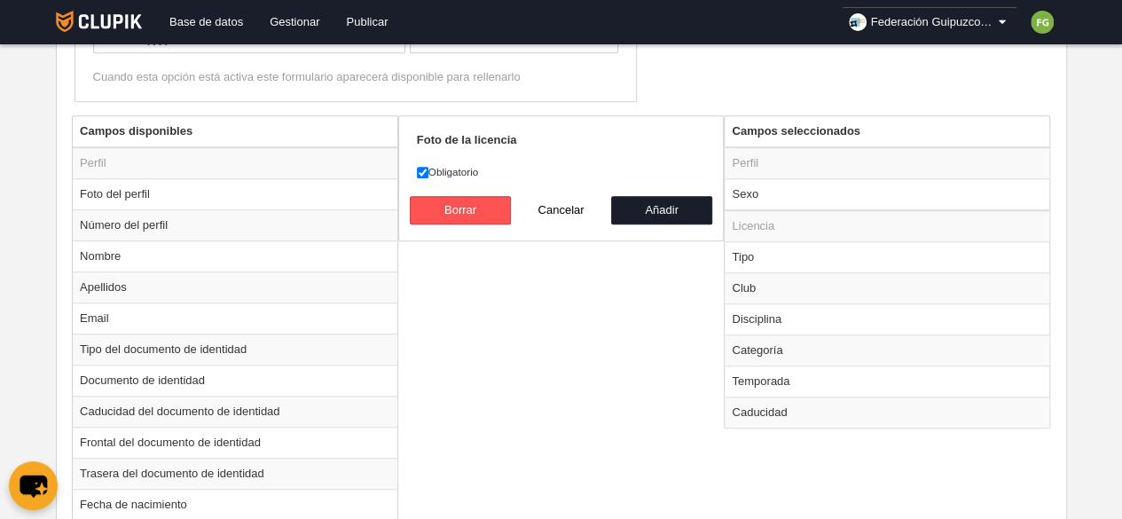
scroll to position [614, 0]
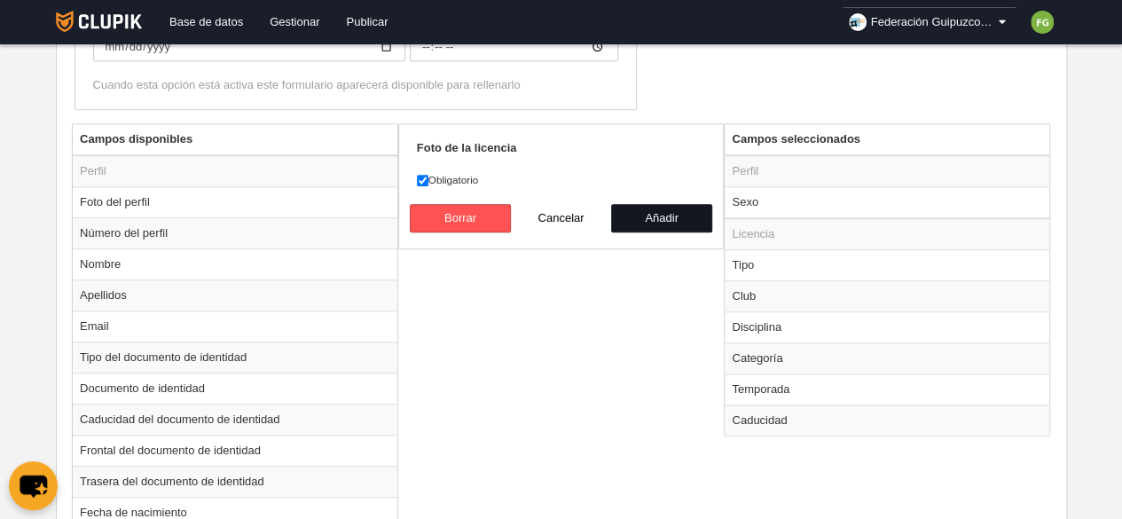
click at [656, 216] on button "Añadir" at bounding box center [661, 218] width 101 height 28
radio input "false"
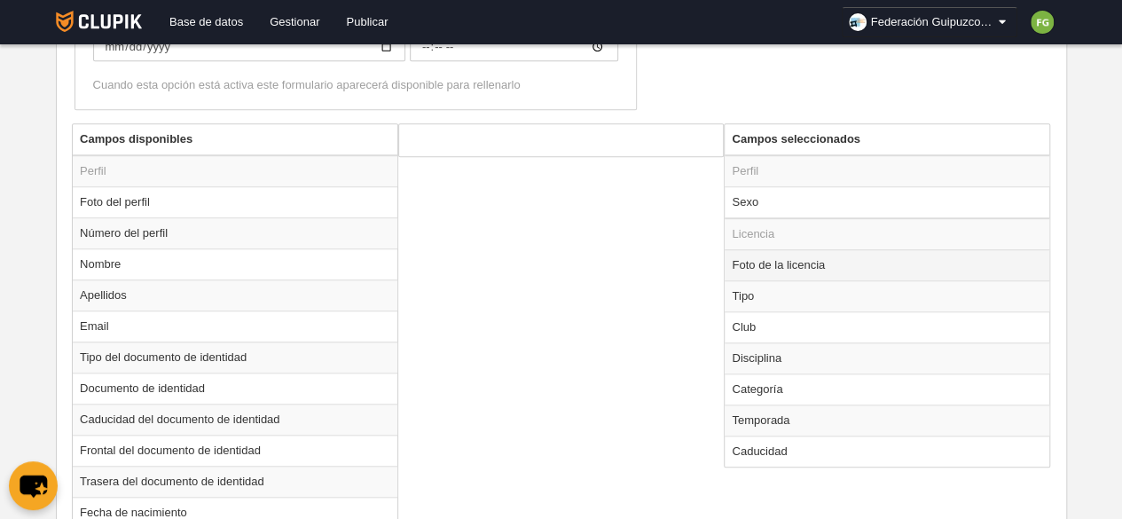
click at [804, 256] on td "Foto de la licencia" at bounding box center [887, 264] width 325 height 31
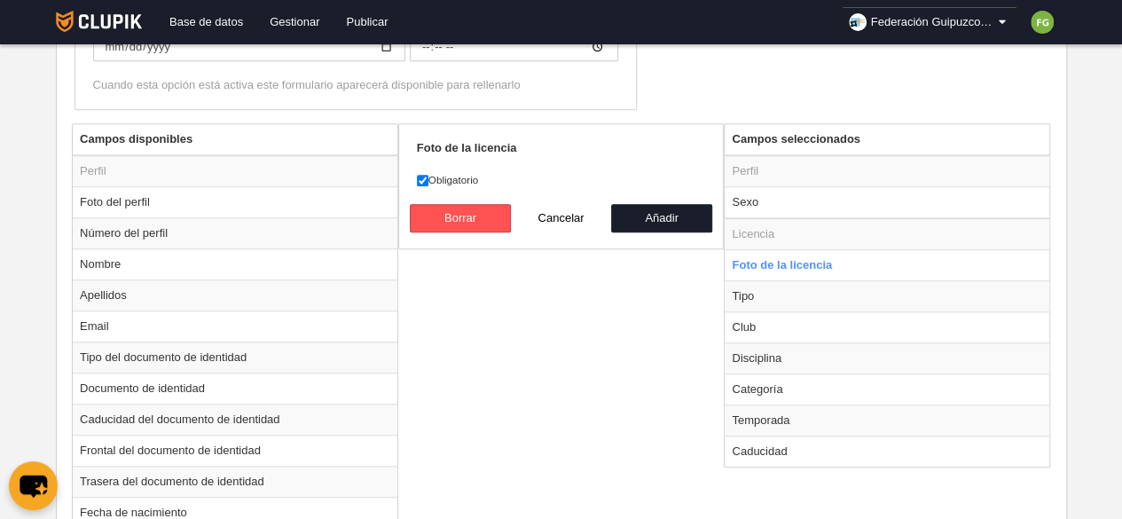
click at [629, 377] on div "Campos disponibles Perfil Foto del perfil Número del perfil Nombre Apellidos Em…" at bounding box center [561, 519] width 988 height 792
click at [747, 352] on td "Disciplina" at bounding box center [887, 357] width 325 height 31
radio input "false"
radio input "true"
checkbox input "false"
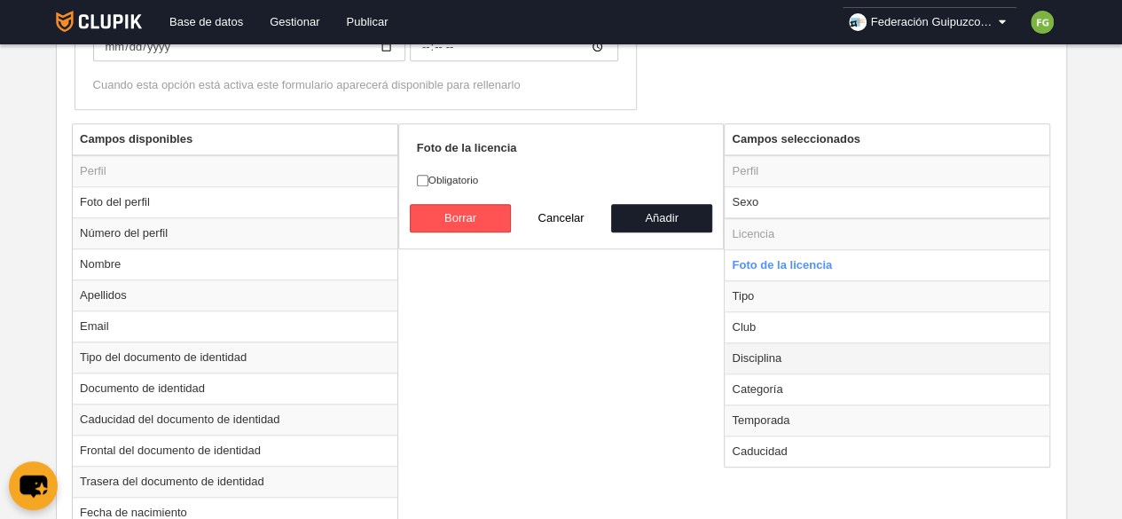
select select
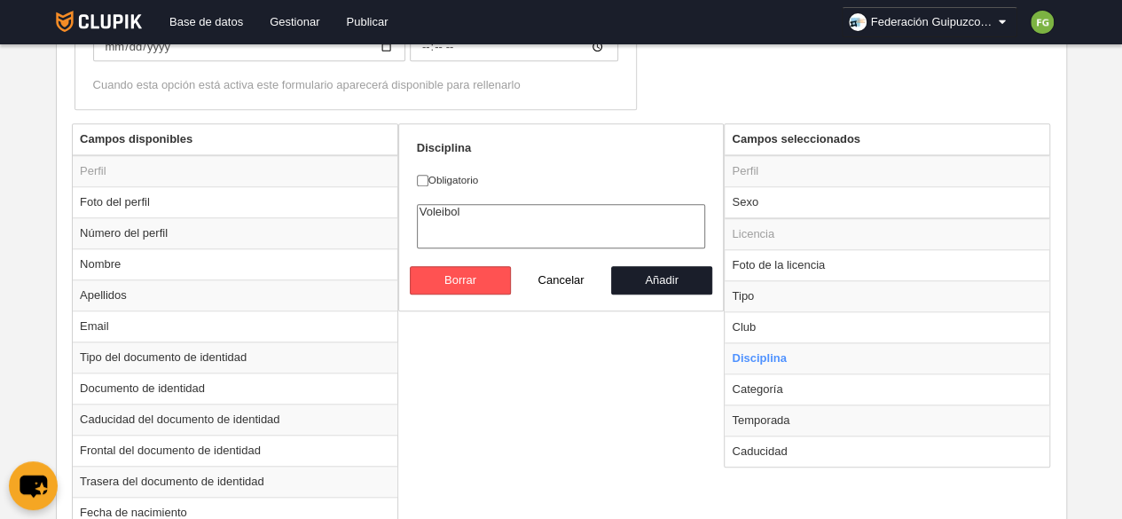
click at [434, 176] on label "Obligatorio" at bounding box center [561, 180] width 289 height 16
click at [429, 176] on input "Obligatorio" at bounding box center [423, 181] width 12 height 12
checkbox input "true"
select select "11"
click at [436, 207] on option "Voleibol" at bounding box center [561, 212] width 287 height 14
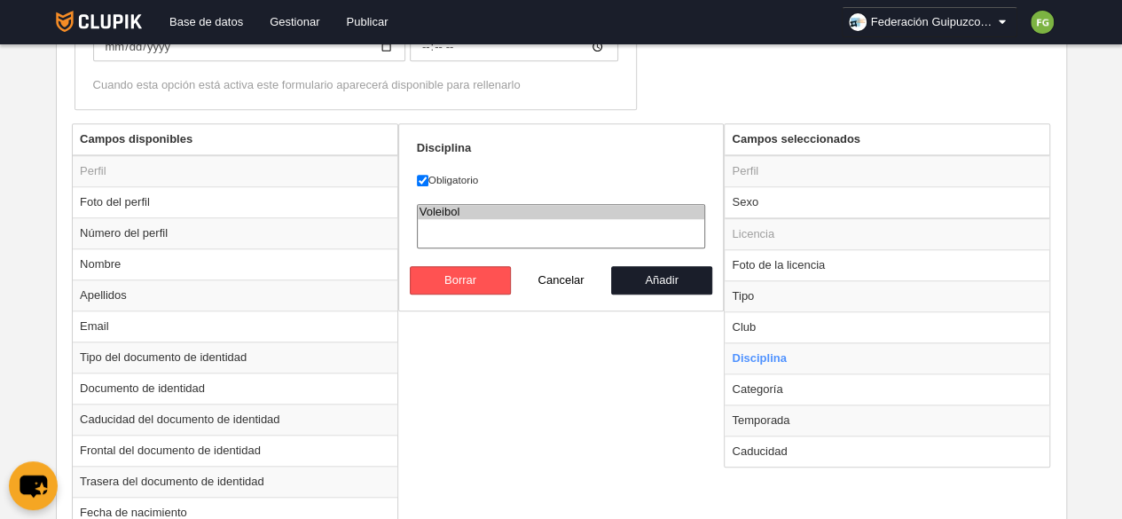
click at [571, 358] on div "Campos disponibles Perfil Foto del perfil Número del perfil Nombre Apellidos Em…" at bounding box center [561, 519] width 988 height 792
click at [768, 332] on td "Club" at bounding box center [887, 326] width 325 height 31
radio input "true"
checkbox input "false"
select select
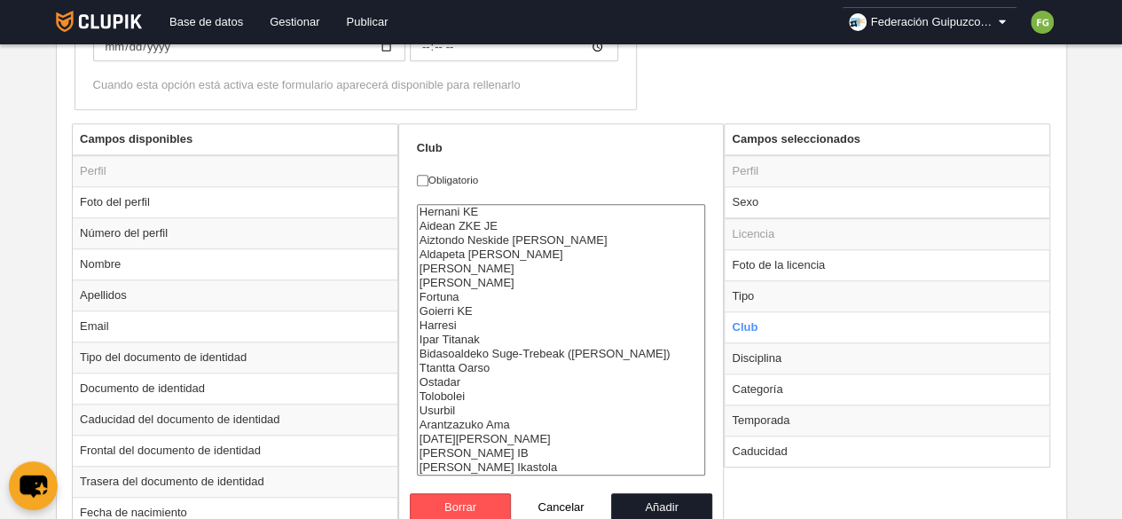
click at [435, 177] on label "Obligatorio" at bounding box center [561, 180] width 289 height 16
click at [429, 177] on input "Obligatorio" at bounding box center [423, 181] width 12 height 12
checkbox input "true"
click at [840, 256] on td "Foto de la licencia" at bounding box center [887, 264] width 325 height 31
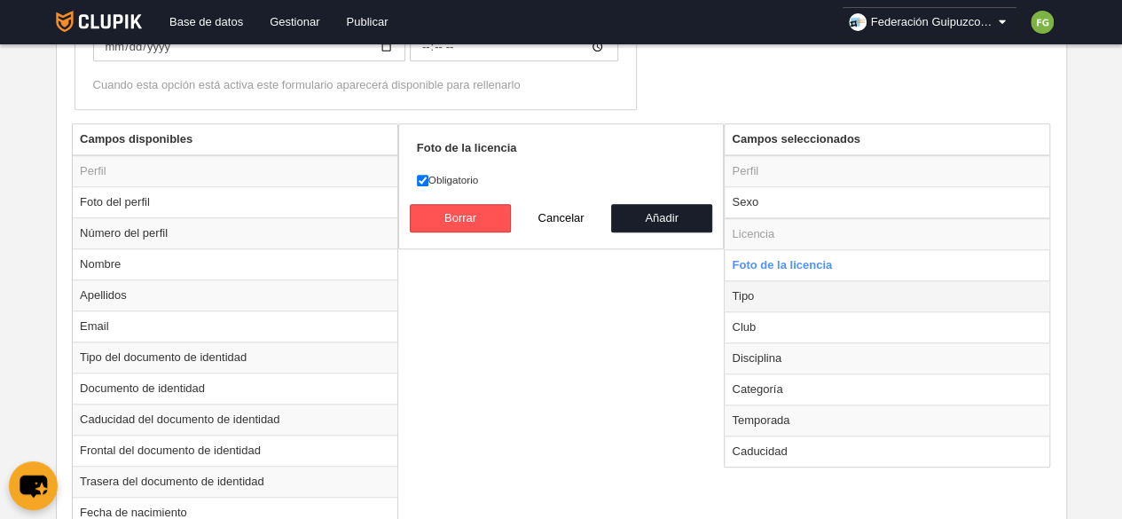
click at [777, 295] on td "Tipo" at bounding box center [887, 295] width 325 height 31
radio input "false"
radio input "true"
select select "player"
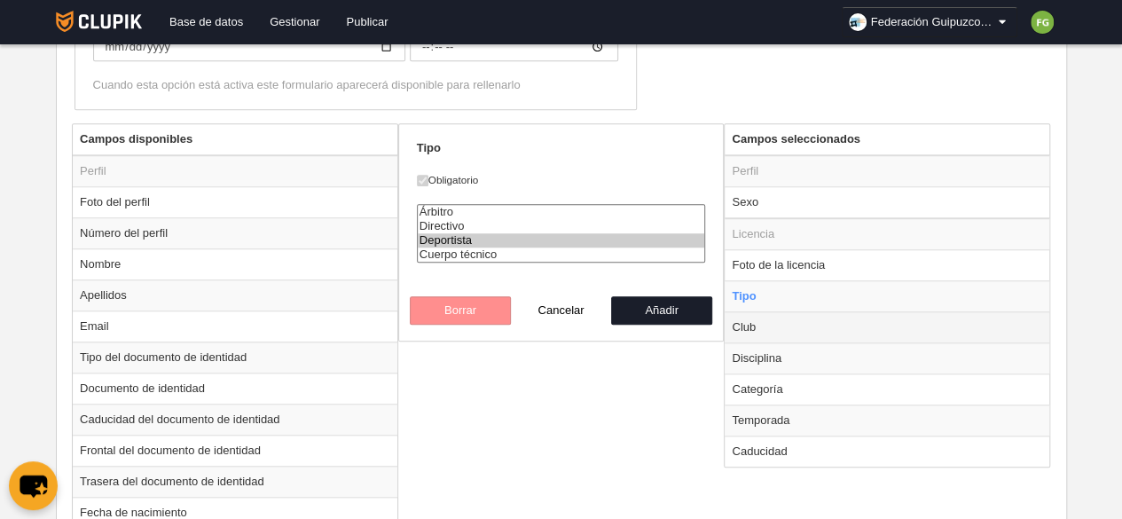
click at [769, 321] on td "Club" at bounding box center [887, 326] width 325 height 31
radio input "false"
radio input "true"
checkbox input "false"
select select
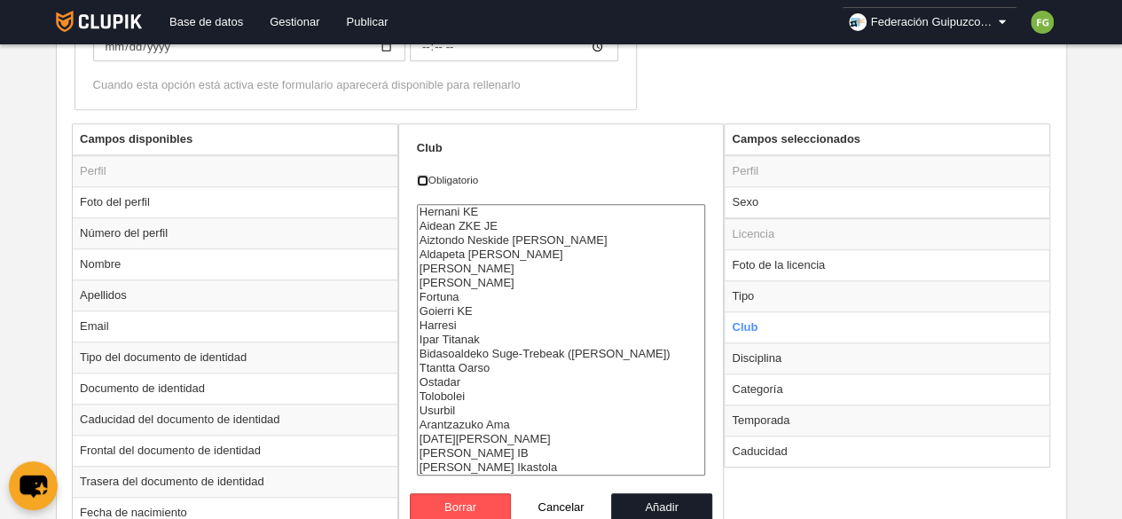
click at [427, 182] on input "Obligatorio" at bounding box center [423, 181] width 12 height 12
checkbox input "true"
click at [681, 505] on button "Añadir" at bounding box center [661, 507] width 101 height 28
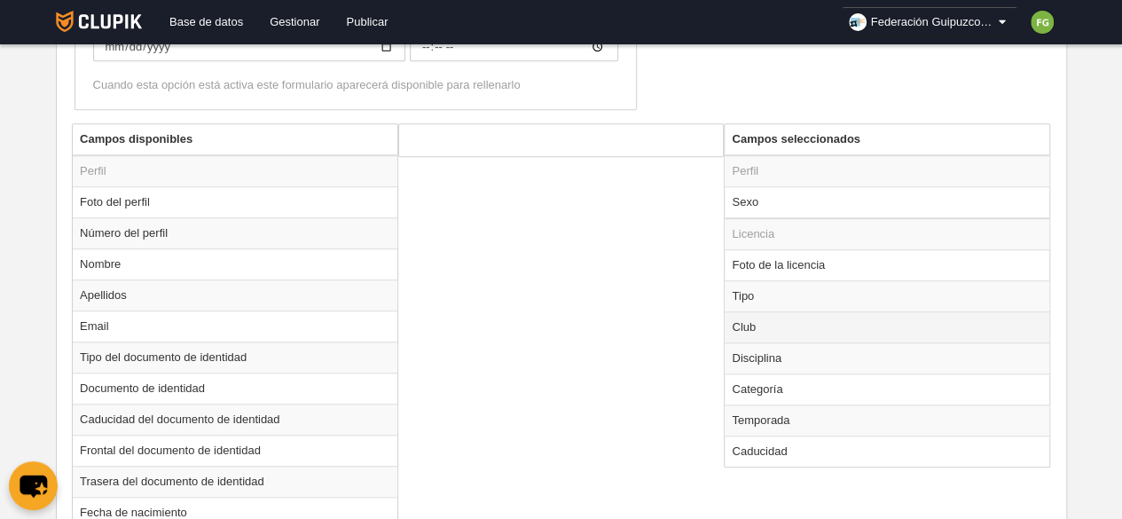
click at [767, 327] on td "Club" at bounding box center [887, 326] width 325 height 31
radio input "true"
select select
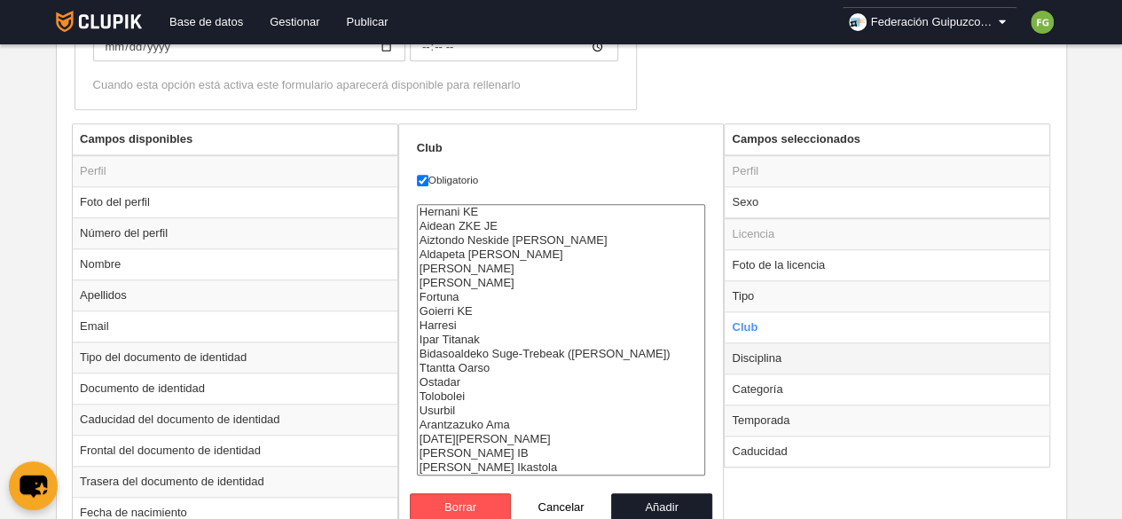
click at [760, 357] on td "Disciplina" at bounding box center [887, 357] width 325 height 31
radio input "false"
radio input "true"
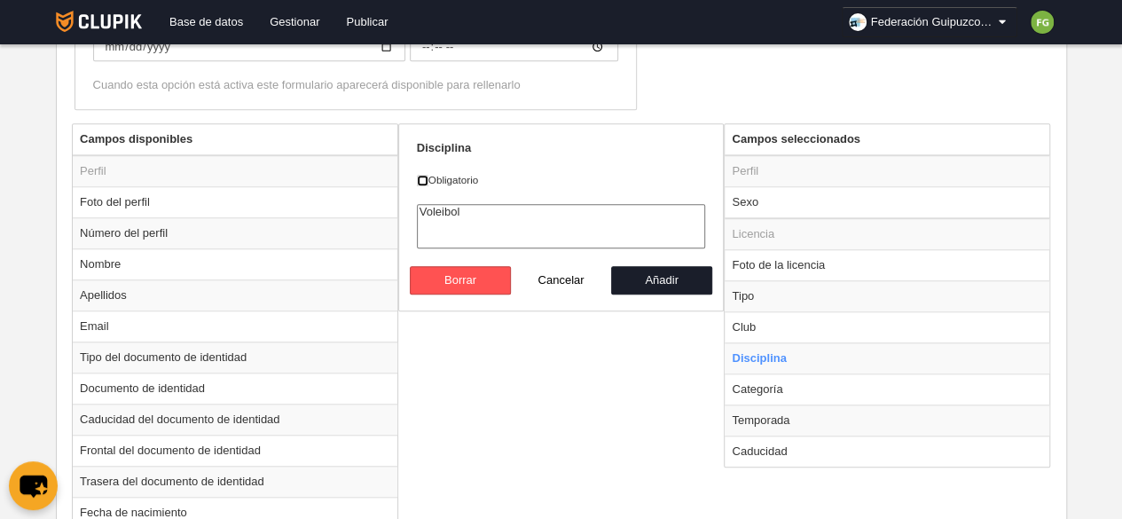
click at [417, 177] on input "Obligatorio" at bounding box center [423, 181] width 12 height 12
checkbox input "true"
select select "11"
click at [440, 207] on option "Voleibol" at bounding box center [561, 212] width 287 height 14
click at [649, 280] on button "Añadir" at bounding box center [661, 280] width 101 height 28
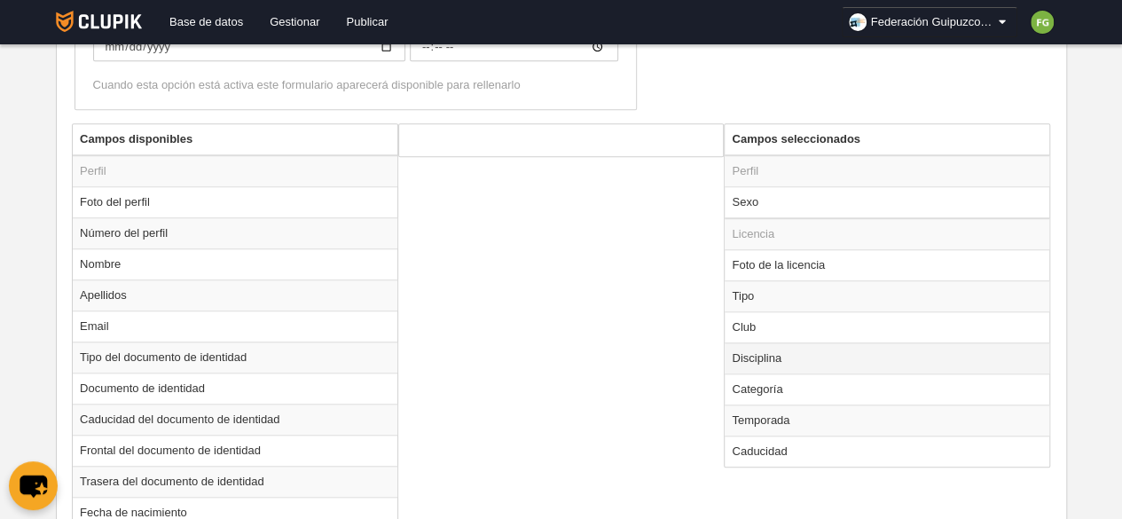
click at [774, 355] on td "Disciplina" at bounding box center [887, 357] width 325 height 31
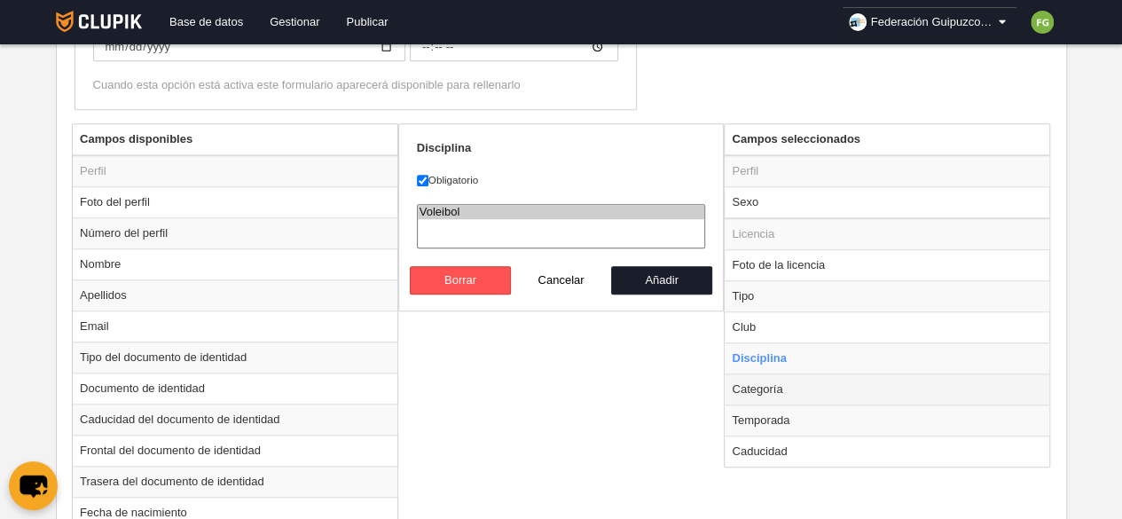
click at [774, 391] on td "Categoría" at bounding box center [887, 389] width 325 height 31
radio input "false"
radio input "true"
select select
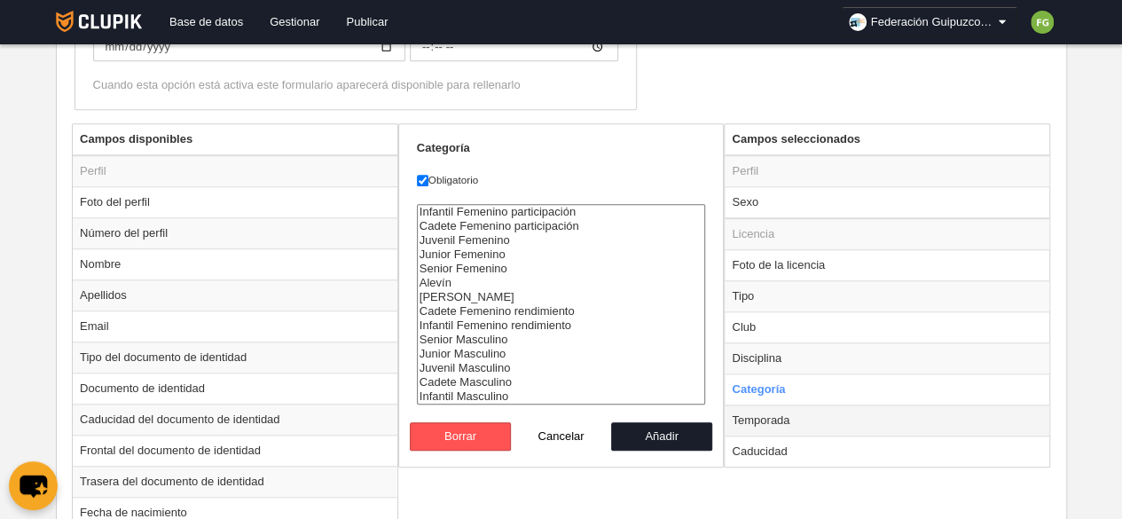
click at [794, 413] on td "Temporada" at bounding box center [887, 420] width 325 height 31
radio input "false"
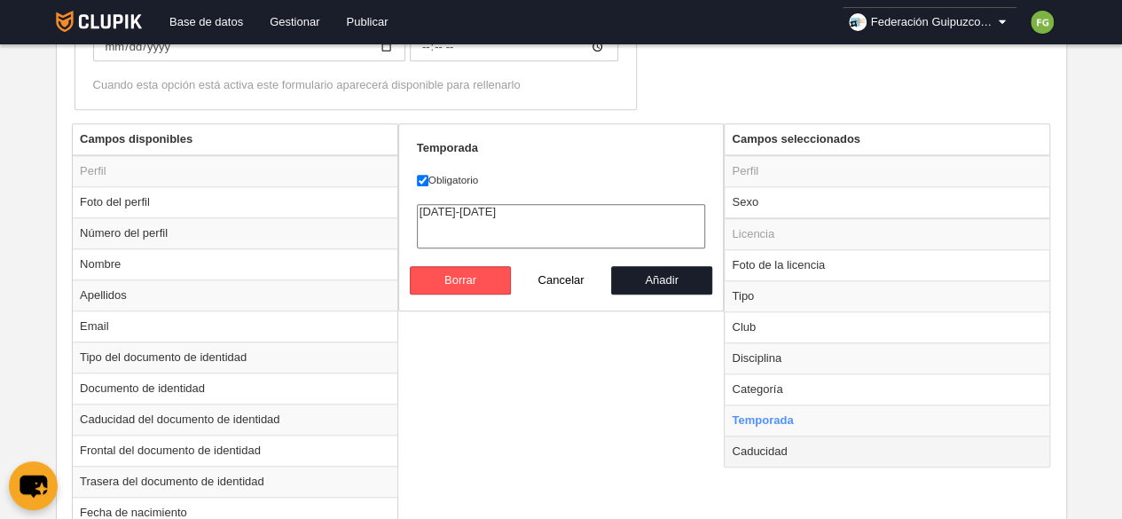
click at [773, 448] on td "Caducidad" at bounding box center [887, 451] width 325 height 31
radio input "false"
radio input "true"
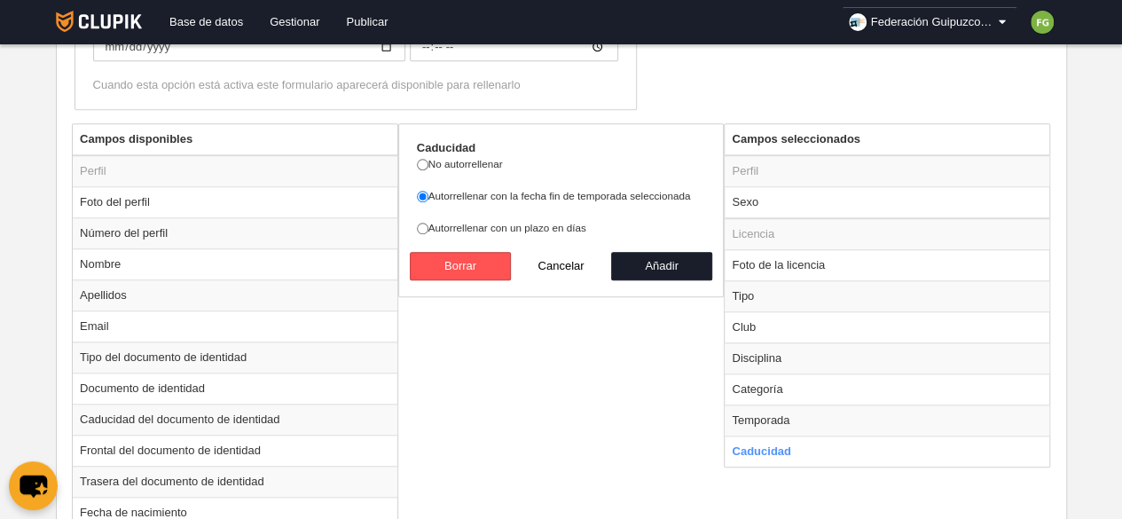
click at [624, 450] on div "Campos disponibles Perfil Foto del perfil Número del perfil Nombre Apellidos Em…" at bounding box center [561, 519] width 988 height 792
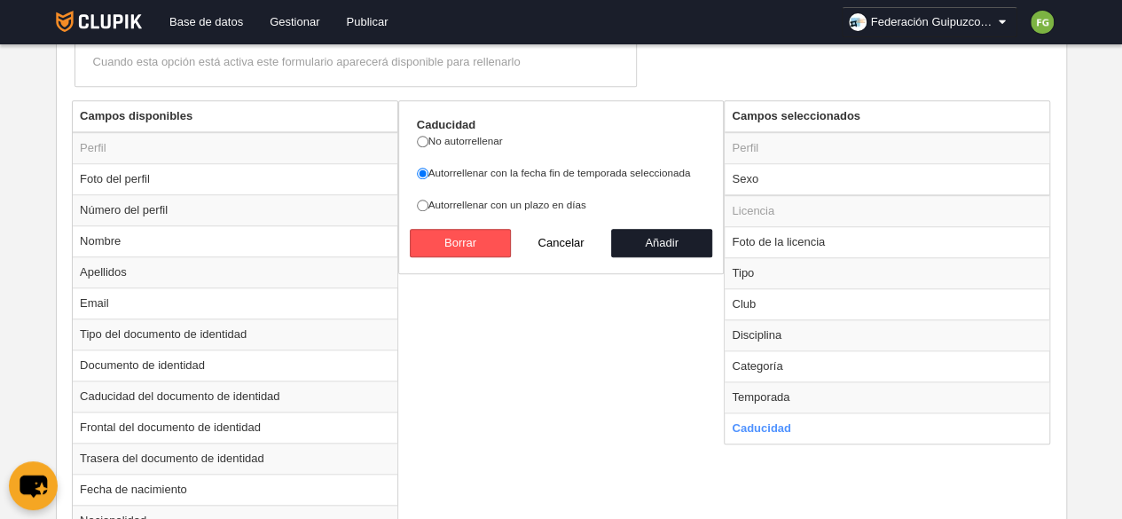
scroll to position [638, 0]
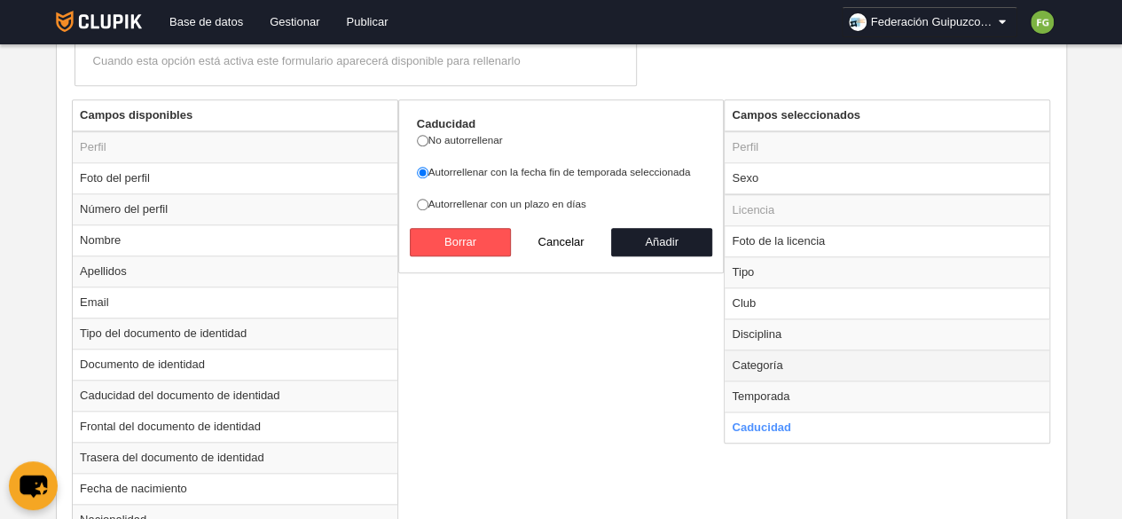
click at [777, 363] on td "Categoría" at bounding box center [887, 365] width 325 height 31
radio input "true"
select select
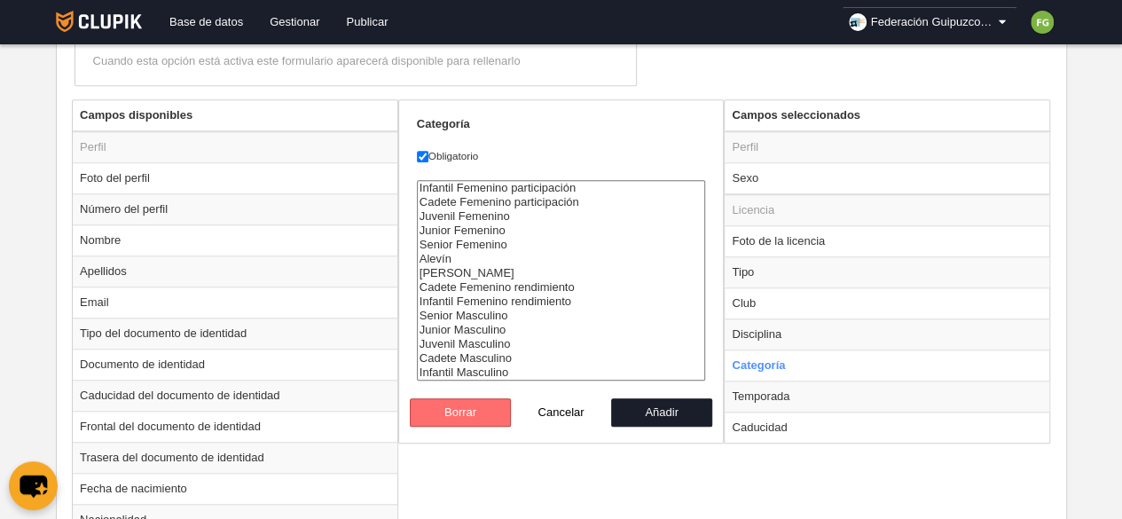
click at [471, 417] on button "Borrar" at bounding box center [460, 412] width 101 height 28
radio input "false"
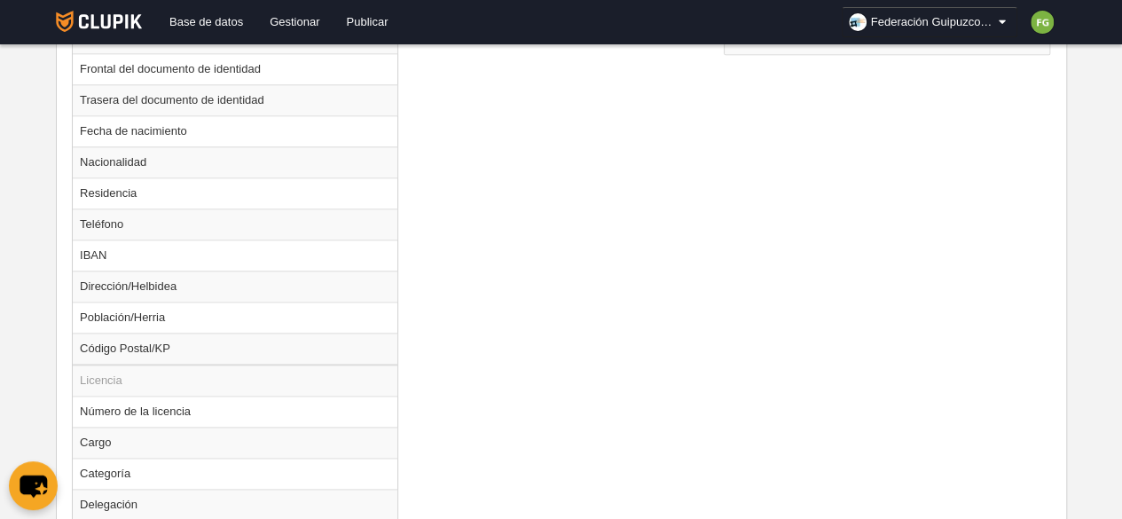
scroll to position [1120, 0]
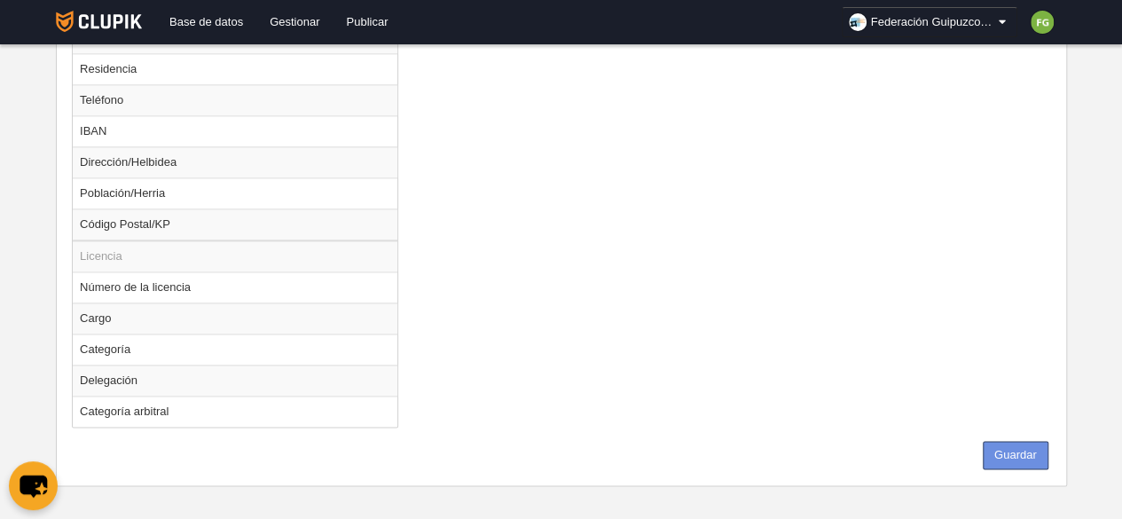
click at [1004, 441] on button "Guardar" at bounding box center [1016, 455] width 66 height 28
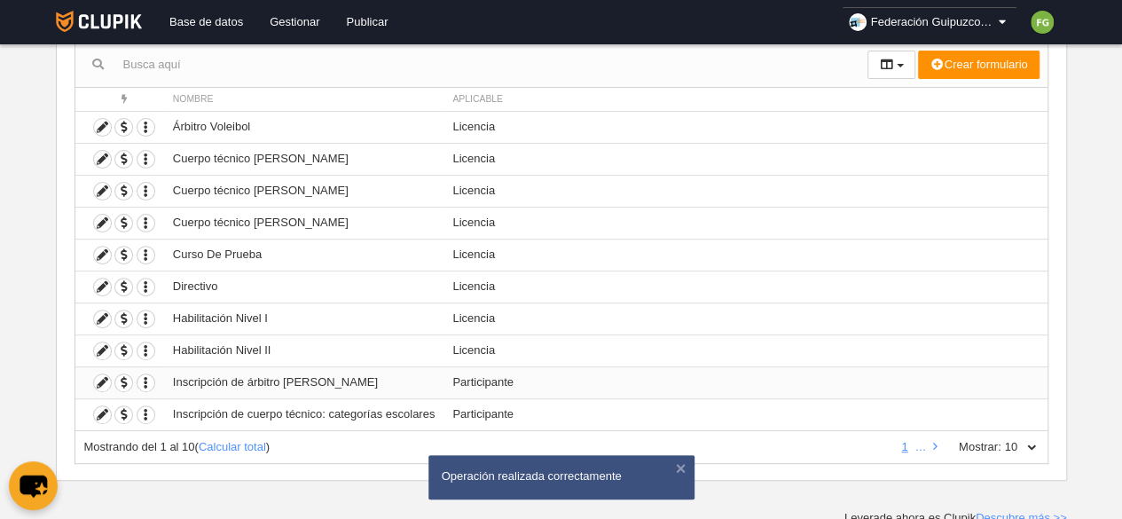
scroll to position [183, 0]
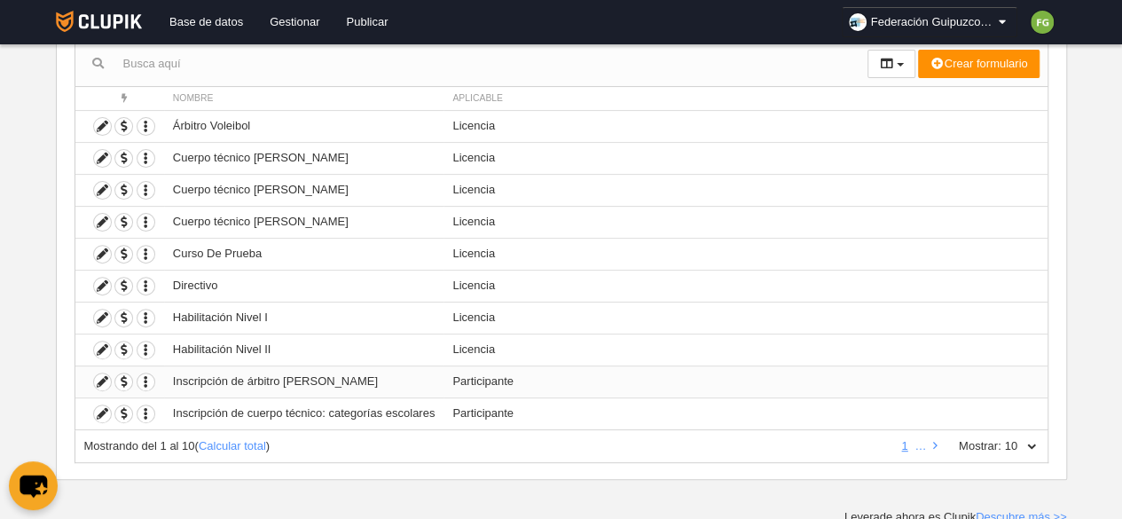
click at [281, 377] on td "Inscripción de árbitro Voleibol" at bounding box center [304, 382] width 280 height 32
click at [102, 122] on icon at bounding box center [102, 126] width 17 height 17
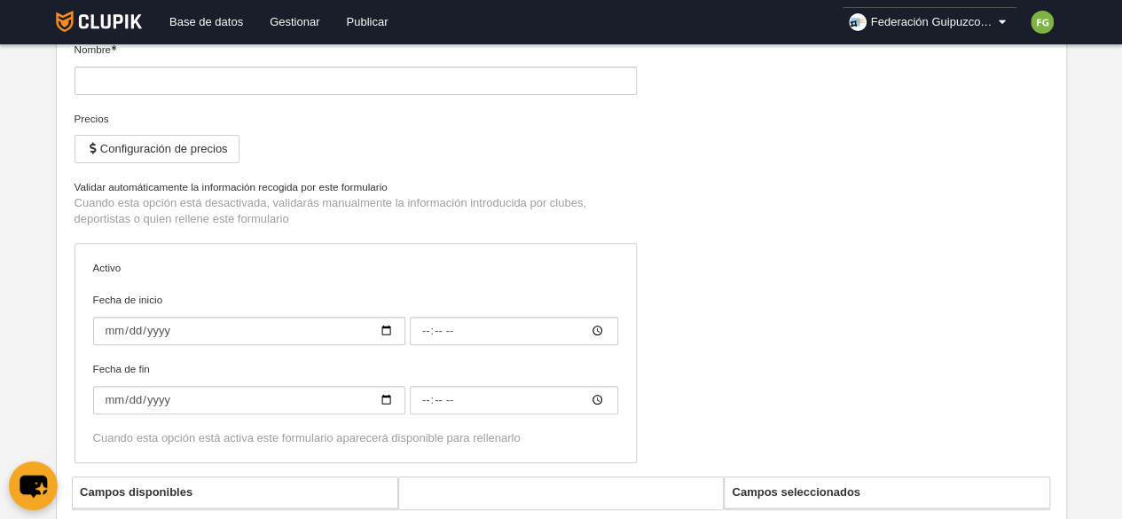
type input "Árbitro Voleibol"
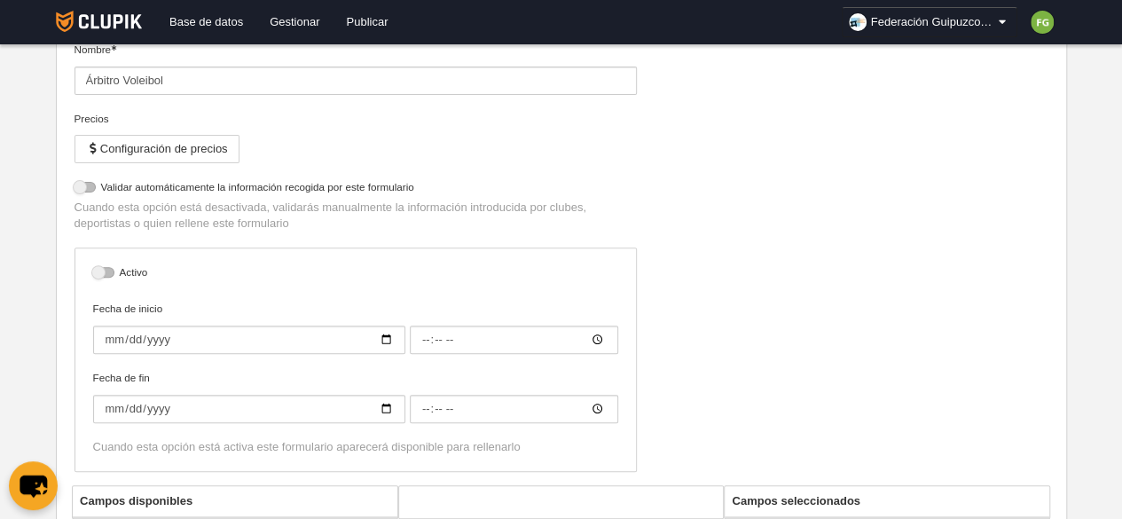
select select "selected"
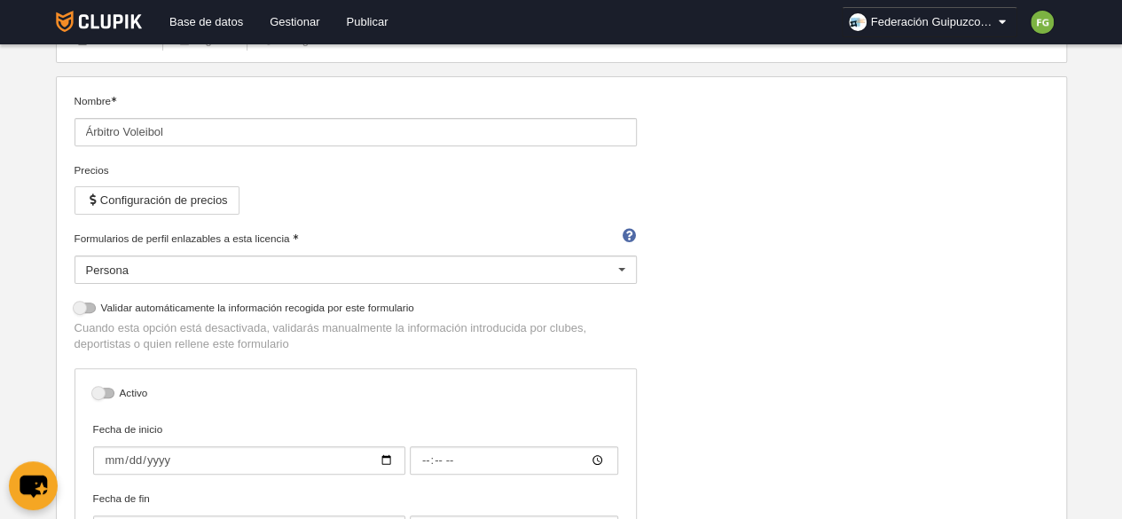
scroll to position [128, 0]
click at [124, 136] on input "Árbitro Voleibol" at bounding box center [356, 136] width 563 height 28
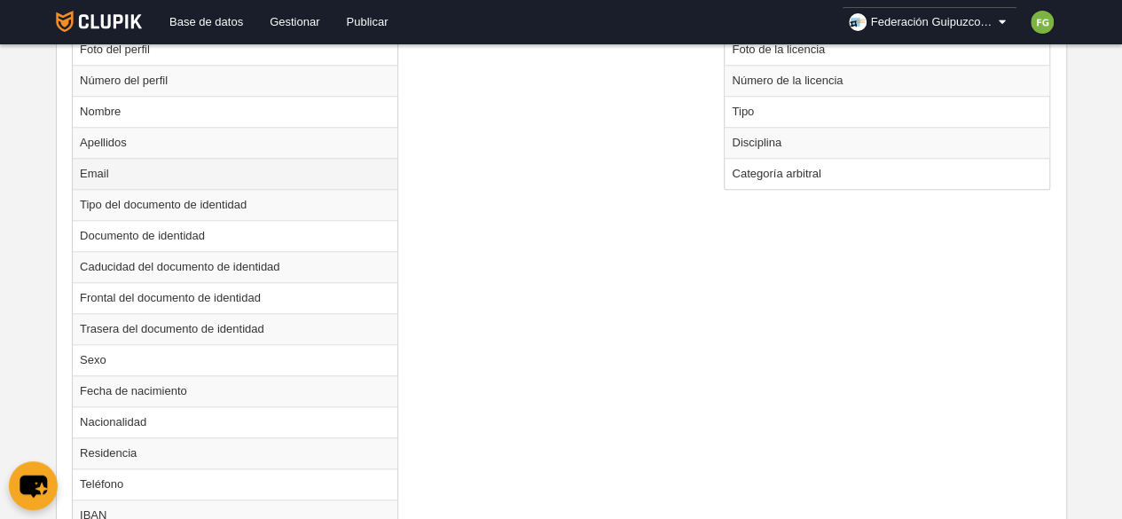
scroll to position [771, 0]
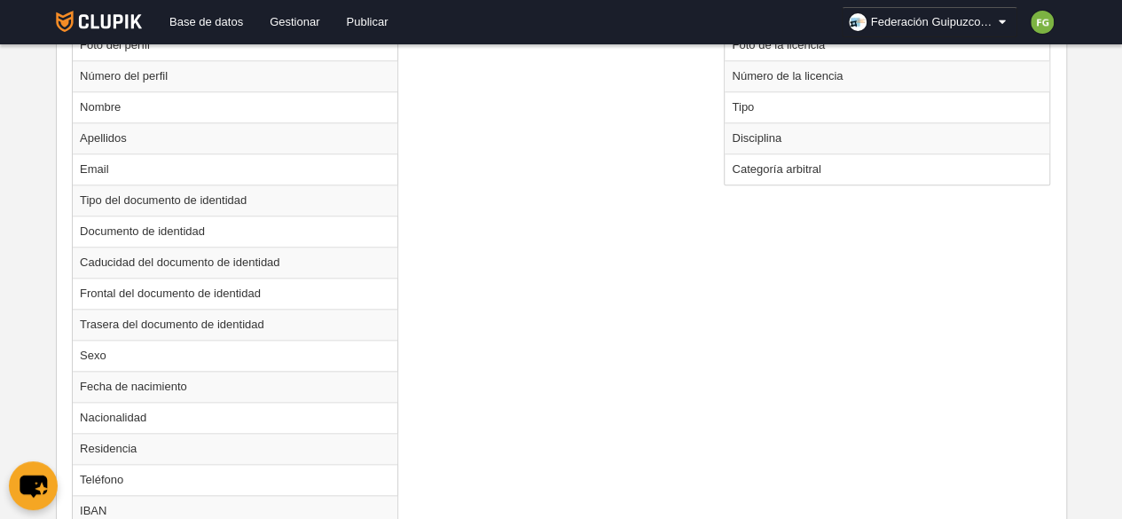
type input "Árbitro de Voleibol"
click at [697, 250] on div "Campos disponibles Perfil Foto del perfil Número del perfil Nombre Apellidos Em…" at bounding box center [561, 409] width 988 height 886
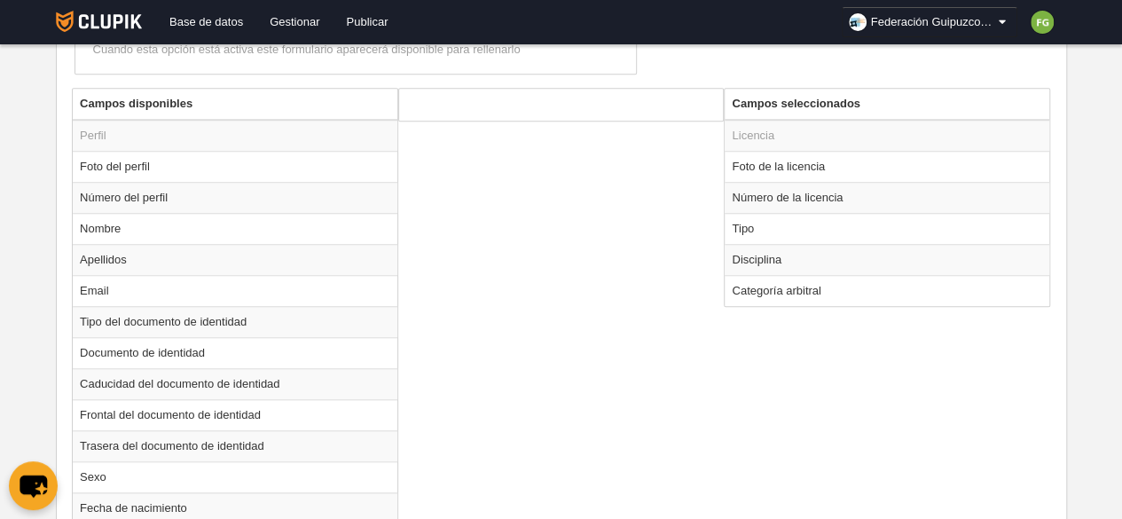
scroll to position [649, 0]
click at [801, 163] on td "Foto de la licencia" at bounding box center [887, 167] width 325 height 31
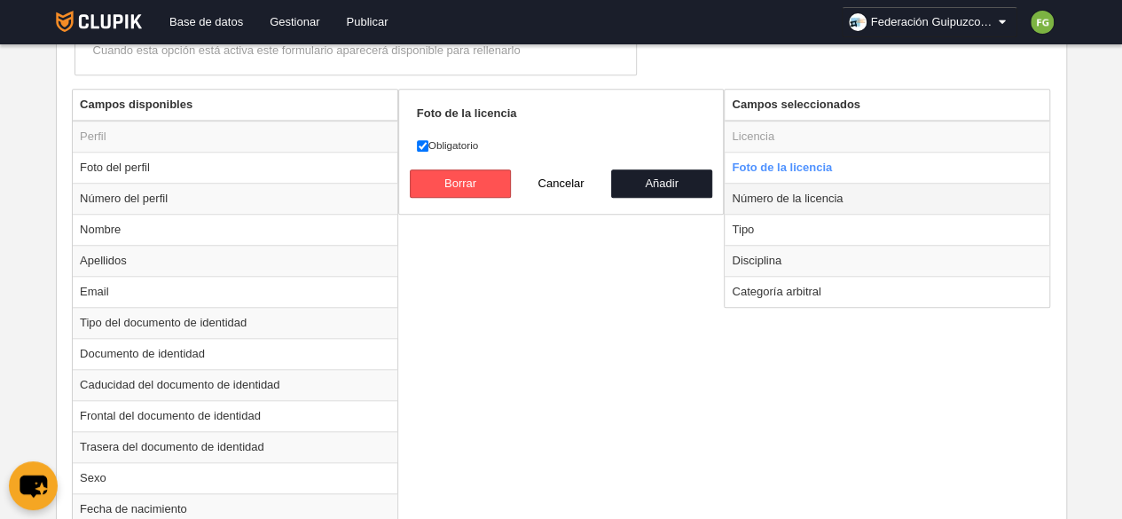
click at [788, 195] on td "Número de la licencia" at bounding box center [887, 198] width 325 height 31
radio input "false"
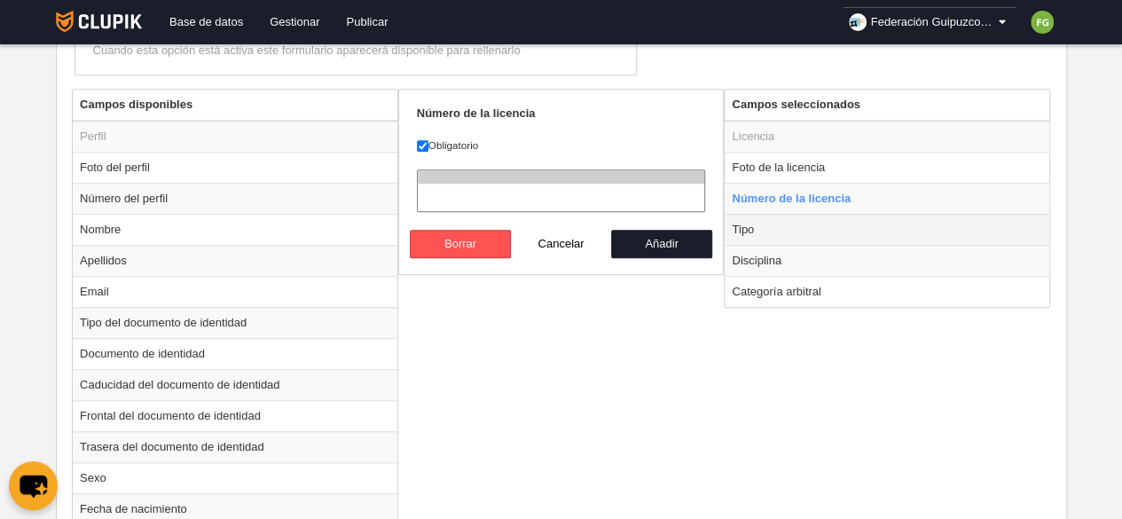
click at [768, 221] on td "Tipo" at bounding box center [887, 229] width 325 height 31
radio input "false"
radio input "true"
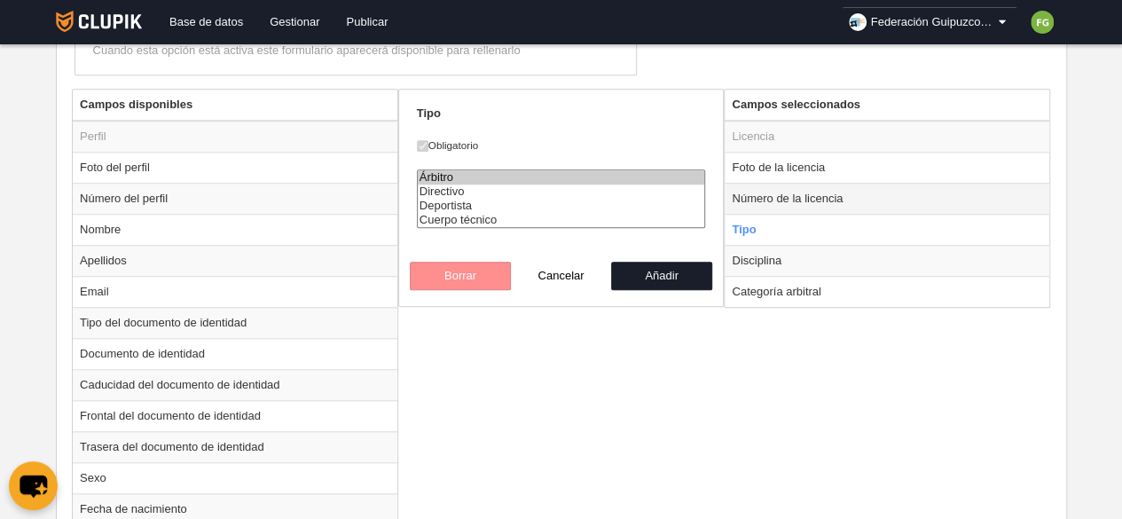
click at [798, 192] on td "Número de la licencia" at bounding box center [887, 198] width 325 height 31
radio input "true"
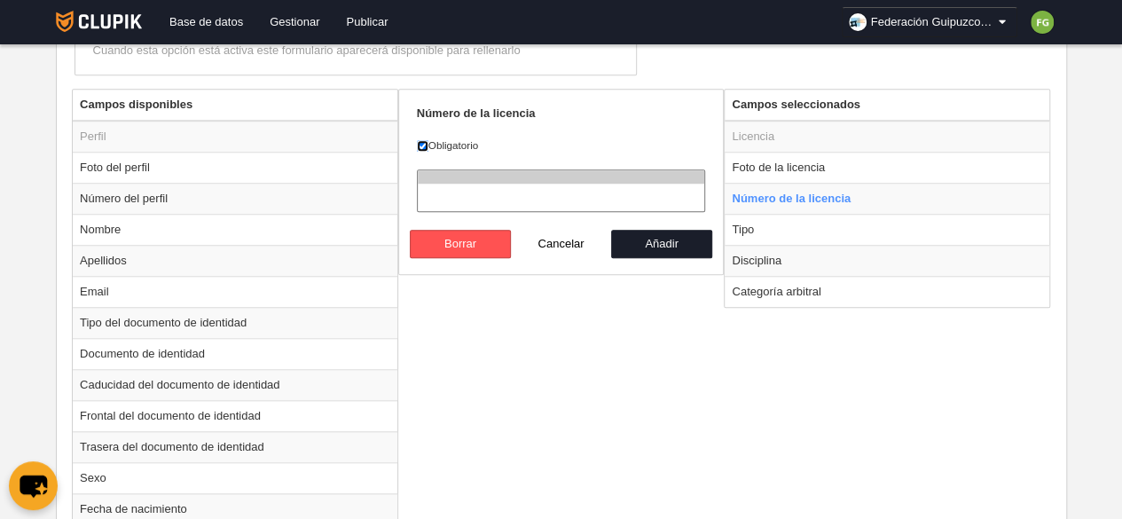
click at [417, 142] on input "Obligatorio" at bounding box center [423, 146] width 12 height 12
checkbox input "false"
click at [649, 240] on button "Añadir" at bounding box center [661, 244] width 101 height 28
radio input "false"
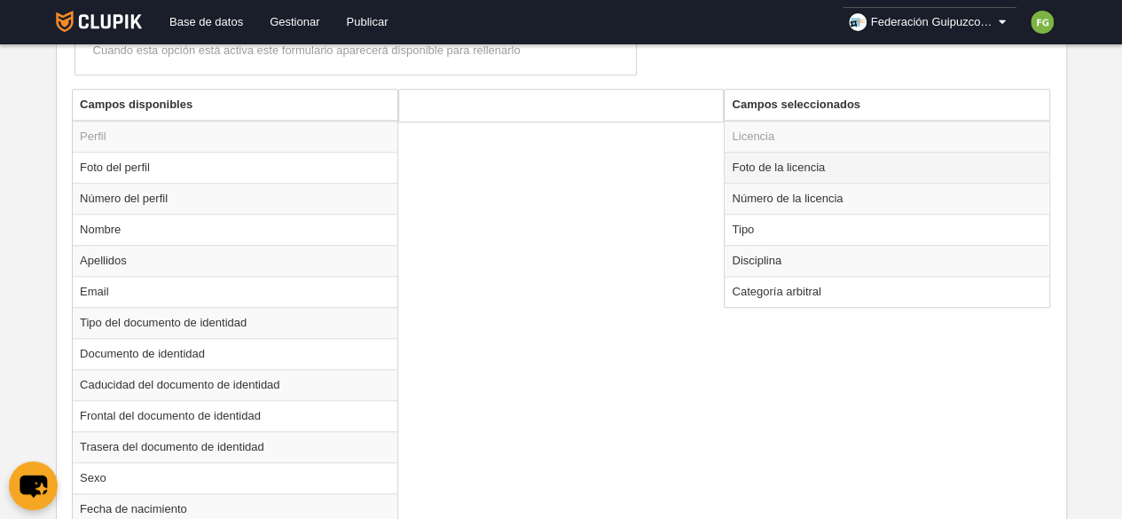
click at [756, 162] on td "Foto de la licencia" at bounding box center [887, 167] width 325 height 31
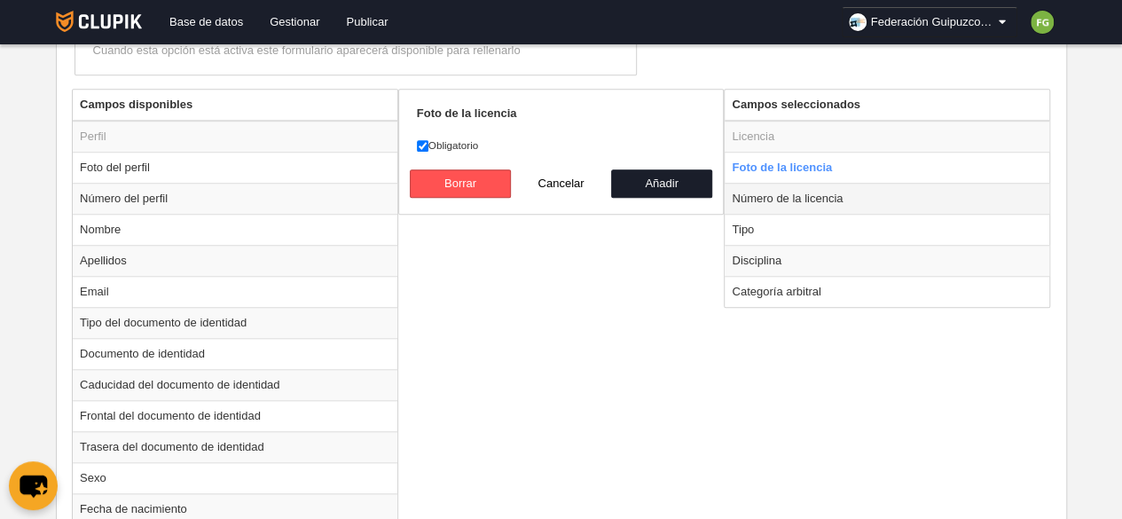
click at [758, 196] on td "Número de la licencia" at bounding box center [887, 198] width 325 height 31
radio input "false"
radio input "true"
checkbox input "false"
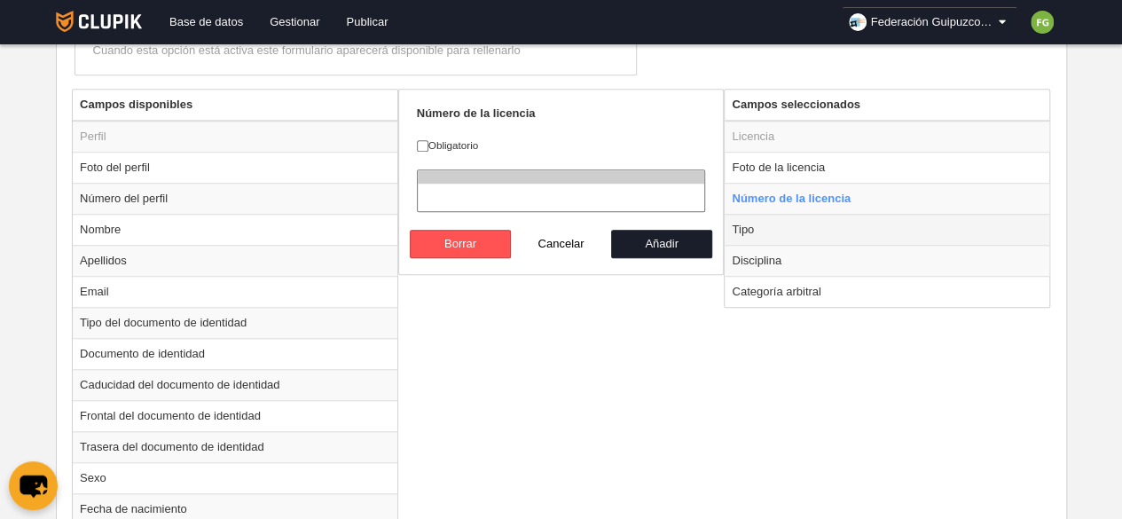
click at [760, 224] on td "Tipo" at bounding box center [887, 229] width 325 height 31
radio input "false"
radio input "true"
checkbox input "true"
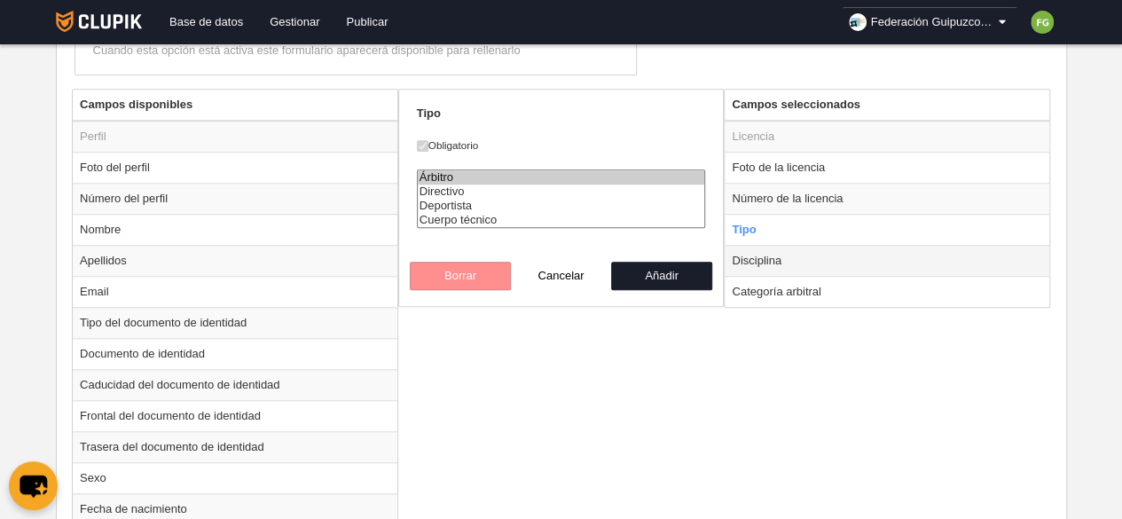
click at [757, 259] on td "Disciplina" at bounding box center [887, 260] width 325 height 31
radio input "false"
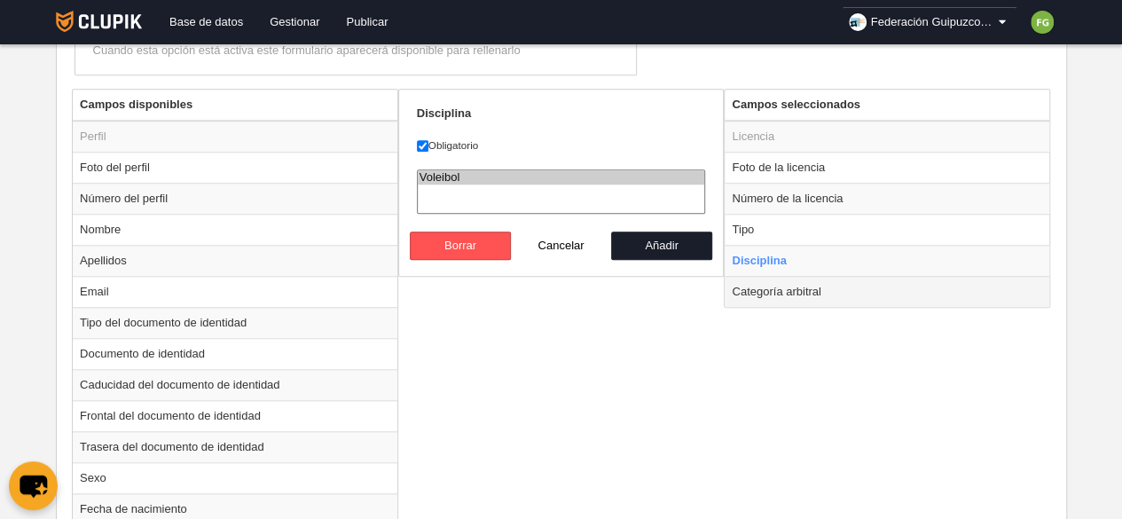
click at [770, 288] on td "Categoría arbitral" at bounding box center [887, 291] width 325 height 31
radio input "false"
radio input "true"
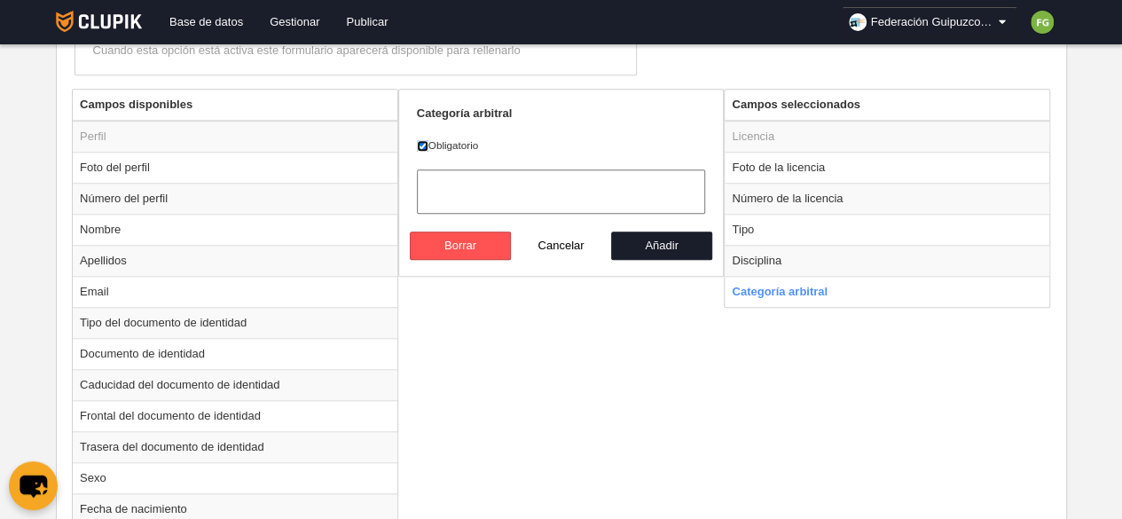
click at [419, 140] on input "Obligatorio" at bounding box center [423, 146] width 12 height 12
checkbox input "false"
click at [659, 232] on button "Añadir" at bounding box center [661, 246] width 101 height 28
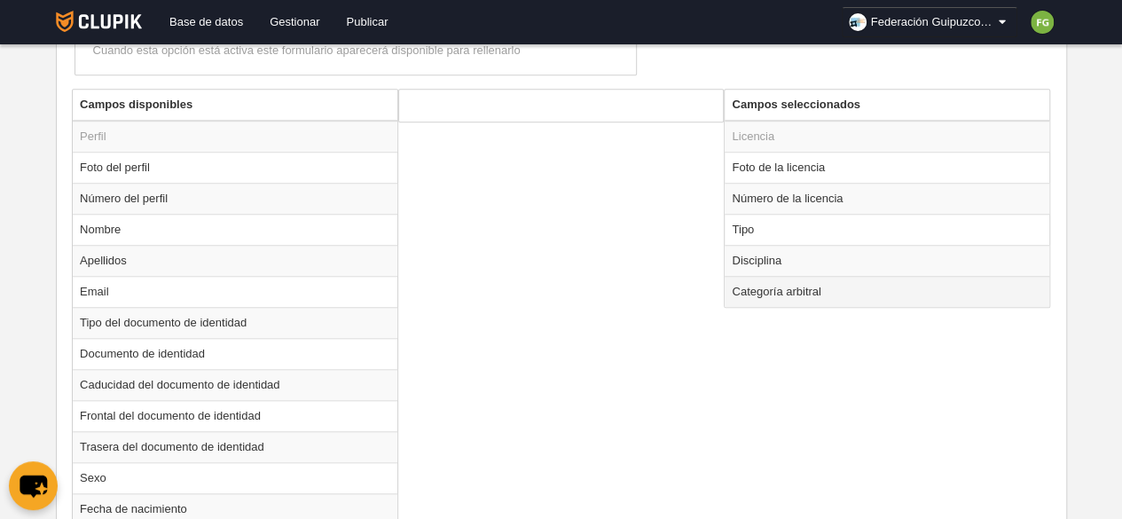
click at [791, 288] on td "Categoría arbitral" at bounding box center [887, 291] width 325 height 31
radio input "true"
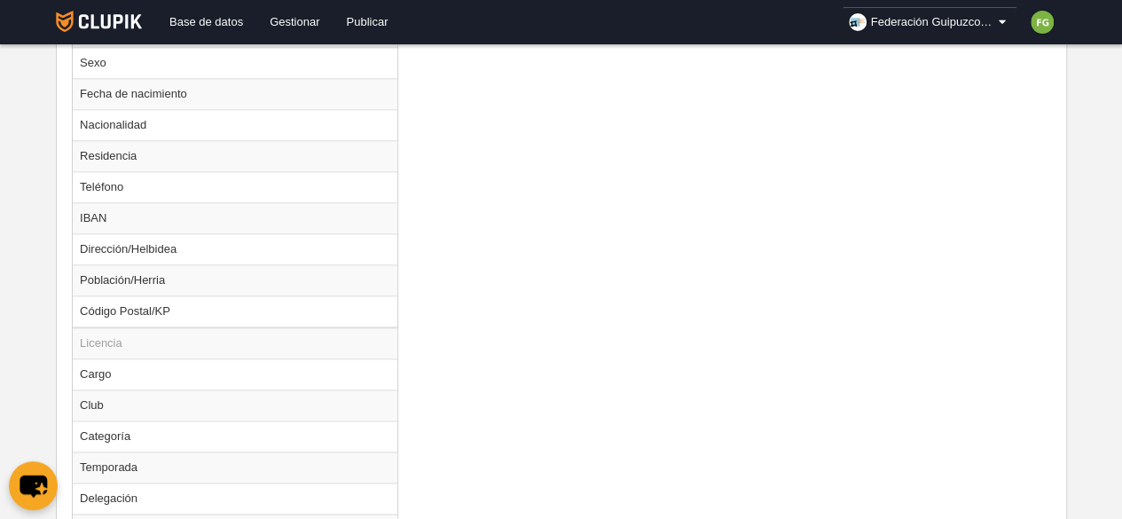
scroll to position [1182, 0]
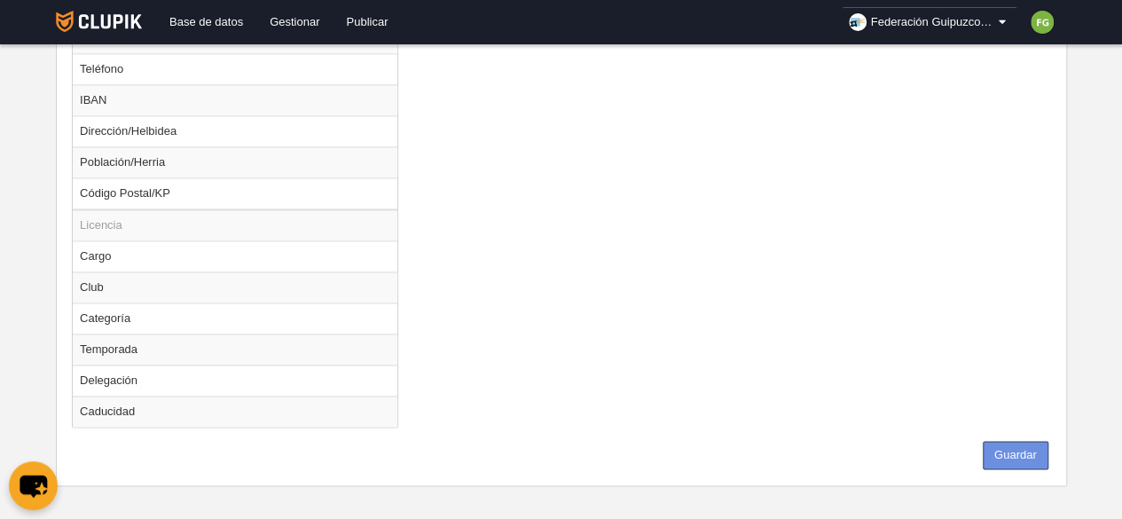
click at [1014, 441] on button "Guardar" at bounding box center [1016, 455] width 66 height 28
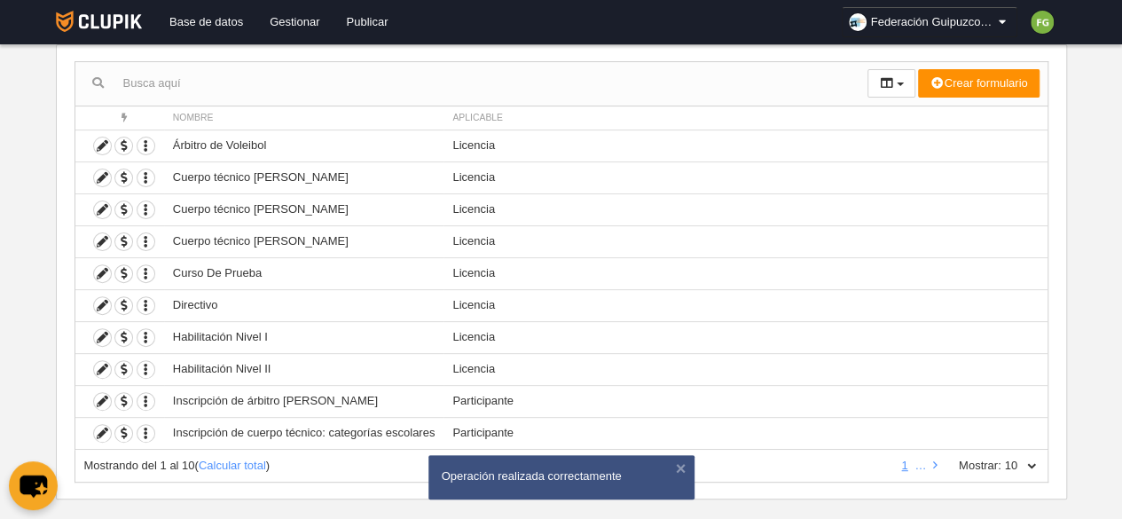
scroll to position [183, 0]
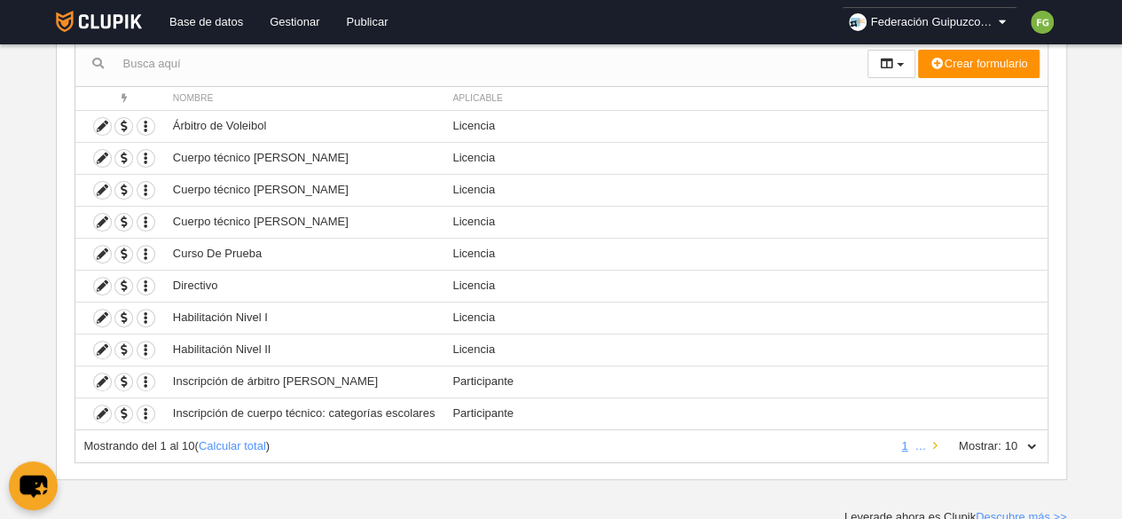
click at [939, 440] on link at bounding box center [936, 445] width 12 height 13
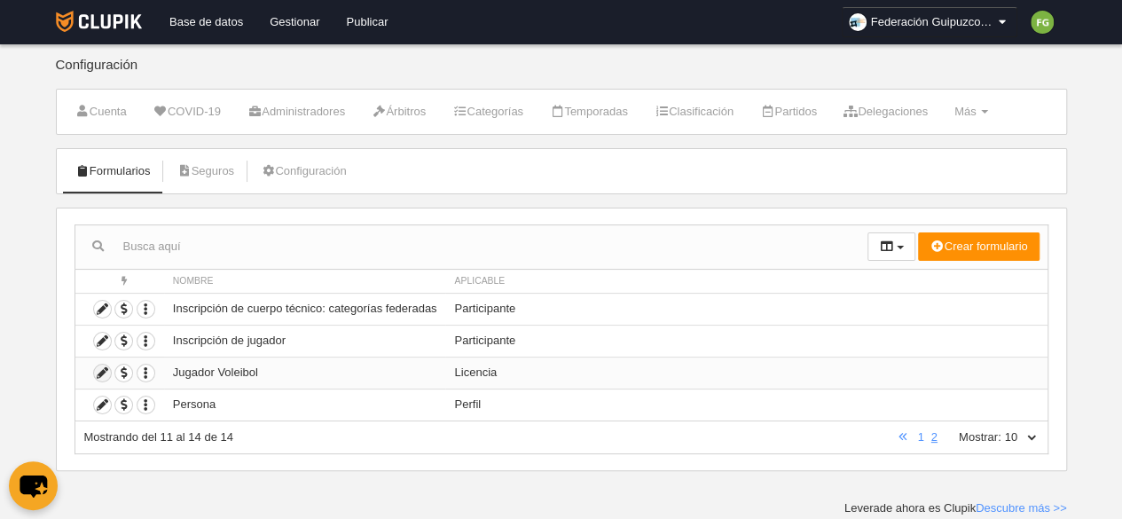
click at [101, 370] on icon at bounding box center [102, 373] width 17 height 17
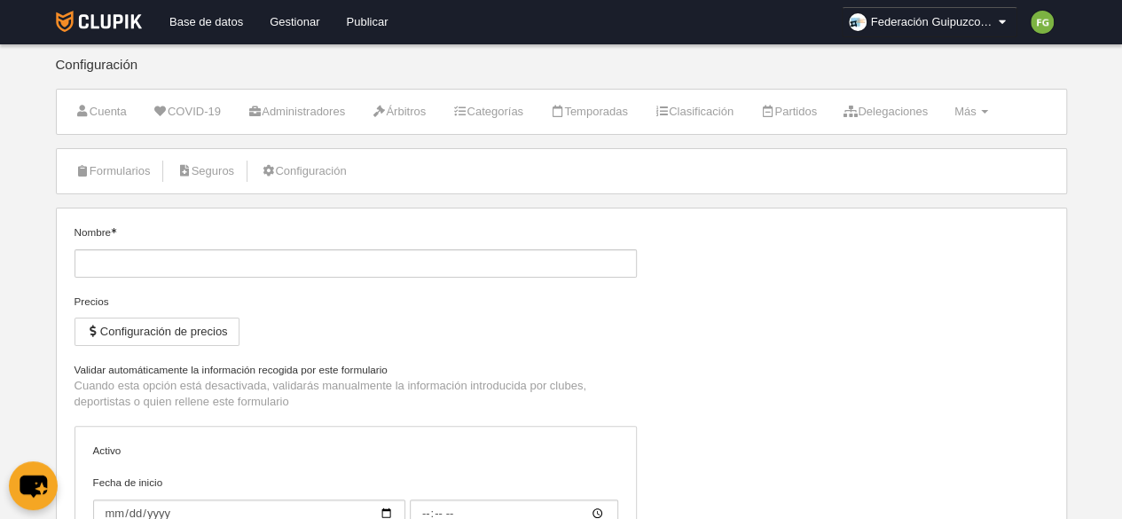
type input "Jugador Voleibol"
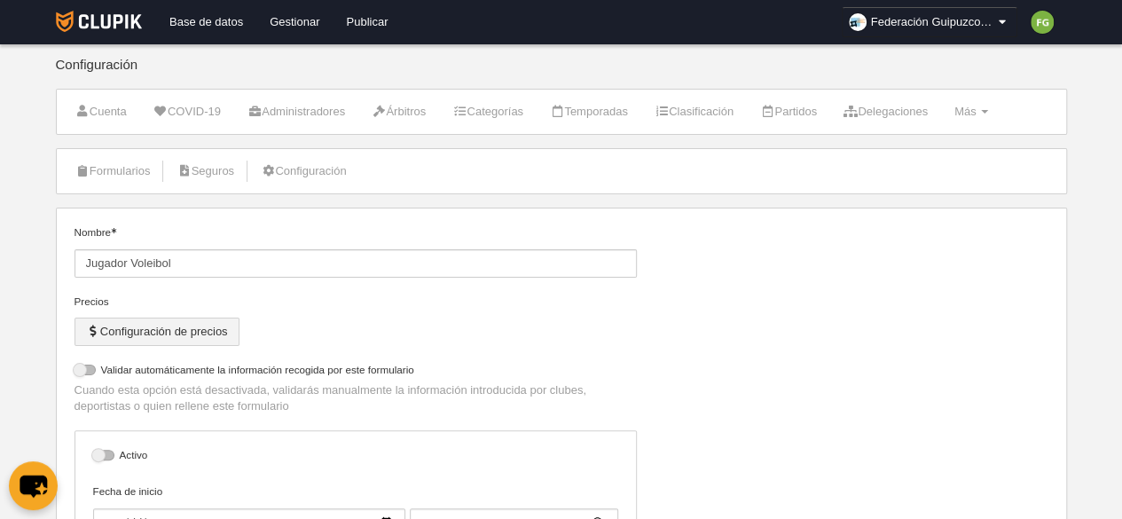
select select "selected"
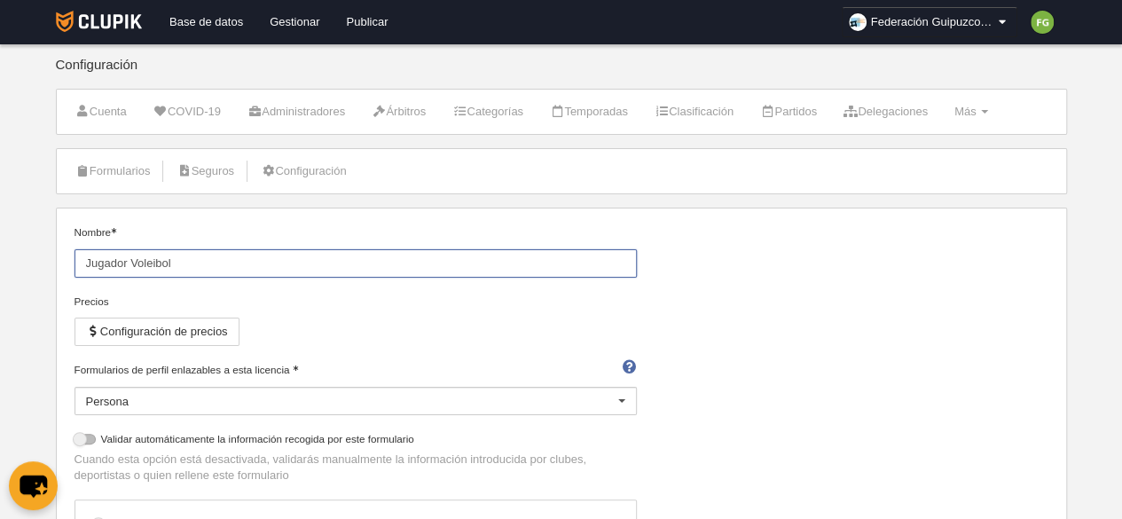
click at [129, 262] on input "Jugador Voleibol" at bounding box center [356, 263] width 563 height 28
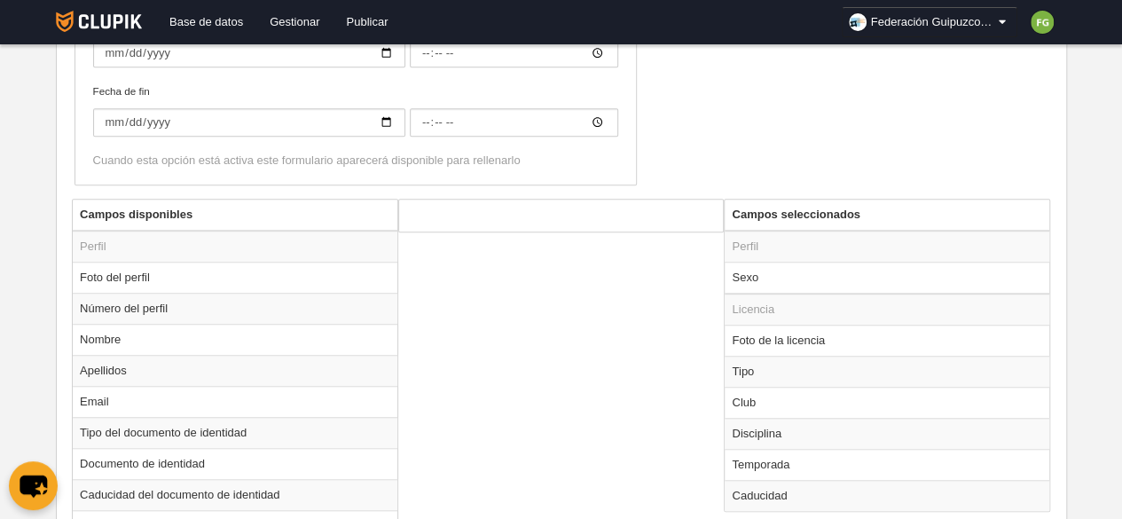
scroll to position [540, 0]
type input "Jugador de Voleibol"
click at [756, 272] on td "Sexo" at bounding box center [887, 276] width 325 height 32
radio input "true"
select select
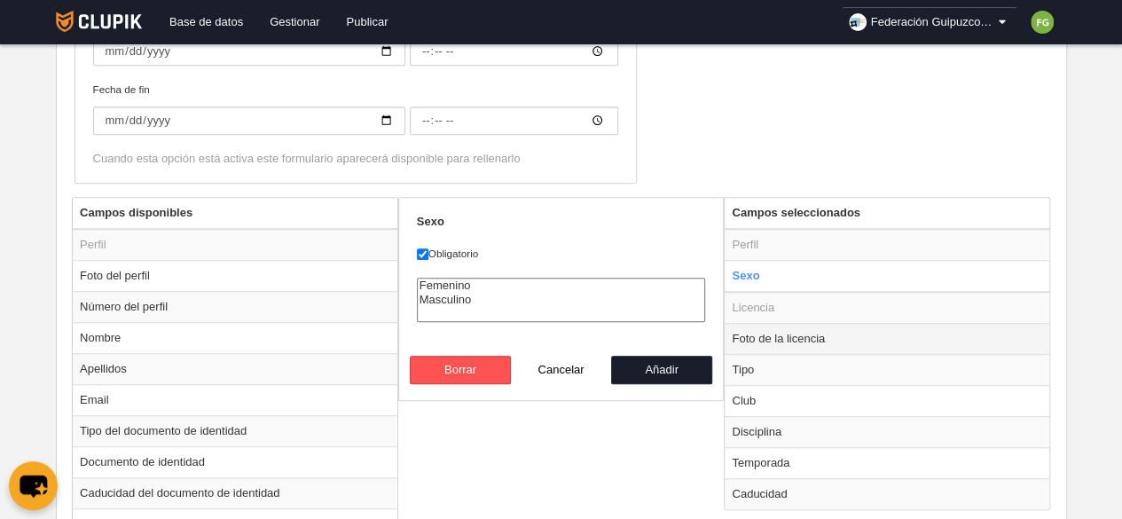
click at [772, 333] on td "Foto de la licencia" at bounding box center [887, 338] width 325 height 31
radio input "false"
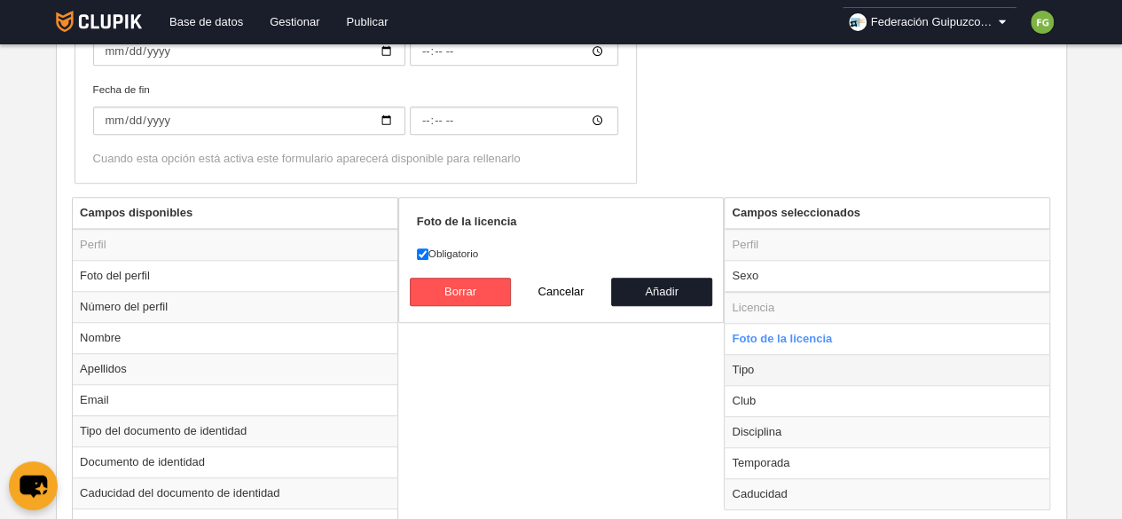
click at [761, 370] on td "Tipo" at bounding box center [887, 369] width 325 height 31
radio input "false"
radio input "true"
select select "player"
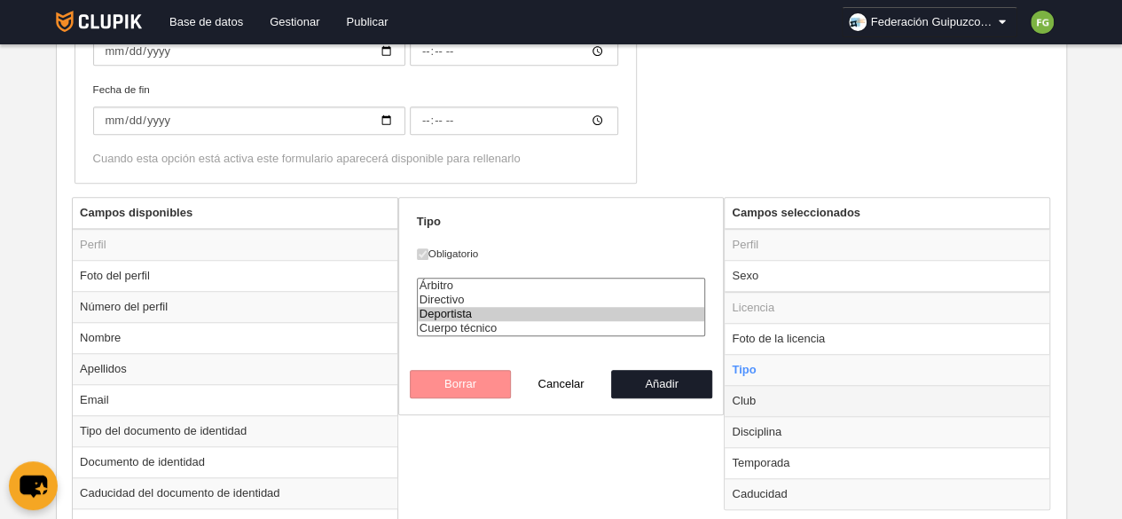
click at [782, 400] on td "Club" at bounding box center [887, 400] width 325 height 31
radio input "false"
radio input "true"
select select
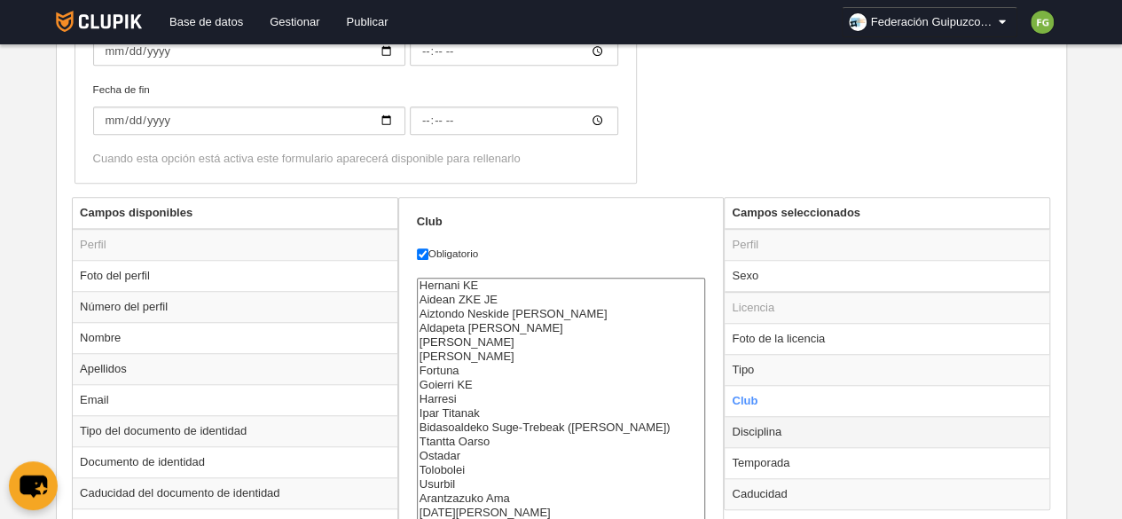
click at [775, 428] on td "Disciplina" at bounding box center [887, 431] width 325 height 31
radio input "false"
radio input "true"
select select "11"
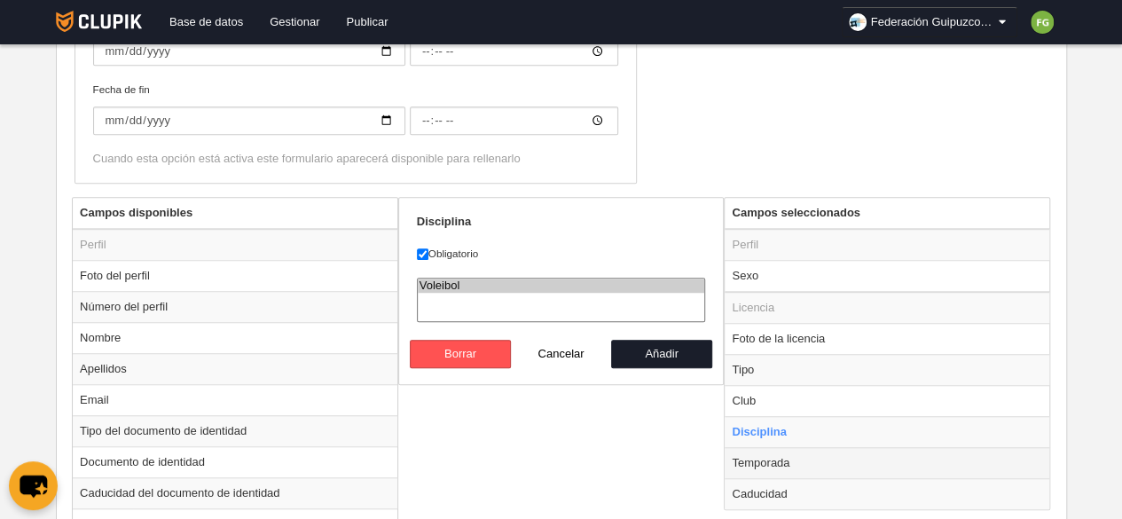
click at [775, 453] on td "Temporada" at bounding box center [887, 462] width 325 height 31
radio input "false"
radio input "true"
select select
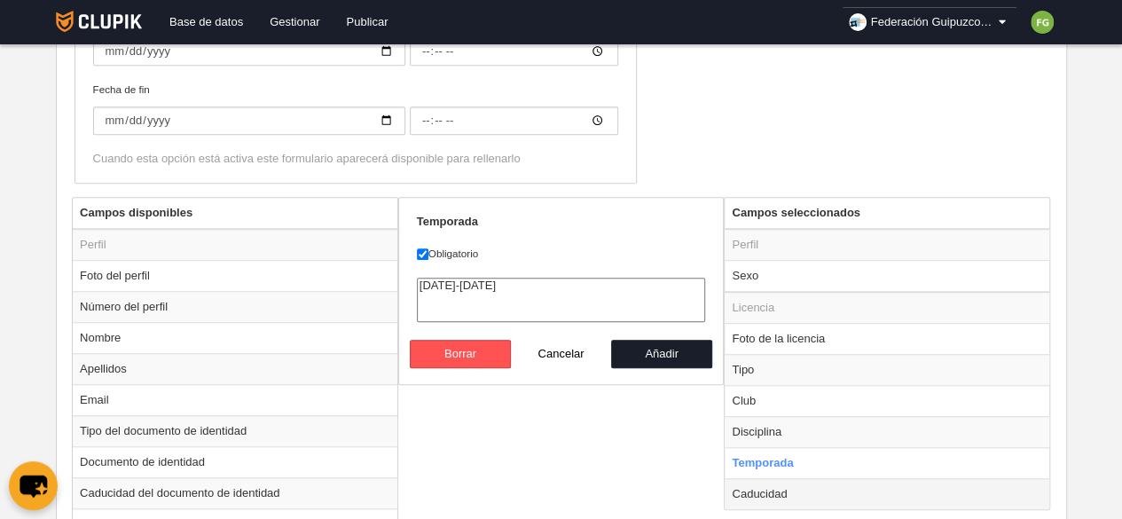
click at [776, 486] on td "Caducidad" at bounding box center [887, 493] width 325 height 31
radio input "false"
radio input "true"
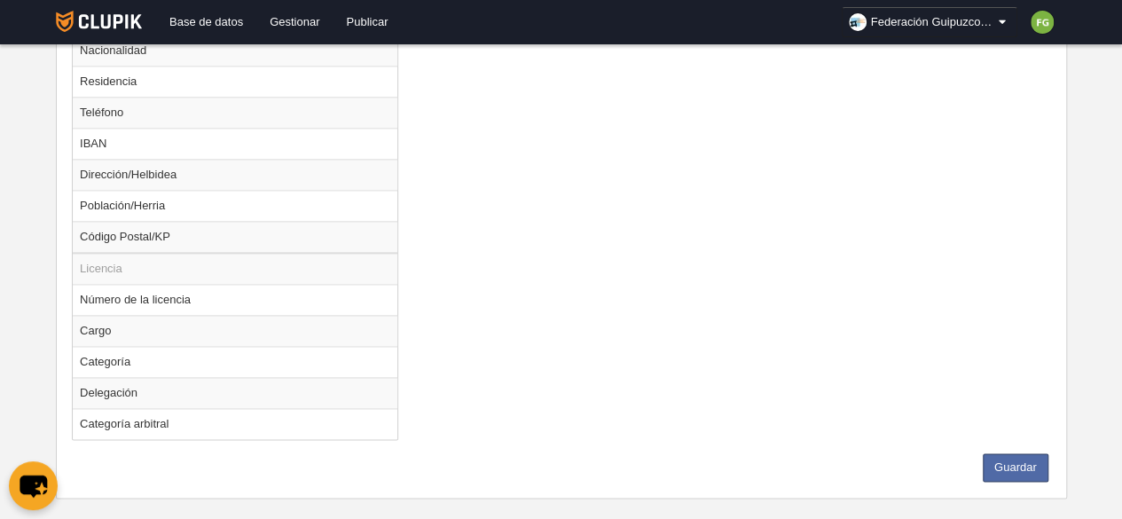
scroll to position [1120, 0]
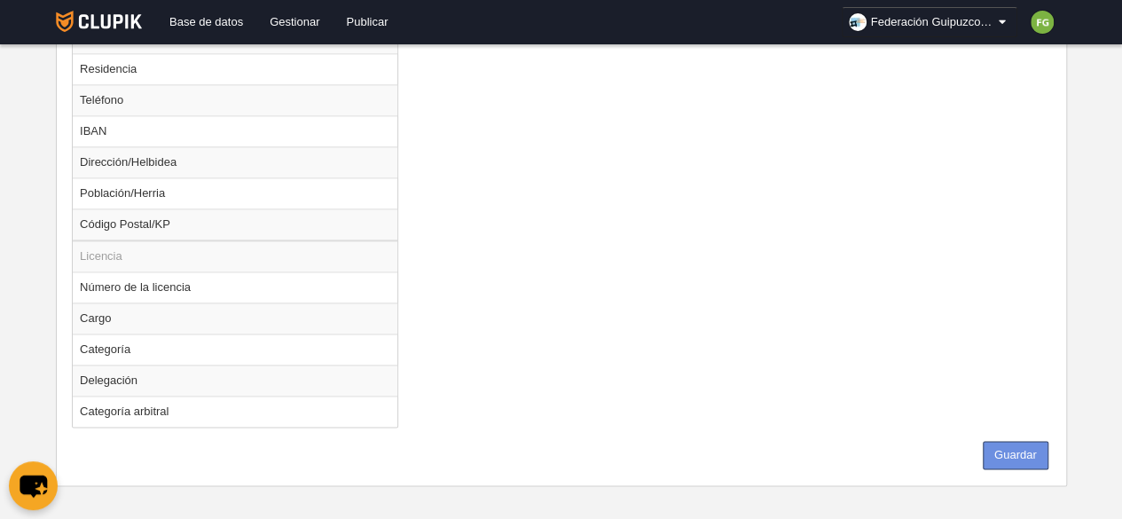
click at [1012, 441] on button "Guardar" at bounding box center [1016, 455] width 66 height 28
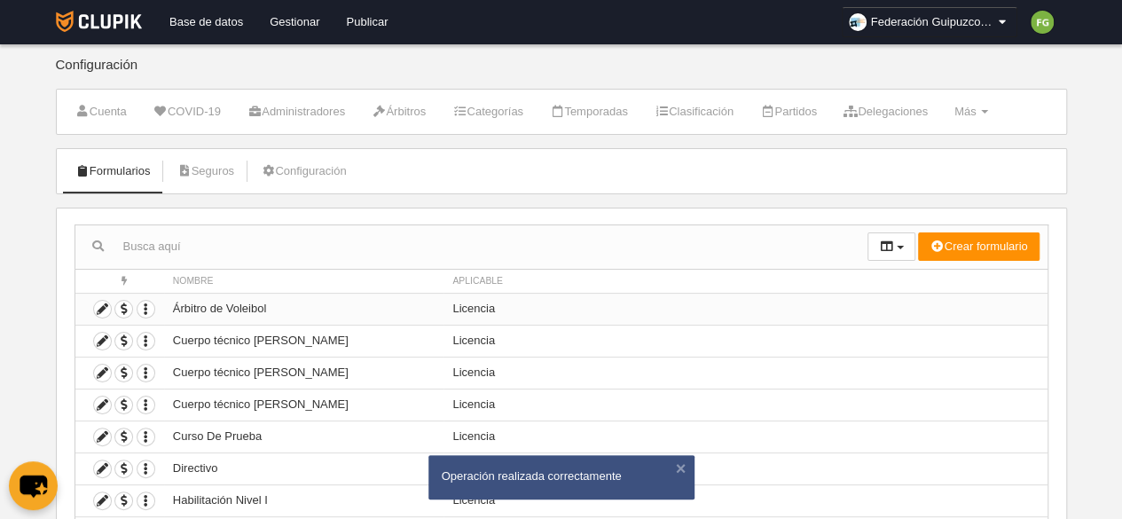
scroll to position [183, 0]
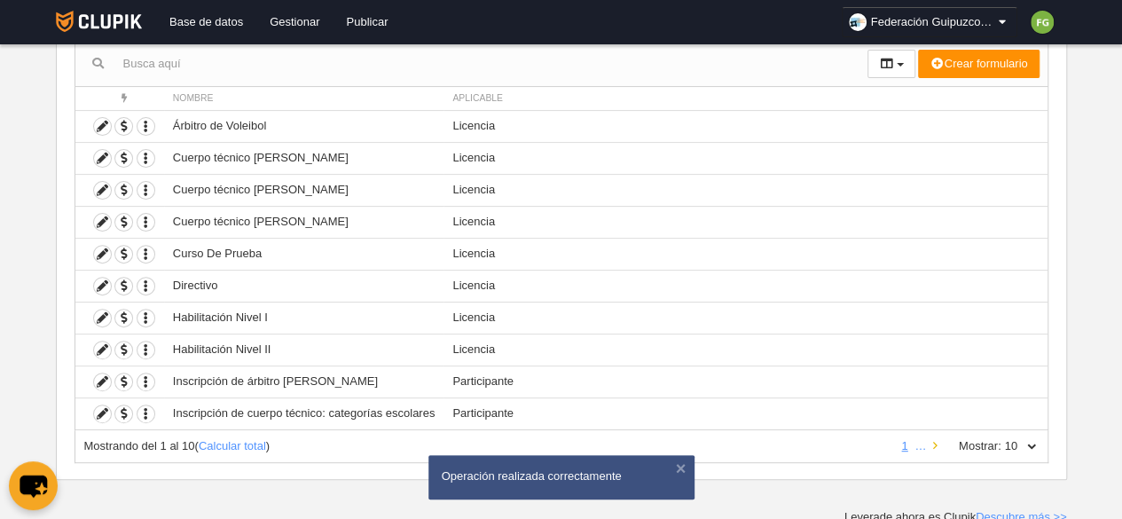
click at [938, 443] on link at bounding box center [936, 445] width 12 height 13
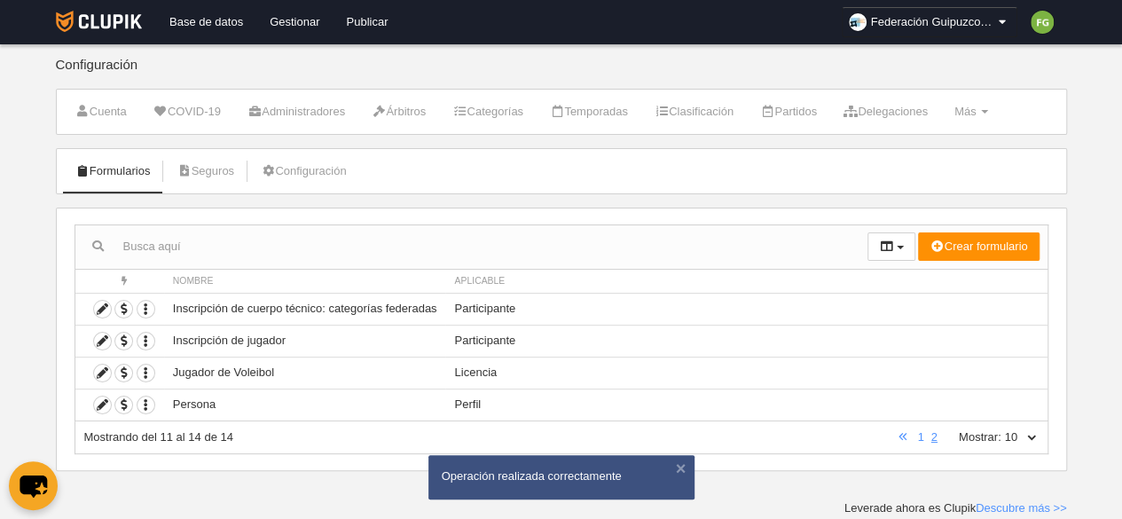
scroll to position [0, 0]
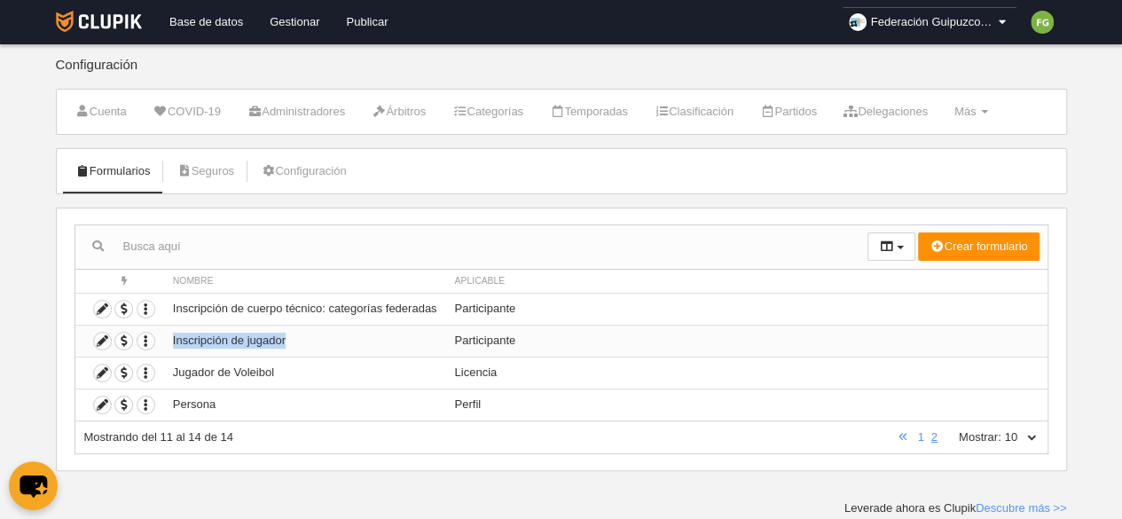
drag, startPoint x: 289, startPoint y: 336, endPoint x: 161, endPoint y: 351, distance: 129.5
click at [161, 351] on tr "Duplicar formulario Borrar formulario Inscripción de jugador Participante" at bounding box center [561, 341] width 972 height 32
click at [98, 338] on icon at bounding box center [102, 341] width 17 height 17
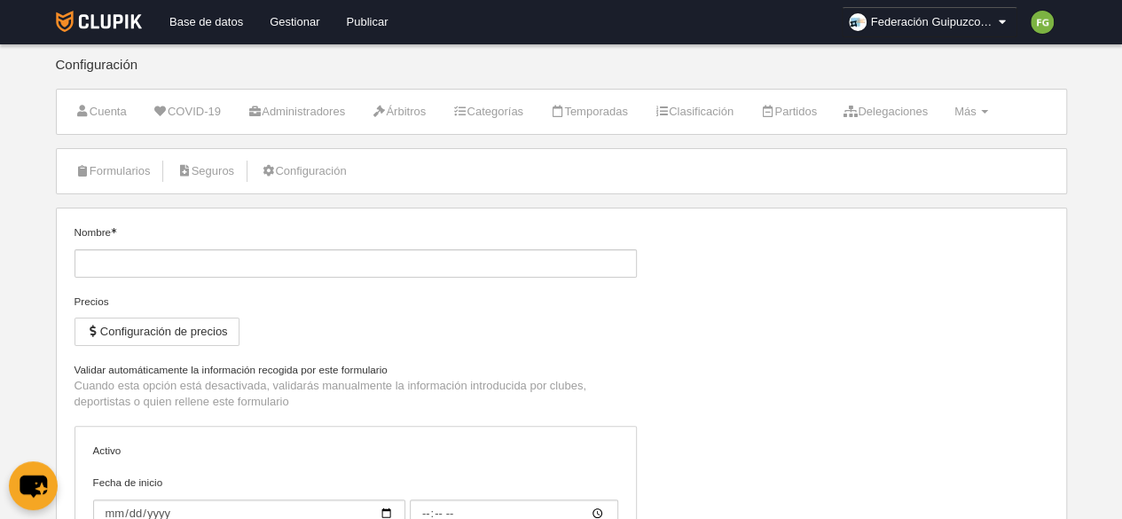
type input "Inscripción de jugador"
type input "[DATE]"
type input "00:00"
type input "[DATE]"
type input "00:00"
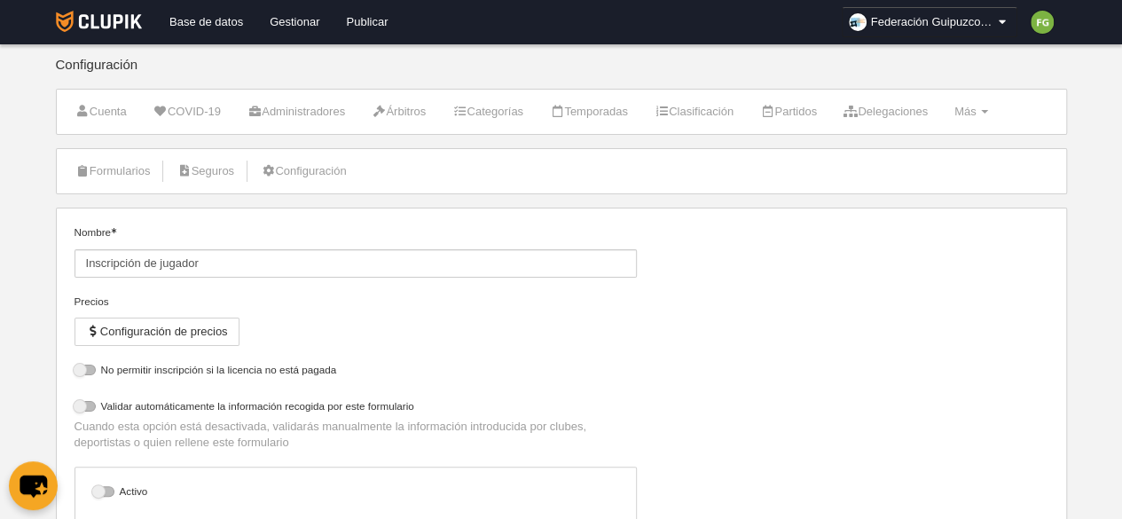
select select "selected"
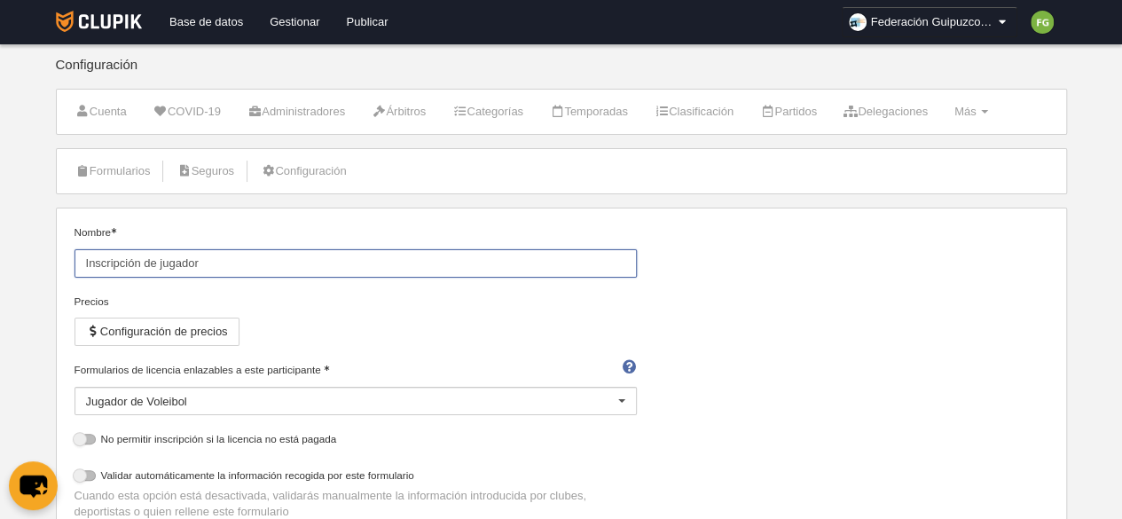
click at [245, 262] on input "Inscripción de jugador" at bounding box center [356, 263] width 563 height 28
click at [155, 260] on input "Inscripción de jugador" at bounding box center [356, 263] width 563 height 28
click at [260, 264] on input "Inscripción Jugador" at bounding box center [356, 263] width 563 height 28
type input "Inscripción Jugador de Voleibol: categoría escolar"
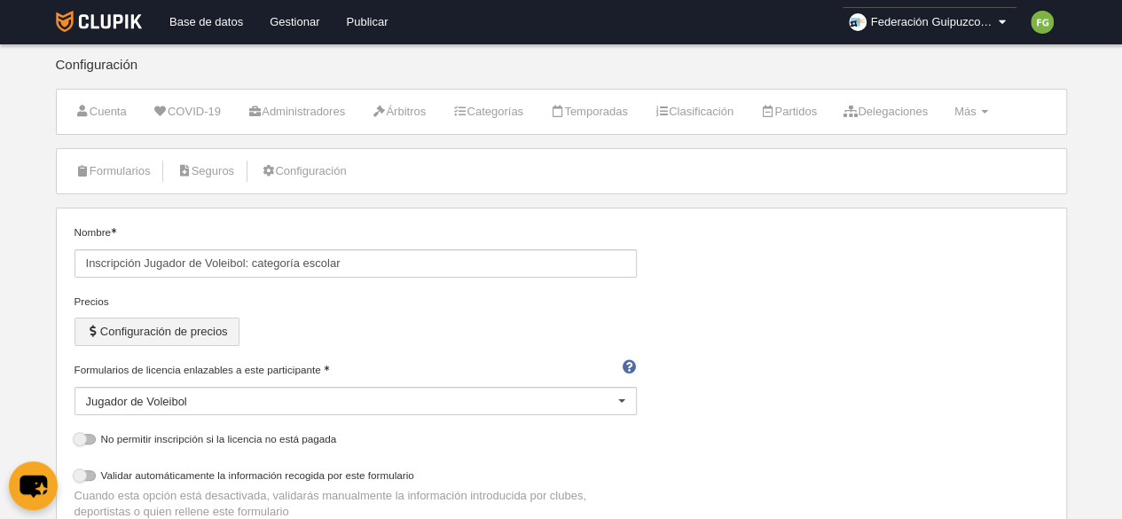
click at [203, 335] on button "Configuración de precios" at bounding box center [157, 332] width 165 height 28
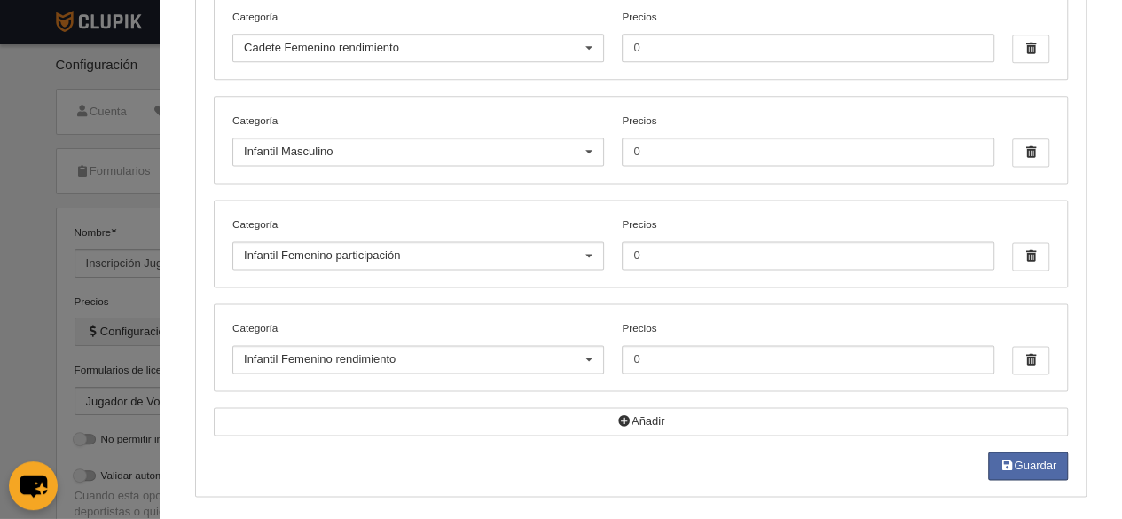
scroll to position [104, 0]
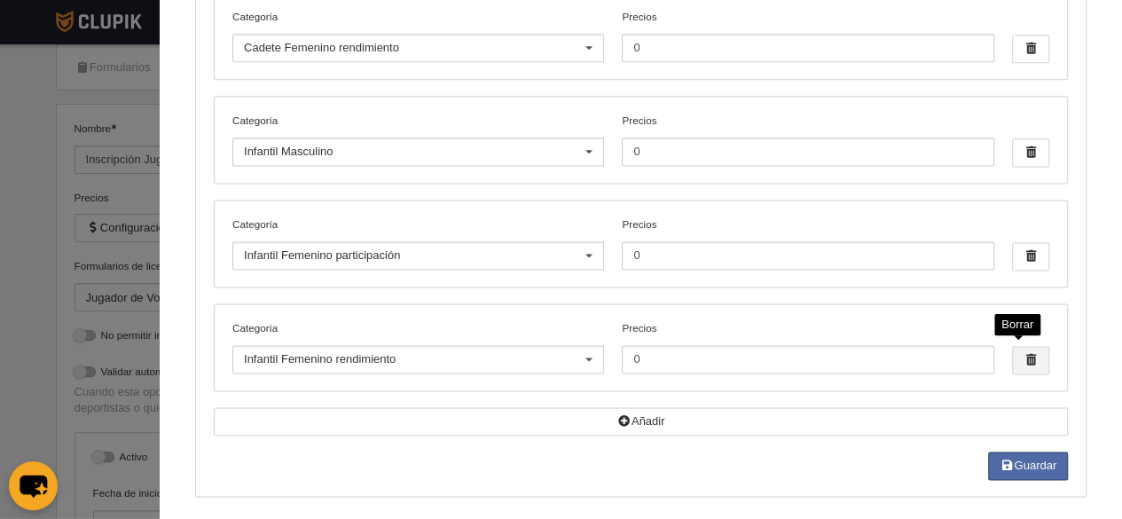
click at [1019, 353] on span "button" at bounding box center [1030, 360] width 35 height 27
click at [1032, 358] on span "button" at bounding box center [1030, 360] width 35 height 27
click at [1032, 358] on span "button" at bounding box center [1030, 359] width 35 height 27
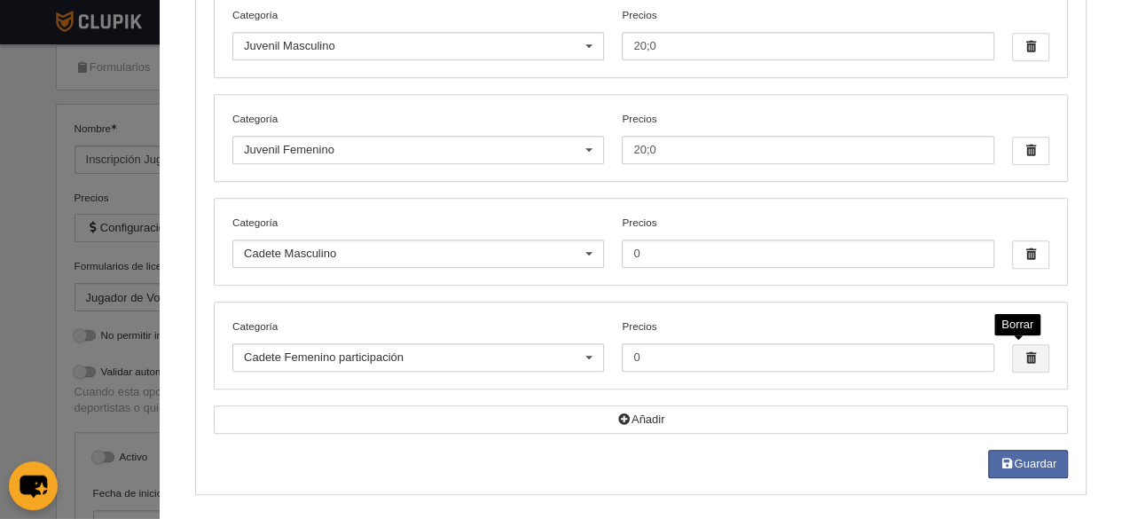
click at [1032, 358] on span "button" at bounding box center [1030, 358] width 35 height 27
click at [1032, 358] on span "button" at bounding box center [1030, 357] width 35 height 27
click at [1032, 358] on span "button" at bounding box center [1030, 356] width 35 height 27
click at [1032, 358] on span "button" at bounding box center [1030, 355] width 35 height 27
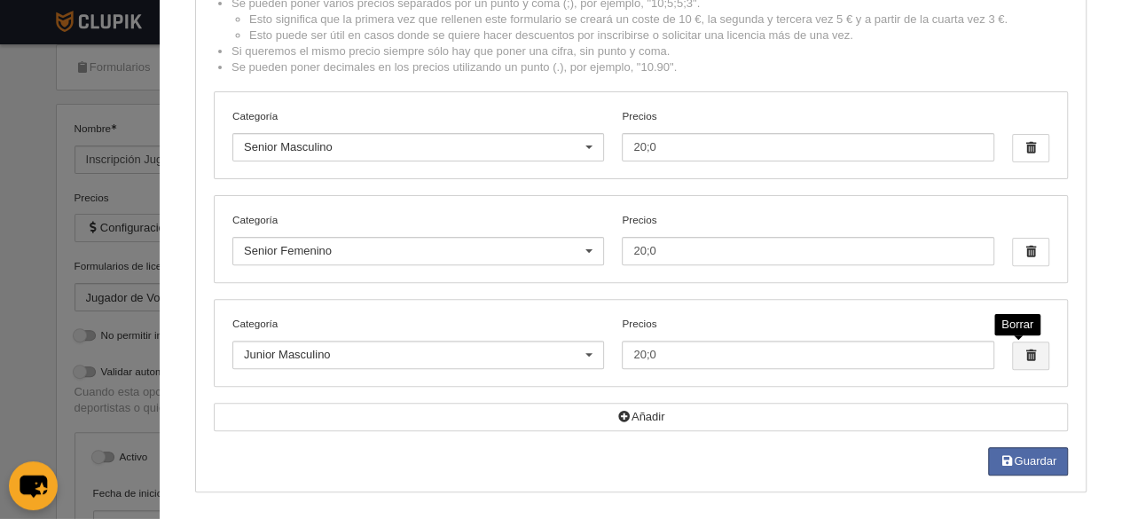
click at [1032, 358] on span "button" at bounding box center [1030, 355] width 35 height 27
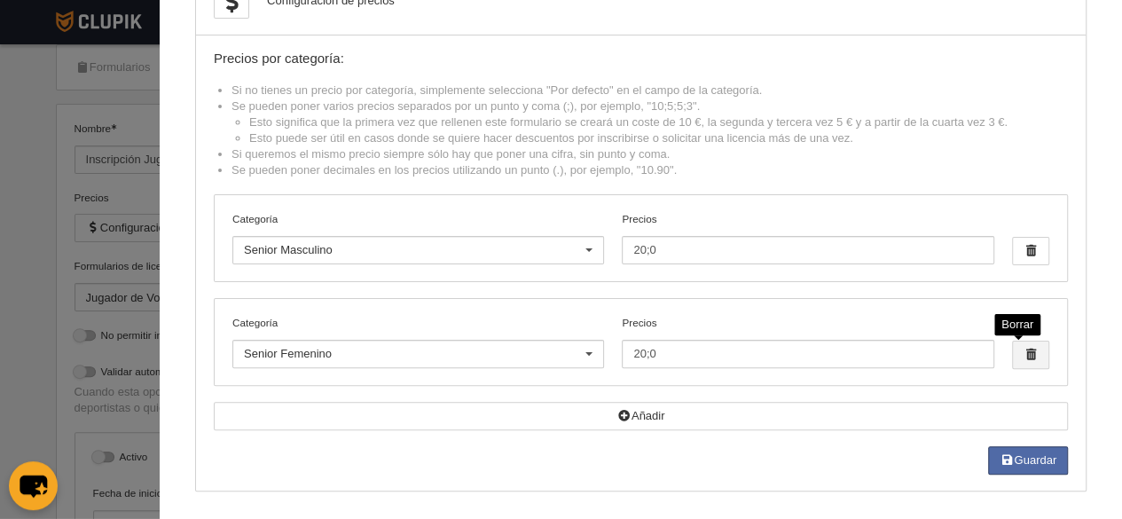
click at [1032, 358] on span "button" at bounding box center [1030, 355] width 35 height 27
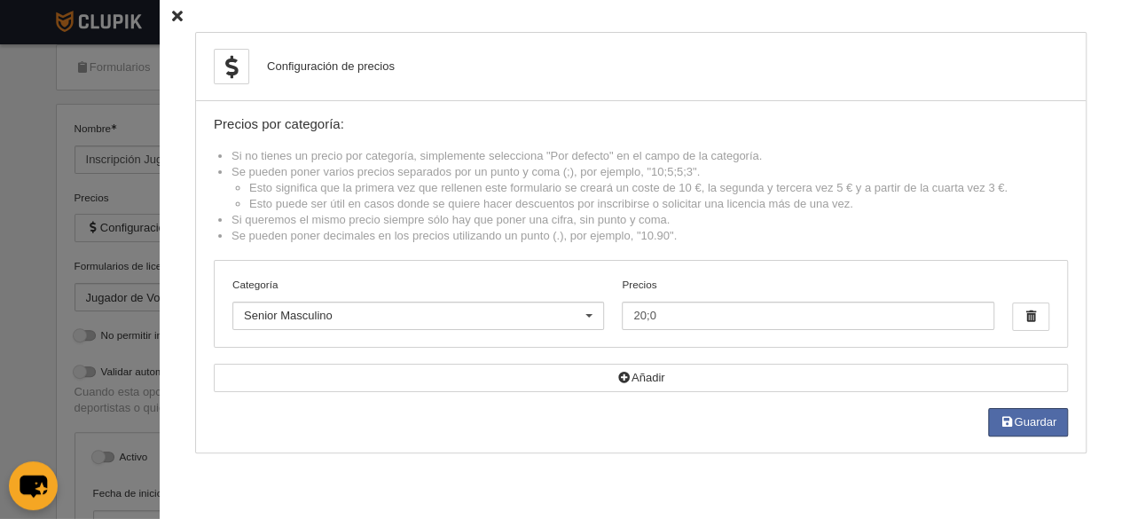
click at [579, 316] on div at bounding box center [589, 317] width 28 height 28
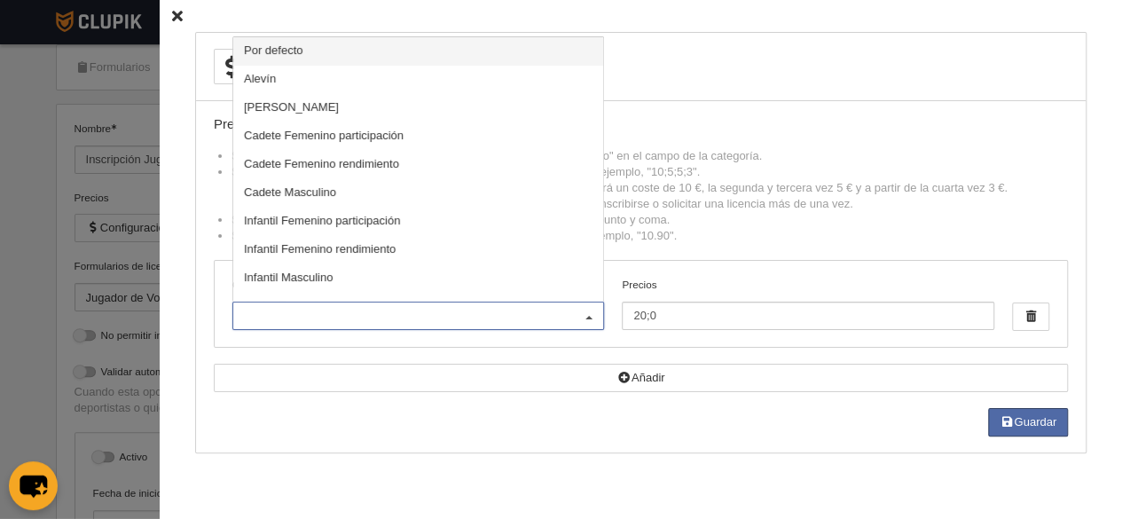
click at [269, 54] on span "Por defecto" at bounding box center [273, 49] width 59 height 13
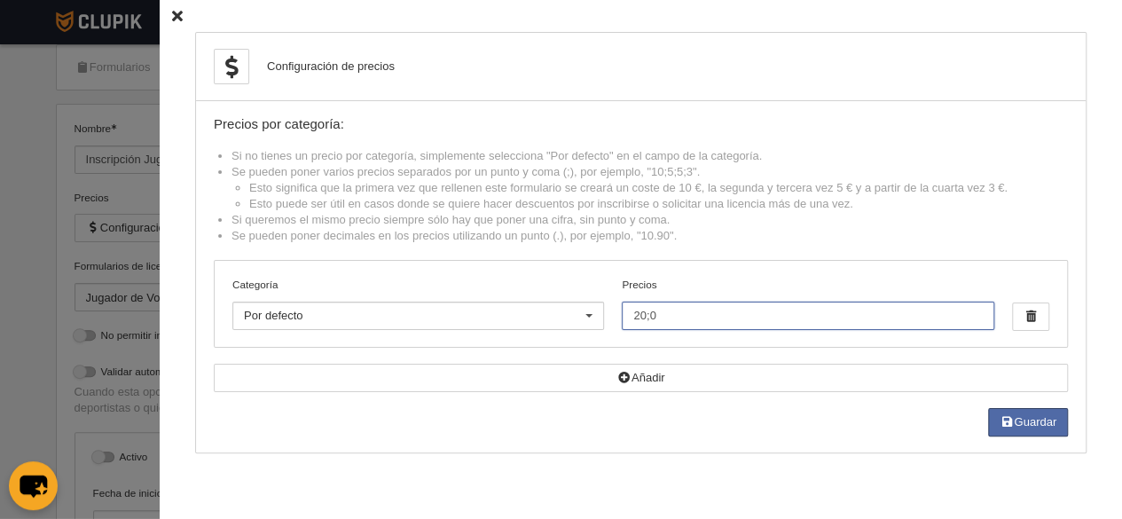
drag, startPoint x: 682, startPoint y: 309, endPoint x: 479, endPoint y: 332, distance: 204.5
click at [479, 332] on div "Categoría Por defecto Por defecto Alevín Benjamín Cadete Femenino participación…" at bounding box center [641, 304] width 853 height 86
type input "0"
click at [1036, 430] on button "Guardar" at bounding box center [1028, 422] width 80 height 28
click at [172, 13] on icon at bounding box center [177, 17] width 11 height 12
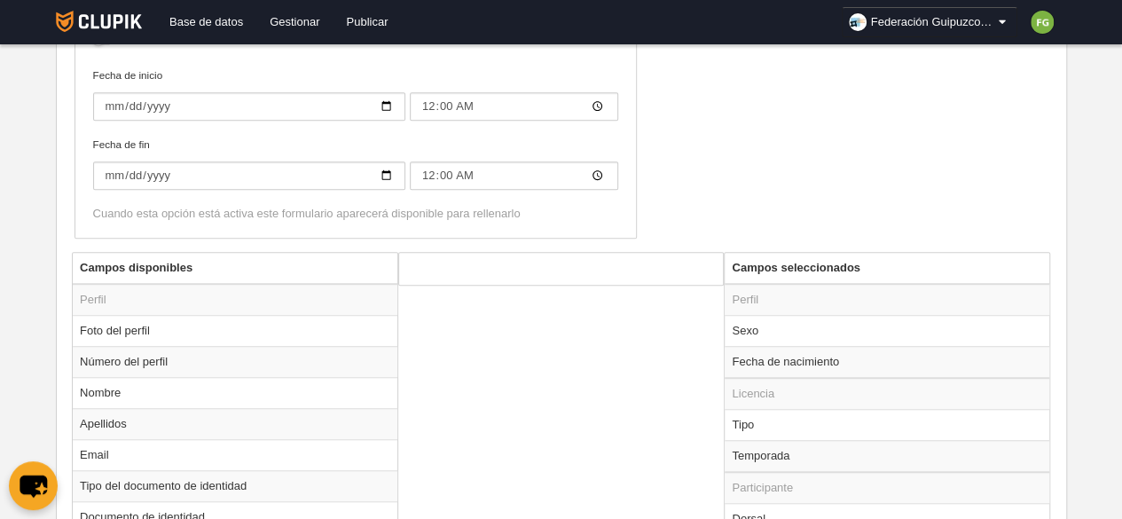
scroll to position [600, 0]
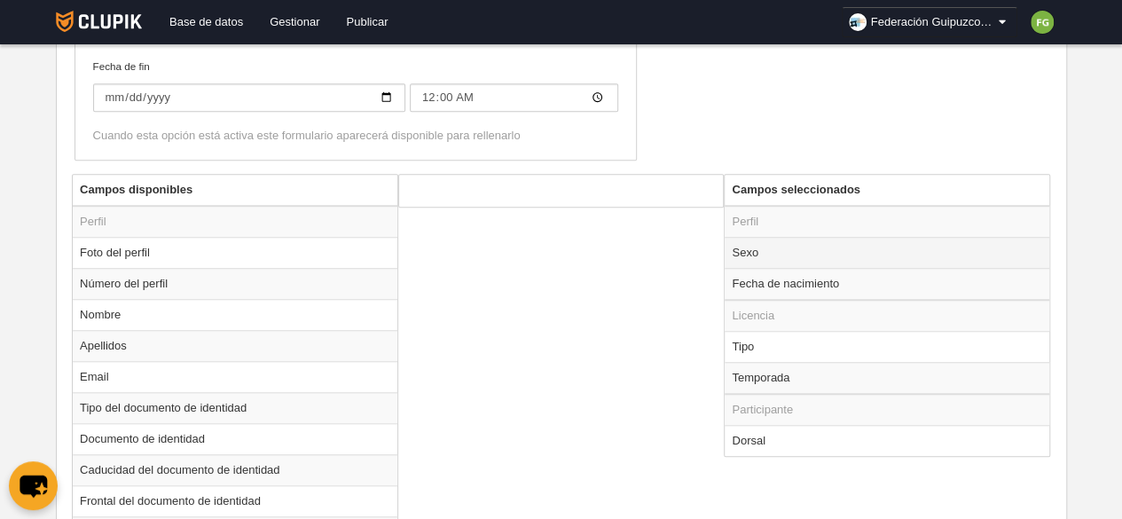
click at [758, 249] on td "Sexo" at bounding box center [887, 252] width 325 height 31
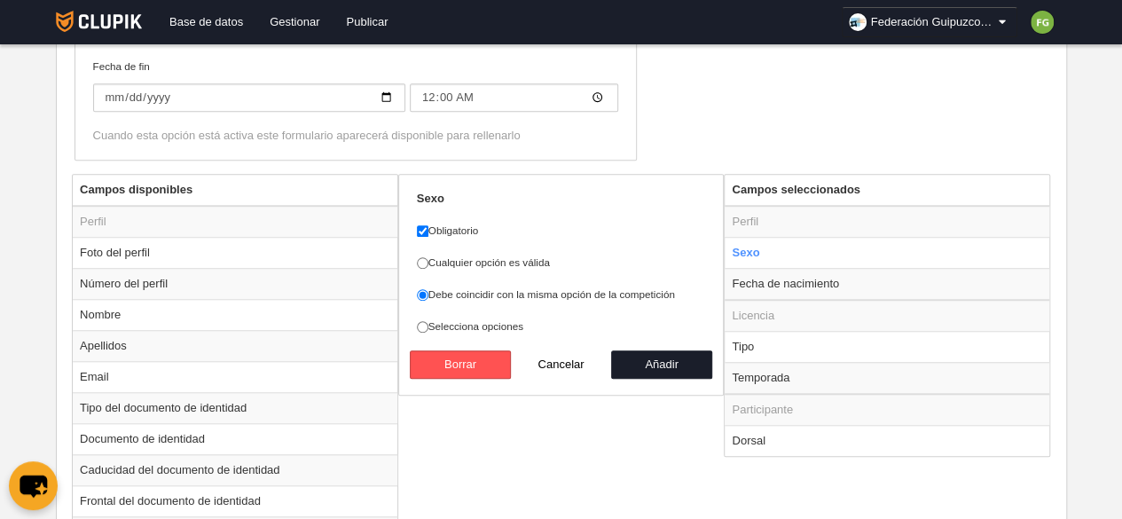
click at [783, 340] on td "Tipo" at bounding box center [887, 346] width 325 height 31
radio input "false"
radio input "true"
select select "player"
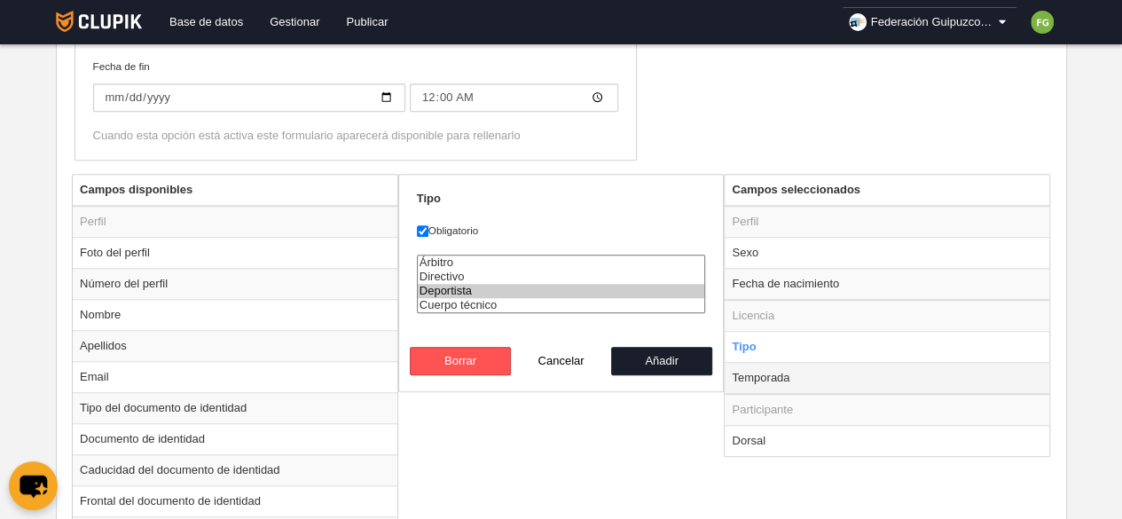
click at [779, 381] on td "Temporada" at bounding box center [887, 378] width 325 height 32
radio input "false"
radio input "true"
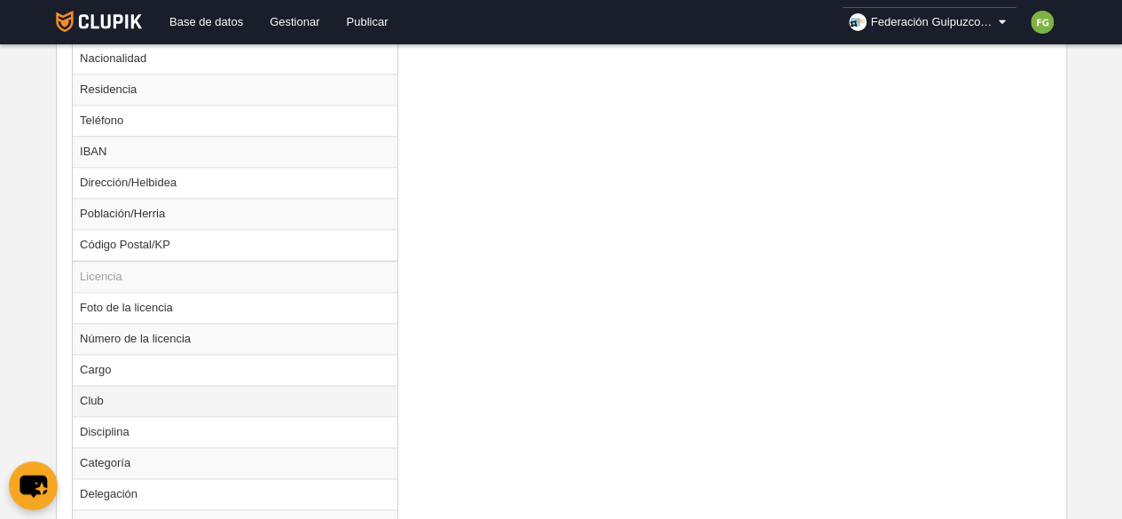
scroll to position [1109, 0]
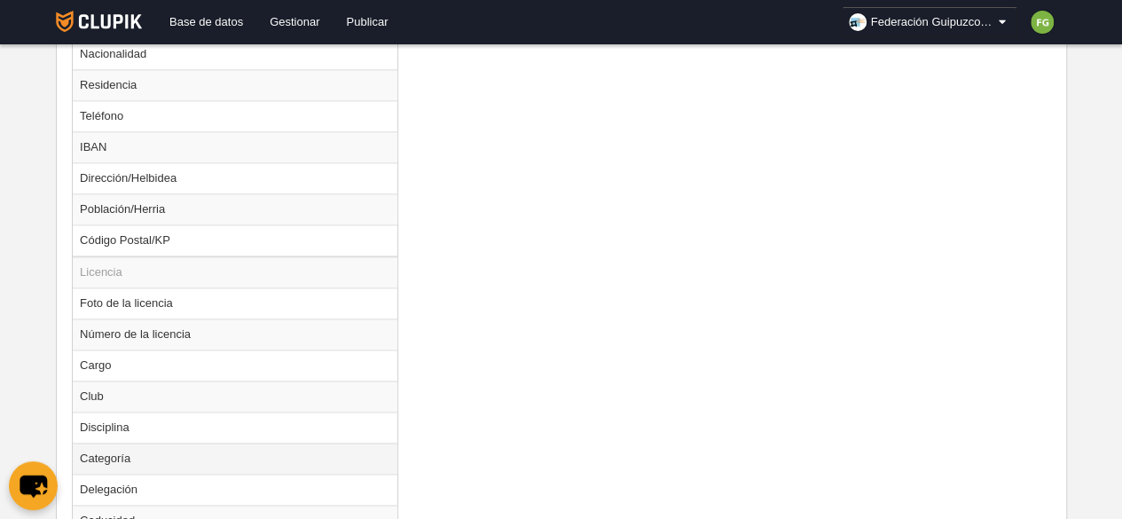
click at [143, 450] on td "Categoría" at bounding box center [235, 458] width 325 height 31
radio input "true"
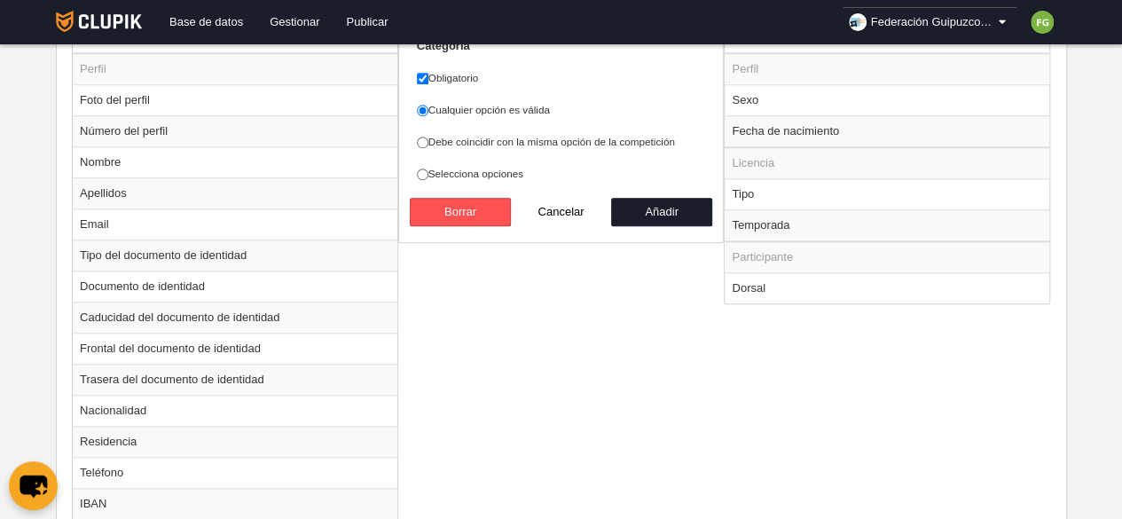
scroll to position [751, 0]
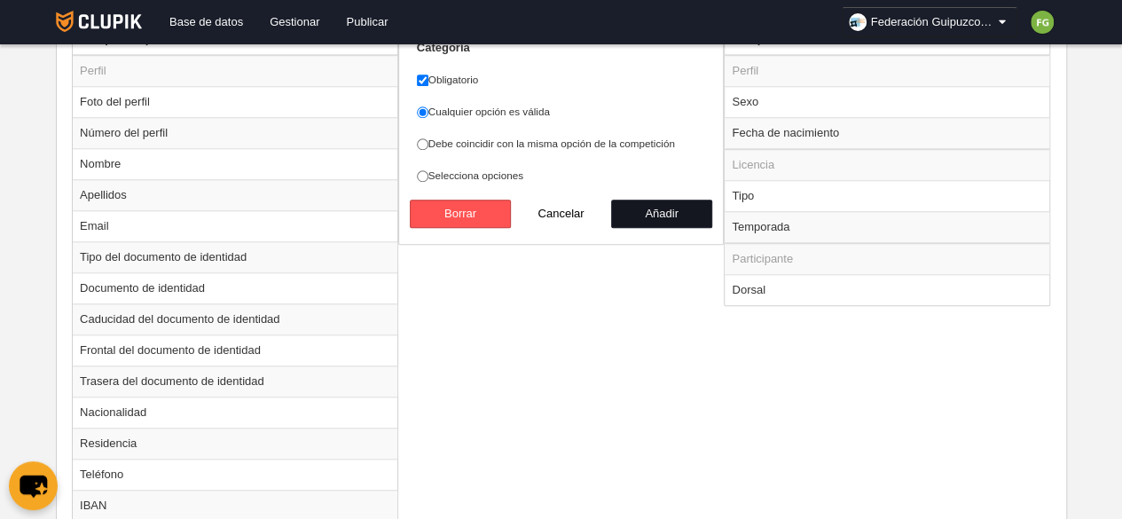
click at [676, 210] on button "Añadir" at bounding box center [661, 214] width 101 height 28
radio input "false"
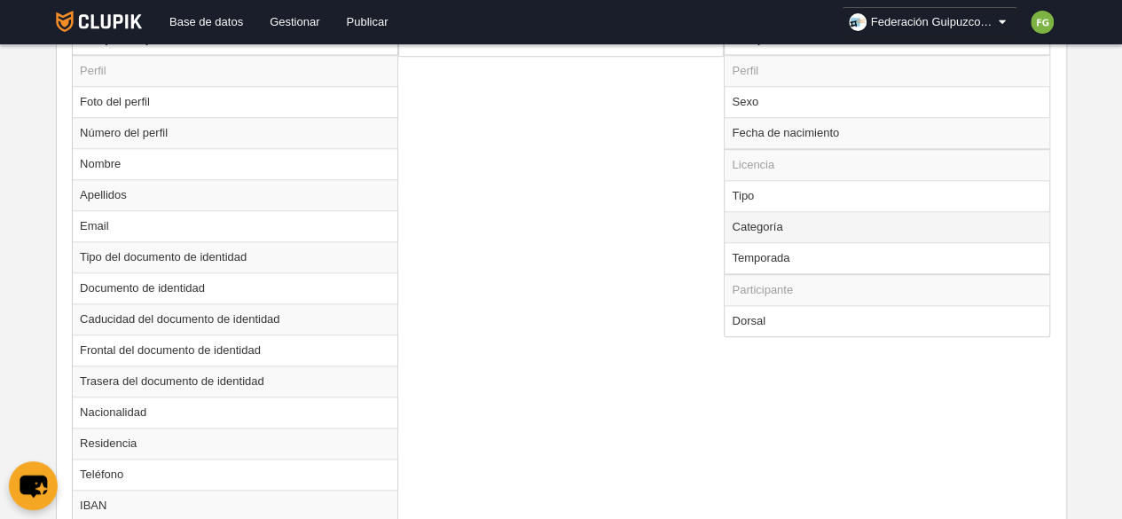
click at [745, 216] on td "Categoría" at bounding box center [887, 226] width 325 height 31
radio input "true"
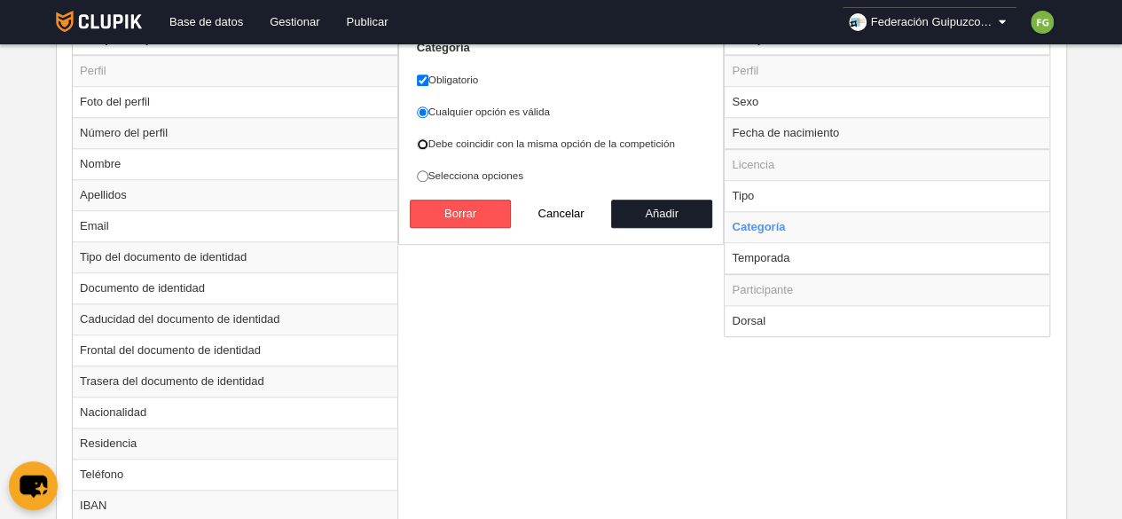
click at [419, 143] on input "Debe coincidir con la misma opción de la competición" at bounding box center [423, 144] width 12 height 12
radio input "true"
click at [662, 205] on button "Añadir" at bounding box center [661, 214] width 101 height 28
radio input "false"
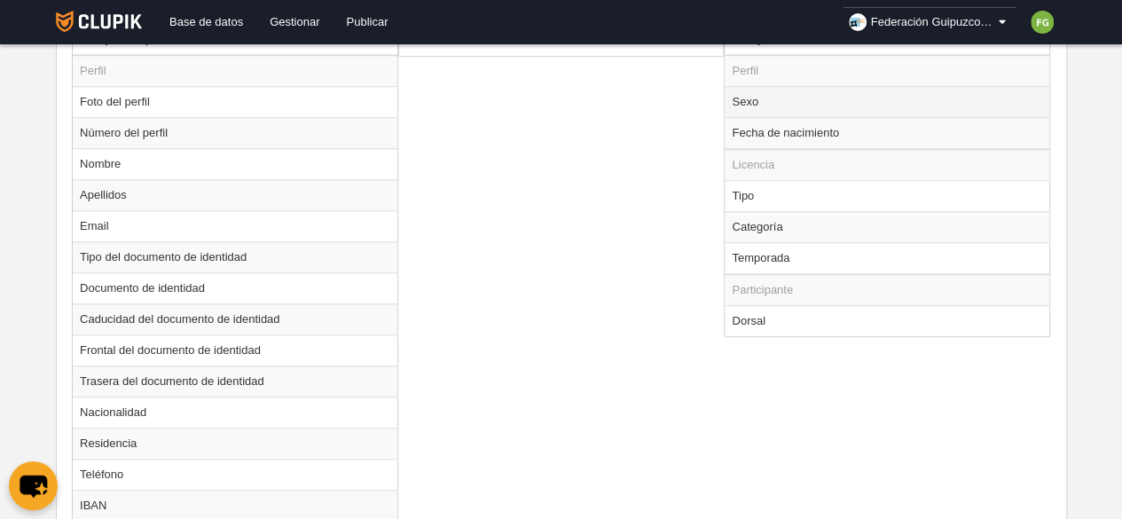
click at [779, 105] on td "Sexo" at bounding box center [887, 101] width 325 height 31
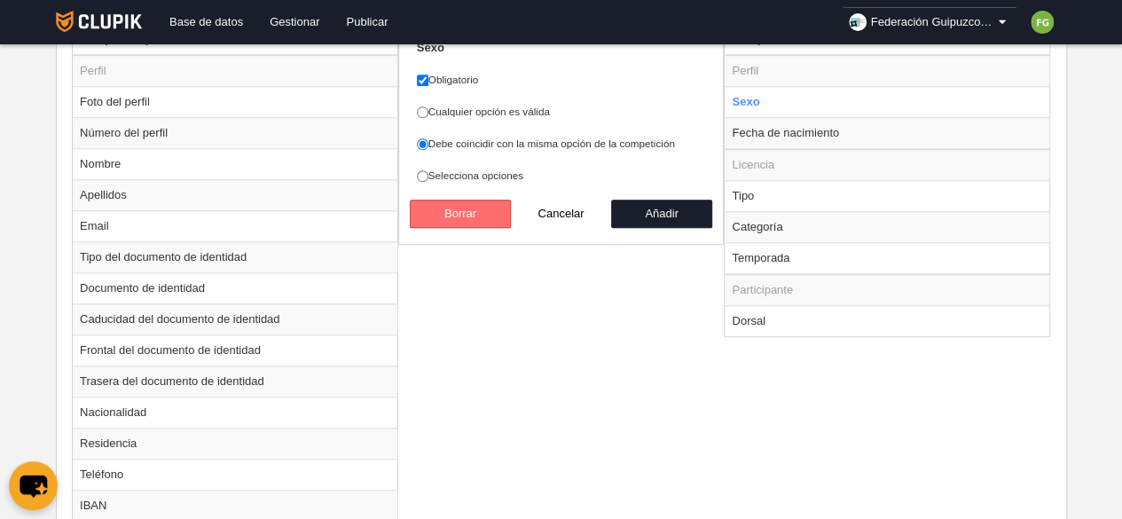
click at [480, 211] on button "Borrar" at bounding box center [460, 214] width 101 height 28
radio input "false"
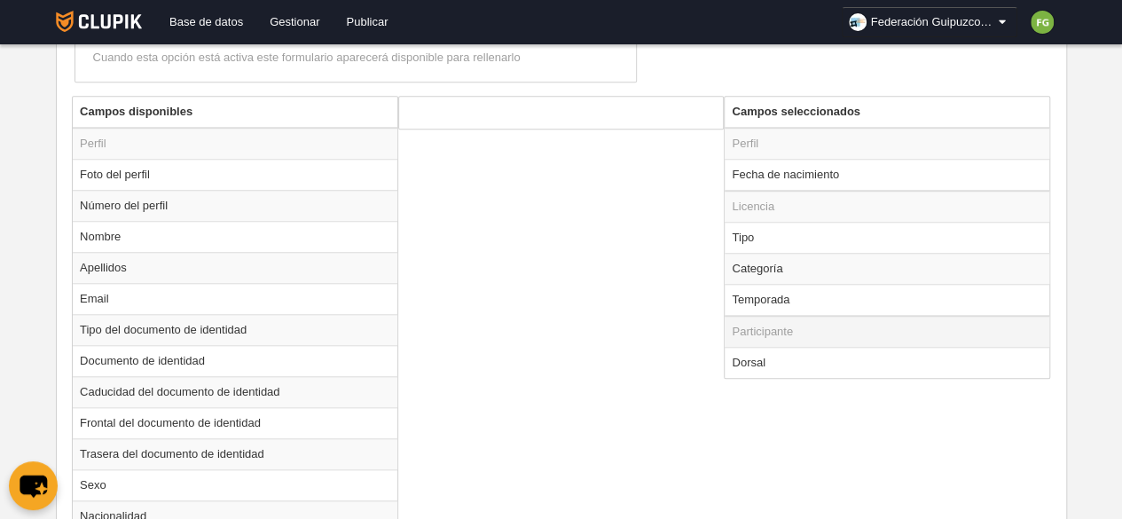
scroll to position [677, 0]
click at [108, 484] on td "Sexo" at bounding box center [235, 485] width 325 height 31
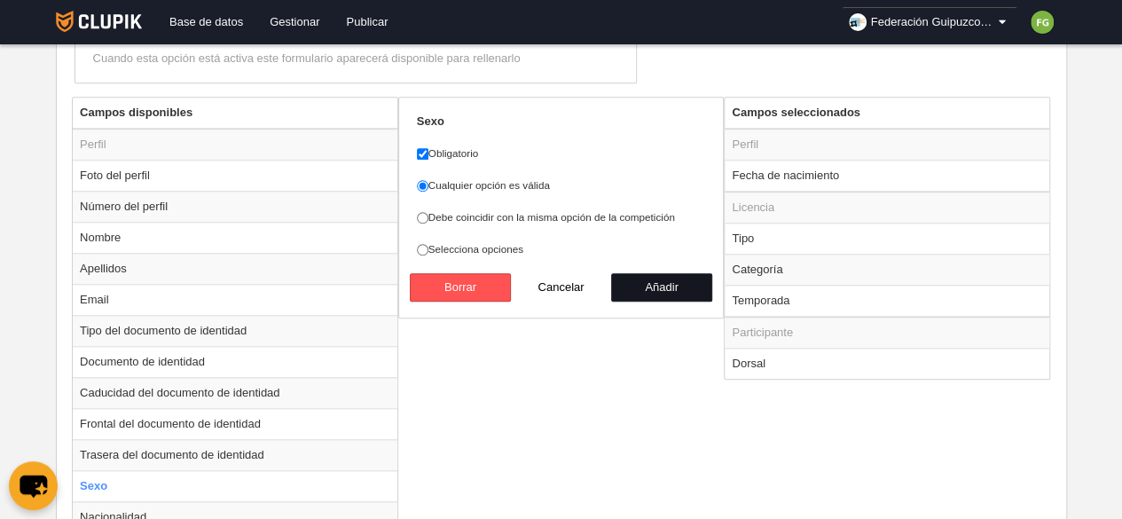
click at [644, 274] on button "Añadir" at bounding box center [661, 287] width 101 height 28
radio input "false"
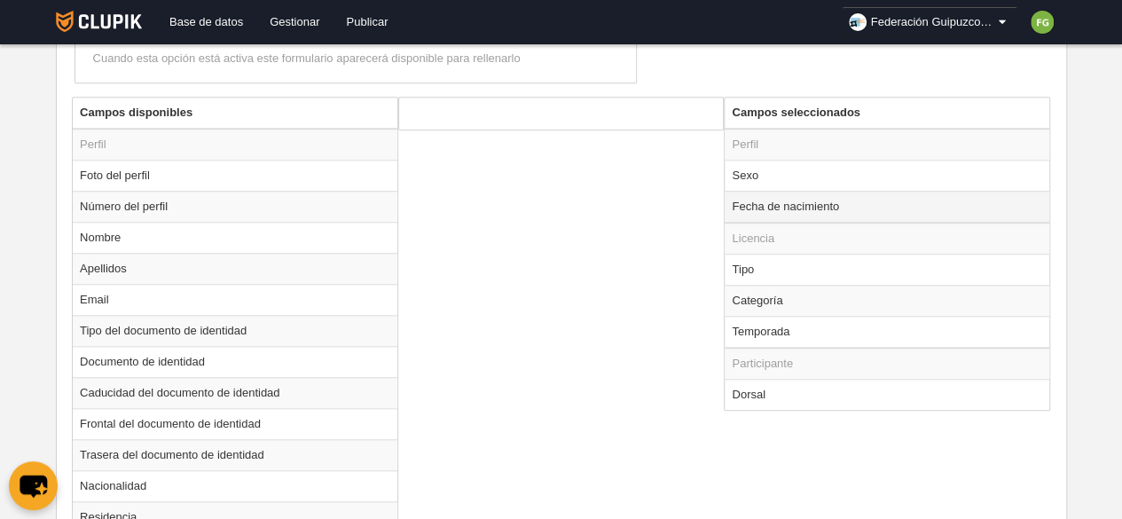
click at [823, 211] on td "Fecha de nacimiento" at bounding box center [887, 207] width 325 height 32
radio input "true"
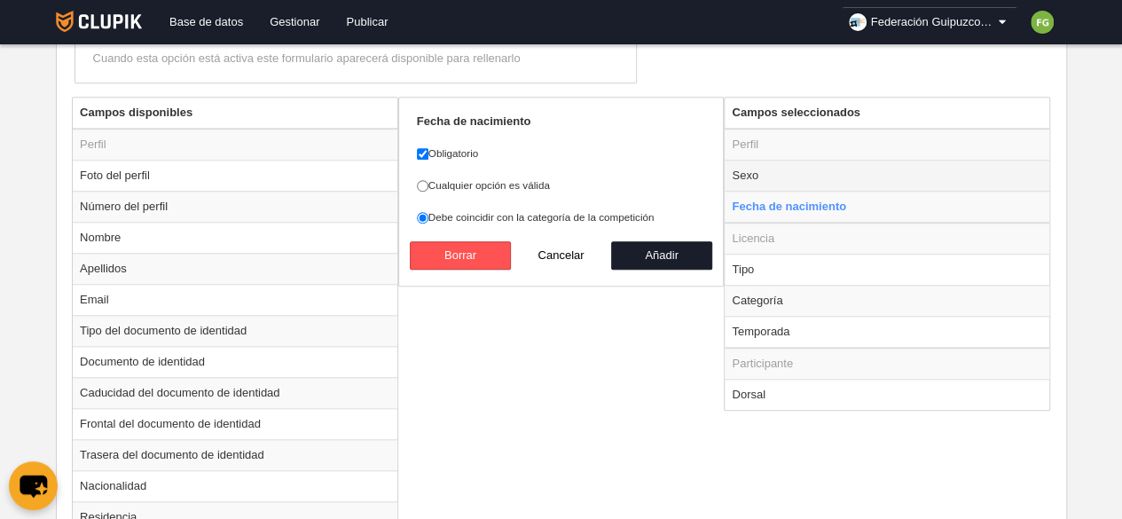
click at [774, 165] on td "Sexo" at bounding box center [887, 175] width 325 height 31
radio input "true"
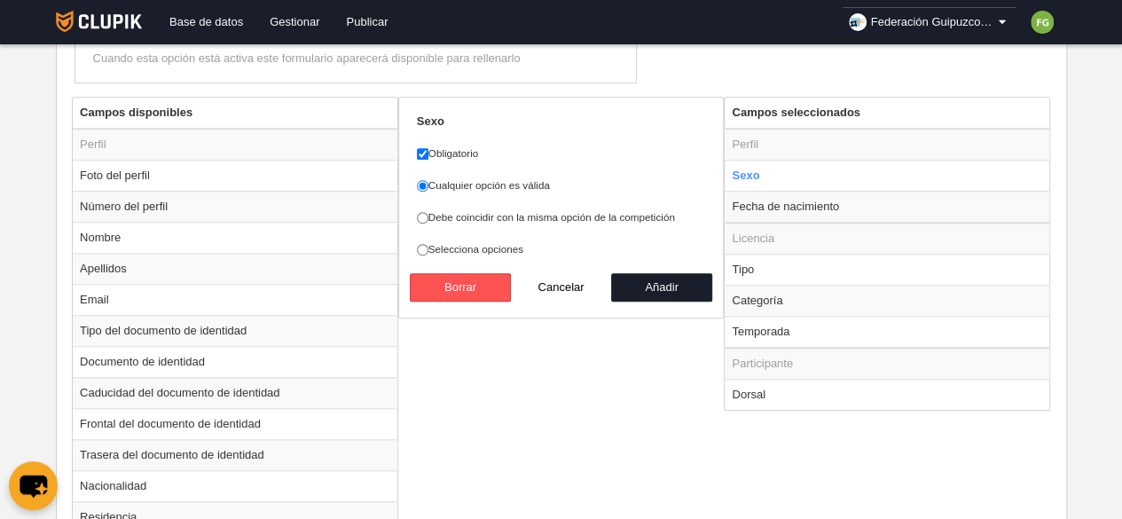
click at [500, 213] on label "Debe coincidir con la misma opción de la competición" at bounding box center [561, 217] width 289 height 16
click at [429, 213] on input "Debe coincidir con la misma opción de la competición" at bounding box center [423, 218] width 12 height 12
radio input "true"
click at [648, 280] on button "Añadir" at bounding box center [661, 287] width 101 height 28
radio input "false"
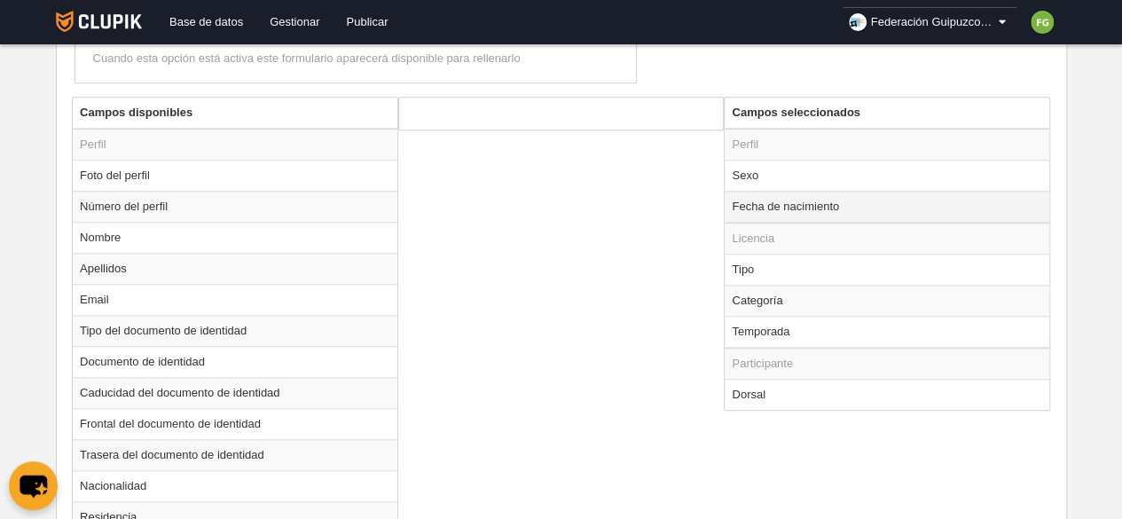
click at [803, 203] on td "Fecha de nacimiento" at bounding box center [887, 207] width 325 height 32
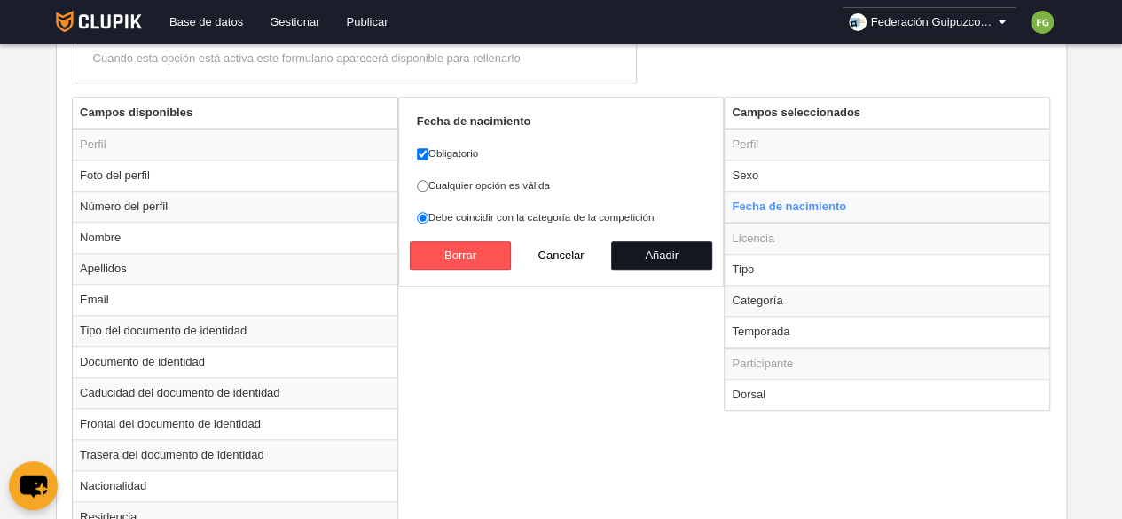
click at [701, 244] on button "Añadir" at bounding box center [661, 255] width 101 height 28
radio input "false"
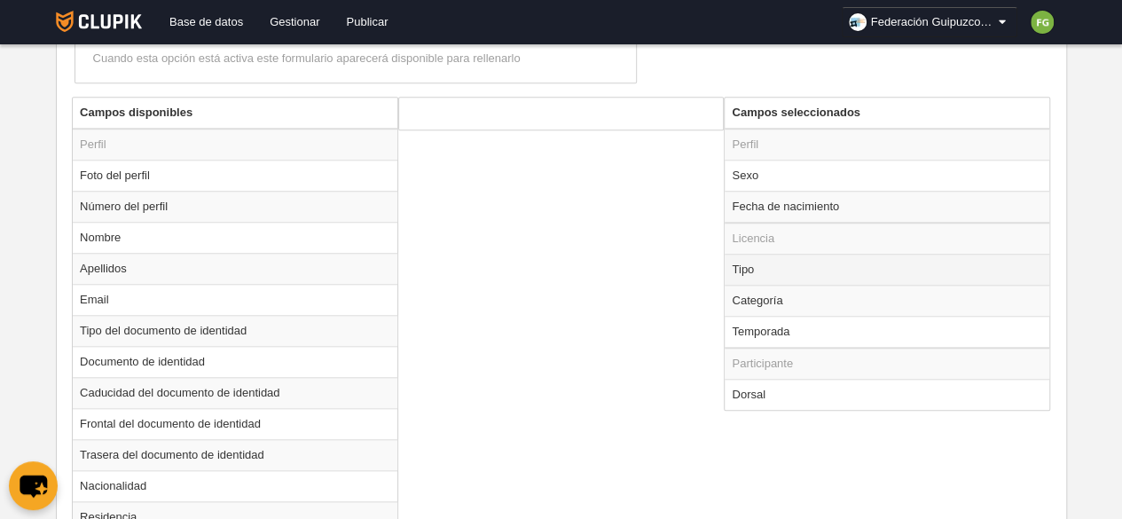
click at [781, 267] on td "Tipo" at bounding box center [887, 269] width 325 height 31
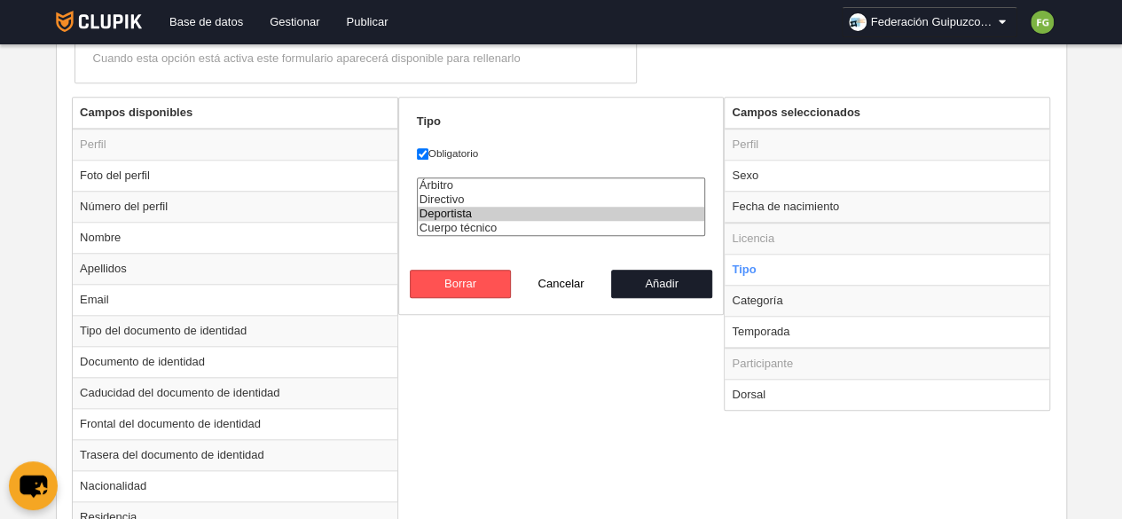
click at [669, 274] on button "Añadir" at bounding box center [661, 284] width 101 height 28
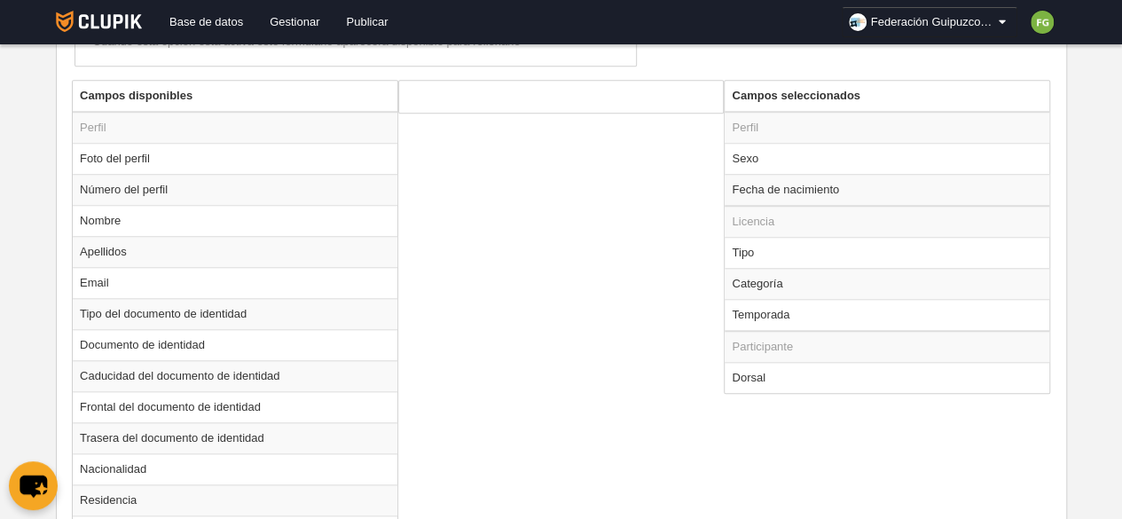
scroll to position [697, 0]
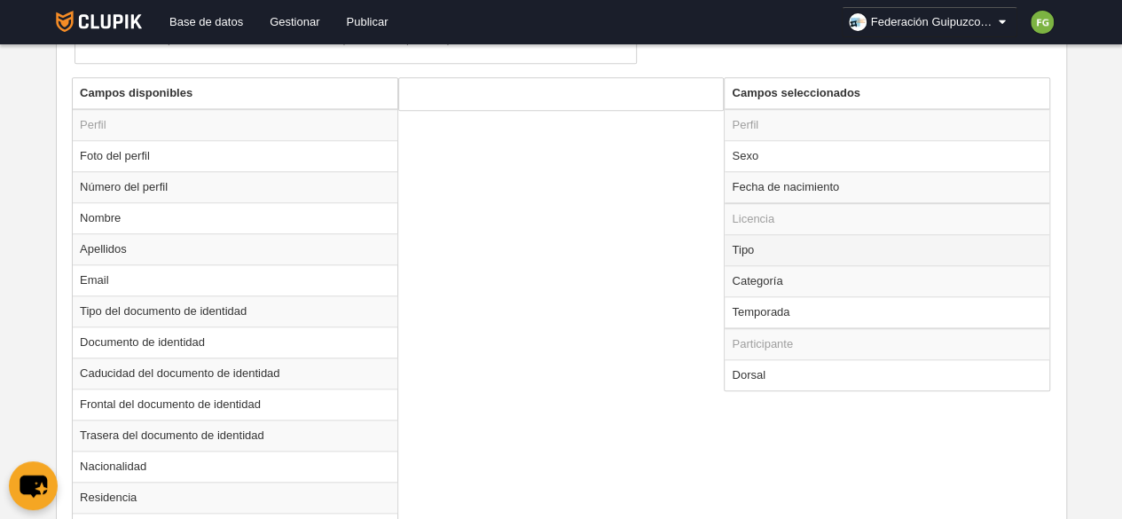
click at [755, 249] on td "Tipo" at bounding box center [887, 249] width 325 height 31
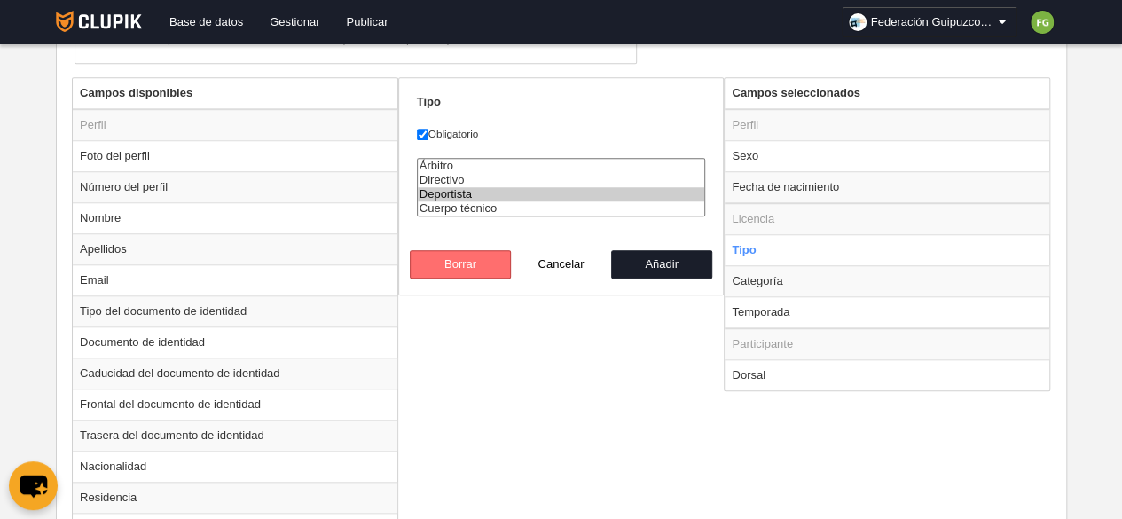
click at [491, 253] on button "Borrar" at bounding box center [460, 264] width 101 height 28
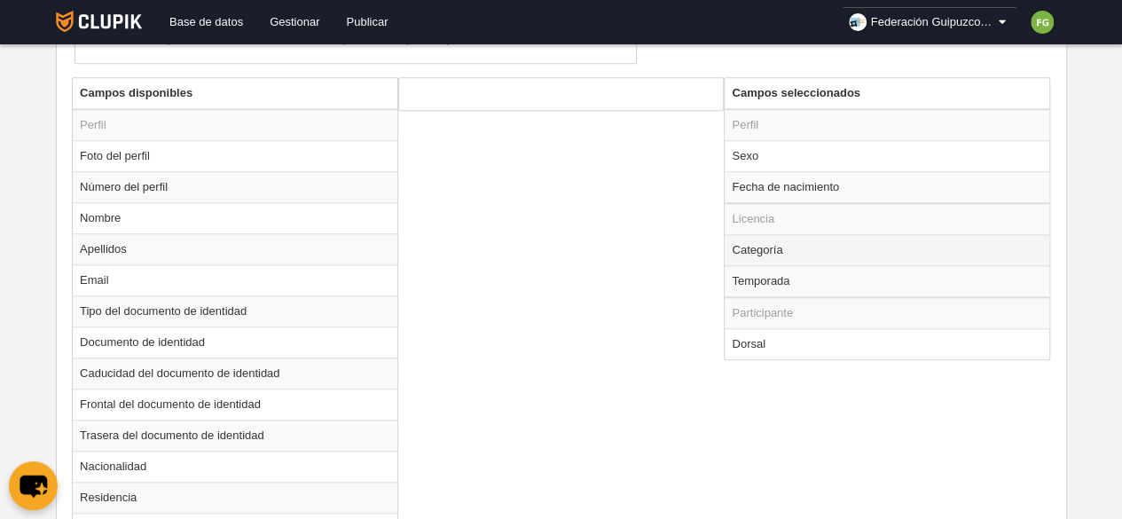
click at [783, 251] on td "Categoría" at bounding box center [887, 249] width 325 height 31
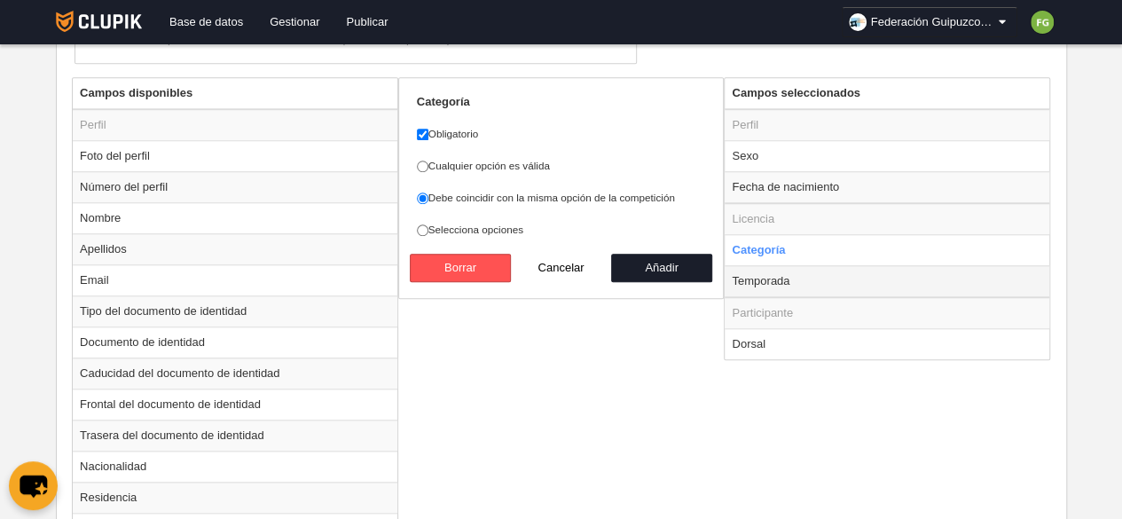
click at [804, 277] on td "Temporada" at bounding box center [887, 281] width 325 height 32
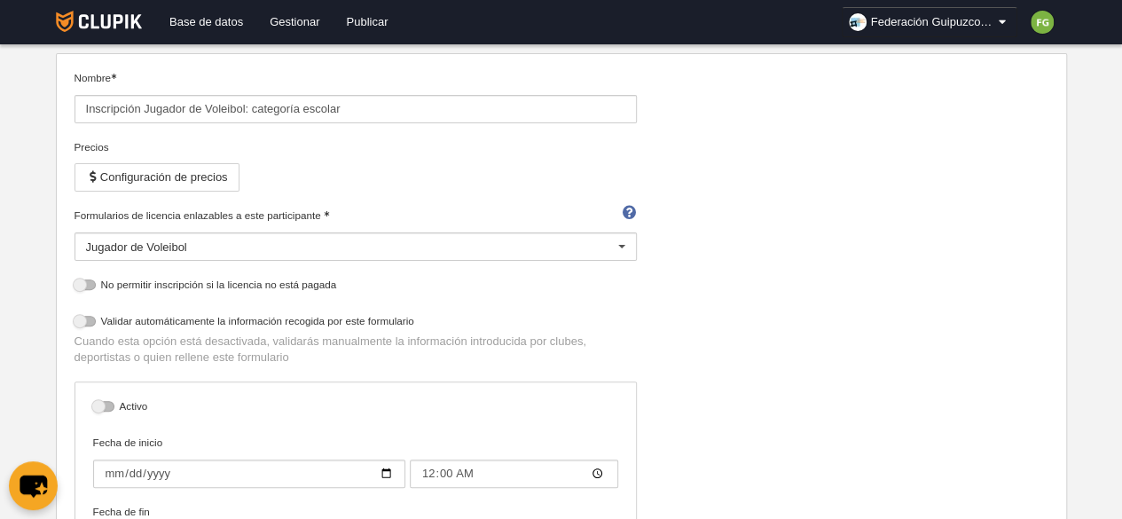
scroll to position [134, 0]
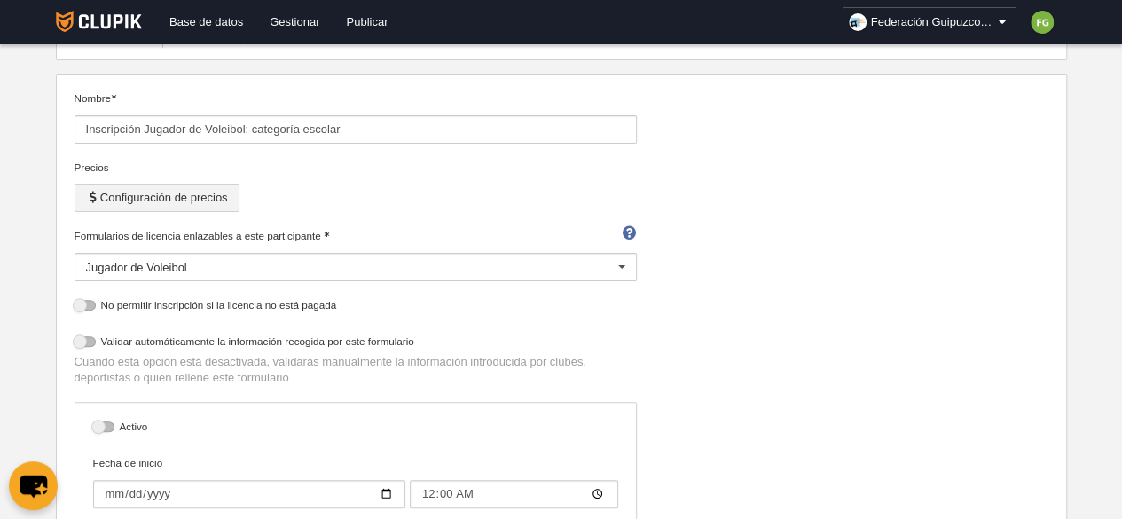
click at [222, 195] on button "Configuración de precios" at bounding box center [157, 198] width 165 height 28
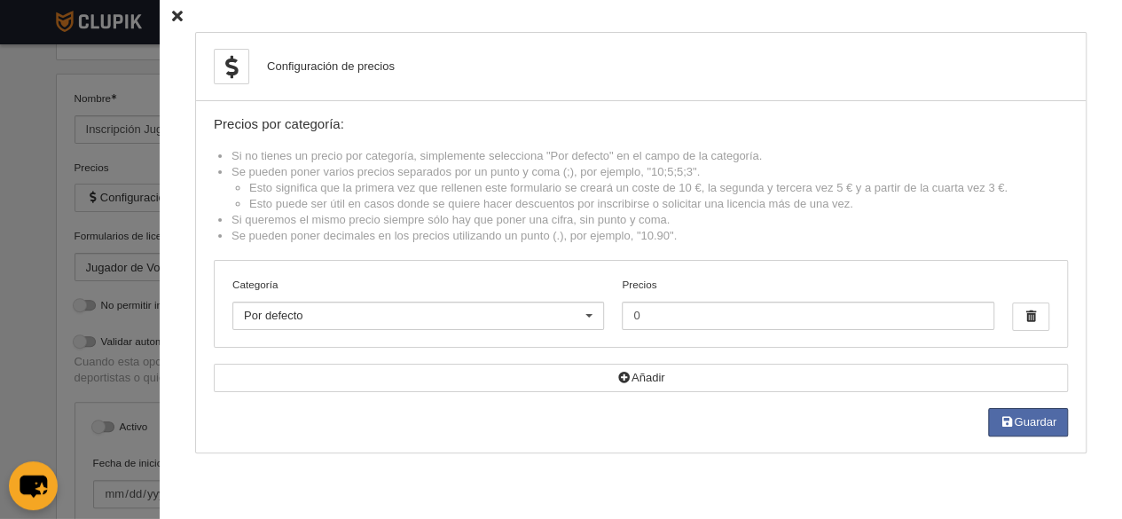
click at [172, 17] on icon at bounding box center [177, 17] width 11 height 12
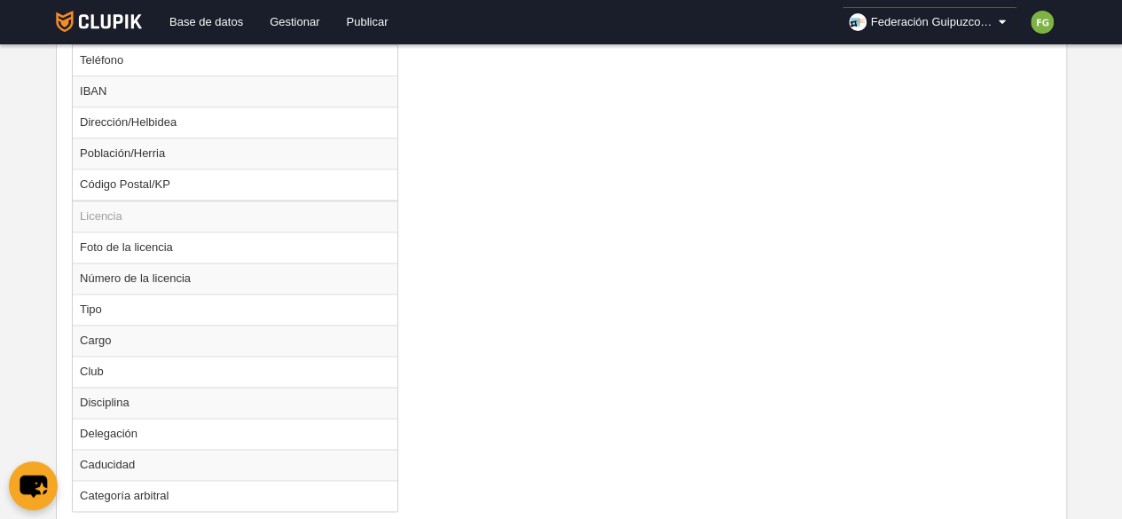
scroll to position [1249, 0]
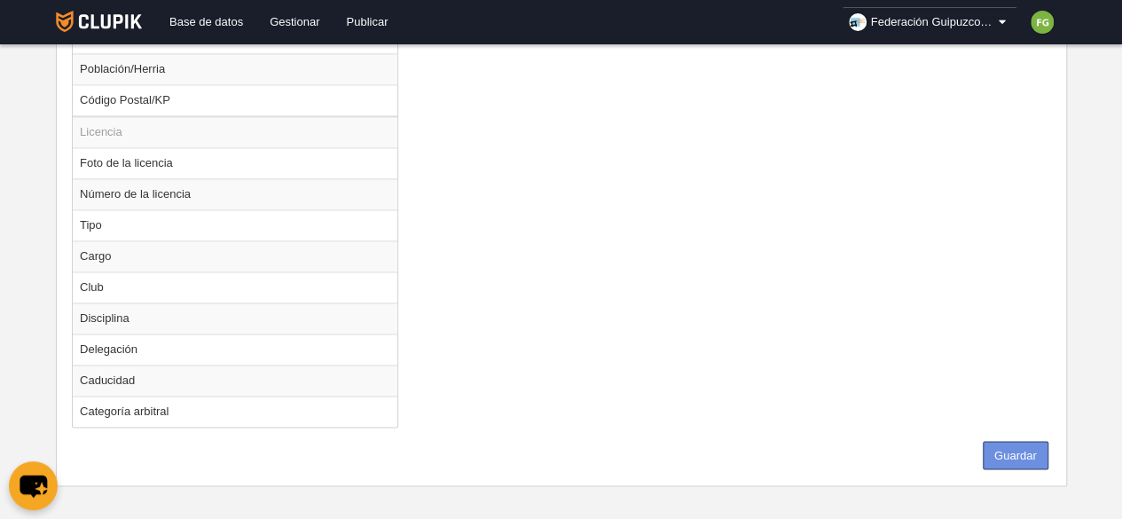
click at [1018, 450] on button "Guardar" at bounding box center [1016, 455] width 66 height 28
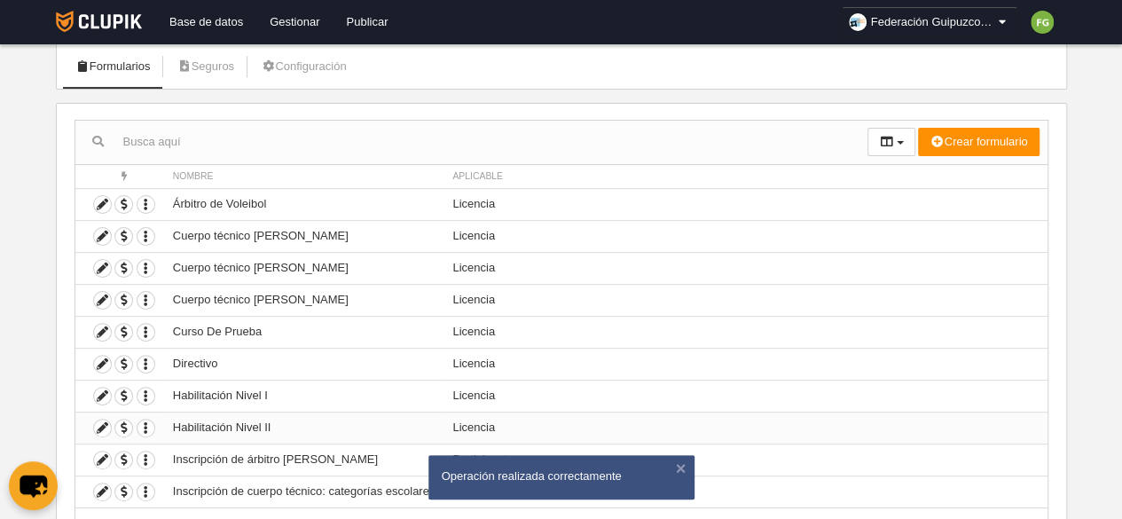
scroll to position [183, 0]
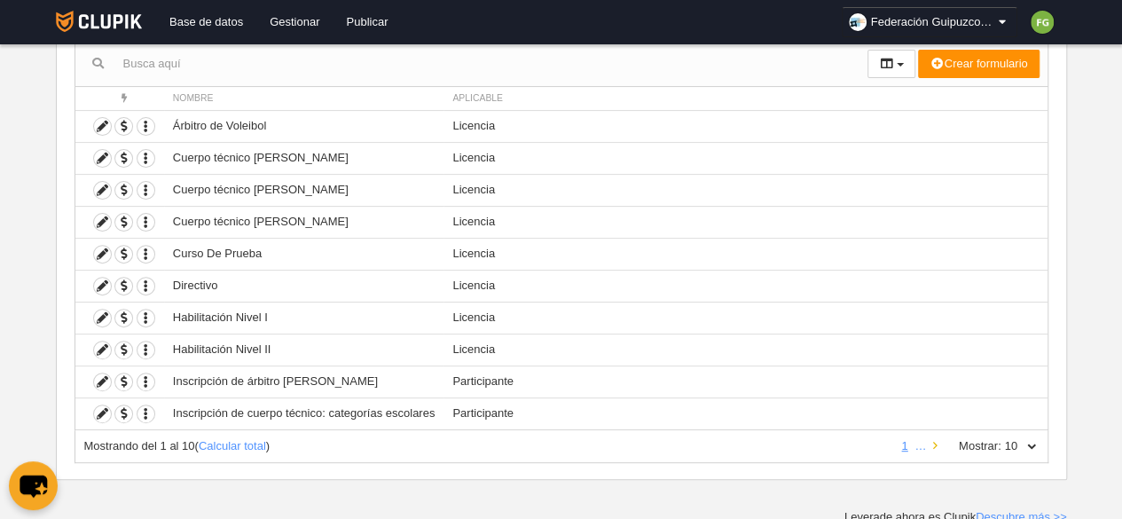
click at [934, 442] on icon at bounding box center [935, 446] width 4 height 12
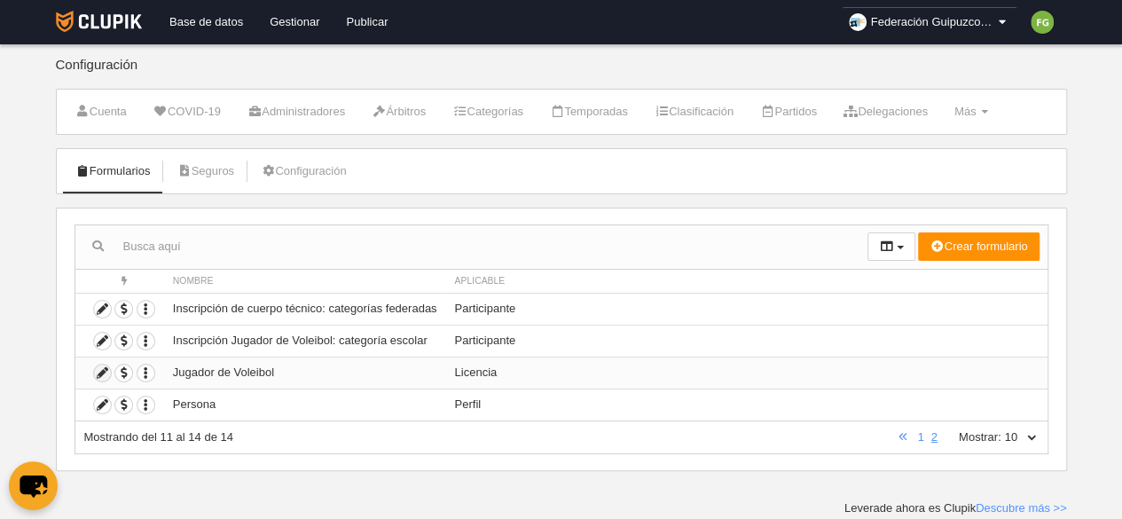
click at [104, 368] on icon at bounding box center [102, 373] width 17 height 17
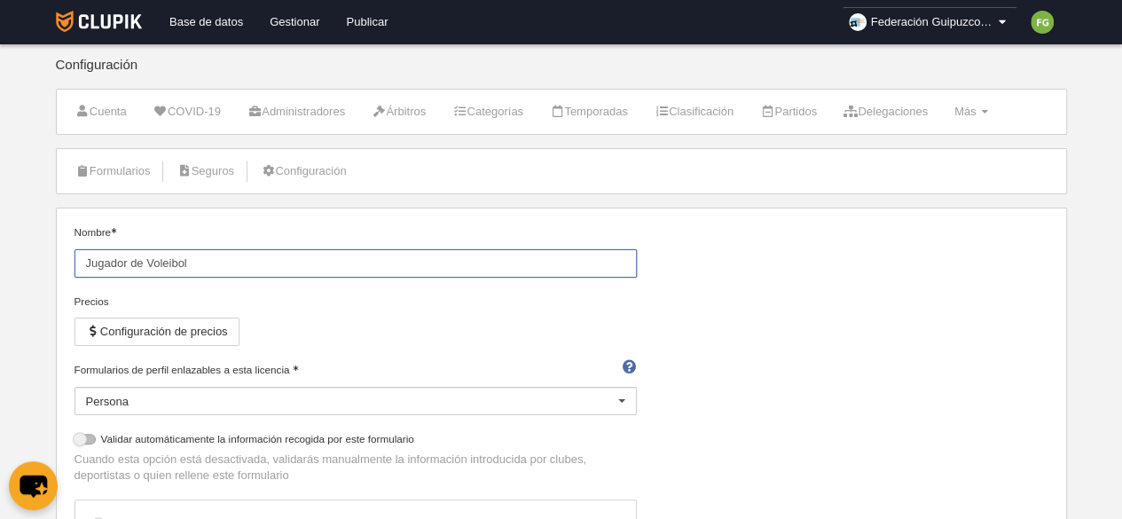
click at [130, 260] on input "Jugador de Voleibol" at bounding box center [356, 263] width 563 height 28
click at [234, 265] on input "Jugador de Voleibol" at bounding box center [356, 263] width 563 height 28
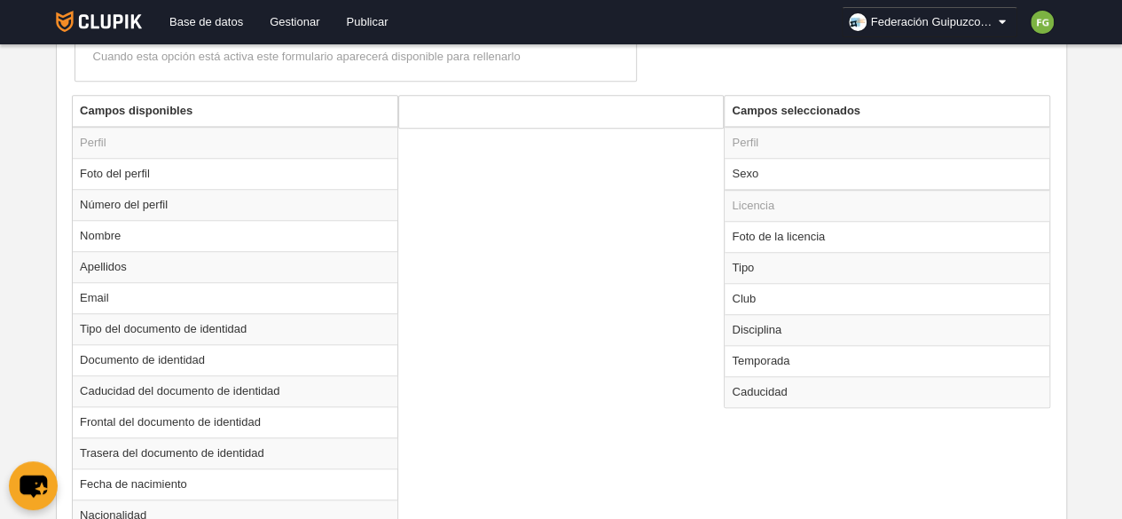
scroll to position [643, 0]
click at [766, 180] on td "Sexo" at bounding box center [887, 173] width 325 height 32
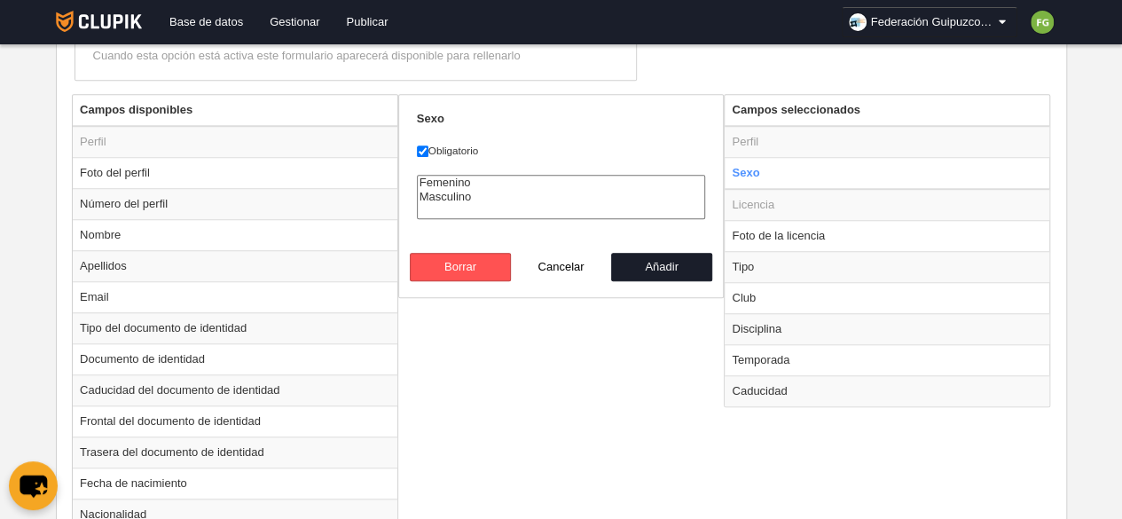
click at [642, 381] on div "Campos disponibles Perfil Foto del perfil Número del perfil Nombre Apellidos Em…" at bounding box center [561, 505] width 988 height 823
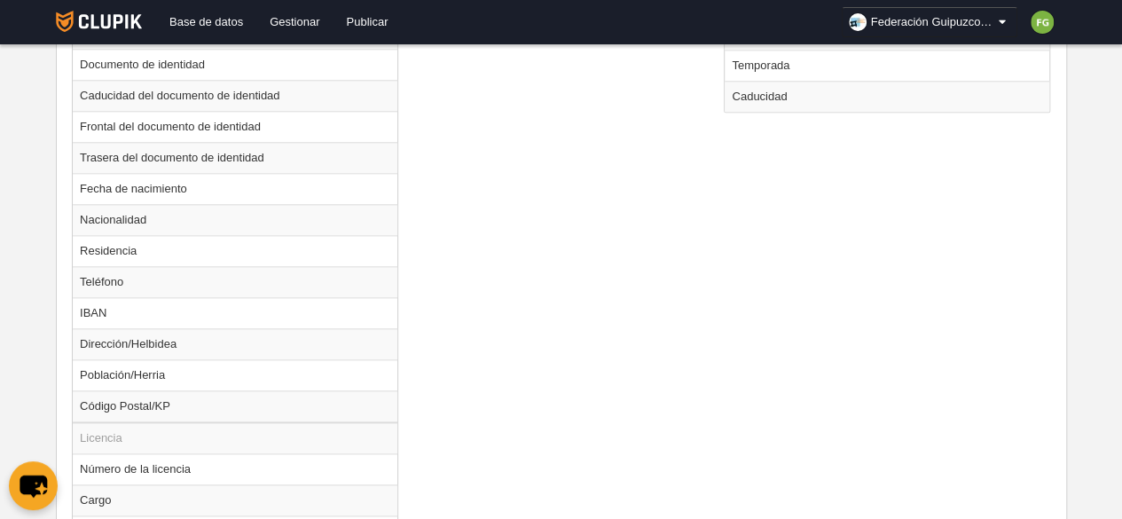
scroll to position [1120, 0]
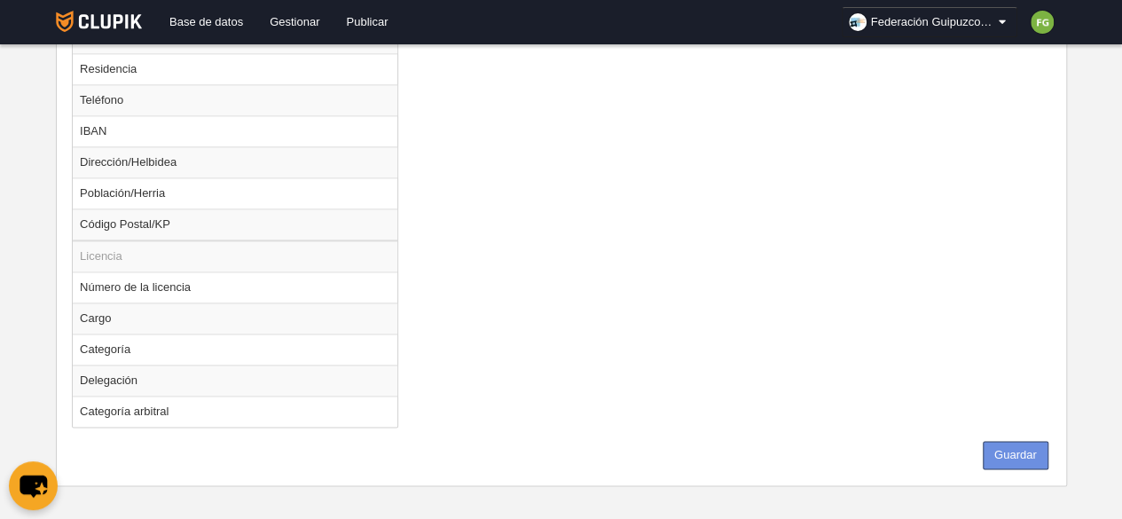
click at [1016, 445] on button "Guardar" at bounding box center [1016, 455] width 66 height 28
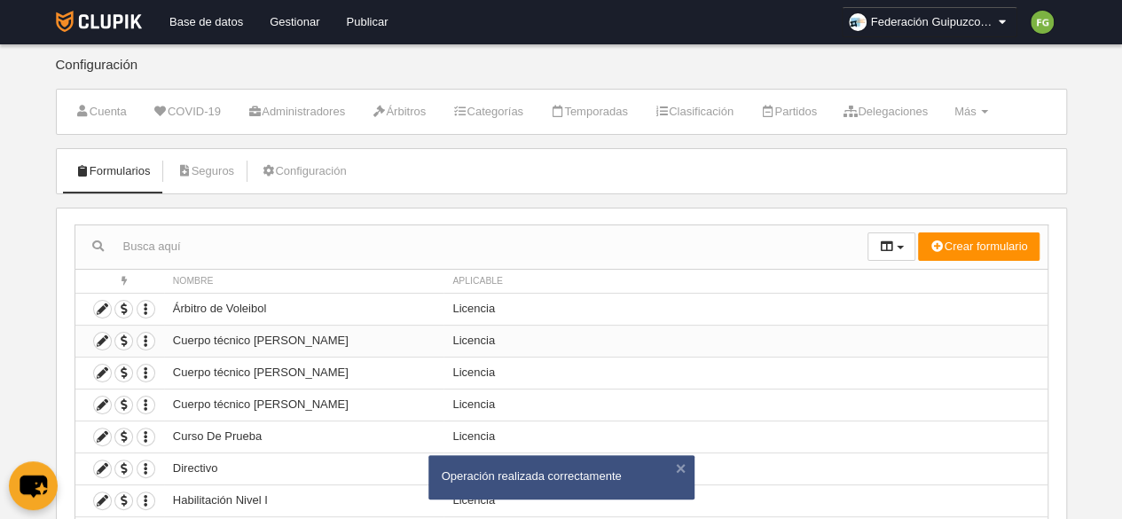
scroll to position [183, 0]
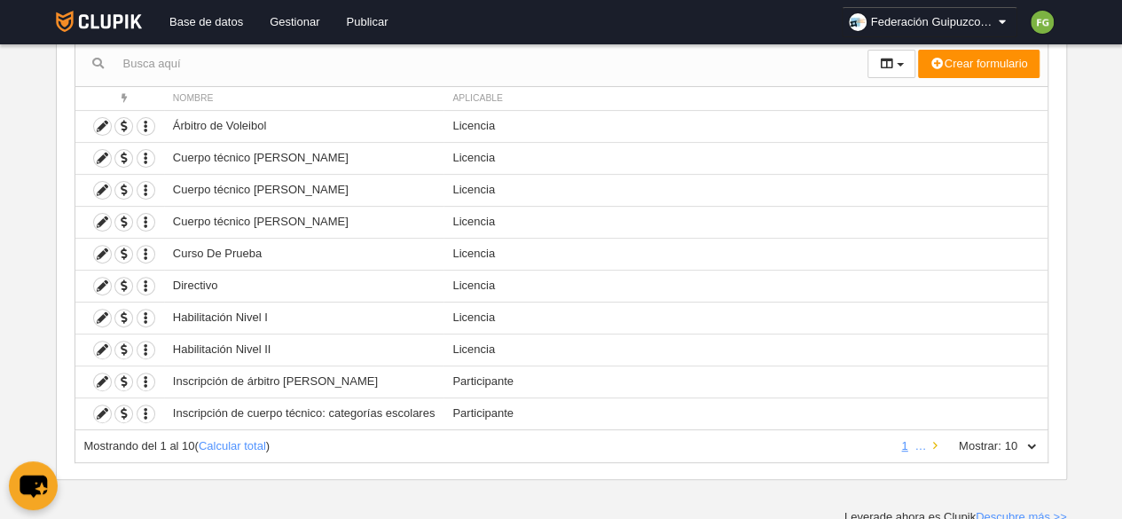
click at [935, 444] on icon at bounding box center [935, 446] width 4 height 12
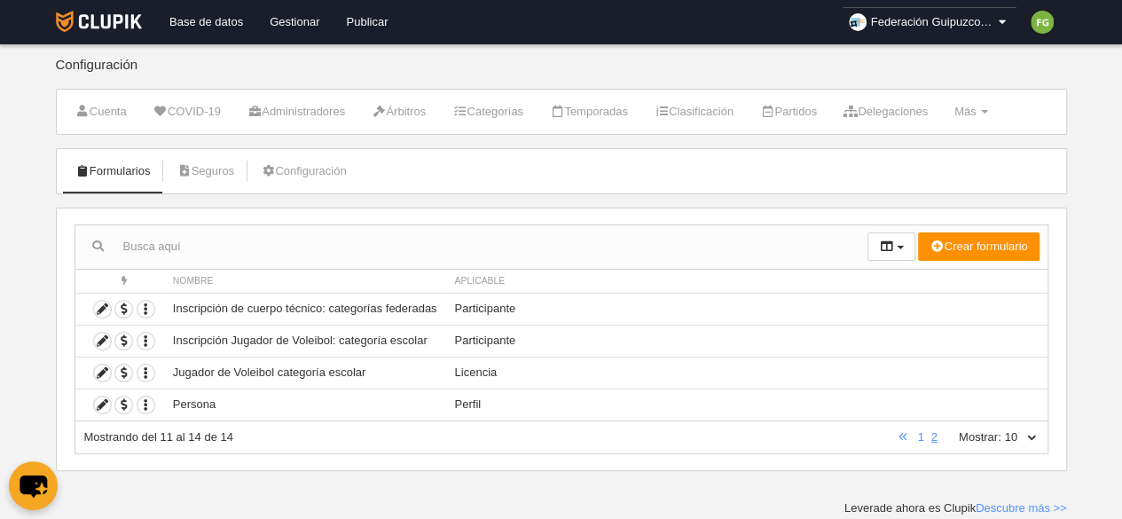
scroll to position [0, 0]
click at [146, 370] on icon "button" at bounding box center [146, 373] width 17 height 17
click at [187, 397] on span "Duplicar formulario" at bounding box center [209, 400] width 111 height 13
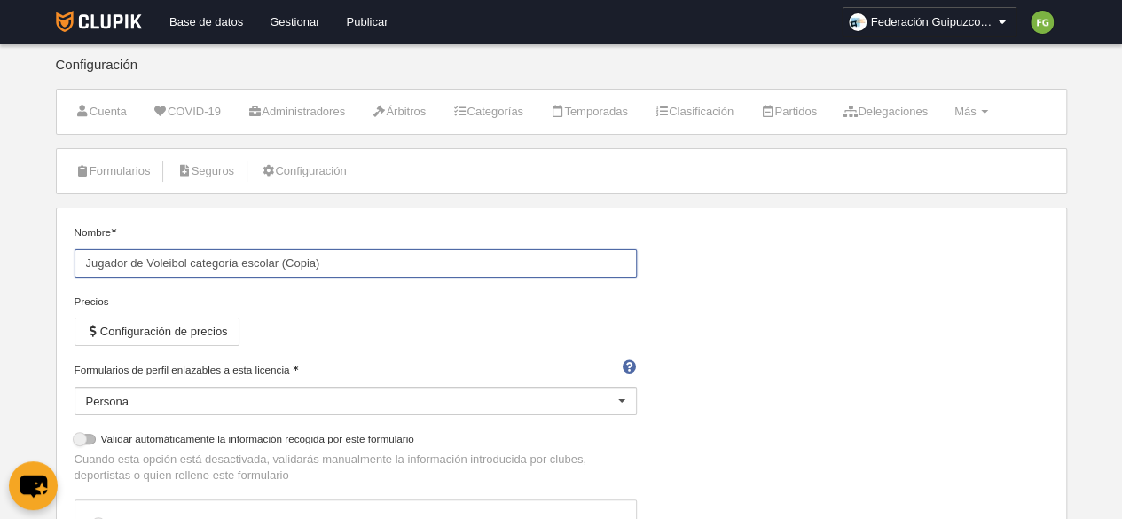
click at [326, 264] on input "Jugador de Voleibol categoría escolar (Copia)" at bounding box center [356, 263] width 563 height 28
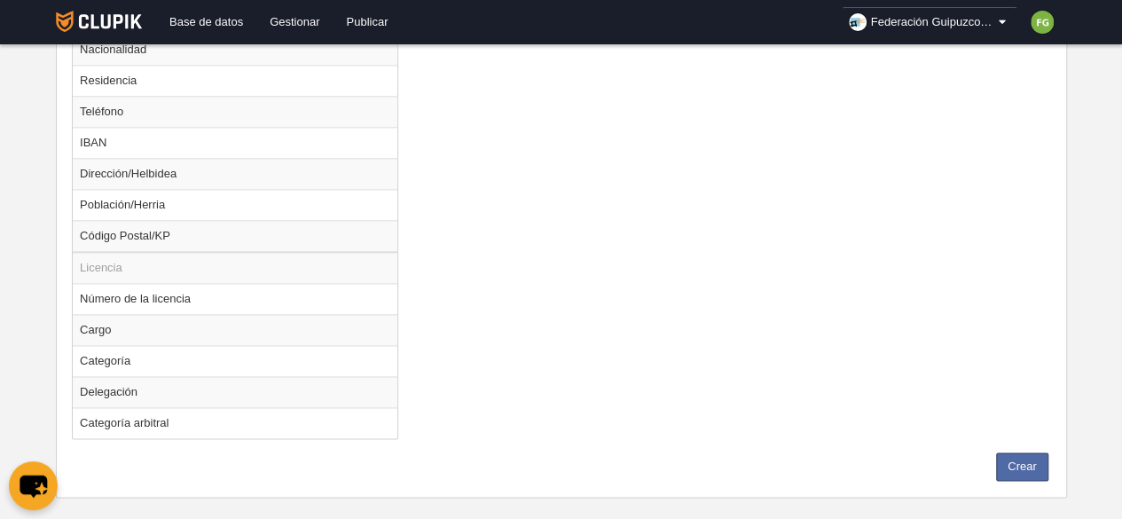
scroll to position [1120, 0]
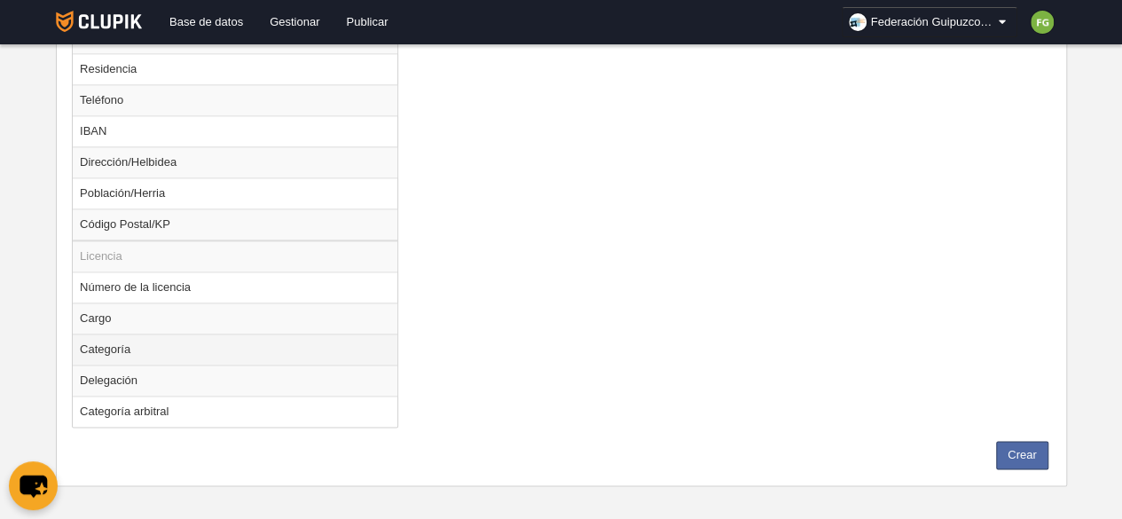
click at [220, 349] on td "Categoría" at bounding box center [235, 349] width 325 height 31
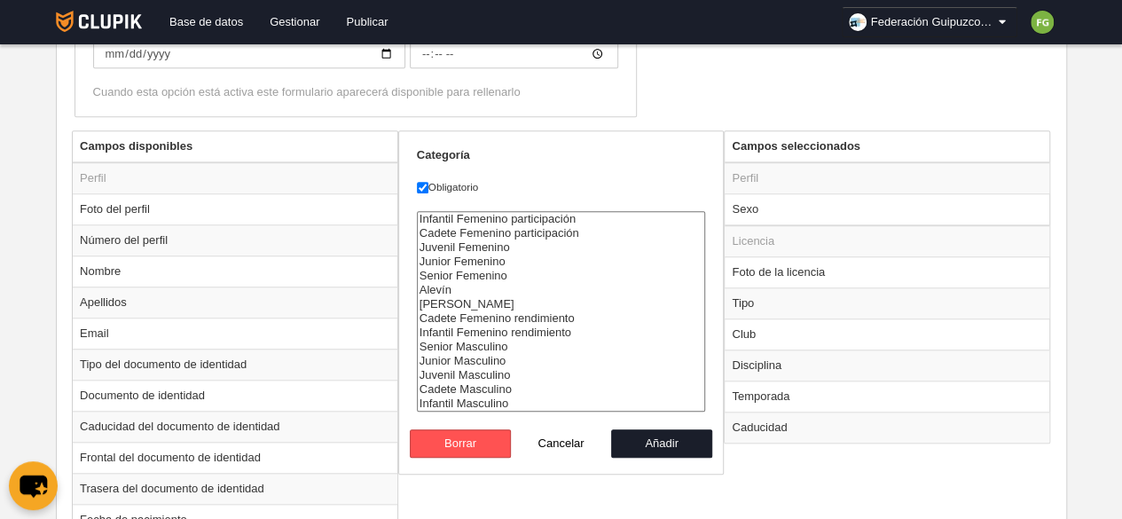
scroll to position [605, 0]
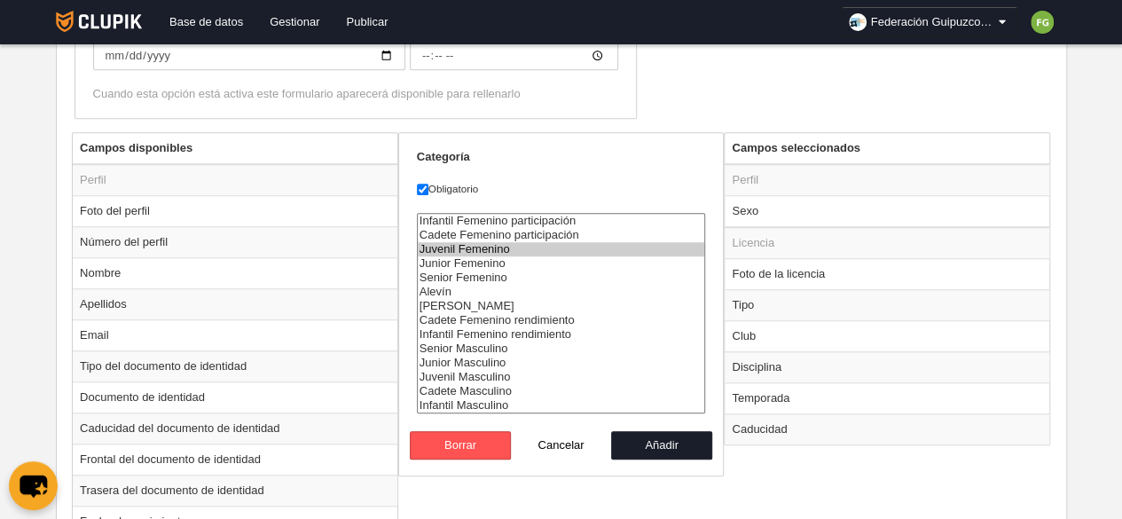
click at [477, 248] on option "Juvenil Femenino" at bounding box center [561, 249] width 287 height 14
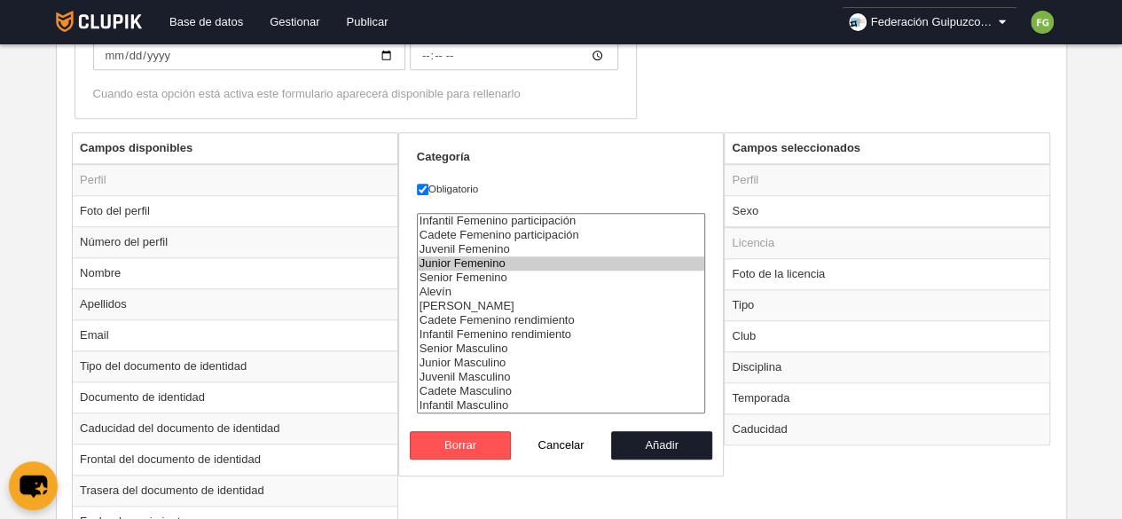
click at [477, 260] on option "Junior Femenino" at bounding box center [561, 263] width 287 height 14
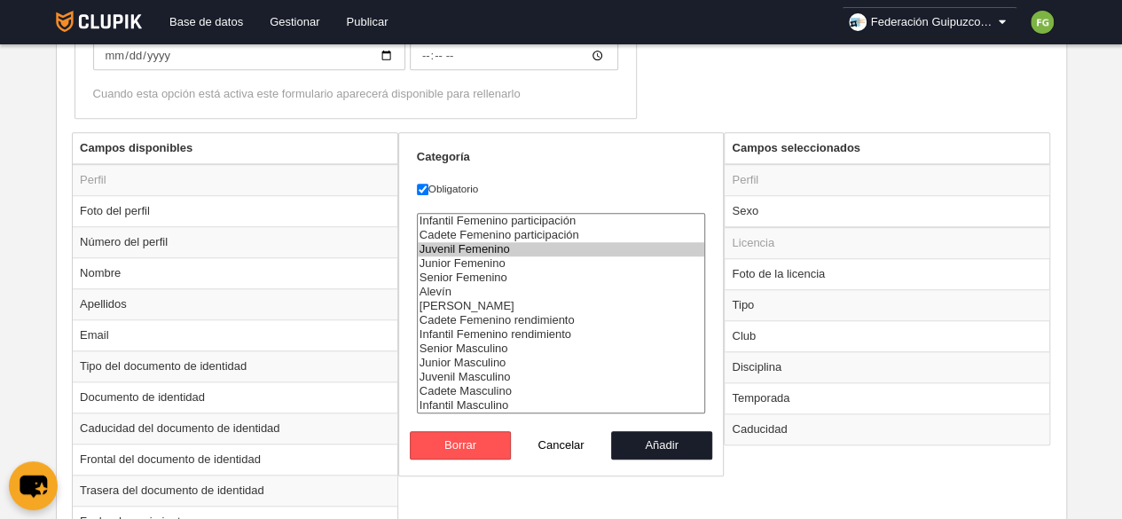
click at [498, 243] on option "Juvenil Femenino" at bounding box center [561, 249] width 287 height 14
click at [423, 185] on input "Obligatorio" at bounding box center [423, 190] width 12 height 12
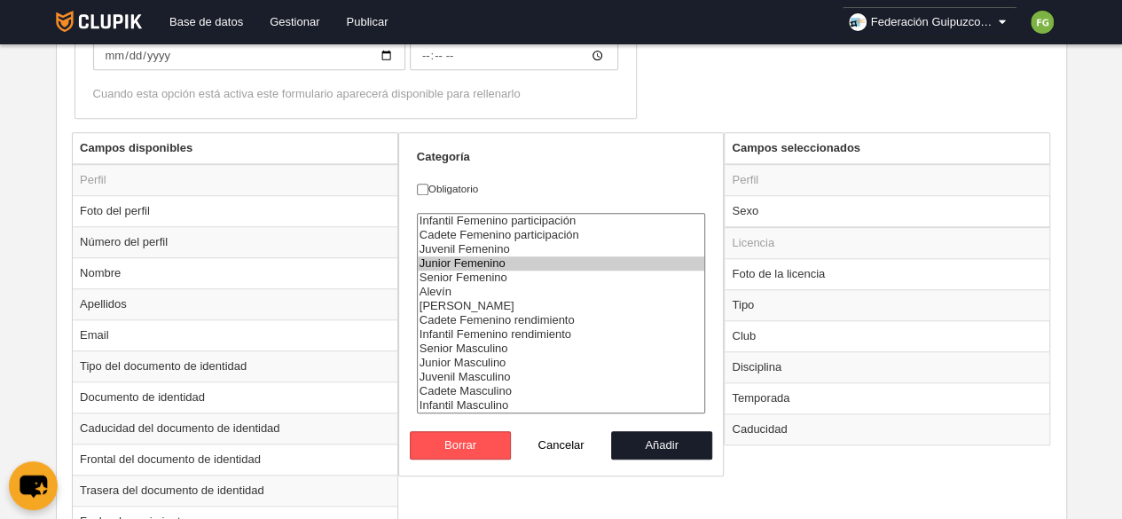
click at [508, 256] on option "Junior Femenino" at bounding box center [561, 263] width 287 height 14
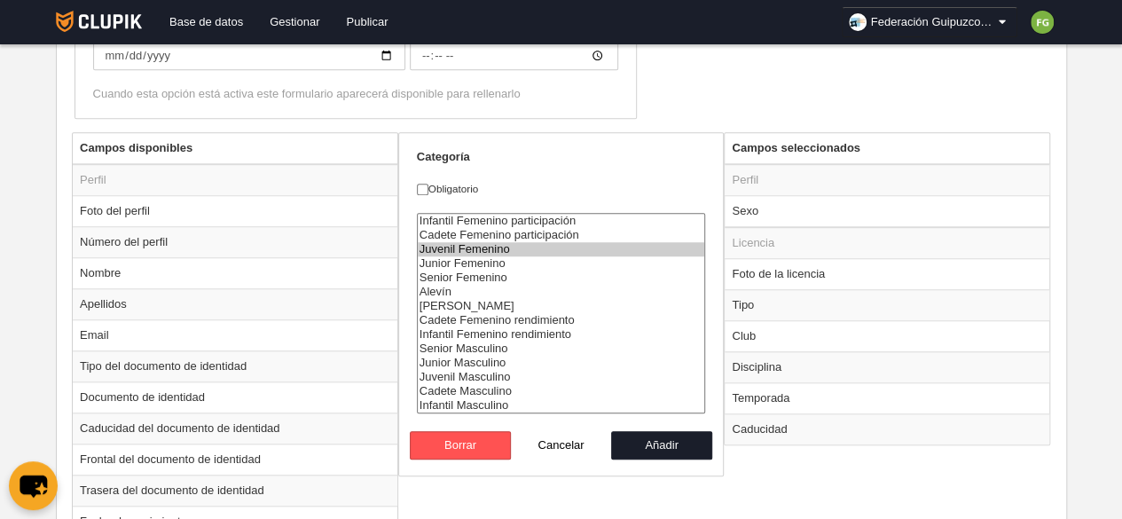
click at [500, 245] on option "Juvenil Femenino" at bounding box center [561, 249] width 287 height 14
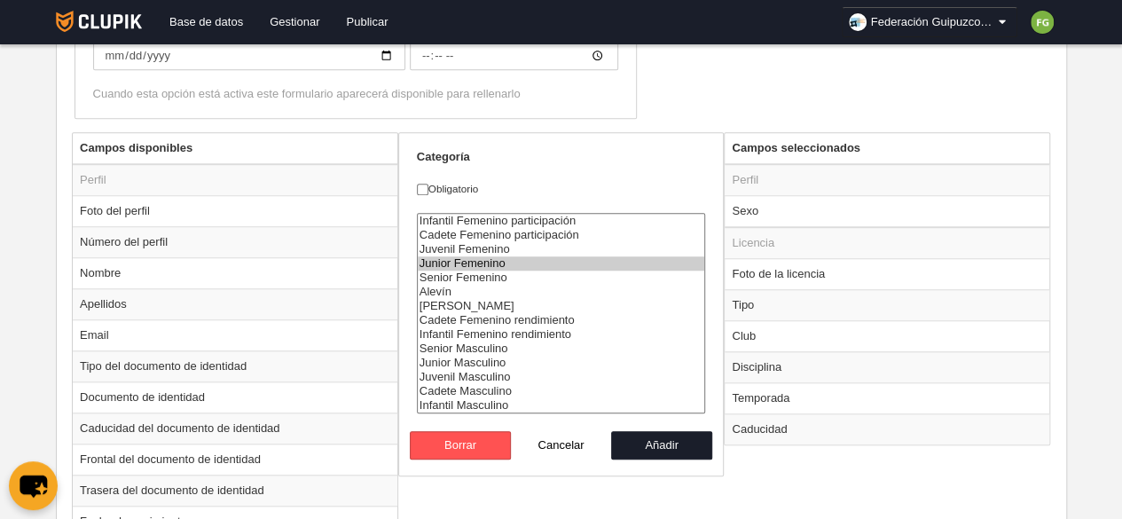
click at [499, 260] on option "Junior Femenino" at bounding box center [561, 263] width 287 height 14
click at [456, 183] on label "Obligatorio" at bounding box center [561, 189] width 289 height 16
click at [429, 184] on input "Obligatorio" at bounding box center [423, 190] width 12 height 12
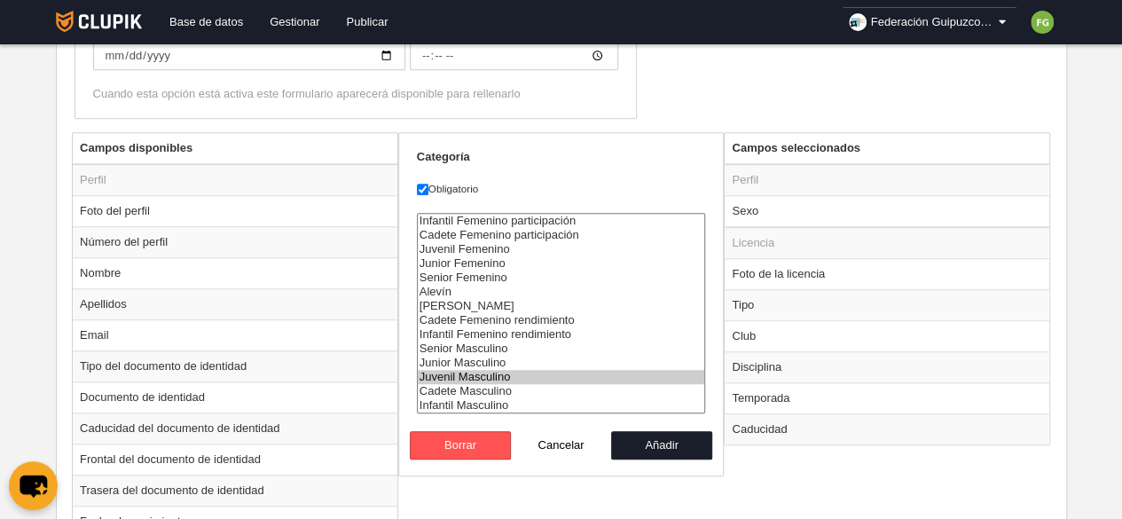
click at [468, 377] on option "Juvenil Masculino" at bounding box center [561, 377] width 287 height 14
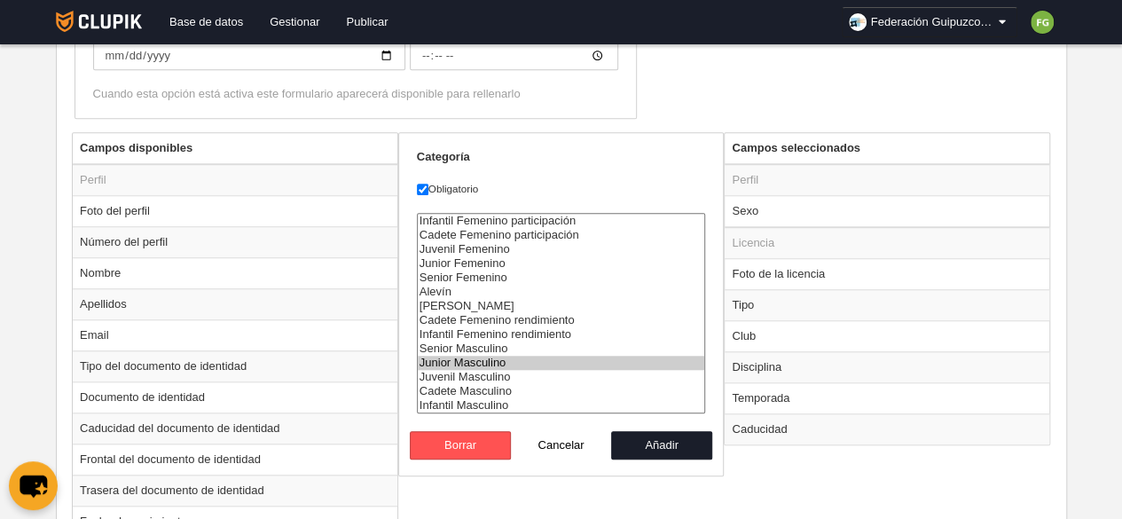
click at [469, 365] on option "Junior Masculino" at bounding box center [561, 363] width 287 height 14
click at [422, 184] on input "Obligatorio" at bounding box center [423, 190] width 12 height 12
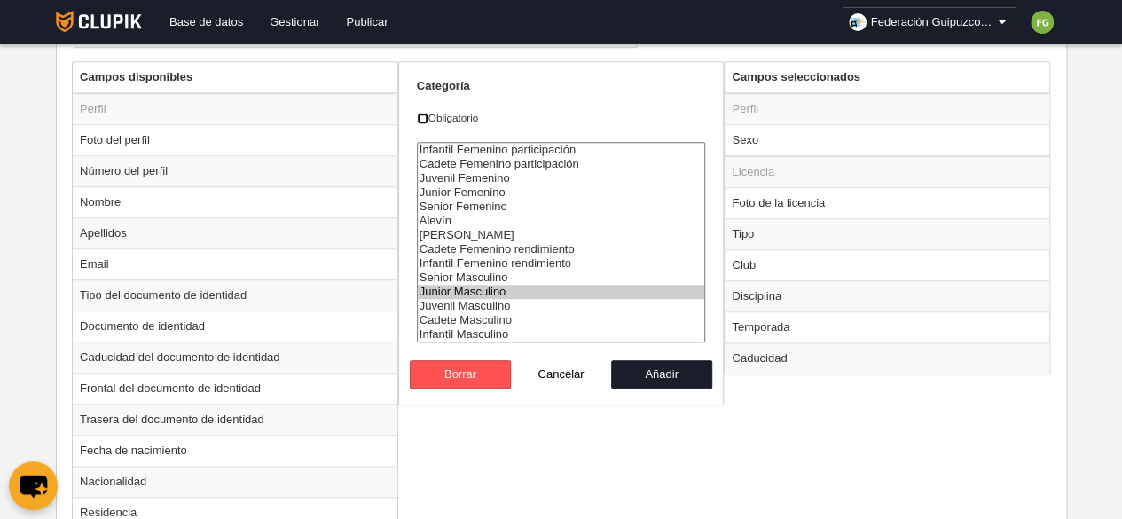
scroll to position [676, 0]
click at [545, 425] on div "Campos disponibles Perfil Foto del perfil Número del perfil Nombre Apellidos Em…" at bounding box center [561, 472] width 988 height 823
click at [781, 262] on td "Club" at bounding box center [887, 264] width 325 height 31
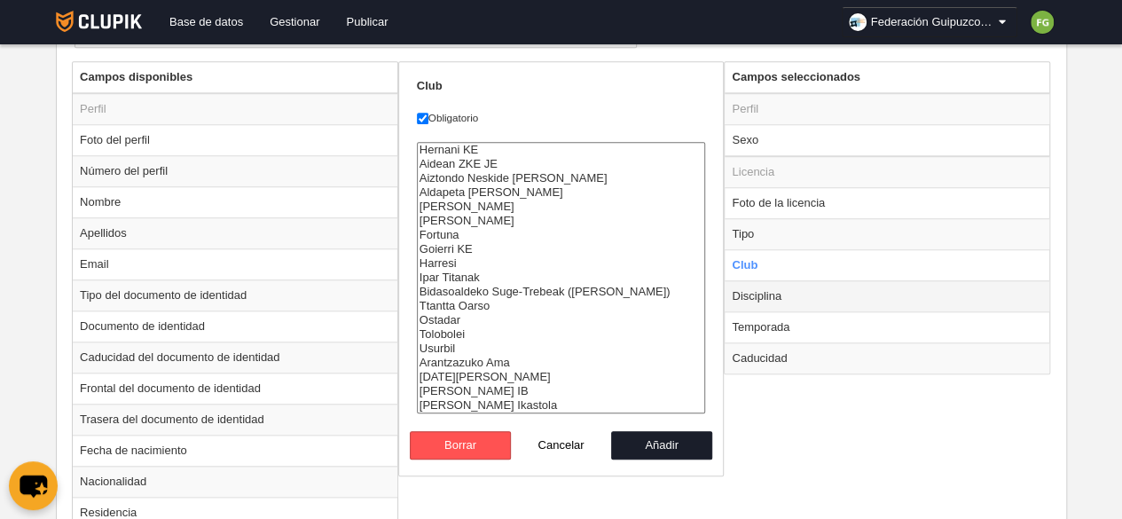
click at [771, 292] on td "Disciplina" at bounding box center [887, 295] width 325 height 31
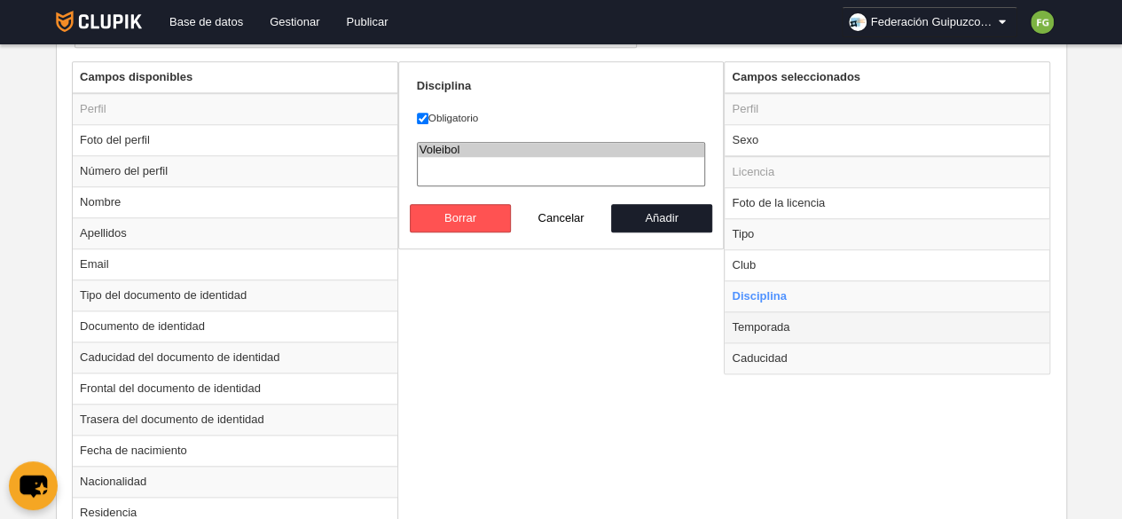
click at [767, 330] on td "Temporada" at bounding box center [887, 326] width 325 height 31
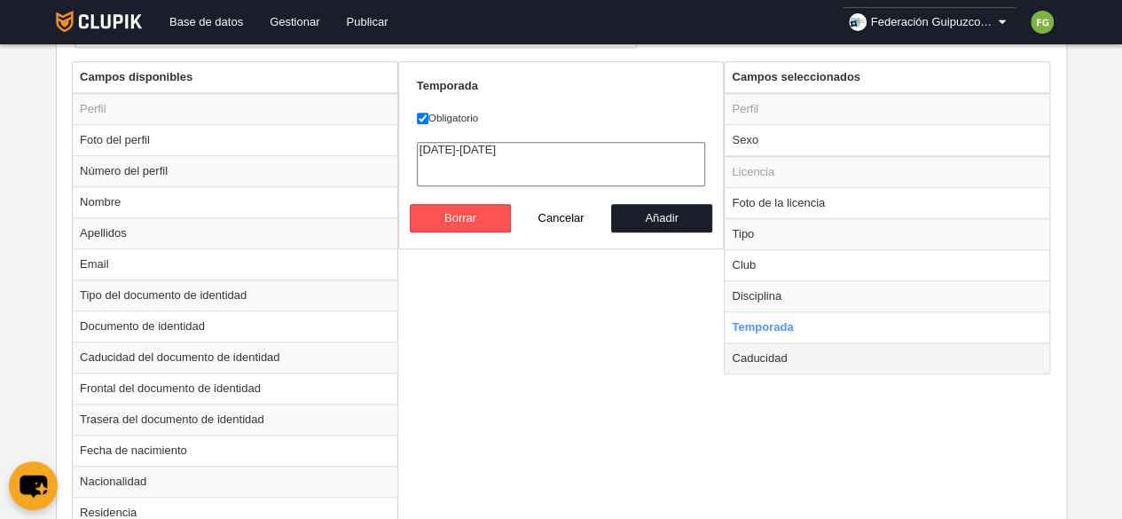
click at [759, 358] on td "Caducidad" at bounding box center [887, 357] width 325 height 31
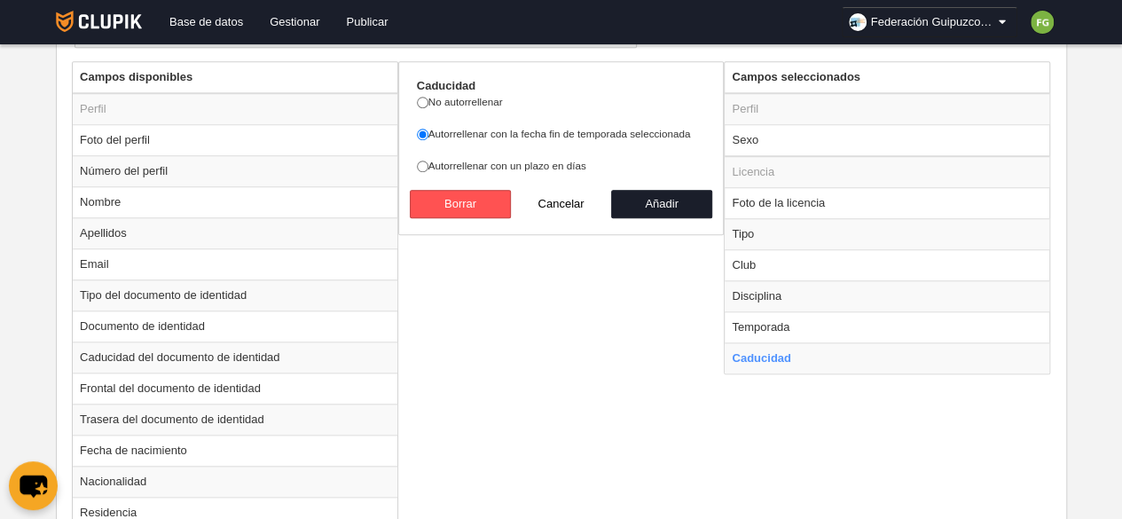
drag, startPoint x: 747, startPoint y: 290, endPoint x: 628, endPoint y: 315, distance: 121.5
click at [628, 315] on div "Campos disponibles Perfil Foto del perfil Número del perfil Nombre Apellidos Em…" at bounding box center [561, 472] width 988 height 823
click at [745, 420] on div "Campos disponibles Perfil Foto del perfil Número del perfil Nombre Apellidos Em…" at bounding box center [561, 472] width 988 height 823
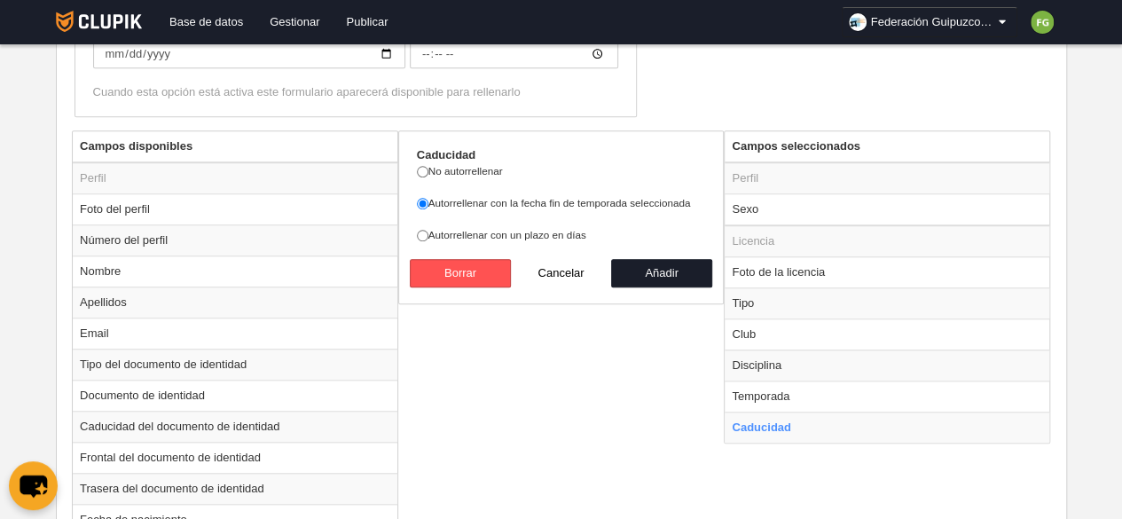
scroll to position [605, 0]
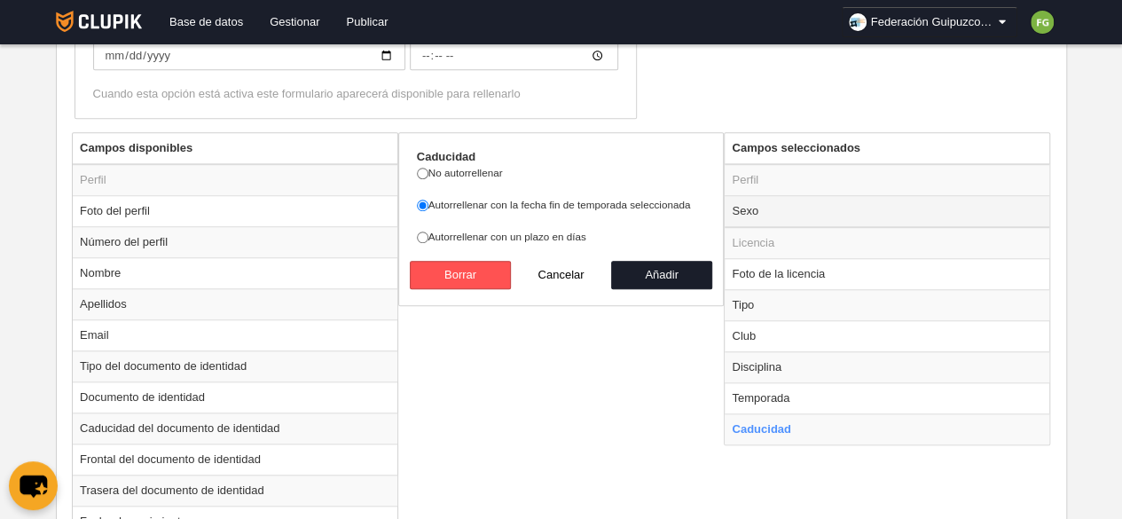
click at [757, 205] on td "Sexo" at bounding box center [887, 211] width 325 height 32
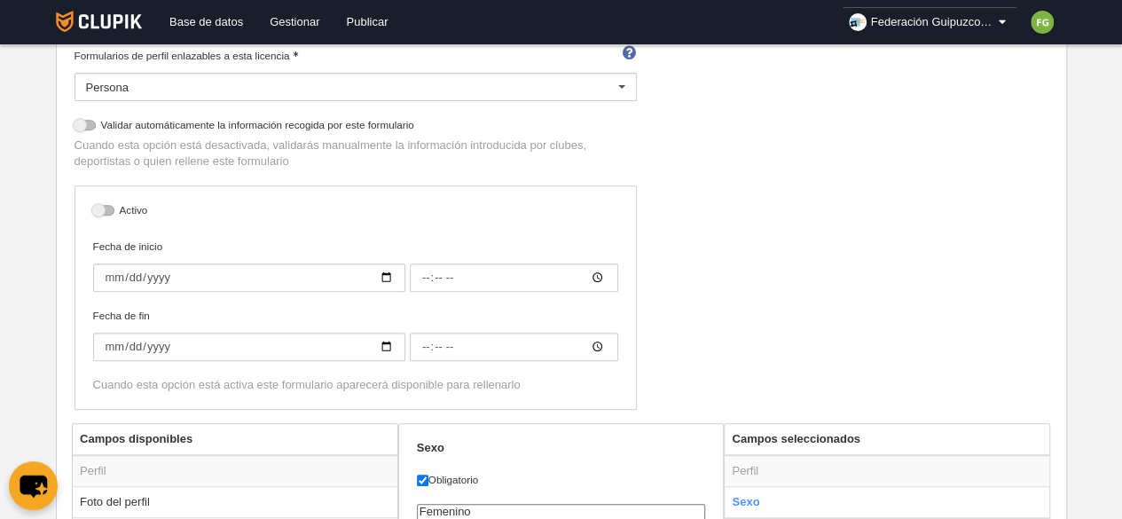
scroll to position [0, 0]
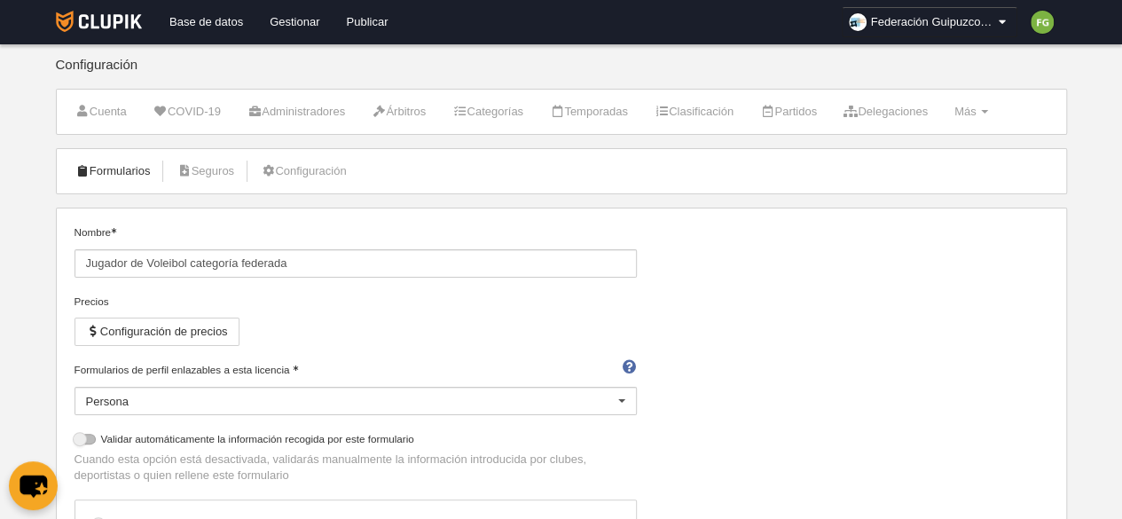
click at [120, 167] on link "Formularios" at bounding box center [113, 171] width 95 height 27
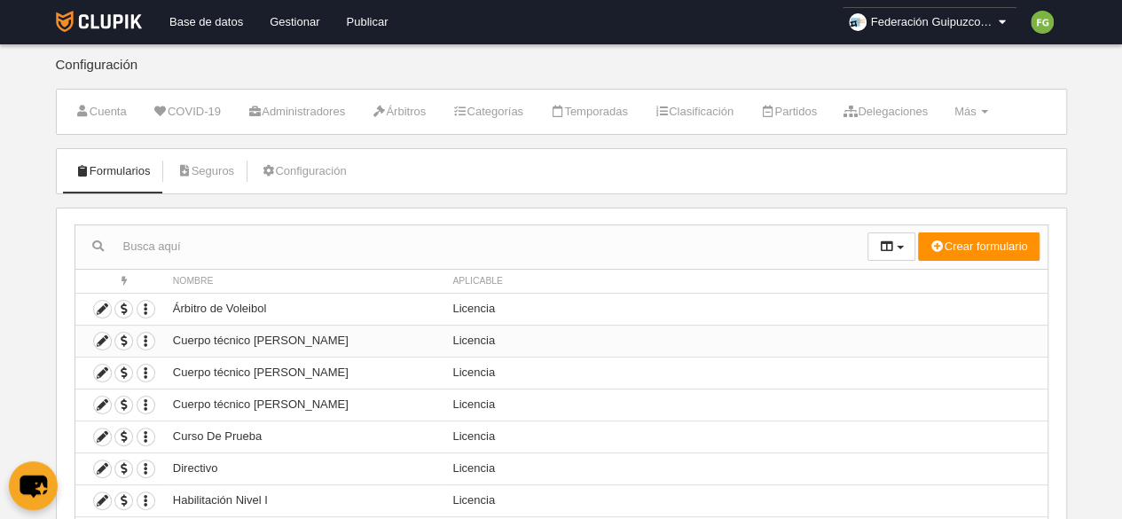
scroll to position [183, 0]
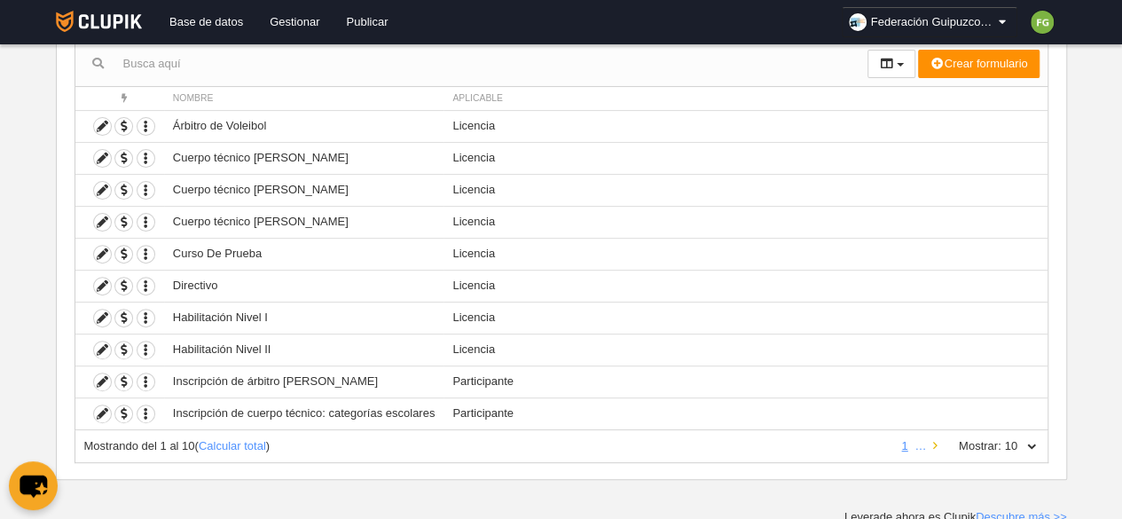
click at [935, 440] on icon at bounding box center [935, 446] width 4 height 12
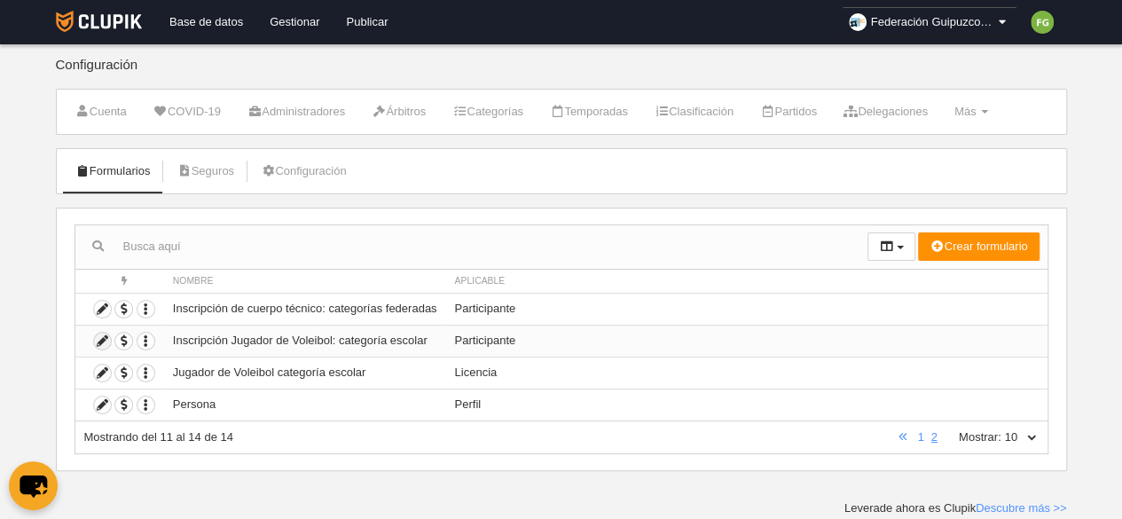
click at [101, 340] on icon at bounding box center [102, 341] width 17 height 17
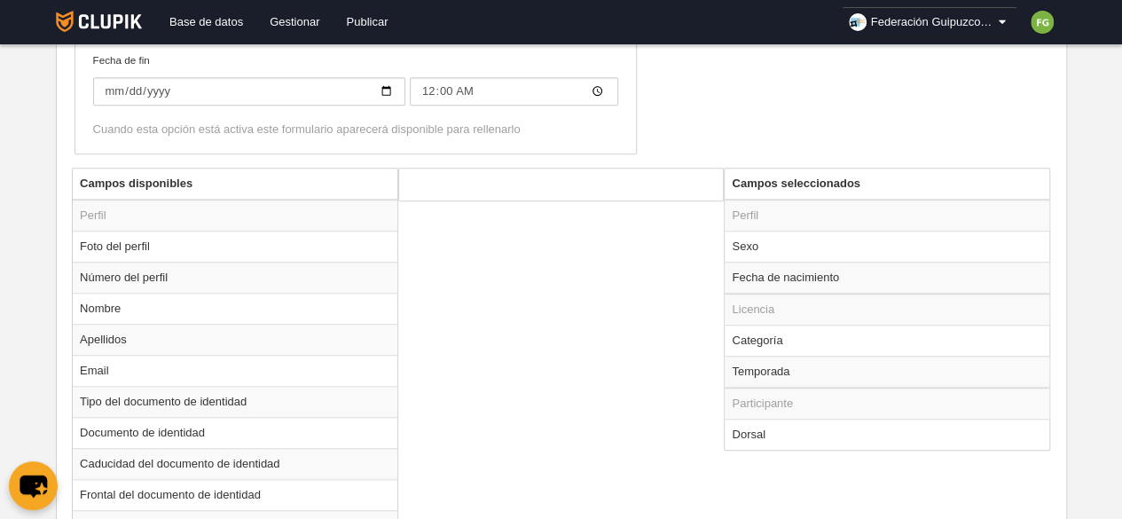
scroll to position [607, 0]
click at [800, 338] on td "Categoría" at bounding box center [887, 339] width 325 height 31
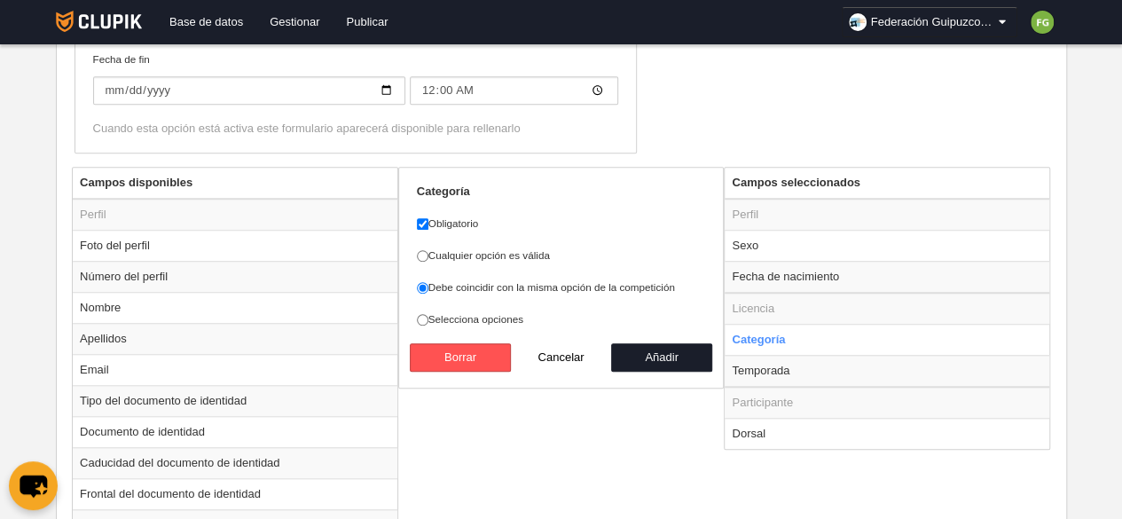
click at [467, 252] on label "Cualquier opción es válida" at bounding box center [561, 256] width 289 height 16
click at [429, 252] on input "Cualquier opción es válida" at bounding box center [423, 256] width 12 height 12
click at [425, 290] on input "Debe coincidir con la misma opción de la competición" at bounding box center [423, 288] width 12 height 12
click at [665, 360] on button "Añadir" at bounding box center [661, 357] width 101 height 28
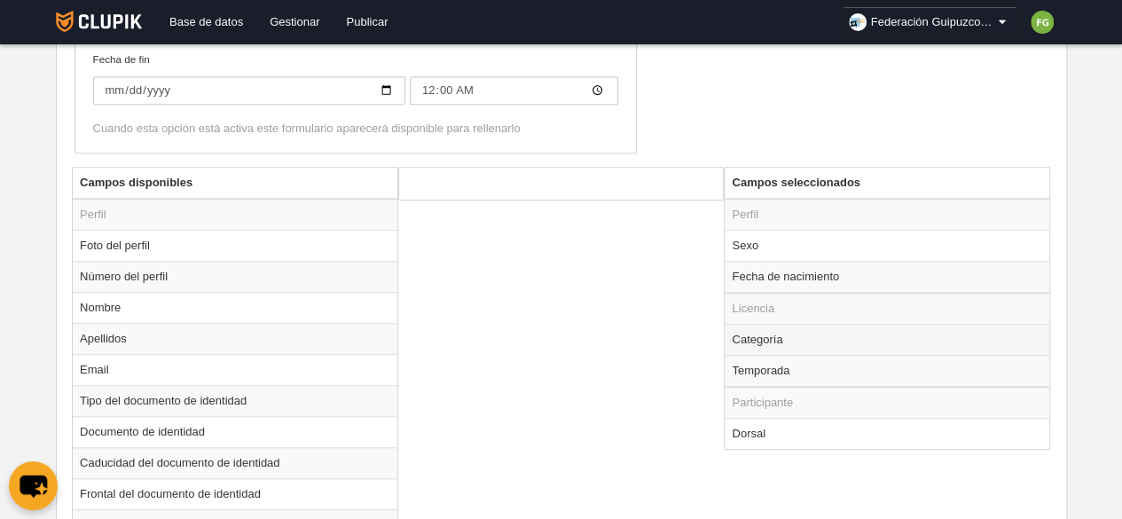
click at [771, 336] on td "Categoría" at bounding box center [887, 339] width 325 height 31
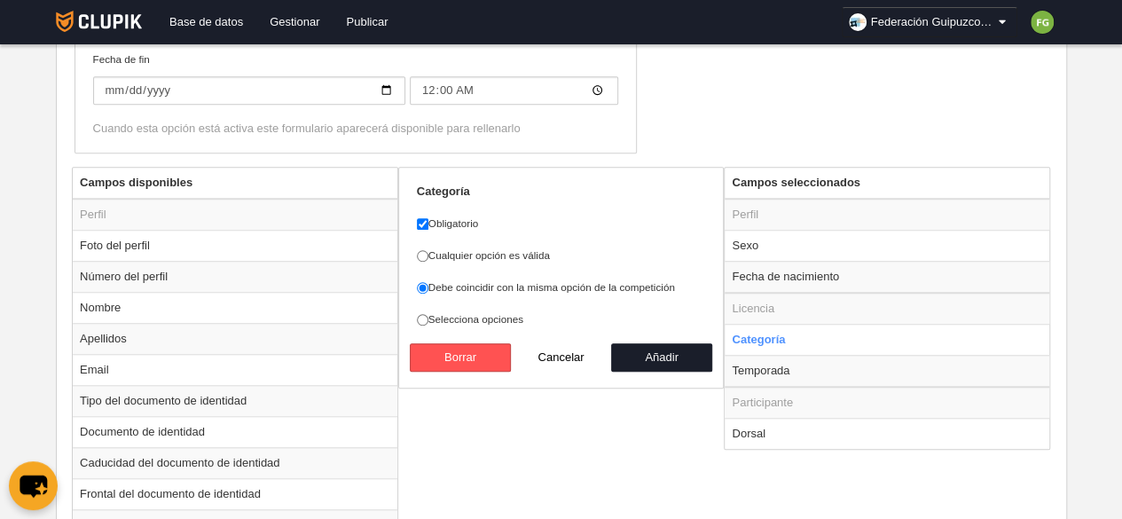
click at [794, 363] on td "Temporada" at bounding box center [887, 371] width 325 height 32
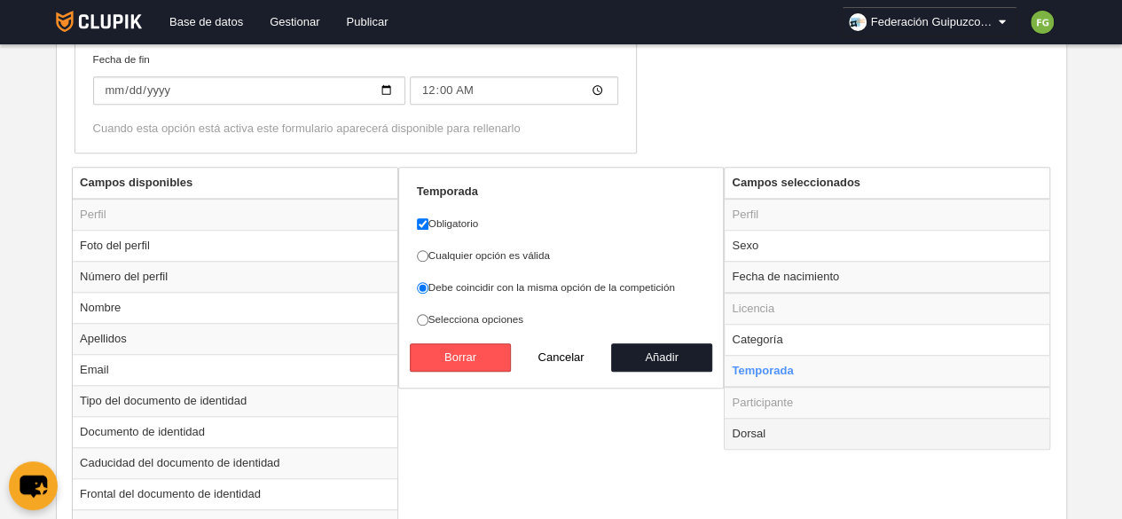
click at [762, 427] on td "Dorsal" at bounding box center [887, 433] width 325 height 31
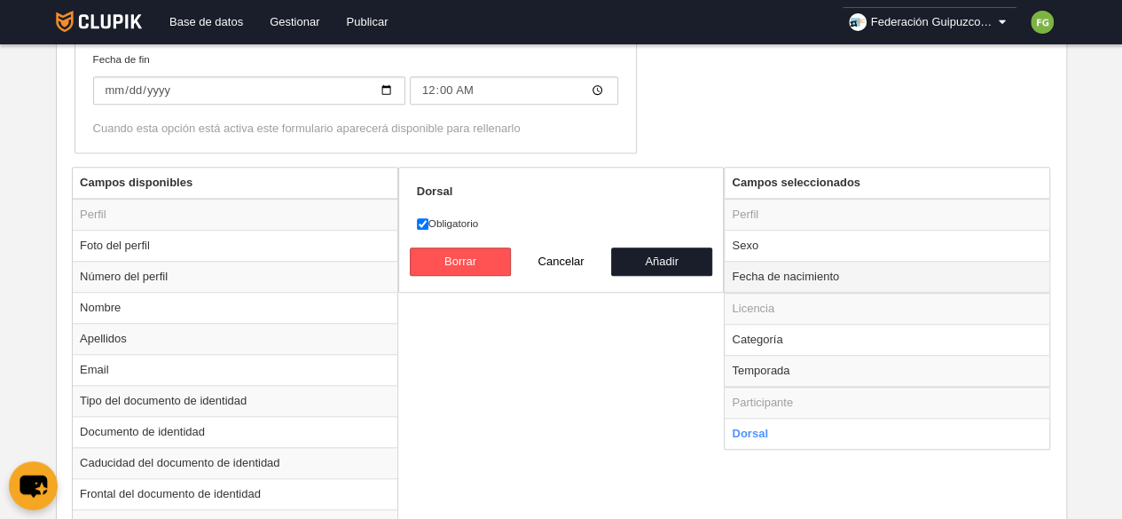
click at [841, 268] on td "Fecha de nacimiento" at bounding box center [887, 277] width 325 height 32
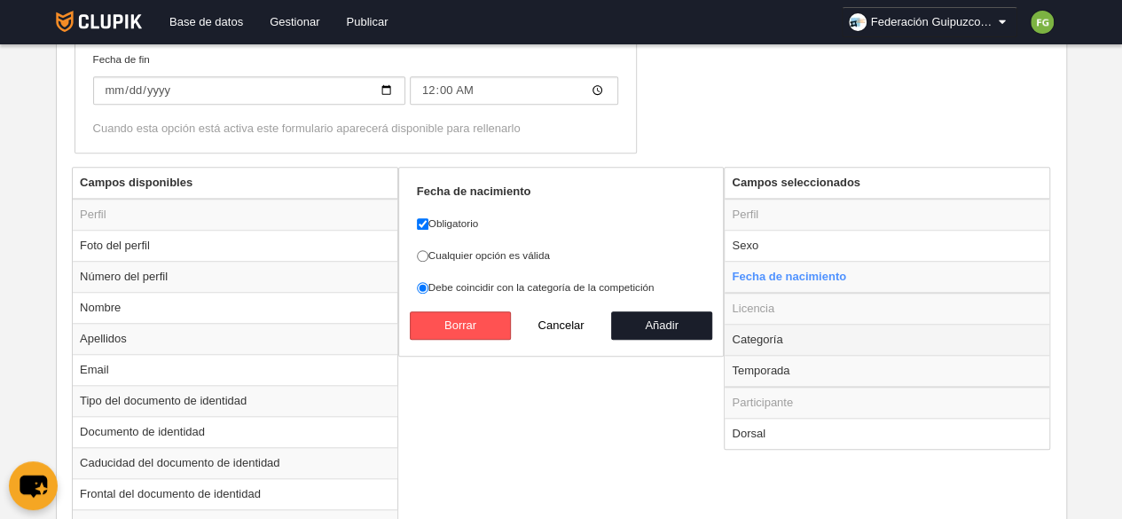
click at [794, 342] on td "Categoría" at bounding box center [887, 339] width 325 height 31
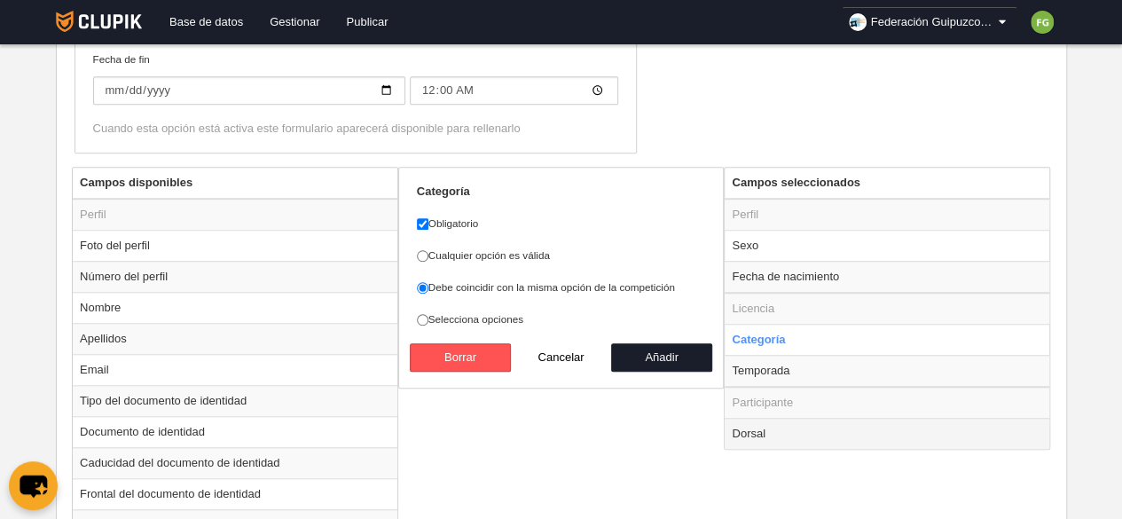
click at [752, 428] on td "Dorsal" at bounding box center [887, 433] width 325 height 31
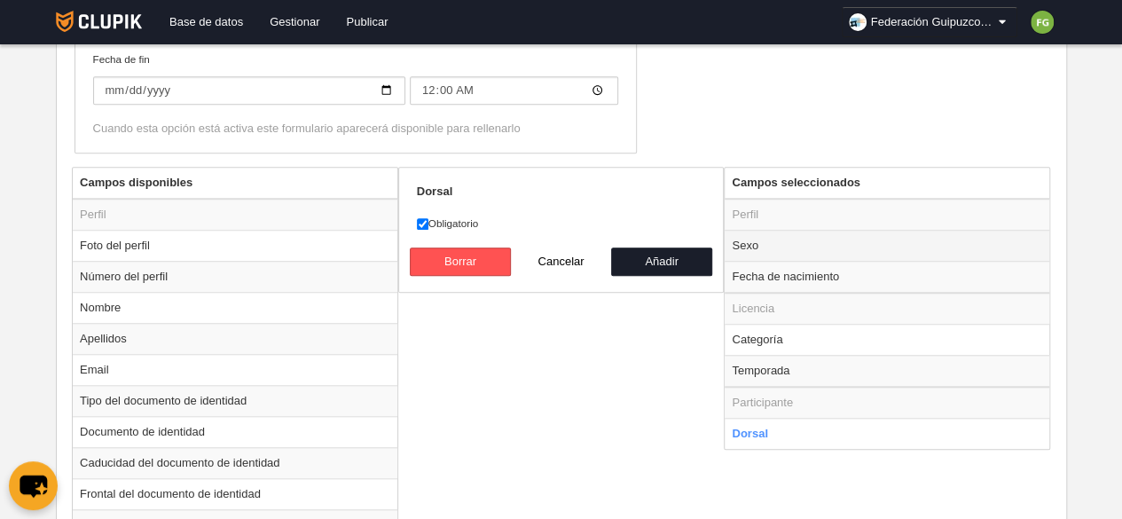
click at [746, 238] on td "Sexo" at bounding box center [887, 245] width 325 height 31
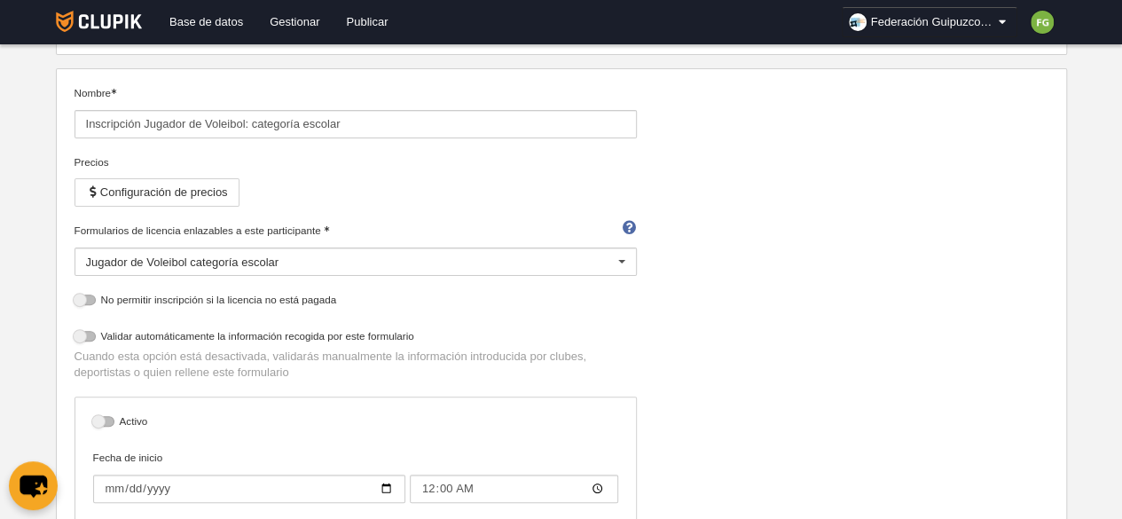
scroll to position [98, 0]
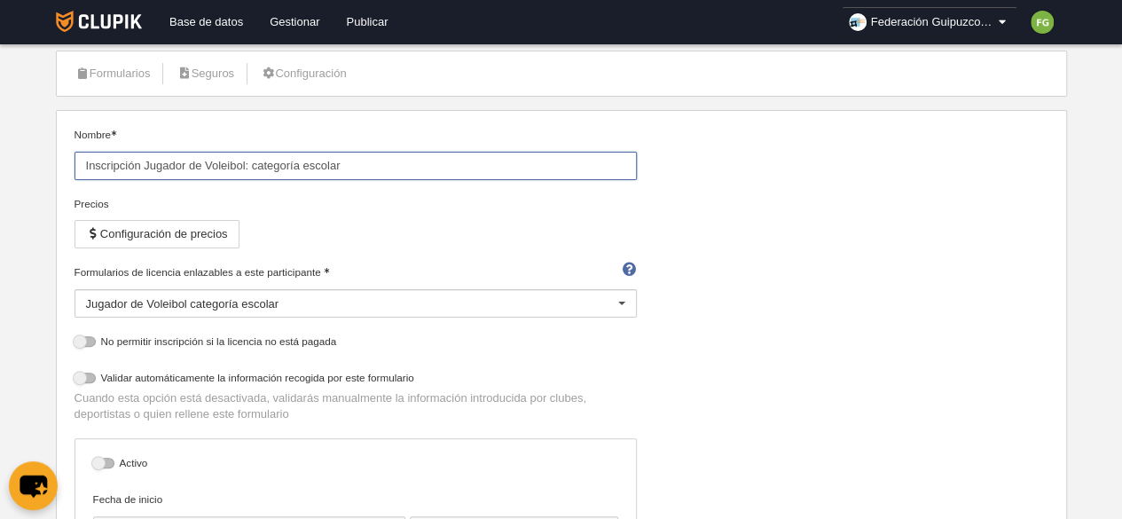
click at [273, 166] on input "Inscripción Jugador de Voleibol: categoría escolar" at bounding box center [356, 166] width 563 height 28
click at [273, 166] on input "Inscripción Jugador de Voleibol: cescolar" at bounding box center [356, 166] width 563 height 28
click at [452, 232] on div "Precios Configuración de precios" at bounding box center [356, 230] width 563 height 68
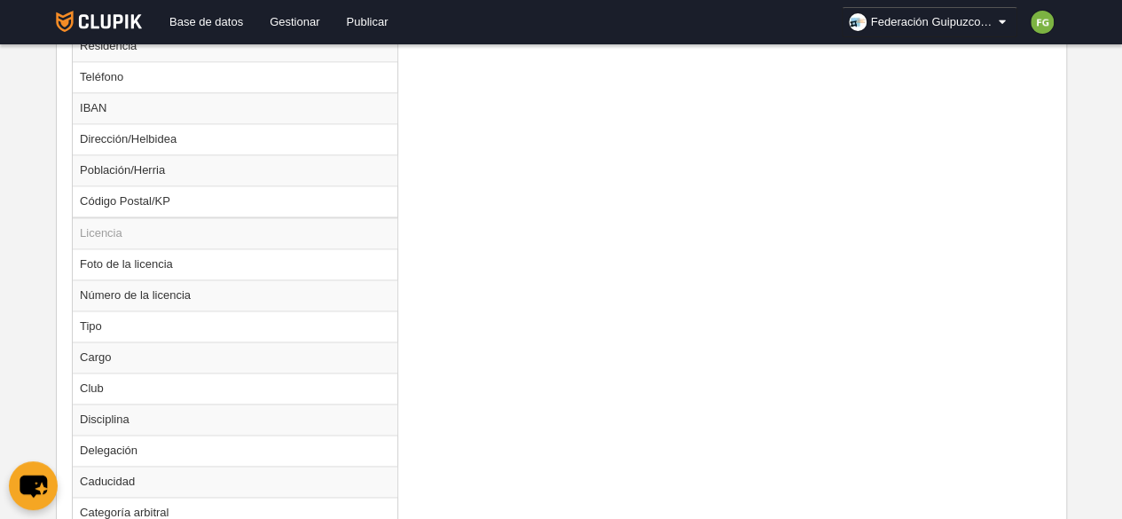
scroll to position [1249, 0]
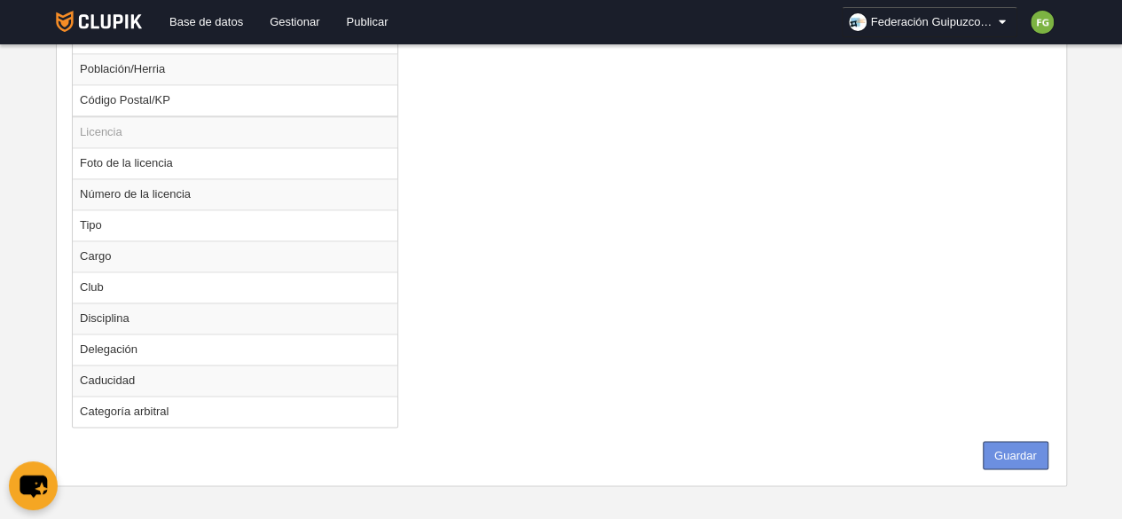
click at [1027, 442] on button "Guardar" at bounding box center [1016, 455] width 66 height 28
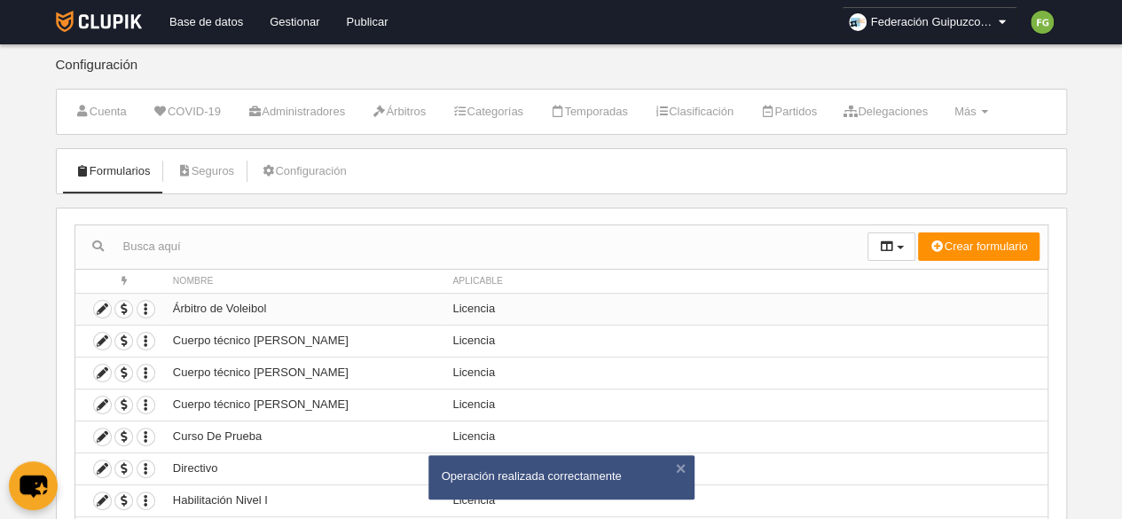
scroll to position [183, 0]
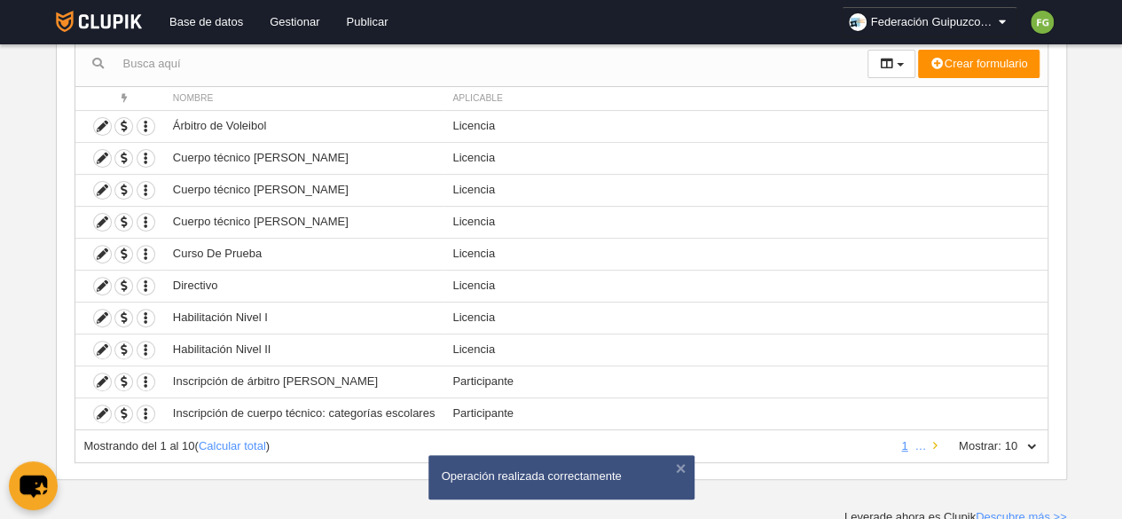
click at [937, 440] on icon at bounding box center [935, 446] width 4 height 12
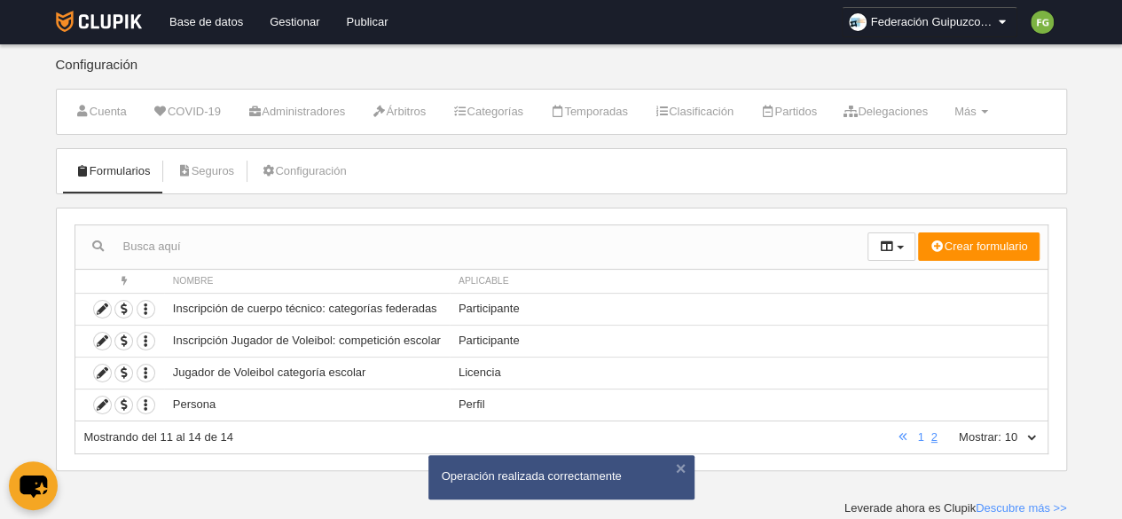
scroll to position [0, 0]
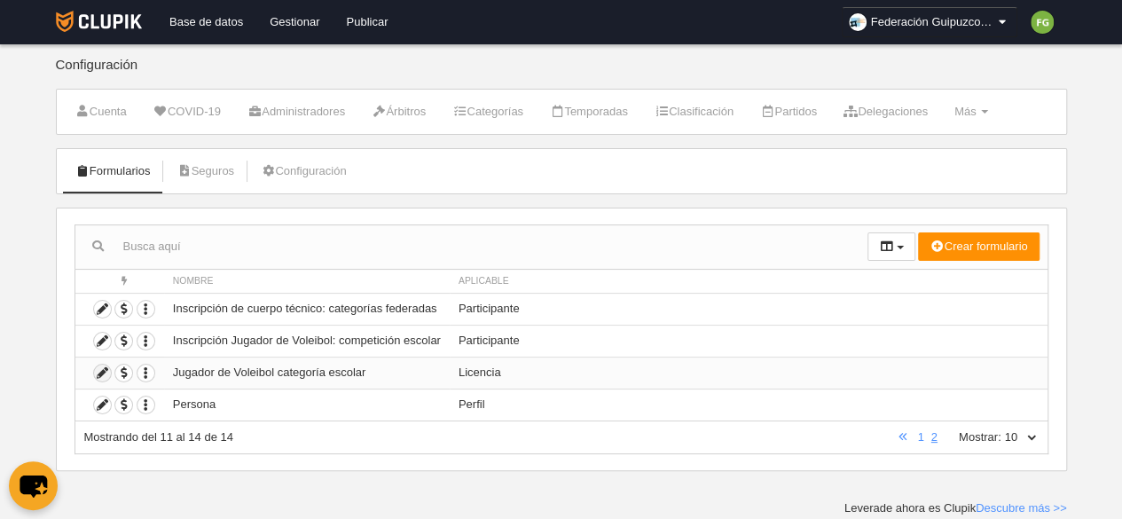
click at [103, 372] on icon at bounding box center [102, 373] width 17 height 17
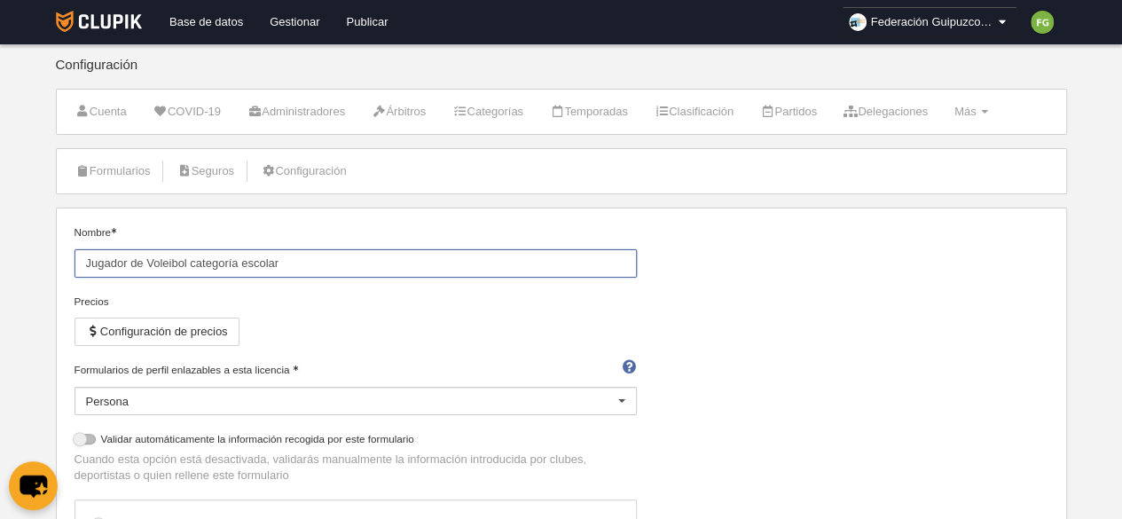
click at [307, 260] on input "Jugador de Voleibol categoría escolar" at bounding box center [356, 263] width 563 height 28
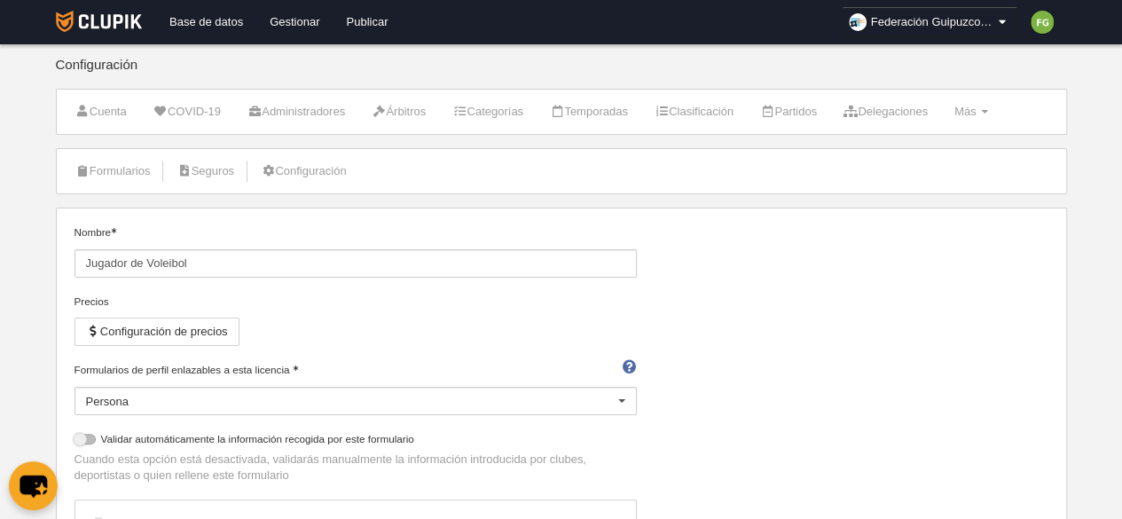
click at [676, 302] on div "Nombre Jugador de Voleibol Precios Configuración de precios Formularios de perf…" at bounding box center [561, 480] width 988 height 513
click at [216, 325] on button "Configuración de precios" at bounding box center [157, 332] width 165 height 28
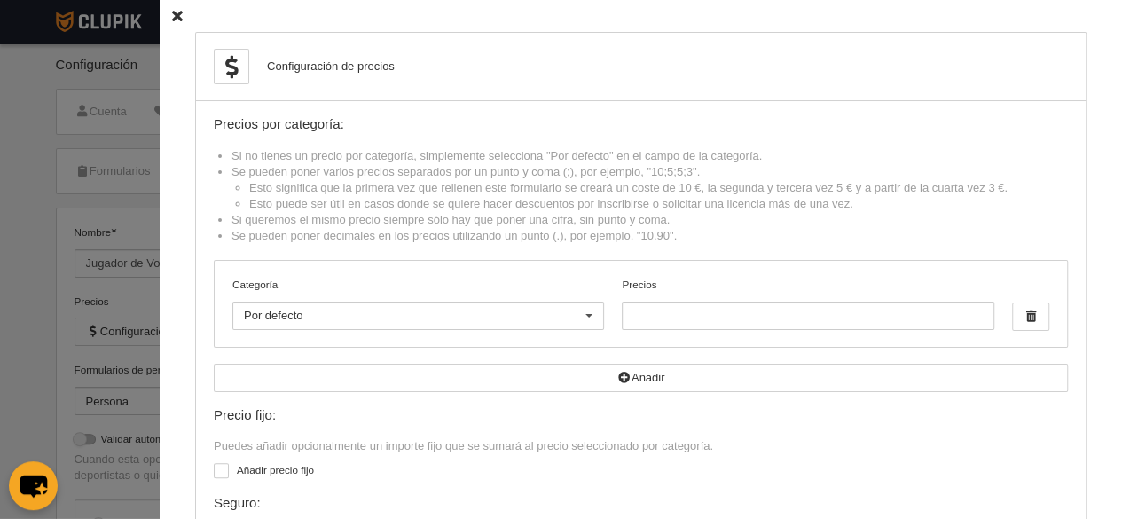
click at [172, 15] on icon at bounding box center [177, 17] width 11 height 12
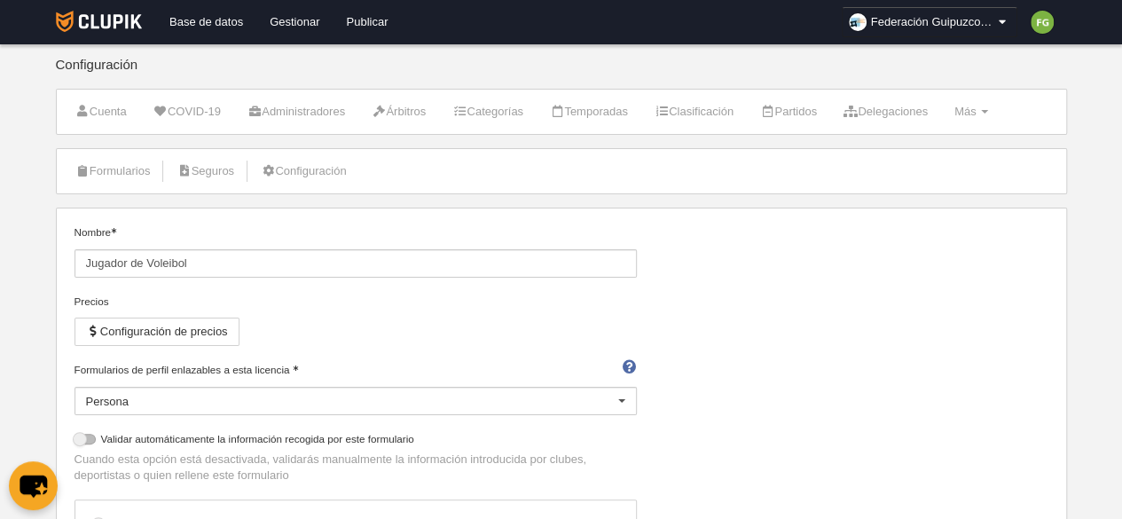
click at [719, 354] on div "Nombre Jugador de Voleibol Precios Configuración de precios Formularios de perf…" at bounding box center [561, 480] width 988 height 513
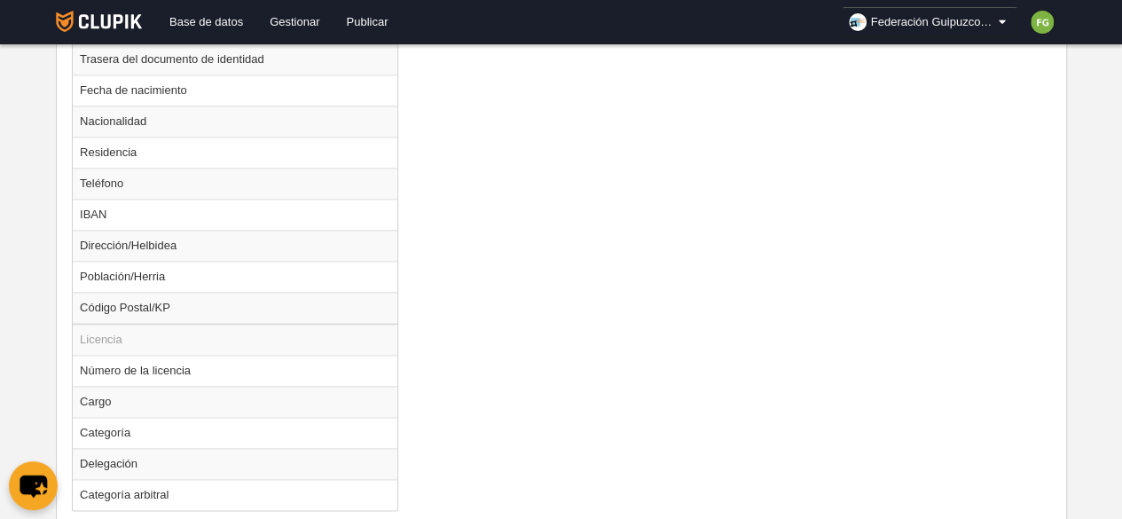
scroll to position [1120, 0]
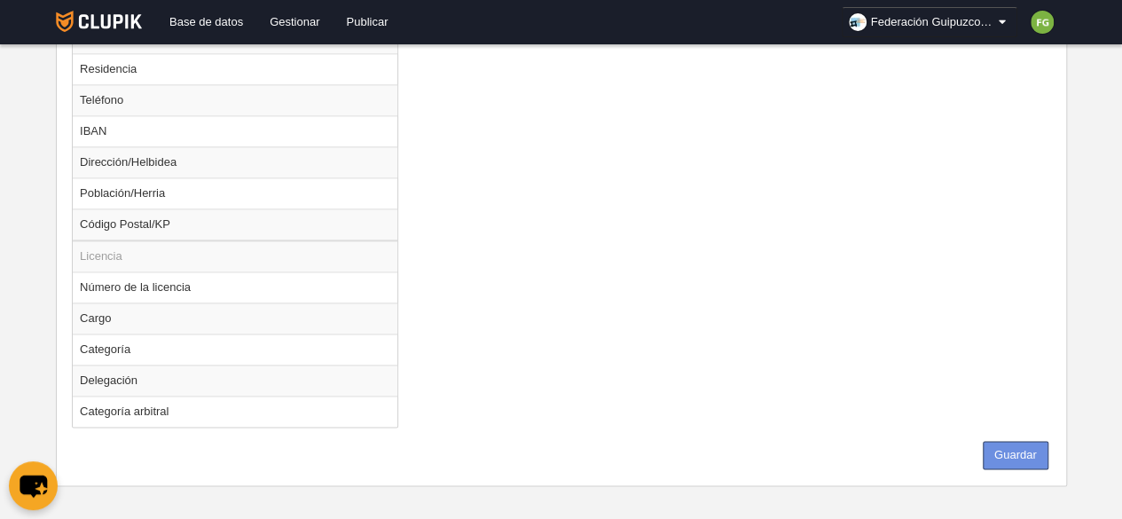
click at [1011, 441] on button "Guardar" at bounding box center [1016, 455] width 66 height 28
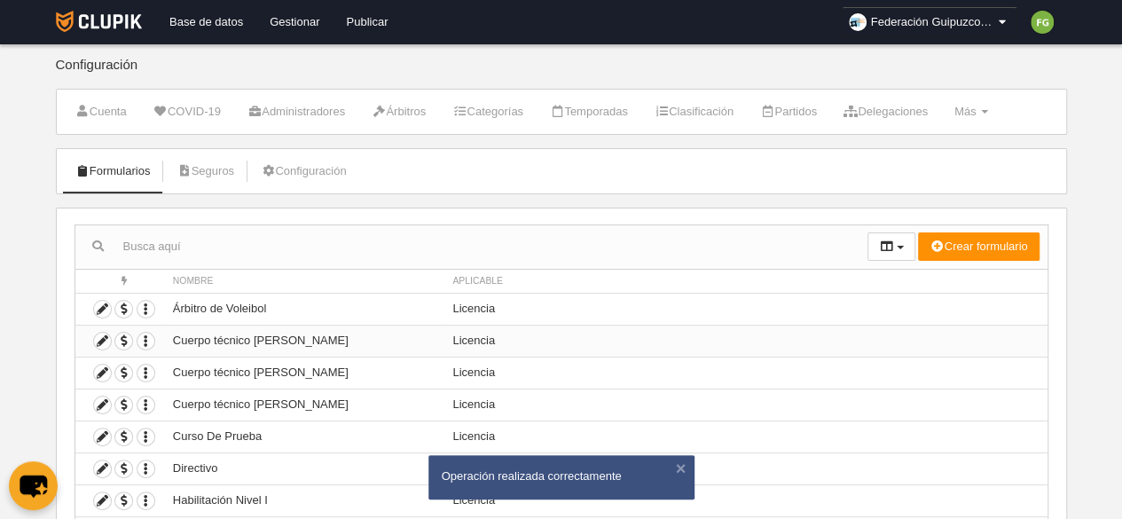
scroll to position [183, 0]
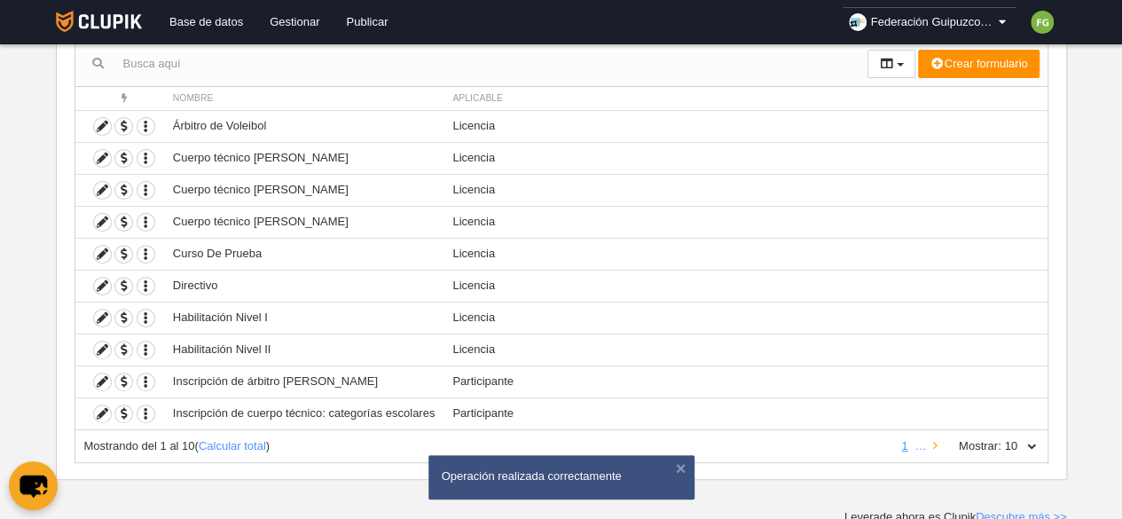
click at [932, 439] on link at bounding box center [936, 445] width 12 height 13
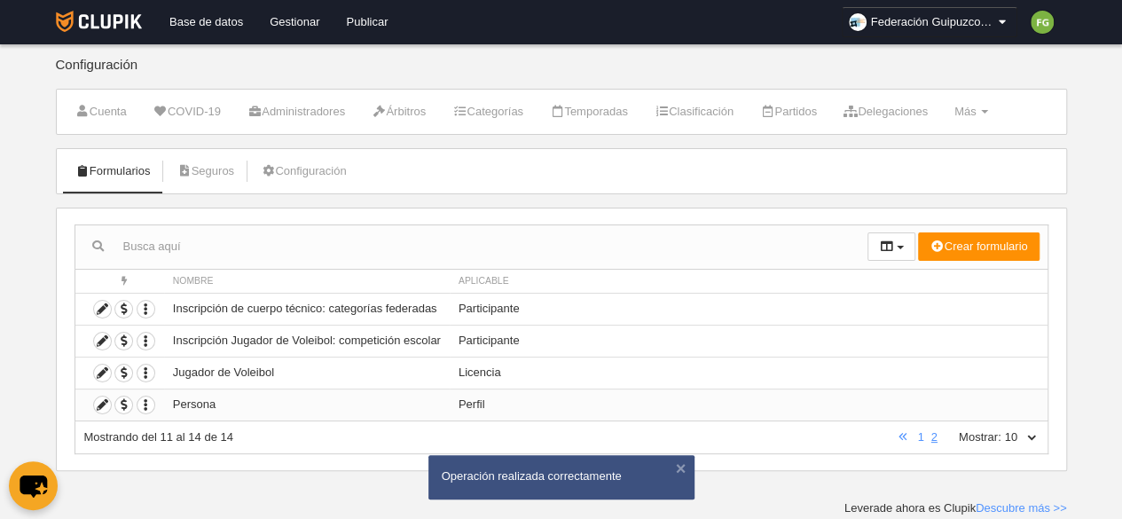
scroll to position [0, 0]
click at [99, 367] on icon at bounding box center [102, 373] width 17 height 17
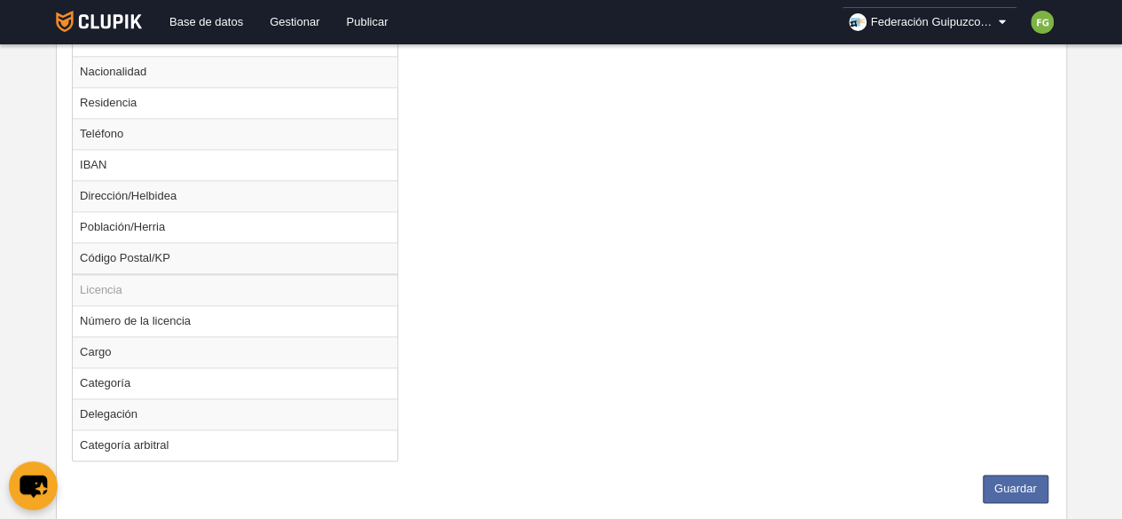
scroll to position [1120, 0]
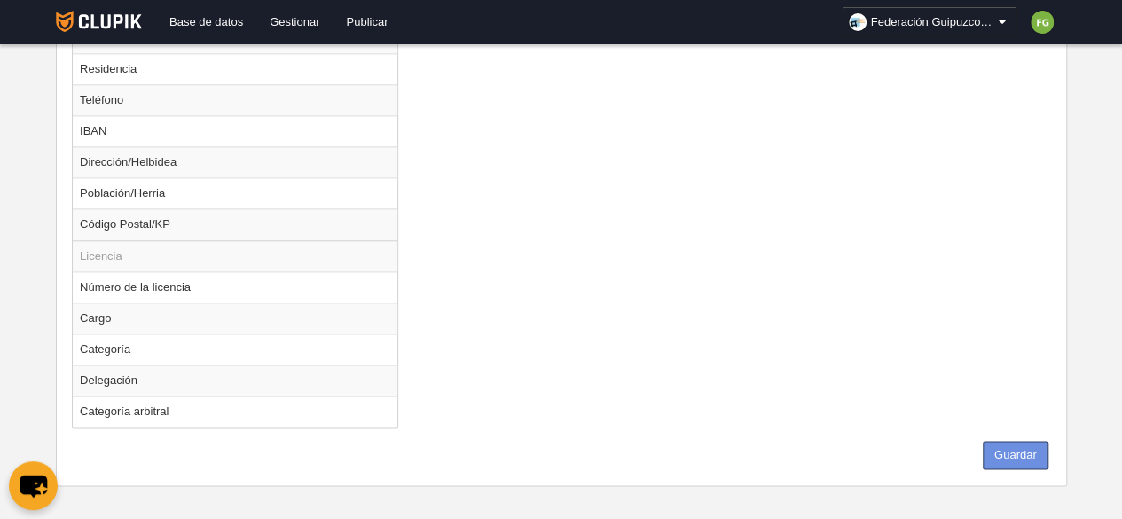
click at [1015, 442] on button "Guardar" at bounding box center [1016, 455] width 66 height 28
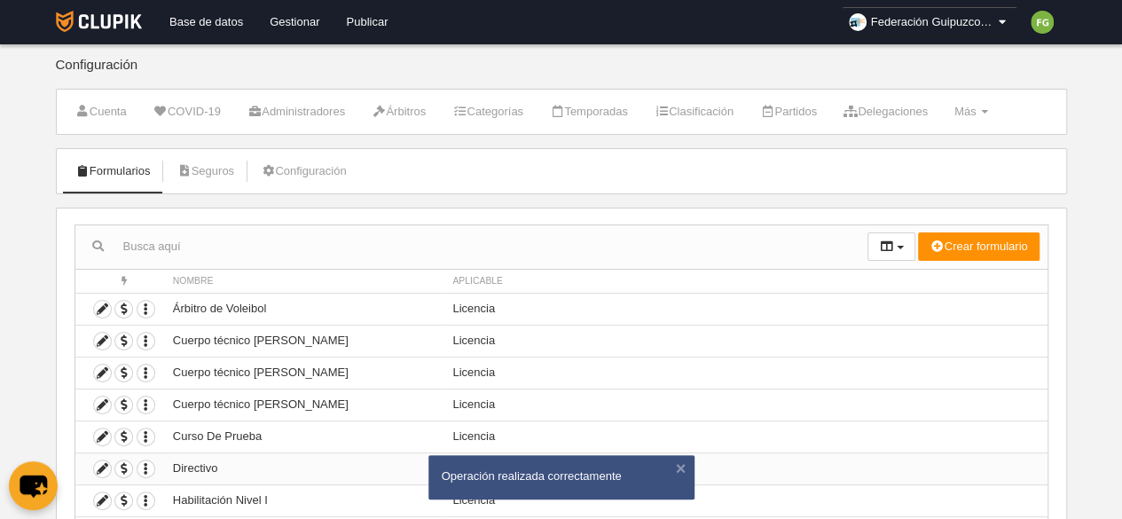
scroll to position [183, 0]
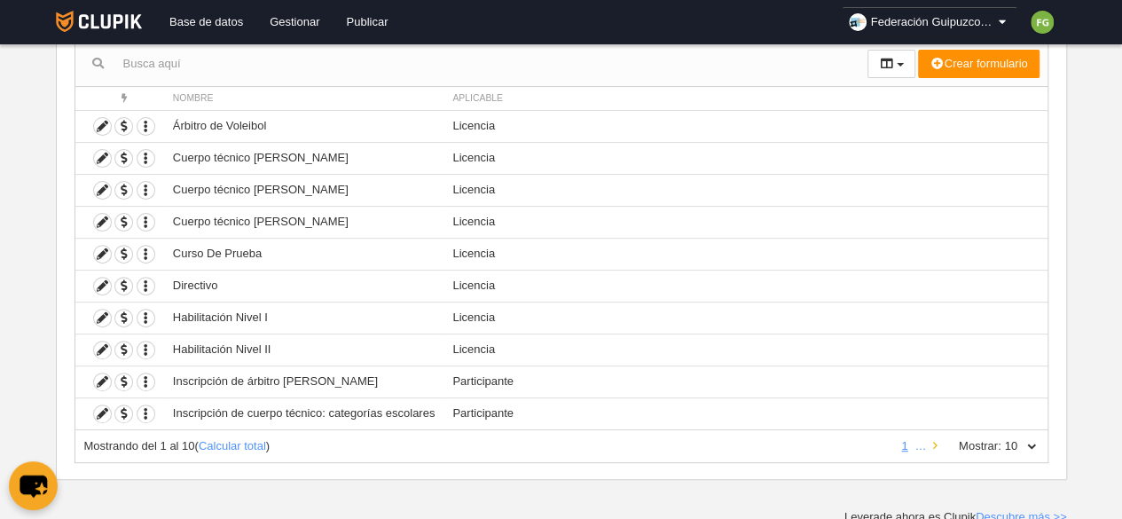
click at [933, 441] on icon at bounding box center [935, 446] width 4 height 12
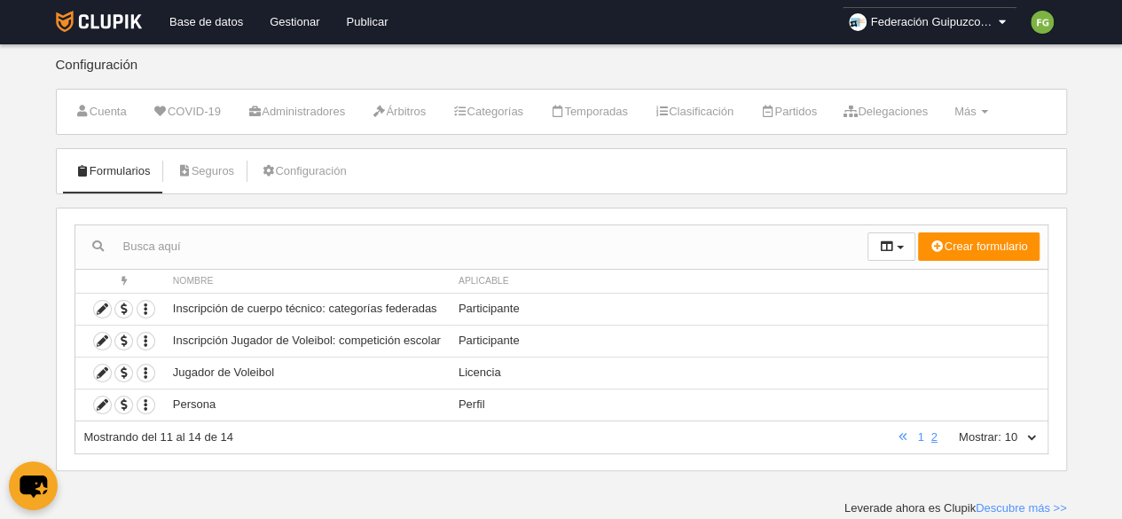
scroll to position [0, 0]
click at [103, 335] on icon at bounding box center [102, 341] width 17 height 17
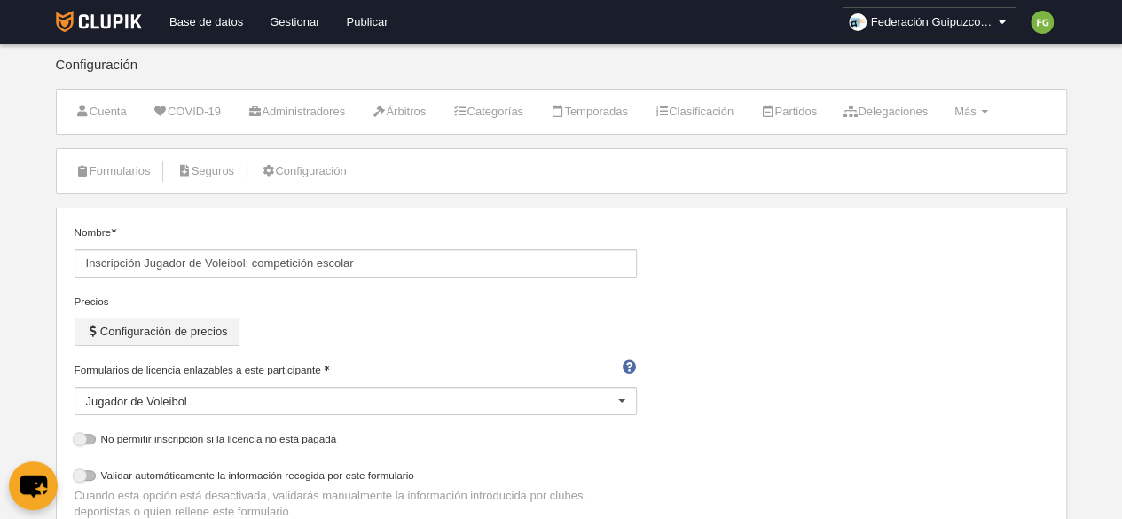
click at [183, 331] on button "Configuración de precios" at bounding box center [157, 332] width 165 height 28
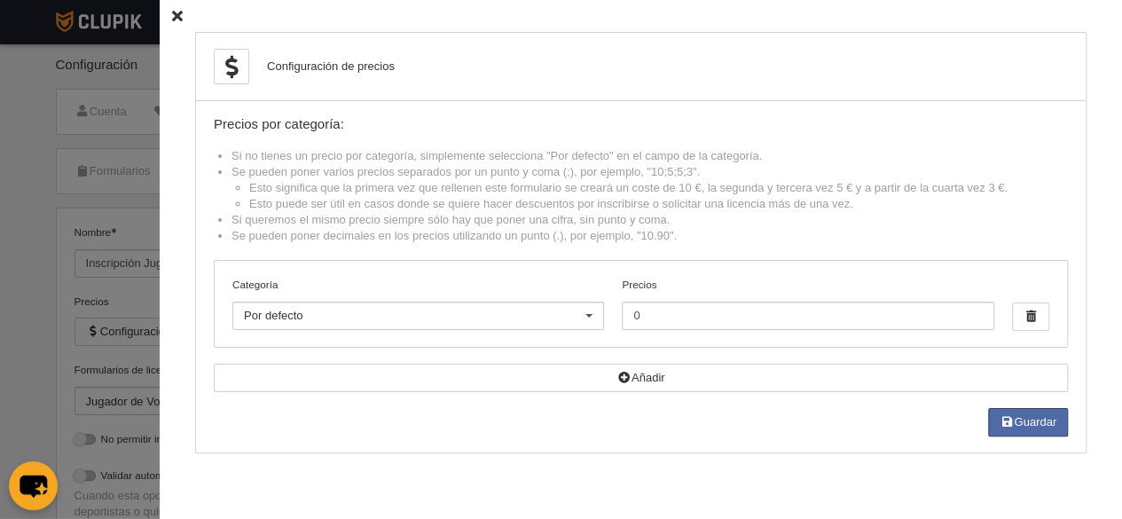
click at [163, 23] on div "Configuración de precios Precios por categoría: Si no tienes un precio por cate…" at bounding box center [641, 259] width 963 height 519
click at [172, 13] on icon at bounding box center [177, 17] width 11 height 12
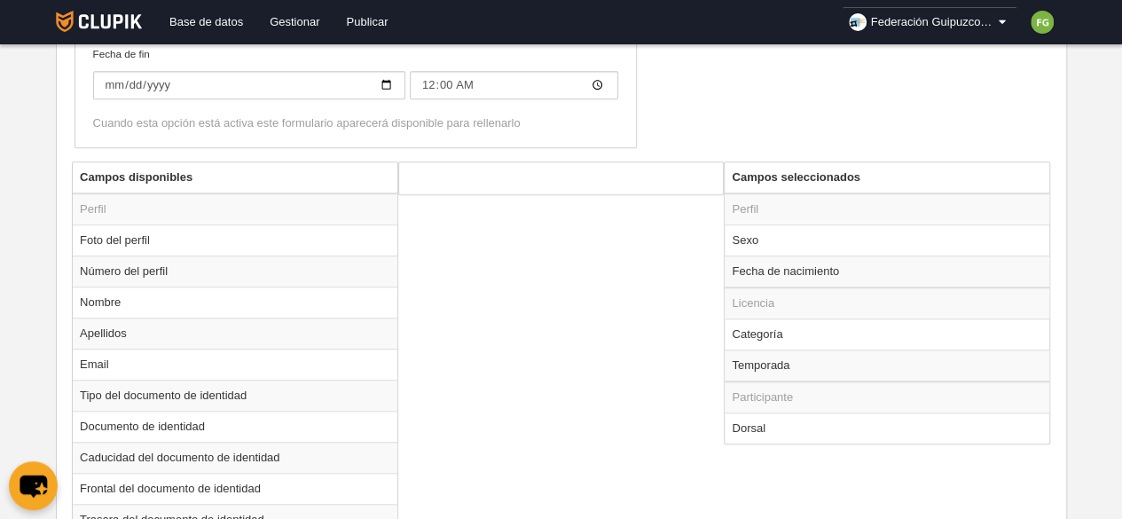
scroll to position [613, 0]
click at [745, 231] on td "Sexo" at bounding box center [887, 239] width 325 height 31
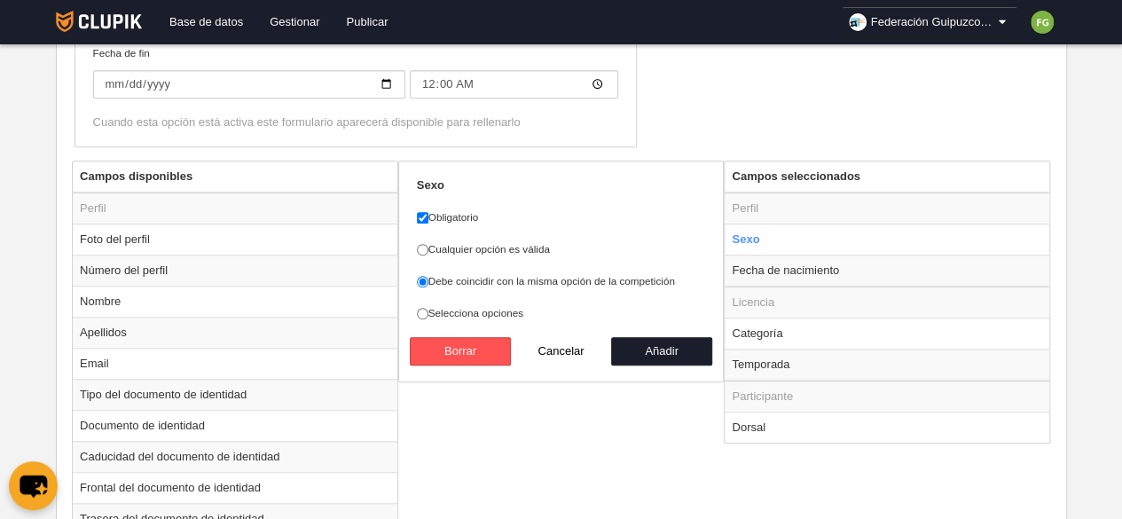
click at [789, 326] on td "Categoría" at bounding box center [887, 333] width 325 height 31
click at [775, 363] on td "Temporada" at bounding box center [887, 365] width 325 height 32
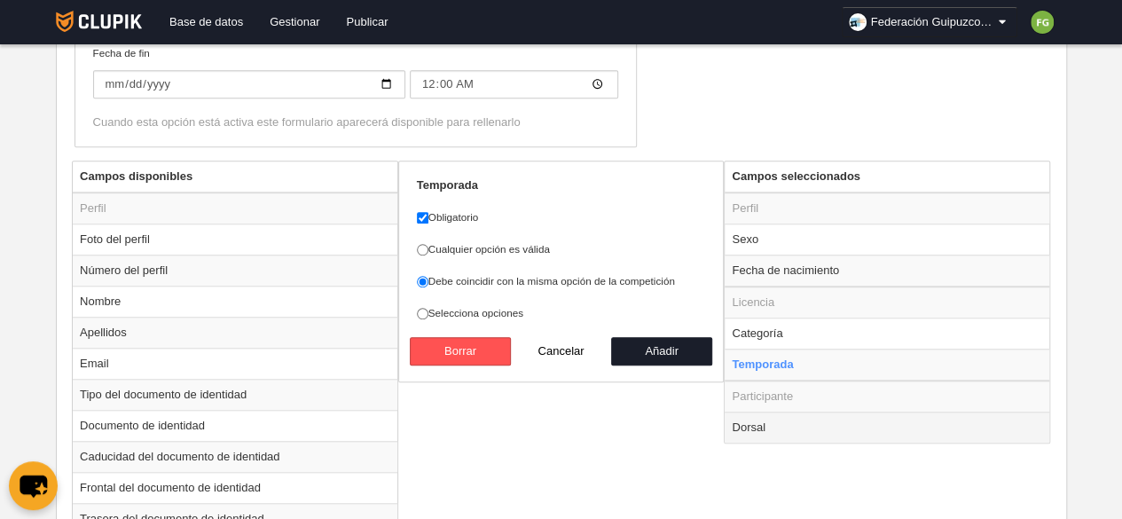
click at [764, 425] on td "Dorsal" at bounding box center [887, 427] width 325 height 31
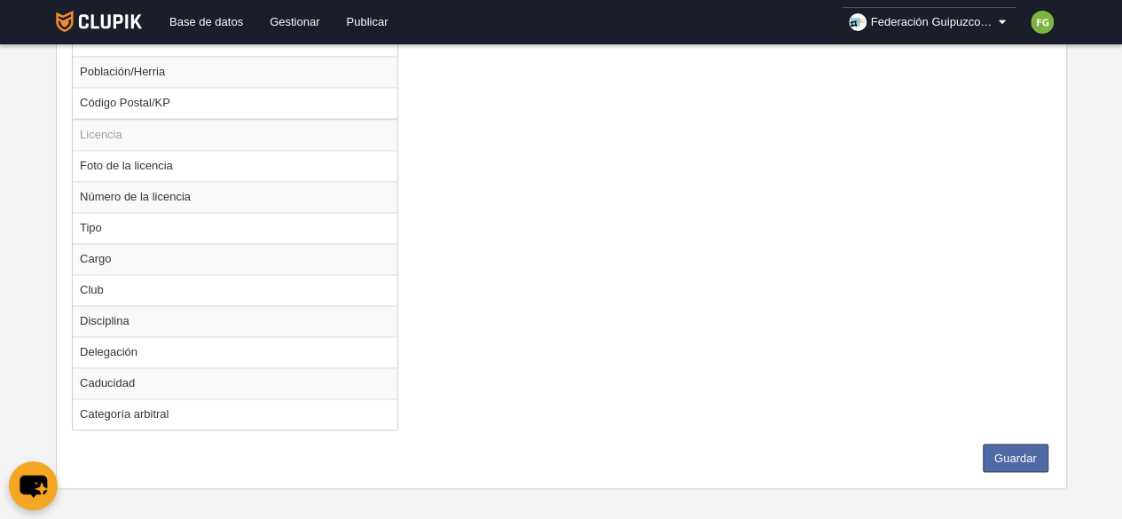
scroll to position [1249, 0]
click at [1004, 443] on button "Guardar" at bounding box center [1016, 455] width 66 height 28
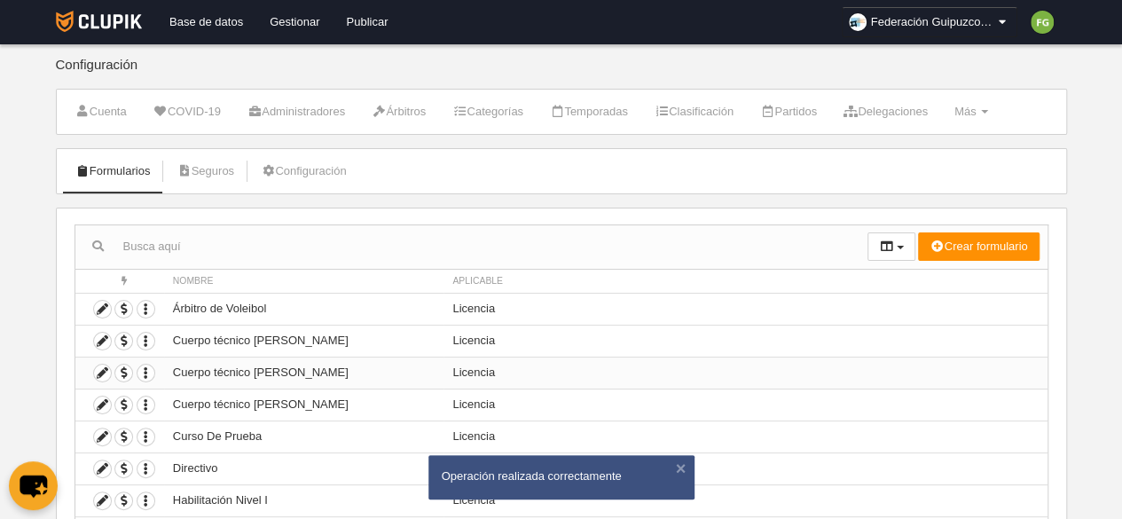
scroll to position [183, 0]
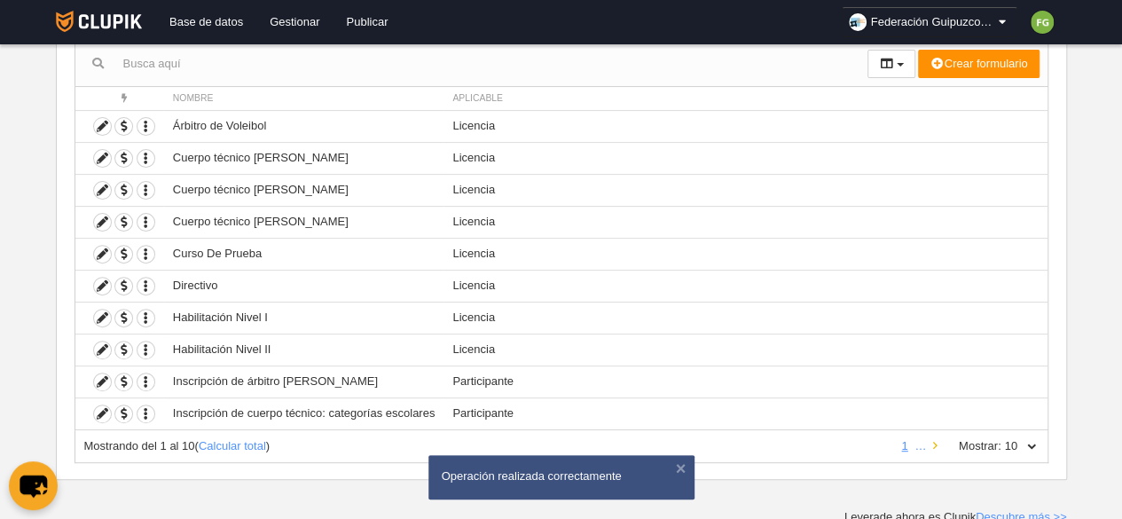
click at [940, 440] on link at bounding box center [936, 445] width 12 height 13
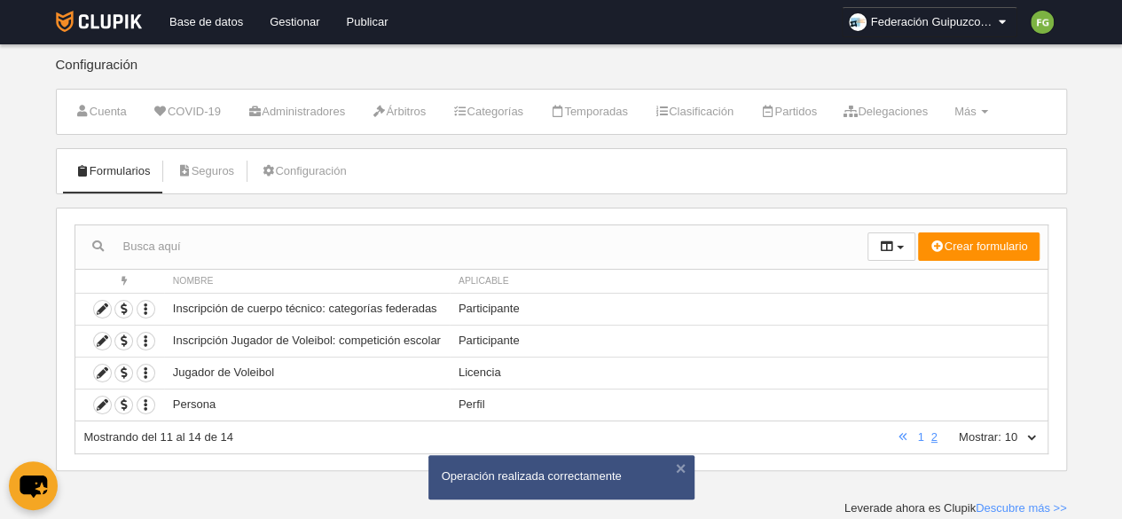
scroll to position [0, 0]
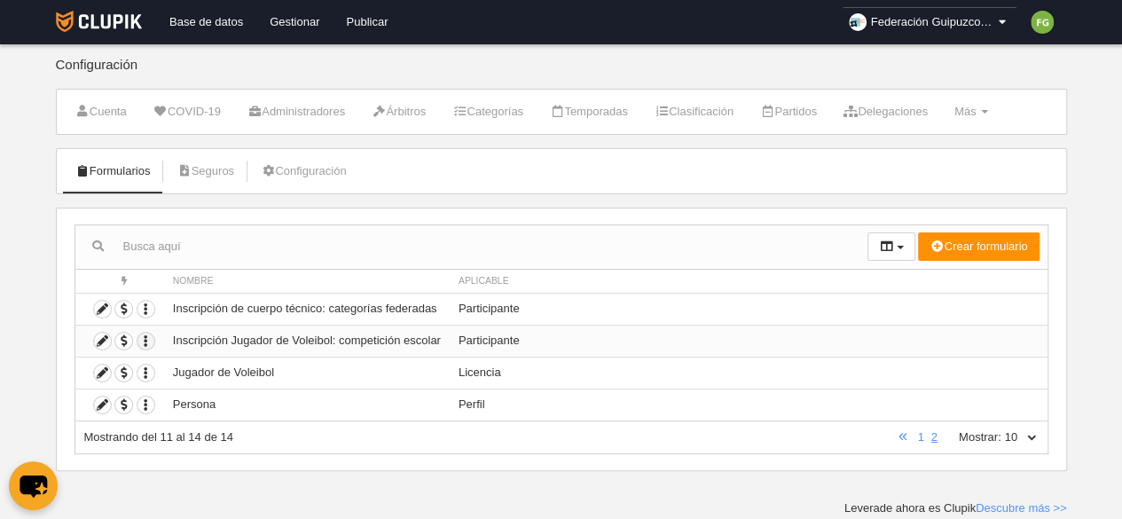
click at [144, 335] on icon "button" at bounding box center [146, 341] width 17 height 17
click at [185, 365] on span "Duplicar formulario" at bounding box center [209, 368] width 111 height 13
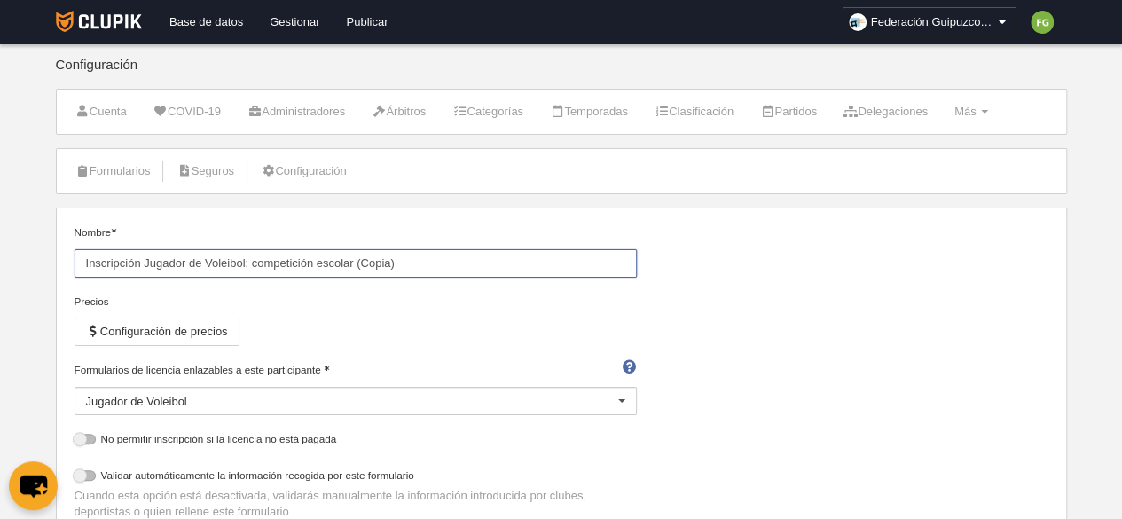
click at [422, 262] on input "Inscripción Jugador de Voleibol: competición escolar (Copia)" at bounding box center [356, 263] width 563 height 28
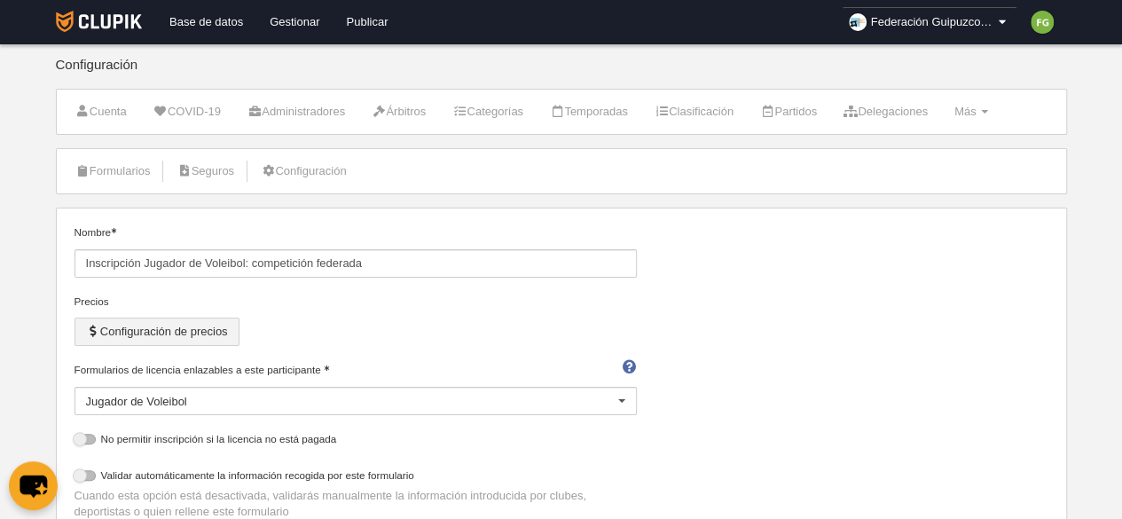
click at [209, 325] on button "Configuración de precios" at bounding box center [157, 332] width 165 height 28
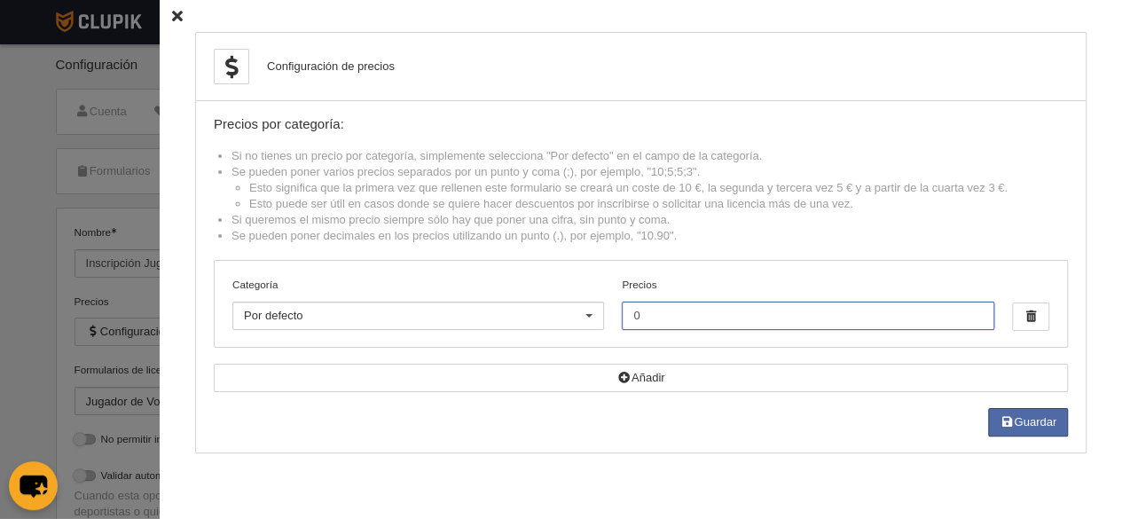
drag, startPoint x: 694, startPoint y: 309, endPoint x: 456, endPoint y: 319, distance: 238.0
click at [456, 319] on div "Categoría Por defecto Por defecto Alevín Benjamín Cadete Femenino participación…" at bounding box center [641, 304] width 853 height 86
click at [1058, 419] on button "Guardar" at bounding box center [1028, 422] width 80 height 28
click at [172, 16] on icon at bounding box center [177, 17] width 11 height 12
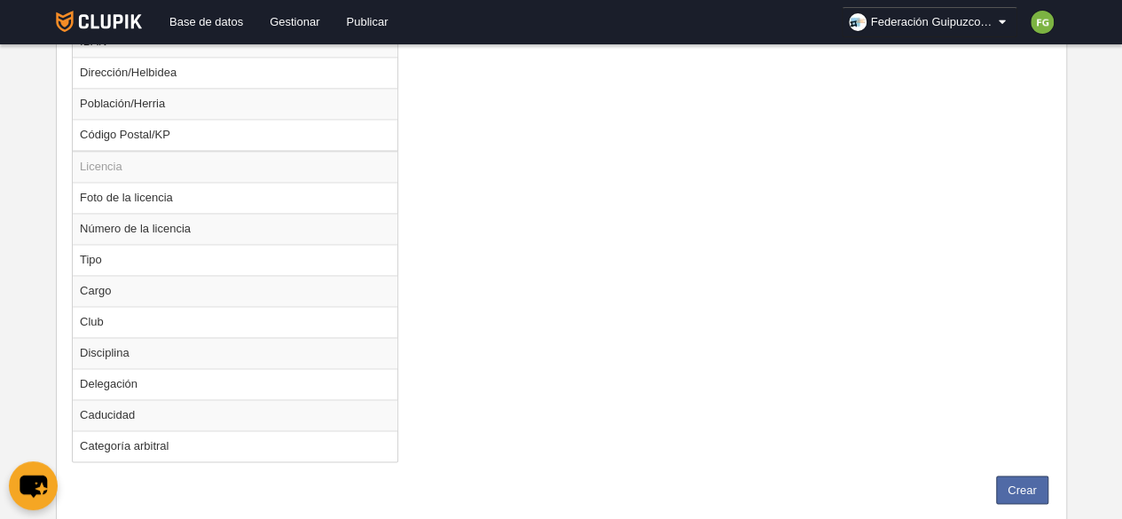
scroll to position [1249, 0]
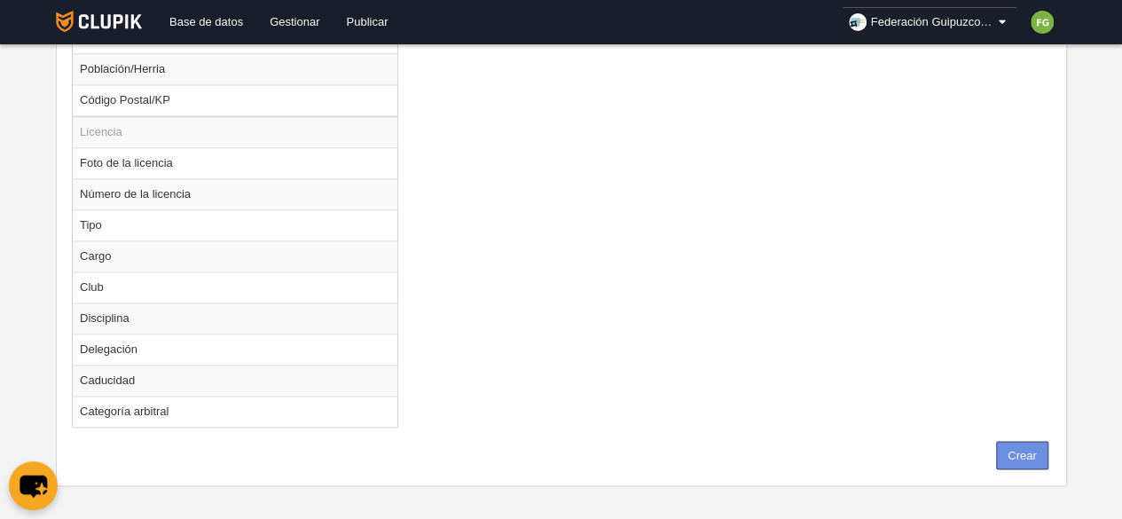
click at [1019, 441] on button "Crear" at bounding box center [1022, 455] width 52 height 28
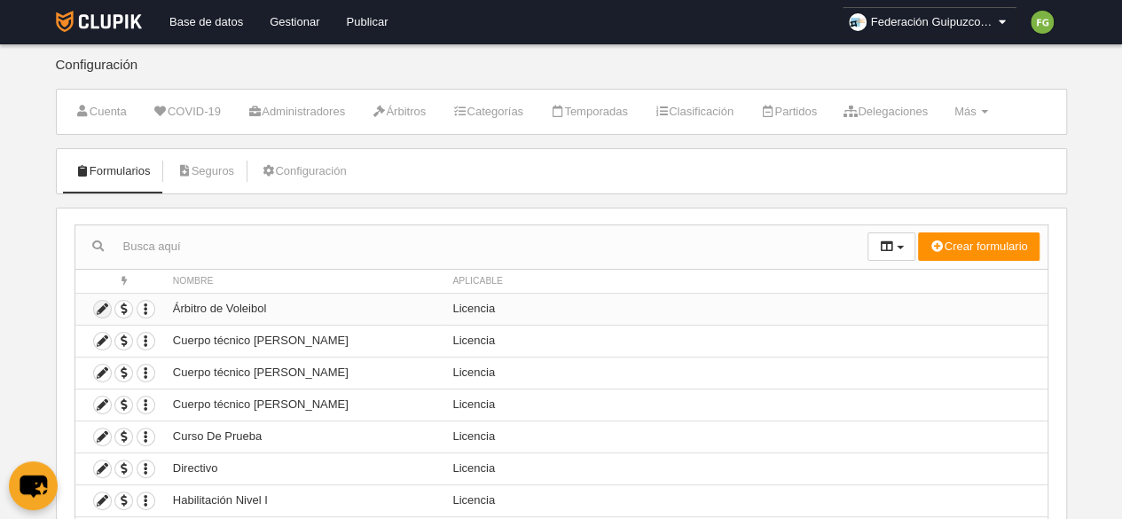
click at [106, 307] on icon at bounding box center [102, 309] width 17 height 17
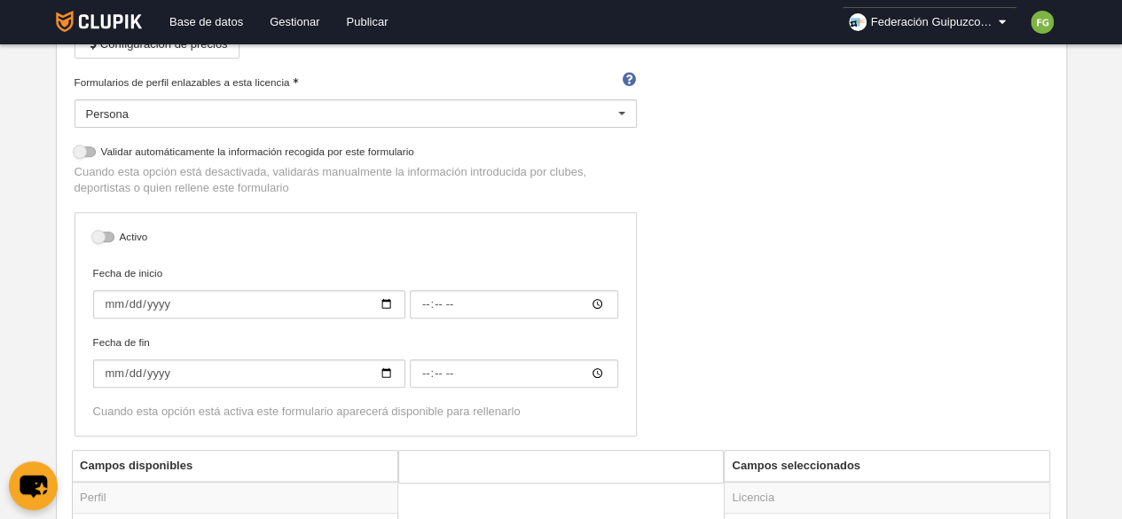
scroll to position [310, 0]
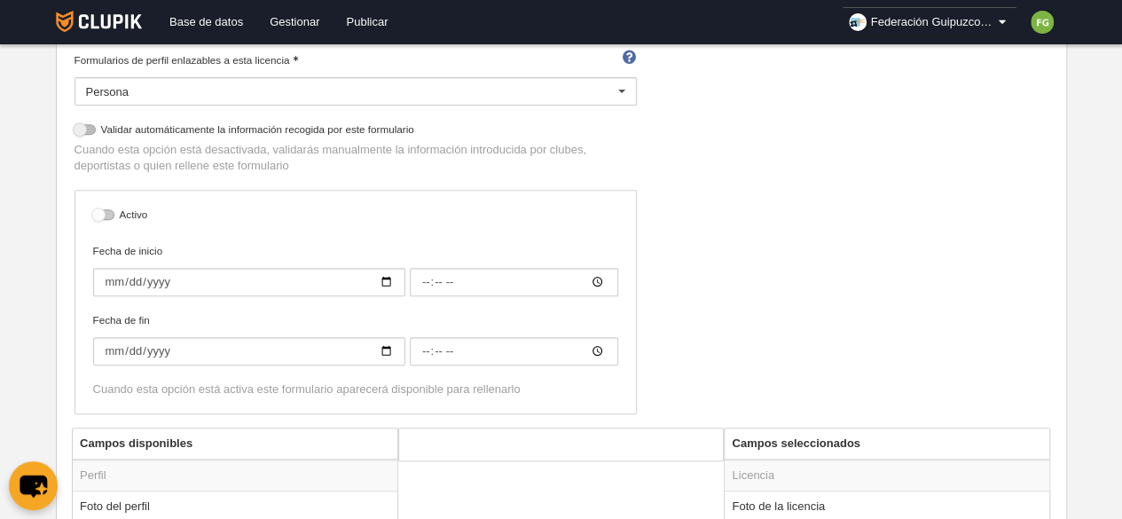
click at [101, 211] on div at bounding box center [103, 214] width 21 height 11
click at [101, 214] on input "checkbox" at bounding box center [100, 220] width 12 height 12
click at [390, 279] on input "Fecha de inicio" at bounding box center [249, 282] width 312 height 28
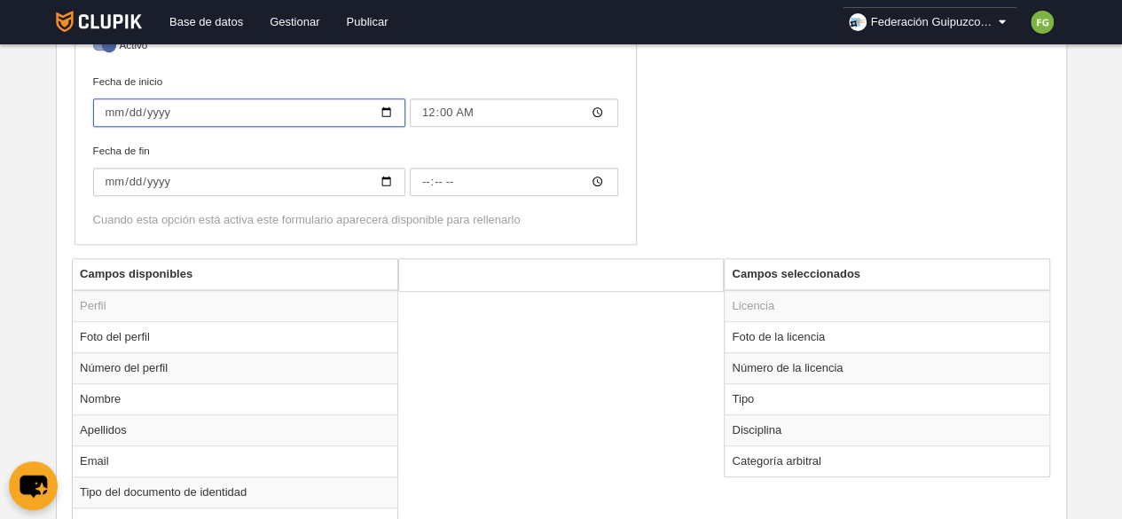
scroll to position [484, 0]
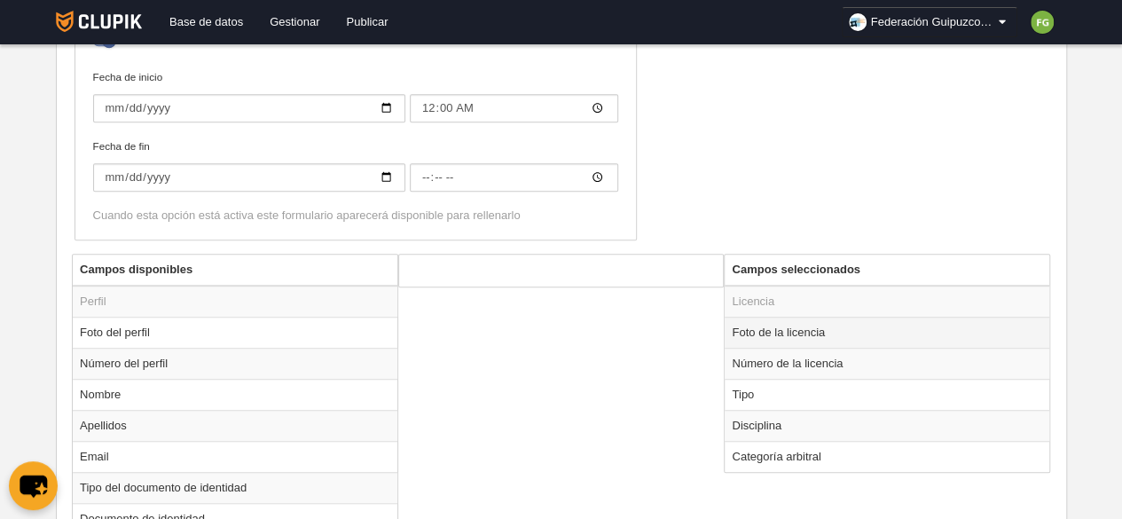
click at [762, 327] on td "Foto de la licencia" at bounding box center [887, 332] width 325 height 31
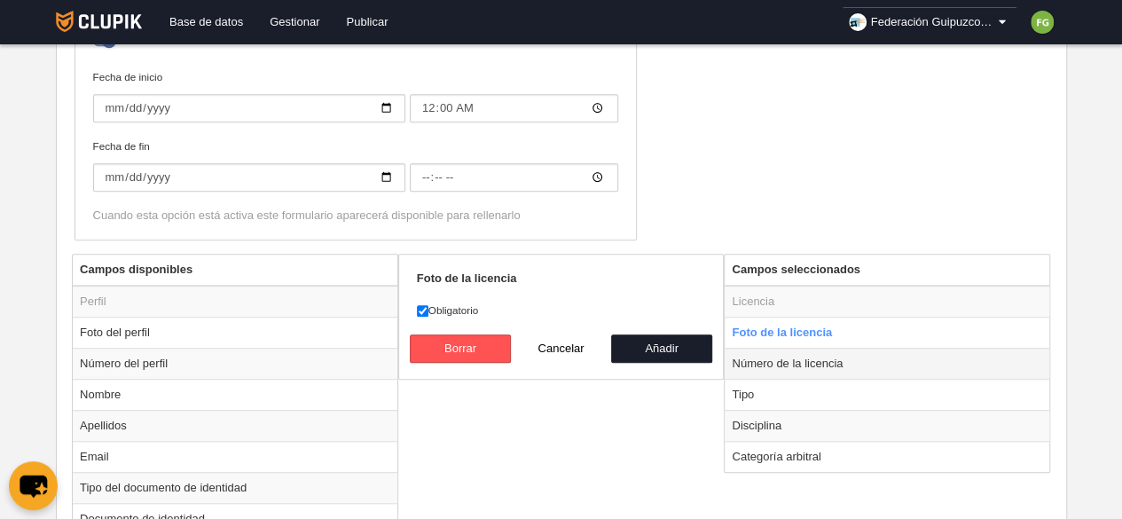
click at [764, 359] on td "Número de la licencia" at bounding box center [887, 363] width 325 height 31
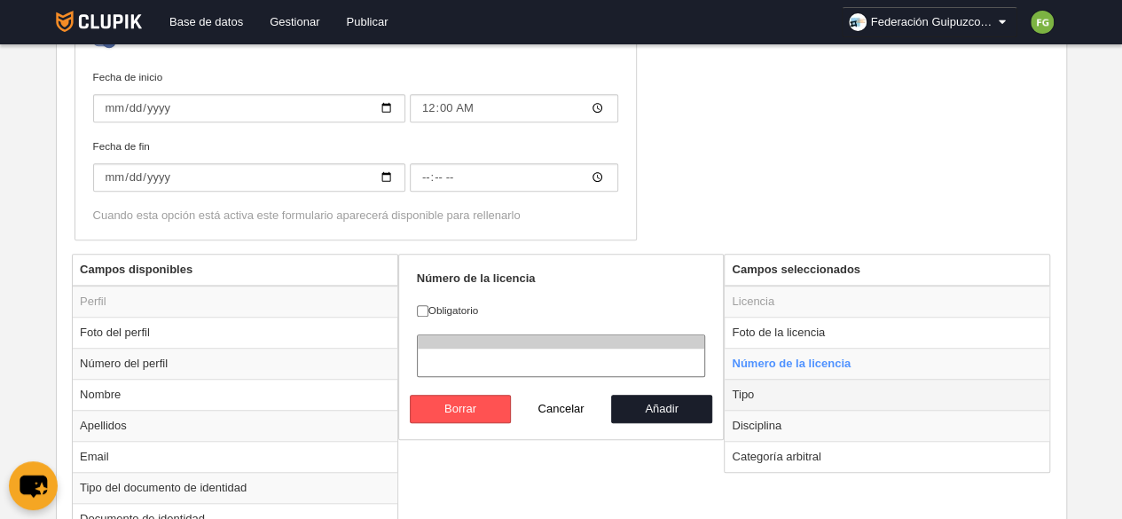
click at [753, 388] on td "Tipo" at bounding box center [887, 394] width 325 height 31
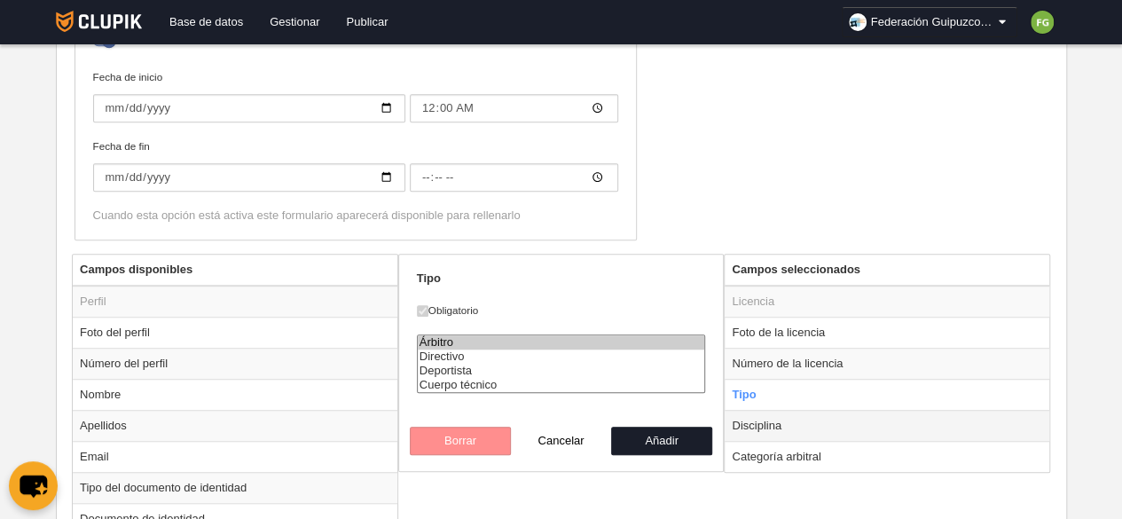
click at [761, 425] on td "Disciplina" at bounding box center [887, 425] width 325 height 31
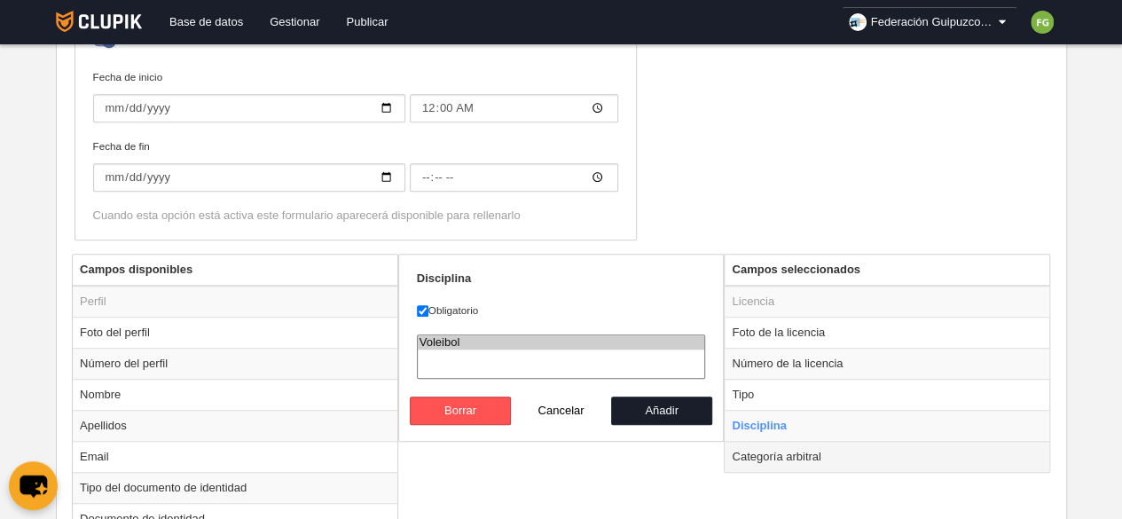
click at [787, 452] on td "Categoría arbitral" at bounding box center [887, 456] width 325 height 31
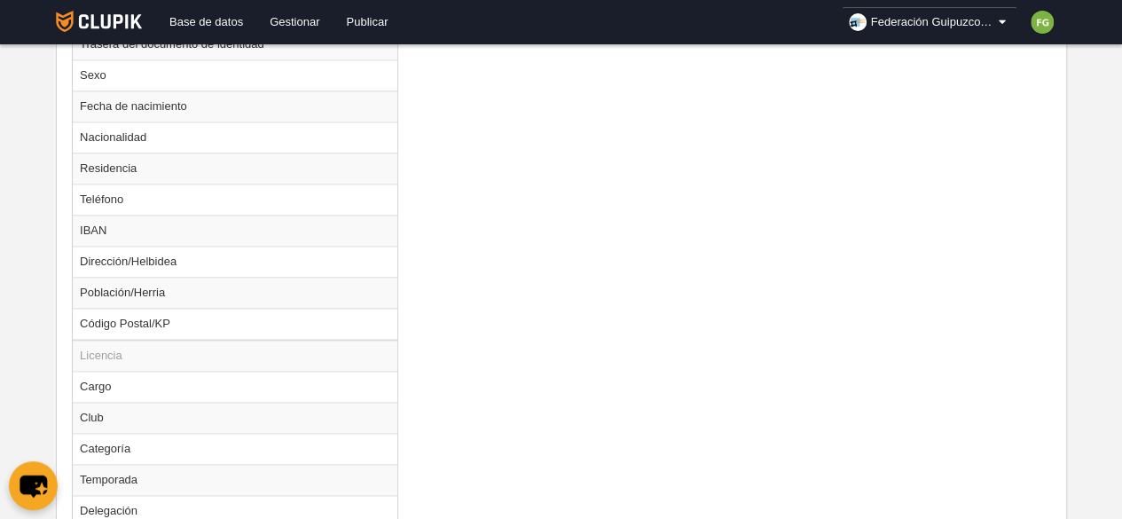
scroll to position [1182, 0]
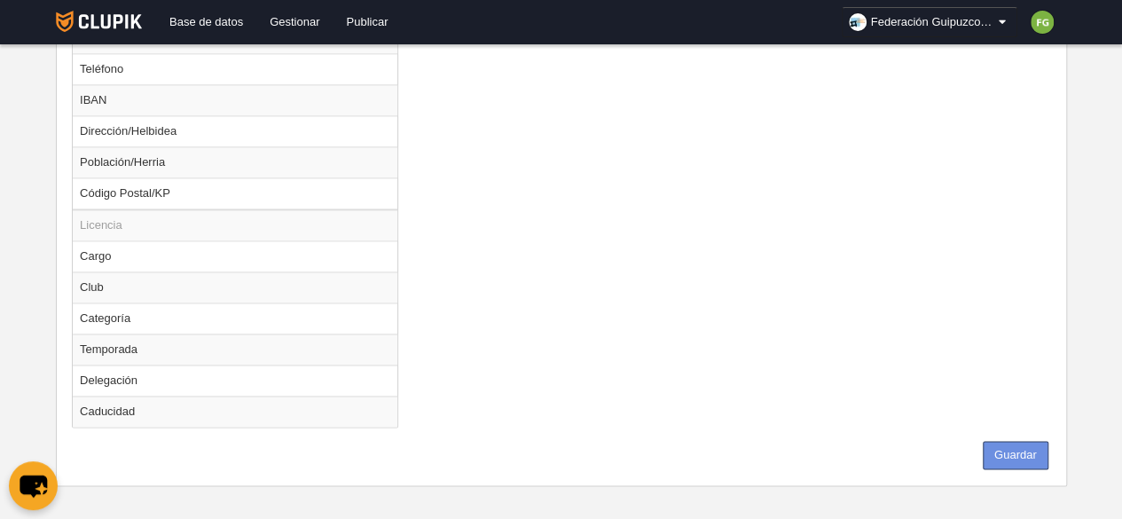
click at [1010, 441] on button "Guardar" at bounding box center [1016, 455] width 66 height 28
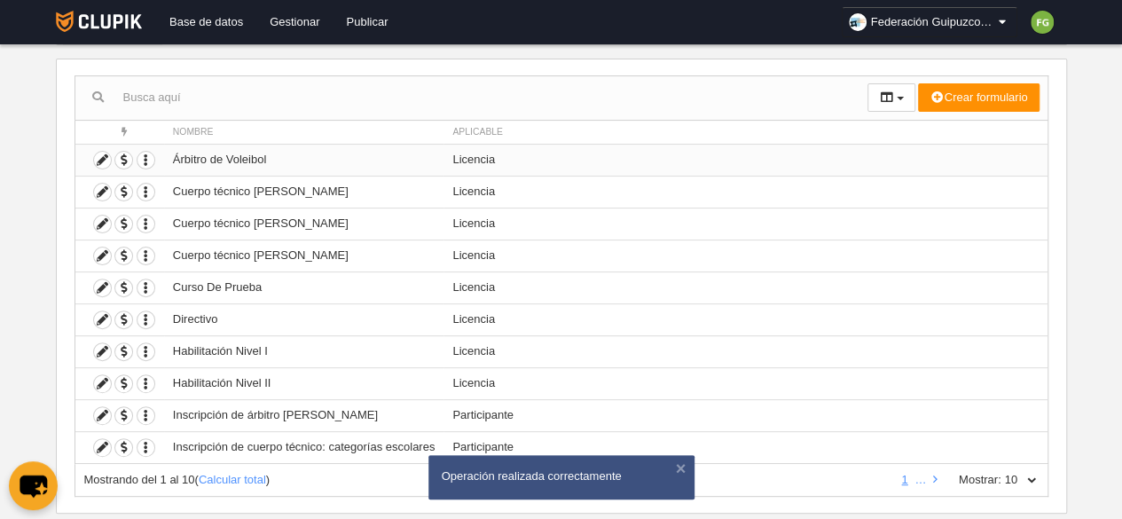
scroll to position [183, 0]
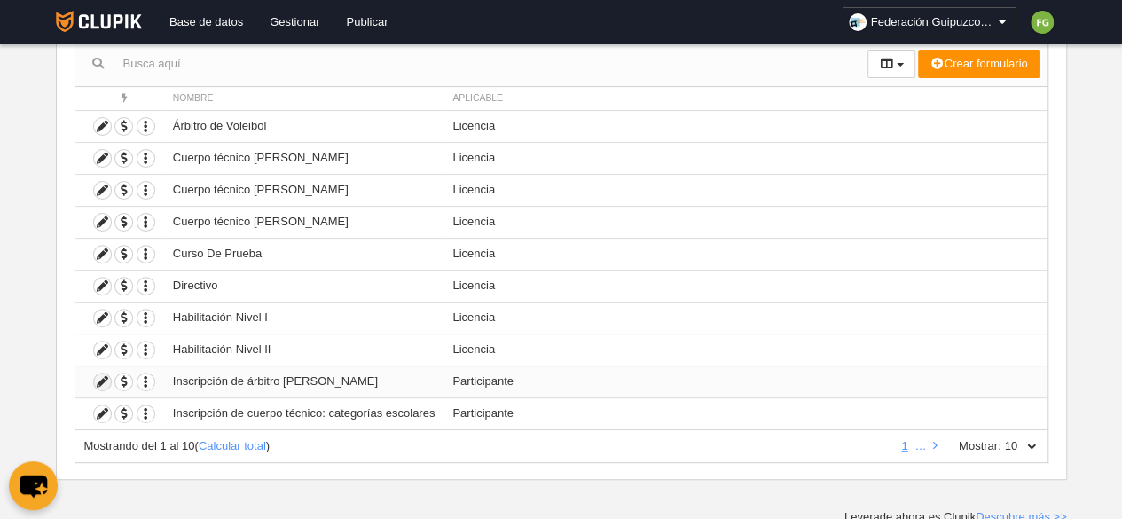
click at [101, 375] on icon at bounding box center [102, 382] width 17 height 17
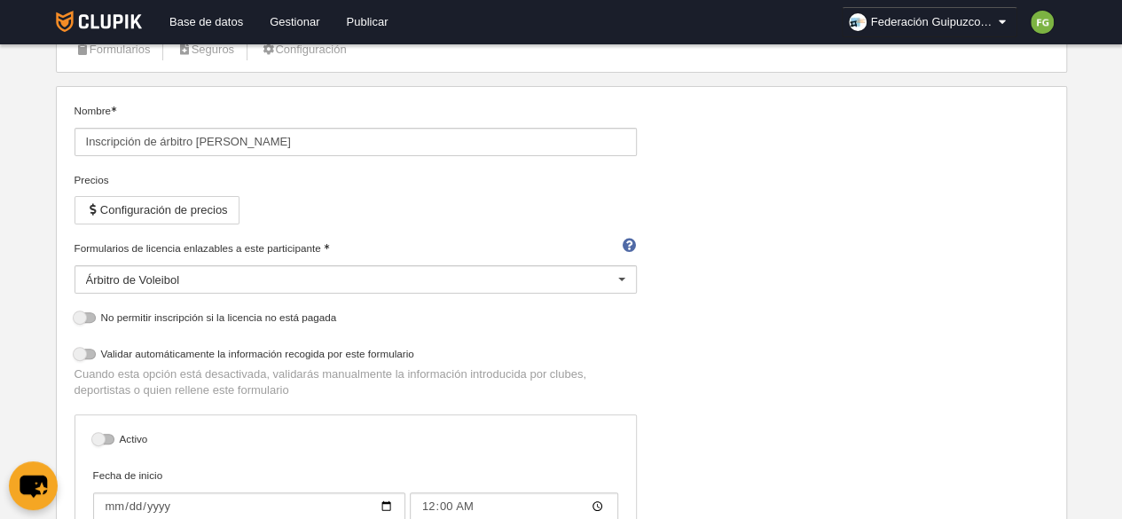
scroll to position [99, 0]
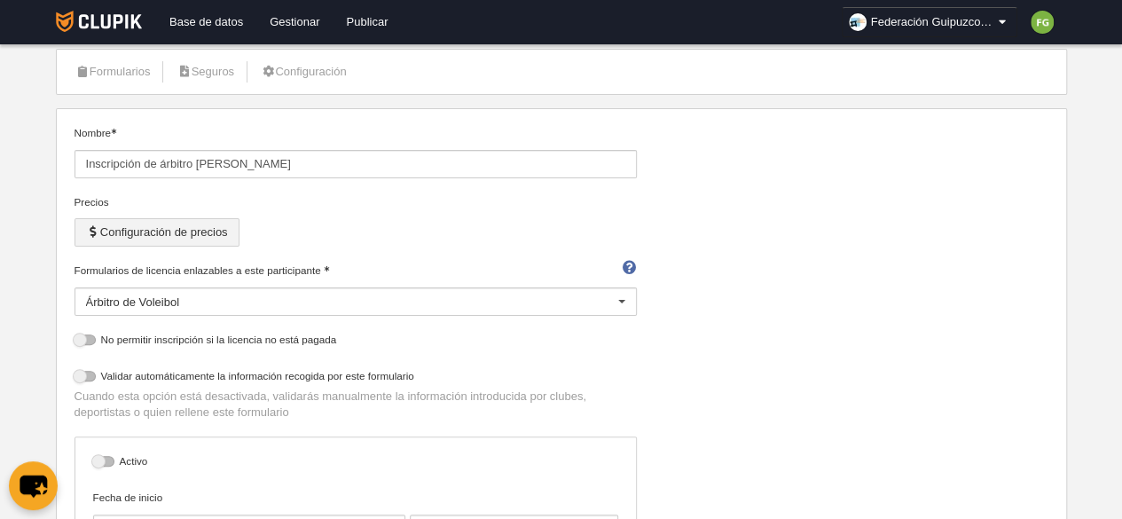
click at [146, 233] on button "Configuración de precios" at bounding box center [157, 232] width 165 height 28
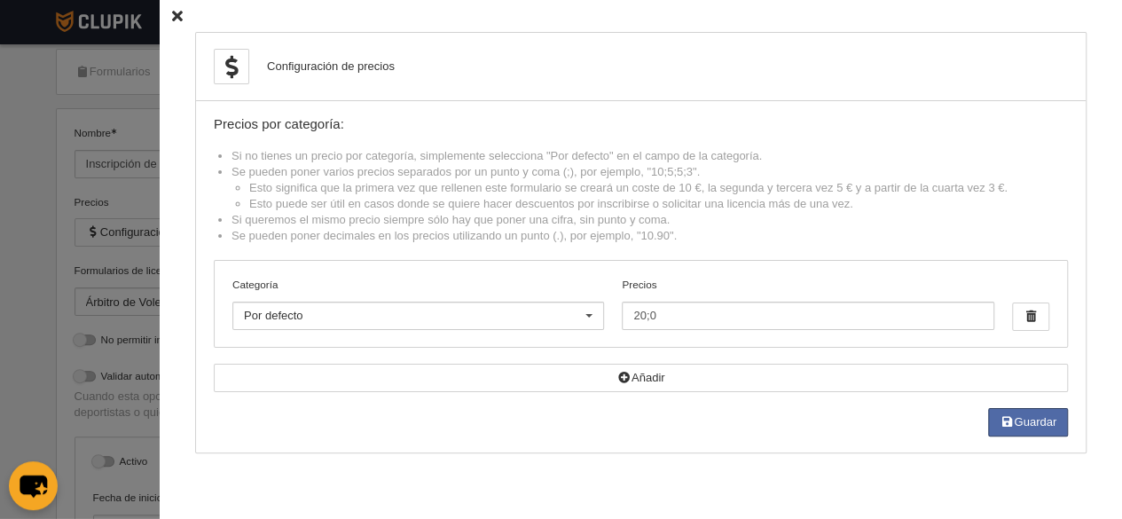
click at [172, 11] on icon at bounding box center [177, 17] width 11 height 12
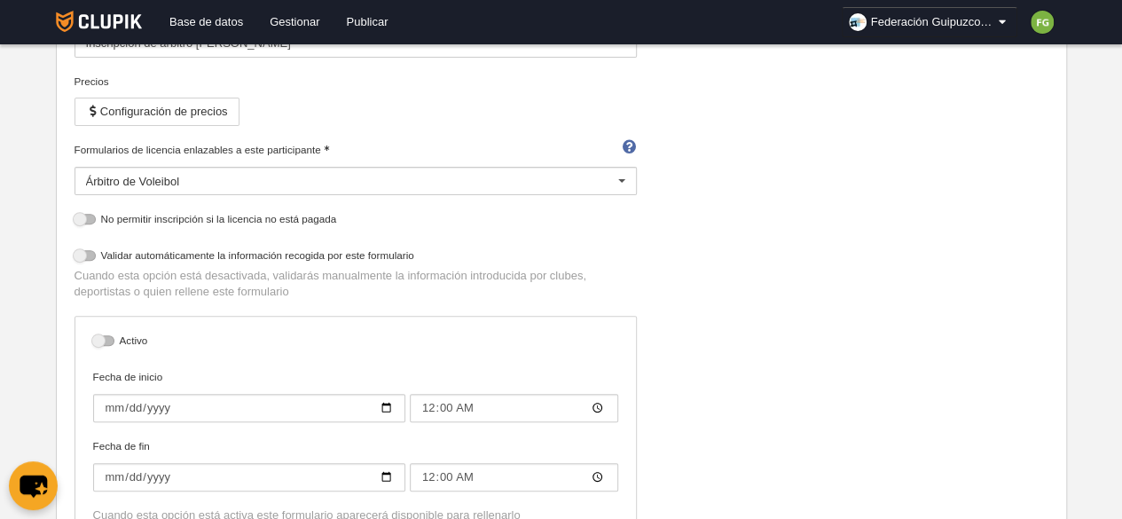
scroll to position [219, 0]
click at [97, 340] on div at bounding box center [103, 341] width 21 height 11
click at [97, 341] on input "checkbox" at bounding box center [100, 347] width 12 height 12
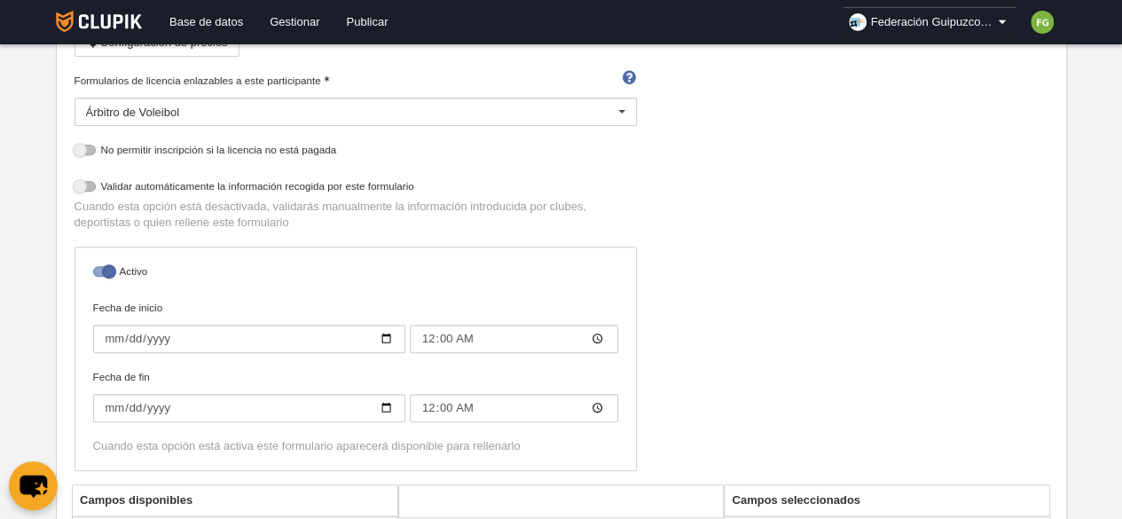
scroll to position [331, 0]
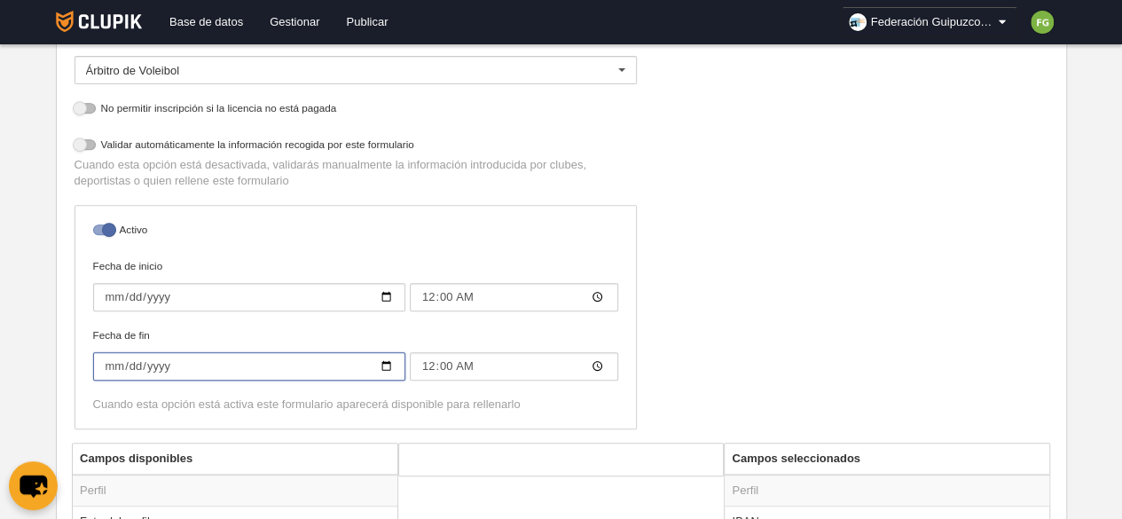
drag, startPoint x: 299, startPoint y: 358, endPoint x: 55, endPoint y: 388, distance: 245.9
drag, startPoint x: 185, startPoint y: 361, endPoint x: 21, endPoint y: 364, distance: 163.3
click at [273, 240] on div "Activo Fecha de inicio 2025-09-01 00:00 Fecha de fin Cuando esta opción está ac…" at bounding box center [356, 317] width 563 height 224
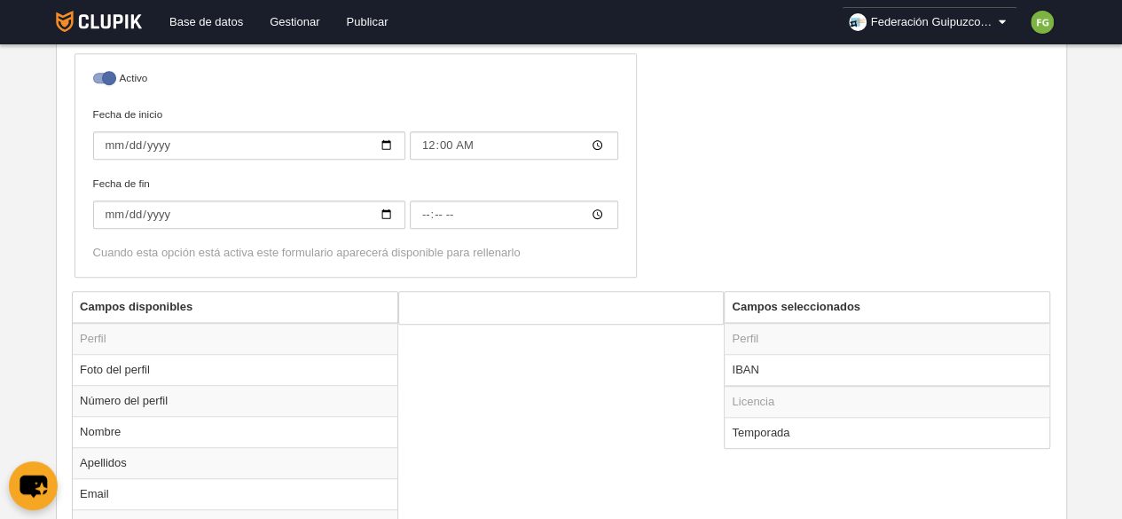
scroll to position [484, 0]
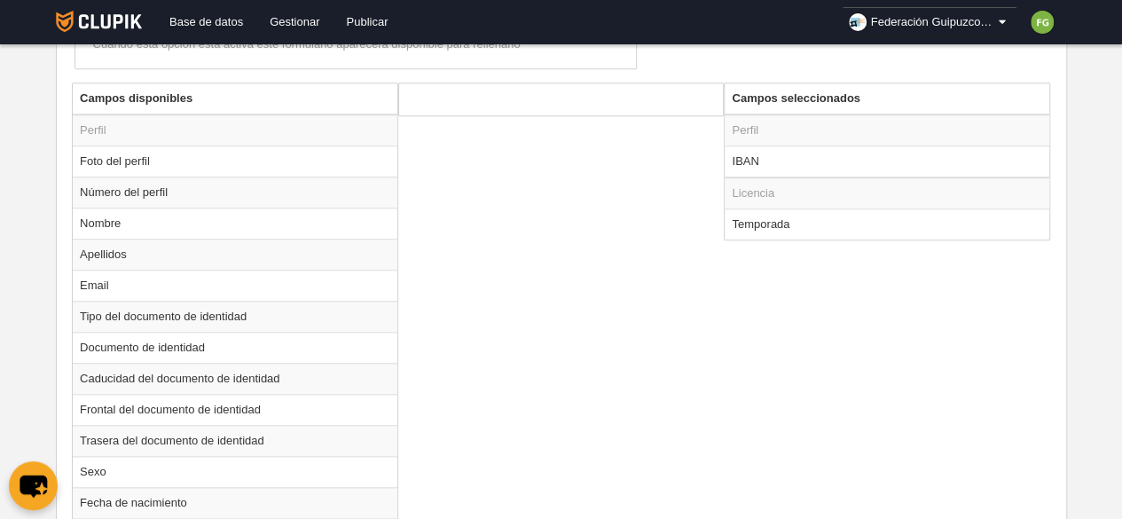
click at [319, 249] on td "Apellidos" at bounding box center [235, 254] width 325 height 31
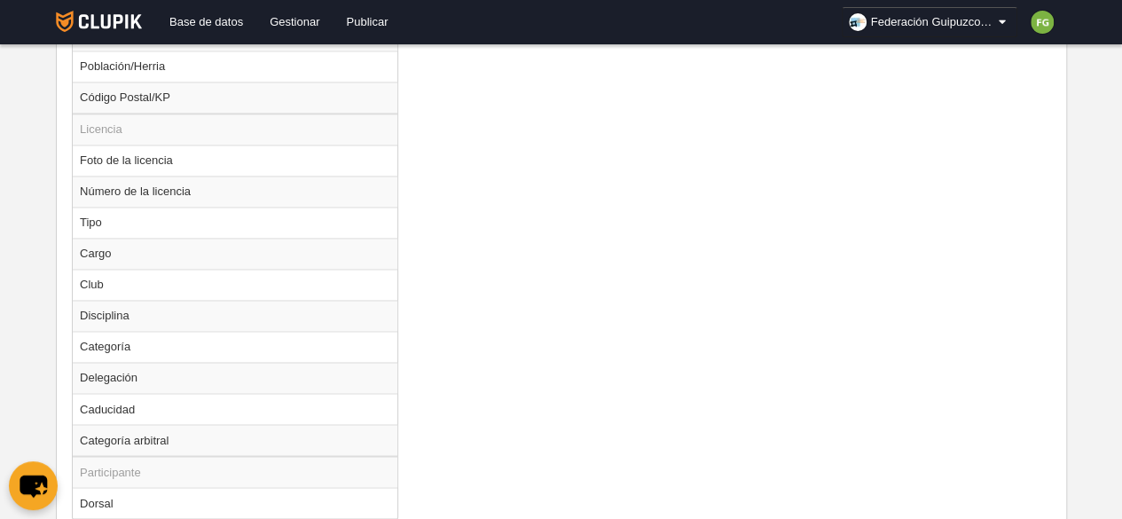
scroll to position [1374, 0]
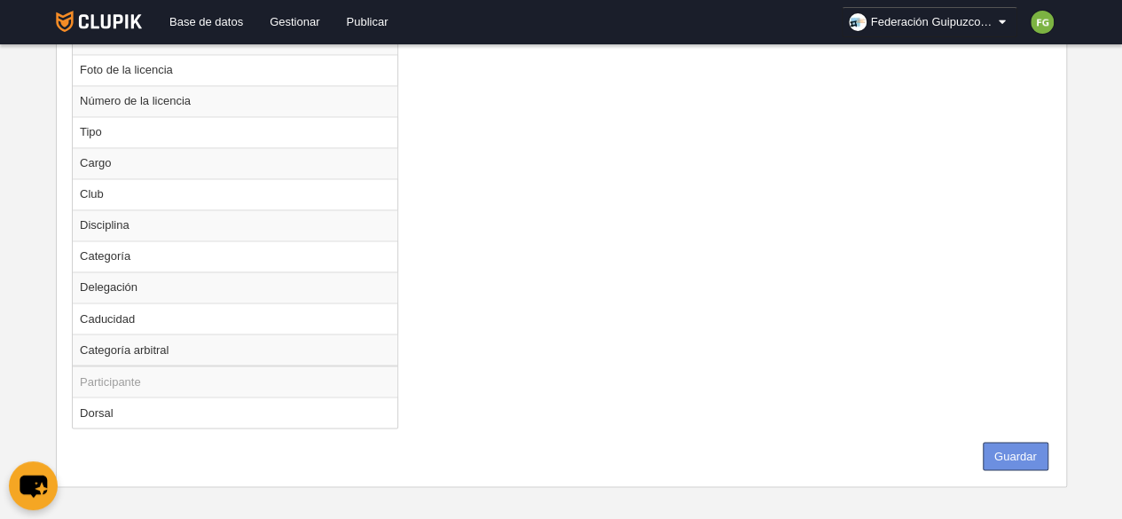
click at [1011, 445] on button "Guardar" at bounding box center [1016, 456] width 66 height 28
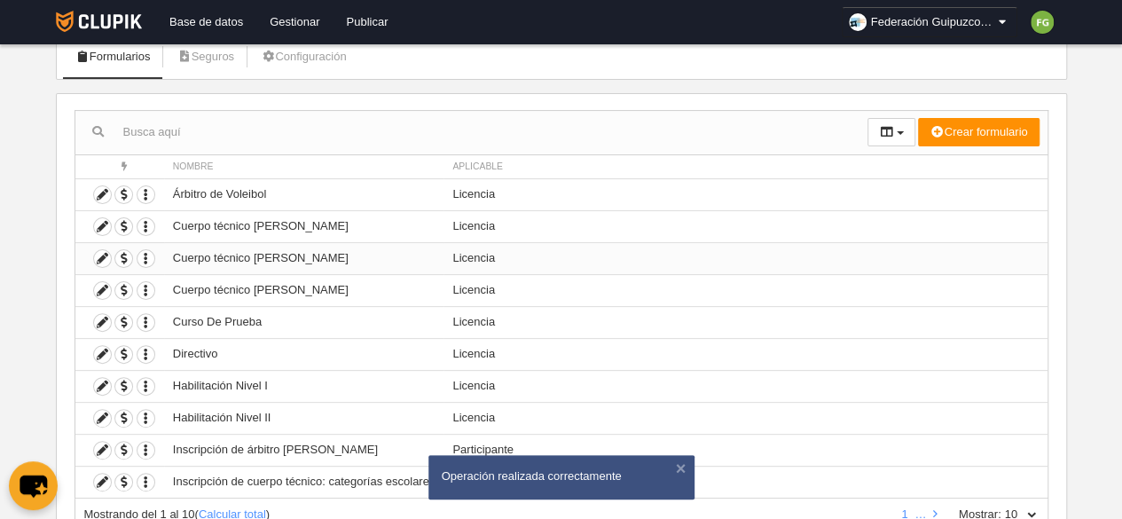
scroll to position [115, 0]
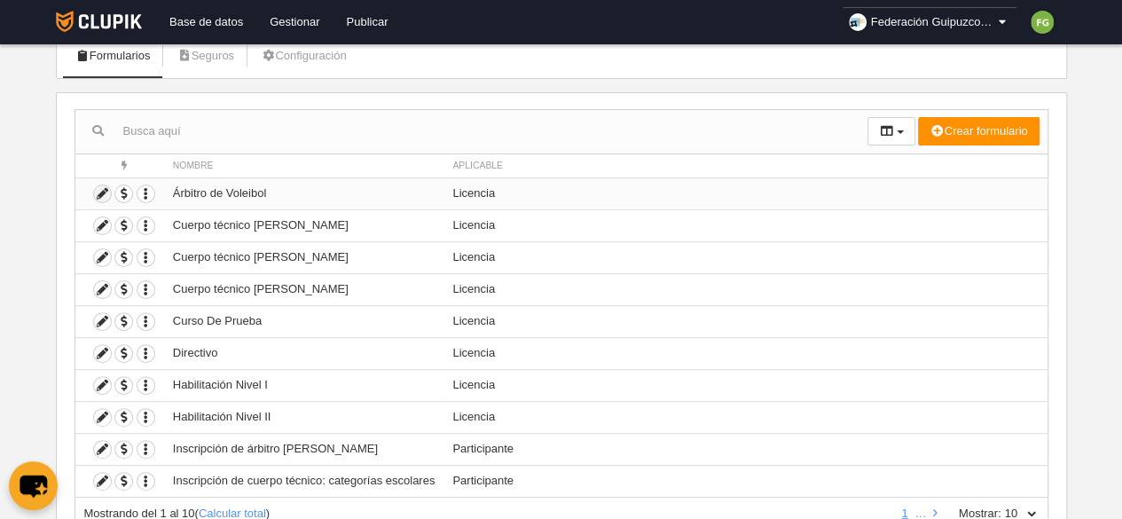
click at [99, 193] on icon at bounding box center [102, 193] width 17 height 17
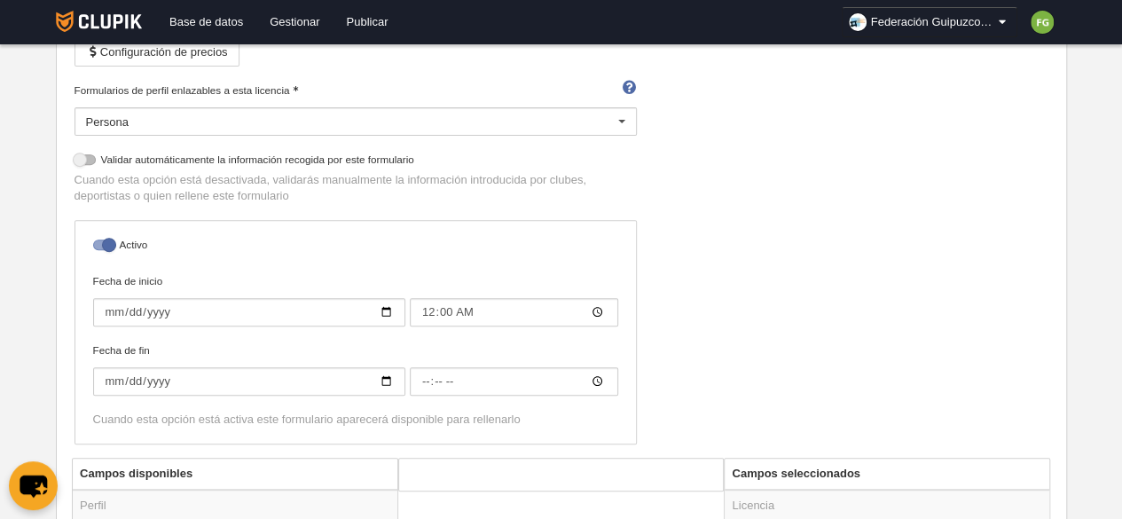
scroll to position [280, 0]
click at [109, 240] on div at bounding box center [103, 244] width 21 height 11
click at [106, 243] on input "checkbox" at bounding box center [100, 249] width 12 height 12
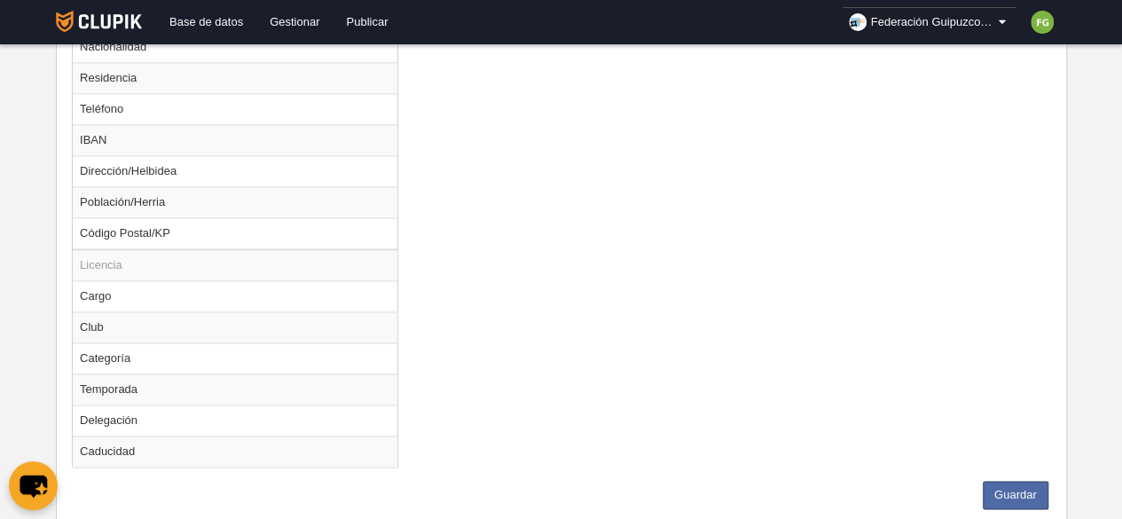
scroll to position [1182, 0]
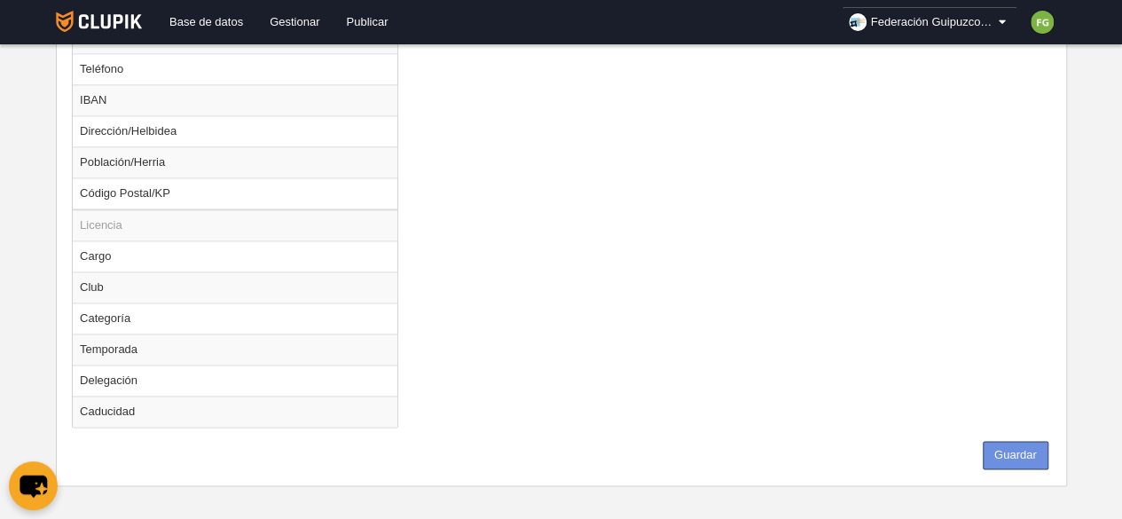
click at [1031, 449] on button "Guardar" at bounding box center [1016, 455] width 66 height 28
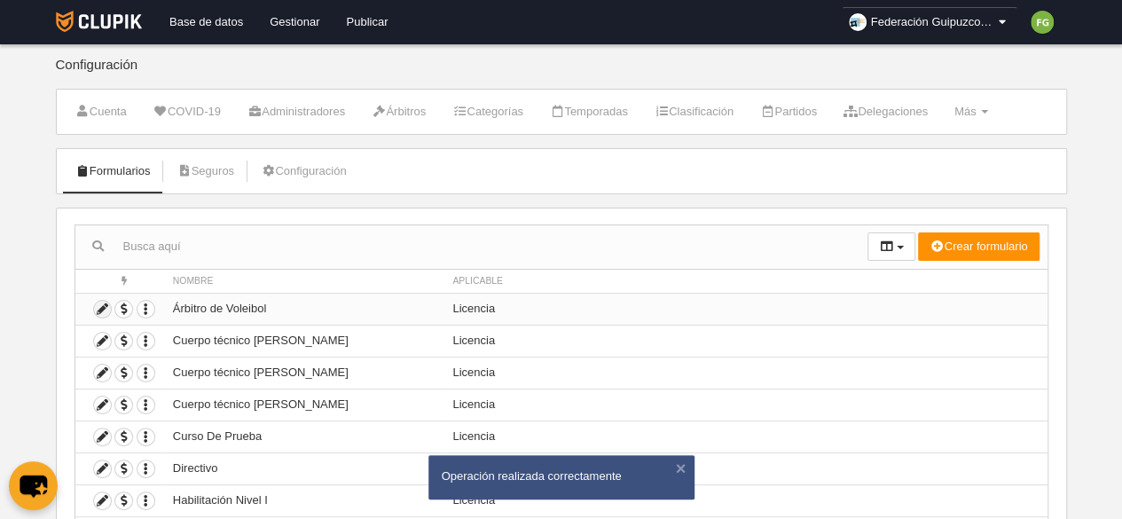
click at [102, 306] on icon at bounding box center [102, 309] width 17 height 17
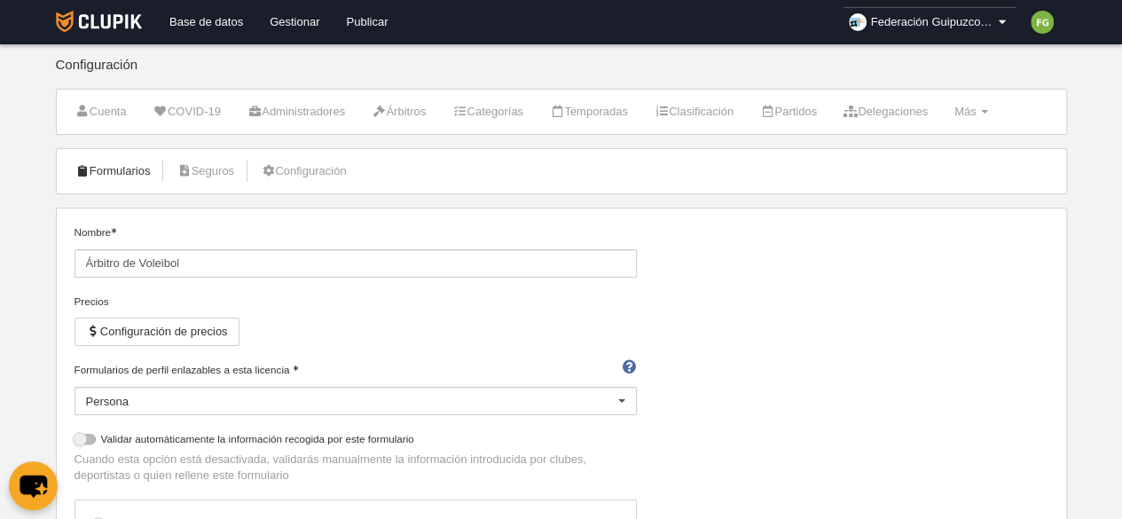
click at [126, 168] on link "Formularios" at bounding box center [113, 171] width 95 height 27
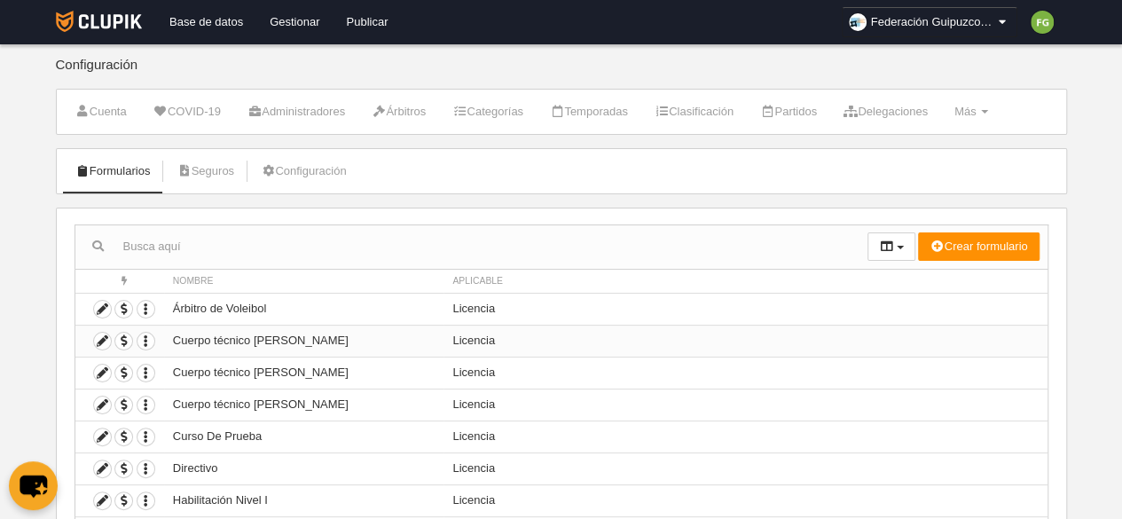
scroll to position [183, 0]
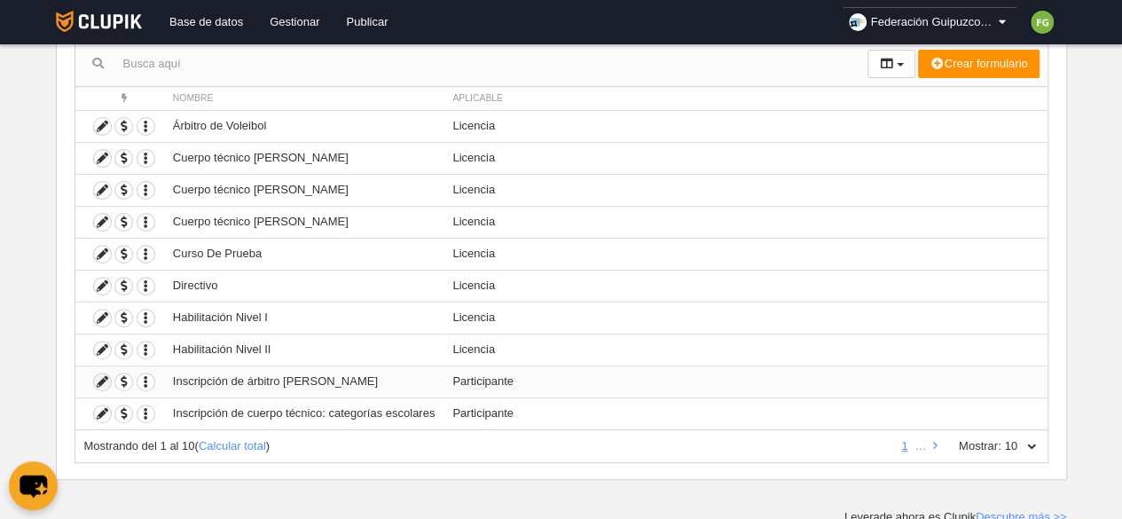
click at [97, 377] on icon at bounding box center [102, 382] width 17 height 17
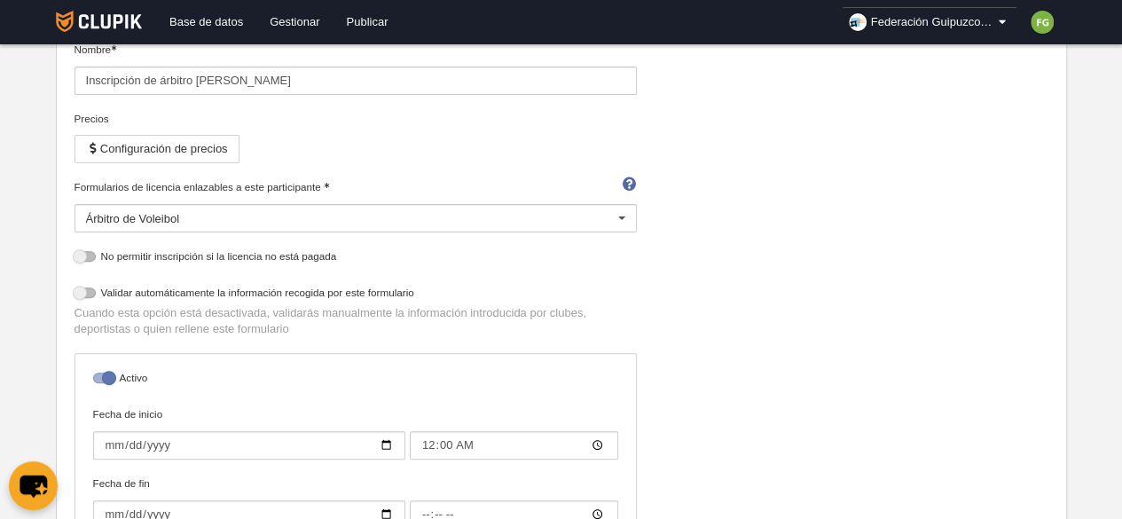
click at [105, 374] on div at bounding box center [103, 378] width 21 height 11
click at [105, 377] on input "checkbox" at bounding box center [100, 383] width 12 height 12
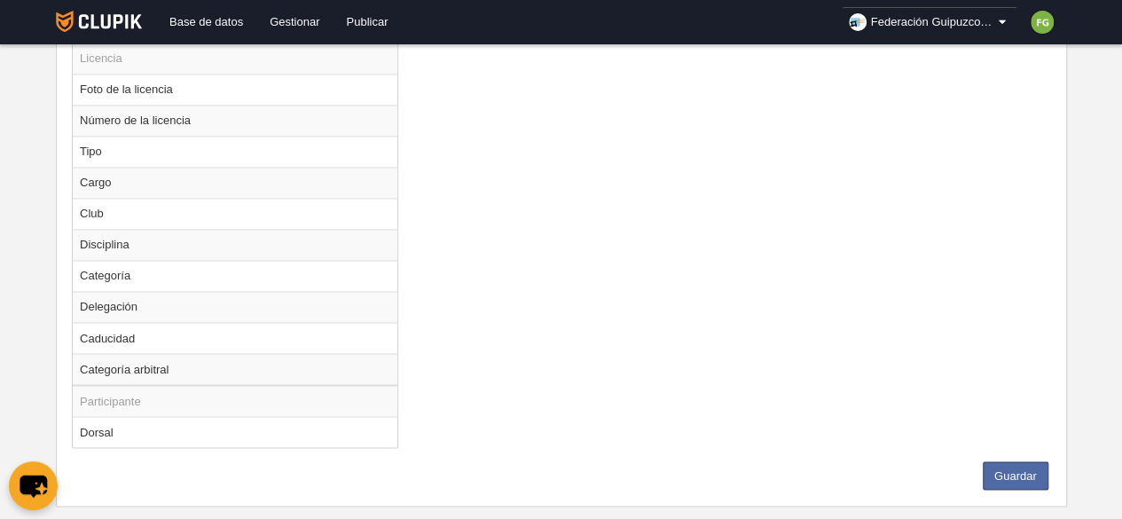
scroll to position [1374, 0]
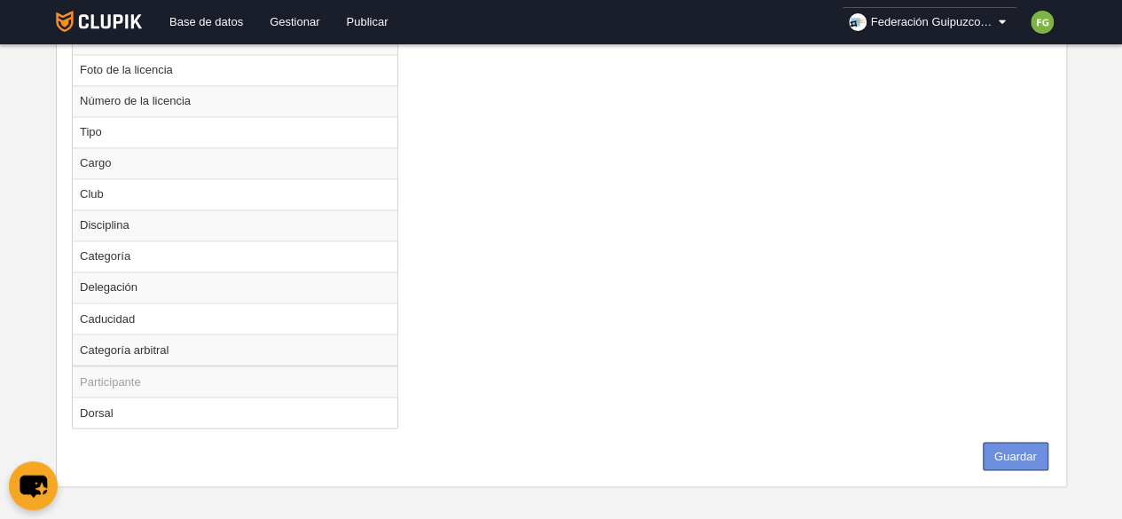
click at [1017, 445] on button "Guardar" at bounding box center [1016, 456] width 66 height 28
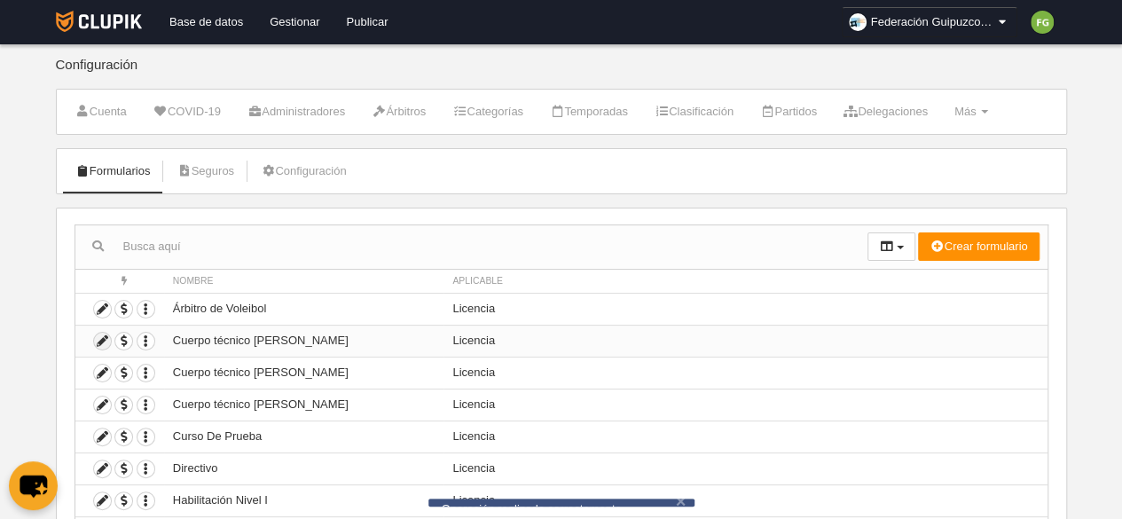
click at [99, 336] on icon at bounding box center [102, 341] width 17 height 17
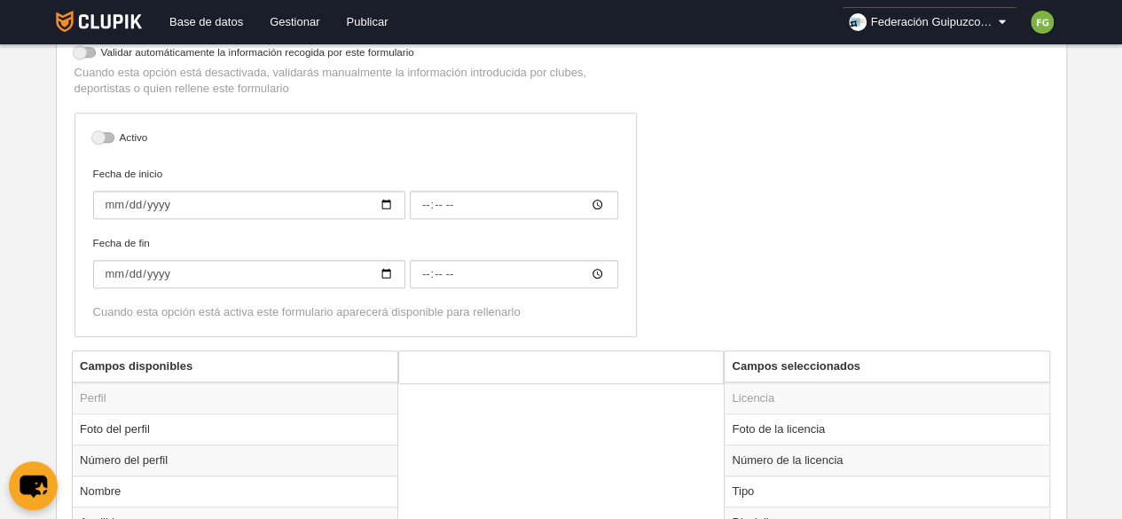
scroll to position [388, 0]
click at [387, 199] on input "Fecha de inicio" at bounding box center [249, 204] width 312 height 28
click at [368, 171] on label "Fecha de inicio 2025-09-01 00:00" at bounding box center [355, 191] width 525 height 53
click at [368, 190] on input "[DATE]" at bounding box center [249, 204] width 312 height 28
click at [771, 204] on div "Nombre Cuerpo técnico Nivel I Precios Configuración de precios Formularios de p…" at bounding box center [561, 93] width 988 height 513
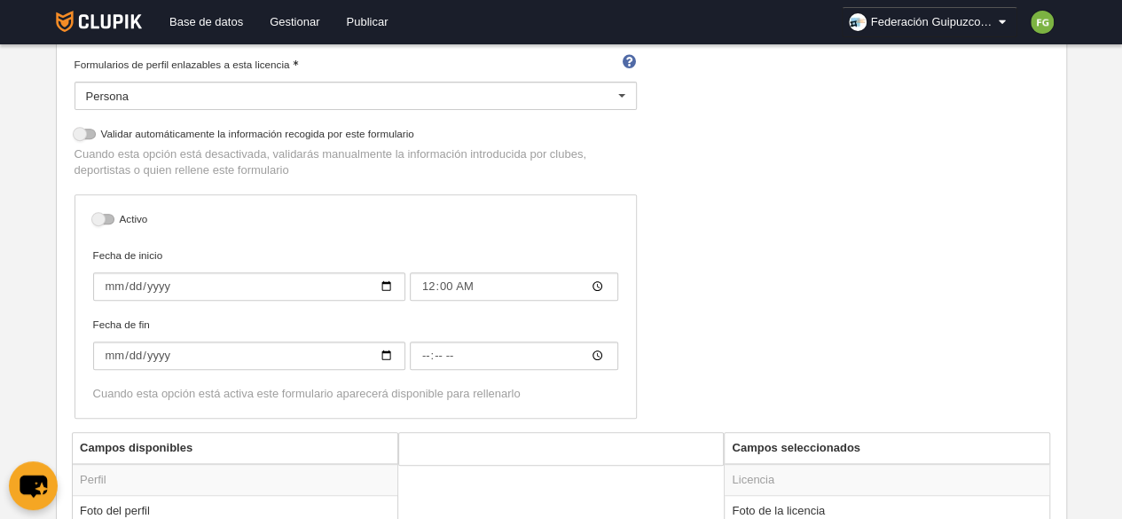
scroll to position [309, 0]
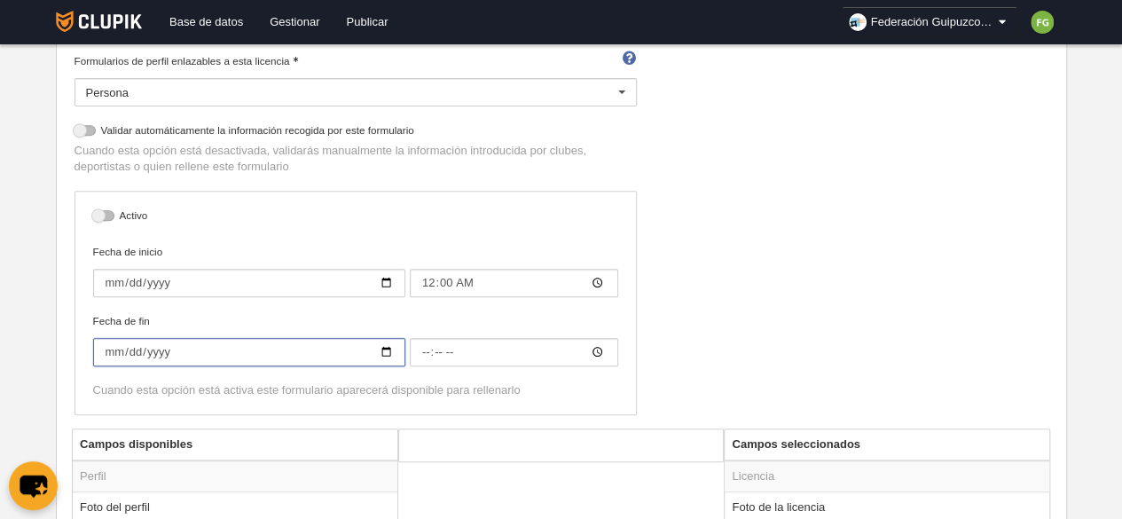
click at [384, 349] on input "Fecha de fin" at bounding box center [249, 352] width 312 height 28
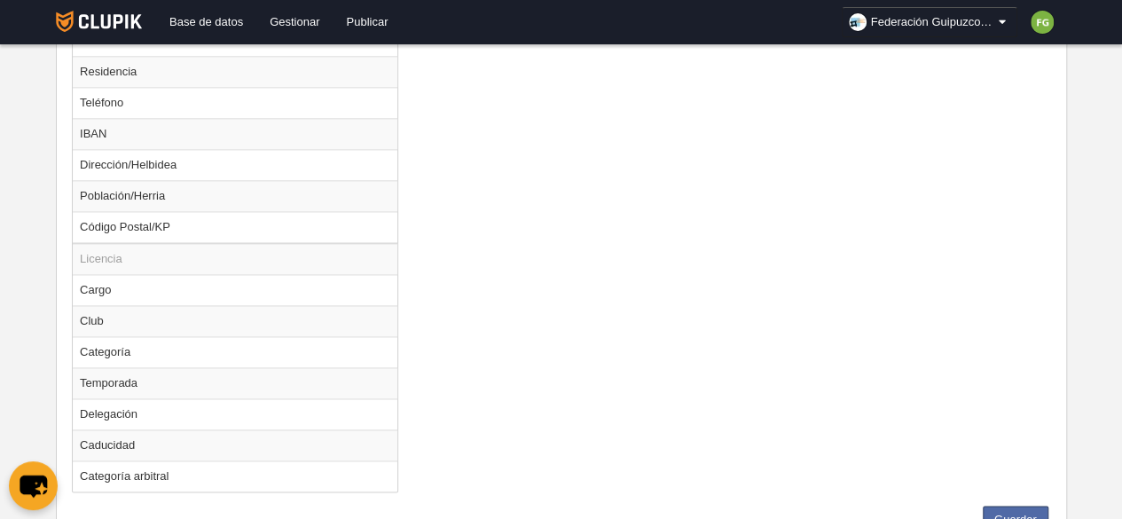
scroll to position [1212, 0]
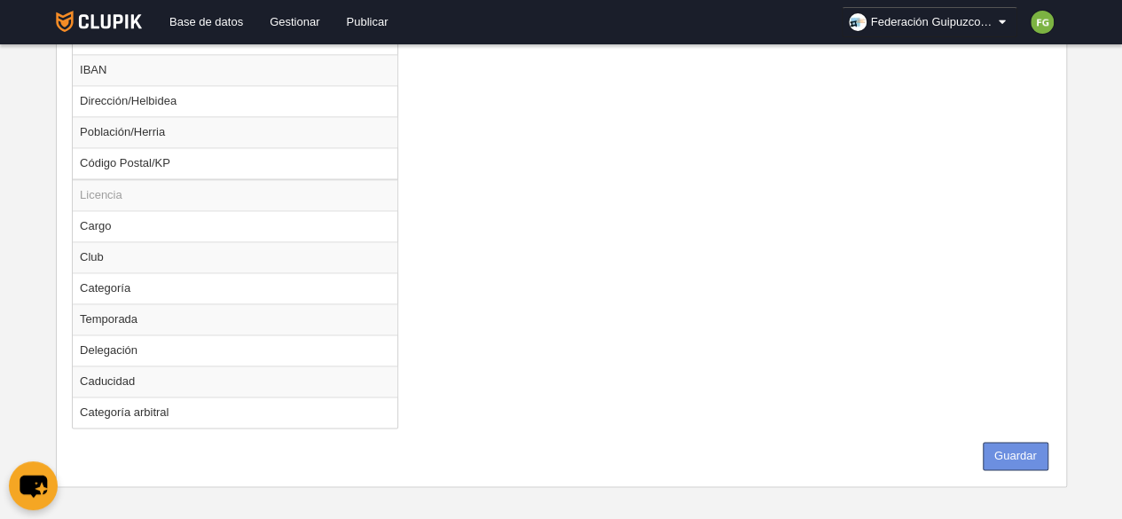
click at [1013, 442] on button "Guardar" at bounding box center [1016, 456] width 66 height 28
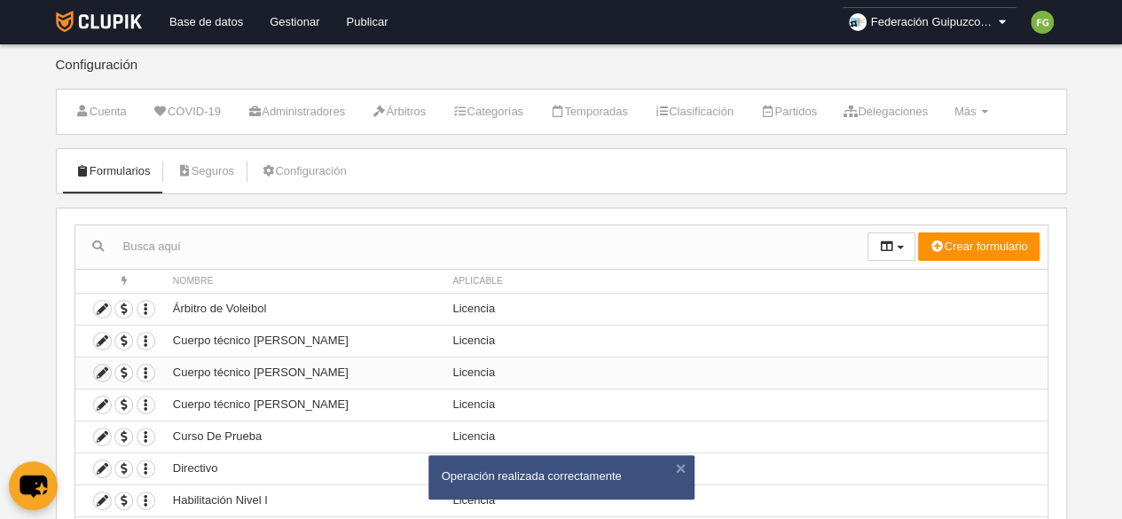
click at [98, 373] on icon at bounding box center [102, 373] width 17 height 17
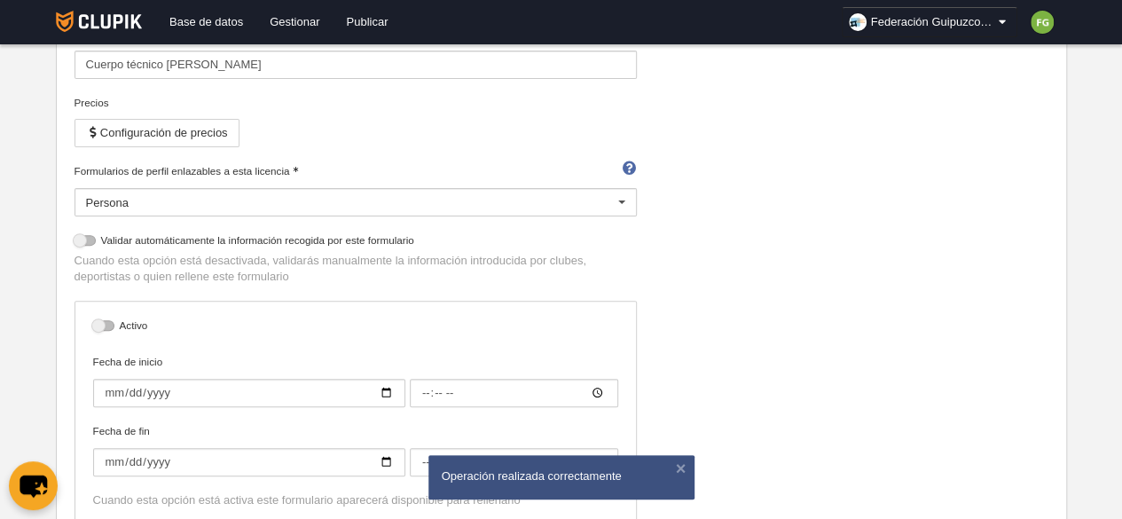
scroll to position [207, 0]
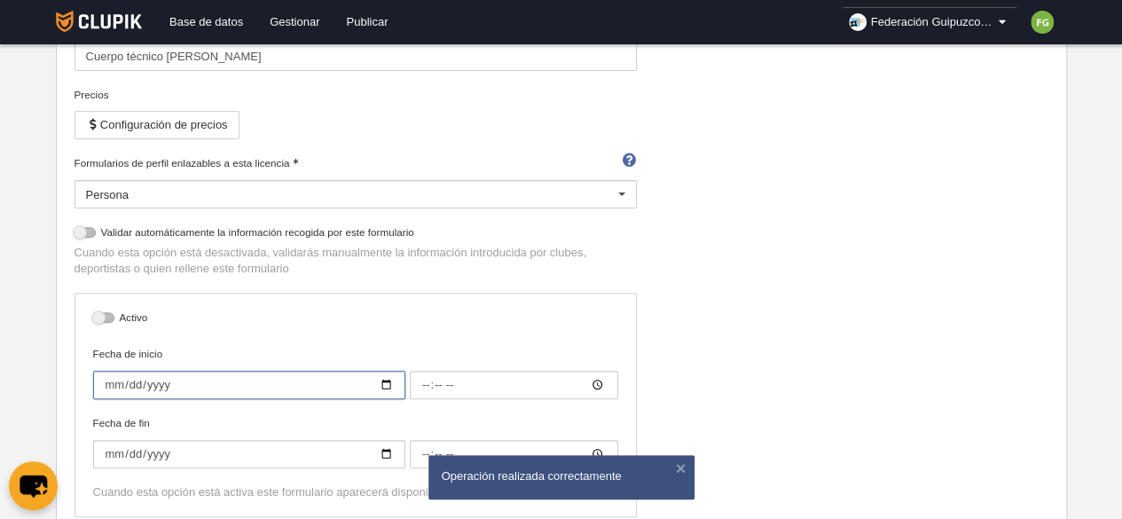
click at [383, 381] on input "Fecha de inicio" at bounding box center [249, 385] width 312 height 28
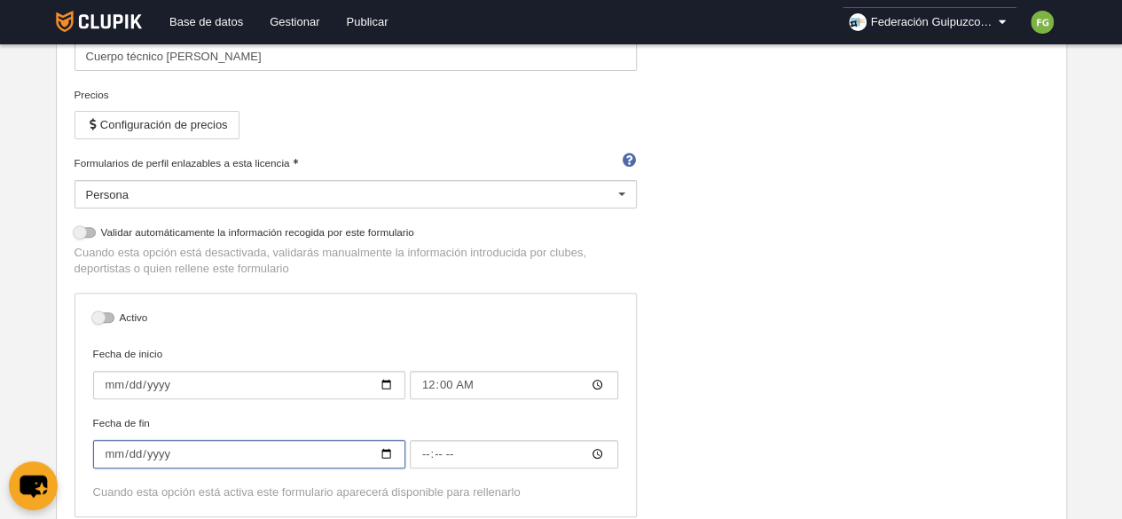
click at [384, 453] on input "Fecha de fin" at bounding box center [249, 454] width 312 height 28
click at [760, 363] on div "Nombre Cuerpo técnico Nivel II Precios Configuración de precios Formularios de …" at bounding box center [561, 274] width 988 height 513
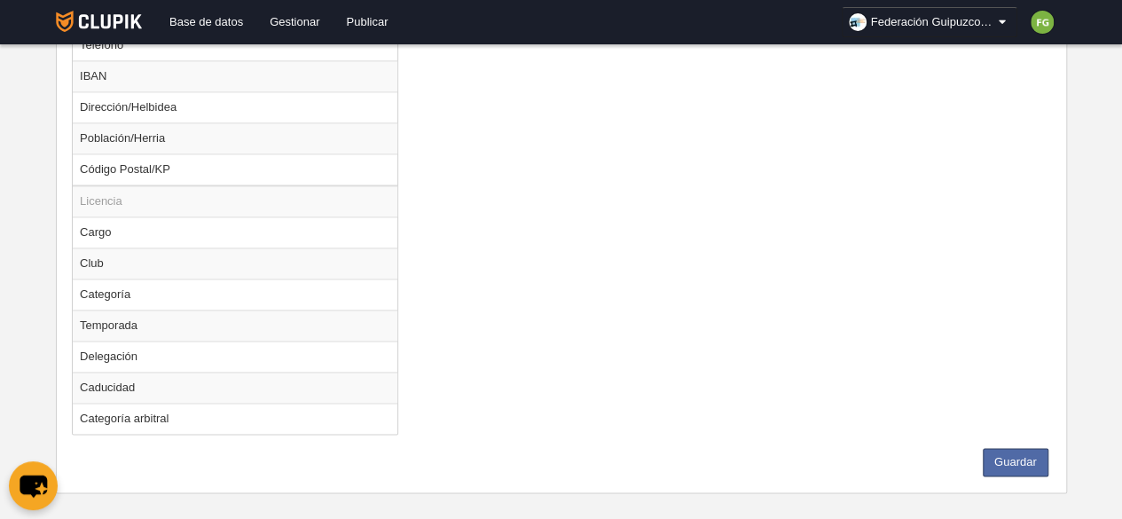
scroll to position [1212, 0]
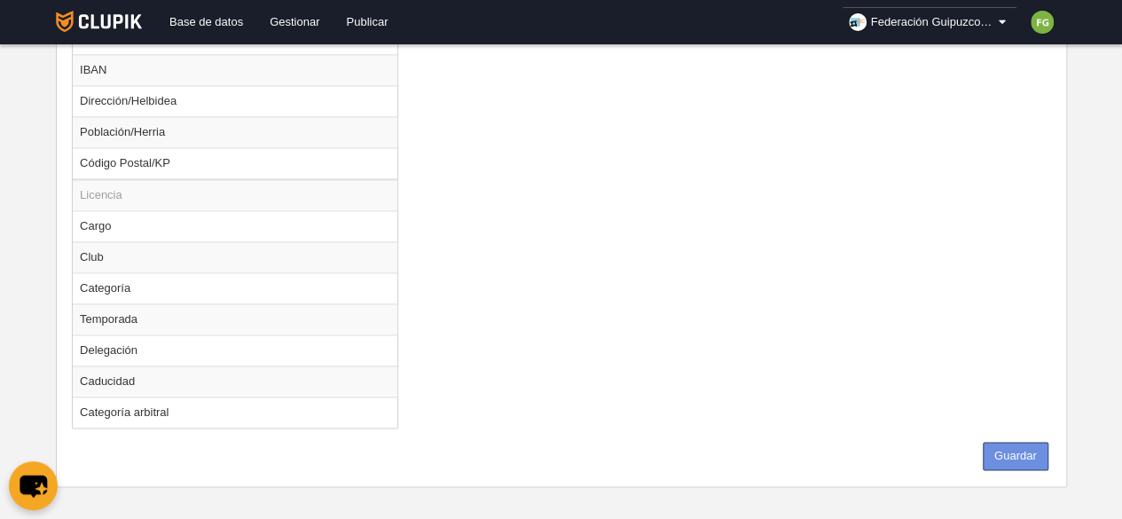
click at [1010, 443] on button "Guardar" at bounding box center [1016, 456] width 66 height 28
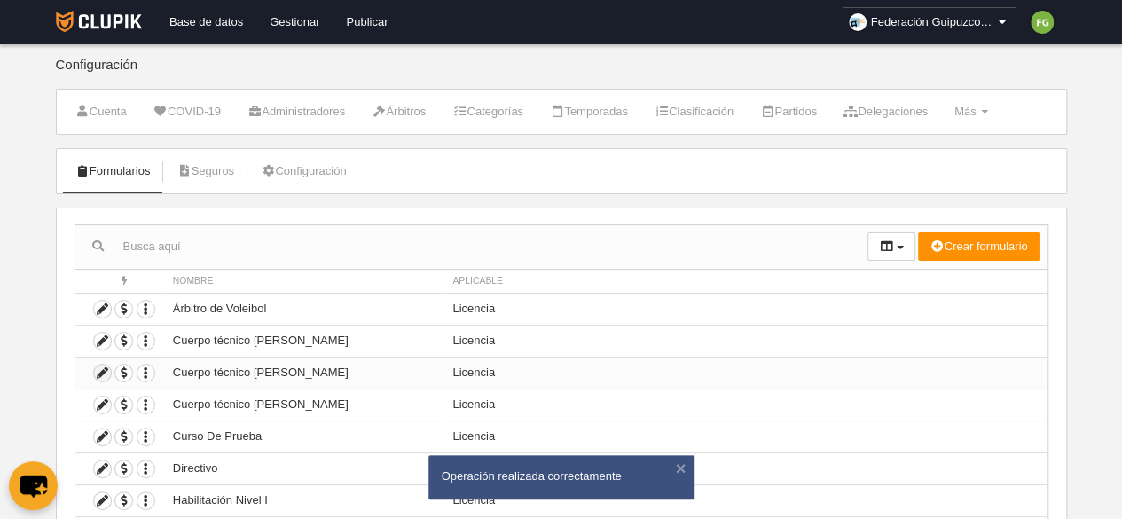
click at [101, 368] on icon at bounding box center [102, 373] width 17 height 17
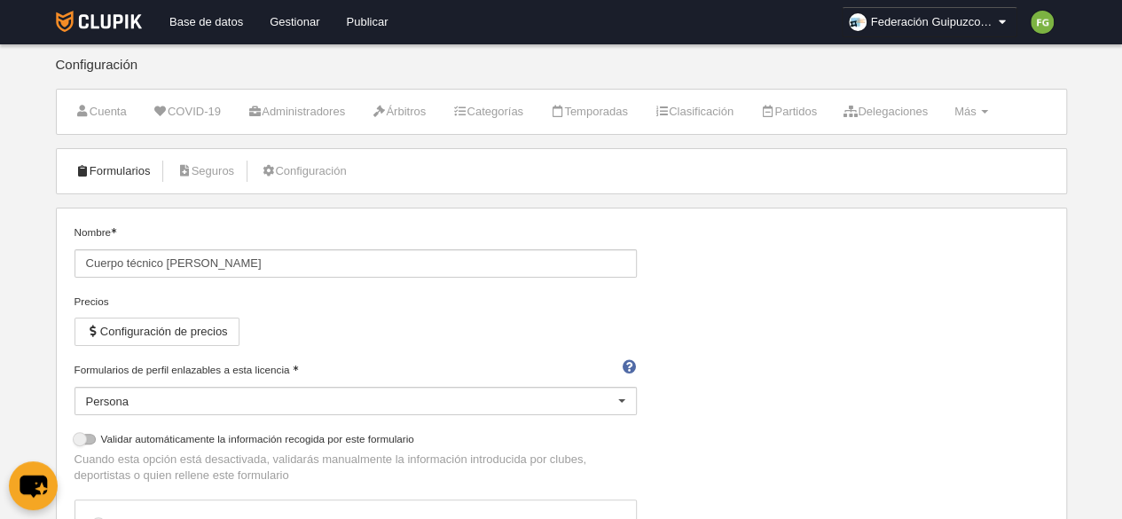
click at [110, 162] on link "Formularios" at bounding box center [113, 171] width 95 height 27
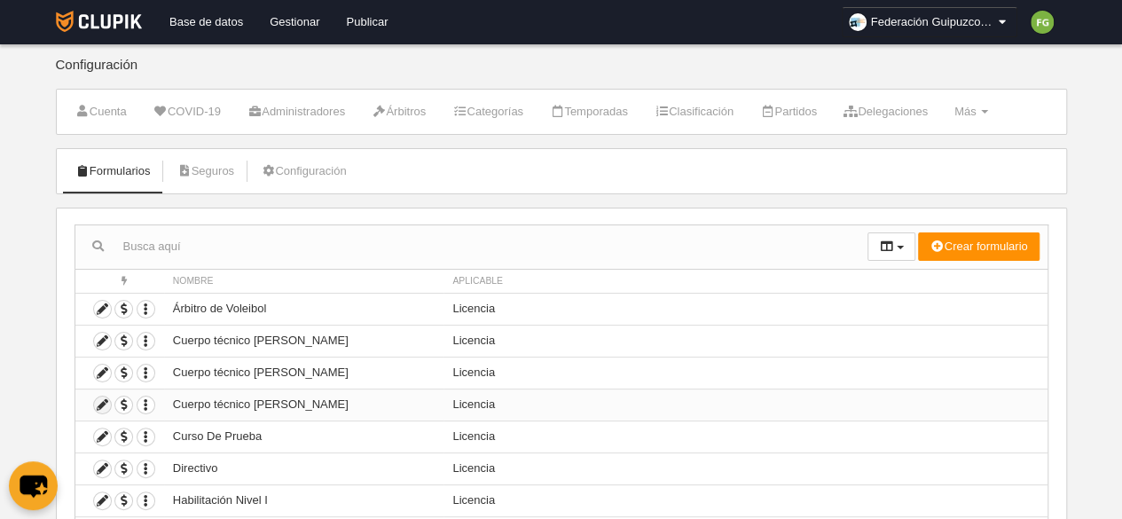
click at [99, 401] on icon at bounding box center [102, 405] width 17 height 17
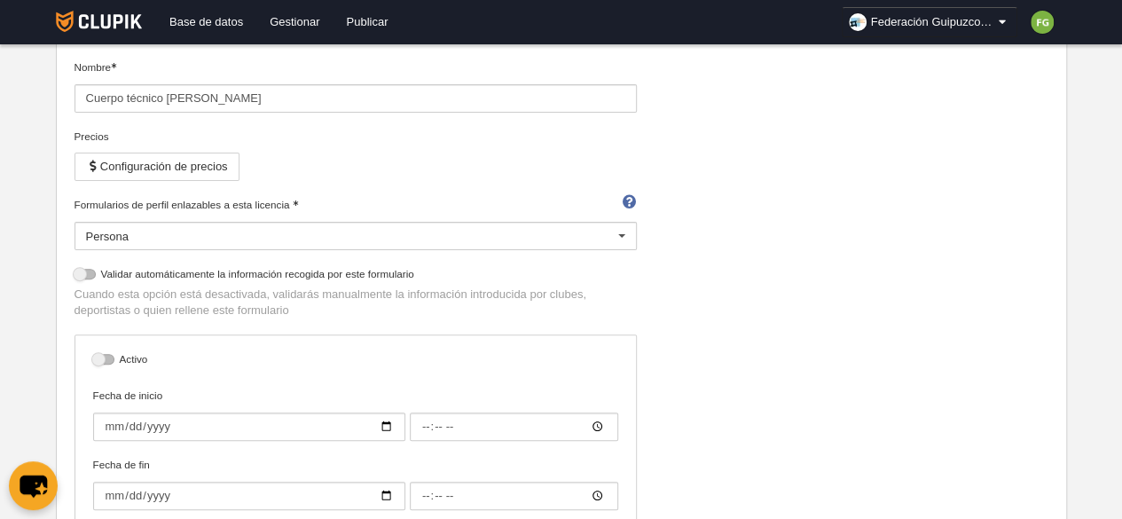
scroll to position [228, 0]
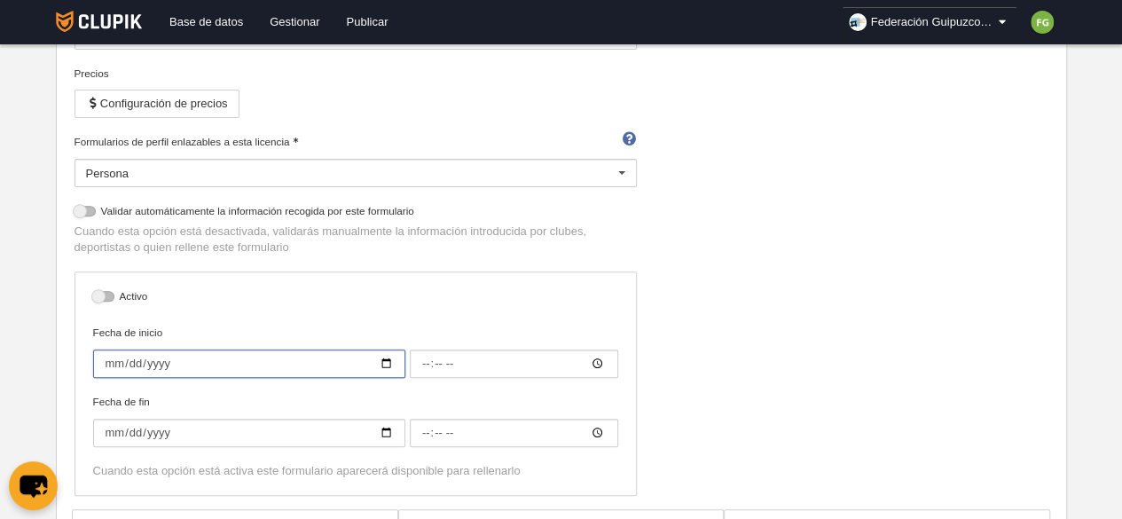
click at [389, 363] on input "Fecha de inicio" at bounding box center [249, 364] width 312 height 28
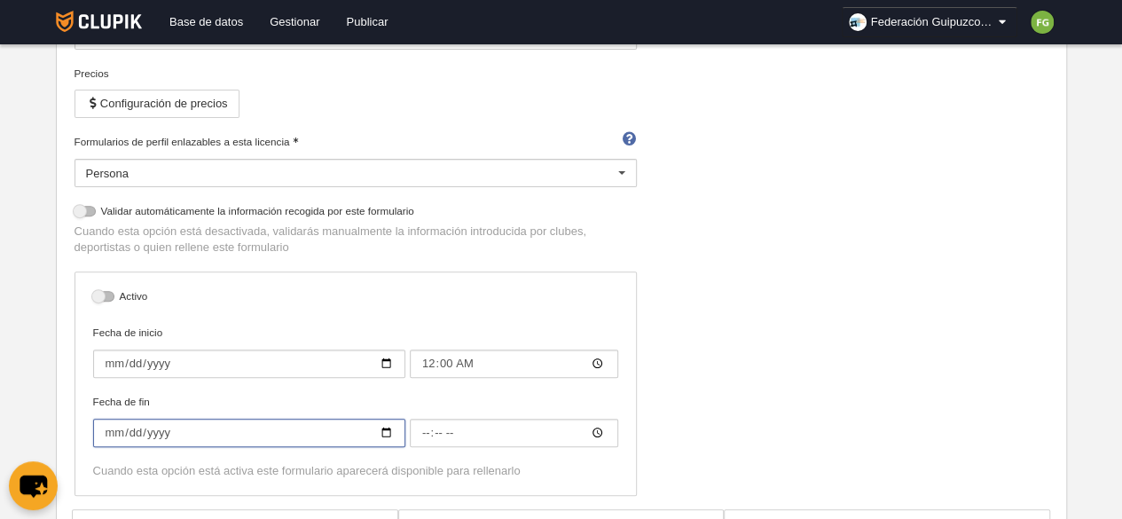
click at [382, 434] on input "Fecha de fin" at bounding box center [249, 433] width 312 height 28
click at [681, 283] on div "Nombre Cuerpo técnico Nivel III Precios Configuración de precios Formularios de…" at bounding box center [561, 252] width 988 height 513
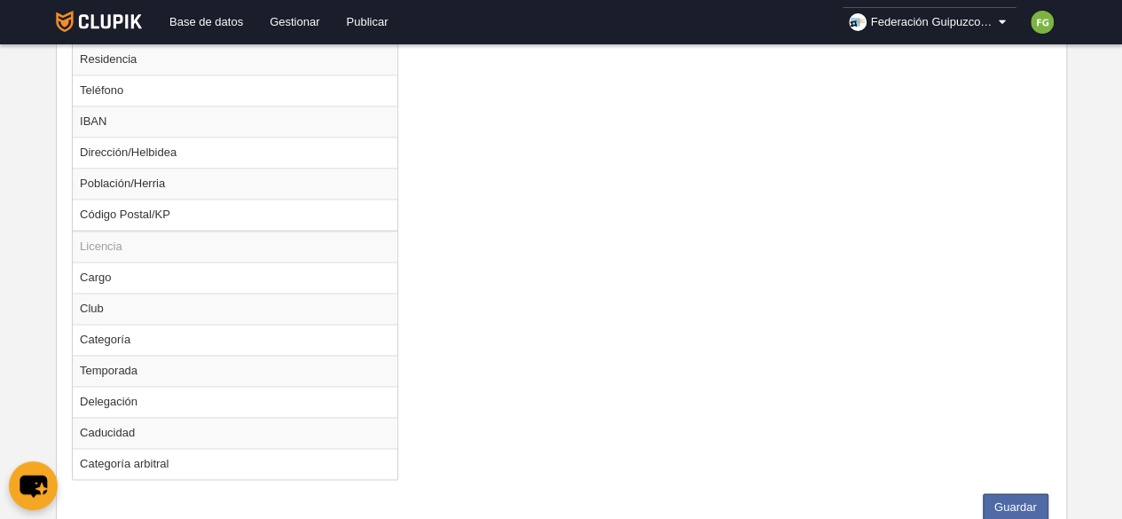
scroll to position [1212, 0]
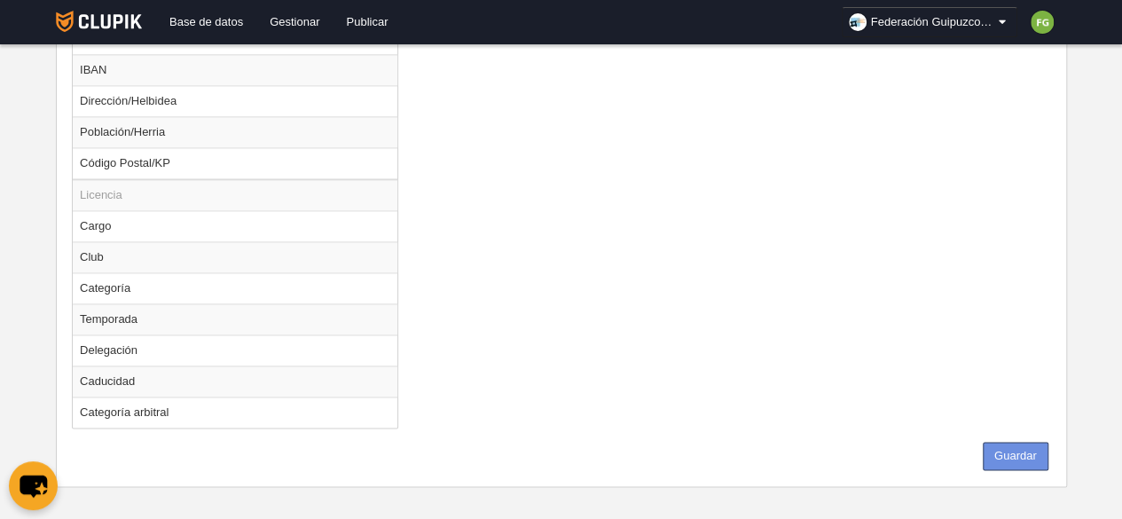
click at [1031, 450] on button "Guardar" at bounding box center [1016, 456] width 66 height 28
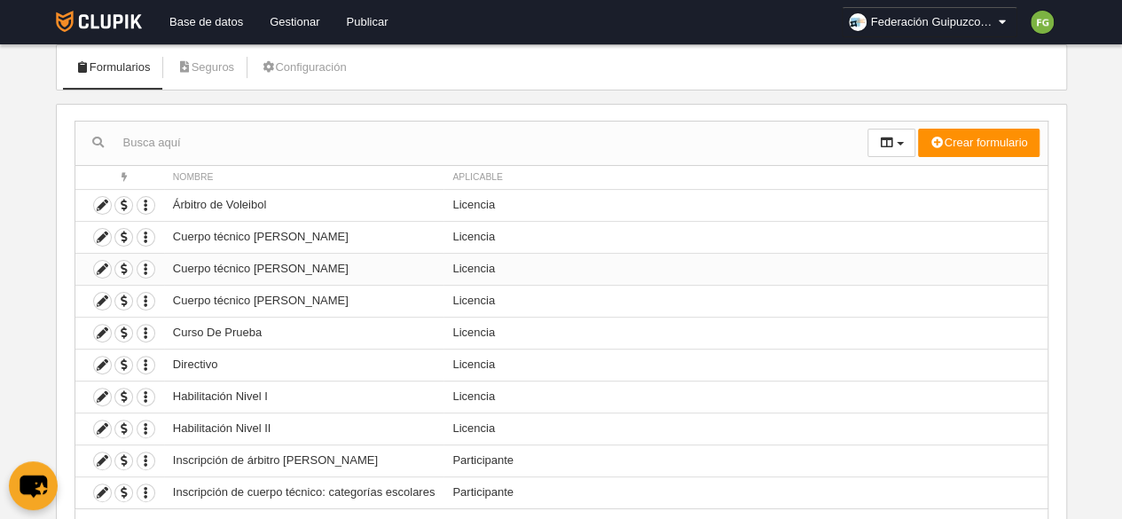
scroll to position [105, 0]
click at [101, 390] on icon at bounding box center [102, 396] width 17 height 17
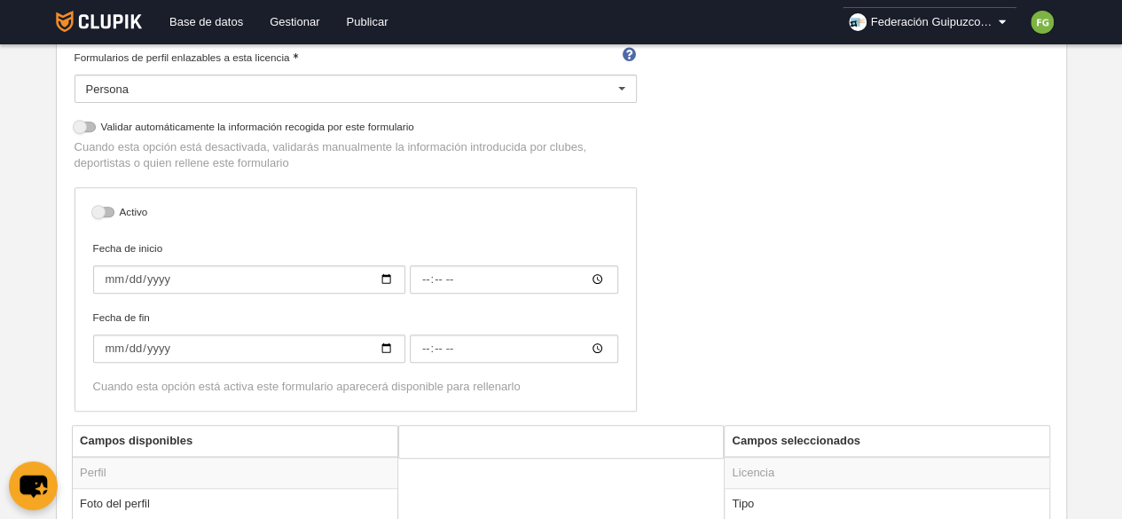
scroll to position [313, 0]
click at [386, 278] on input "Fecha de inicio" at bounding box center [249, 278] width 312 height 28
click at [388, 349] on input "Fecha de fin" at bounding box center [249, 348] width 312 height 28
click at [726, 267] on div "Nombre Habilitación Nivel I Precios Configuración de precios Formularios de per…" at bounding box center [561, 167] width 988 height 513
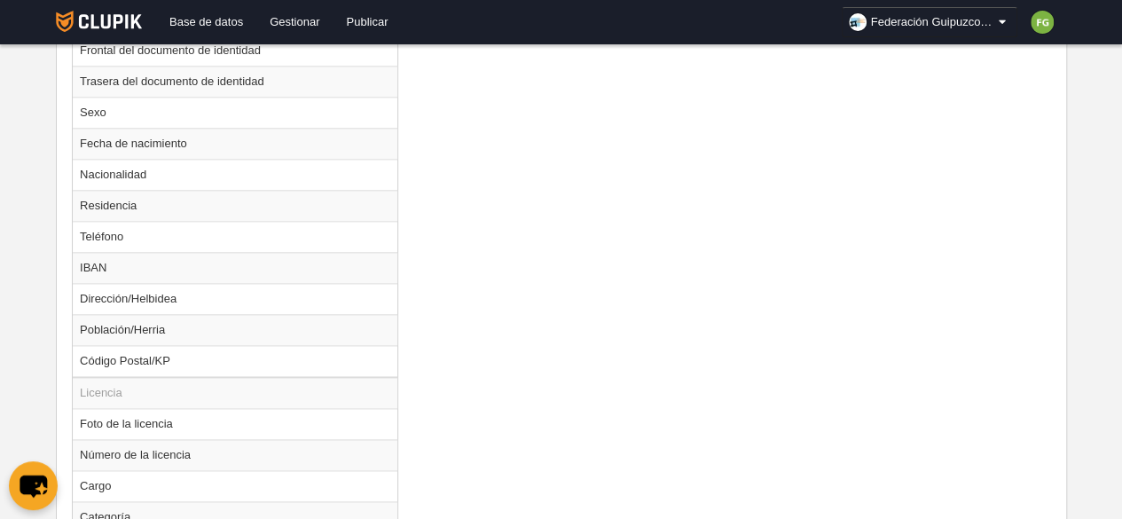
scroll to position [1182, 0]
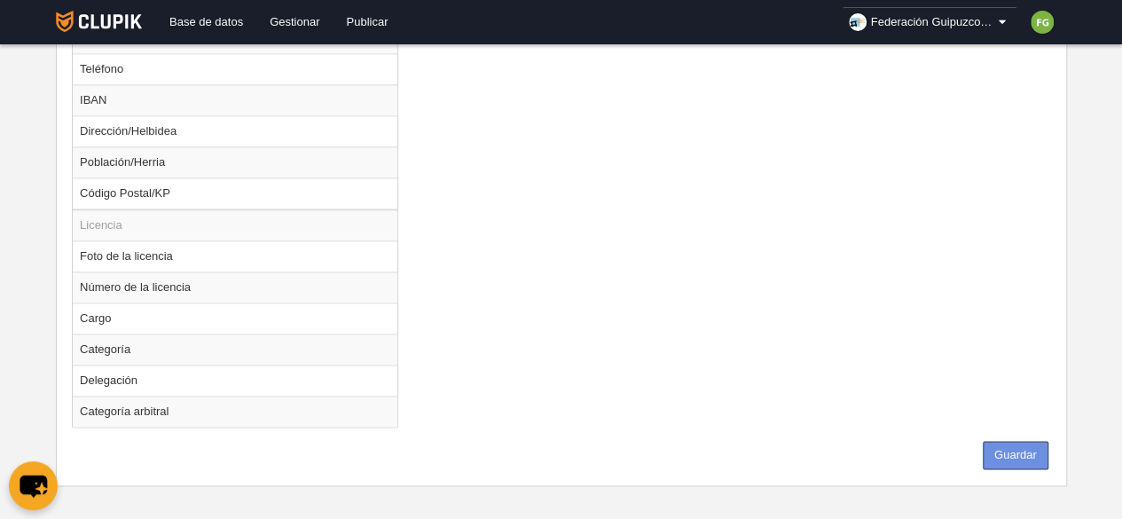
click at [1038, 446] on button "Guardar" at bounding box center [1016, 455] width 66 height 28
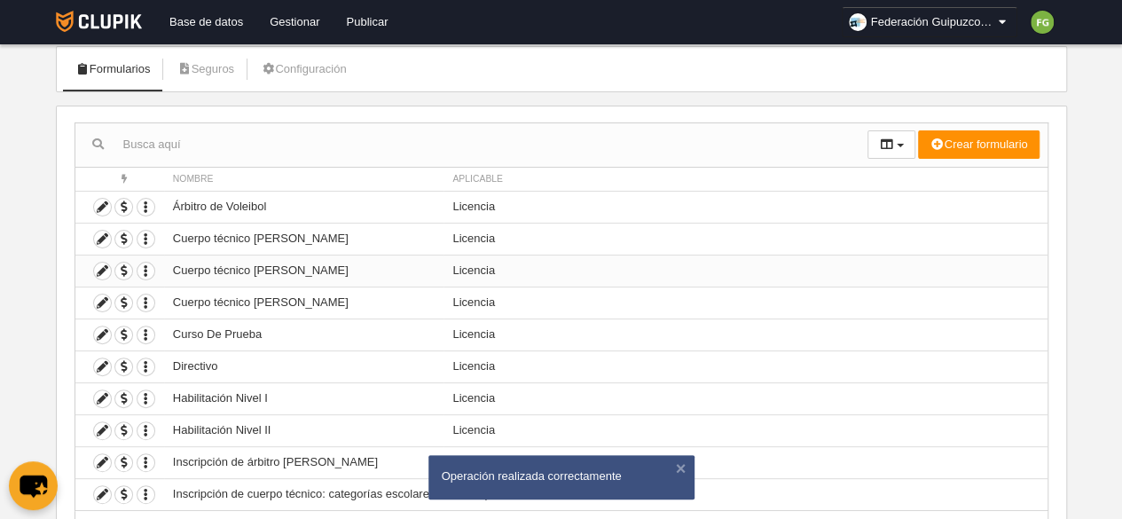
scroll to position [103, 0]
click at [99, 423] on icon at bounding box center [102, 429] width 17 height 17
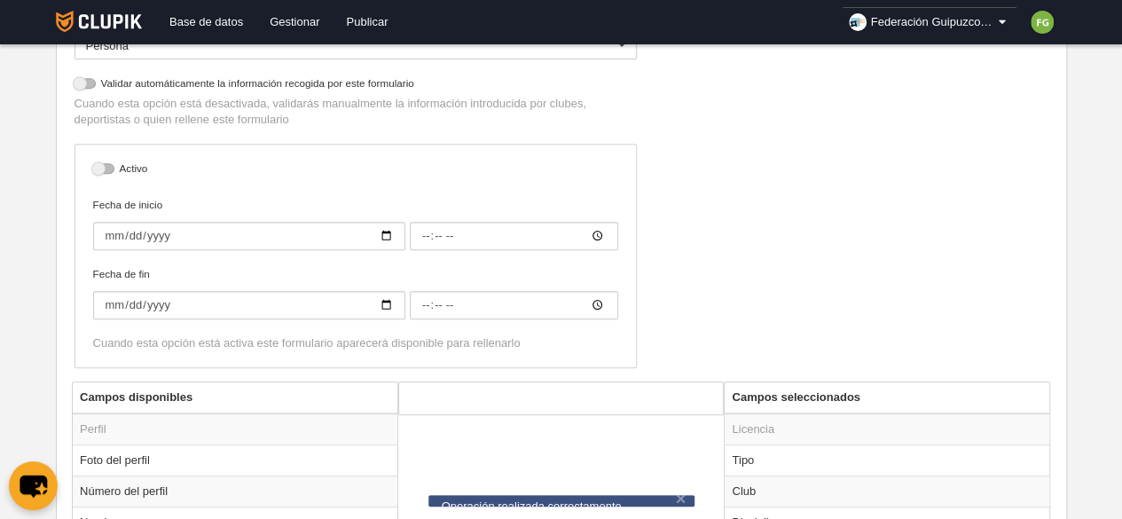
scroll to position [357, 0]
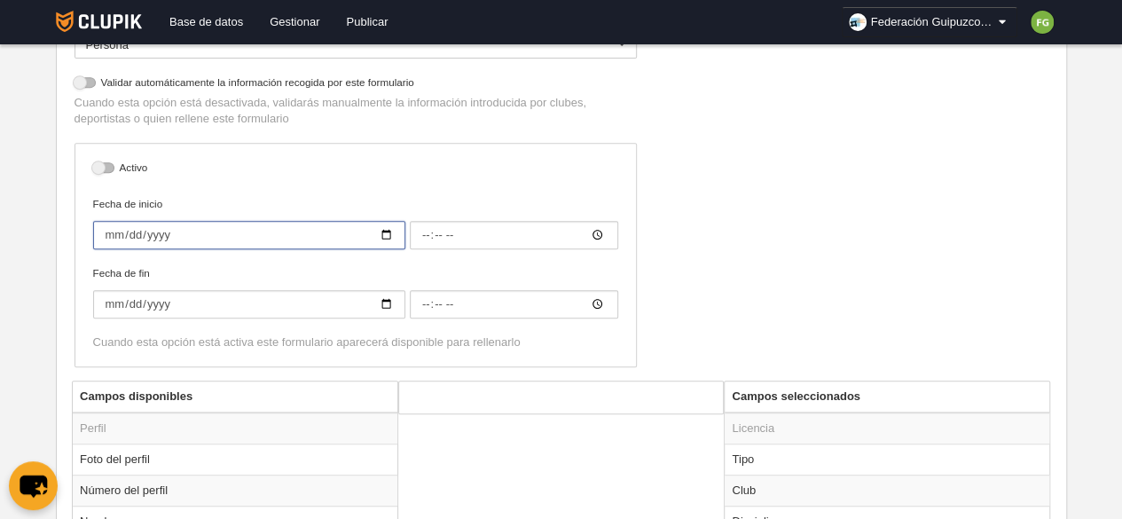
click at [385, 232] on input "Fecha de inicio" at bounding box center [249, 235] width 312 height 28
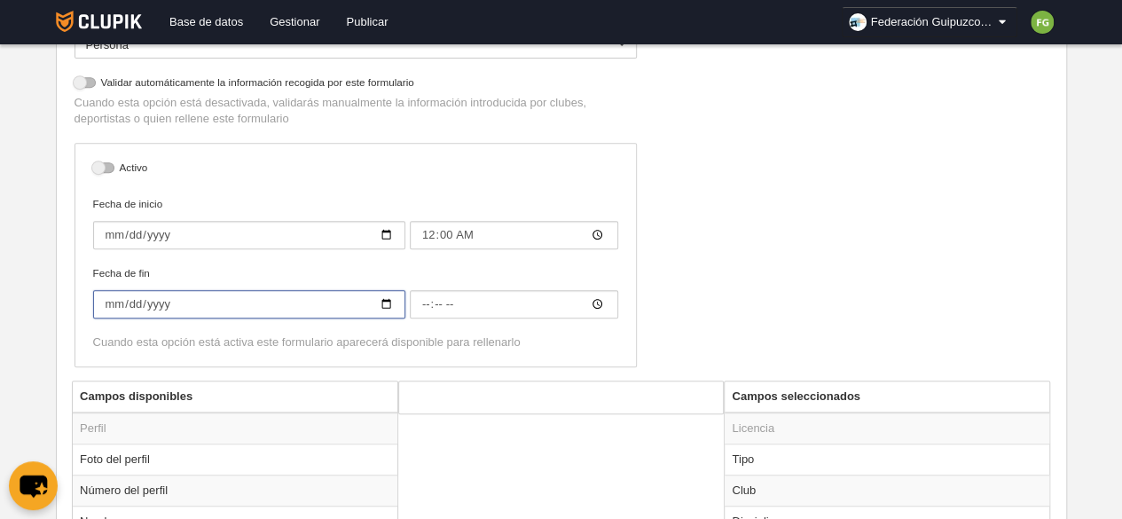
click at [390, 301] on input "Fecha de fin" at bounding box center [249, 304] width 312 height 28
click at [742, 202] on div "Nombre Habilitación Nivel II Precios Configuración de precios Formularios de pe…" at bounding box center [561, 124] width 988 height 513
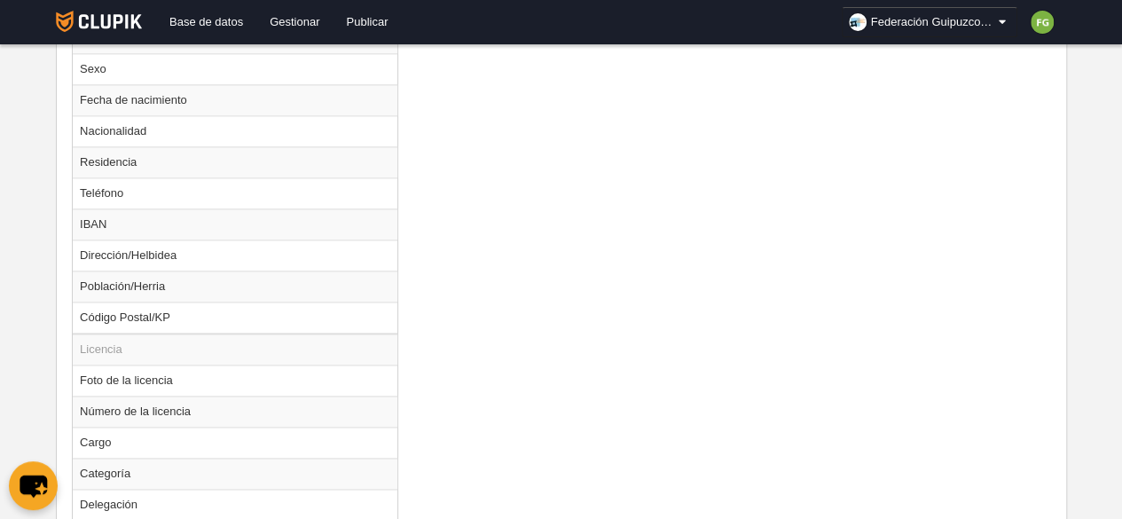
scroll to position [1182, 0]
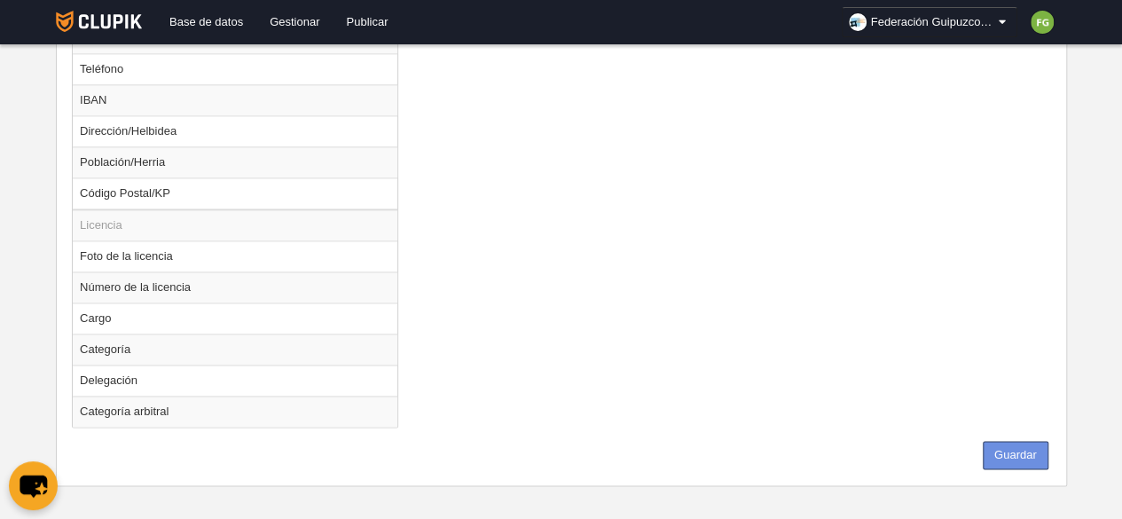
click at [1019, 445] on button "Guardar" at bounding box center [1016, 455] width 66 height 28
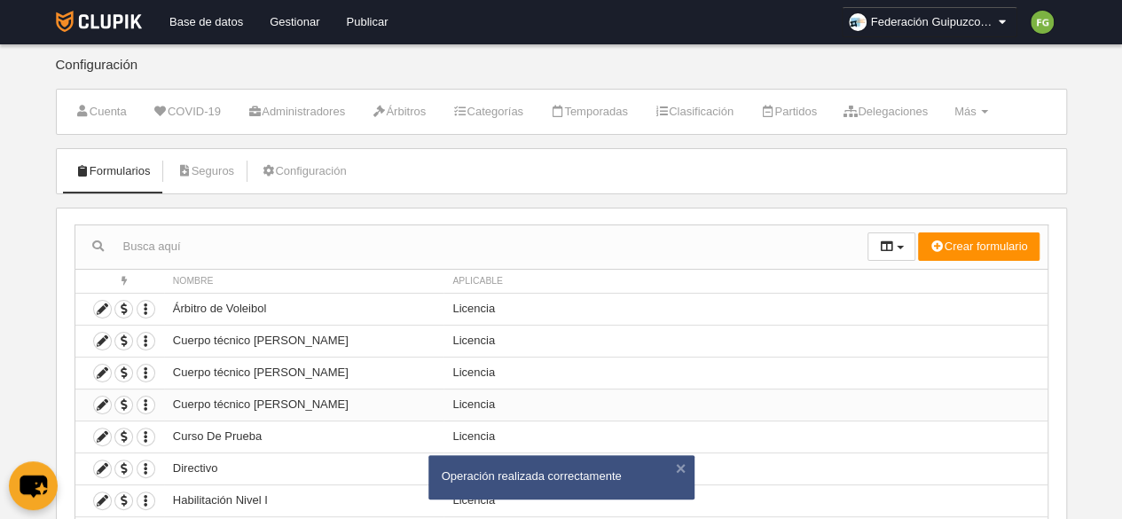
scroll to position [183, 0]
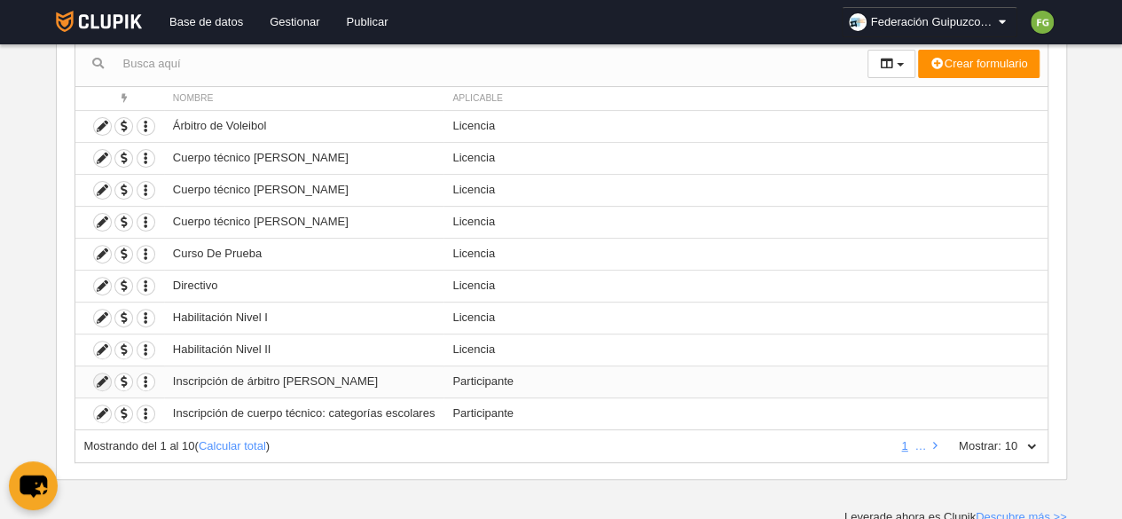
click at [100, 374] on icon at bounding box center [102, 382] width 17 height 17
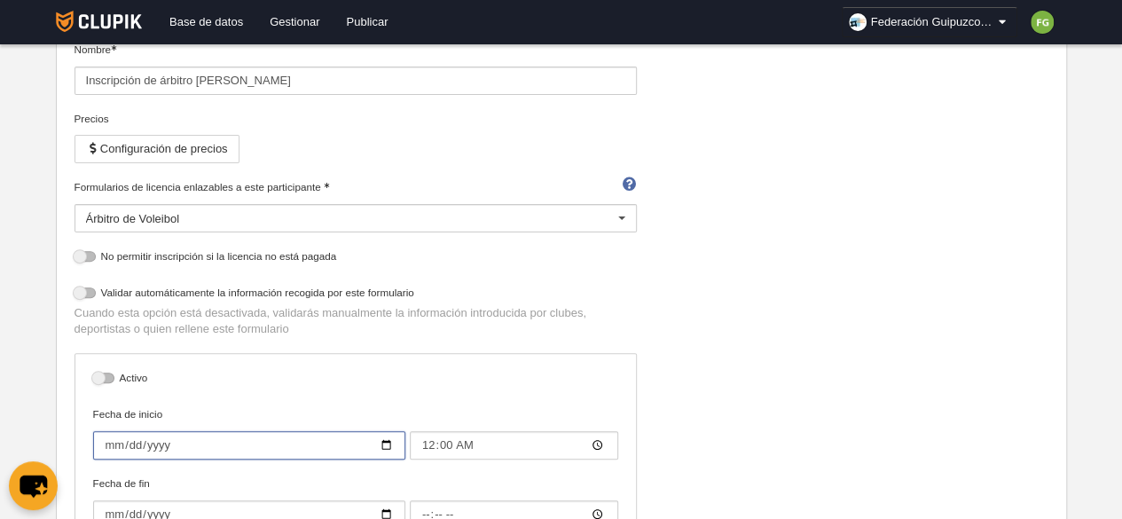
click at [383, 439] on input "[DATE]" at bounding box center [249, 445] width 312 height 28
click at [568, 285] on label "Validar automáticamente la información recogida por este formulario" at bounding box center [356, 295] width 563 height 20
click at [87, 292] on input "checkbox" at bounding box center [81, 298] width 12 height 12
click at [98, 290] on label at bounding box center [88, 293] width 27 height 16
click at [87, 292] on input "checkbox" at bounding box center [81, 298] width 12 height 12
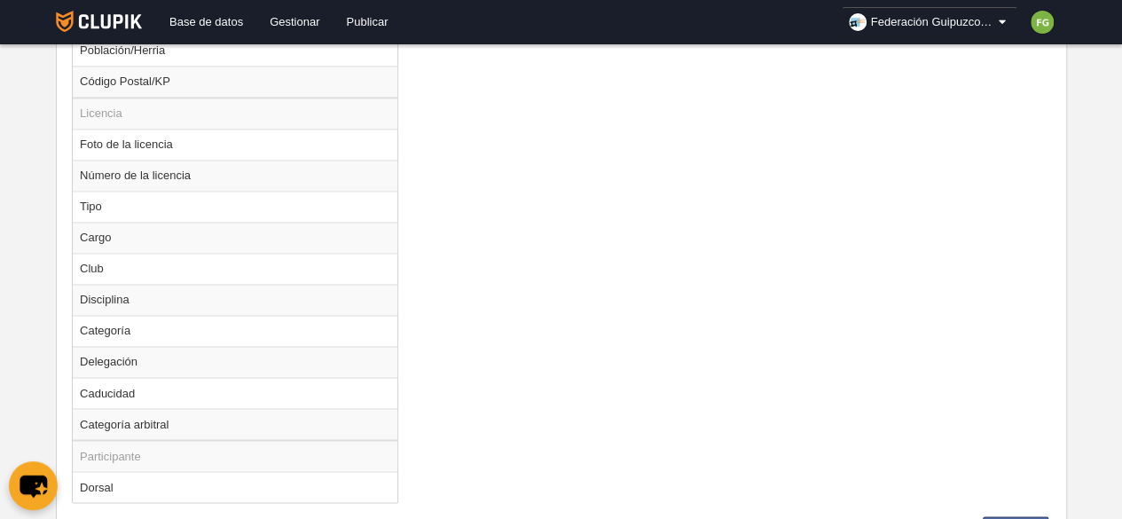
scroll to position [1374, 0]
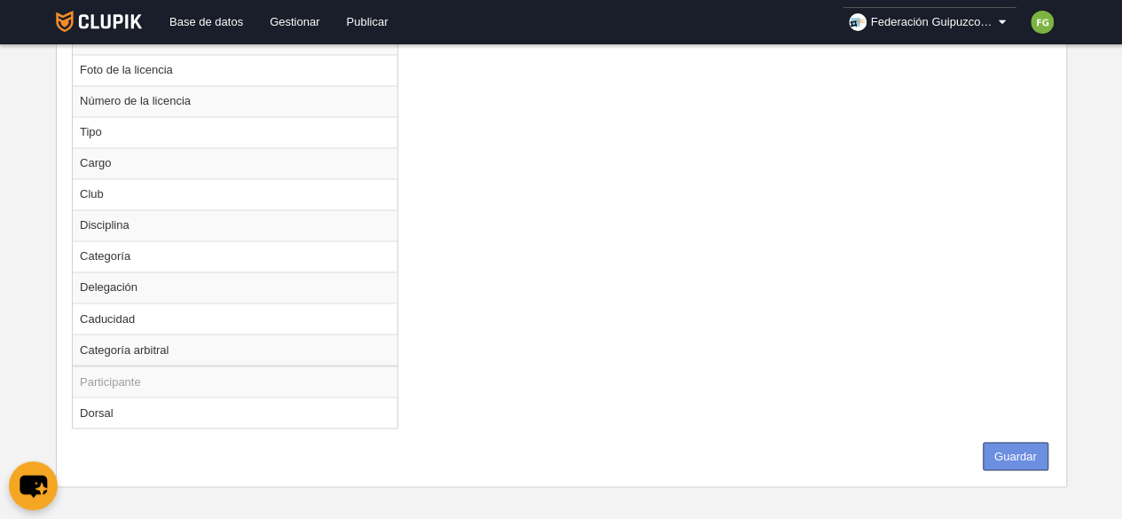
click at [1013, 445] on button "Guardar" at bounding box center [1016, 456] width 66 height 28
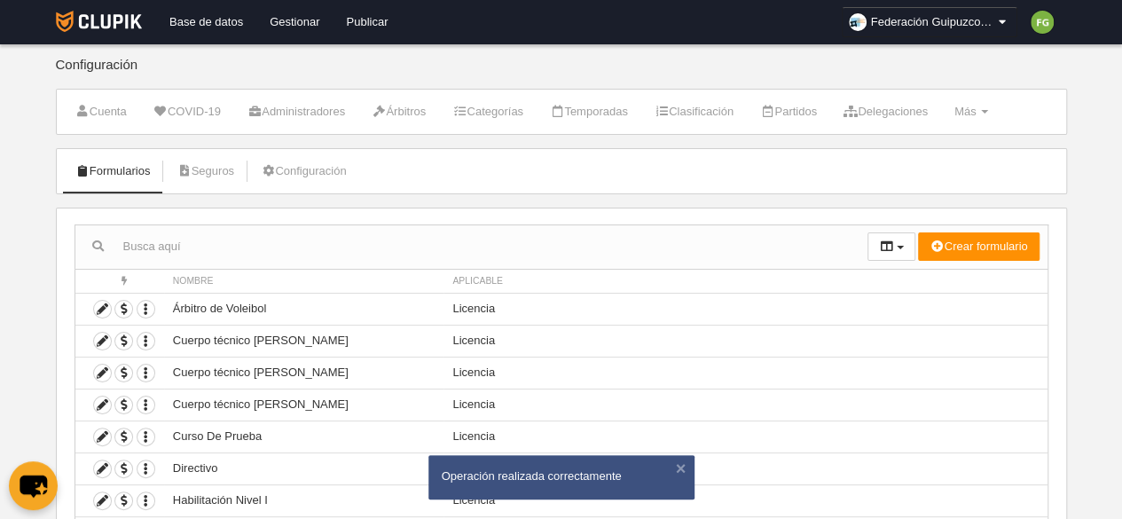
scroll to position [183, 0]
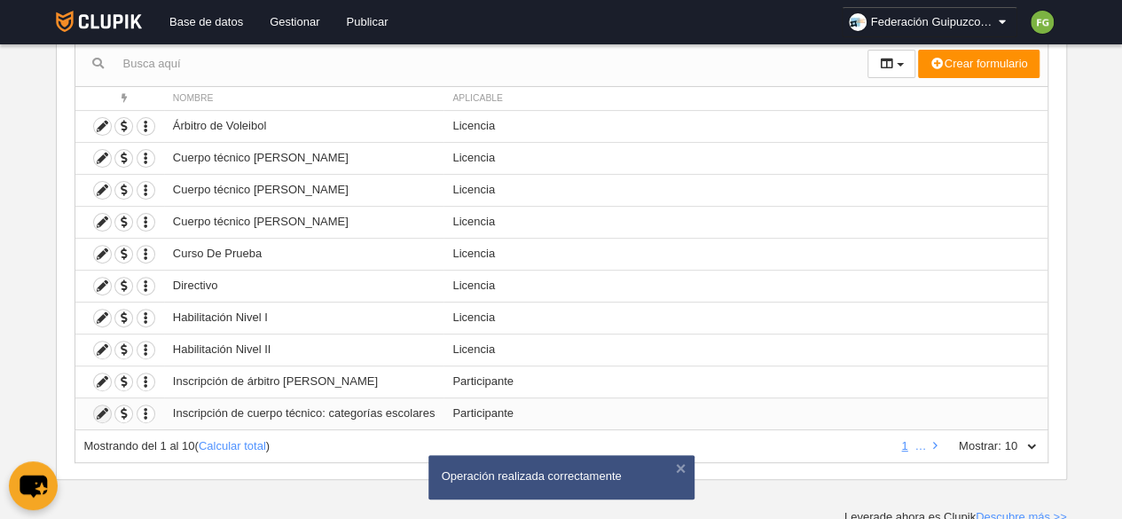
click at [102, 409] on icon at bounding box center [102, 413] width 17 height 17
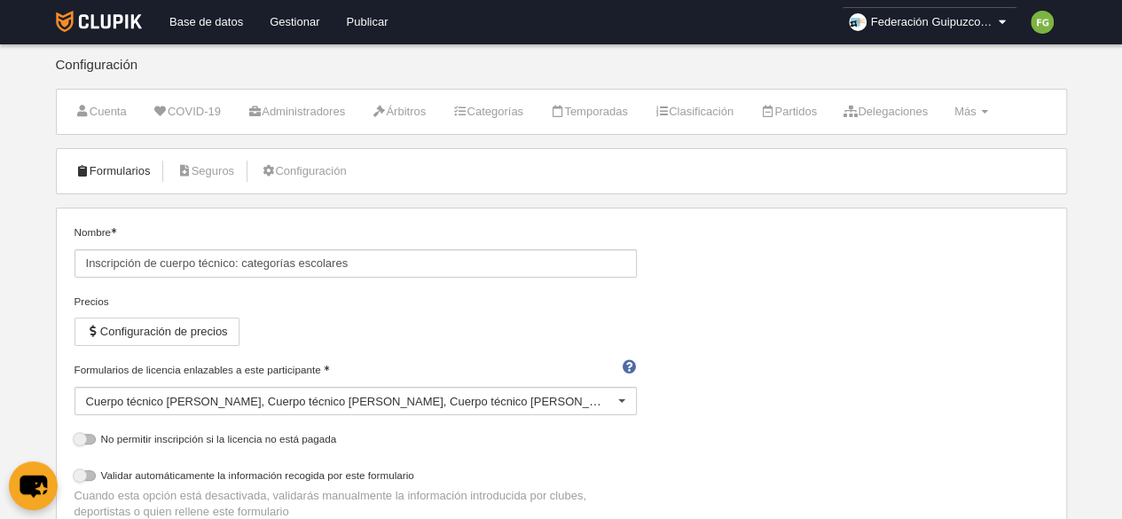
click at [115, 169] on link "Formularios" at bounding box center [113, 171] width 95 height 27
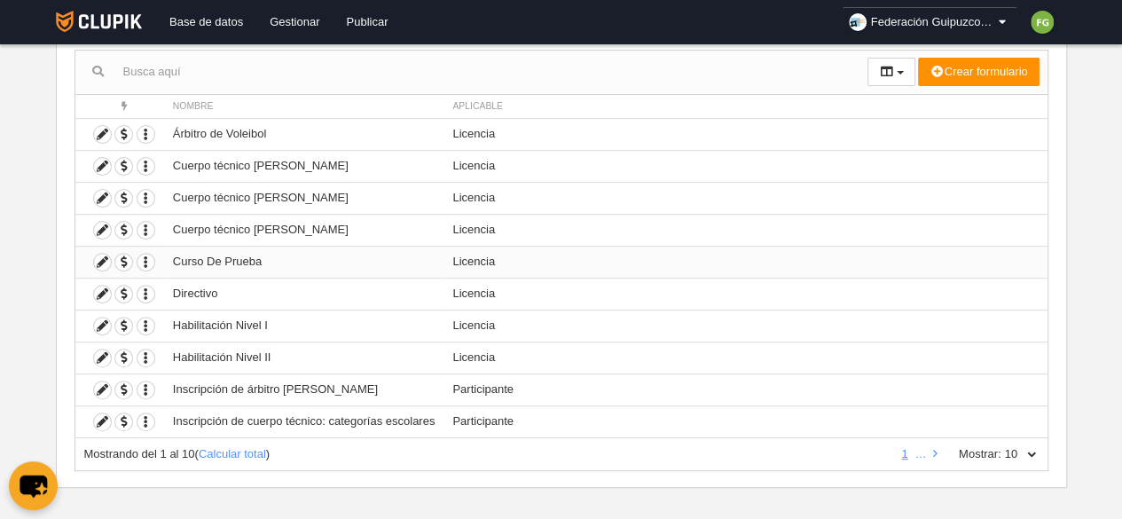
scroll to position [183, 0]
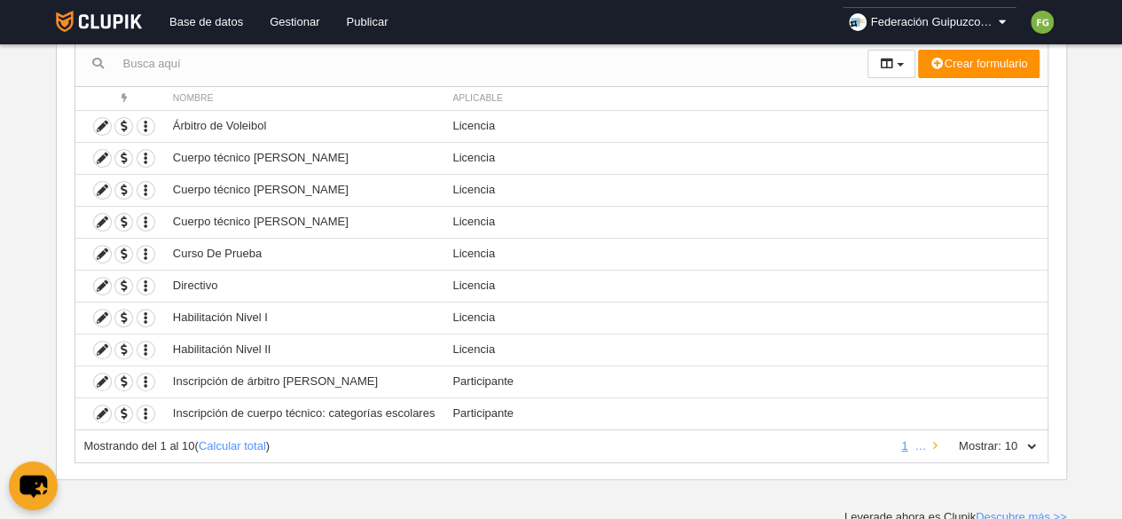
click at [935, 441] on icon at bounding box center [935, 446] width 4 height 12
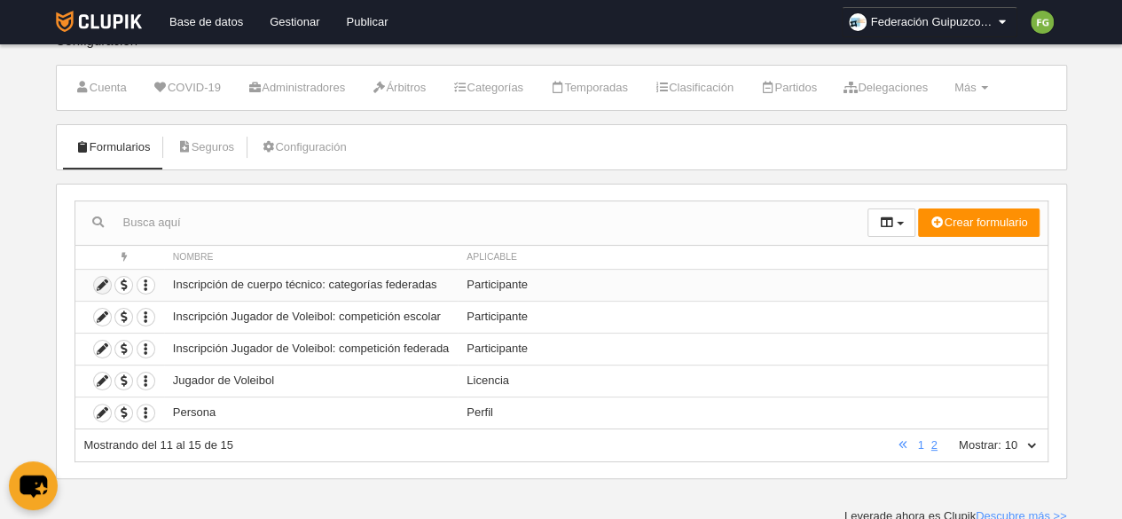
click at [100, 283] on icon at bounding box center [102, 285] width 17 height 17
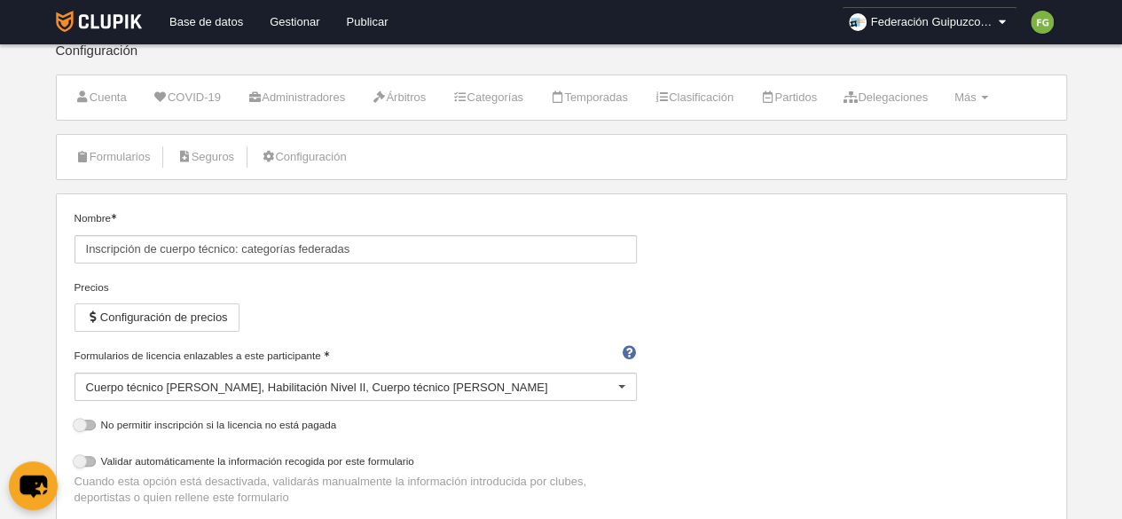
scroll to position [11, 0]
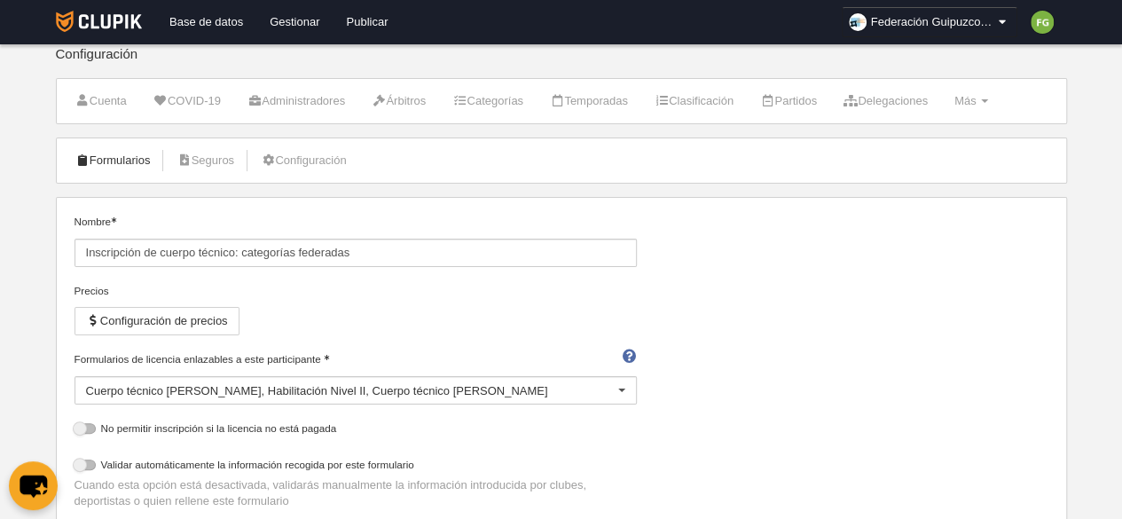
click at [107, 151] on link "Formularios" at bounding box center [113, 160] width 95 height 27
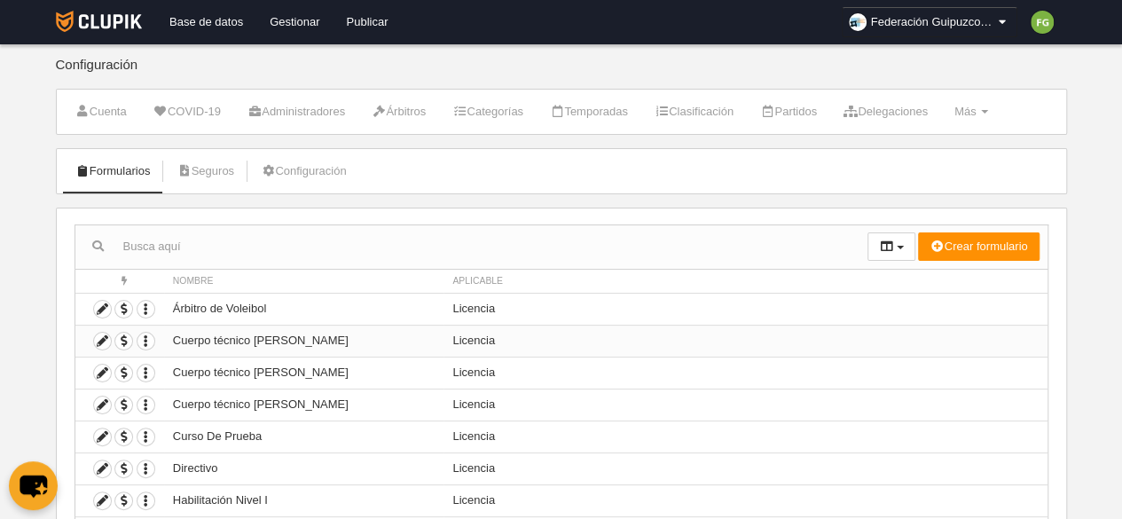
scroll to position [183, 0]
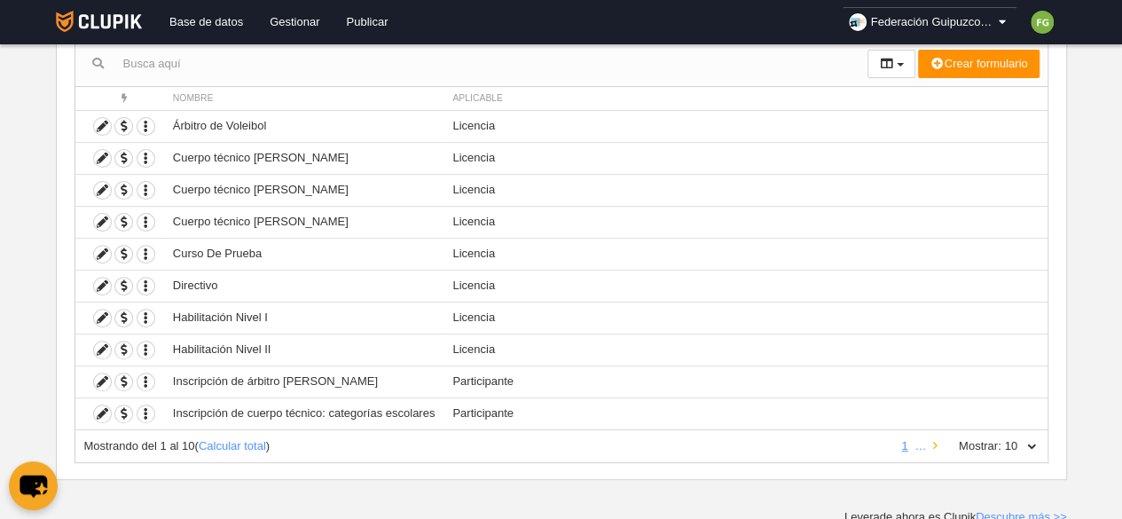
click at [935, 440] on icon at bounding box center [935, 446] width 4 height 12
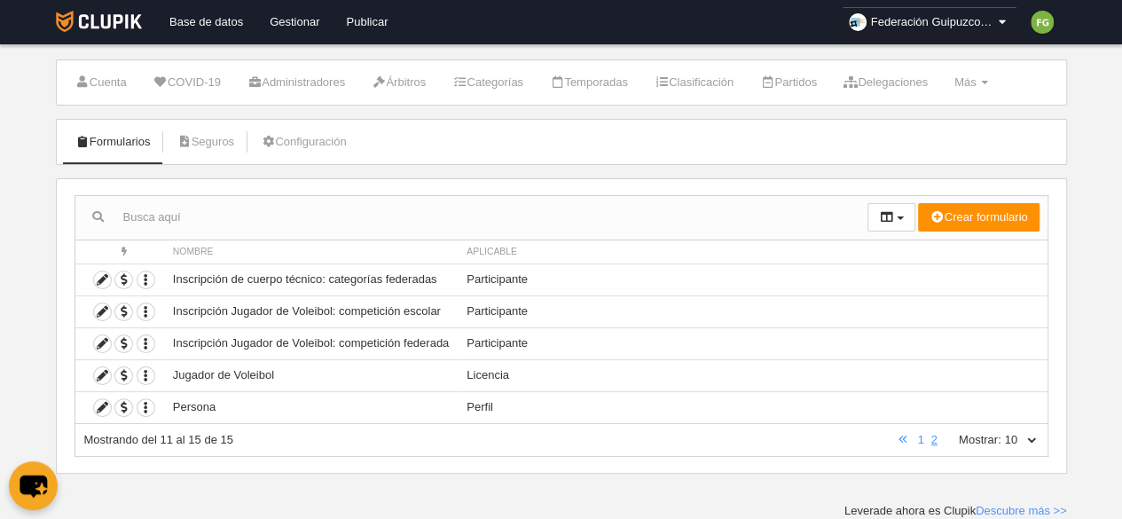
scroll to position [24, 0]
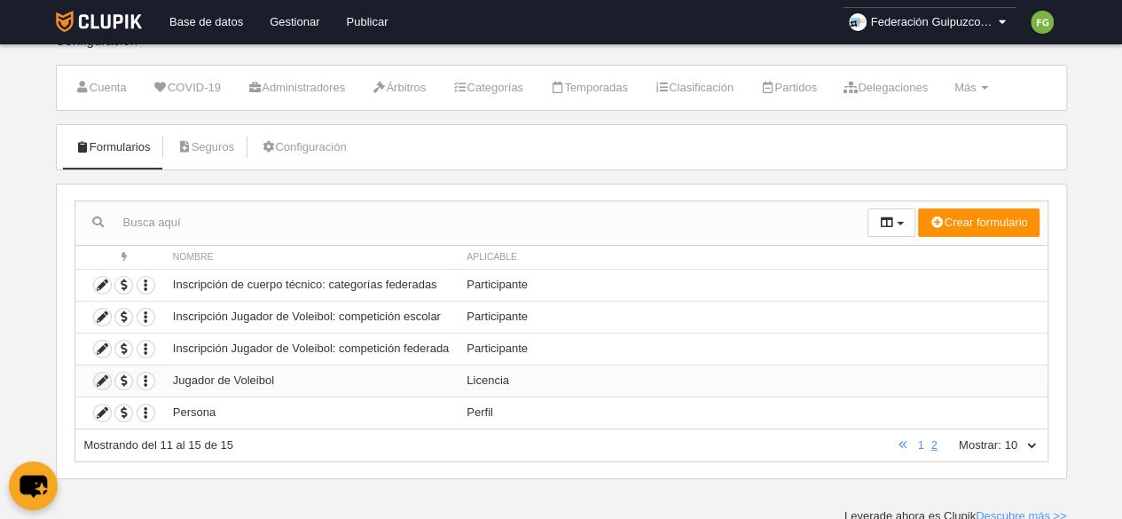
click at [101, 377] on icon at bounding box center [102, 381] width 17 height 17
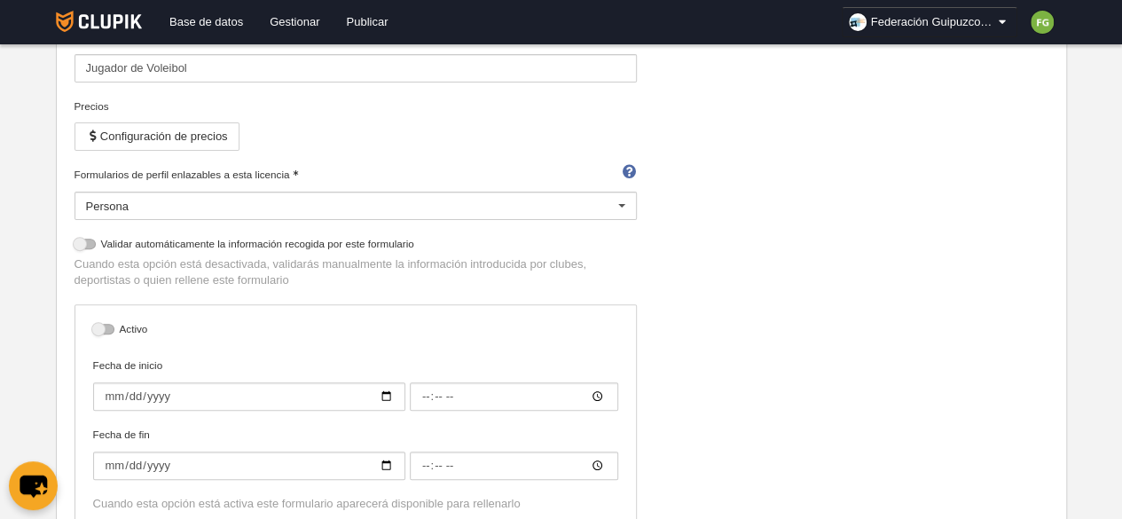
scroll to position [196, 0]
click at [389, 391] on input "Fecha de inicio" at bounding box center [249, 396] width 312 height 28
click at [385, 455] on input "Fecha de fin" at bounding box center [249, 465] width 312 height 28
click at [735, 345] on div "Nombre Jugador de Voleibol Precios Configuración de precios Formularios de perf…" at bounding box center [561, 284] width 988 height 513
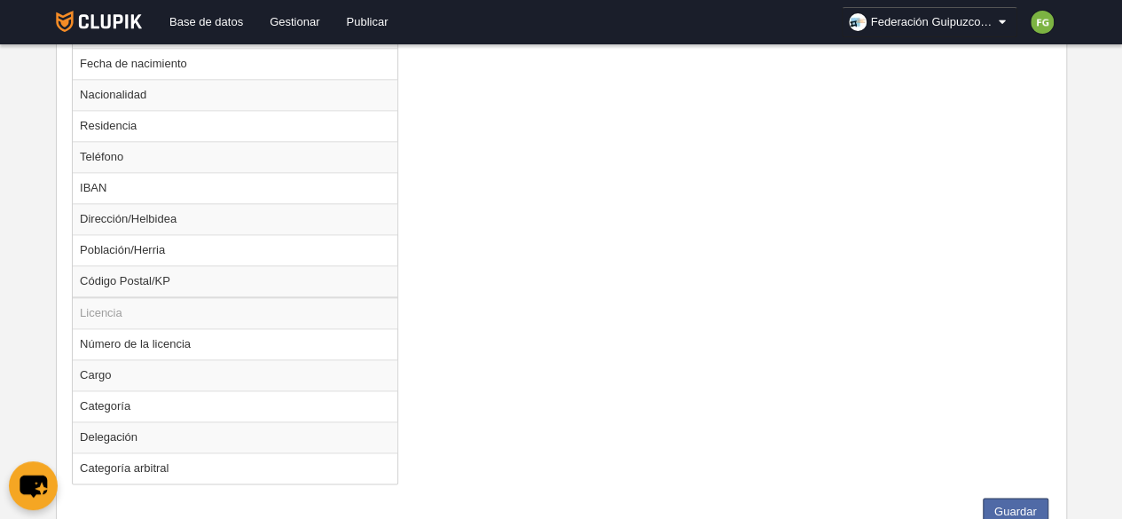
scroll to position [1120, 0]
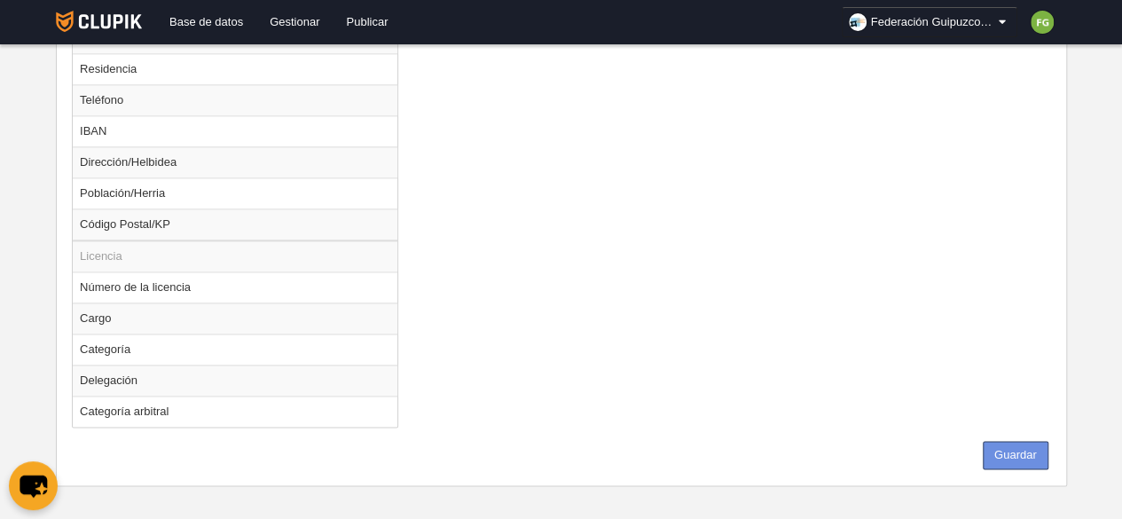
click at [1029, 443] on button "Guardar" at bounding box center [1016, 455] width 66 height 28
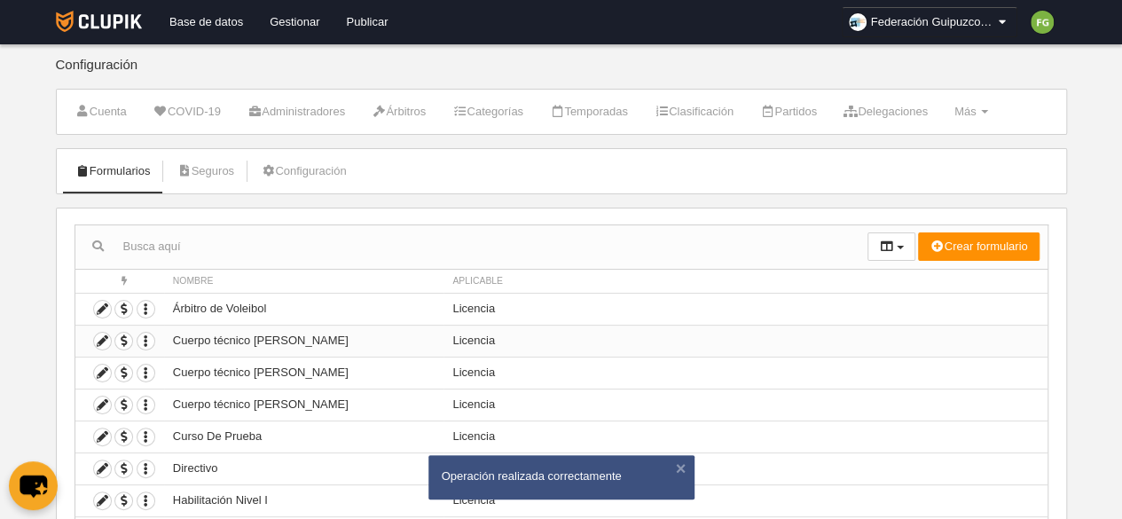
scroll to position [183, 0]
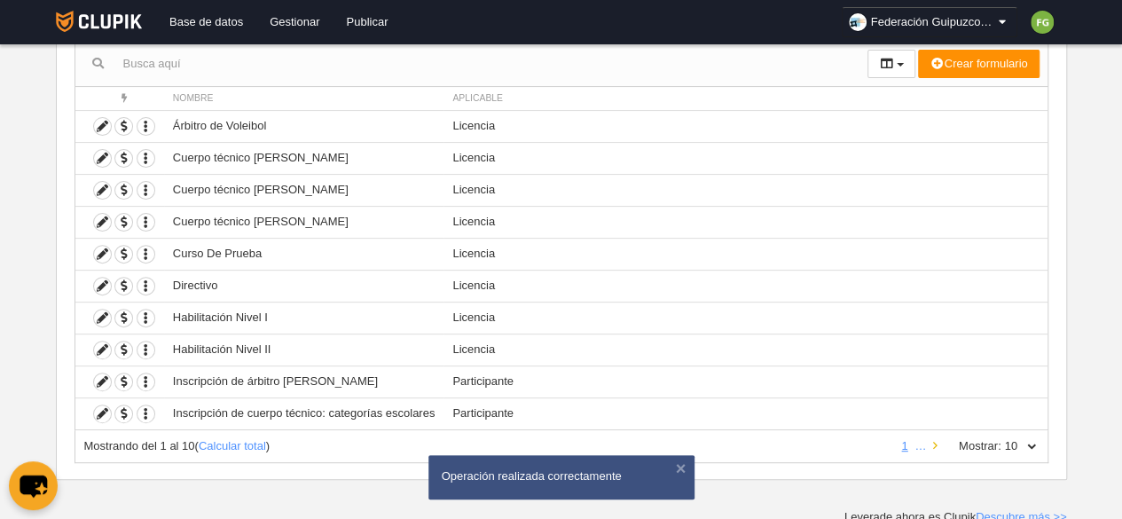
click at [933, 440] on icon at bounding box center [935, 446] width 4 height 12
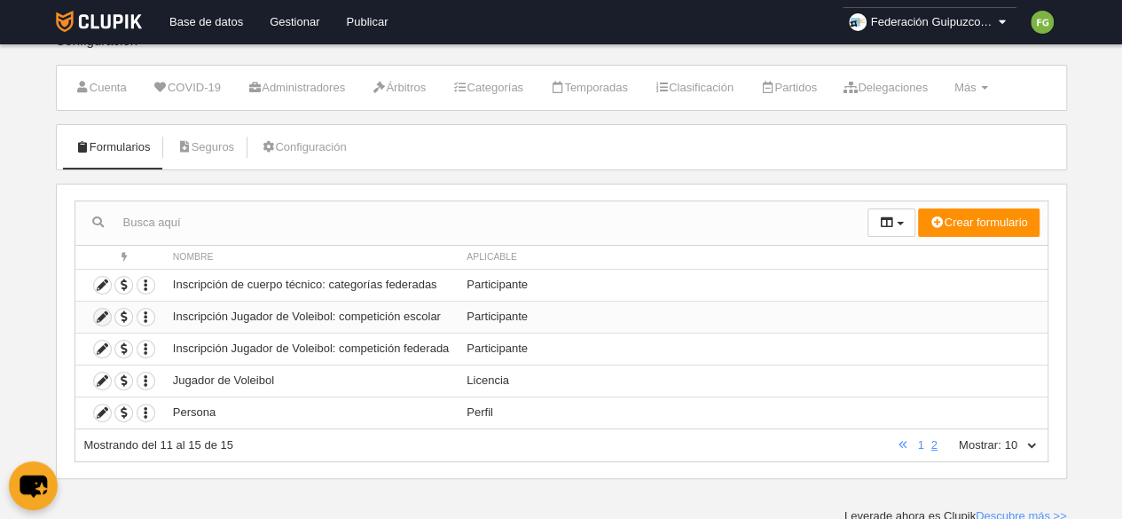
click at [99, 310] on icon at bounding box center [102, 317] width 17 height 17
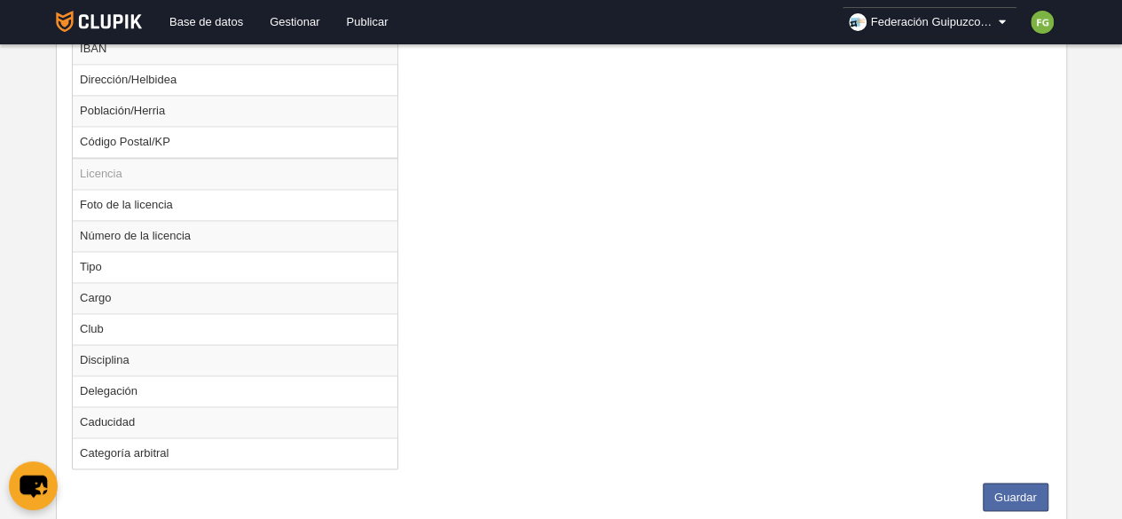
scroll to position [1208, 0]
click at [1026, 482] on button "Guardar" at bounding box center [1016, 496] width 66 height 28
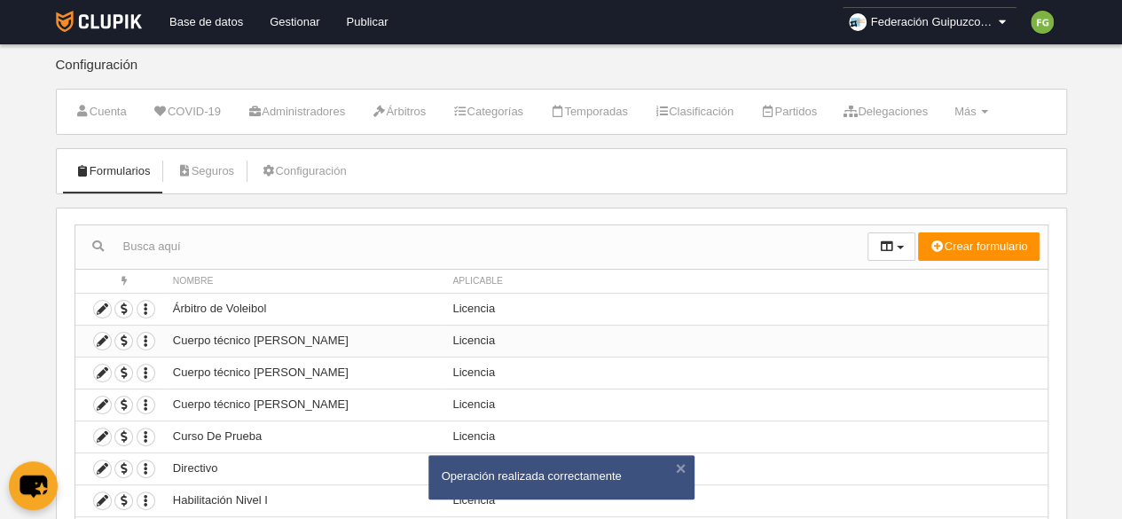
scroll to position [183, 0]
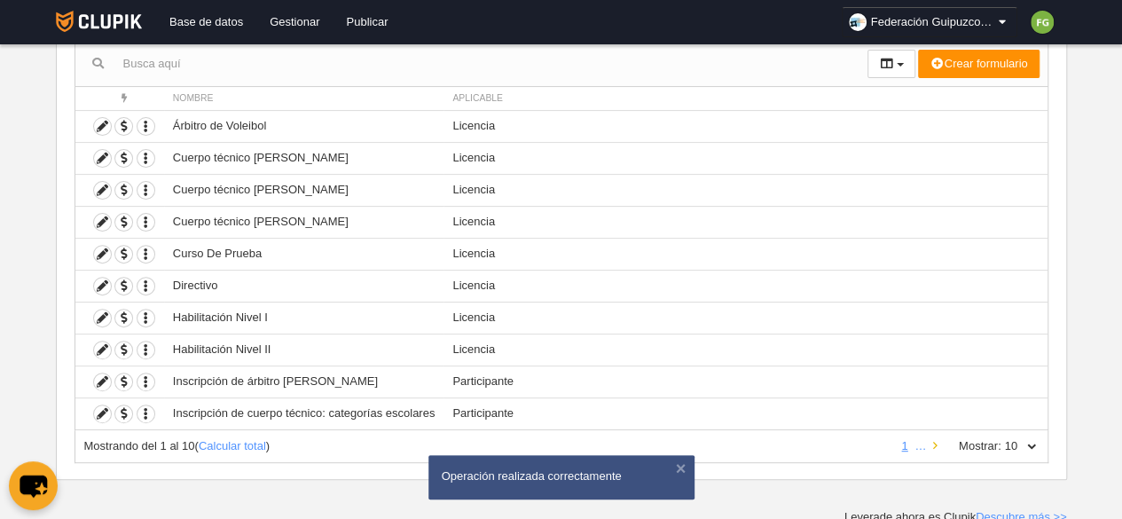
click at [935, 440] on icon at bounding box center [935, 446] width 4 height 12
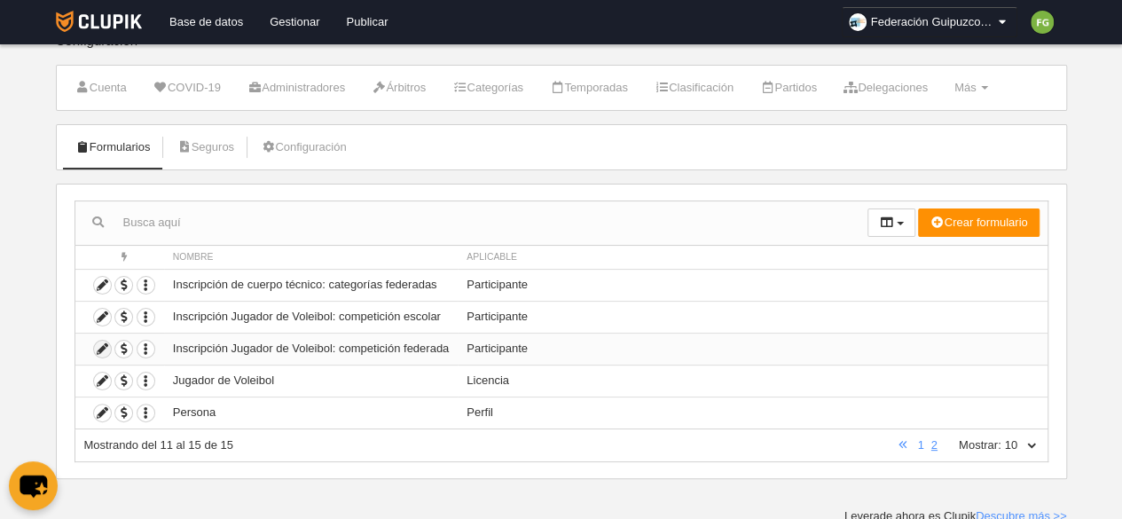
click at [102, 342] on icon at bounding box center [102, 349] width 17 height 17
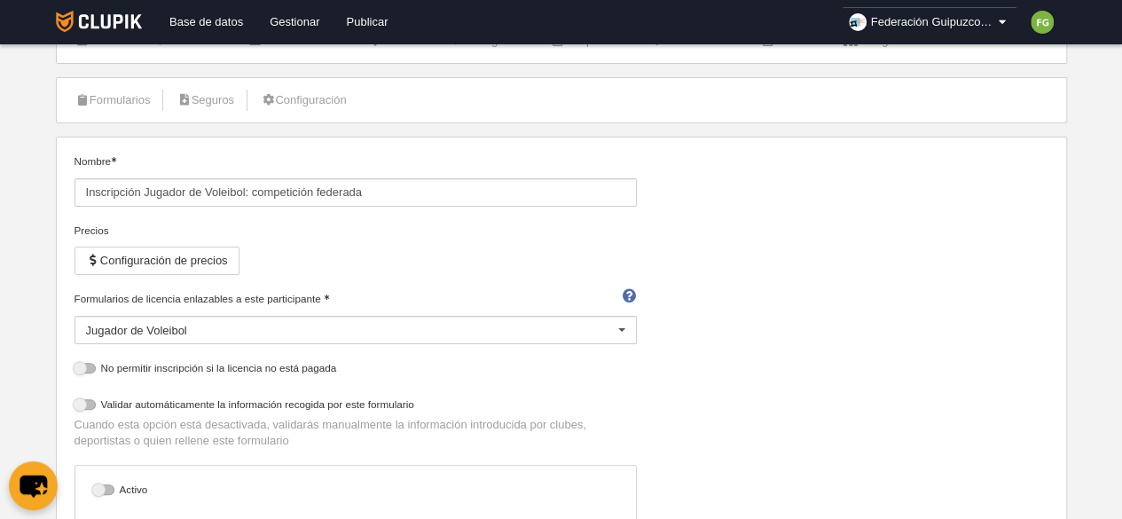
scroll to position [67, 0]
click at [215, 256] on button "Configuración de precios" at bounding box center [157, 264] width 165 height 28
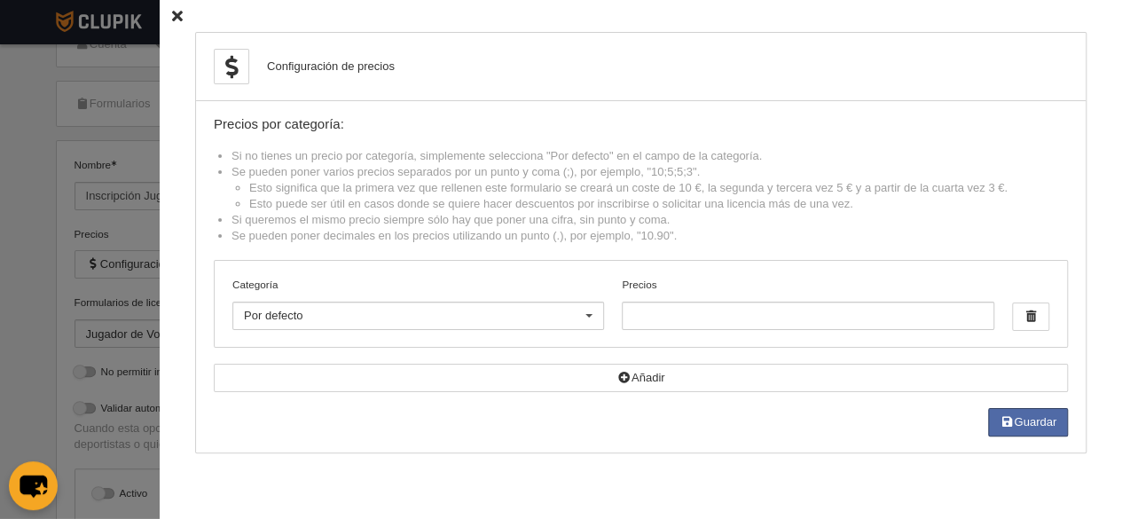
click at [172, 14] on icon at bounding box center [177, 17] width 11 height 12
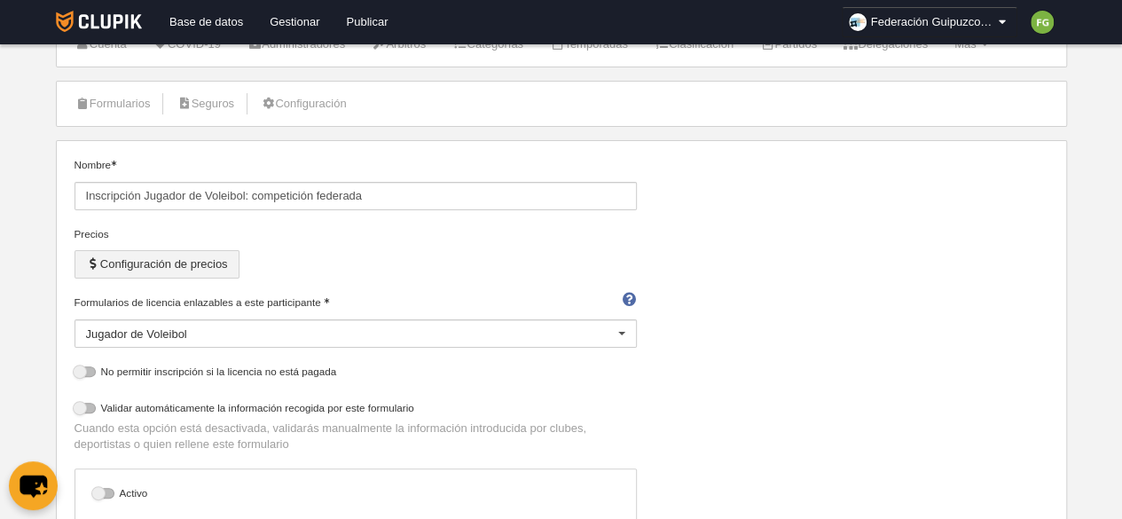
click at [218, 268] on button "Configuración de precios" at bounding box center [157, 264] width 165 height 28
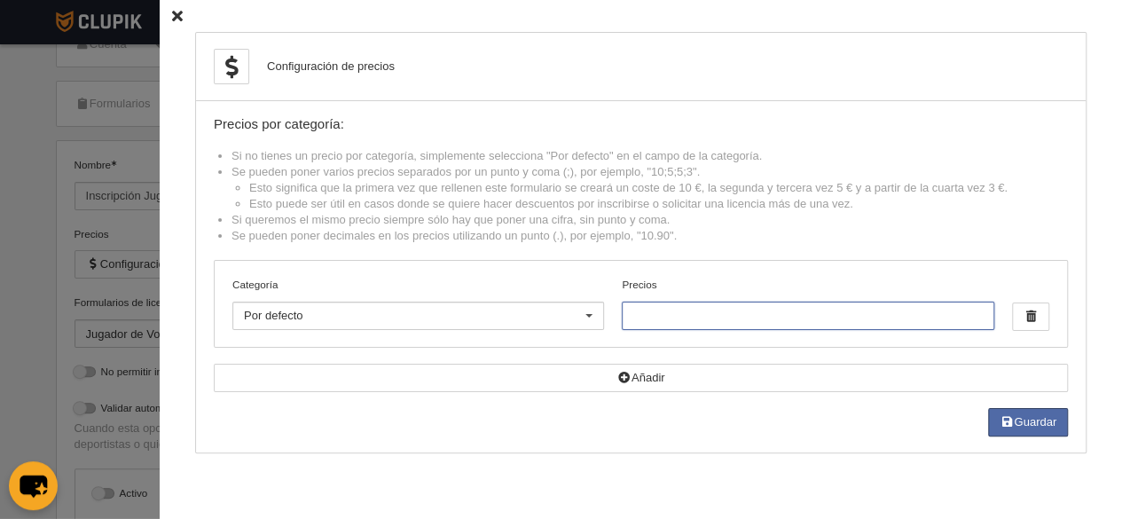
click at [662, 320] on input "Precios" at bounding box center [808, 316] width 372 height 28
click at [1029, 425] on button "Guardar" at bounding box center [1028, 422] width 80 height 28
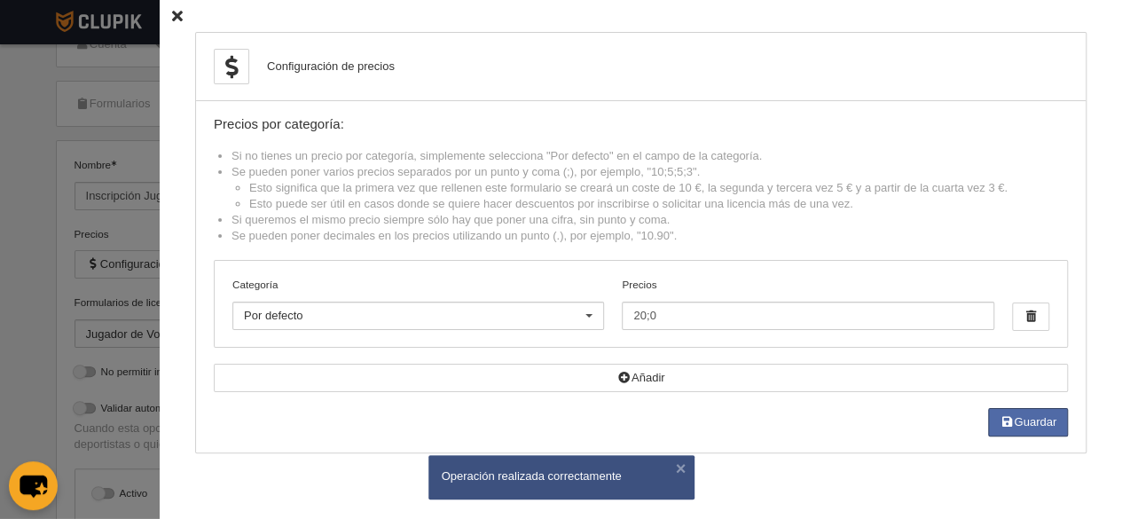
click at [172, 14] on icon at bounding box center [177, 17] width 11 height 12
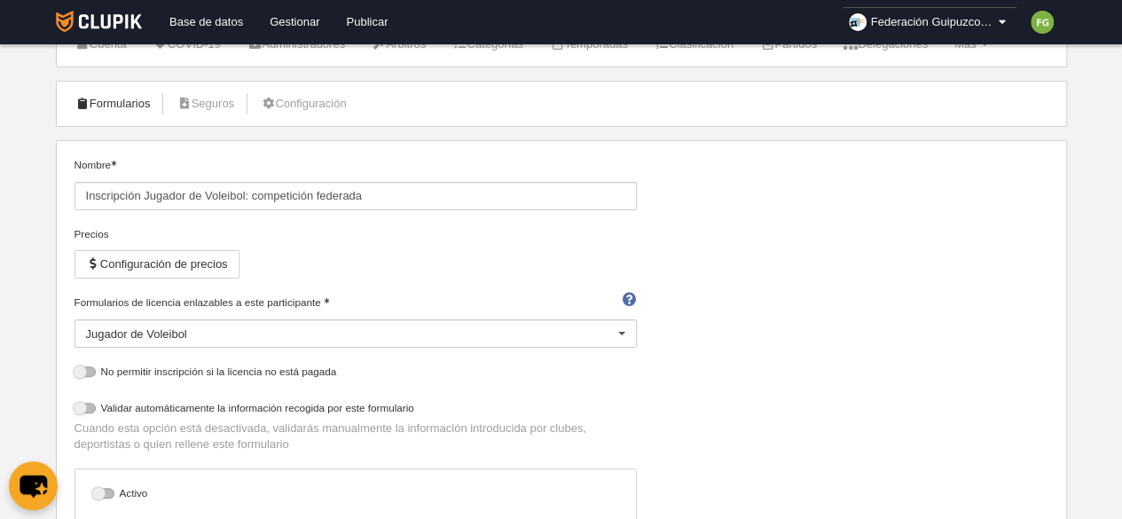
click at [126, 100] on link "Formularios" at bounding box center [113, 104] width 95 height 27
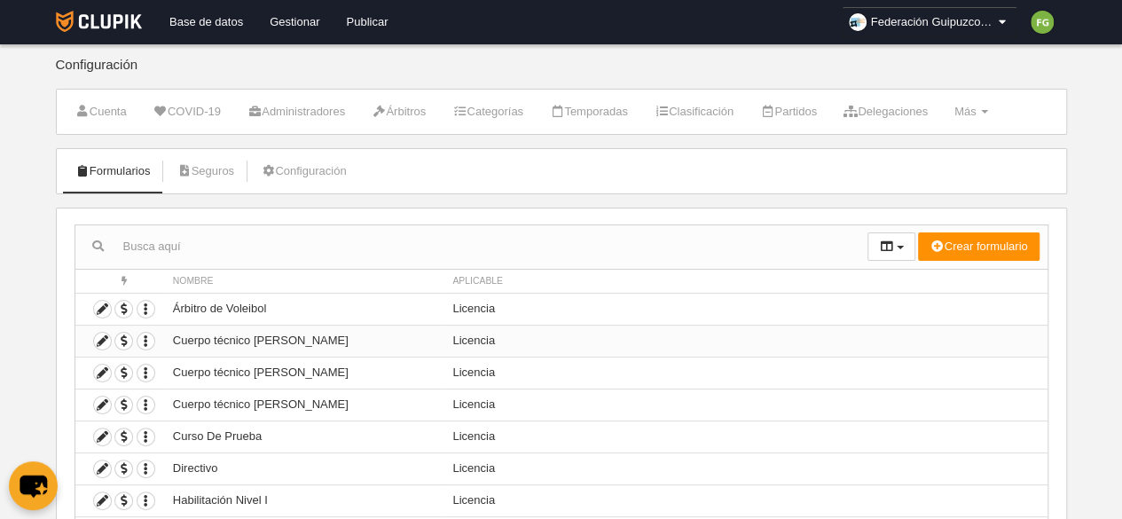
scroll to position [183, 0]
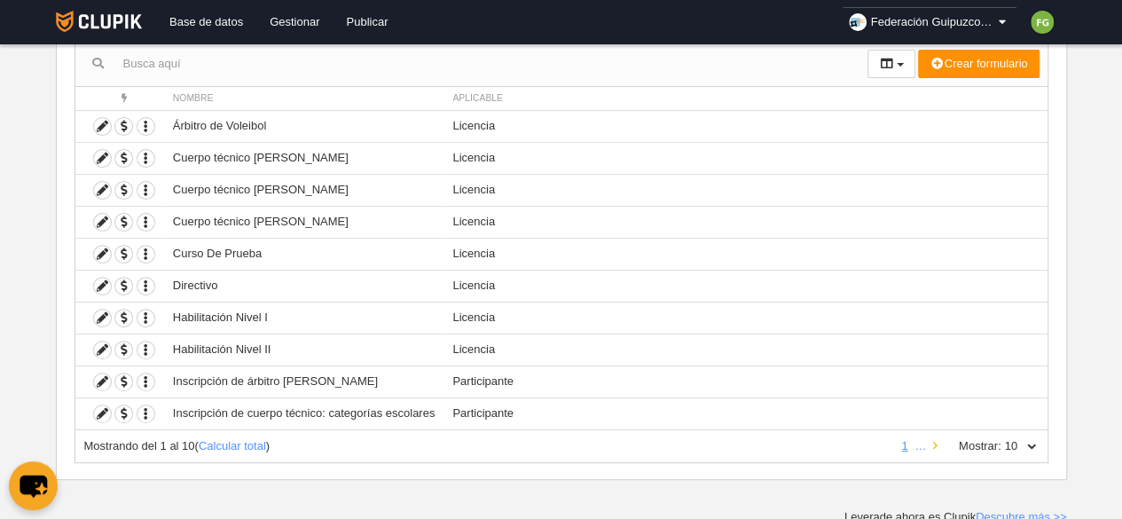
click at [938, 443] on link at bounding box center [936, 445] width 12 height 13
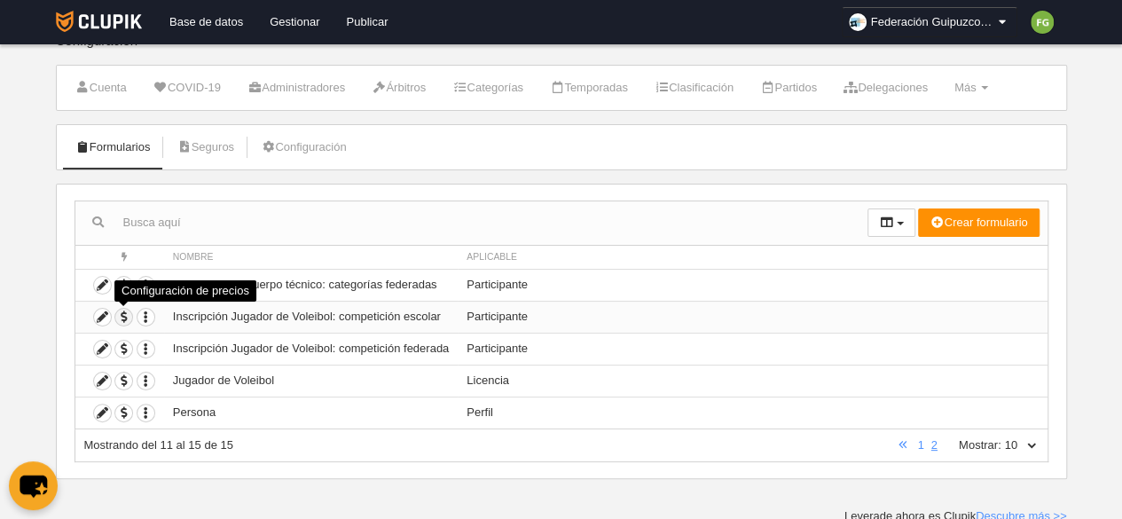
click at [130, 313] on span "button" at bounding box center [123, 317] width 17 height 17
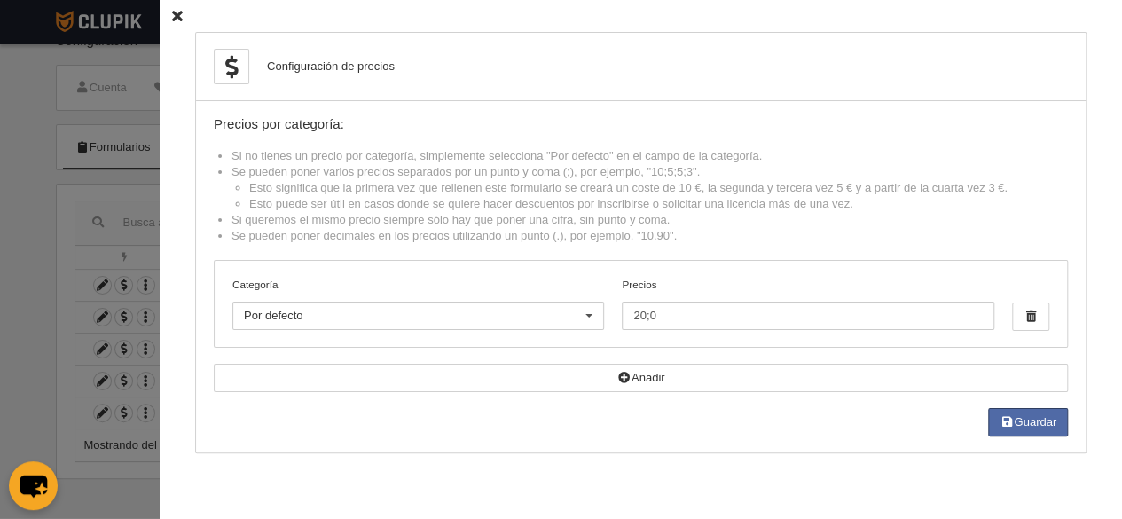
click at [172, 13] on icon at bounding box center [177, 17] width 11 height 12
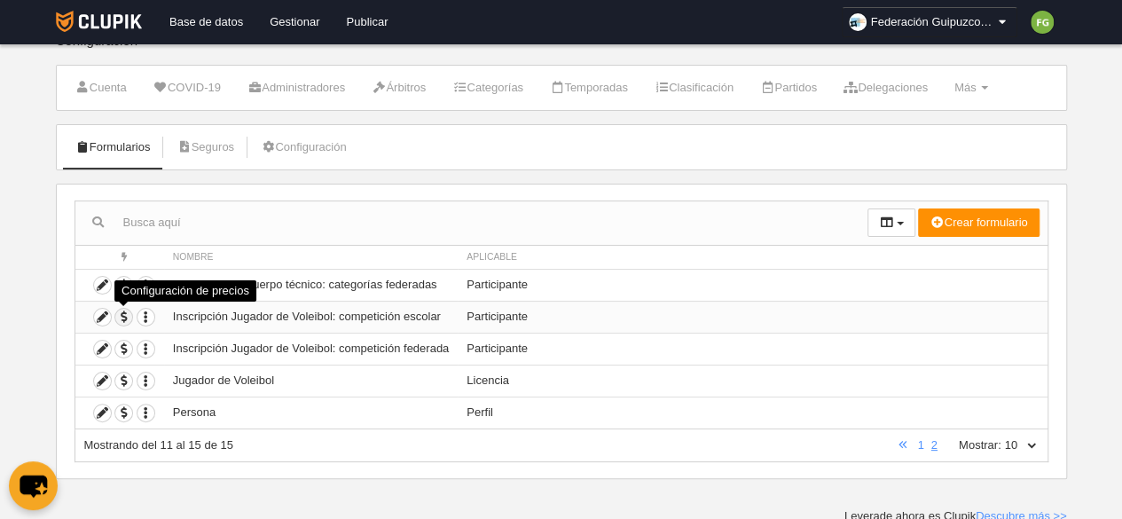
click at [122, 313] on span "button" at bounding box center [123, 317] width 17 height 17
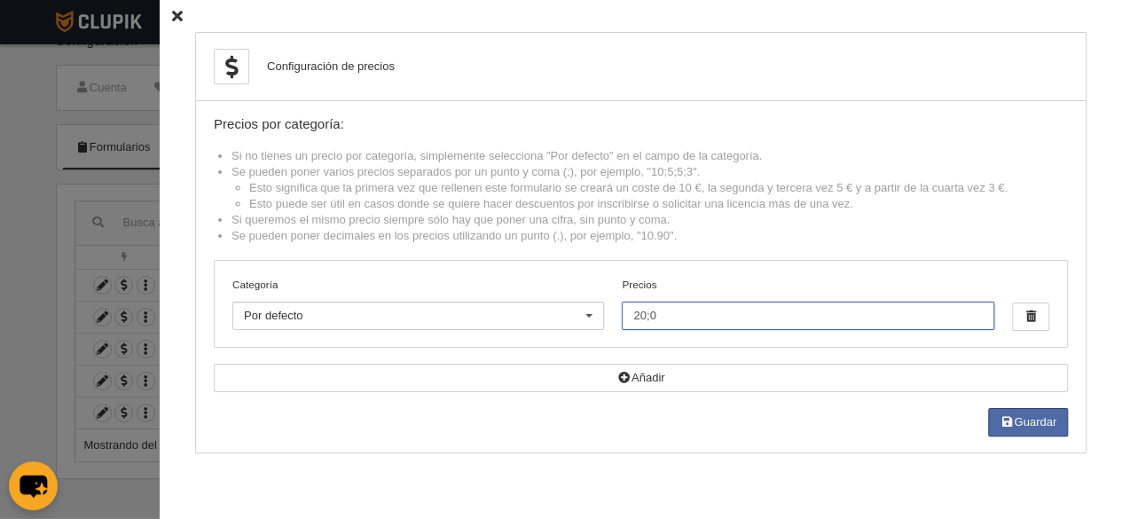
drag, startPoint x: 708, startPoint y: 319, endPoint x: 493, endPoint y: 329, distance: 215.0
click at [493, 329] on div "Categoría Por defecto Por defecto Alevín Benjamín Cadete Femenino participación…" at bounding box center [641, 304] width 853 height 86
click at [1044, 426] on button "Guardar" at bounding box center [1028, 422] width 80 height 28
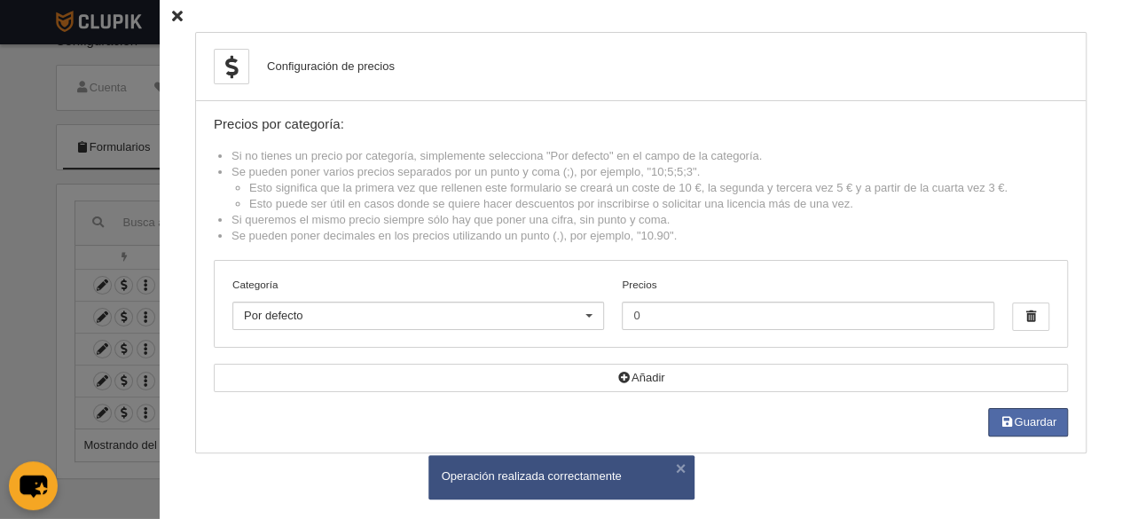
click at [172, 17] on icon at bounding box center [177, 17] width 11 height 12
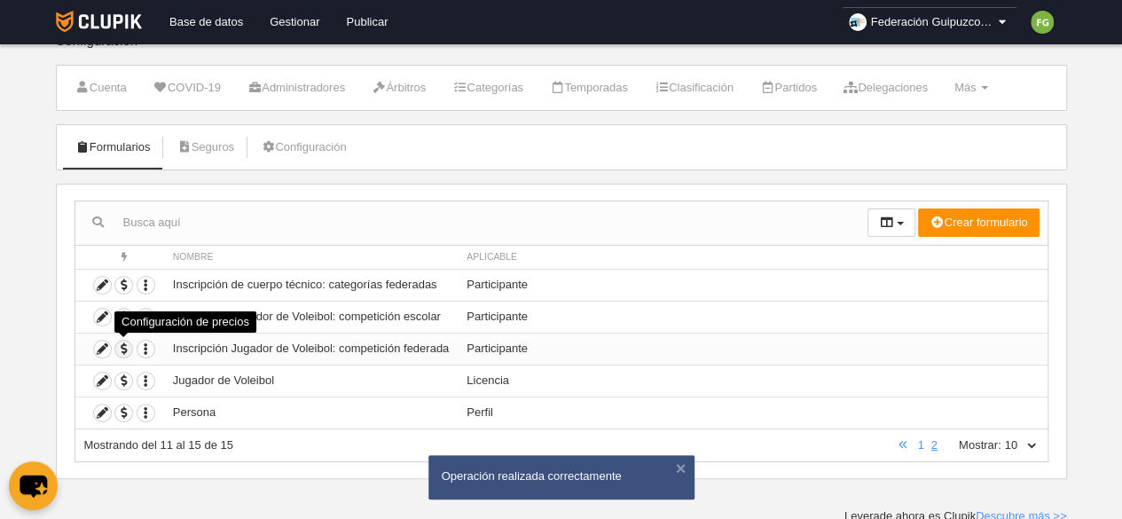
click at [121, 347] on span "button" at bounding box center [123, 349] width 17 height 17
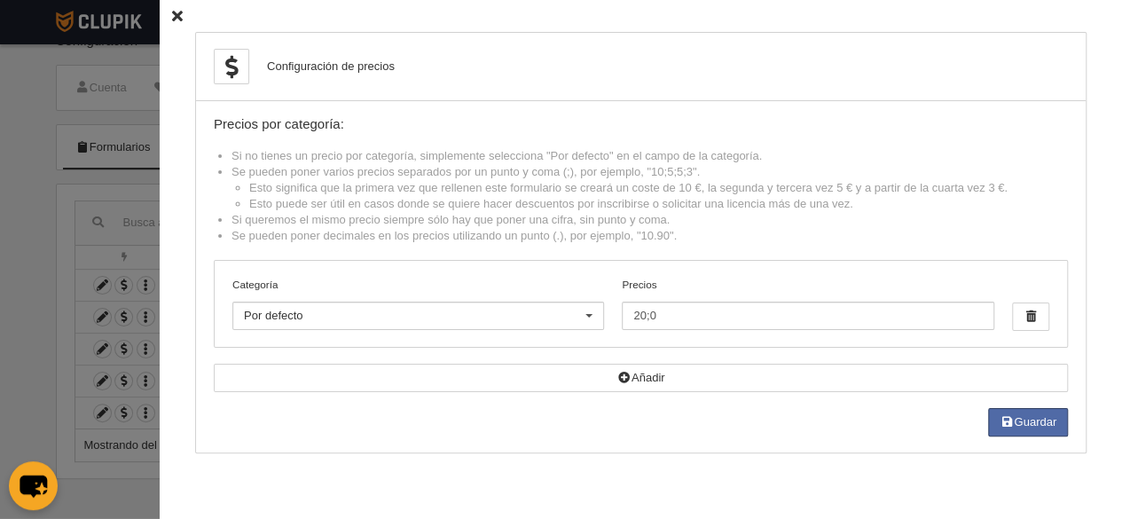
click at [172, 14] on icon at bounding box center [177, 17] width 11 height 12
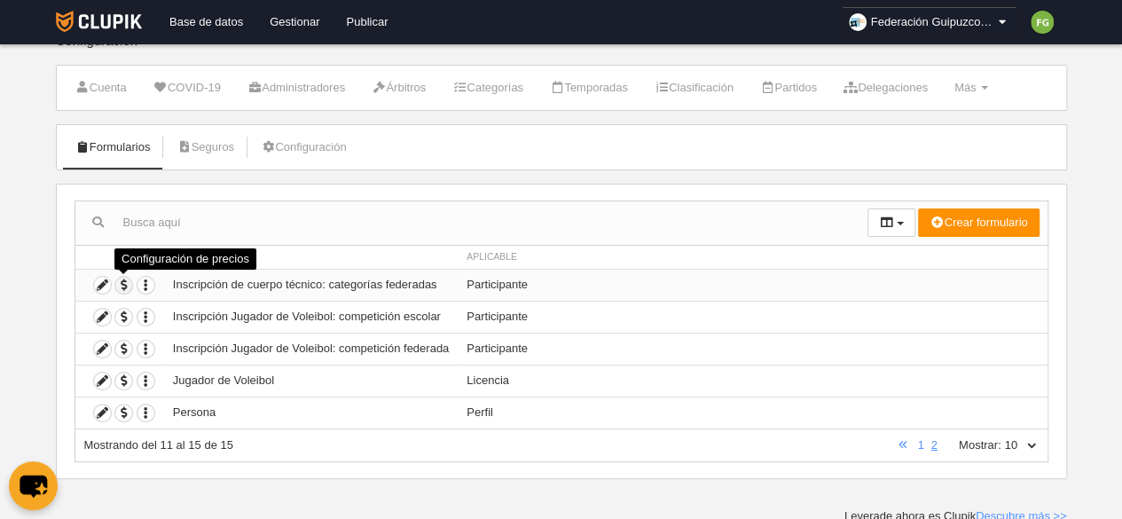
click at [124, 277] on span "button" at bounding box center [123, 285] width 17 height 17
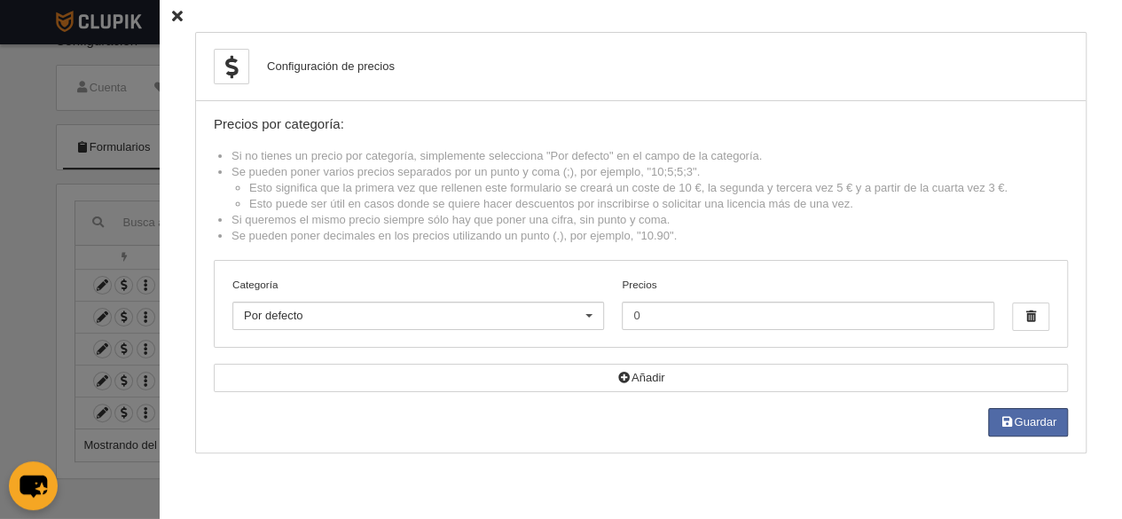
click at [172, 13] on icon at bounding box center [177, 17] width 11 height 12
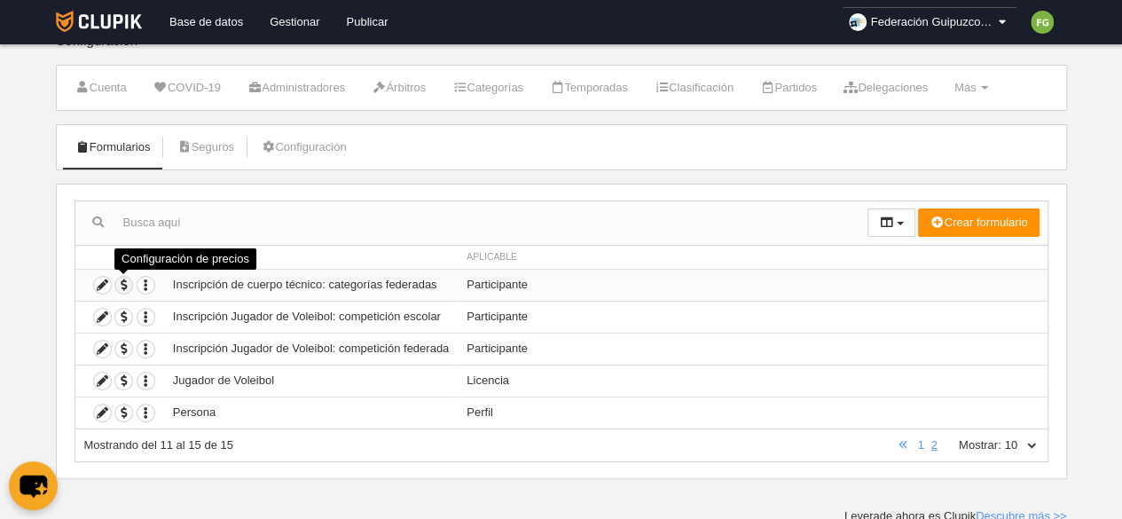
click at [120, 283] on span "button" at bounding box center [123, 285] width 17 height 17
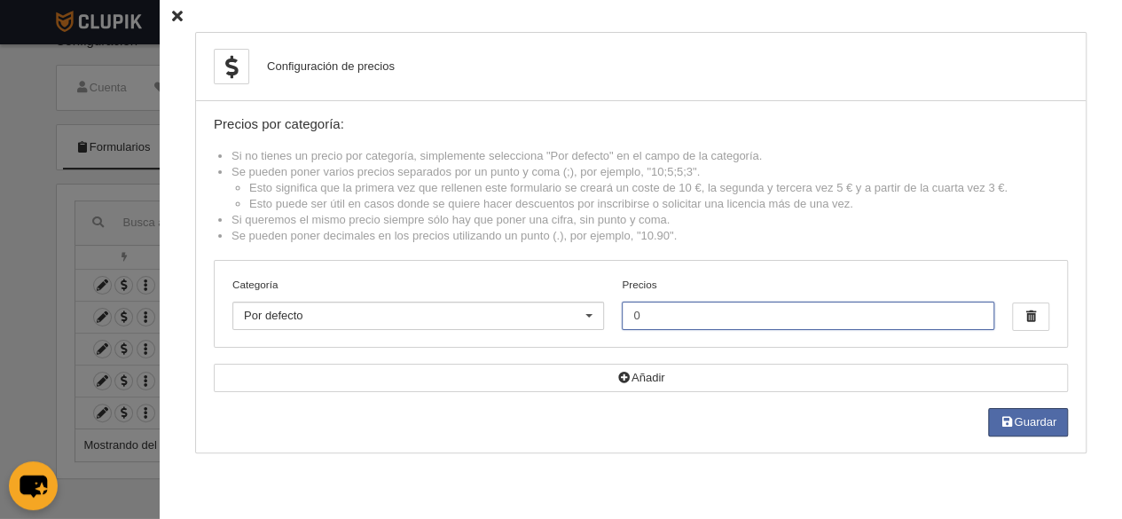
drag, startPoint x: 674, startPoint y: 315, endPoint x: 468, endPoint y: 322, distance: 206.0
click at [468, 322] on div "Categoría Por defecto Por defecto Alevín Benjamín Cadete Femenino participación…" at bounding box center [641, 304] width 853 height 86
click at [1024, 416] on button "Guardar" at bounding box center [1028, 422] width 80 height 28
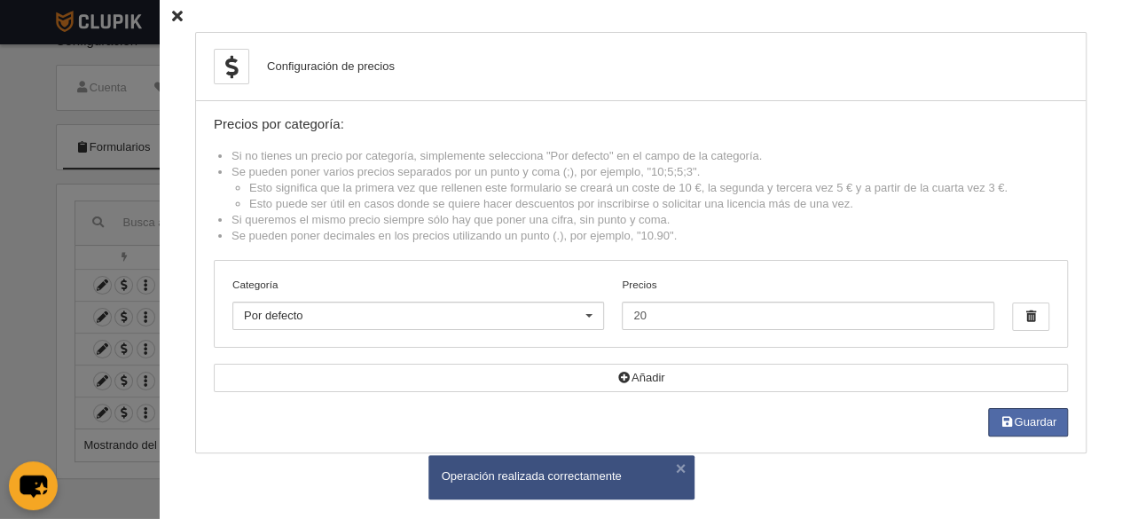
click at [172, 12] on icon at bounding box center [177, 17] width 11 height 12
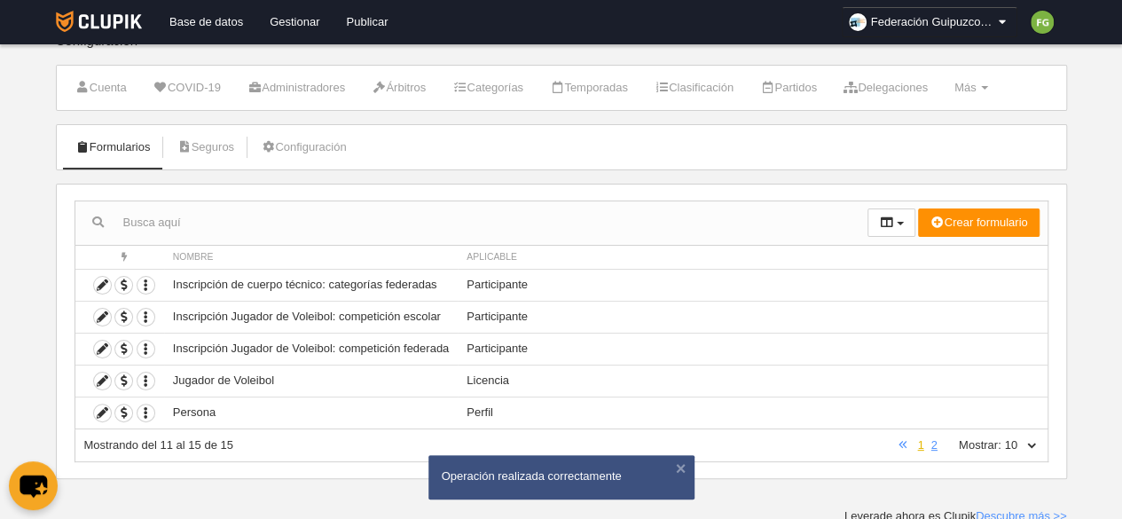
click at [918, 439] on link "1" at bounding box center [920, 444] width 13 height 13
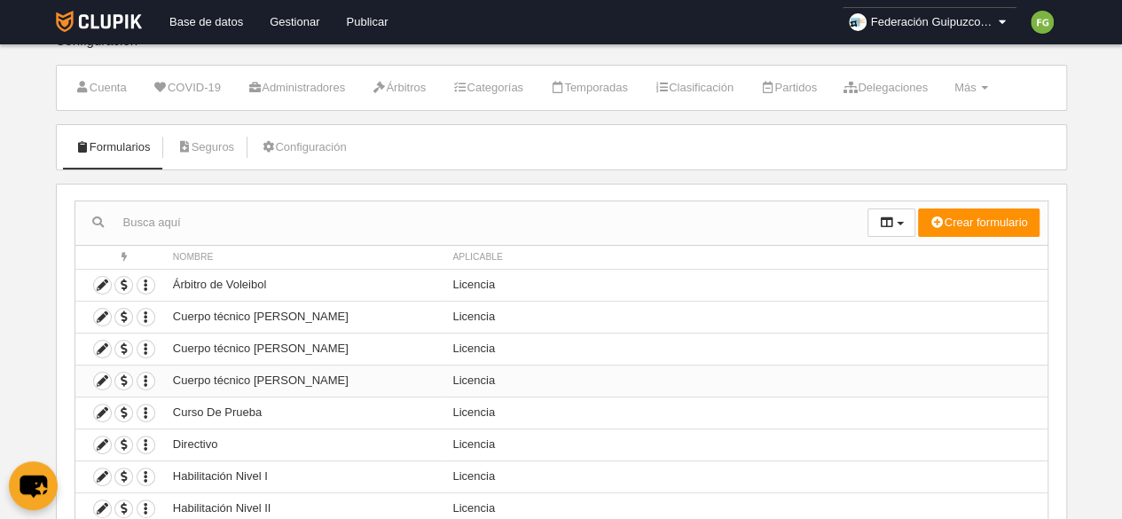
scroll to position [183, 0]
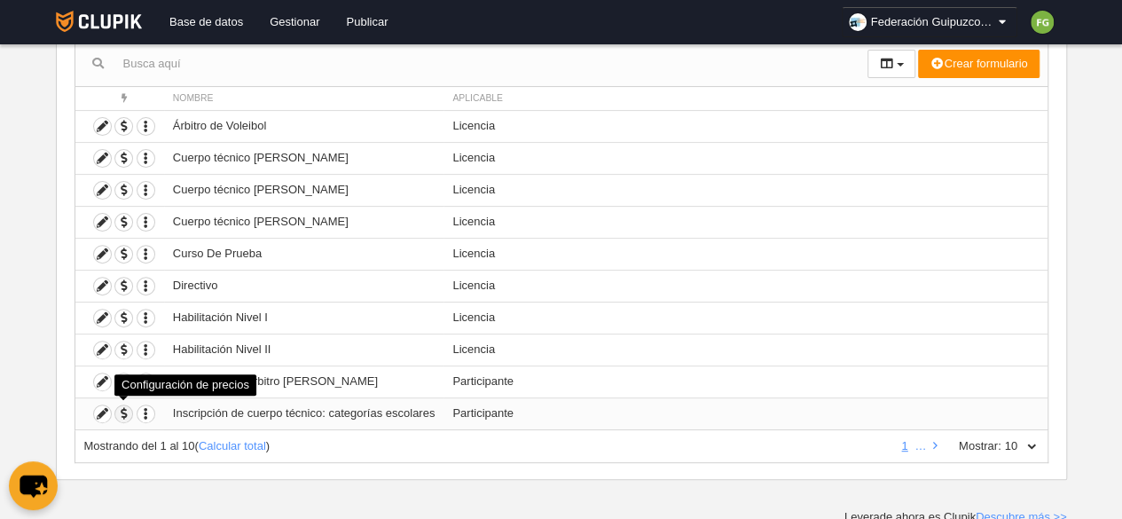
click at [122, 409] on span "button" at bounding box center [123, 413] width 17 height 17
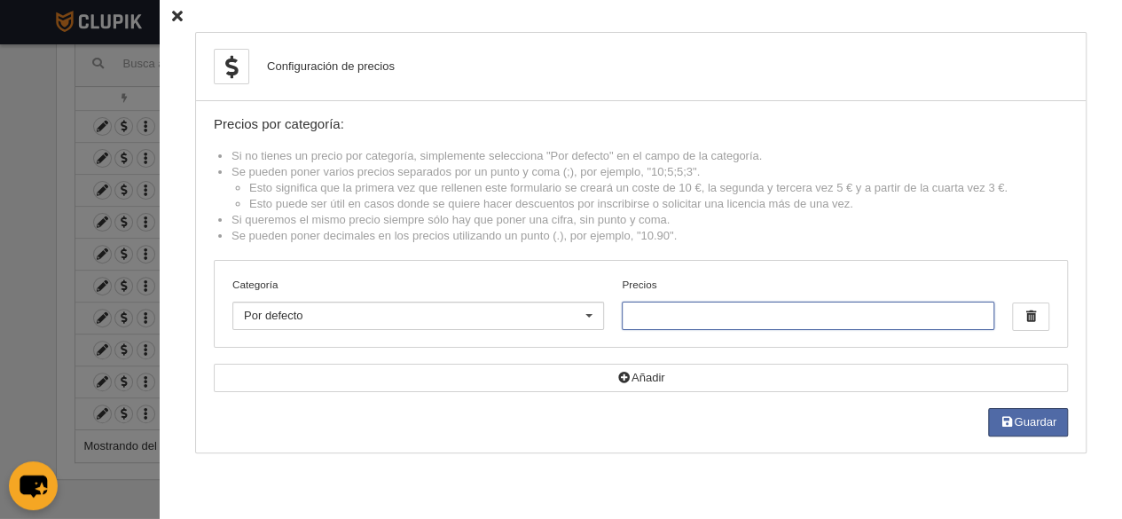
click at [736, 311] on input "Precios" at bounding box center [808, 316] width 372 height 28
click at [1049, 409] on button "Guardar" at bounding box center [1028, 422] width 80 height 28
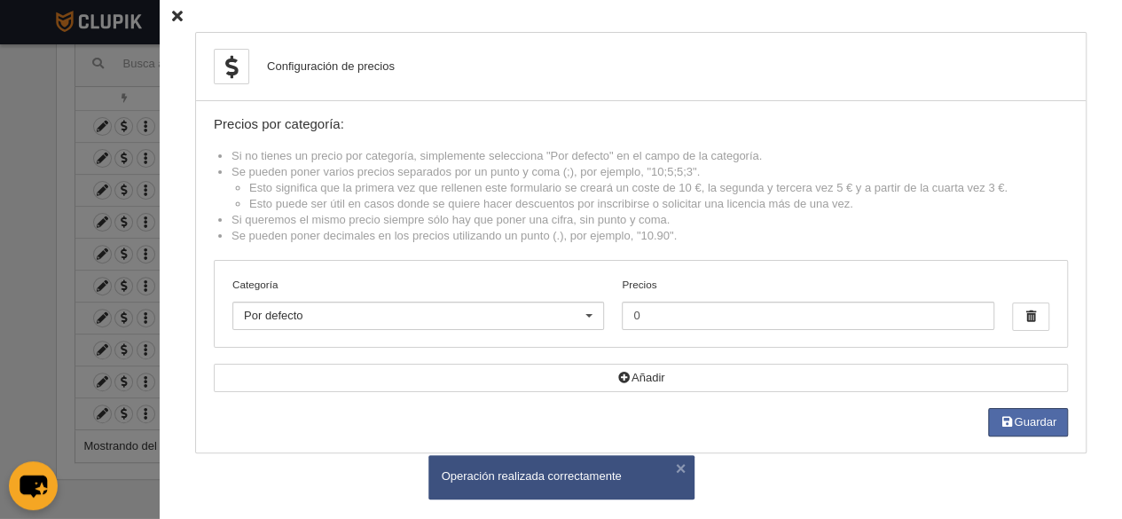
click at [172, 11] on icon at bounding box center [177, 17] width 11 height 12
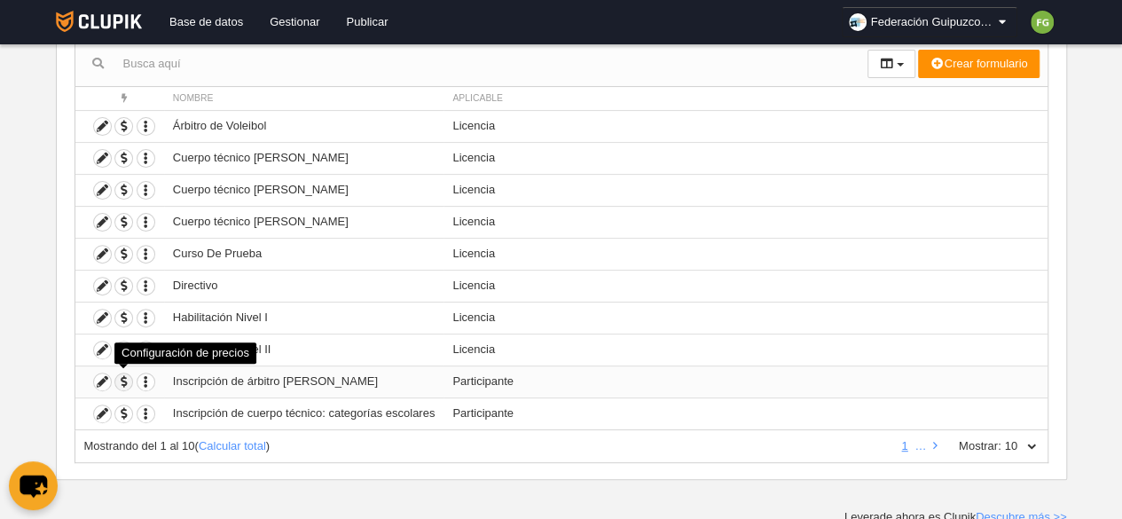
click at [121, 376] on span "button" at bounding box center [123, 382] width 17 height 17
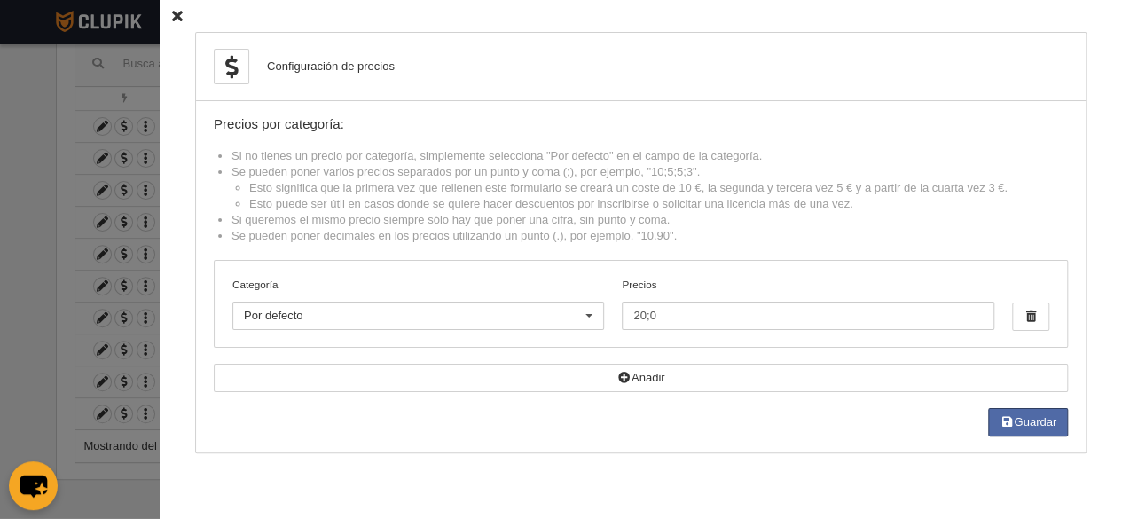
click at [172, 19] on icon at bounding box center [177, 17] width 11 height 12
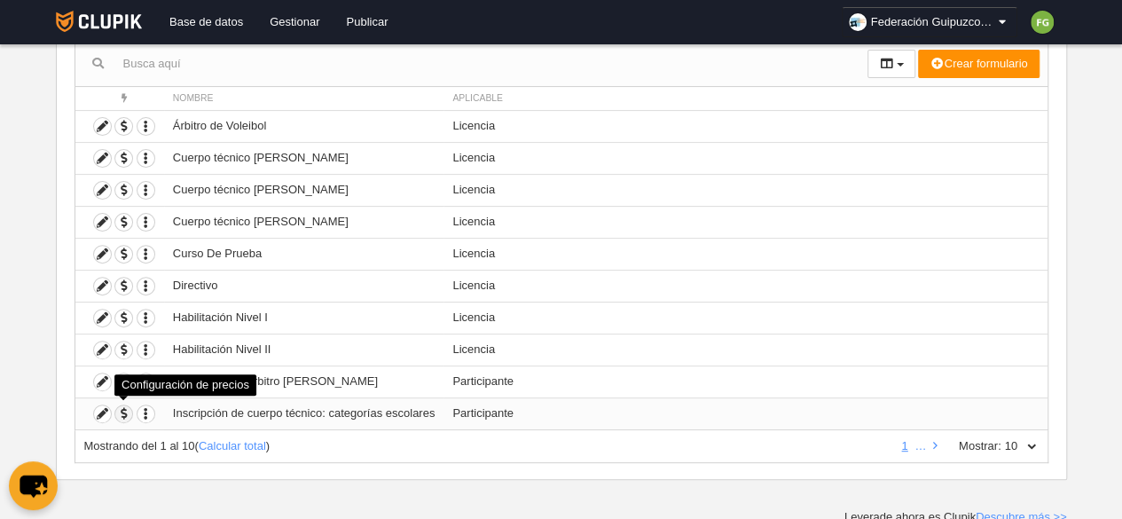
click at [124, 411] on span "button" at bounding box center [123, 413] width 17 height 17
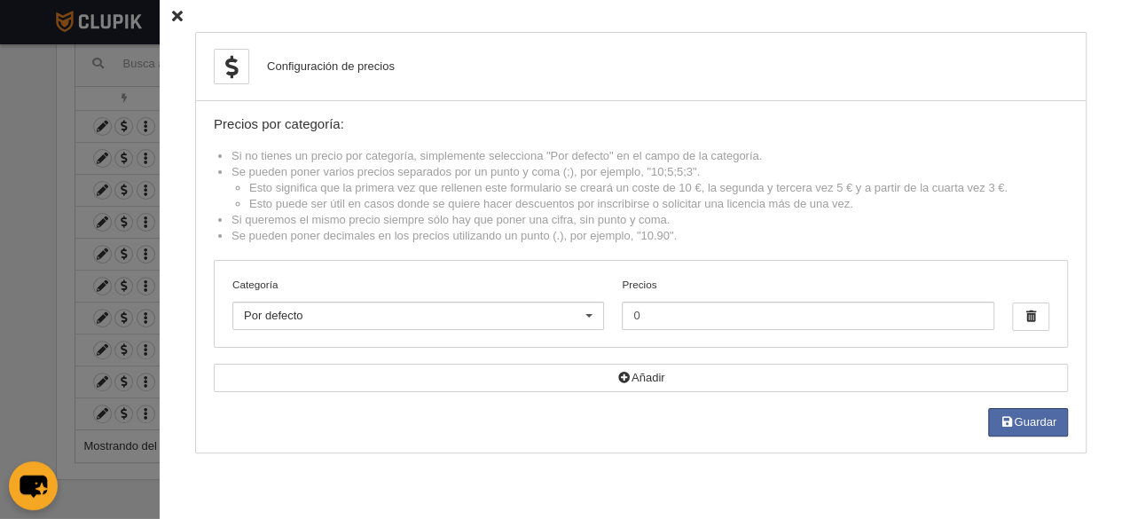
click at [172, 16] on icon at bounding box center [177, 17] width 11 height 12
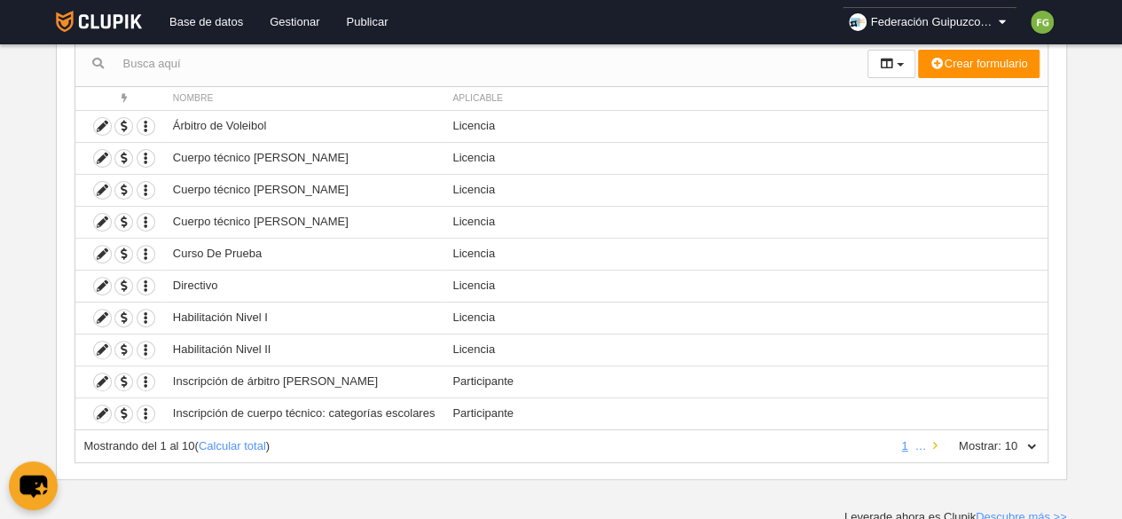
click at [938, 440] on link at bounding box center [936, 445] width 12 height 13
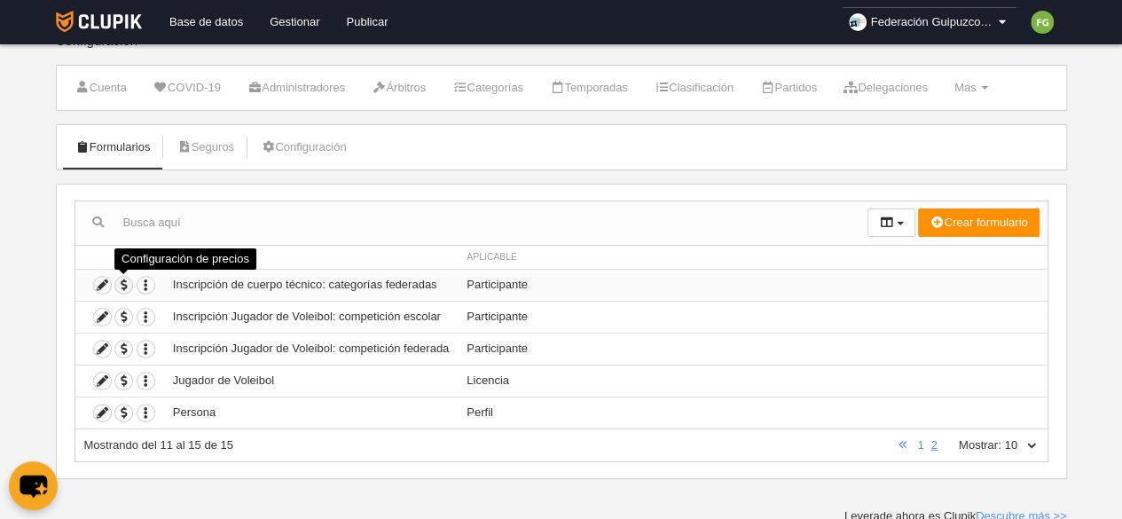
click at [126, 283] on span "button" at bounding box center [123, 285] width 17 height 17
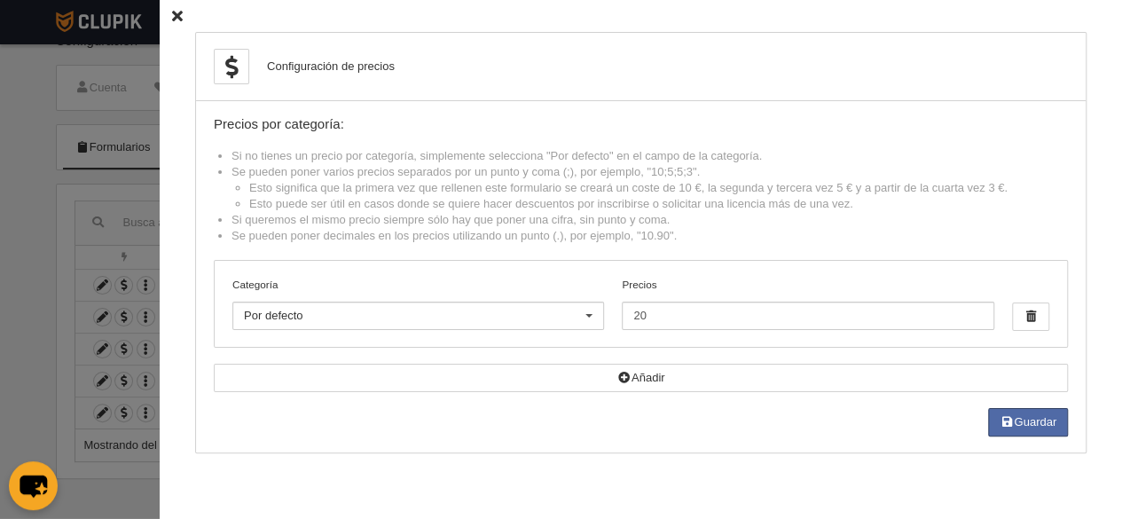
click at [172, 17] on icon at bounding box center [177, 17] width 11 height 12
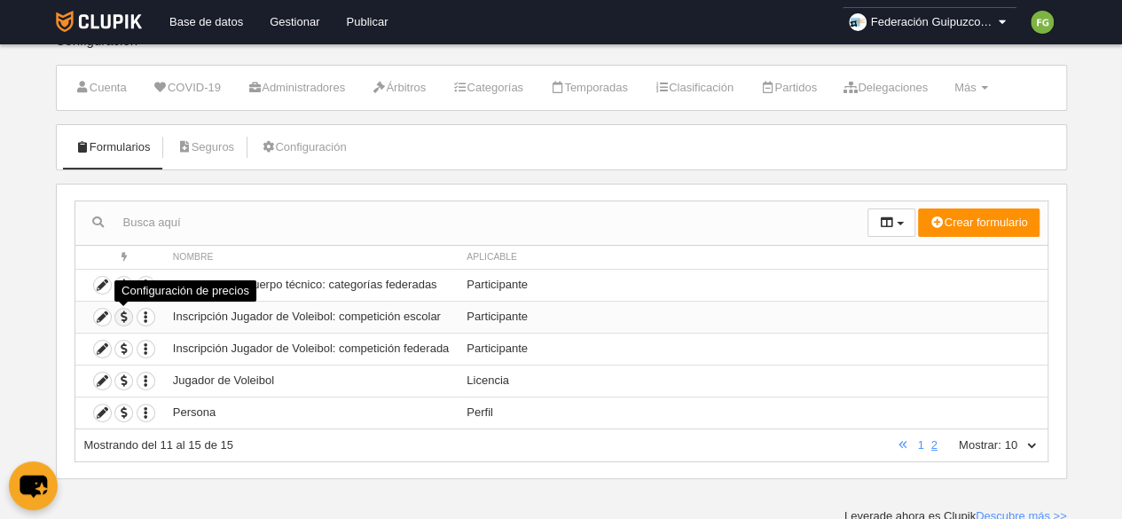
click at [121, 315] on span "button" at bounding box center [123, 317] width 17 height 17
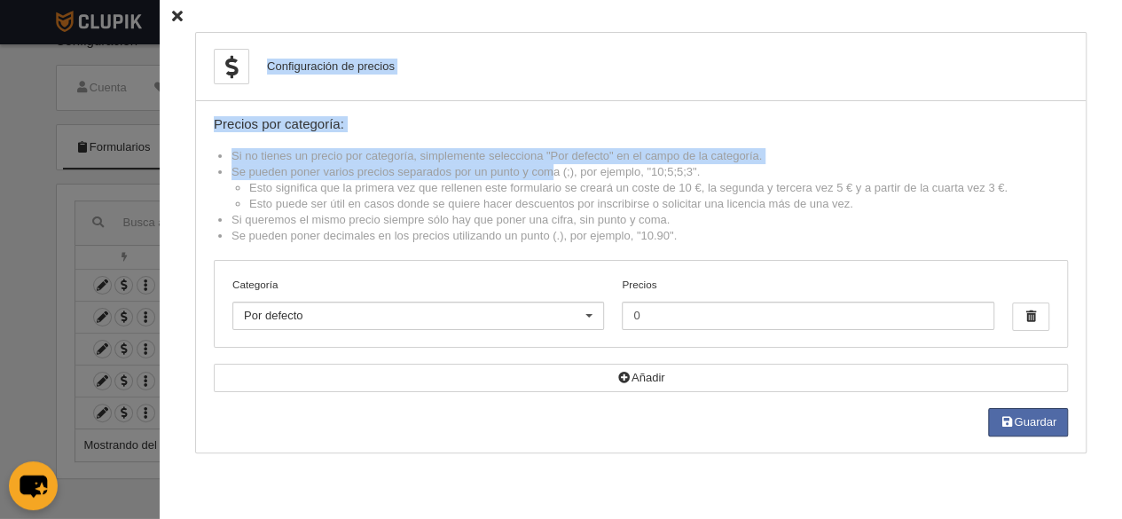
drag, startPoint x: 174, startPoint y: 17, endPoint x: 435, endPoint y: 201, distance: 319.5
click at [435, 201] on div "Configuración de precios Precios por categoría: Si no tienes un precio por cate…" at bounding box center [641, 259] width 963 height 519
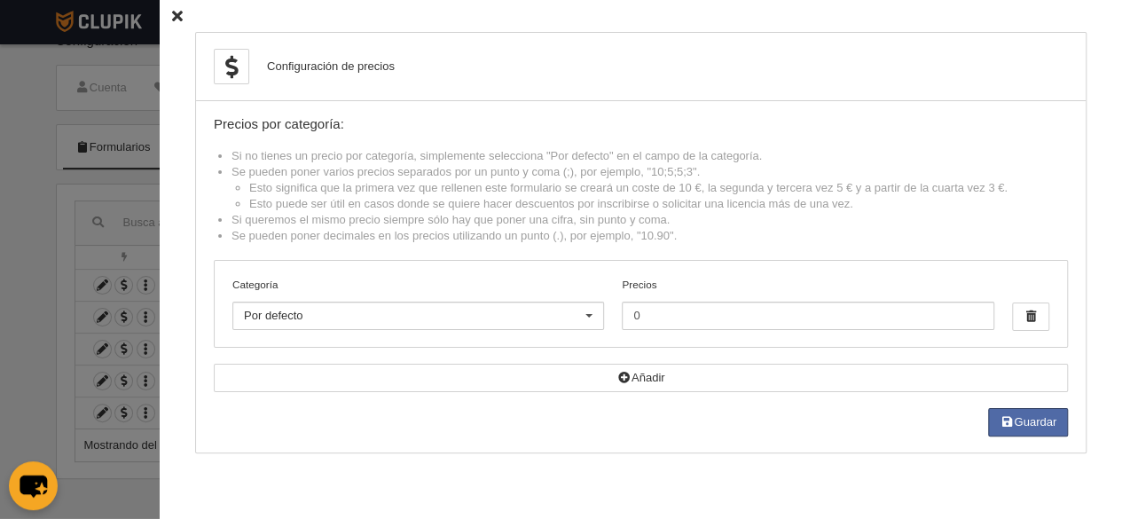
click at [172, 15] on icon at bounding box center [177, 17] width 11 height 12
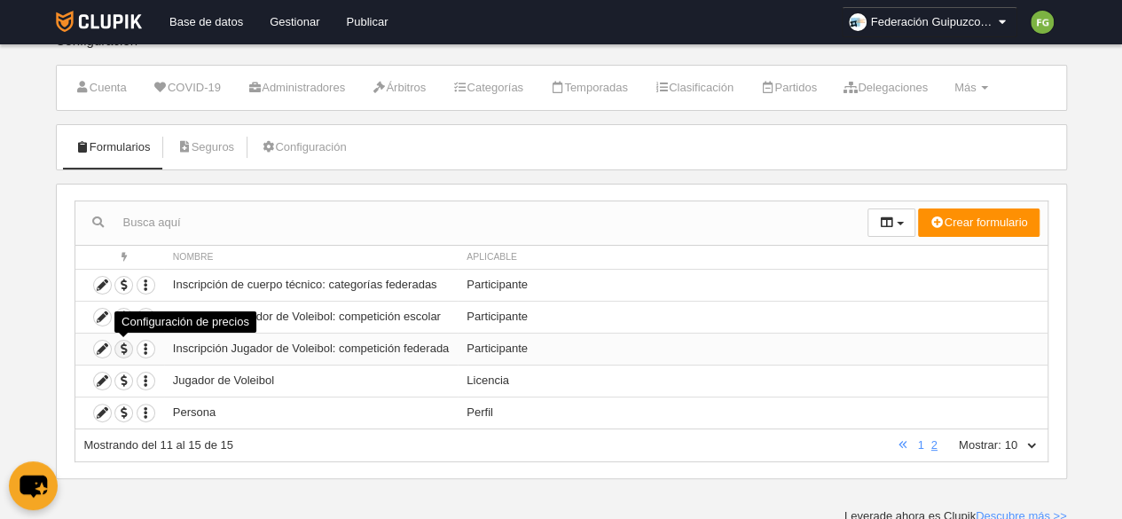
click at [122, 347] on span "button" at bounding box center [123, 349] width 17 height 17
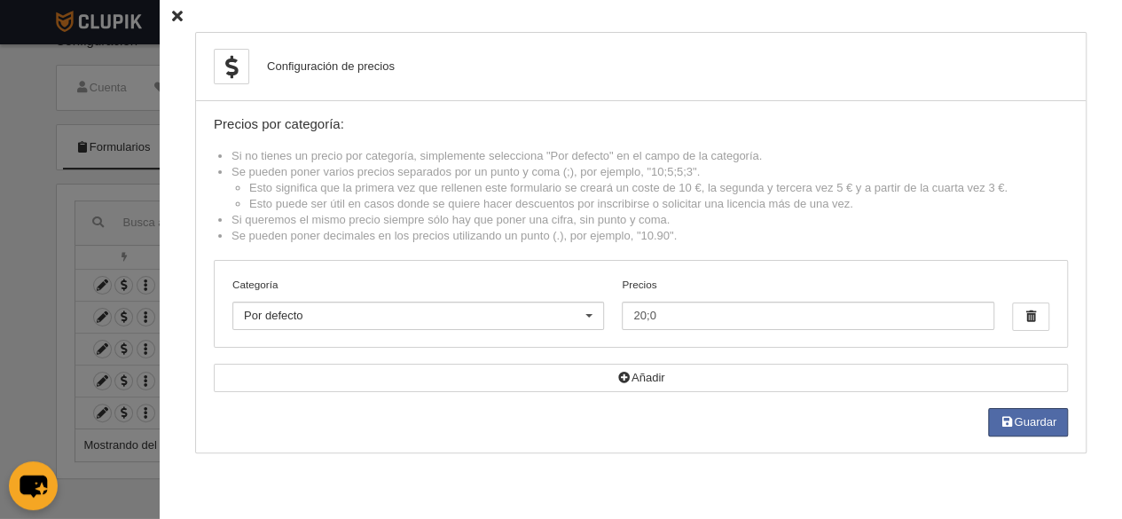
click at [172, 16] on icon at bounding box center [177, 17] width 11 height 12
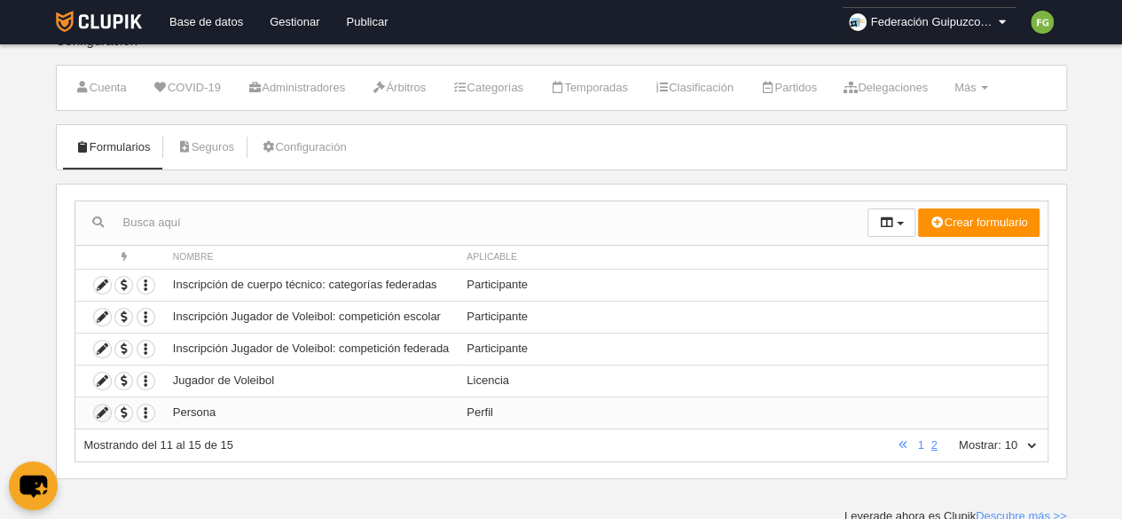
click at [94, 405] on icon at bounding box center [102, 413] width 17 height 17
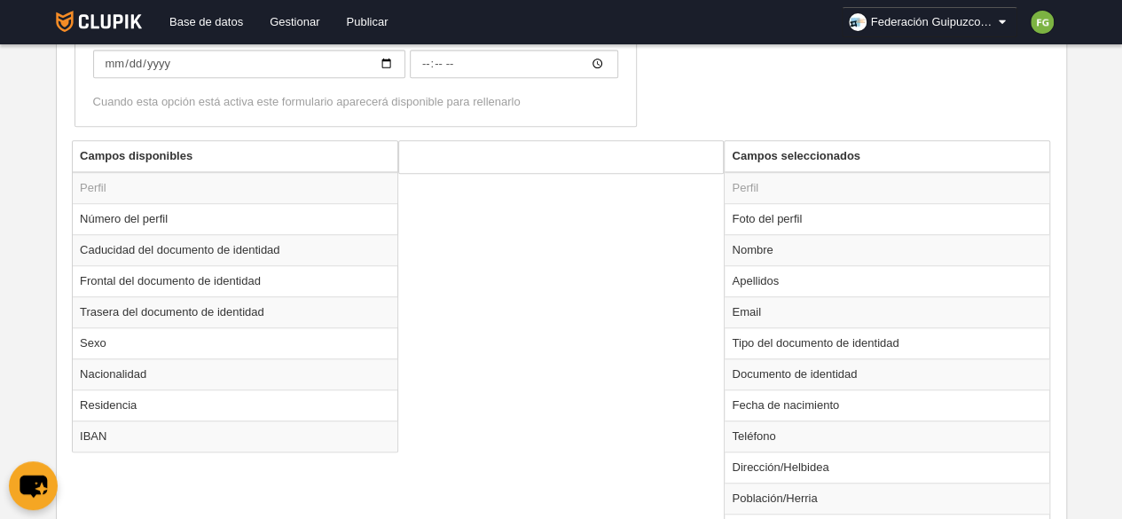
scroll to position [529, 0]
click at [762, 217] on td "Foto del perfil" at bounding box center [887, 217] width 325 height 31
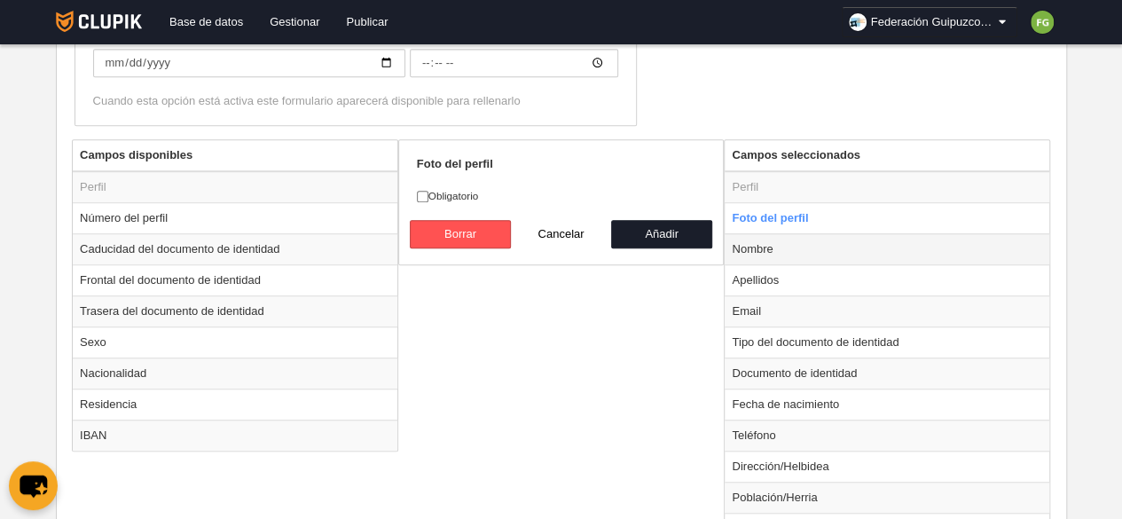
click at [760, 242] on td "Nombre" at bounding box center [887, 248] width 325 height 31
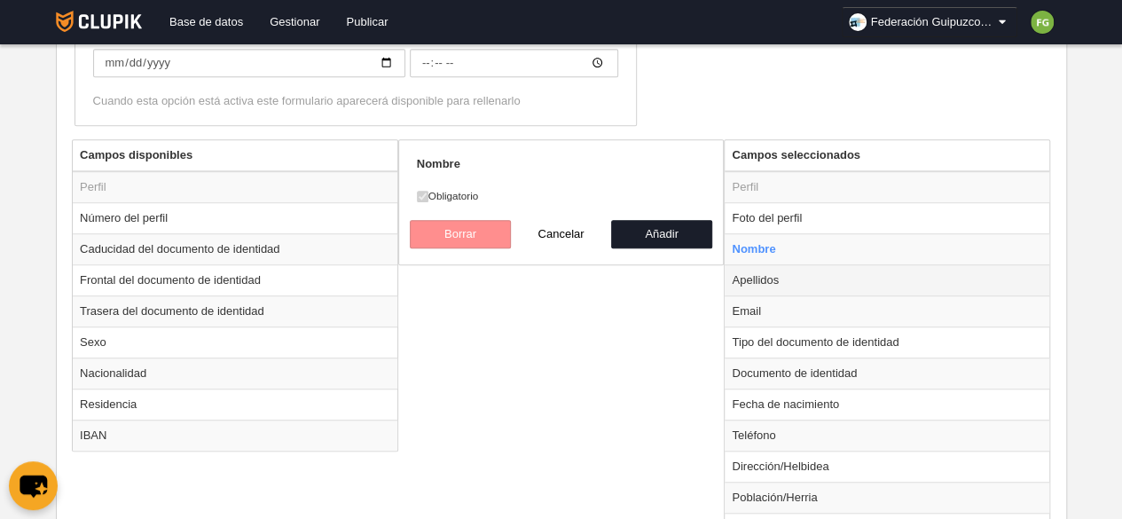
click at [758, 276] on td "Apellidos" at bounding box center [887, 279] width 325 height 31
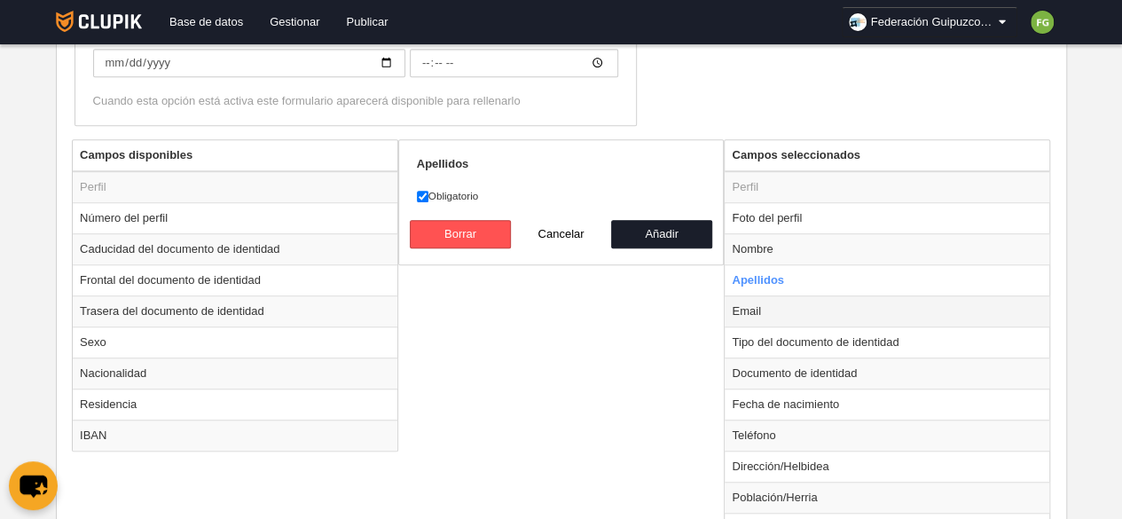
click at [758, 298] on td "Email" at bounding box center [887, 310] width 325 height 31
click at [471, 390] on div "Campos disponibles Perfil Número del perfil Caducidad del documento de identida…" at bounding box center [561, 348] width 988 height 419
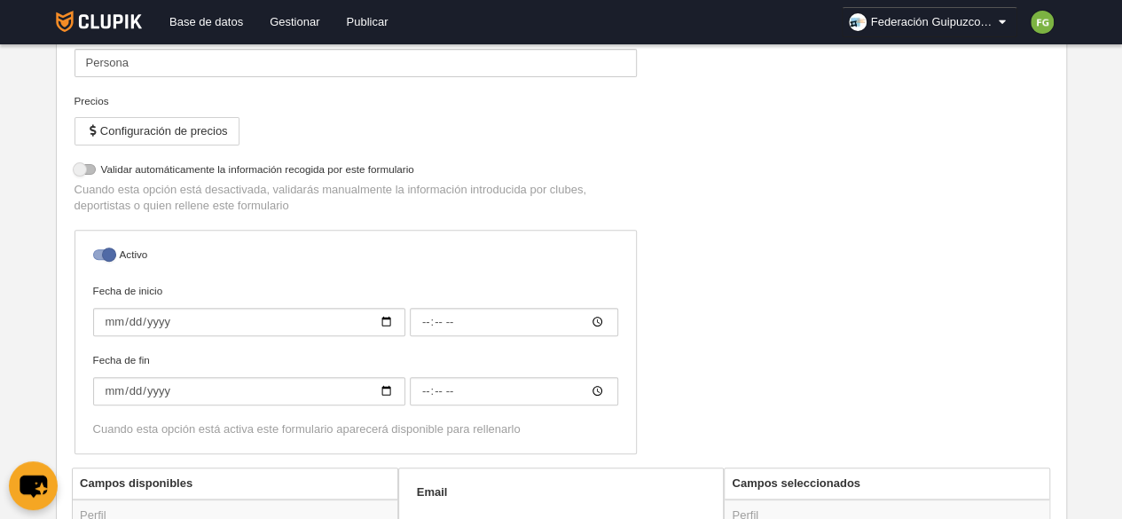
scroll to position [198, 0]
click at [108, 254] on div at bounding box center [103, 257] width 21 height 11
click at [106, 256] on input "checkbox" at bounding box center [100, 262] width 12 height 12
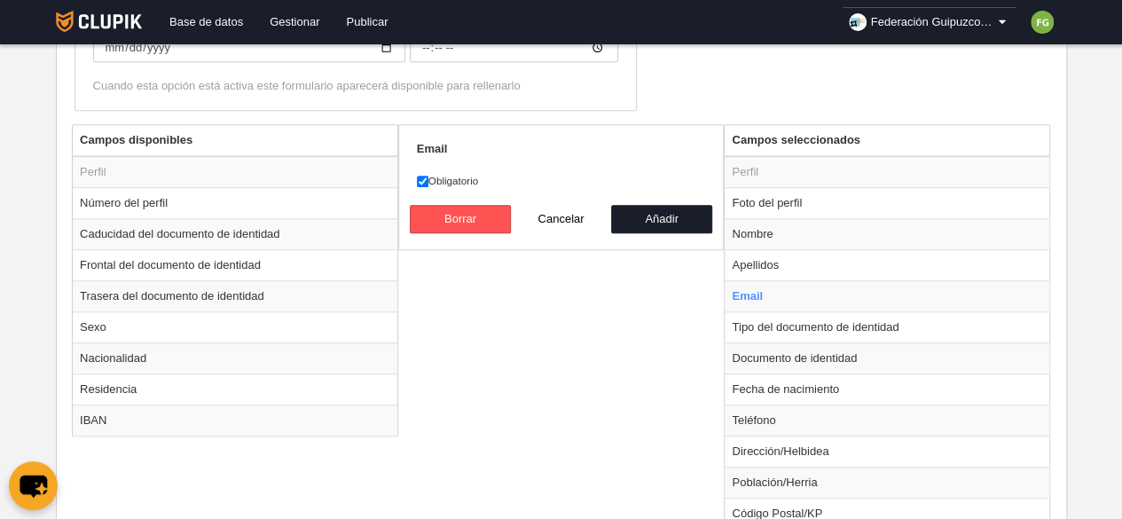
scroll to position [649, 0]
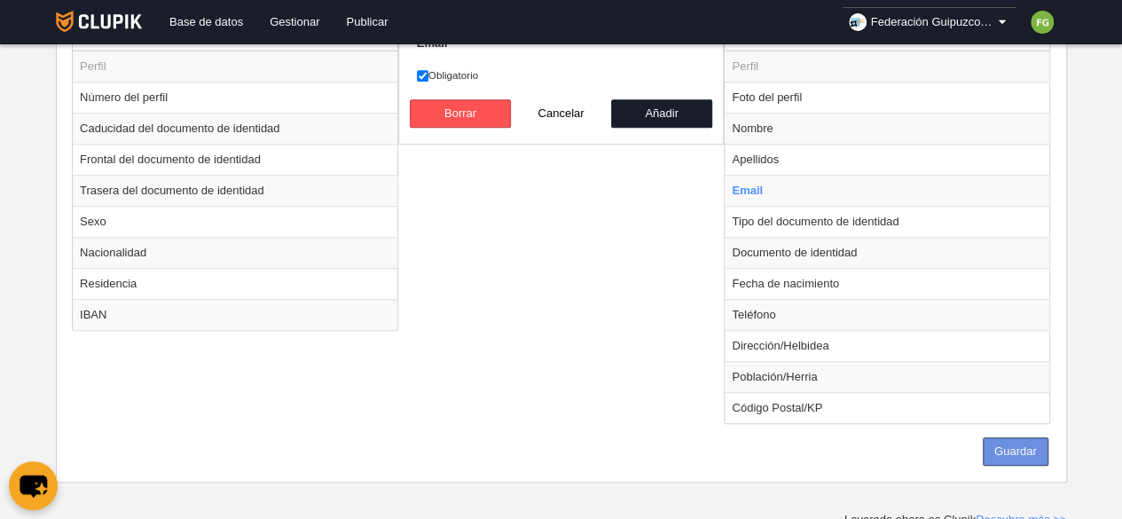
click at [1027, 445] on button "Guardar" at bounding box center [1016, 451] width 66 height 28
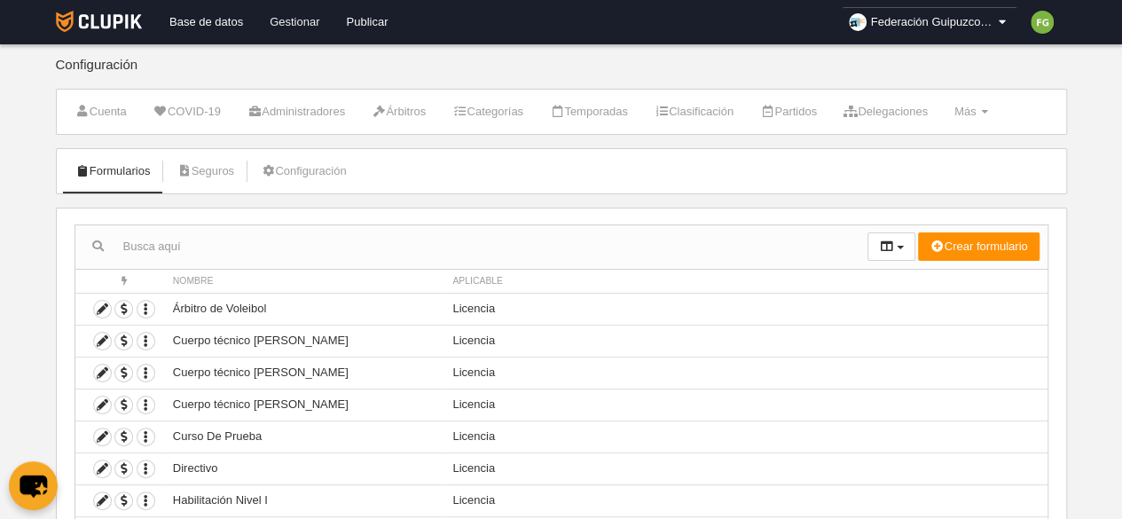
click at [293, 22] on link "Gestionar" at bounding box center [294, 22] width 76 height 44
